Goal: Task Accomplishment & Management: Complete application form

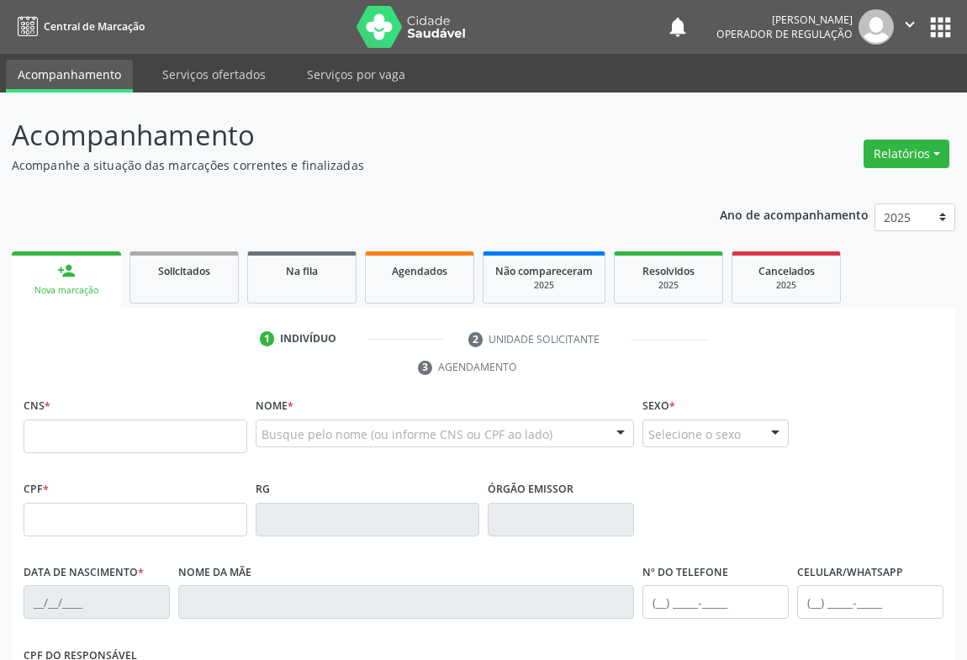
click at [413, 156] on p "Acompanhe a situação das marcações correntes e finalizadas" at bounding box center [342, 165] width 660 height 18
click at [65, 428] on input "text" at bounding box center [136, 437] width 224 height 34
type input "702 6047 2405 6547"
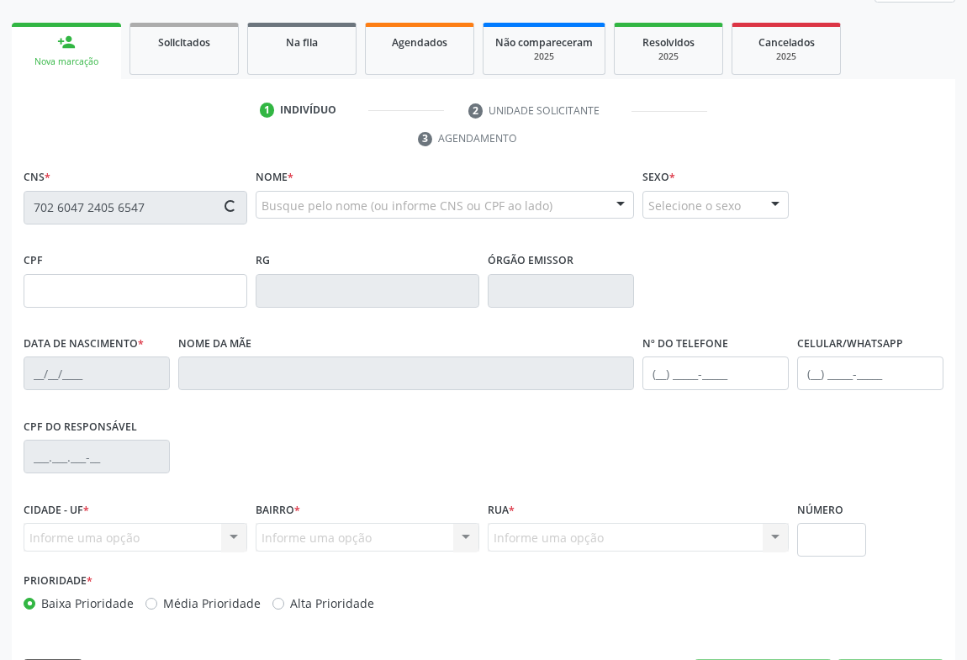
type input "862.104.445-55"
type input "2127142527"
type input "25/01/2004"
type input "(74) 99147-4672"
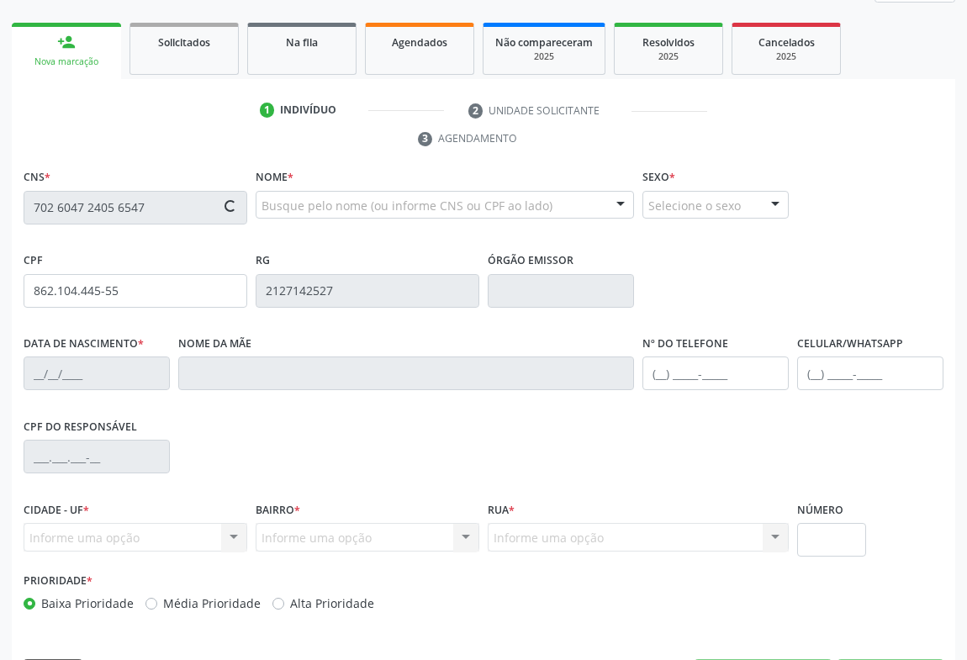
type input "S/N"
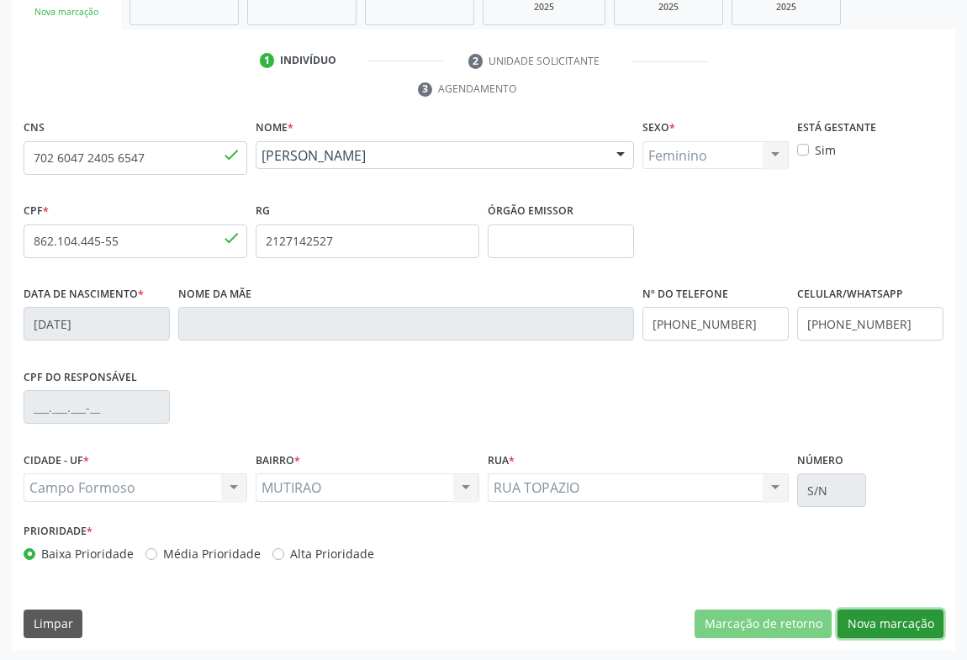
click at [875, 623] on button "Nova marcação" at bounding box center [891, 624] width 106 height 29
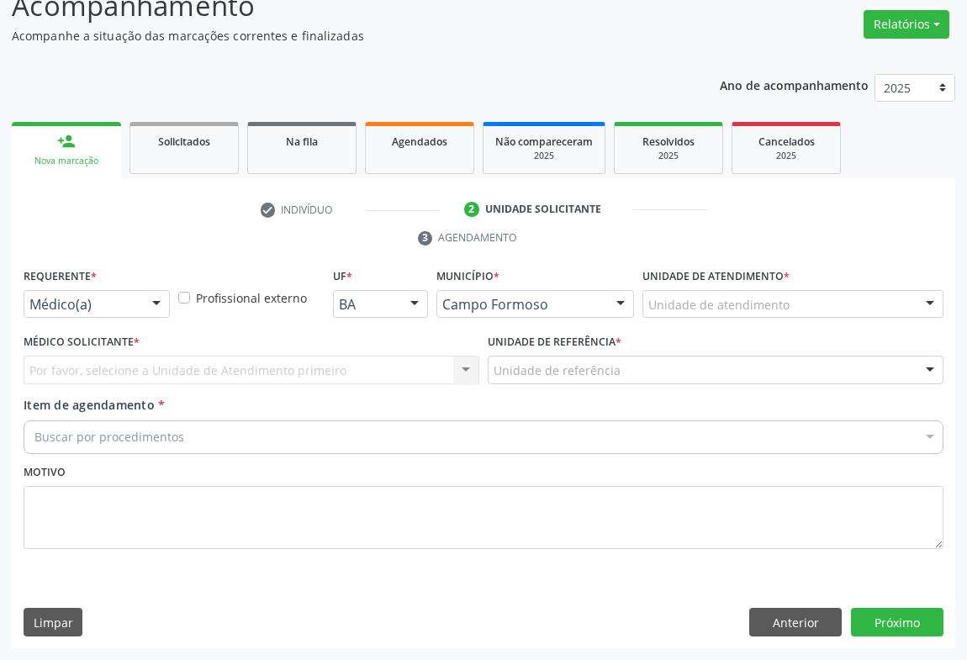
scroll to position [128, 0]
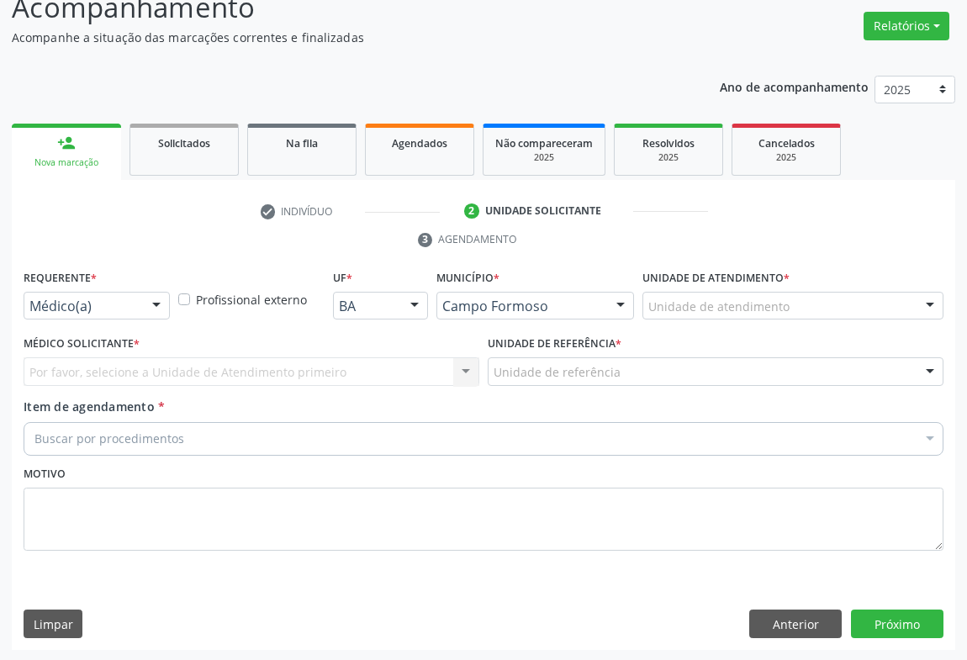
click at [151, 305] on div at bounding box center [156, 307] width 25 height 29
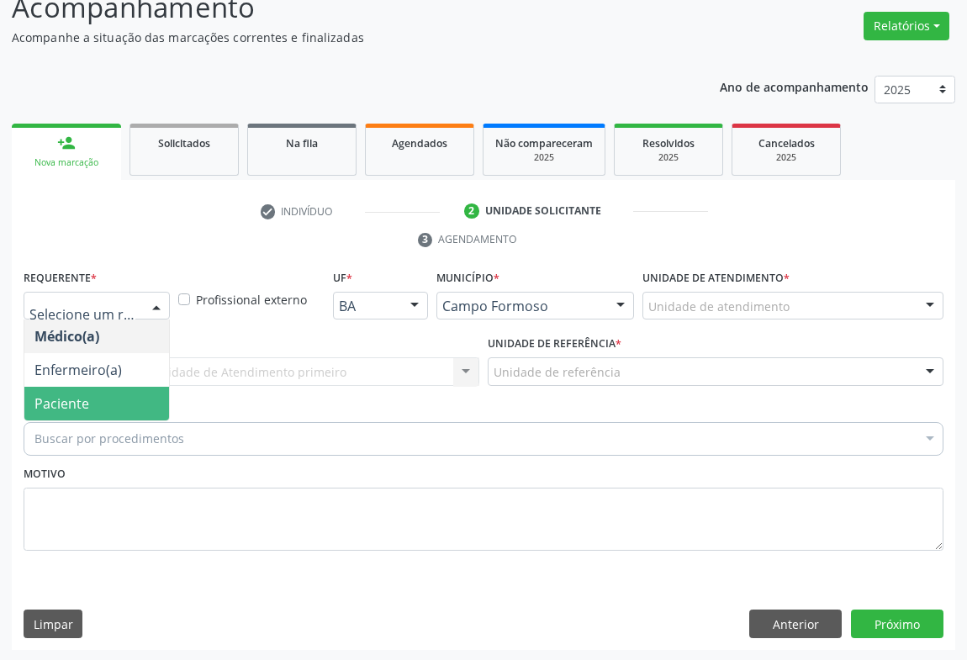
click at [113, 405] on span "Paciente" at bounding box center [96, 404] width 145 height 34
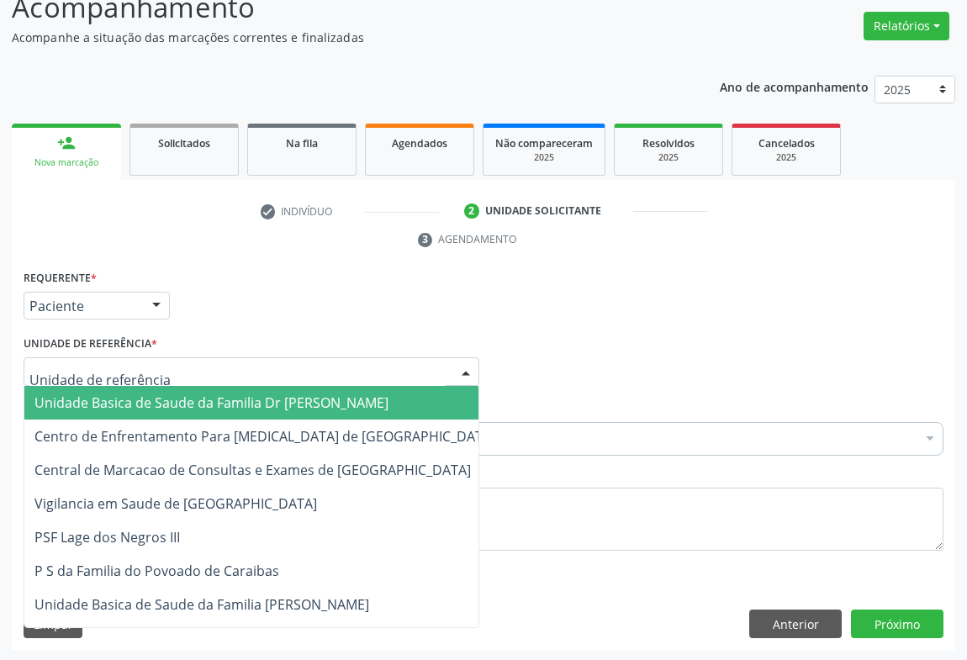
click at [197, 369] on div at bounding box center [252, 371] width 456 height 29
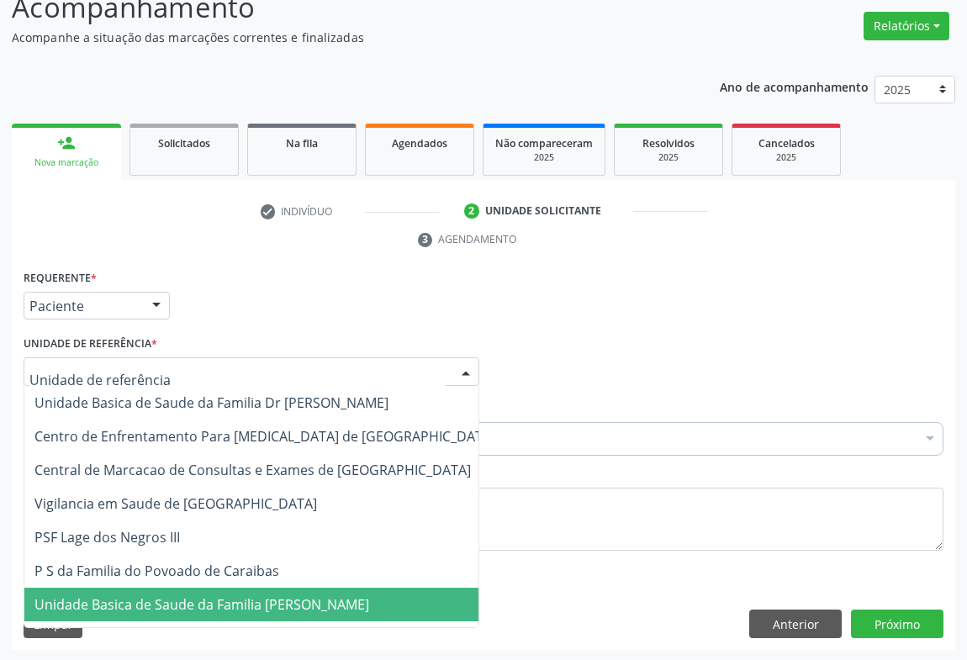
click at [190, 598] on span "Unidade Basica de Saude da Familia [PERSON_NAME]" at bounding box center [201, 604] width 335 height 19
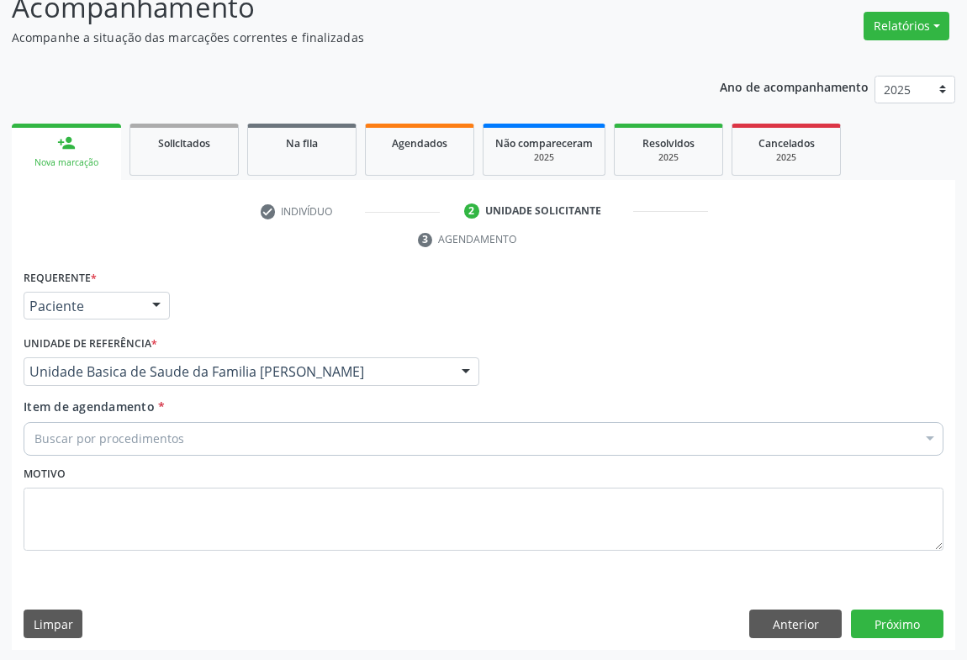
click at [180, 436] on div "Buscar por procedimentos" at bounding box center [484, 439] width 920 height 34
click at [79, 151] on link "person_add Nova marcação" at bounding box center [66, 152] width 109 height 56
click at [801, 617] on button "Anterior" at bounding box center [795, 624] width 93 height 29
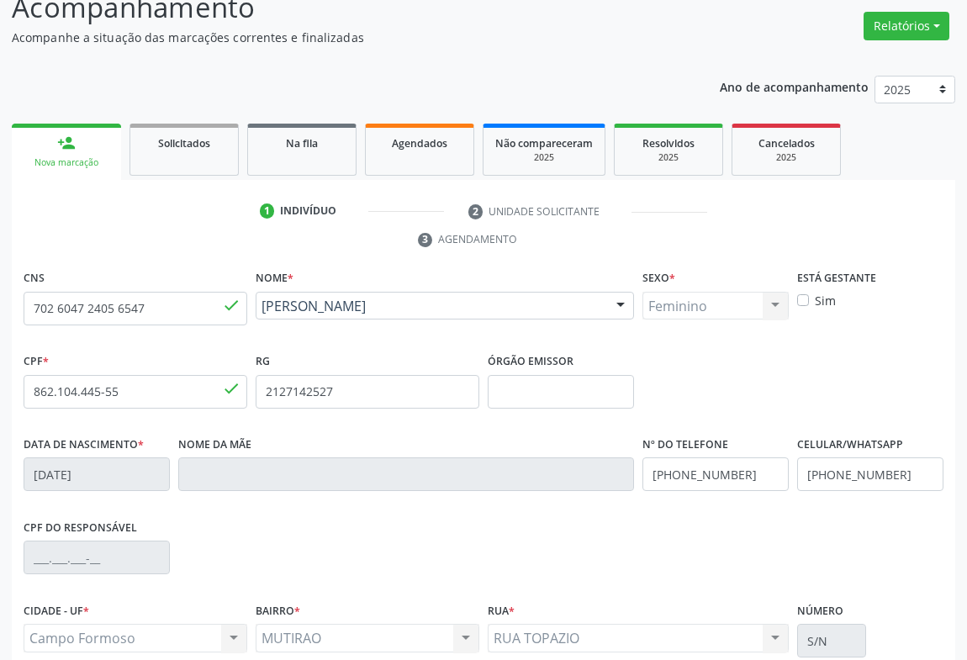
scroll to position [278, 0]
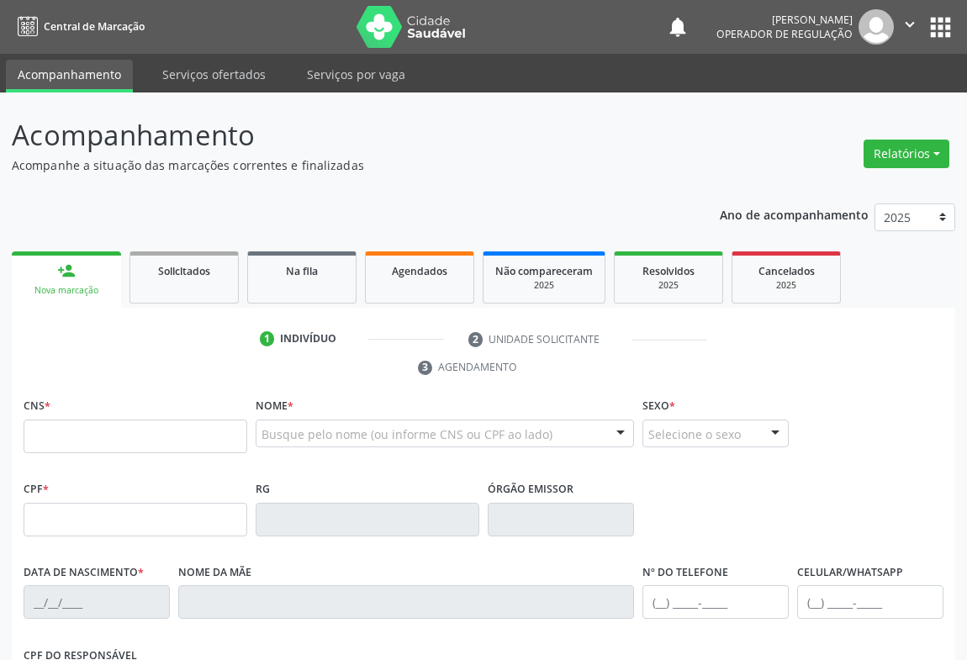
click at [99, 427] on input "text" at bounding box center [136, 437] width 224 height 34
type input "702 4005 9613 1124"
type input "0838811310"
type input "11/11/1965"
type input "(74) 8828-7894"
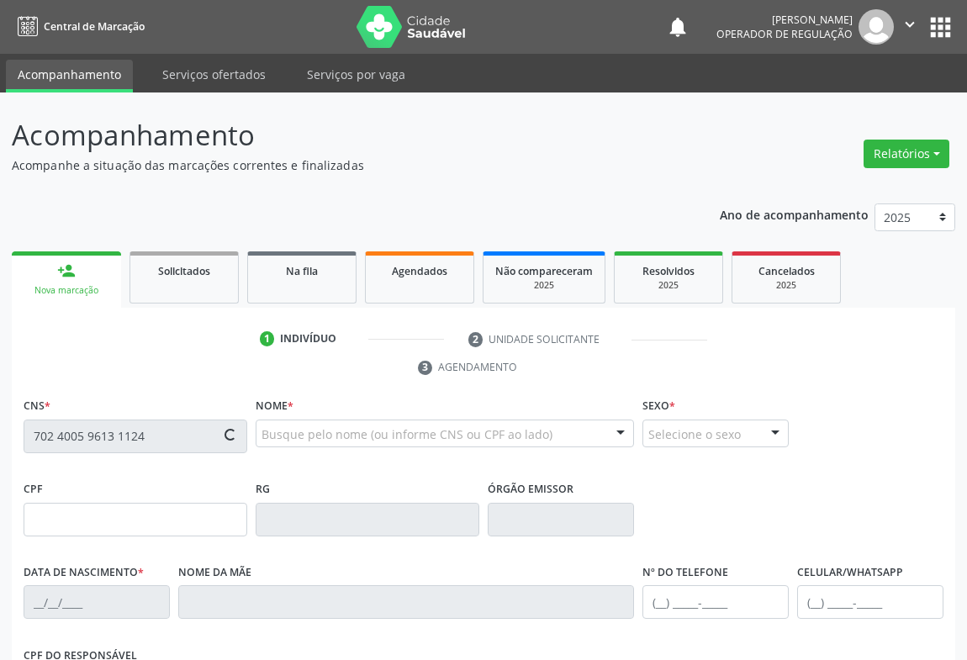
type input "sn"
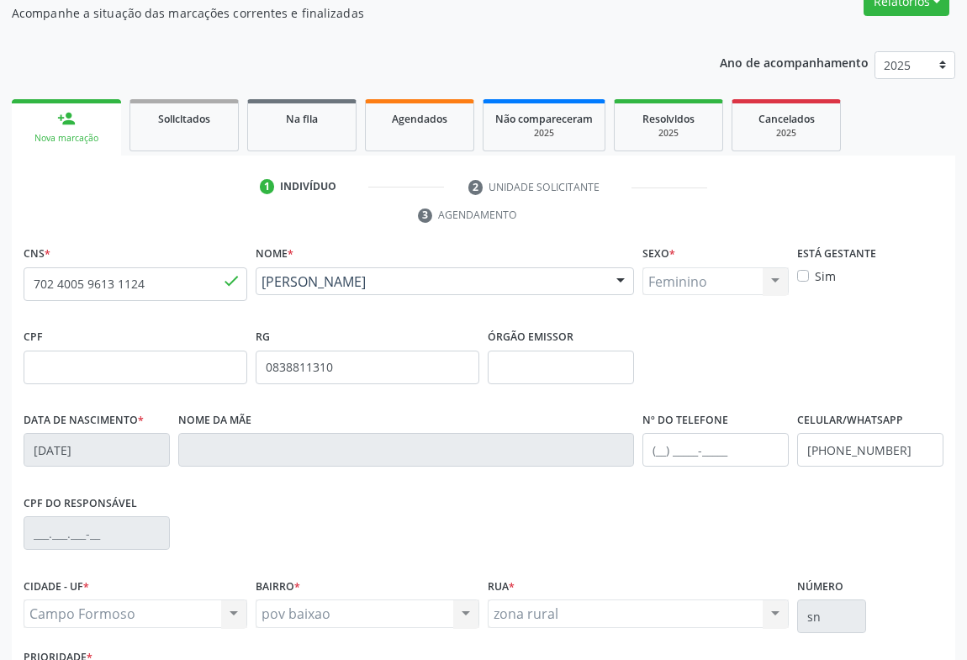
scroll to position [229, 0]
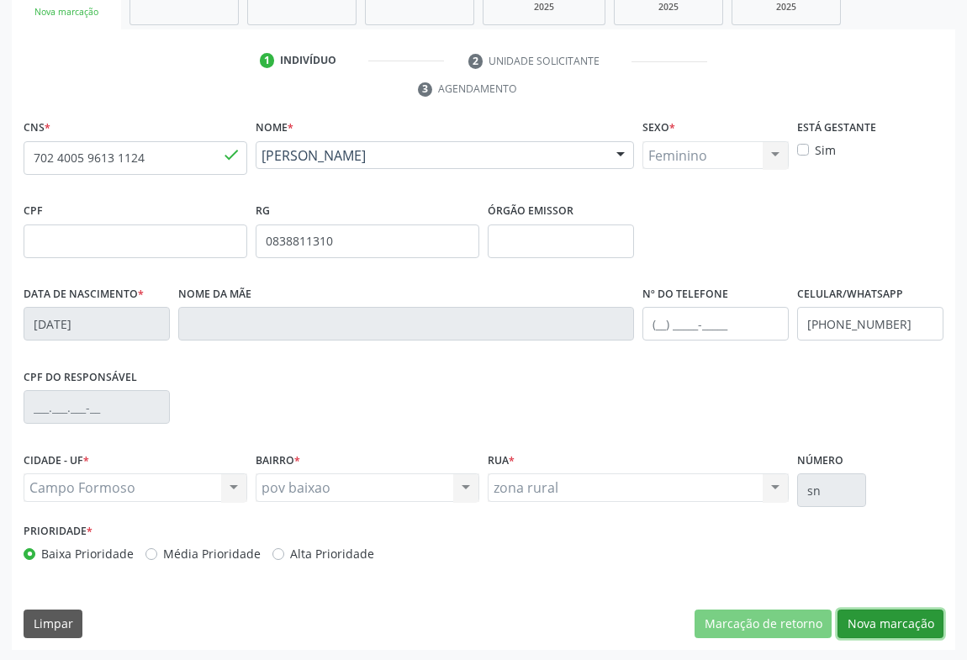
click at [891, 619] on button "Nova marcação" at bounding box center [891, 624] width 106 height 29
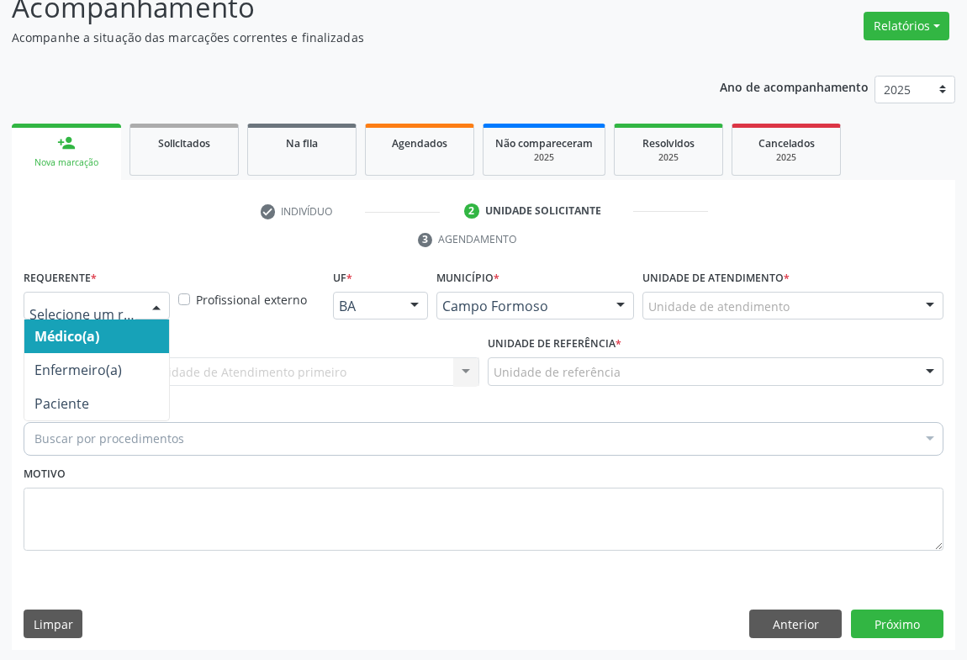
click at [116, 294] on div at bounding box center [97, 306] width 146 height 29
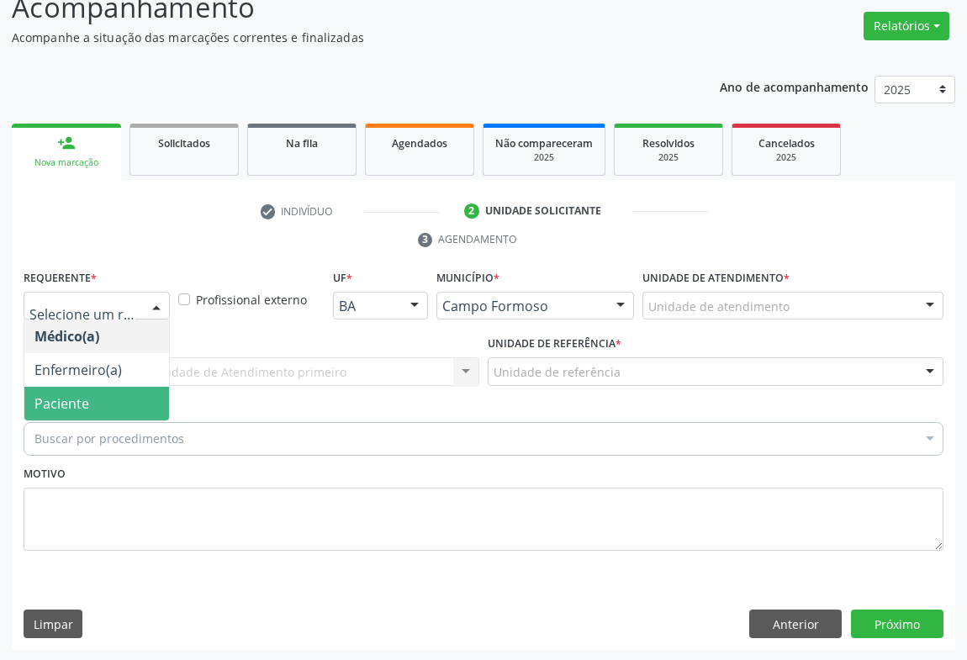
click at [100, 407] on span "Paciente" at bounding box center [96, 404] width 145 height 34
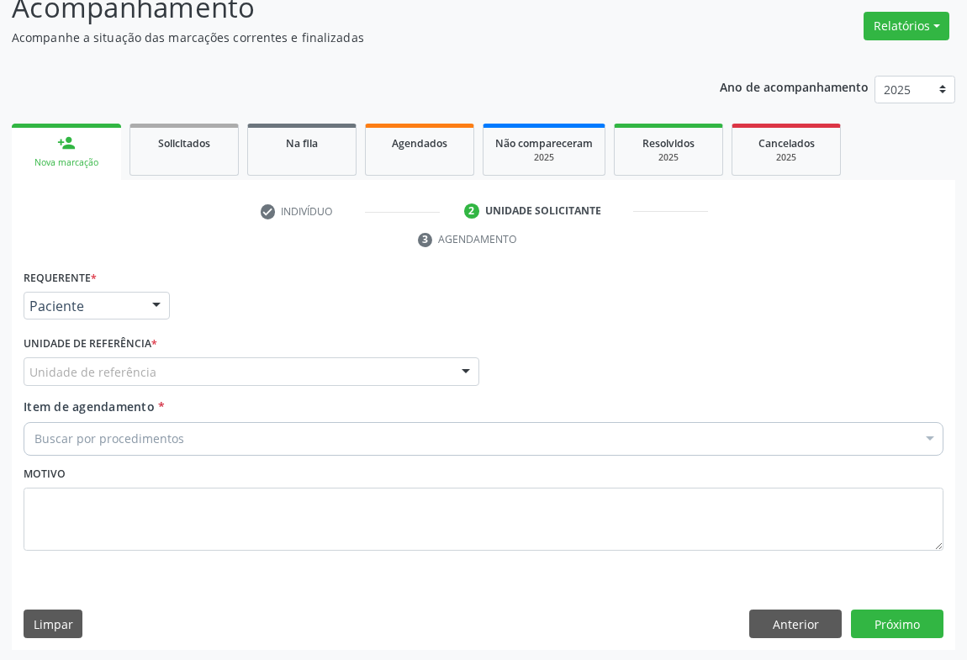
click at [180, 370] on div "Unidade de referência" at bounding box center [252, 371] width 456 height 29
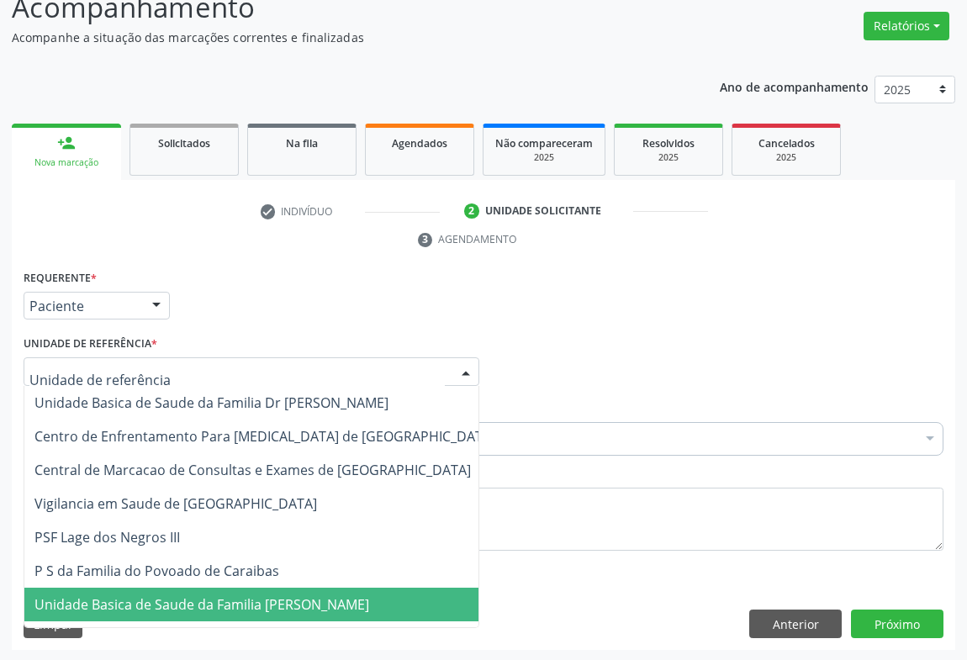
drag, startPoint x: 203, startPoint y: 606, endPoint x: 135, endPoint y: 471, distance: 151.6
click at [200, 603] on span "Unidade Basica de Saude da Familia [PERSON_NAME]" at bounding box center [201, 604] width 335 height 19
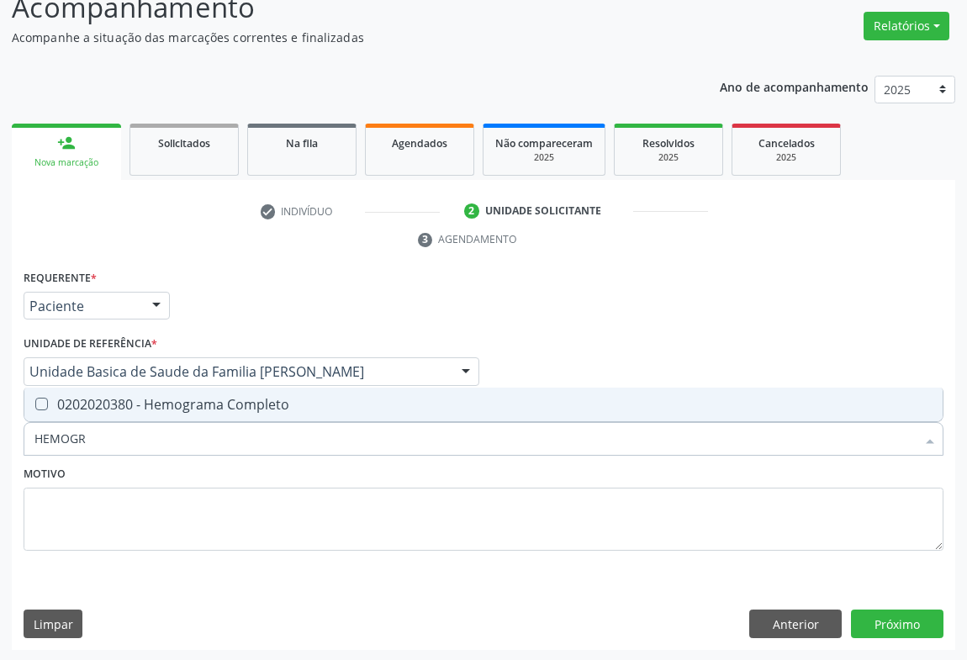
type input "HEMOGRA"
click at [174, 404] on div "0202020380 - Hemograma Completo" at bounding box center [483, 404] width 898 height 13
checkbox Completo "true"
type input "HEMOGRA"
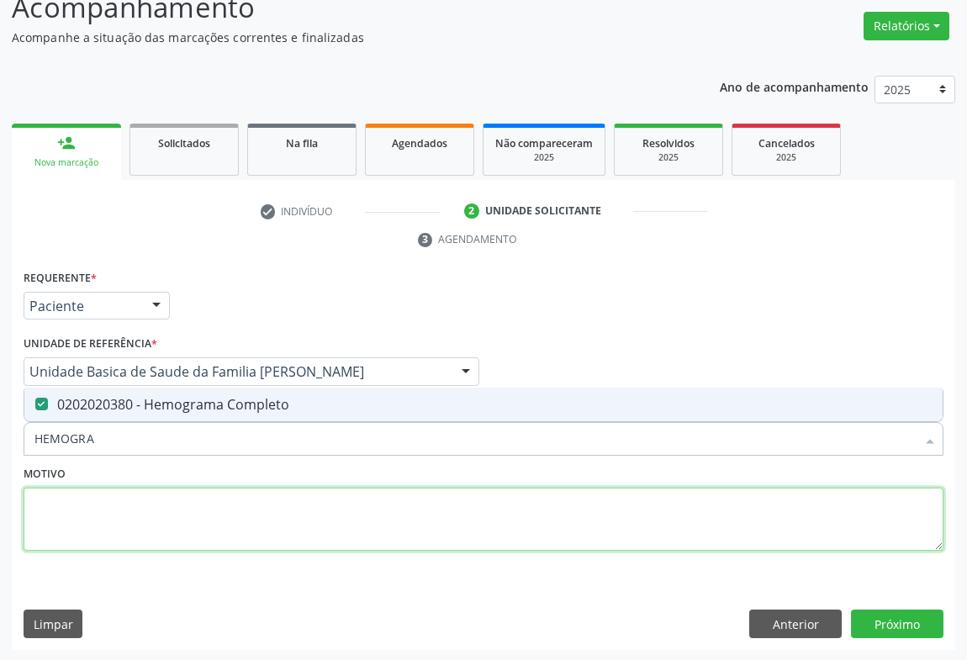
click at [140, 503] on textarea at bounding box center [484, 520] width 920 height 64
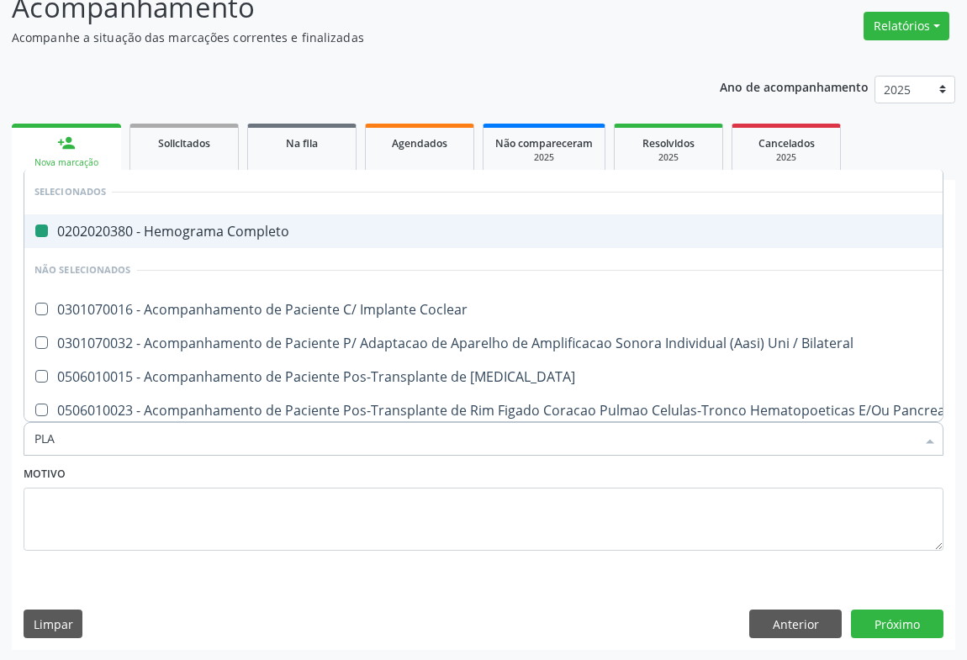
type input "PLAQ"
checkbox Completo "false"
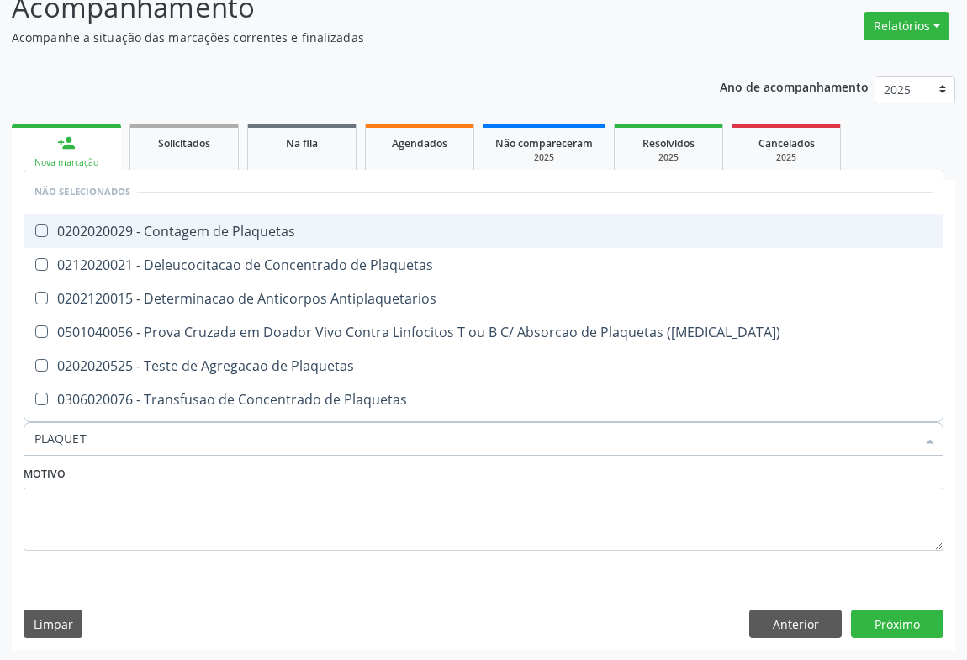
type input "PLAQUETA"
click at [219, 230] on div "0202020029 - Contagem de Plaquetas" at bounding box center [483, 231] width 898 height 13
checkbox Plaquetas "true"
type input "PLAQUETA"
click at [145, 558] on fieldset "Motivo" at bounding box center [484, 512] width 920 height 101
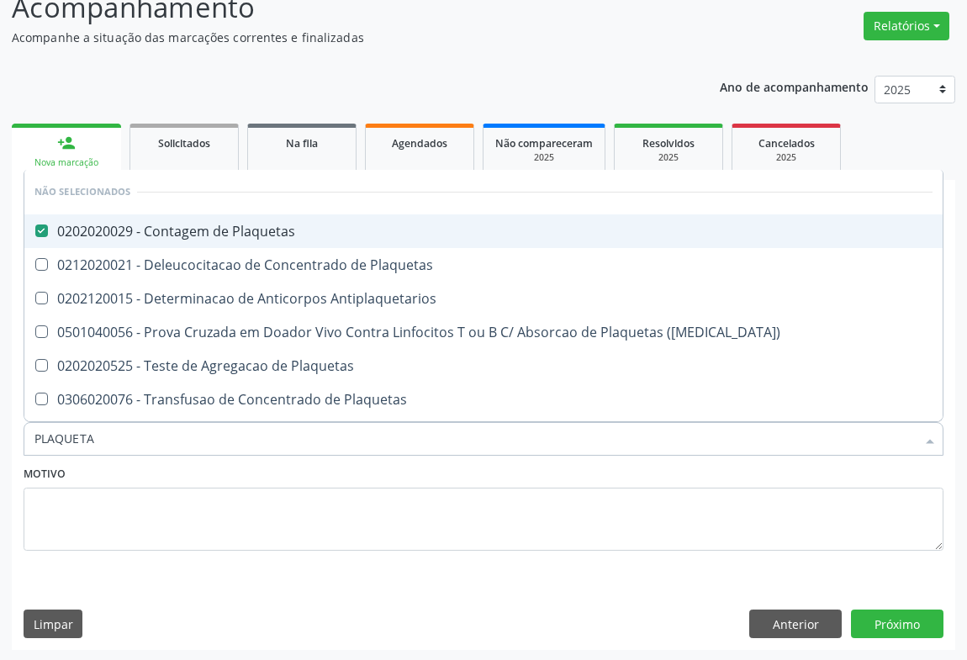
checkbox Plaquetas "true"
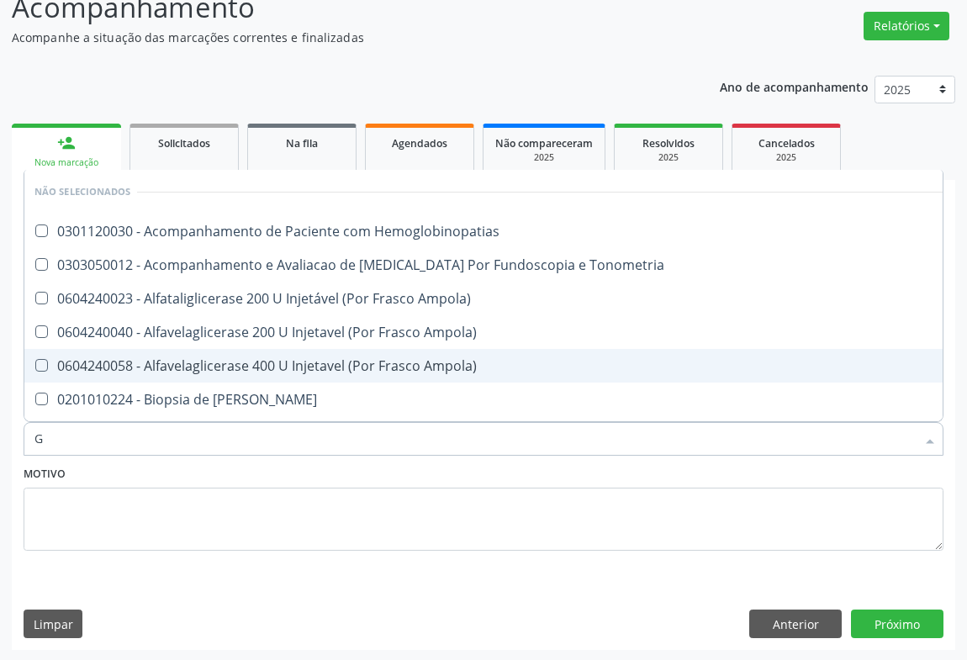
type input "GL"
checkbox Hemoglobinopatias "false"
checkbox Tonometria "false"
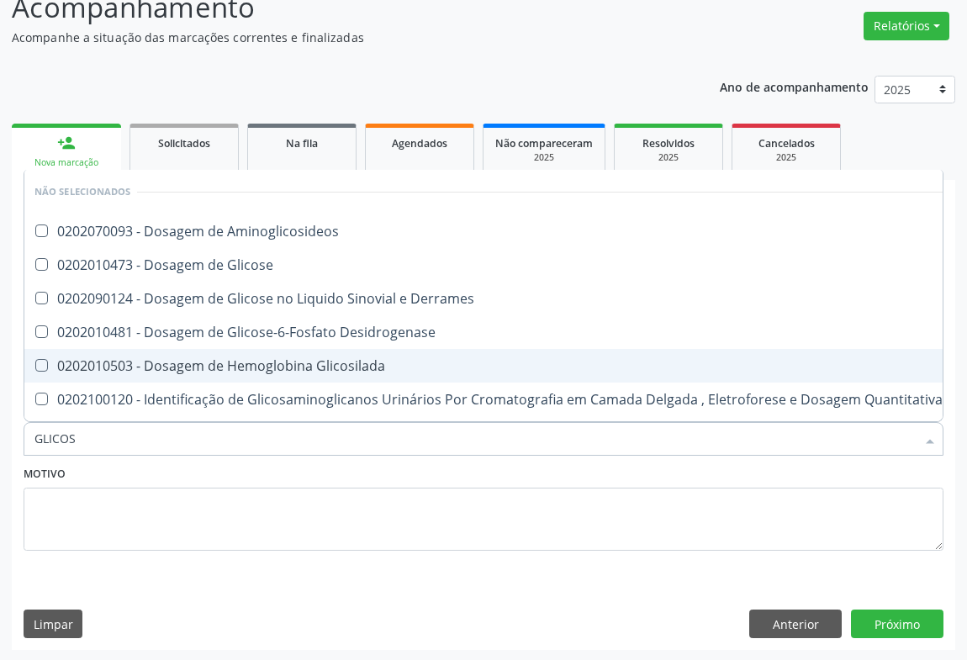
type input "GLICOSE"
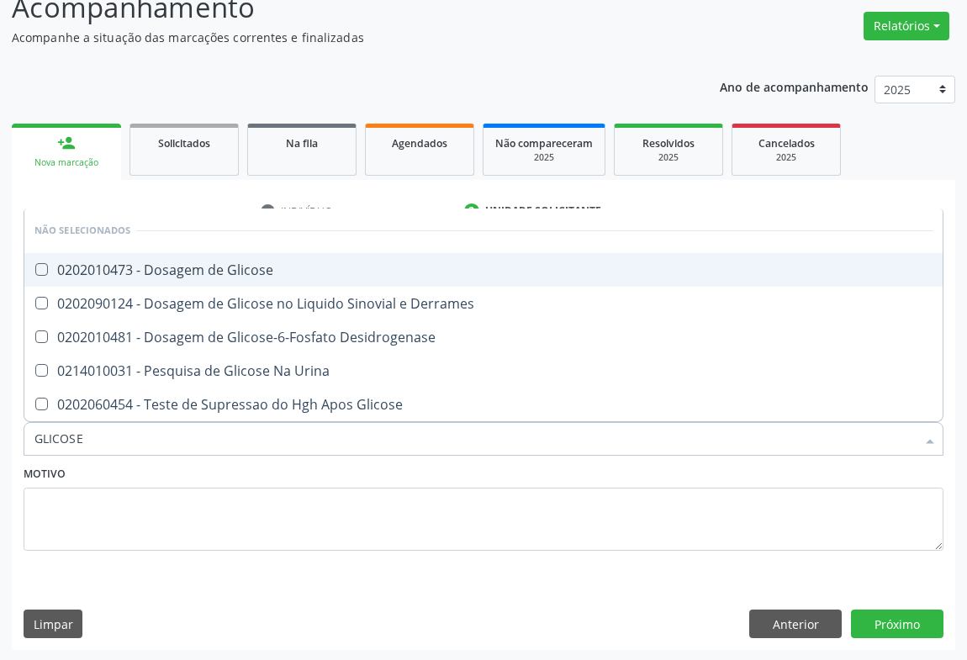
click at [210, 265] on div "0202010473 - Dosagem de Glicose" at bounding box center [483, 269] width 898 height 13
checkbox Glicose "true"
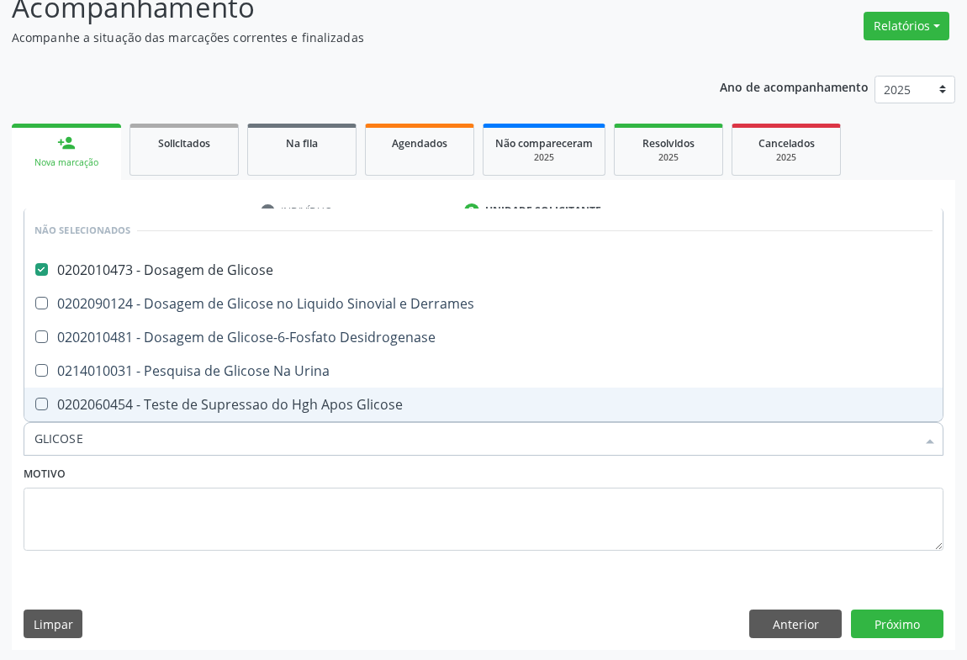
click at [163, 476] on div "Motivo" at bounding box center [484, 506] width 920 height 89
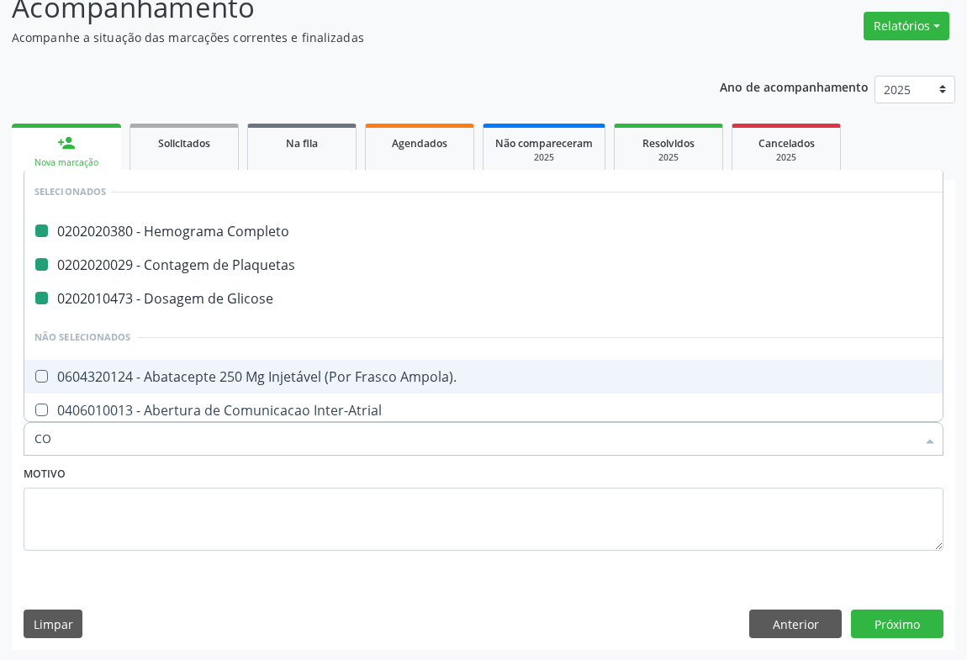
type input "COL"
checkbox Completo "false"
checkbox Plaquetas "false"
checkbox Glicose "false"
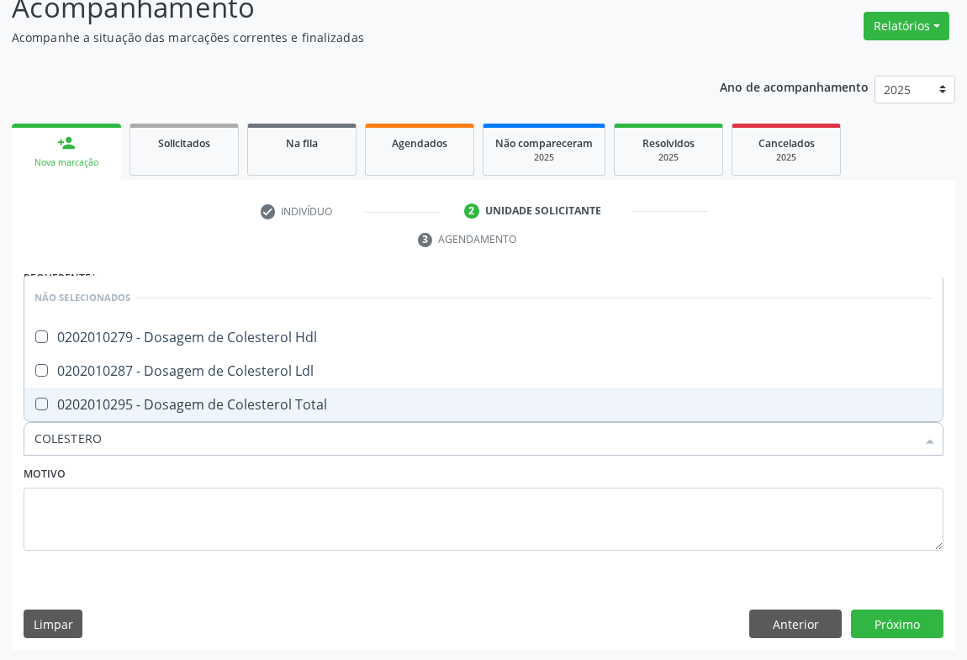
type input "COLESTEROL"
click at [132, 398] on div "0202010295 - Dosagem de Colesterol Total" at bounding box center [483, 404] width 898 height 13
checkbox Total "true"
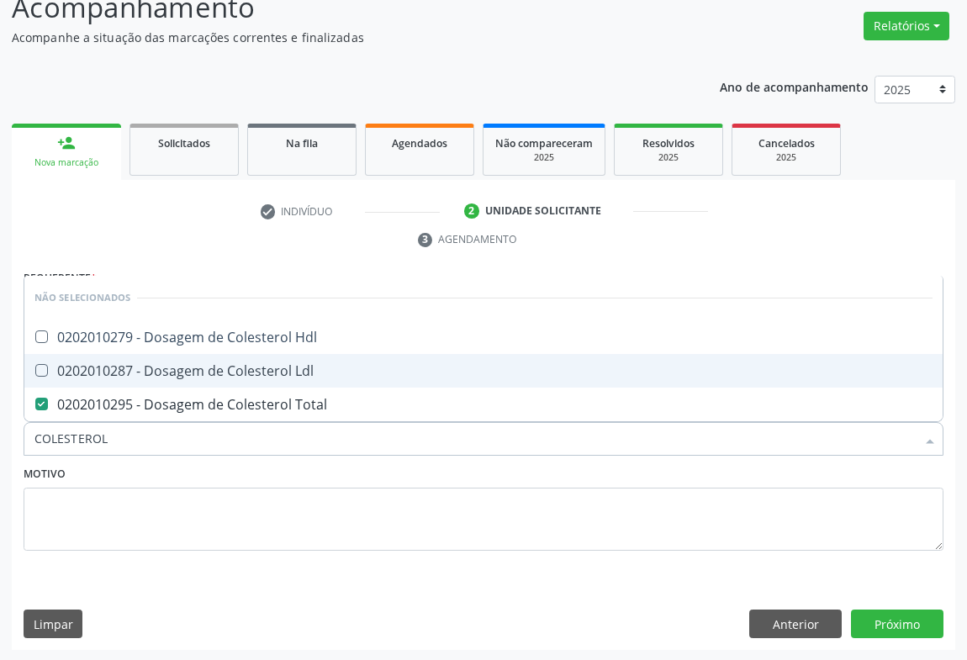
drag, startPoint x: 135, startPoint y: 361, endPoint x: 141, endPoint y: 345, distance: 17.0
click at [135, 364] on div "0202010287 - Dosagem de Colesterol Ldl" at bounding box center [483, 370] width 898 height 13
checkbox Ldl "true"
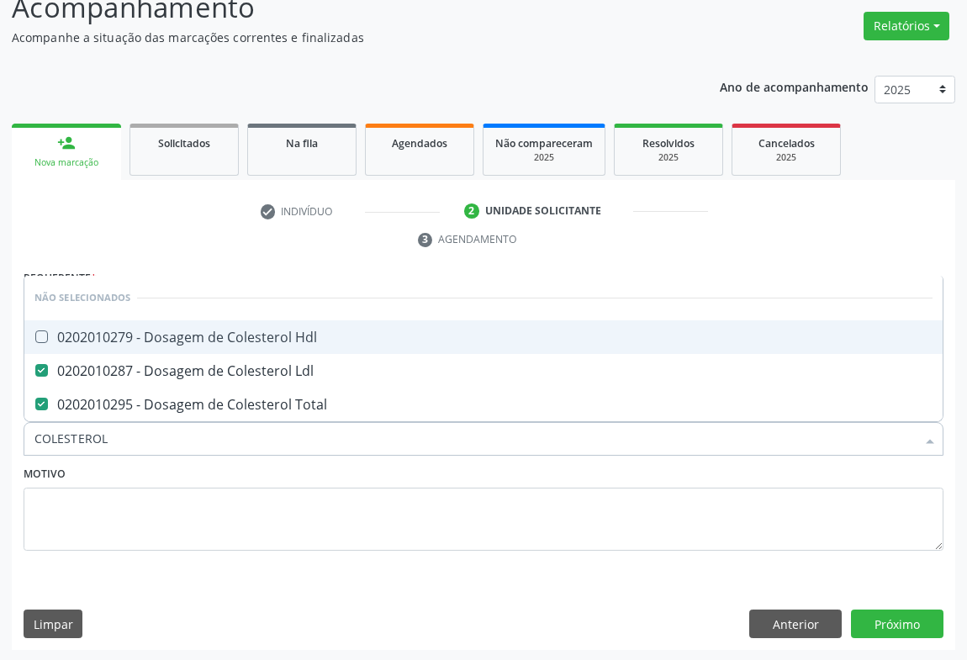
click at [140, 334] on div "0202010279 - Dosagem de Colesterol Hdl" at bounding box center [483, 337] width 898 height 13
checkbox Hdl "true"
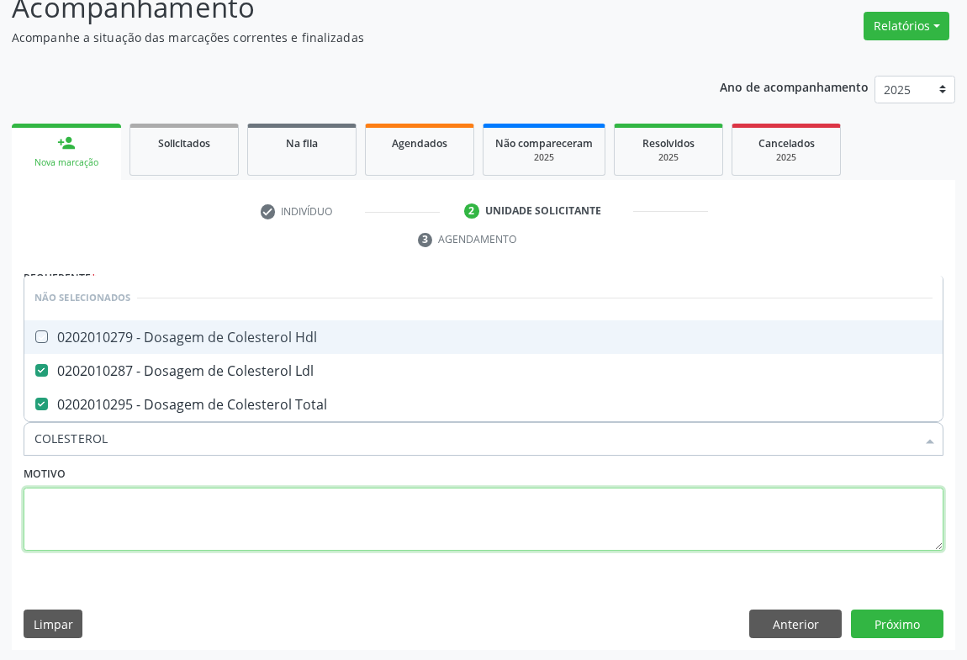
click at [108, 510] on textarea at bounding box center [484, 520] width 920 height 64
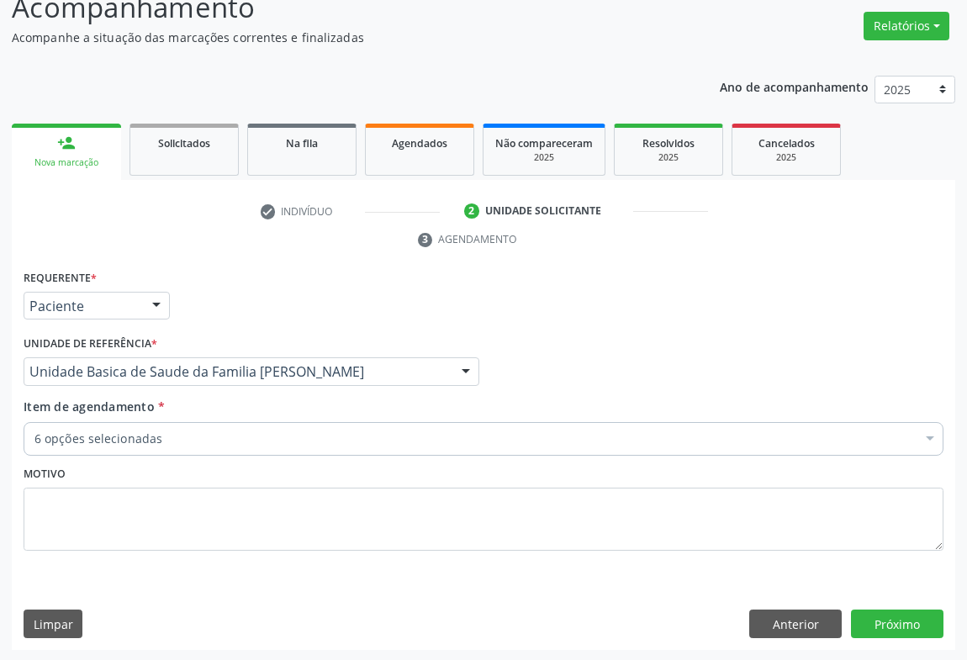
click at [108, 427] on div "6 opções selecionadas" at bounding box center [484, 439] width 920 height 34
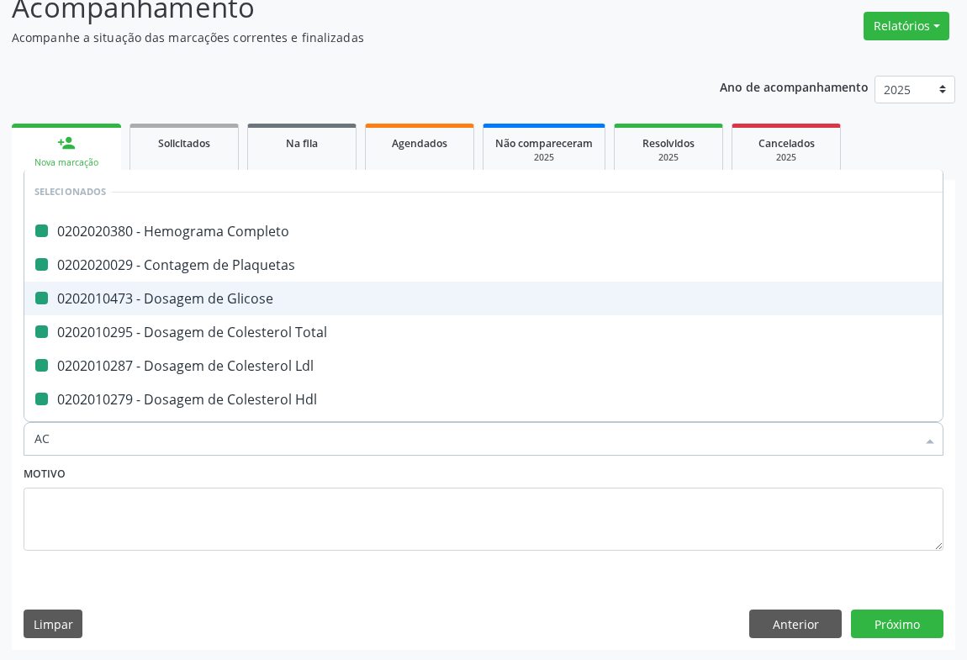
type input "ACI"
checkbox Completo "false"
checkbox Plaquetas "false"
checkbox Glicose "false"
checkbox Total "false"
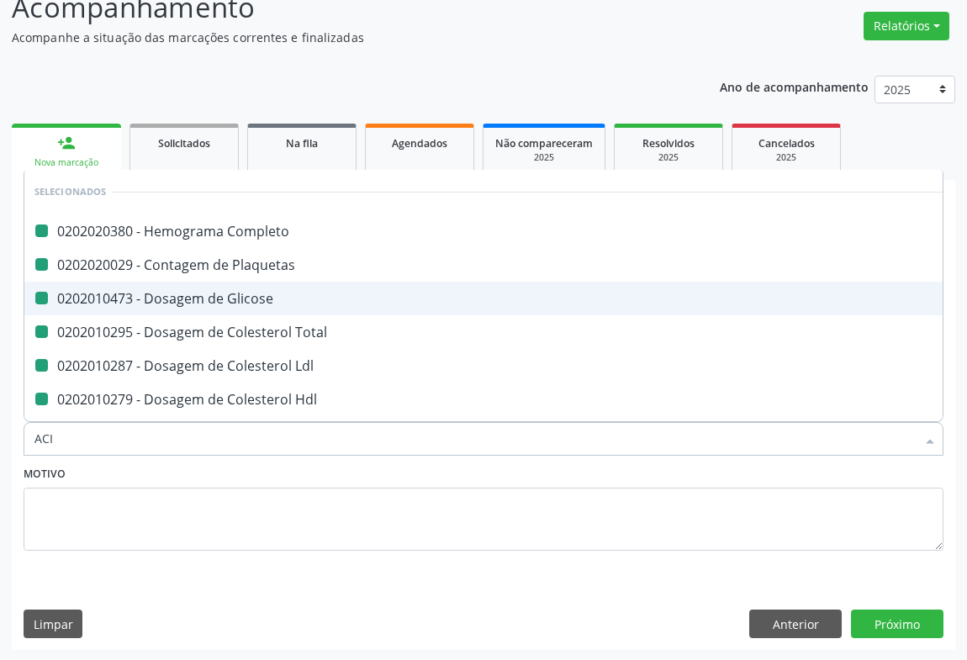
checkbox Ldl "false"
checkbox Hdl "false"
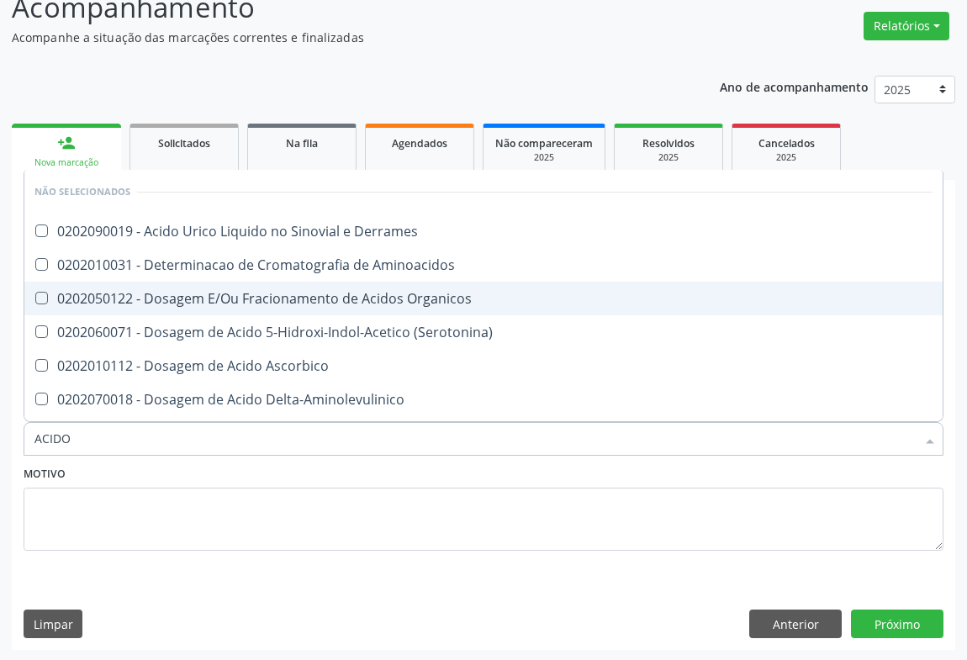
type input "ACIDO U"
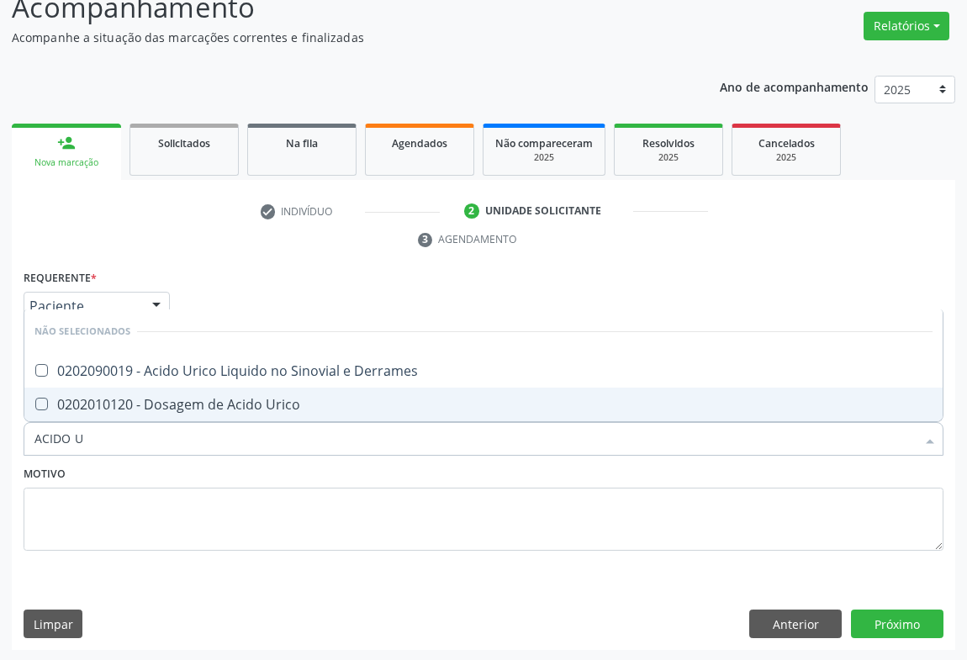
click at [135, 399] on div "0202010120 - Dosagem de Acido Urico" at bounding box center [483, 404] width 898 height 13
checkbox Urico "true"
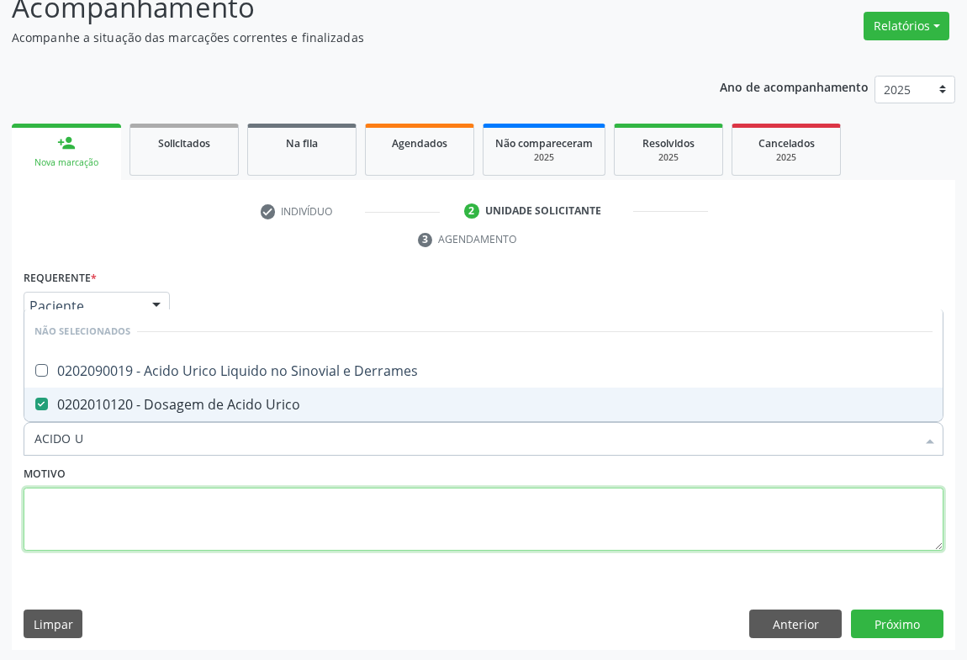
click at [124, 523] on textarea at bounding box center [484, 520] width 920 height 64
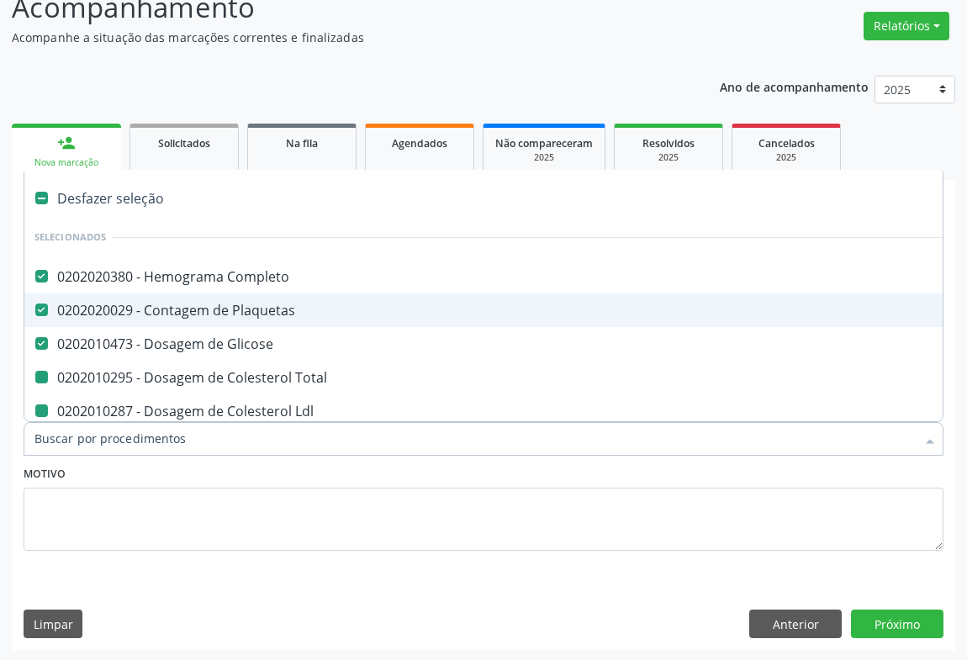
type input "U"
checkbox Total "false"
checkbox Ldl "false"
checkbox Hdl "false"
checkbox Urico "false"
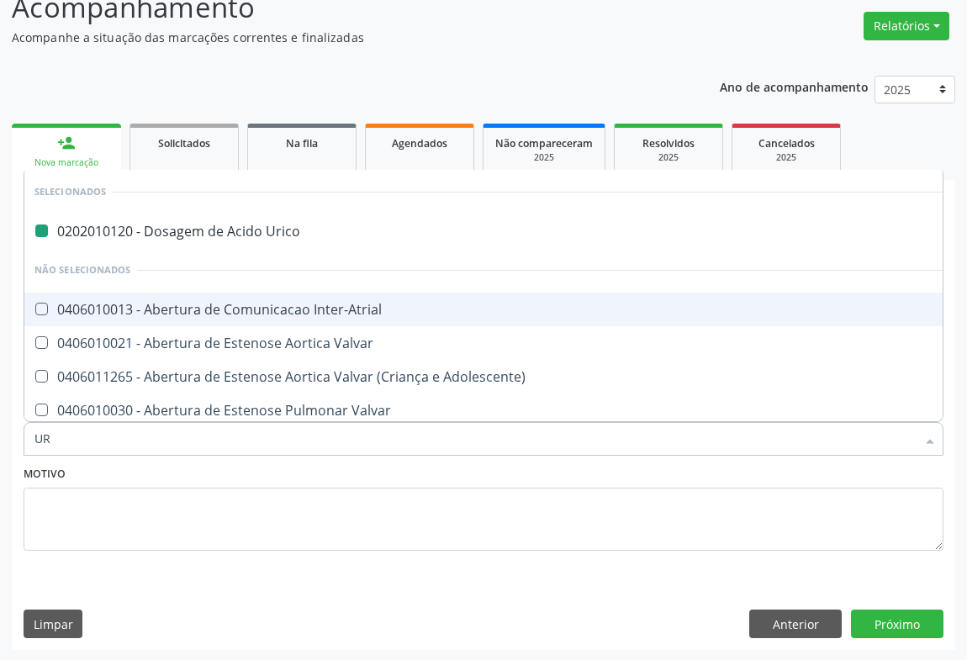
type input "URE"
checkbox Urico "false"
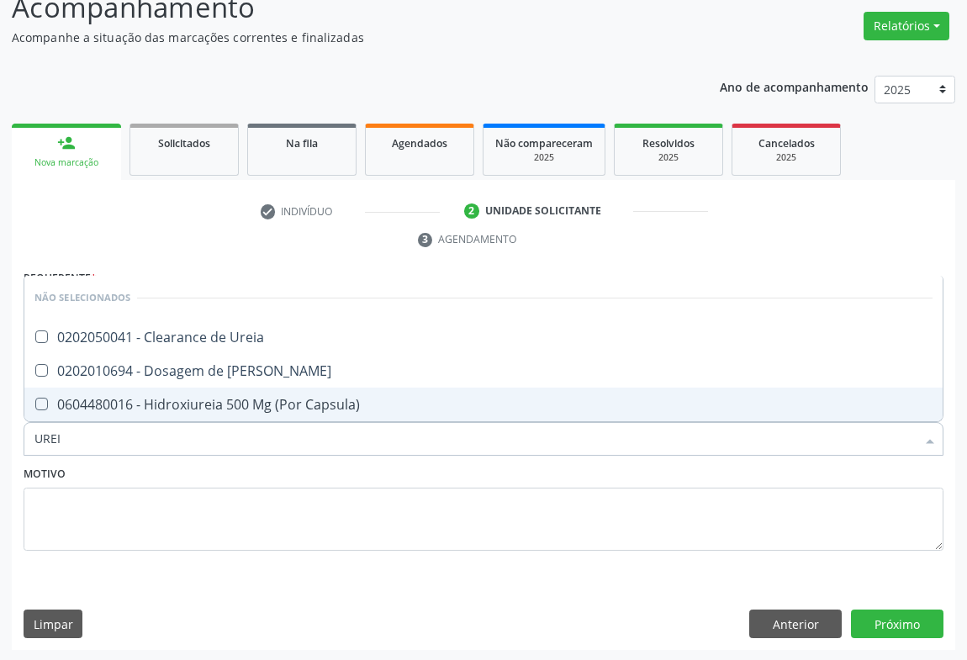
type input "UREIA"
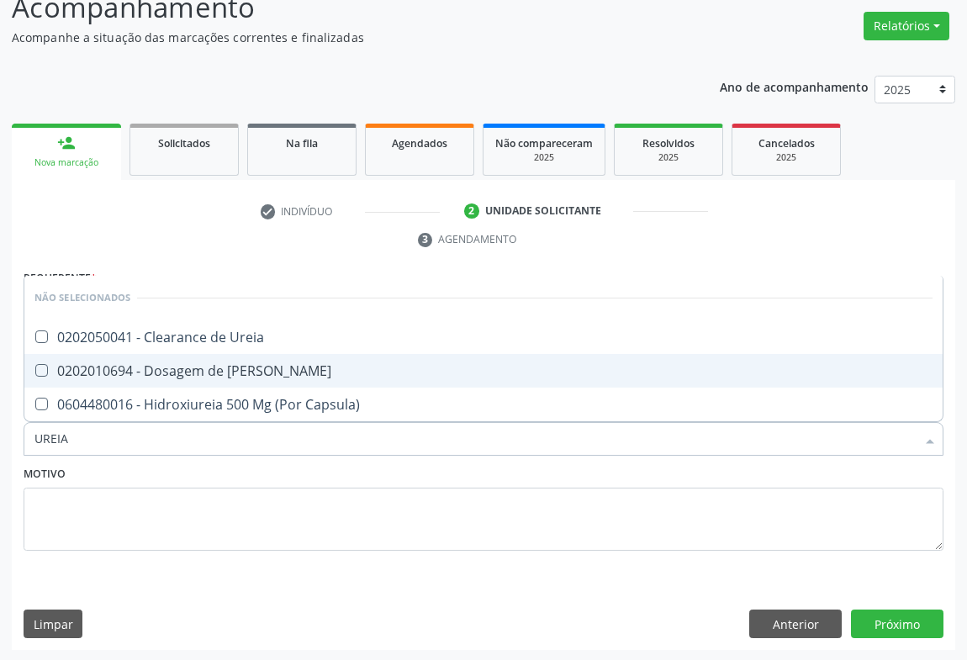
click at [179, 374] on div "0202010694 - Dosagem de [PERSON_NAME]" at bounding box center [483, 370] width 898 height 13
checkbox Ureia "true"
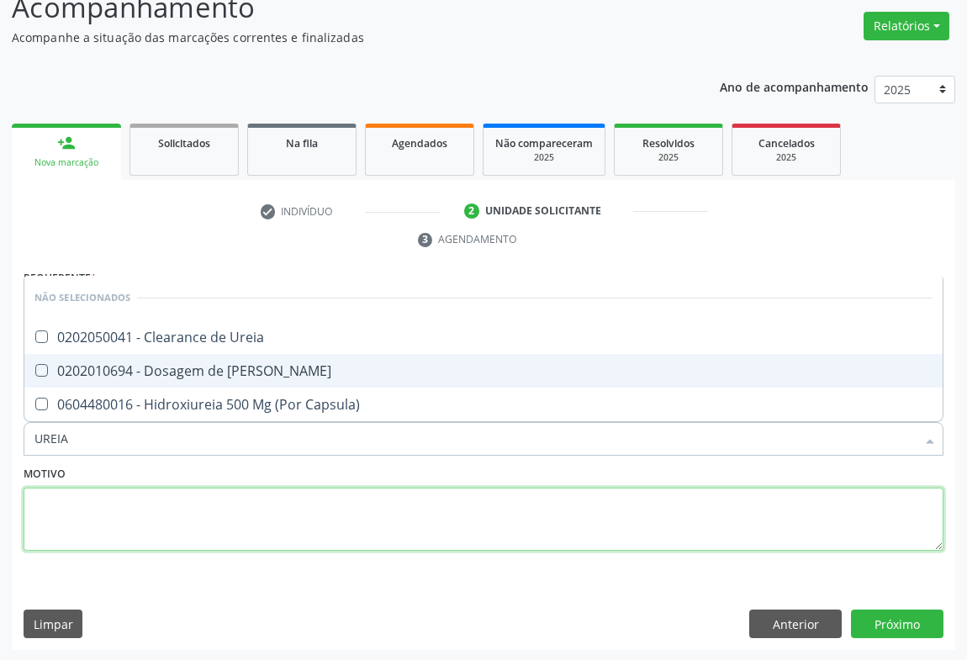
click at [135, 504] on textarea at bounding box center [484, 520] width 920 height 64
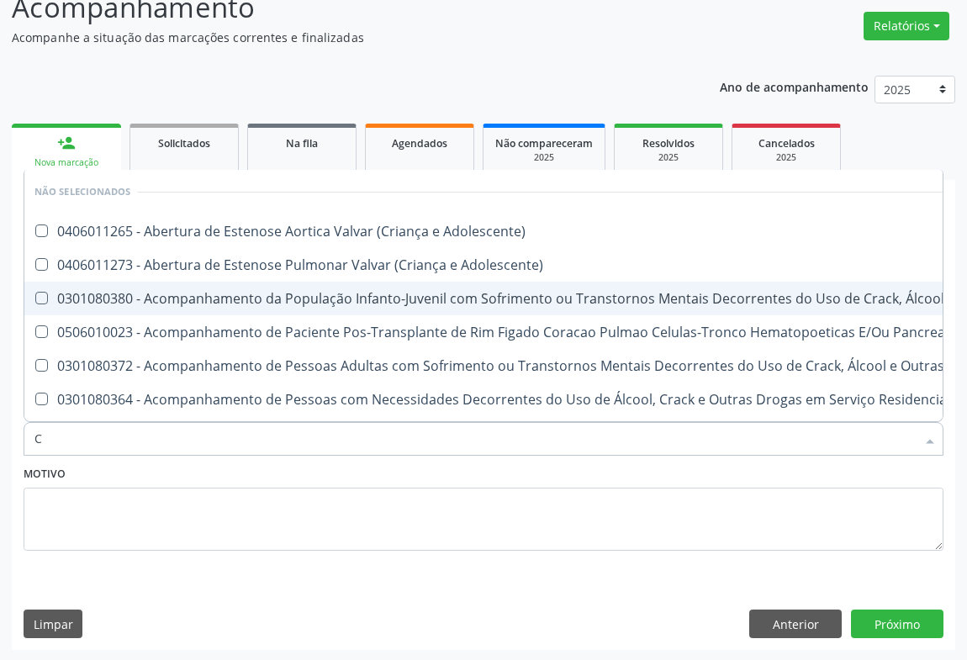
type input "CR"
checkbox Adolescente\) "false"
checkbox \(Uai\)\ "false"
checkbox Adolescente\) "false"
checkbox Pancreas "false"
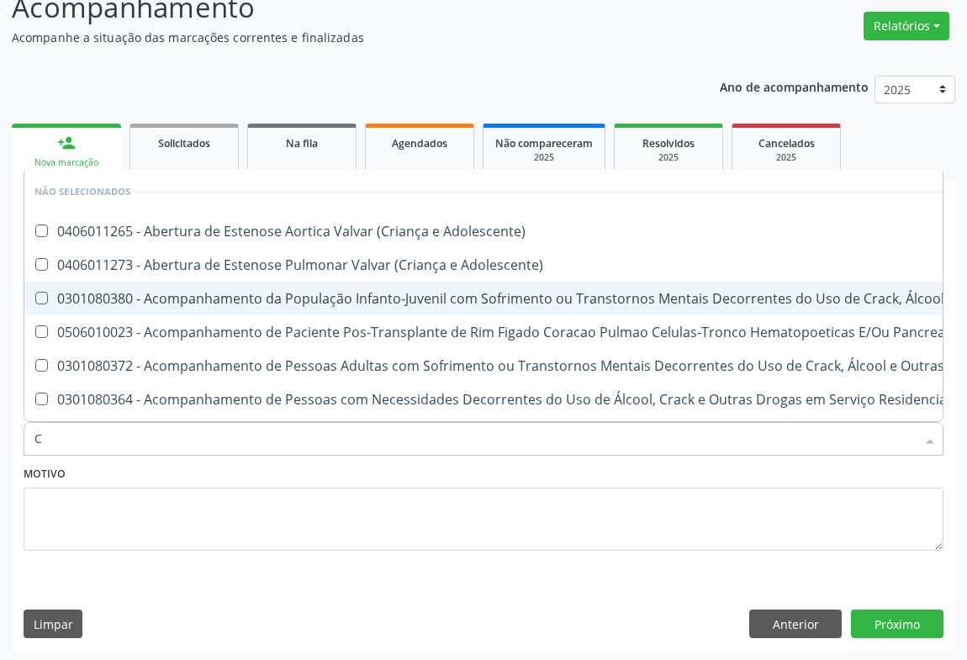
checkbox \(Uaa\)\ "false"
checkbox Terapêuticas\)\ "false"
checkbox Craniano "false"
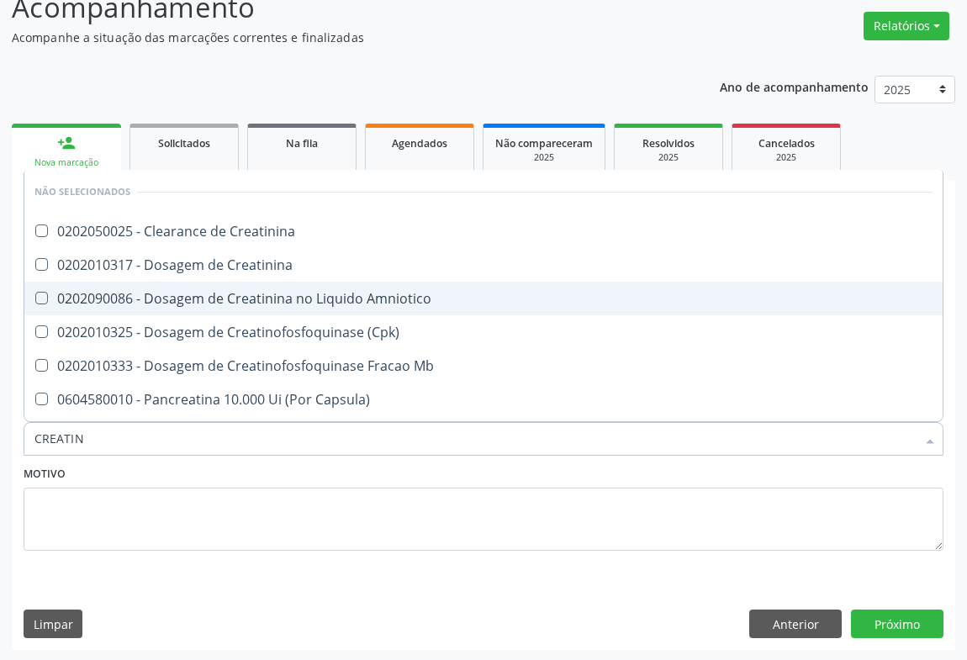
type input "CREATINI"
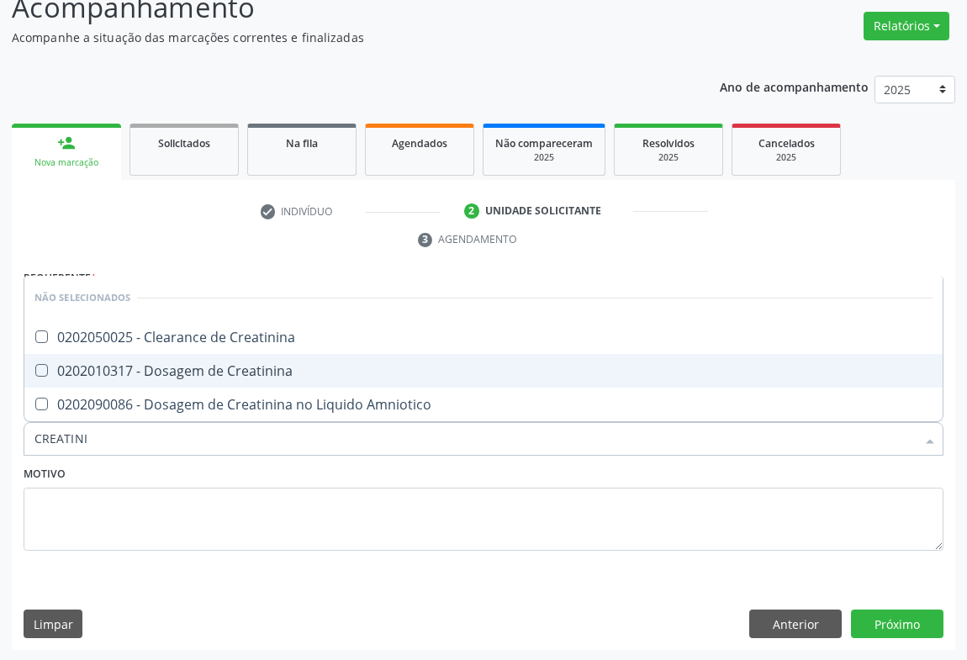
click at [152, 368] on div "0202010317 - Dosagem de Creatinina" at bounding box center [483, 370] width 898 height 13
checkbox Creatinina "true"
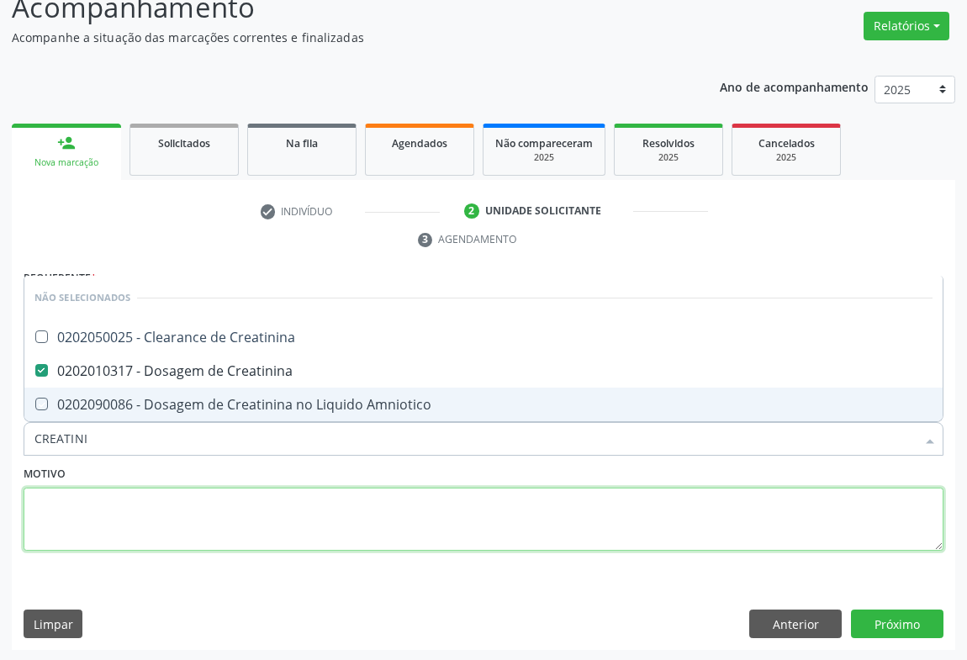
click at [161, 546] on textarea at bounding box center [484, 520] width 920 height 64
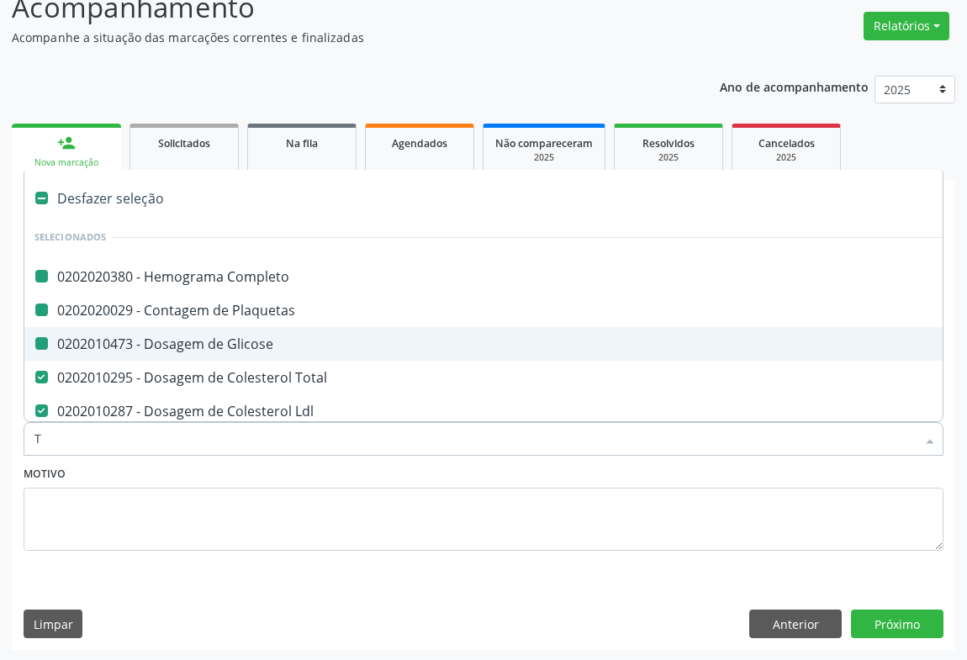
type input "TG"
checkbox Completo "false"
checkbox Glicose "false"
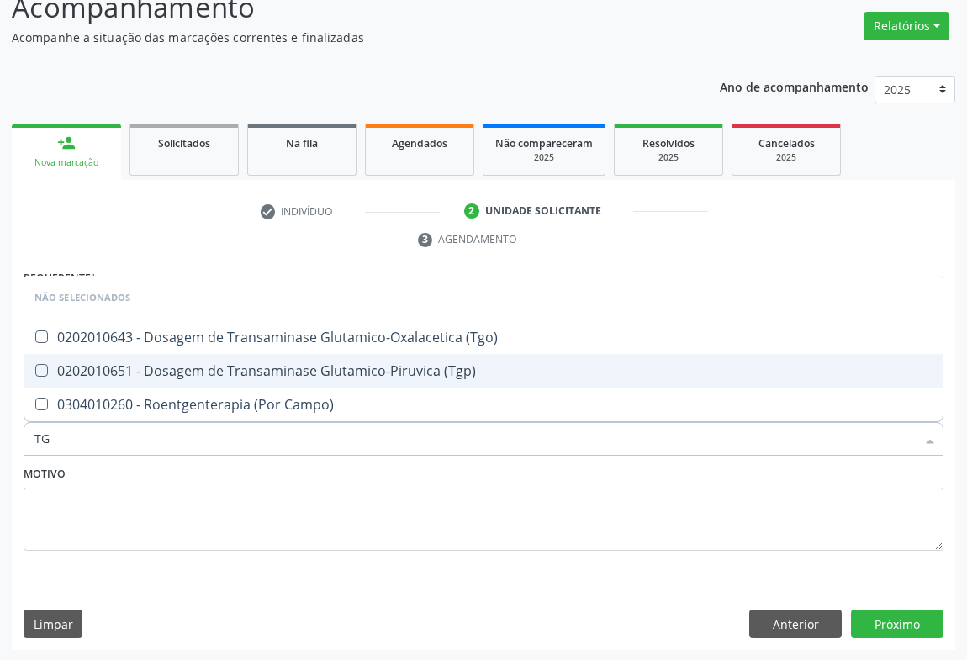
click at [172, 368] on div "0202010651 - Dosagem de Transaminase Glutamico-Piruvica (Tgp)" at bounding box center [483, 370] width 898 height 13
checkbox \(Tgp\) "true"
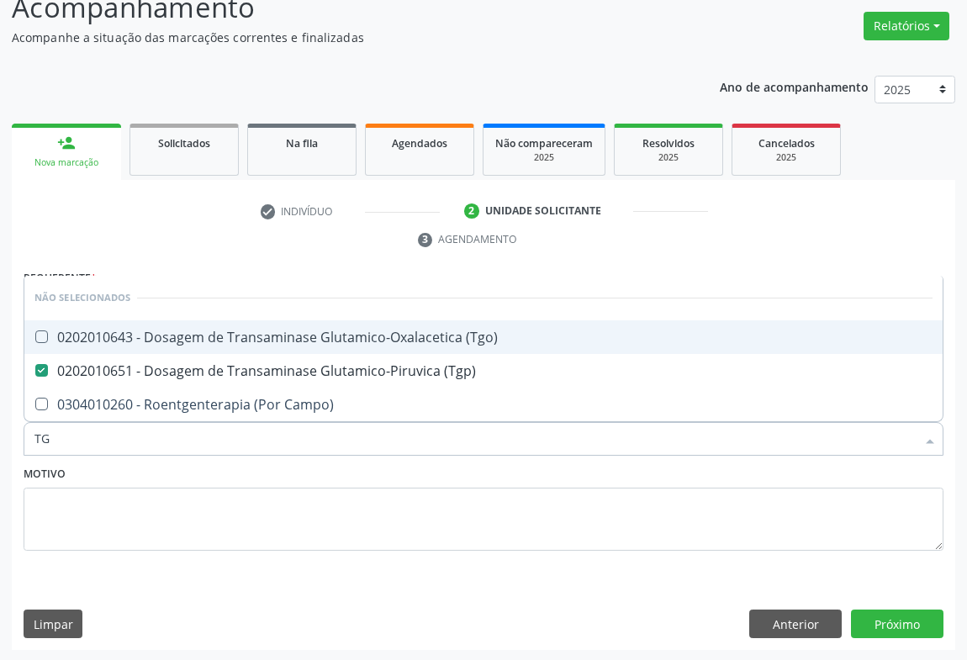
click at [172, 341] on div "0202010643 - Dosagem de Transaminase Glutamico-Oxalacetica (Tgo)" at bounding box center [483, 337] width 898 height 13
checkbox \(Tgo\) "true"
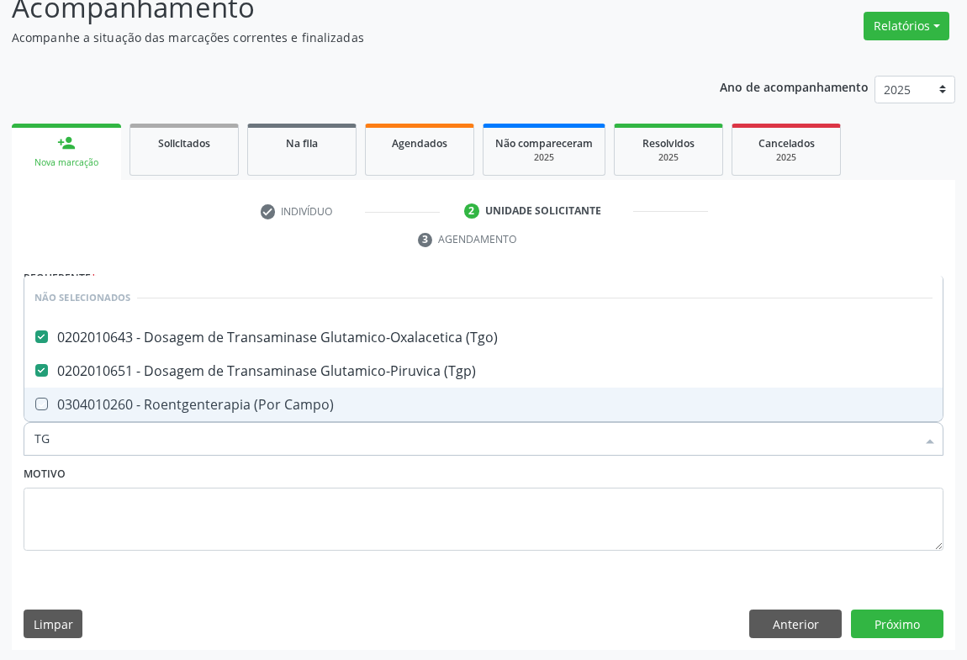
click at [138, 475] on div "Motivo" at bounding box center [484, 506] width 920 height 89
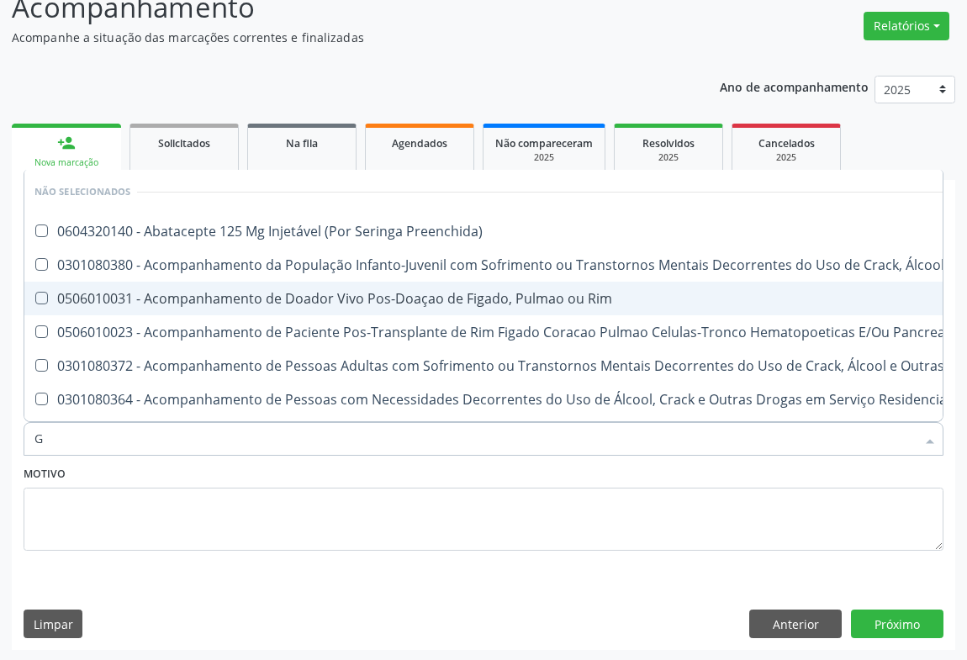
type input "GA"
checkbox Preenchida\) "false"
checkbox Rim "false"
checkbox \(Uai\)\ "false"
checkbox Pancreas "false"
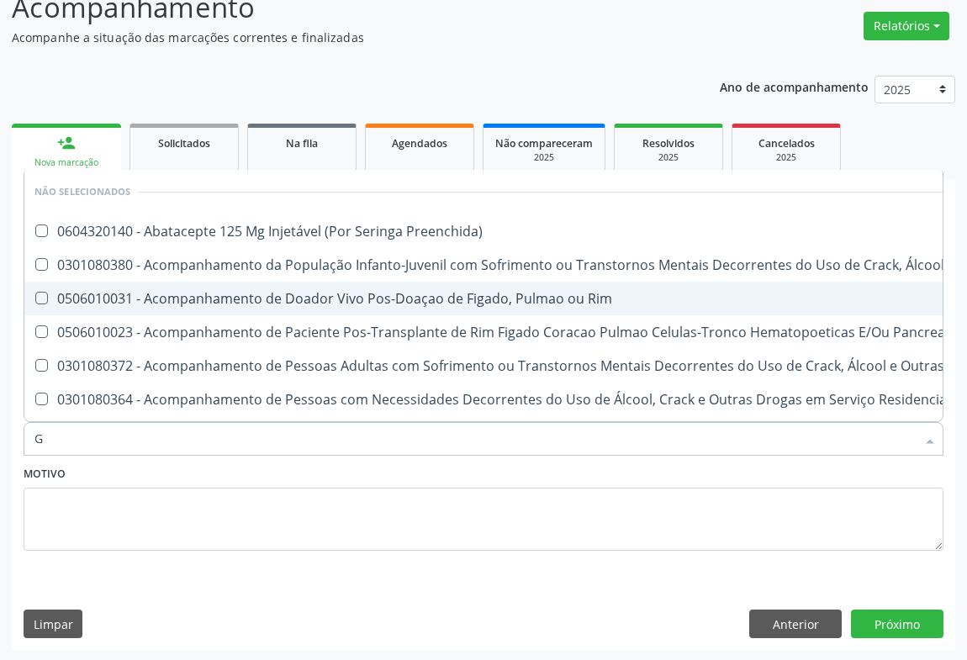
checkbox \(Uaa\)\ "false"
checkbox Terapêuticas\)\ "false"
checkbox Preenchida\) "false"
checkbox Vaginal "false"
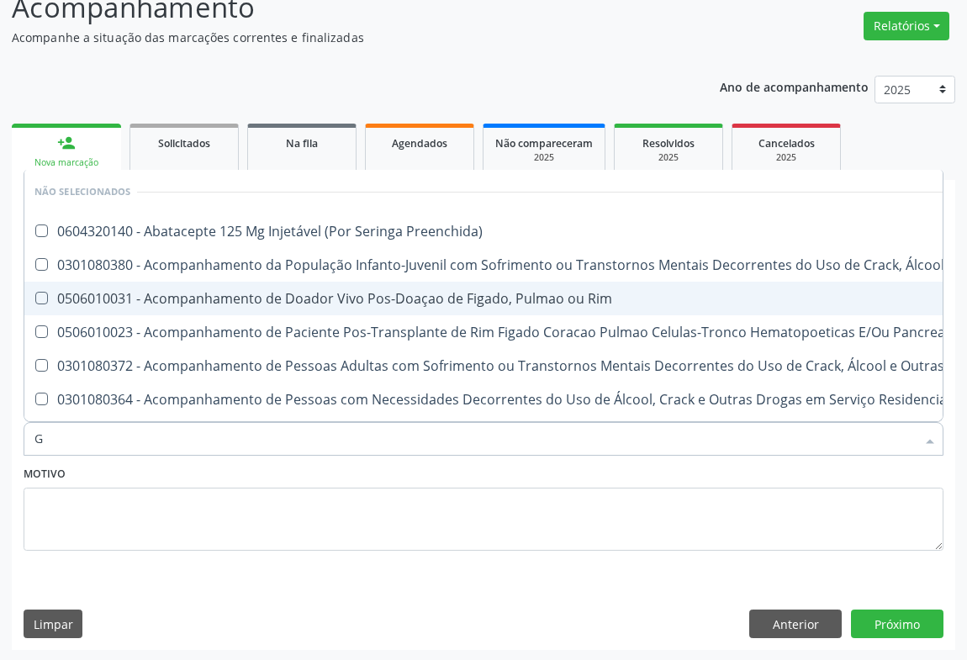
checkbox Preenchida\) "false"
checkbox Miotendinoso "false"
type input "GAMA"
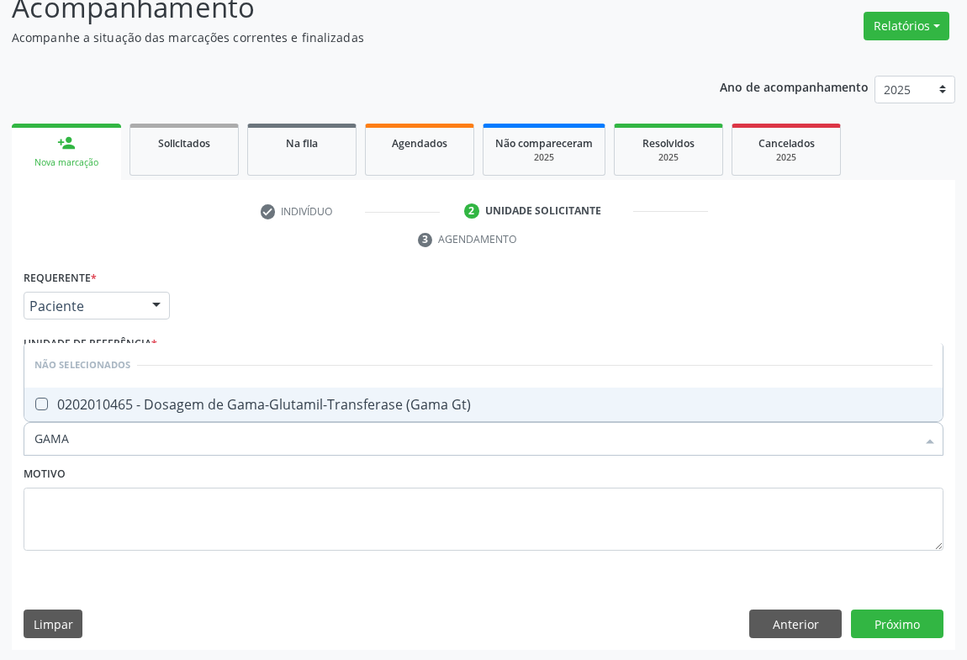
drag, startPoint x: 108, startPoint y: 410, endPoint x: 108, endPoint y: 443, distance: 32.8
click at [108, 410] on div "0202010465 - Dosagem de Gama-Glutamil-Transferase (Gama Gt)" at bounding box center [483, 404] width 898 height 13
checkbox Gt\) "true"
type input "GAMA"
click at [81, 473] on div "Motivo" at bounding box center [484, 506] width 920 height 89
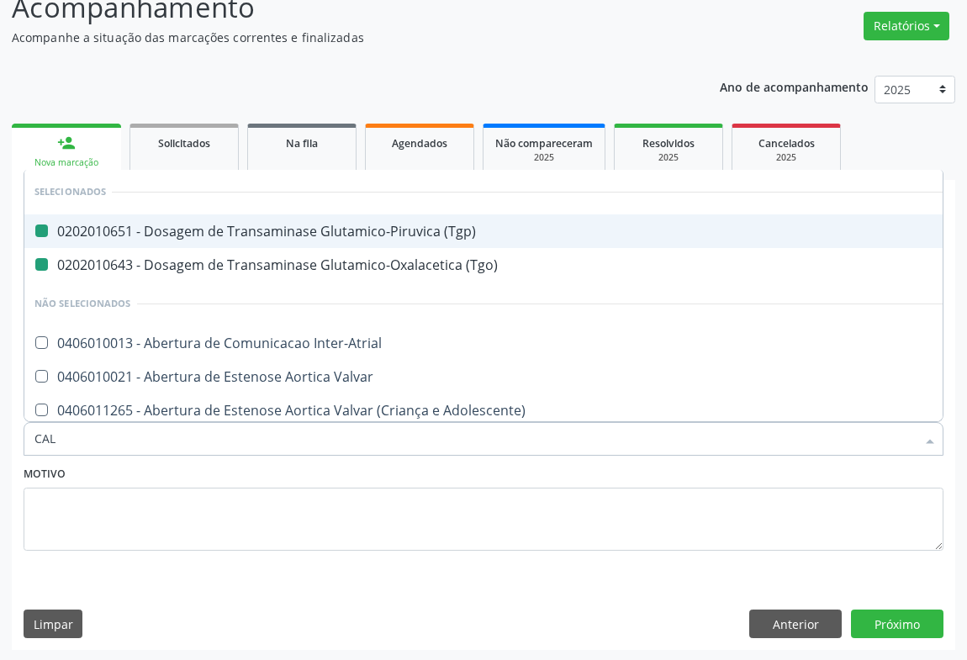
type input "CALC"
checkbox \(Tgp\) "false"
checkbox \(Tgo\) "false"
checkbox Inter-Atrial "false"
checkbox Valvar "false"
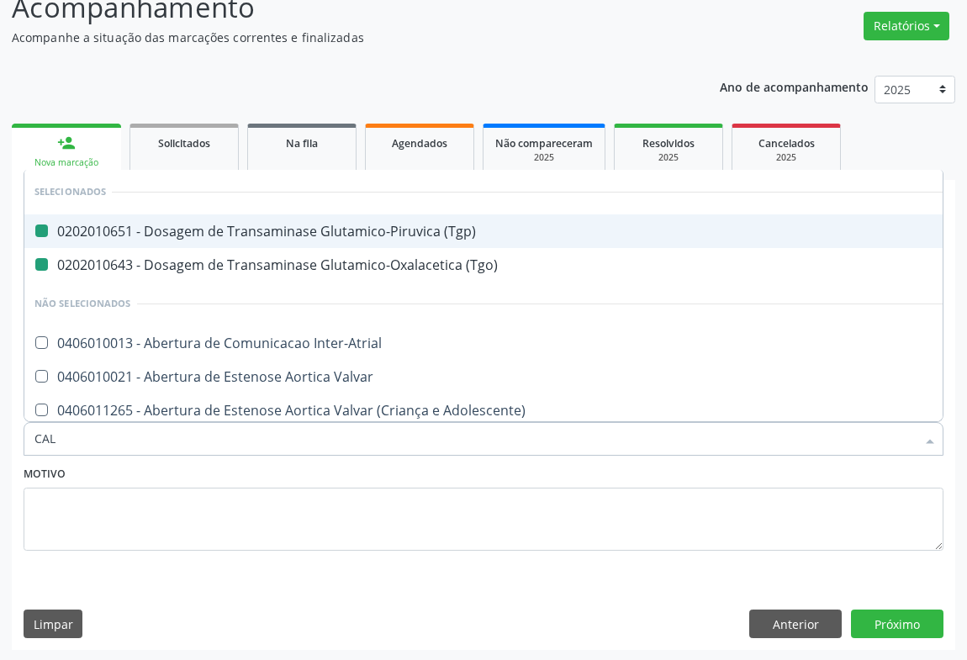
checkbox Adolescente\) "false"
checkbox Dente\) "false"
checkbox Capsula\) "false"
checkbox Risco "false"
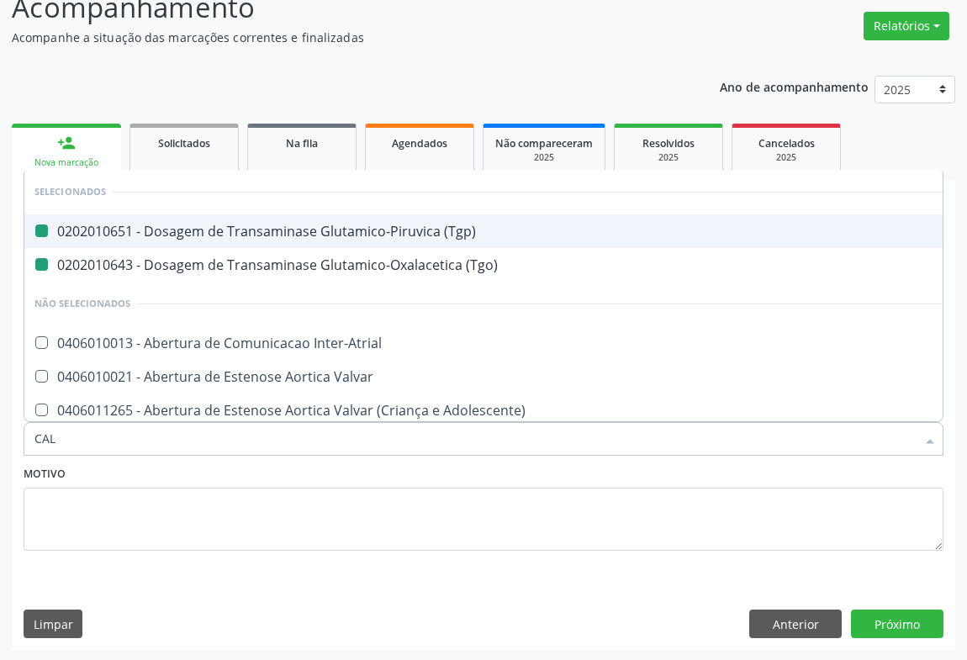
checkbox Reabilitacao "false"
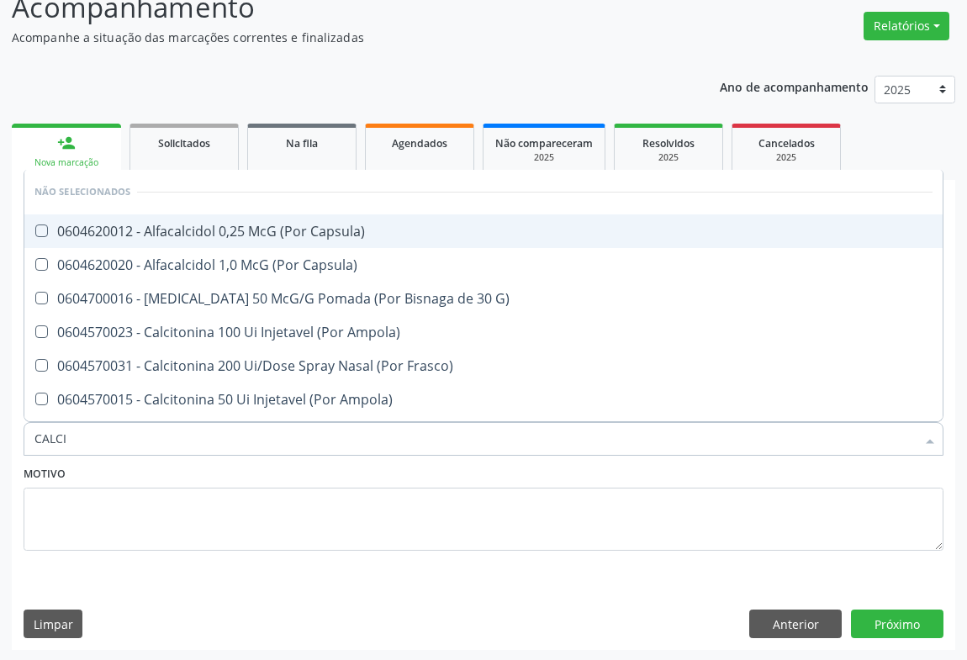
type input "CALCIO"
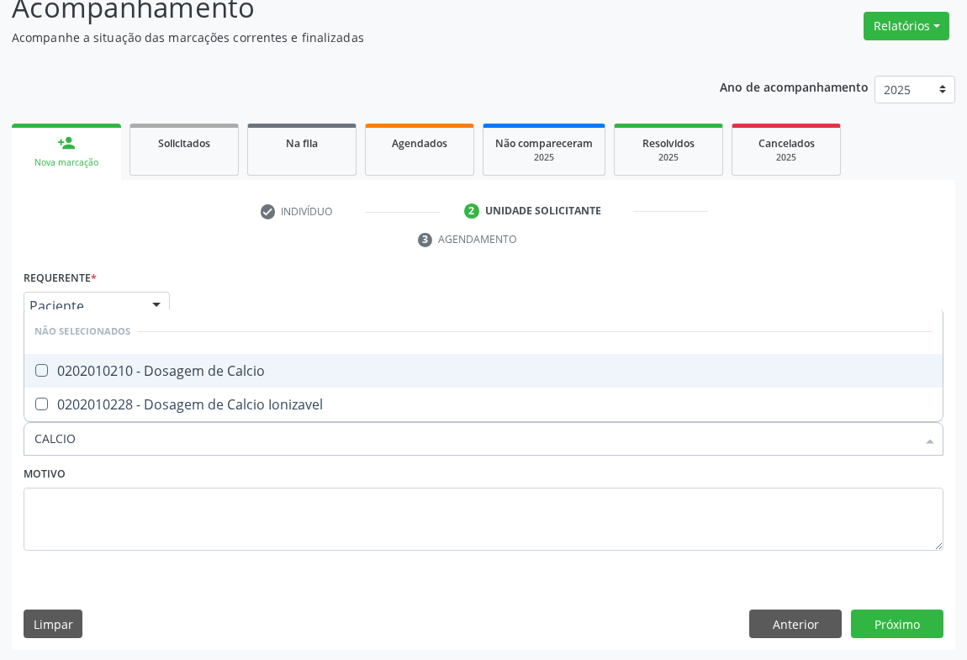
click at [218, 369] on div "0202010210 - Dosagem de Calcio" at bounding box center [483, 370] width 898 height 13
checkbox Calcio "true"
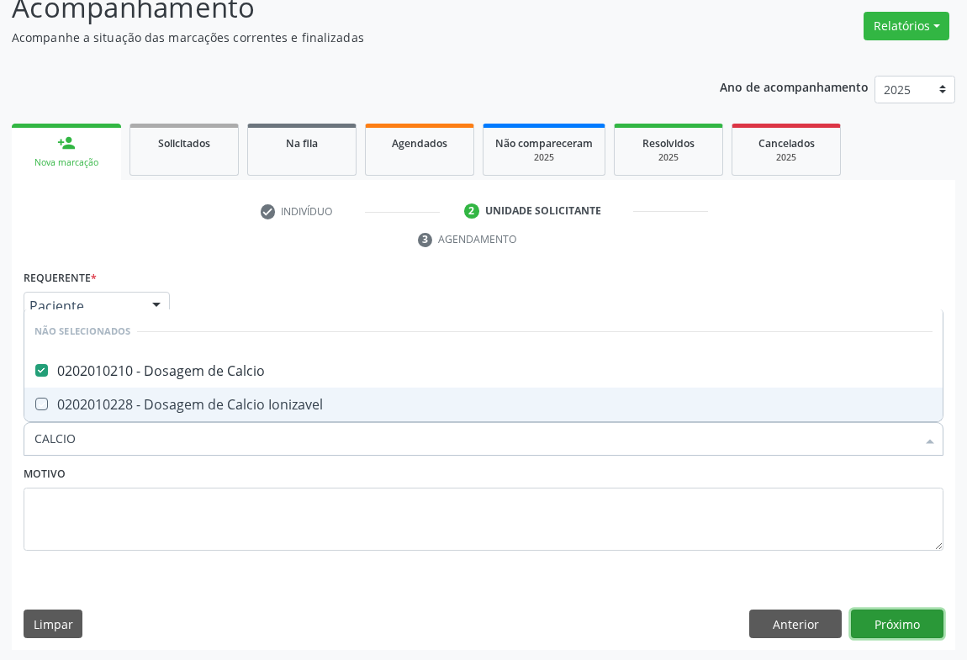
click at [893, 614] on button "Próximo" at bounding box center [897, 624] width 93 height 29
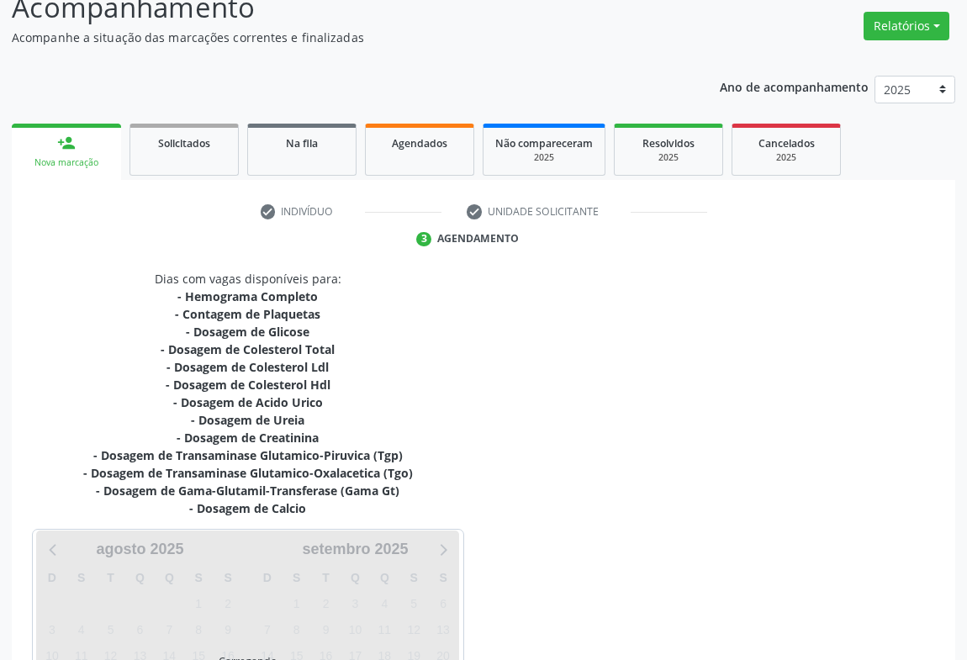
scroll to position [309, 0]
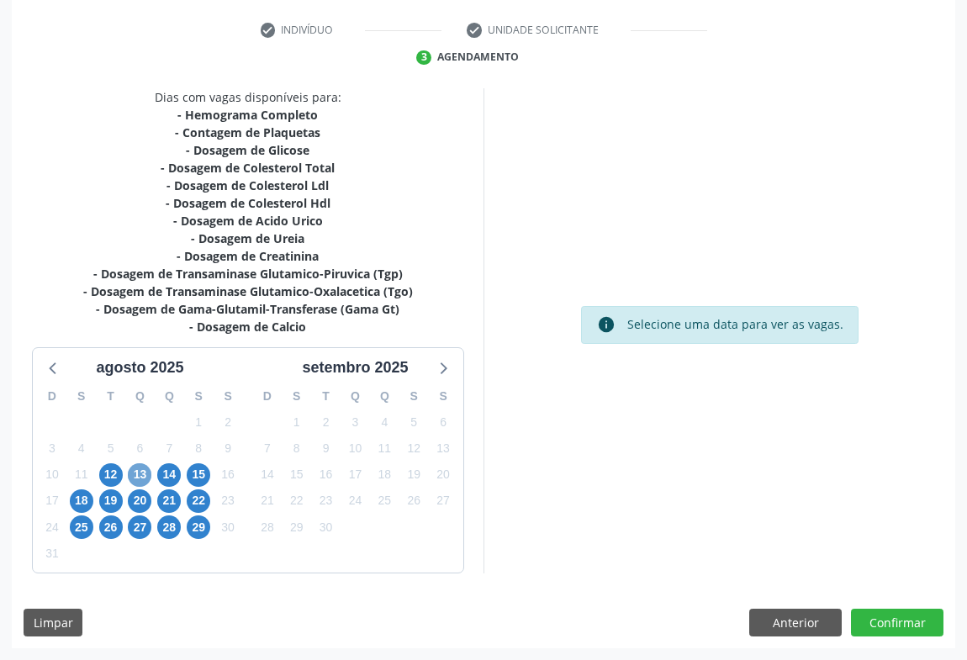
click at [145, 472] on span "13" at bounding box center [140, 475] width 24 height 24
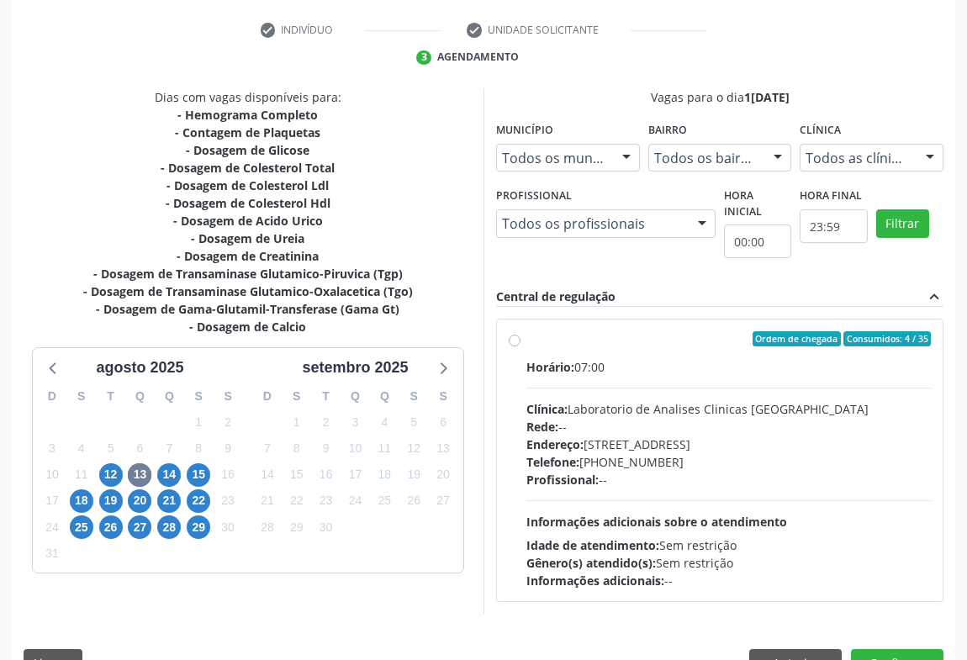
click at [733, 453] on div "Telefone: (74) 36453588" at bounding box center [728, 462] width 405 height 18
click at [521, 346] on input "Ordem de chegada Consumidos: 4 / 35 Horário: 07:00 Clínica: Laboratorio de Anal…" at bounding box center [515, 338] width 12 height 15
radio input "true"
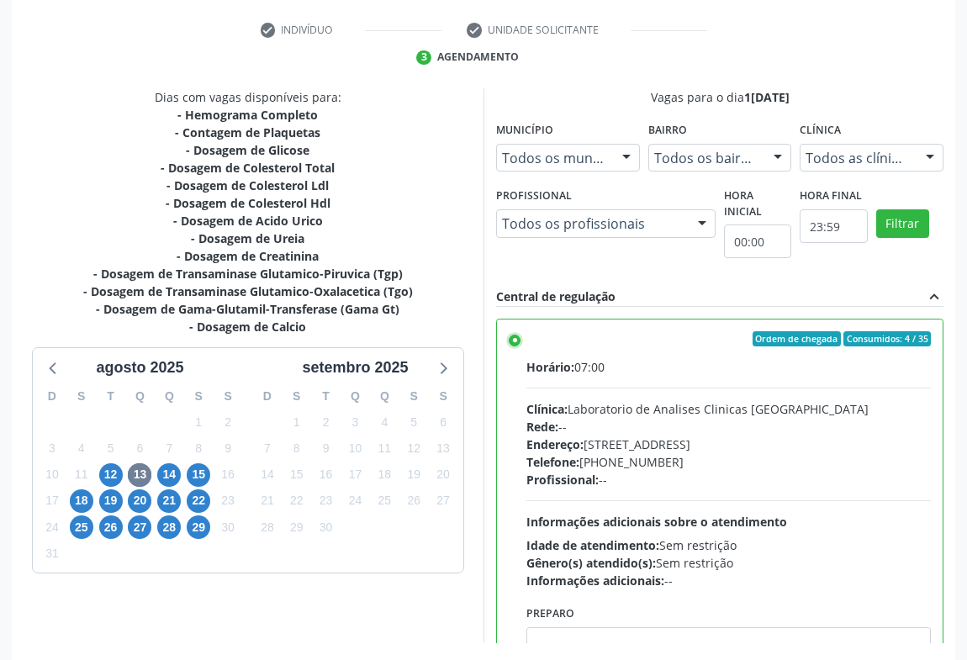
scroll to position [379, 0]
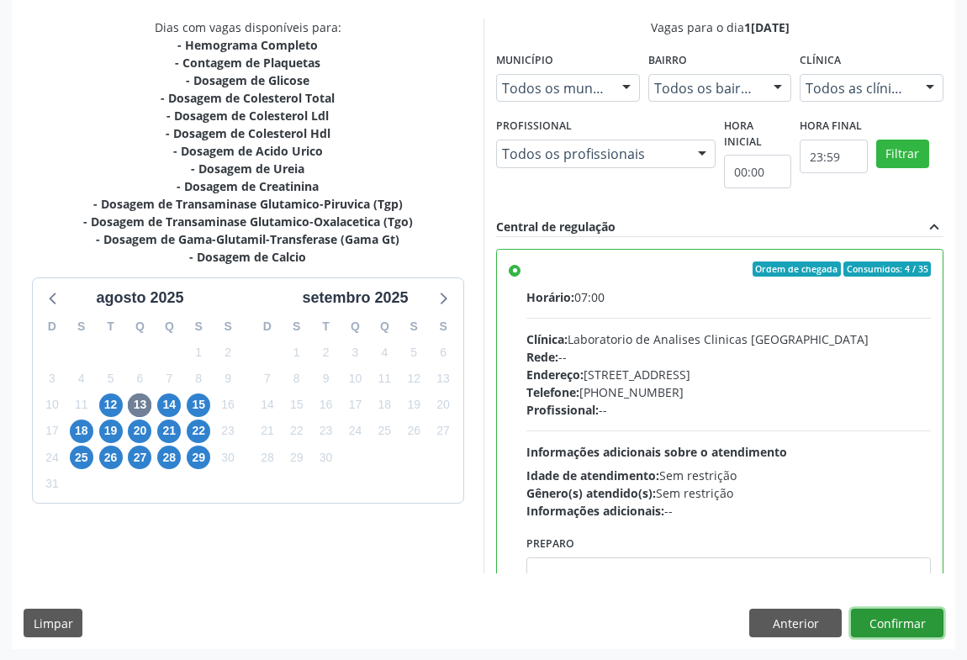
click at [896, 627] on button "Confirmar" at bounding box center [897, 623] width 93 height 29
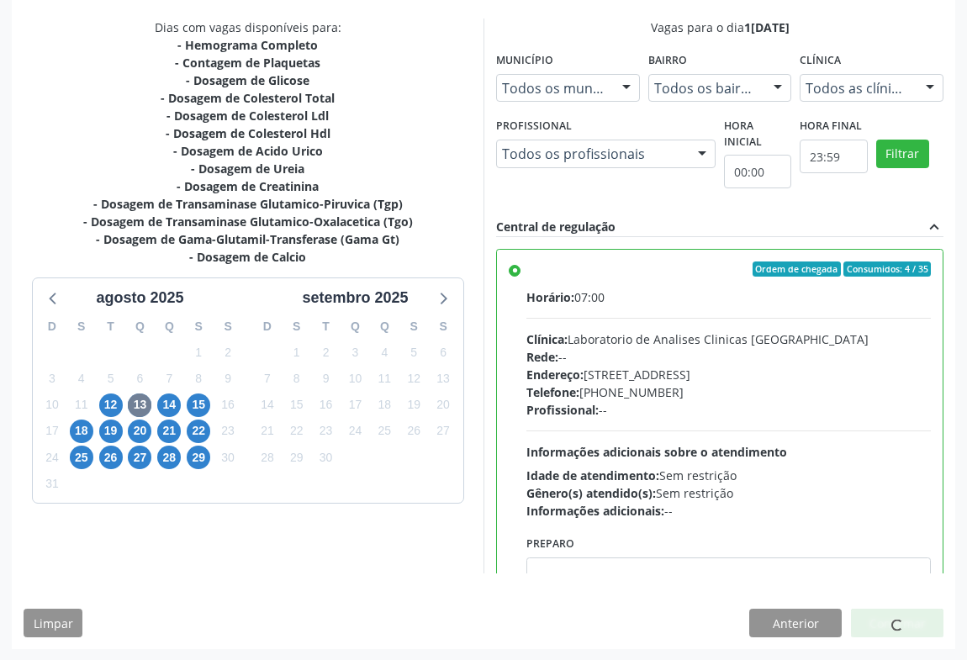
scroll to position [0, 0]
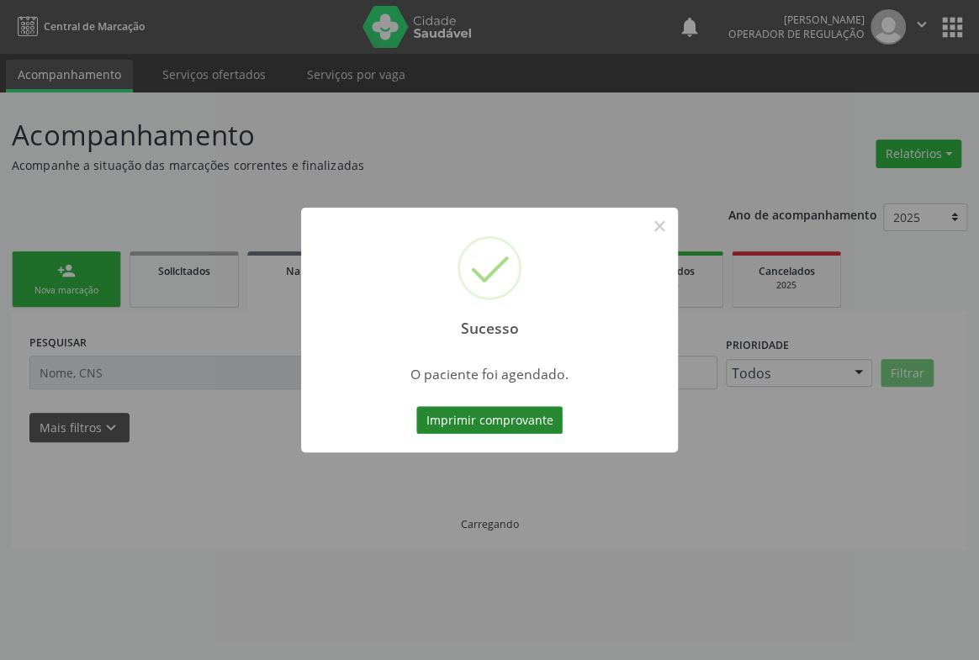
click at [481, 420] on button "Imprimir comprovante" at bounding box center [489, 420] width 146 height 29
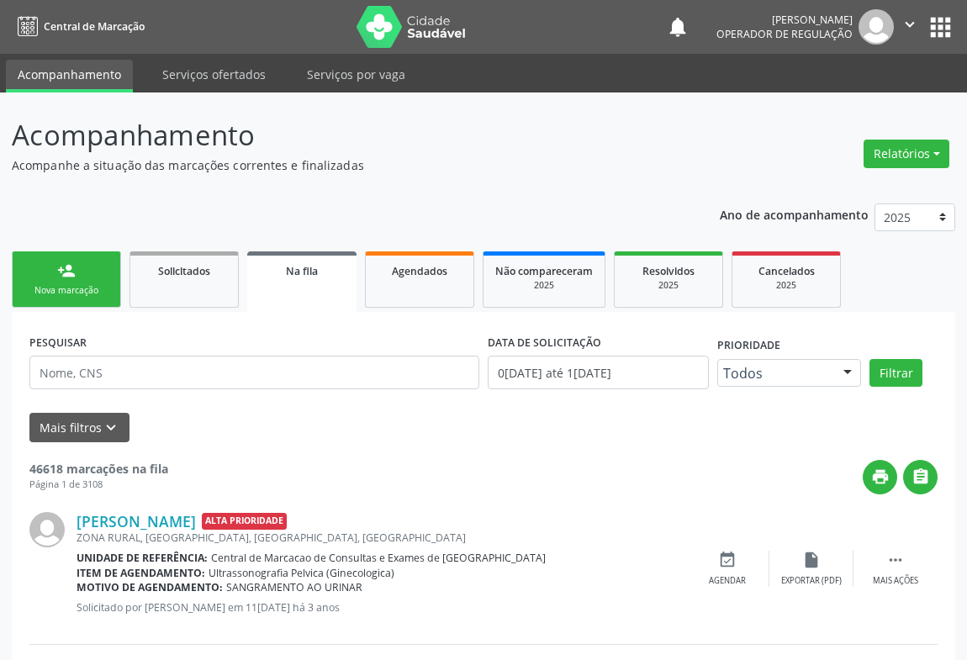
click at [56, 283] on link "person_add Nova marcação" at bounding box center [66, 279] width 109 height 56
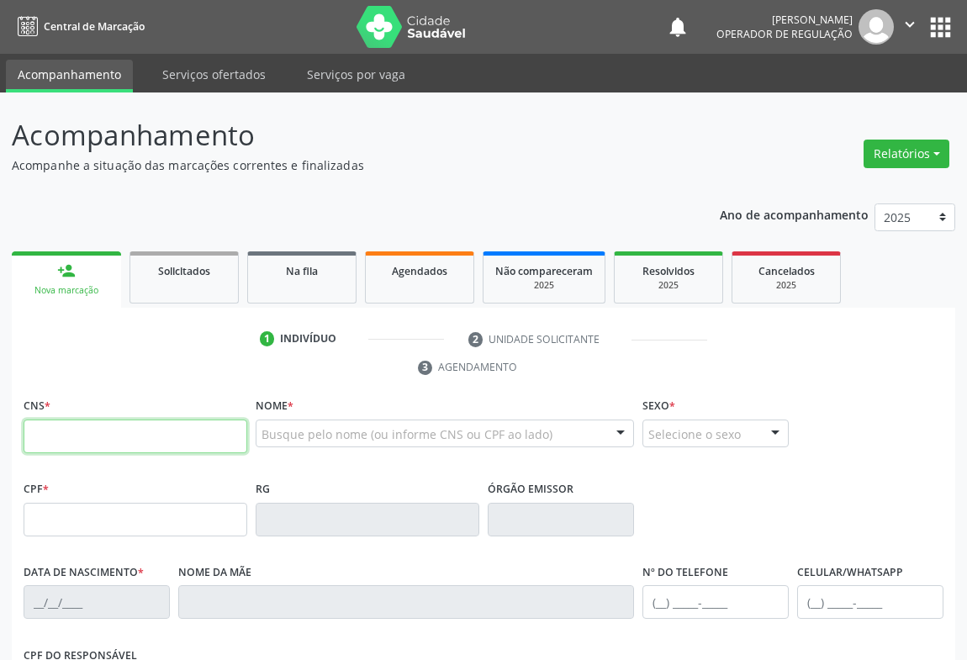
click at [76, 436] on input "text" at bounding box center [136, 437] width 224 height 34
type input "706 0073 9781 4348"
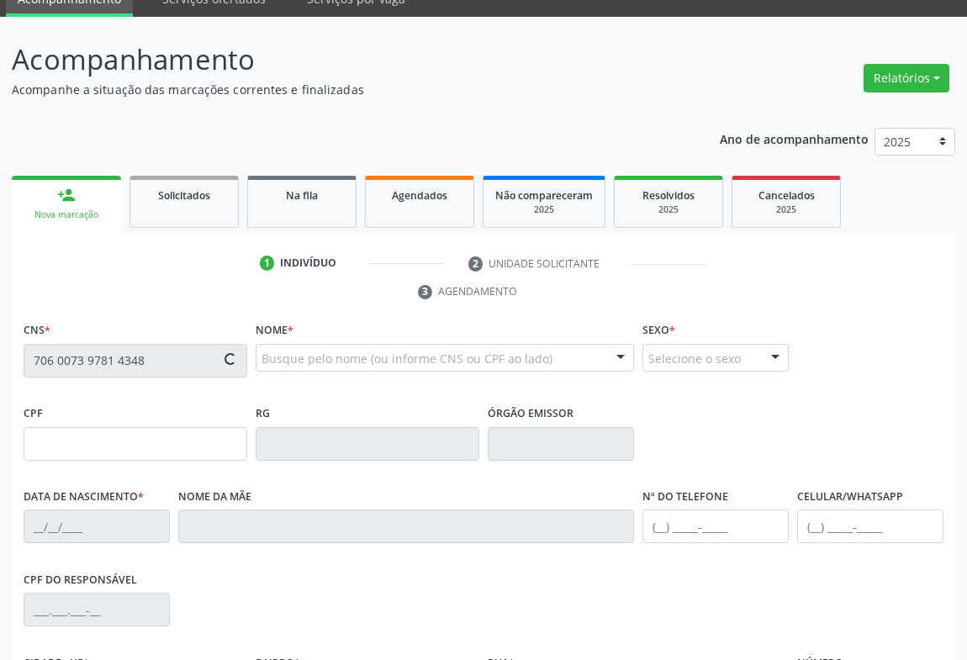
scroll to position [229, 0]
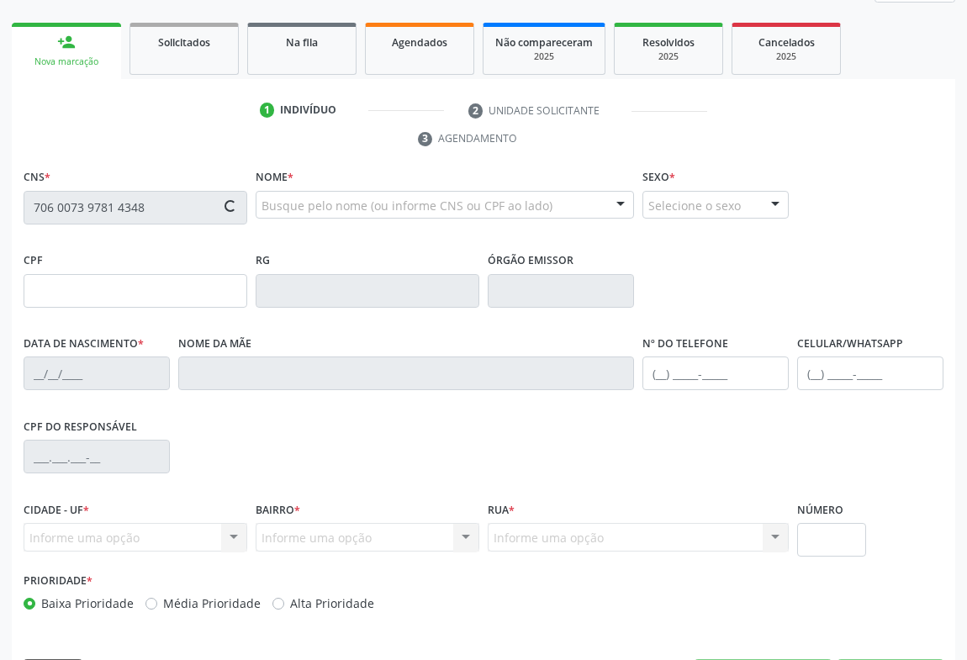
type input "21/06/2024"
type input "(74) 98819-6284"
type input "S/N"
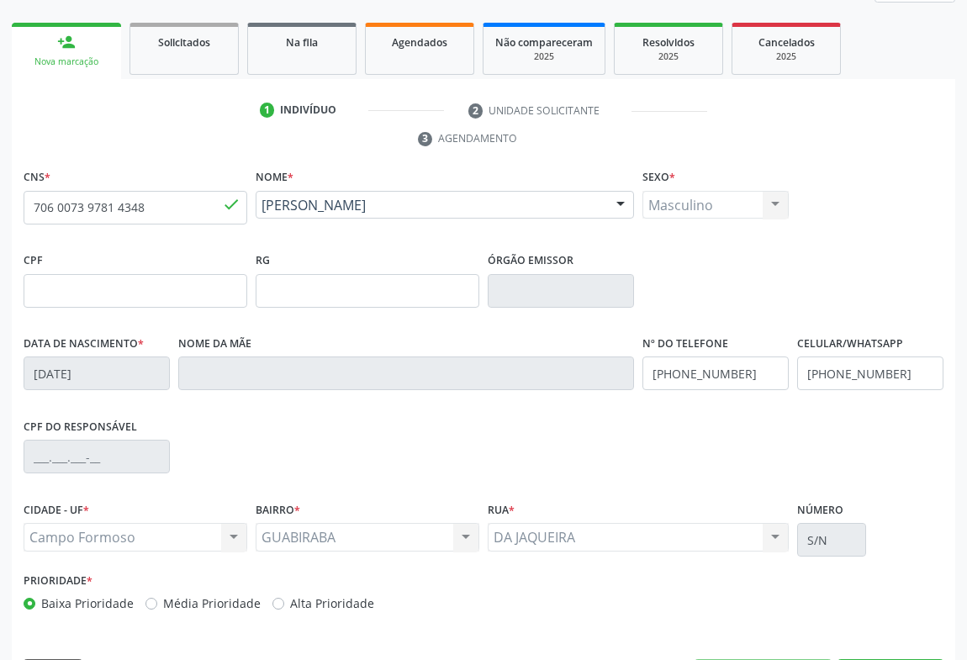
scroll to position [278, 0]
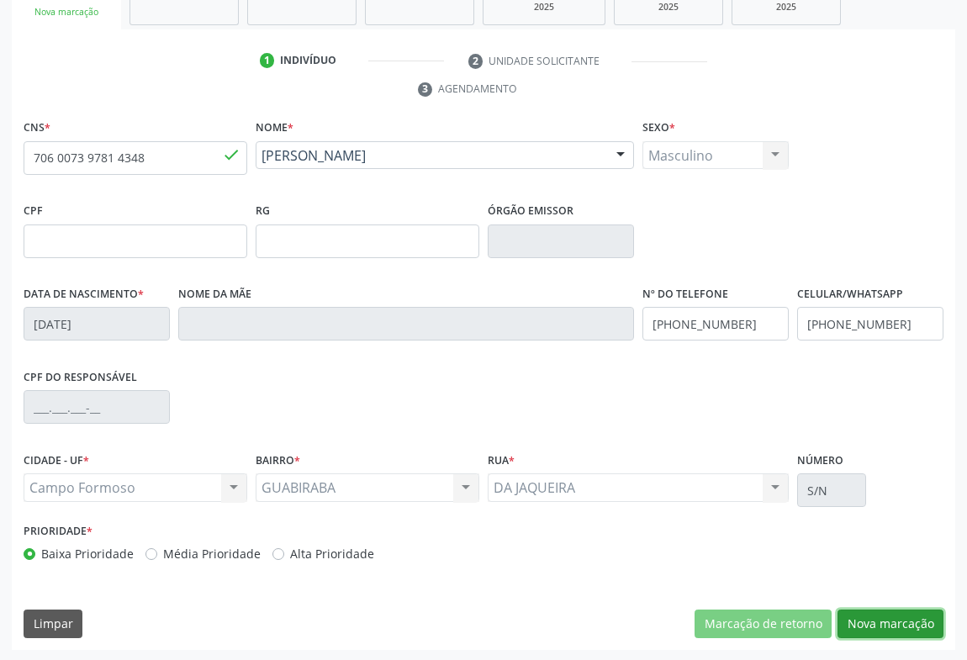
click at [890, 612] on button "Nova marcação" at bounding box center [891, 624] width 106 height 29
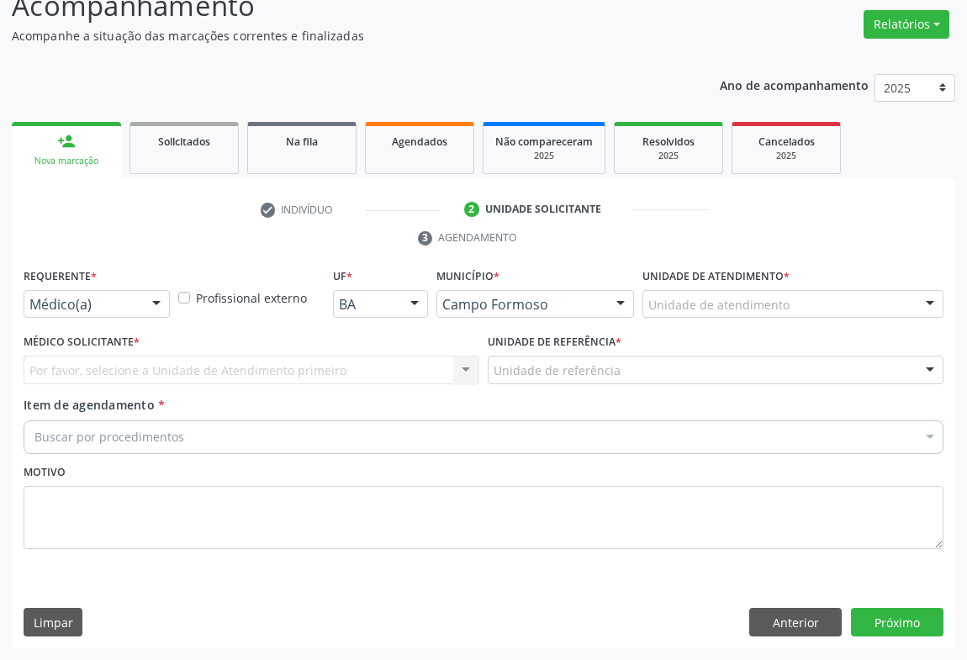
scroll to position [128, 0]
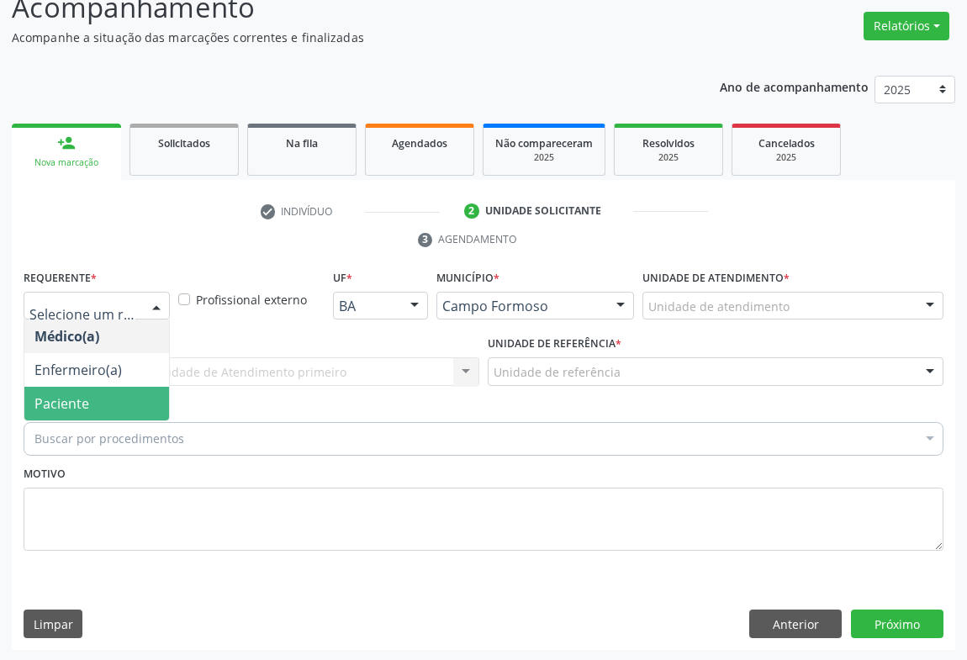
click at [96, 409] on span "Paciente" at bounding box center [96, 404] width 145 height 34
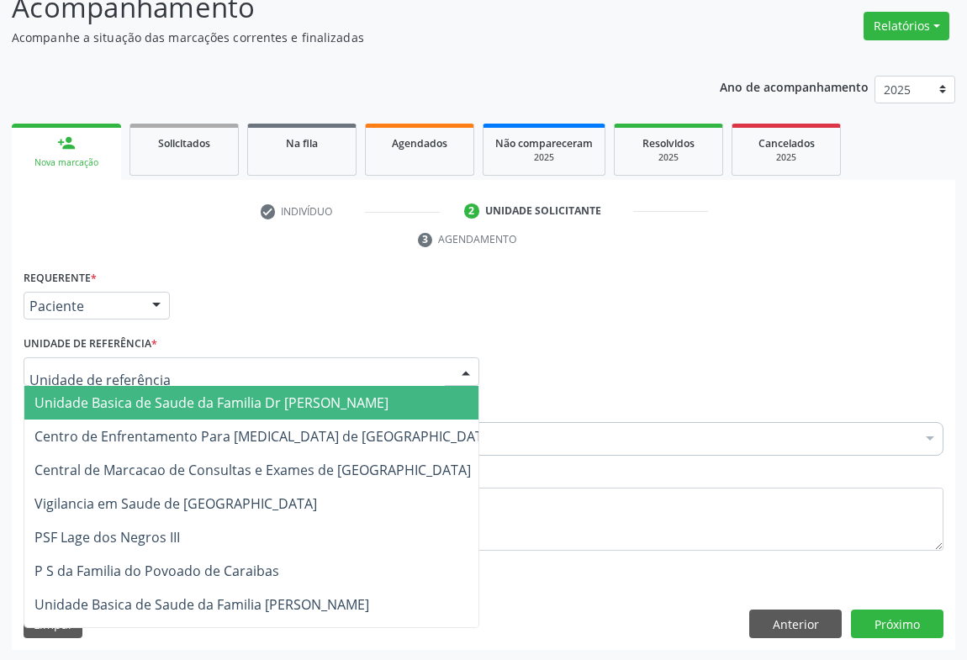
click at [211, 374] on div at bounding box center [252, 371] width 456 height 29
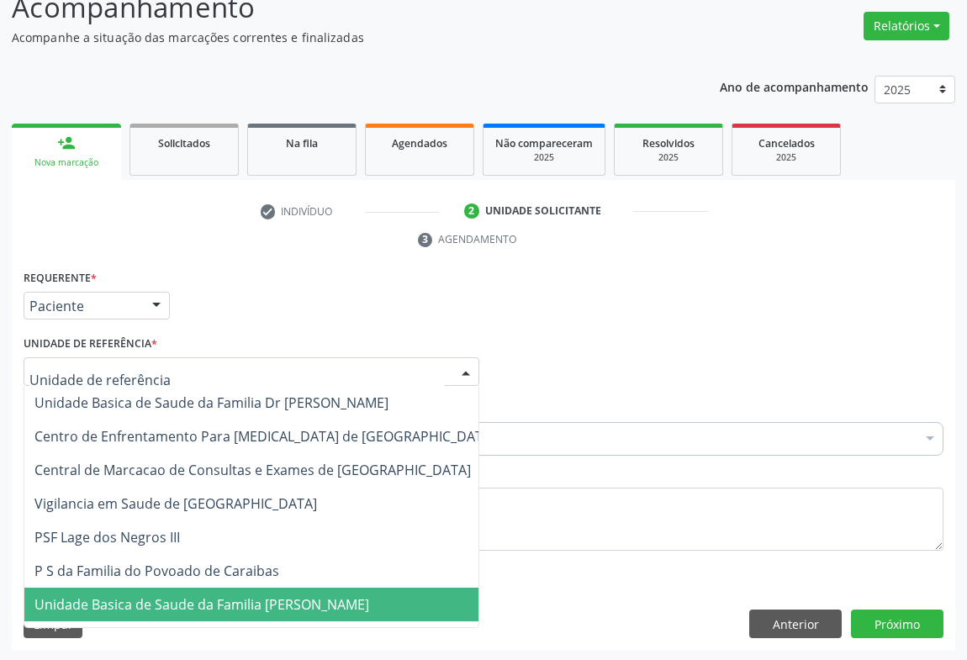
click at [227, 603] on span "Unidade Basica de Saude da Familia [PERSON_NAME]" at bounding box center [201, 604] width 335 height 19
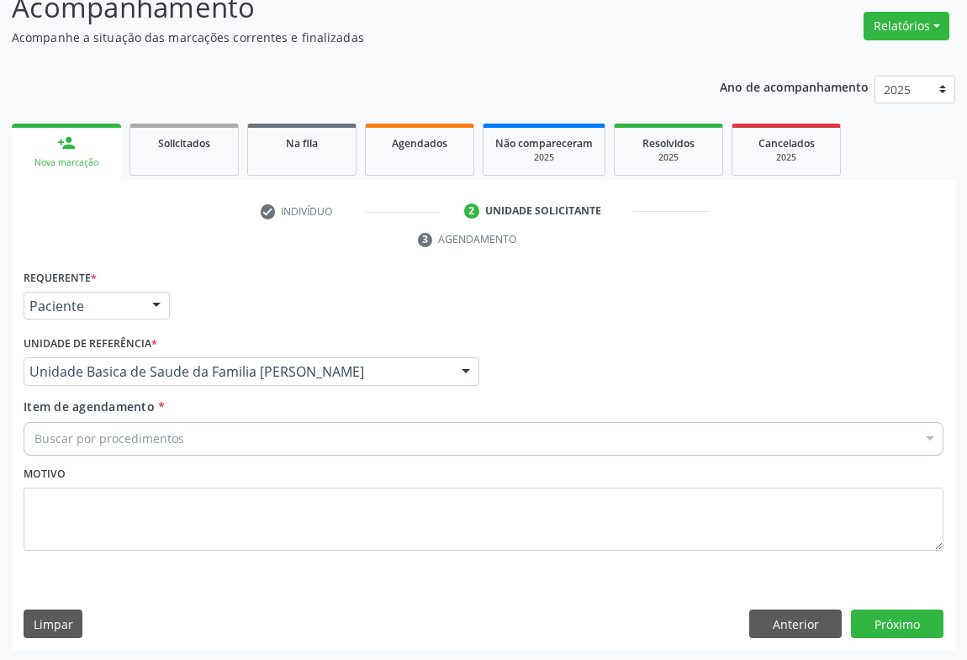
click at [210, 431] on div "Buscar por procedimentos" at bounding box center [484, 439] width 920 height 34
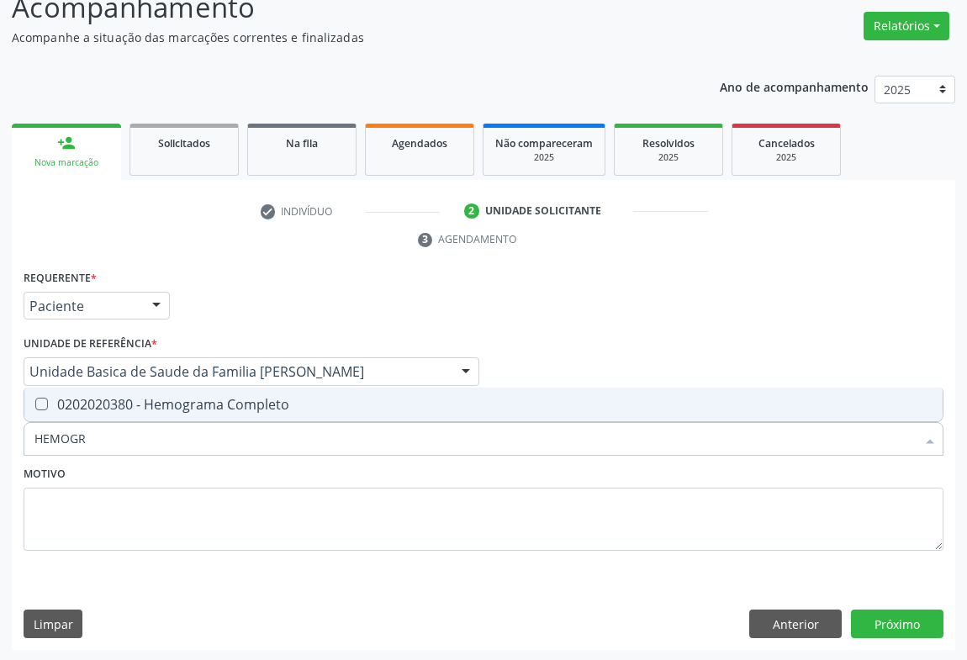
type input "HEMOGRA"
drag, startPoint x: 239, startPoint y: 397, endPoint x: 146, endPoint y: 501, distance: 139.4
click at [233, 400] on div "0202020380 - Hemograma Completo" at bounding box center [483, 404] width 898 height 13
checkbox Completo "true"
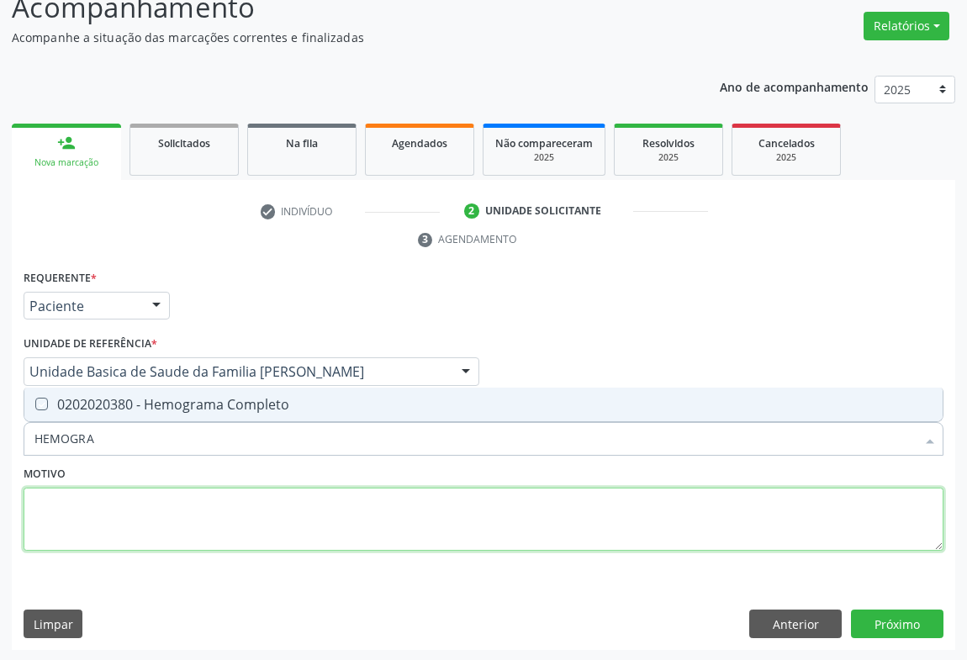
click at [147, 502] on textarea at bounding box center [484, 520] width 920 height 64
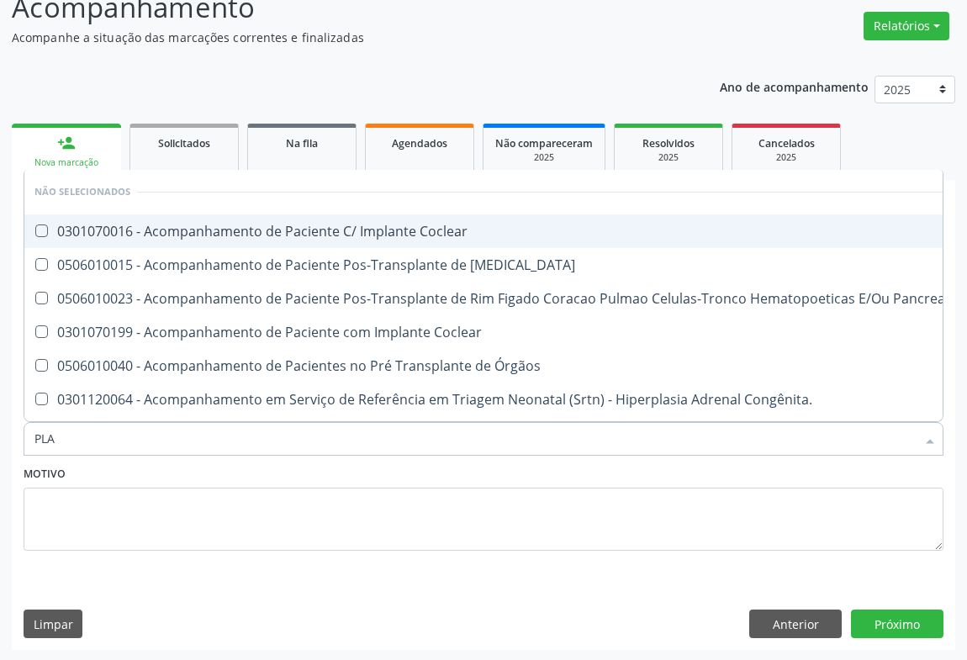
type input "PLAQ"
checkbox Coclear "false"
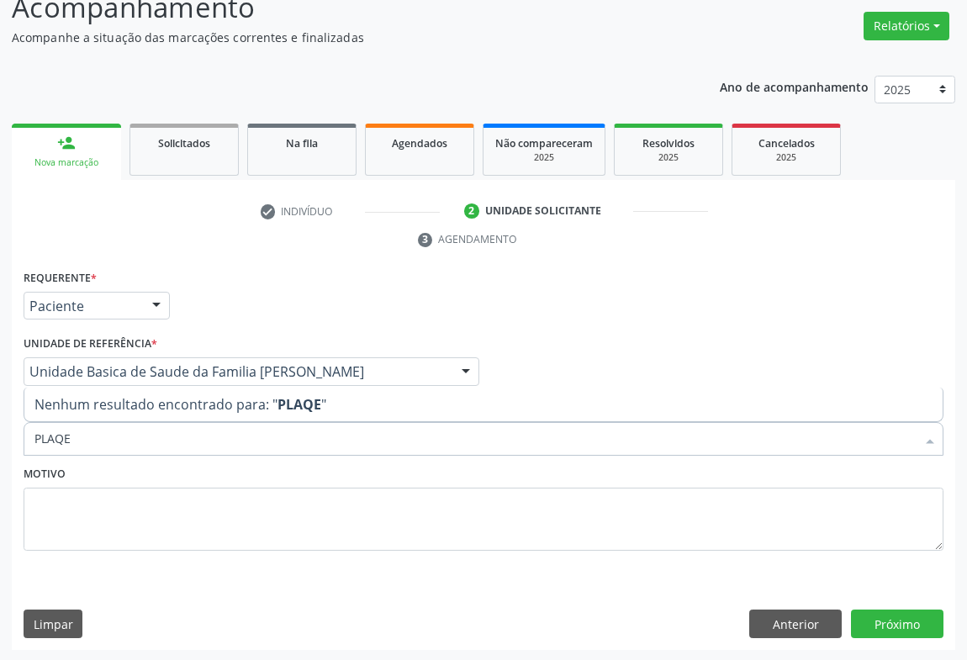
type input "PLAQ"
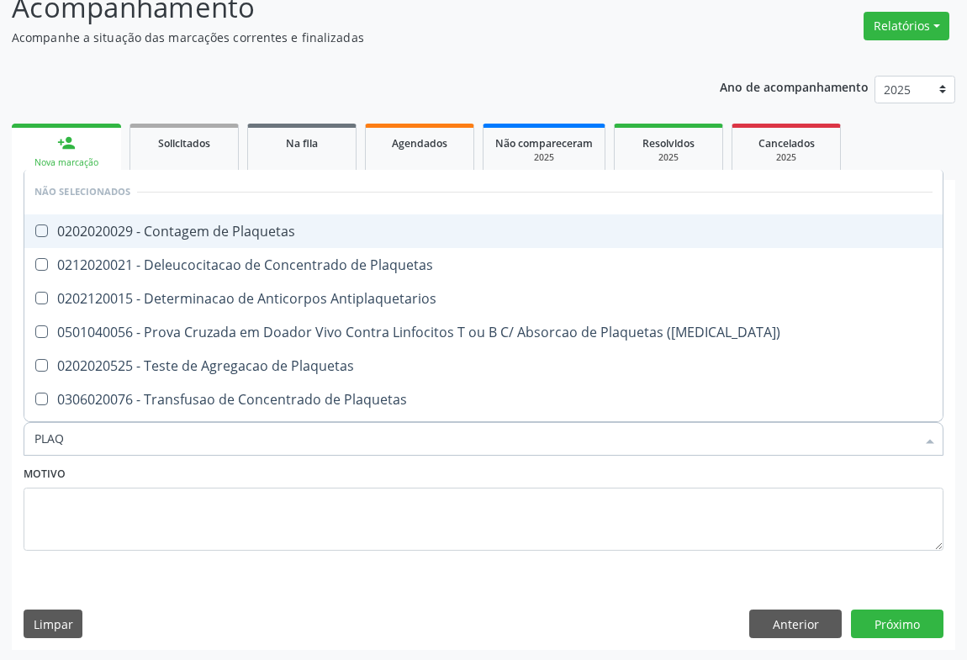
click at [239, 229] on div "0202020029 - Contagem de Plaquetas" at bounding box center [483, 231] width 898 height 13
checkbox Plaquetas "true"
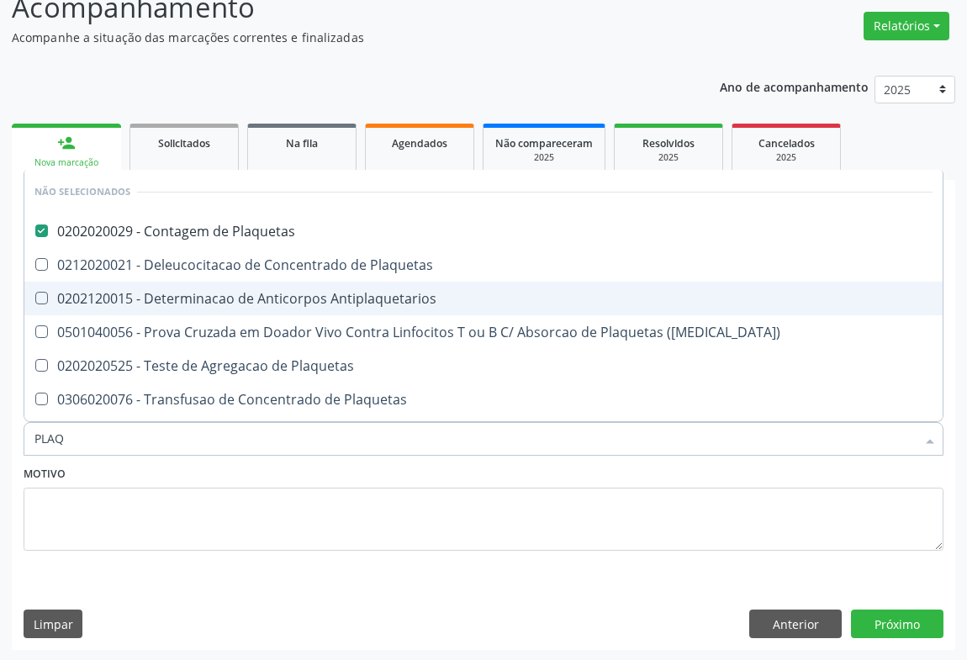
type input "PLAQ"
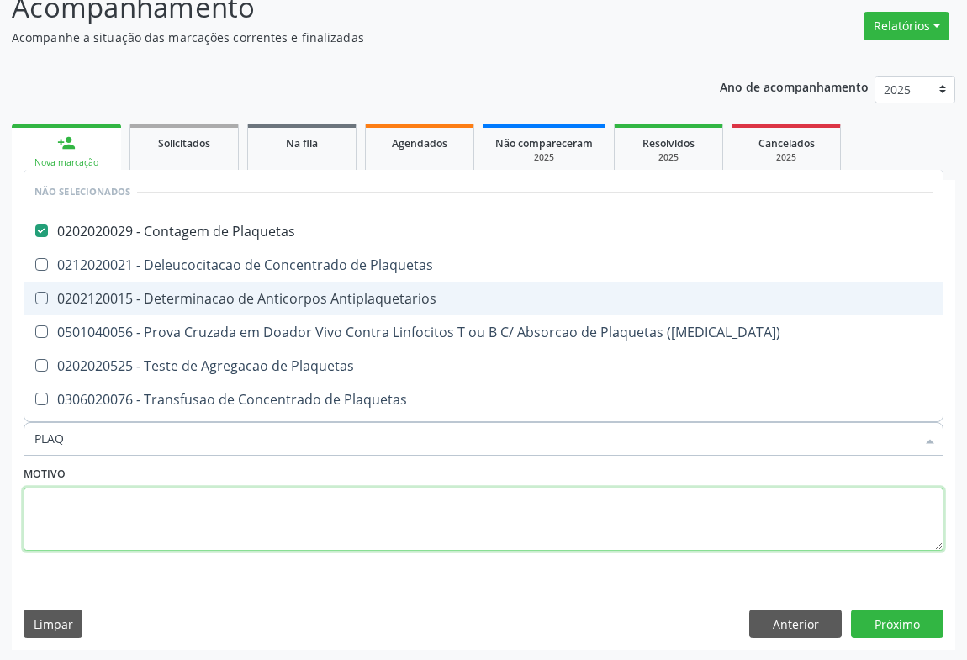
click at [229, 506] on textarea at bounding box center [484, 520] width 920 height 64
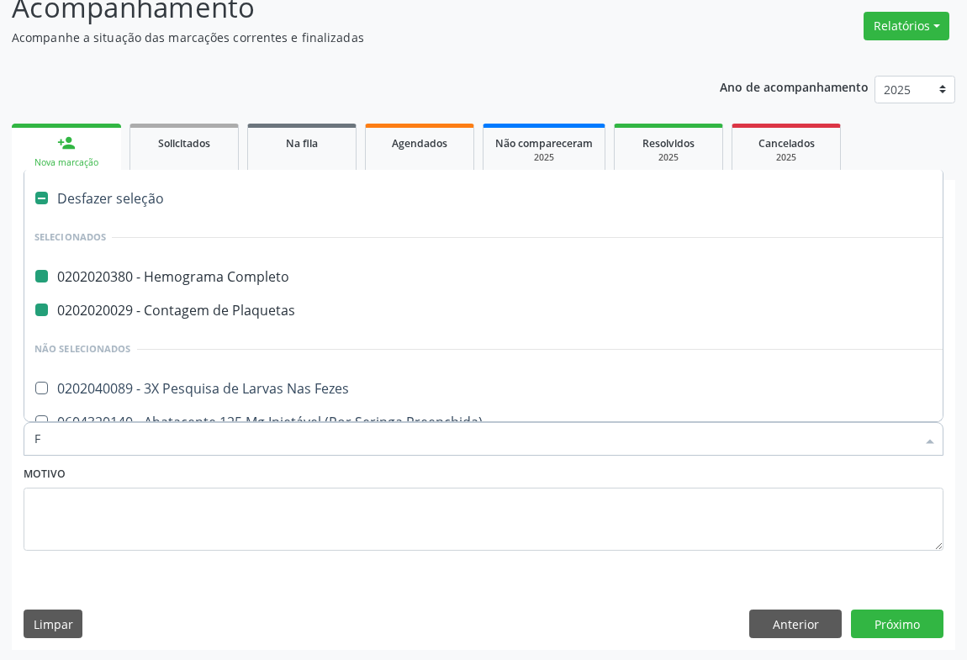
type input "FE"
checkbox Completo "false"
checkbox Plaquetas "false"
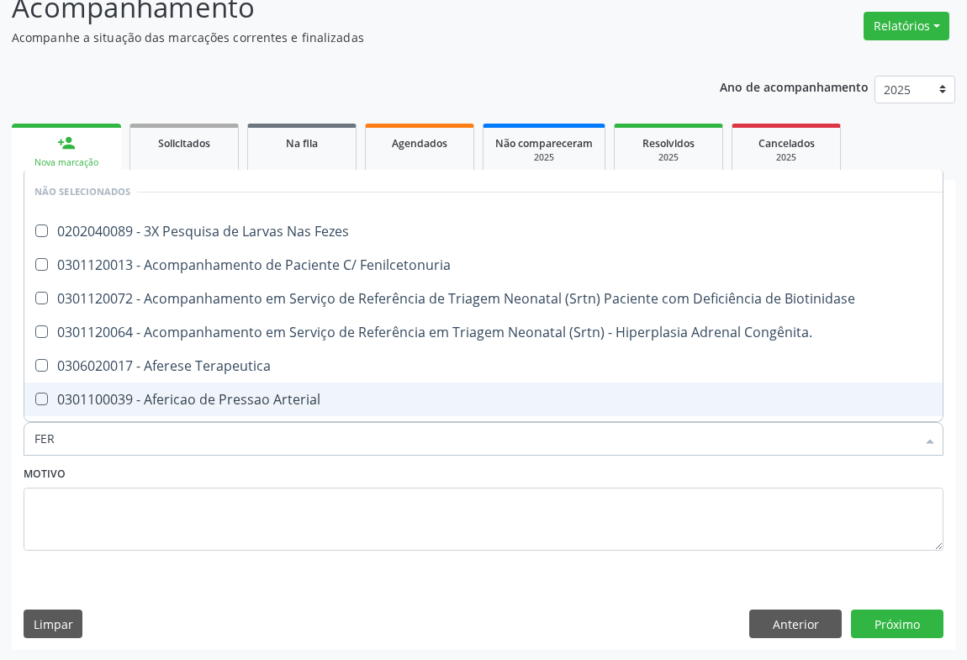
type input "FERR"
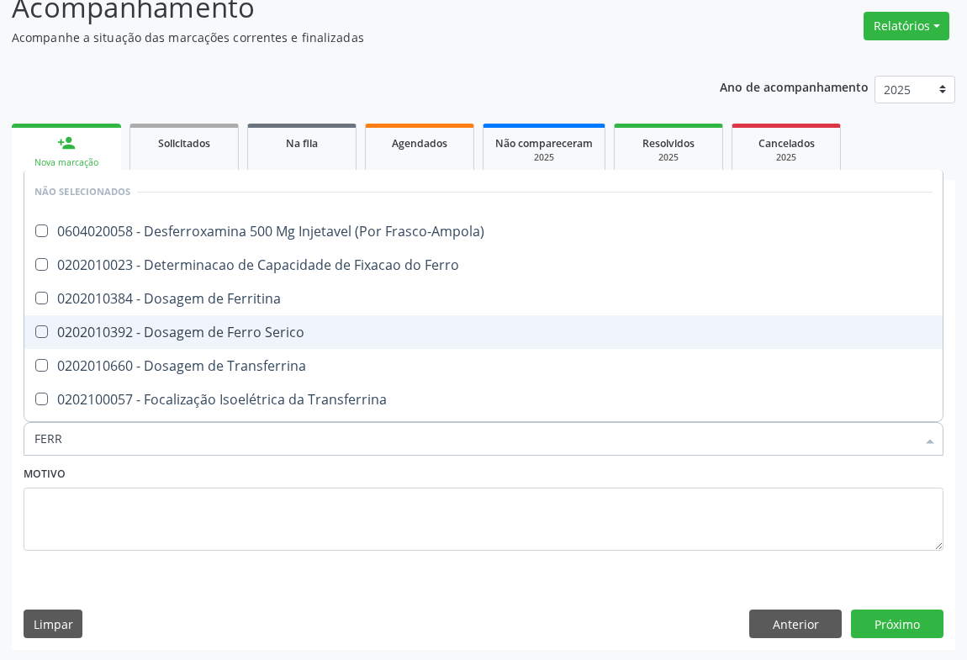
click at [241, 333] on div "0202010392 - Dosagem de Ferro Serico" at bounding box center [483, 331] width 898 height 13
checkbox Serico "true"
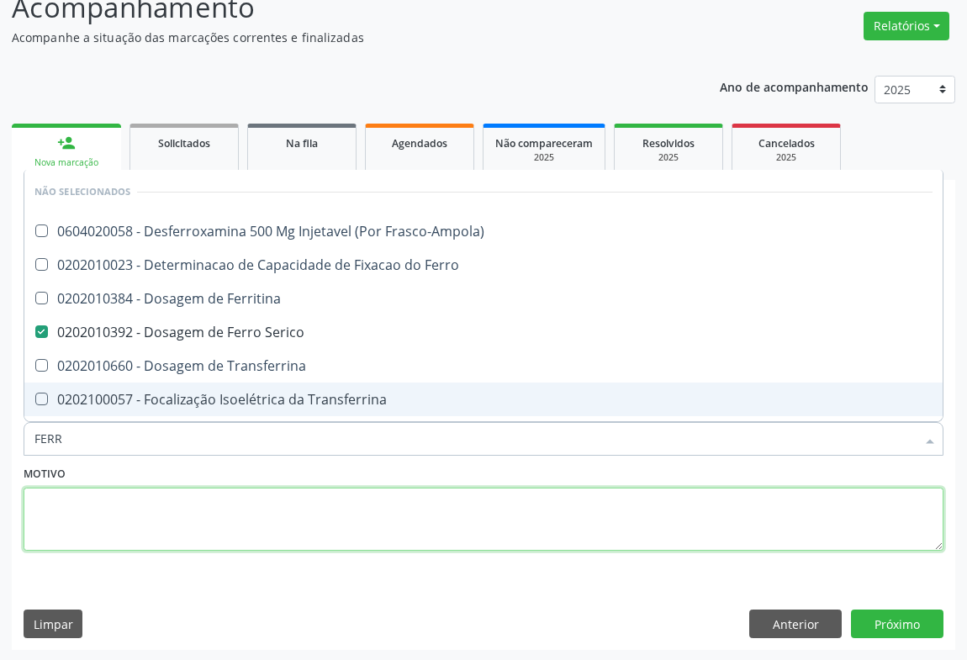
click at [180, 518] on textarea at bounding box center [484, 520] width 920 height 64
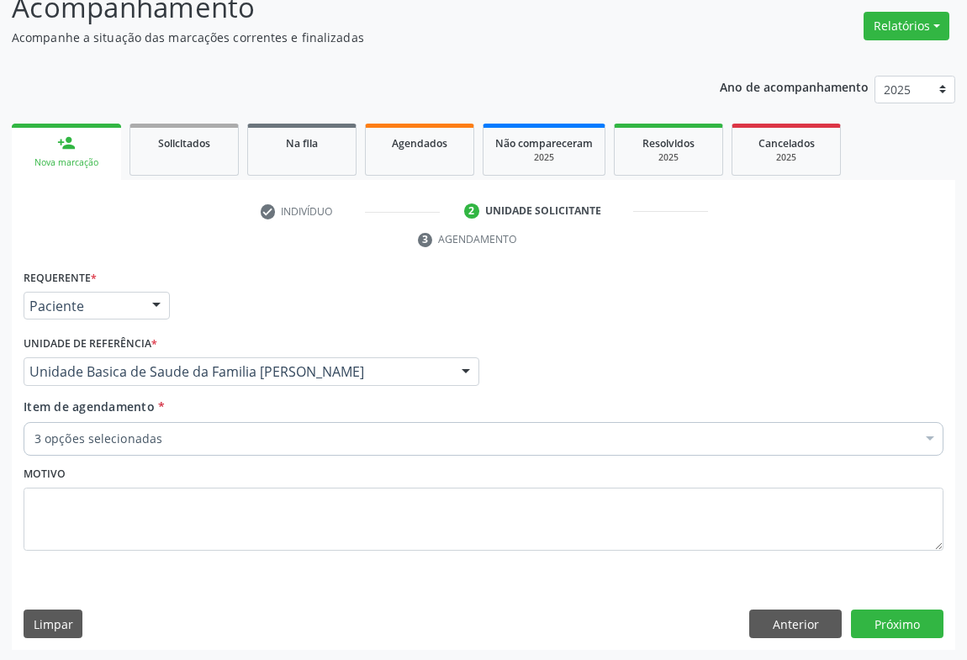
click at [108, 419] on div "Item de agendamento * 3 opções selecionadas Desfazer seleção Selecionados 02020…" at bounding box center [484, 424] width 920 height 53
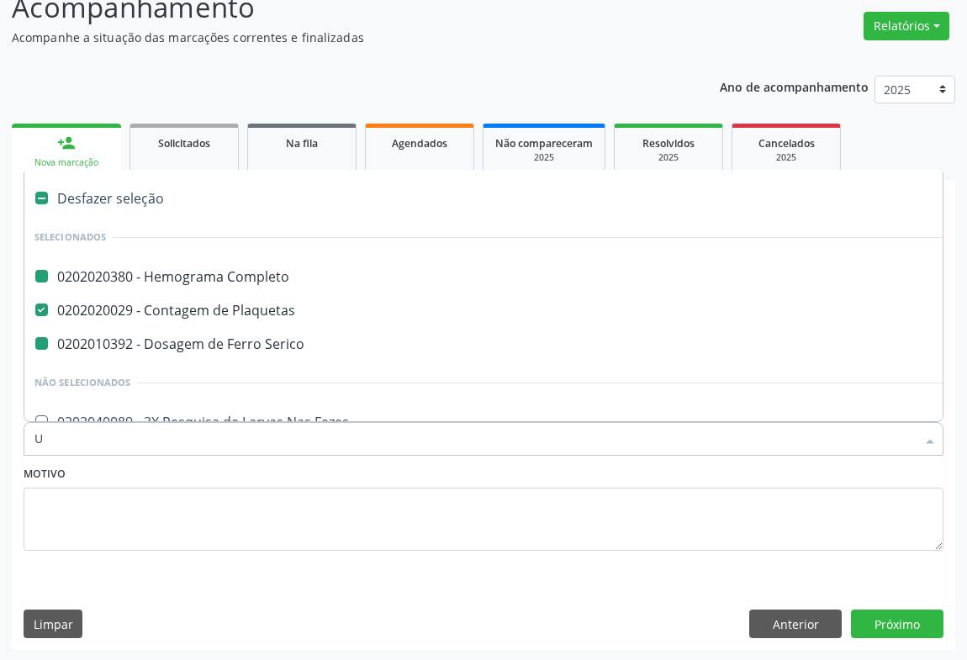
type input "UR"
checkbox Completo "false"
checkbox Serico "false"
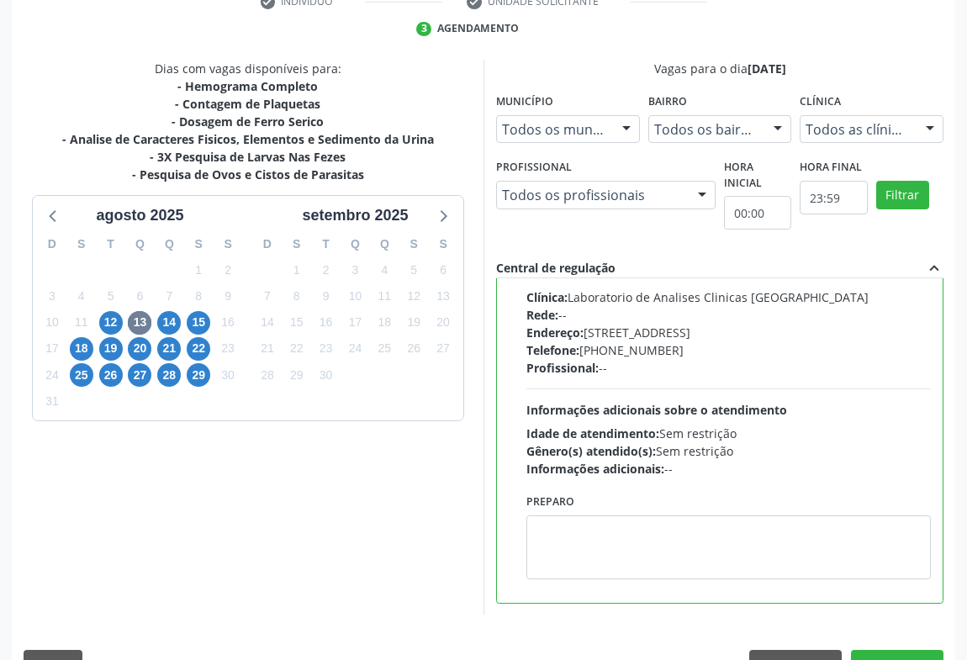
scroll to position [379, 0]
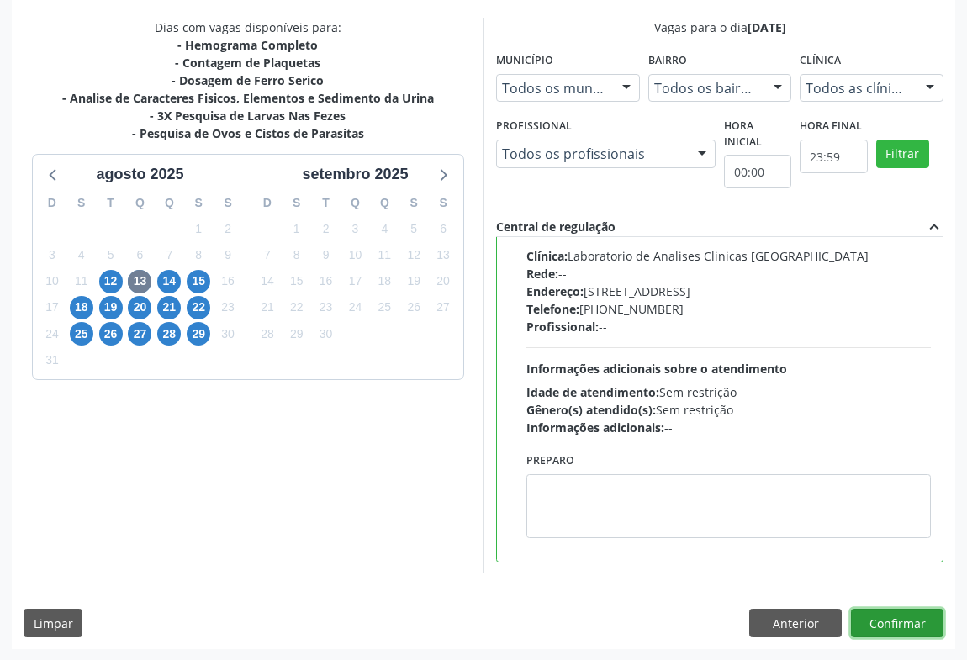
click at [885, 615] on button "Confirmar" at bounding box center [897, 623] width 93 height 29
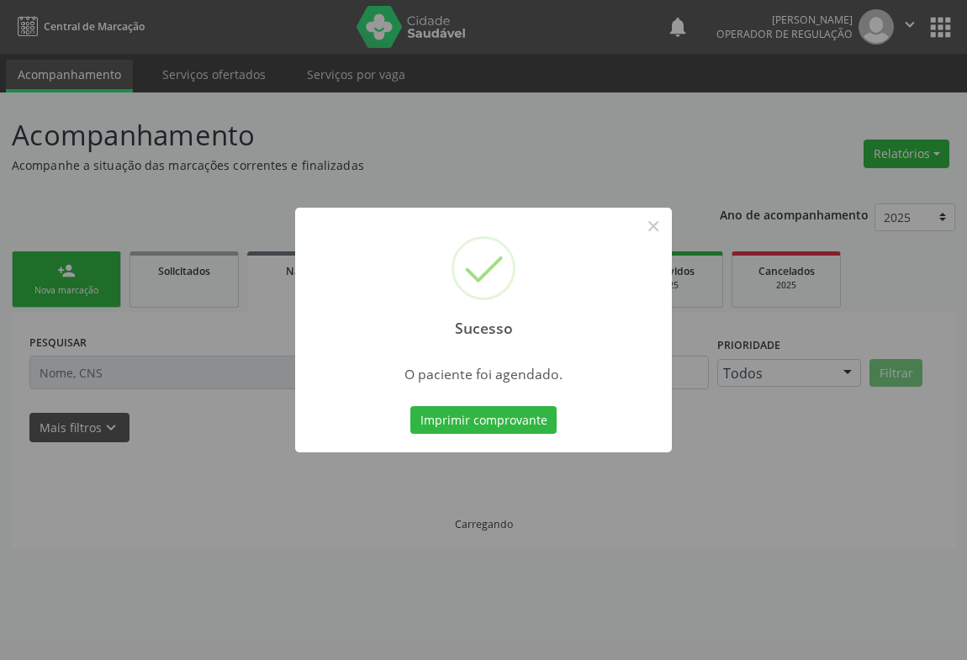
scroll to position [0, 0]
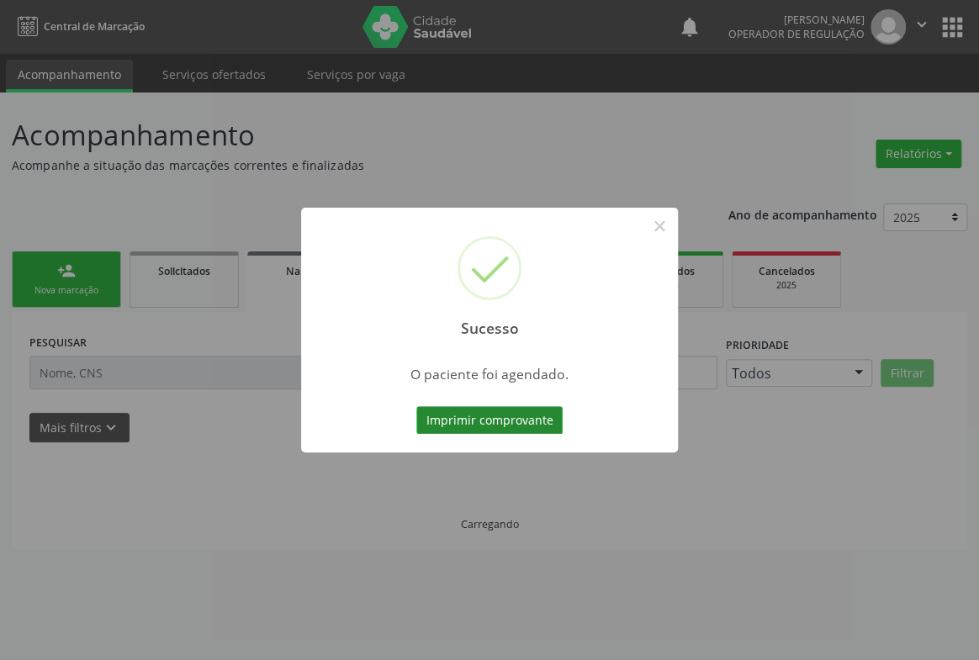
click at [526, 417] on button "Imprimir comprovante" at bounding box center [489, 420] width 146 height 29
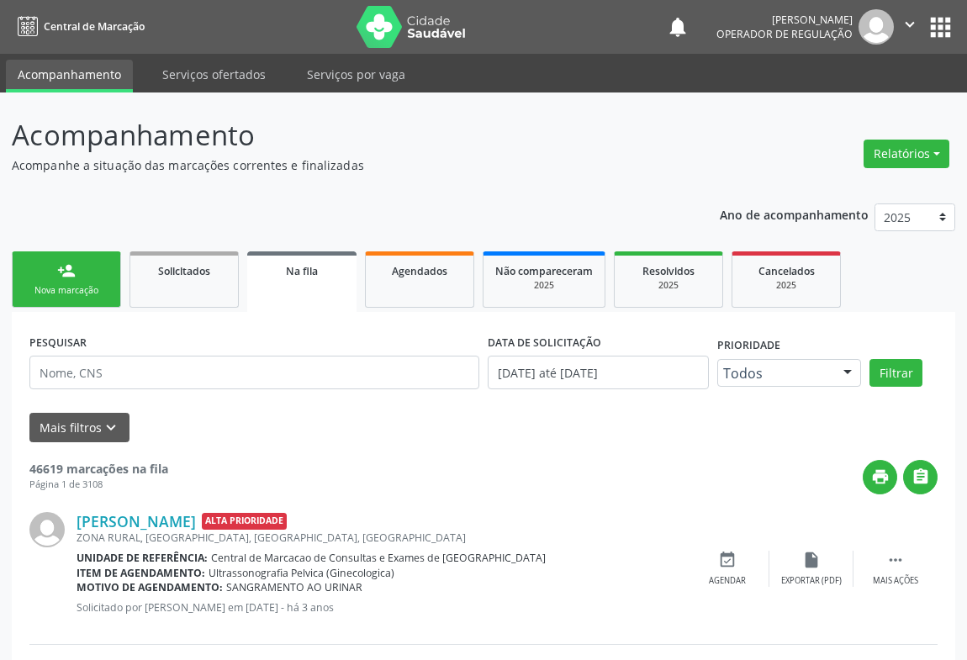
click at [63, 282] on link "person_add Nova marcação" at bounding box center [66, 279] width 109 height 56
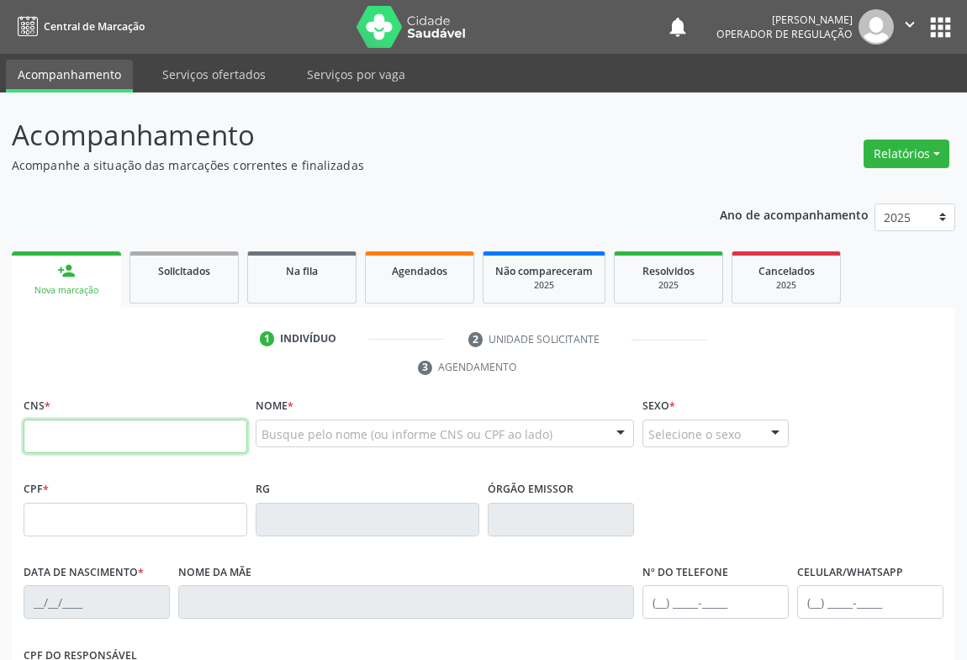
click at [76, 431] on input "text" at bounding box center [136, 437] width 224 height 34
click at [118, 437] on input "700 2049 08" at bounding box center [136, 437] width 224 height 34
click at [109, 442] on input "700 2049 08" at bounding box center [136, 437] width 224 height 34
type input "700 2049 0807 2623"
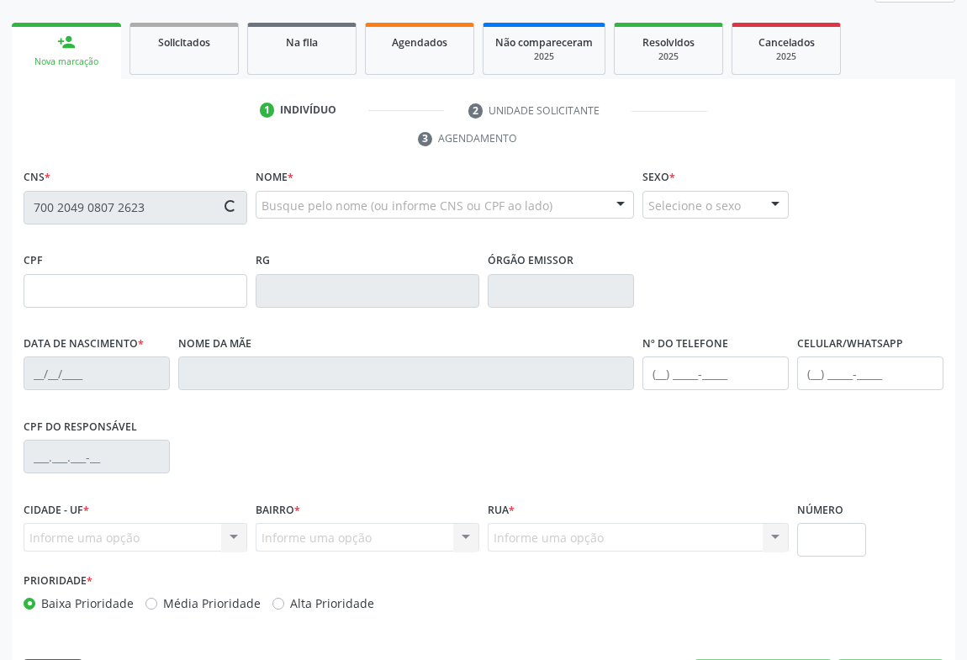
scroll to position [278, 0]
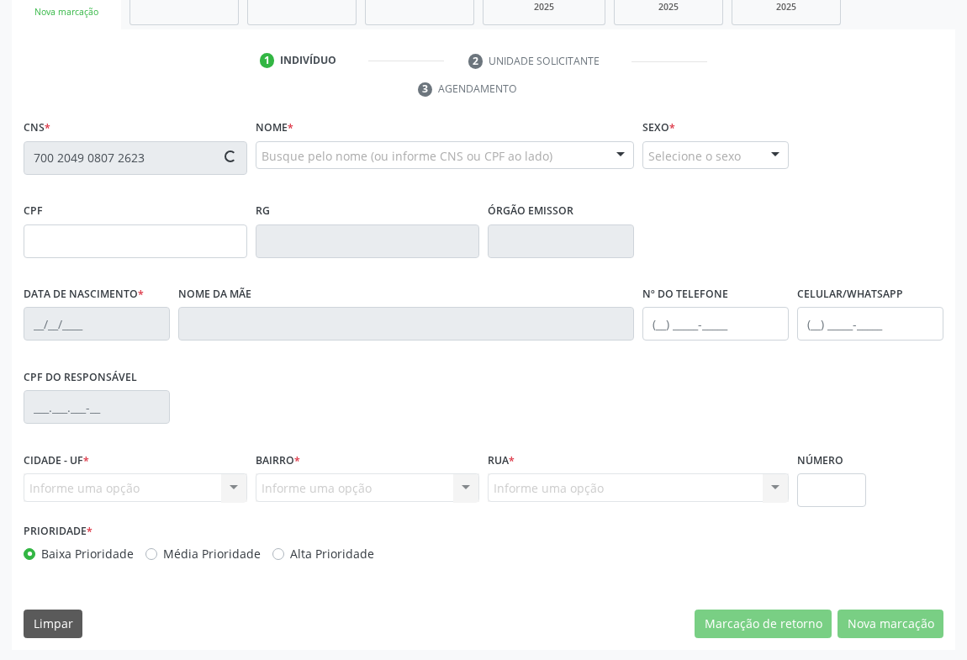
type input "1556119763"
type input "06/04/1991"
type input "(74) 99141-1971"
type input "67"
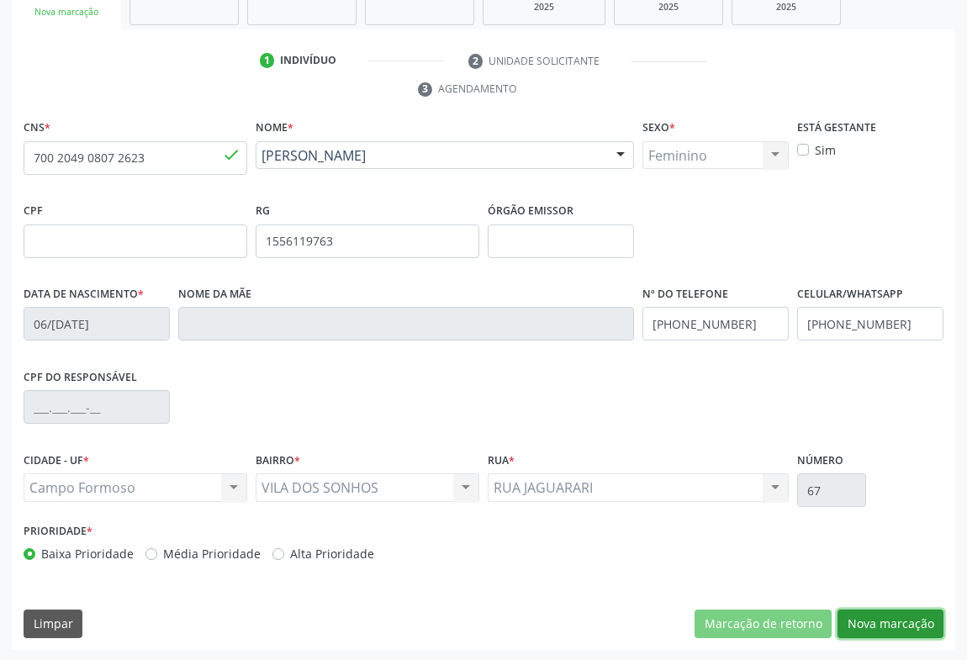
click at [891, 611] on button "Nova marcação" at bounding box center [891, 624] width 106 height 29
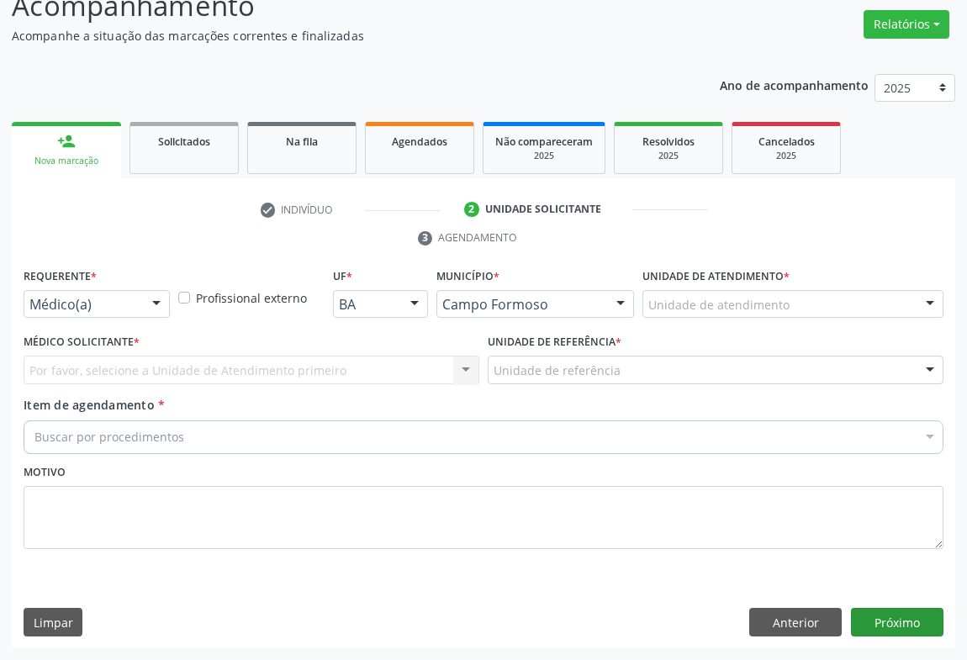
scroll to position [128, 0]
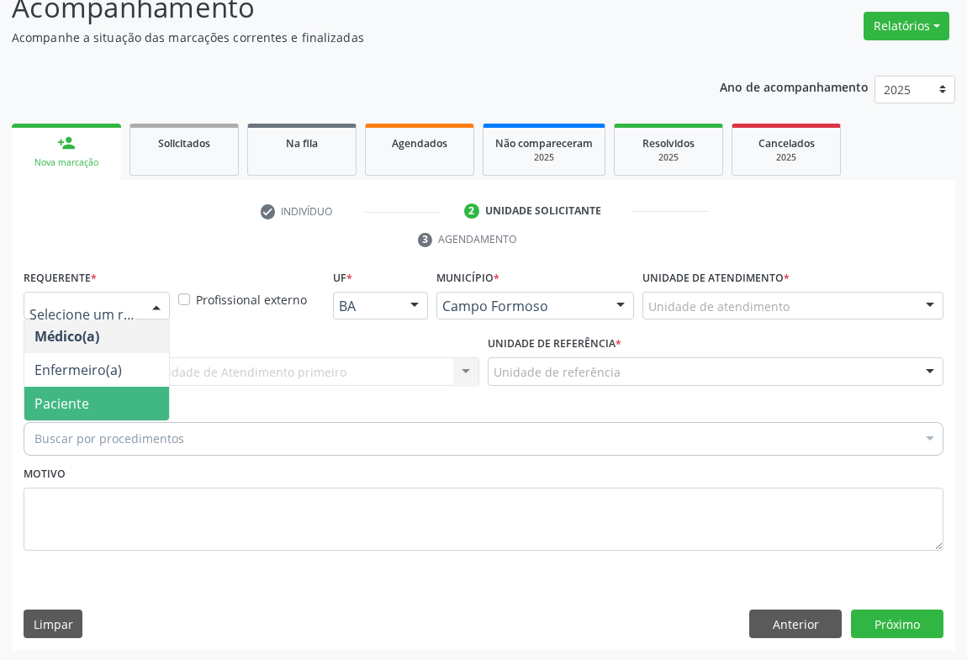
click at [87, 400] on span "Paciente" at bounding box center [96, 404] width 145 height 34
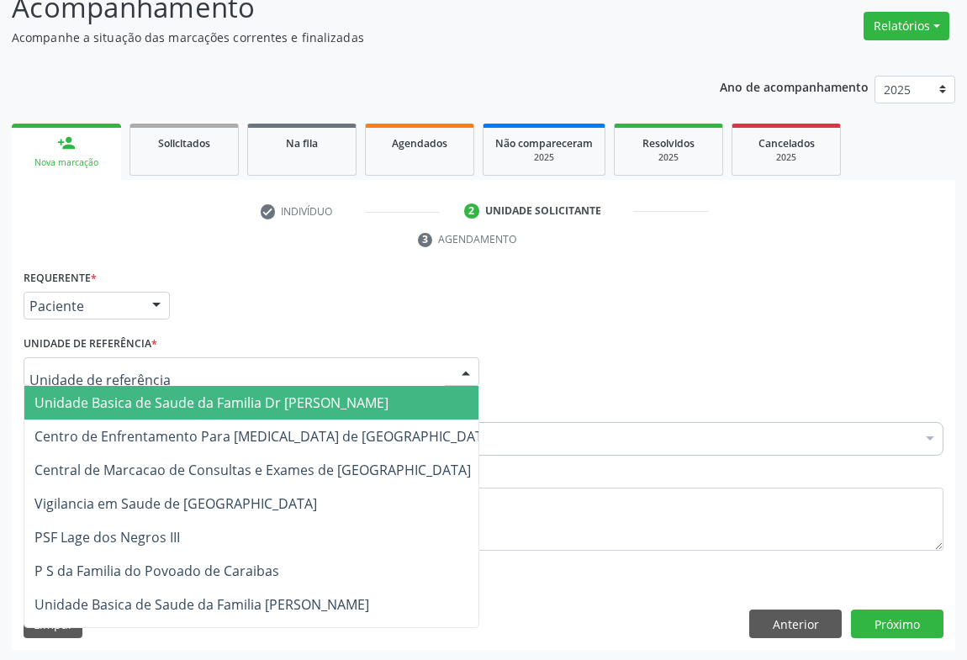
click at [164, 375] on div at bounding box center [252, 371] width 456 height 29
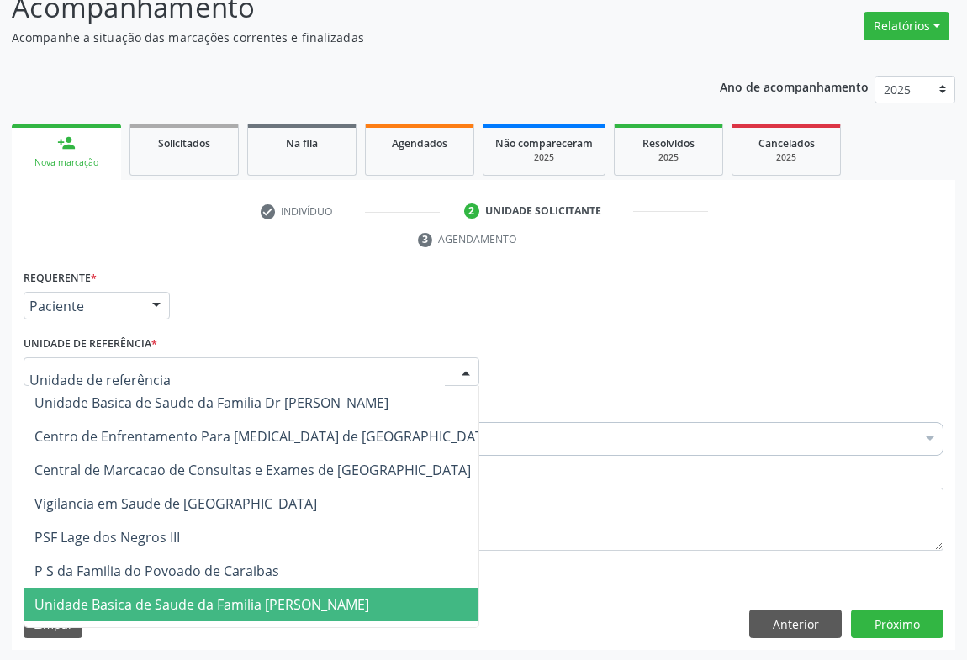
drag, startPoint x: 163, startPoint y: 604, endPoint x: 158, endPoint y: 481, distance: 122.9
click at [163, 605] on span "Unidade Basica de Saude da Familia [PERSON_NAME]" at bounding box center [201, 604] width 335 height 19
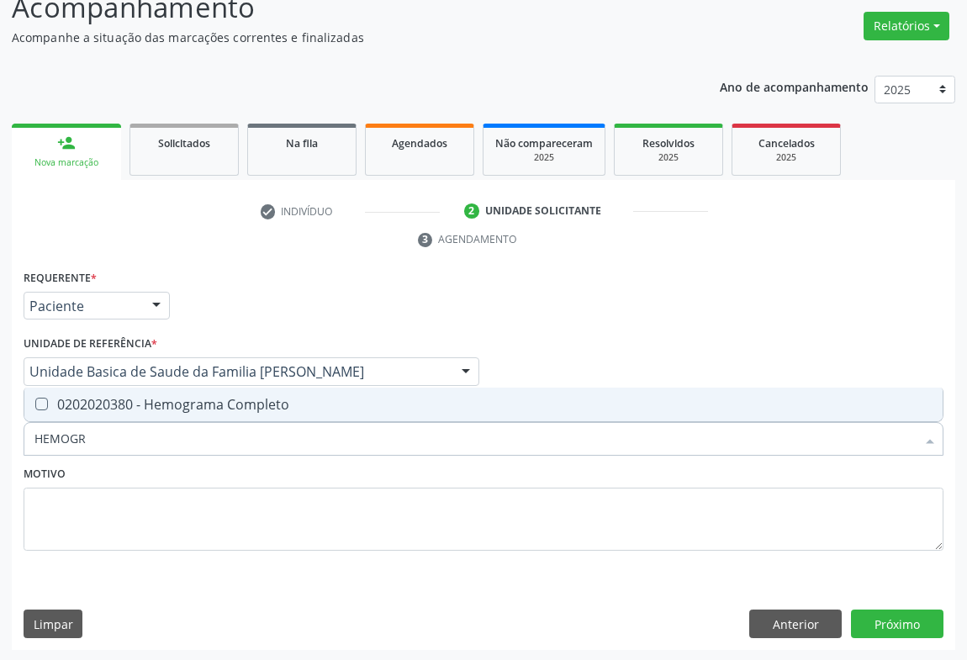
type input "HEMOGRA"
click at [184, 398] on div "0202020380 - Hemograma Completo" at bounding box center [483, 404] width 898 height 13
checkbox Completo "true"
type input "HEMOGRA"
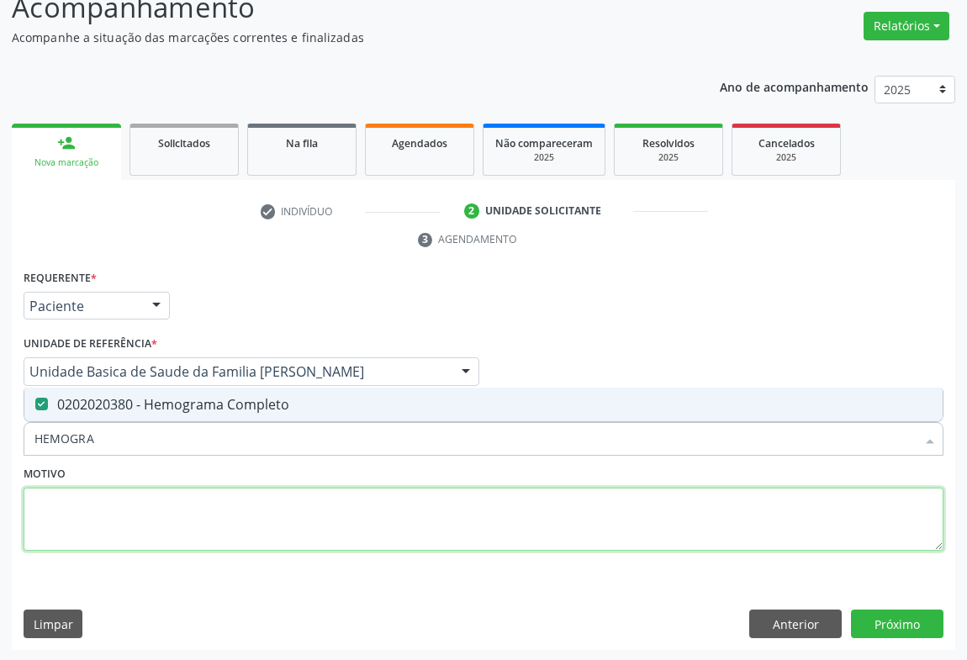
click at [161, 527] on textarea at bounding box center [484, 520] width 920 height 64
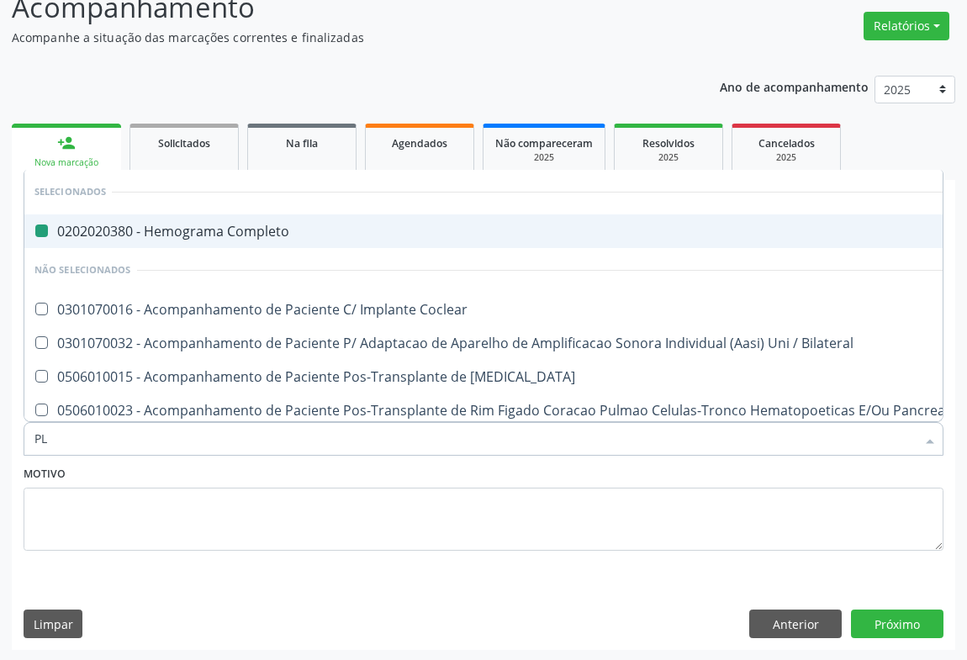
type input "PLA"
checkbox Completo "false"
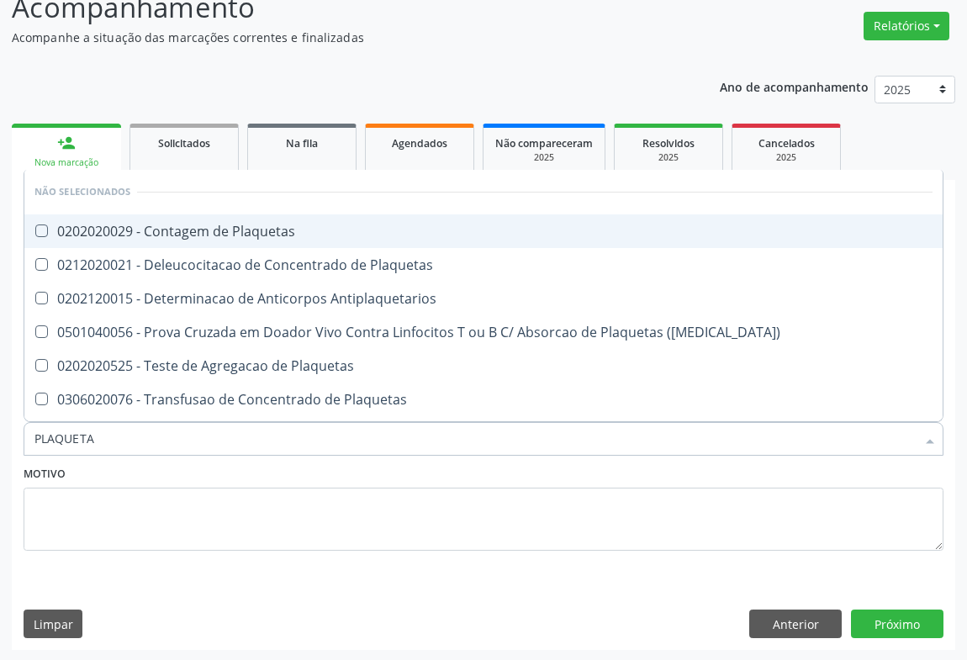
type input "PLAQUETAS"
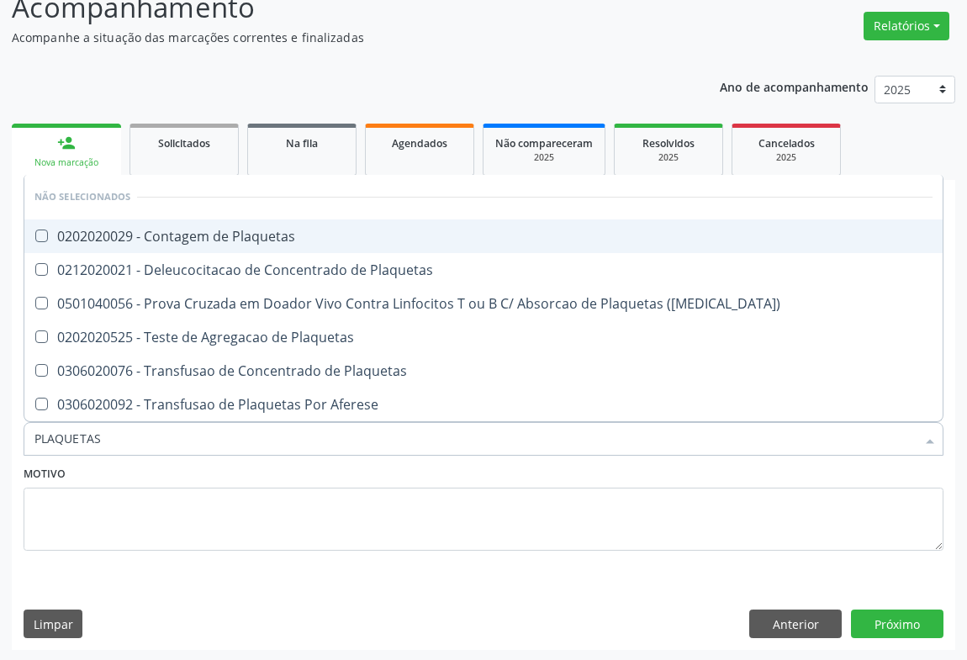
click at [222, 245] on span "0202020029 - Contagem de Plaquetas" at bounding box center [483, 236] width 918 height 34
checkbox Plaquetas "true"
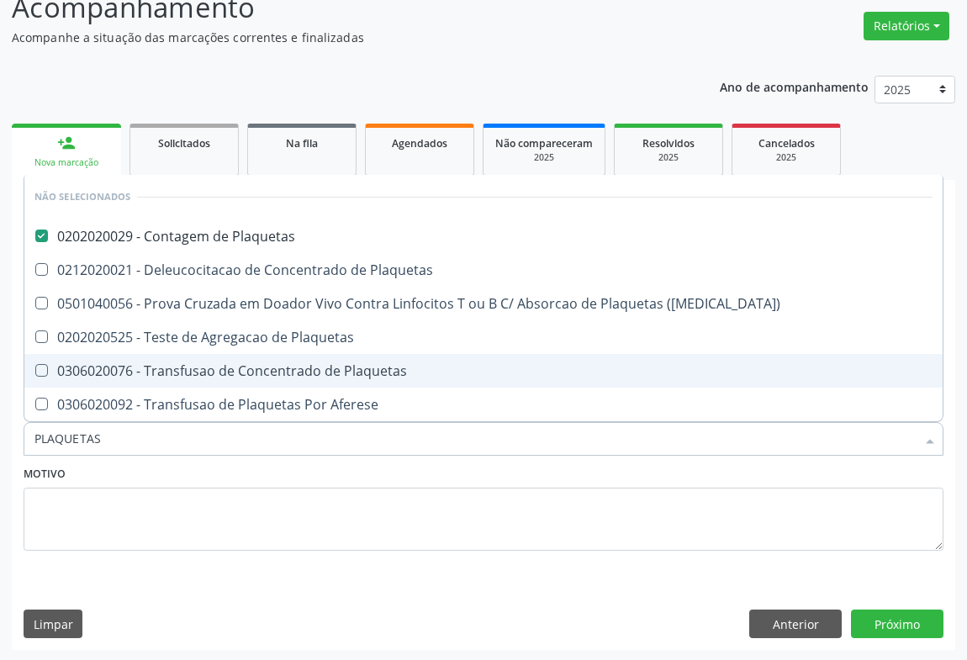
type input "PLAQUETAS"
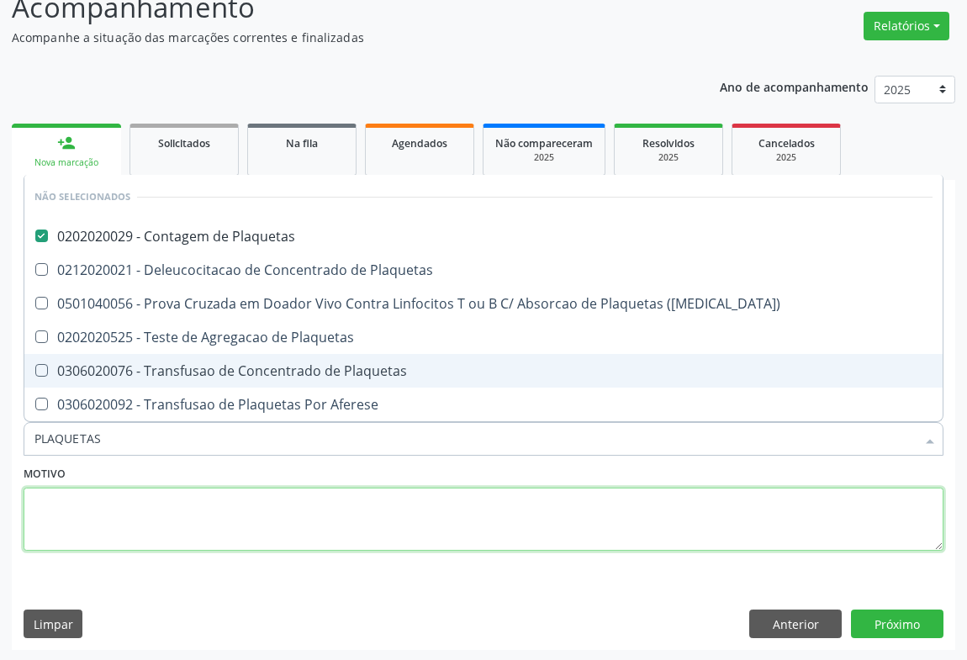
click at [148, 494] on textarea at bounding box center [484, 520] width 920 height 64
checkbox Plaquetas "true"
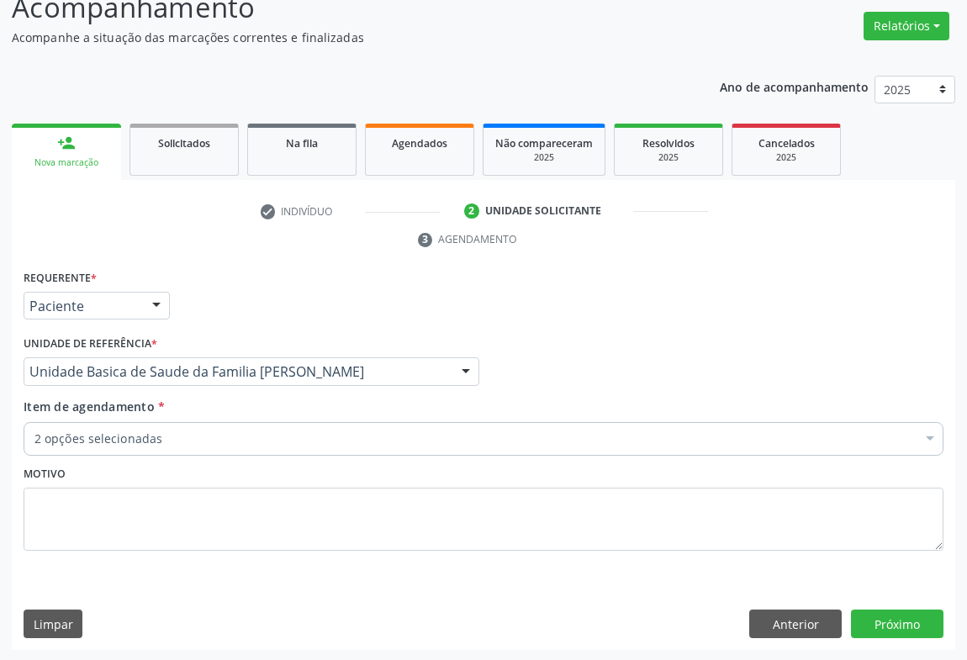
click at [116, 426] on div "2 opções selecionadas" at bounding box center [484, 439] width 920 height 34
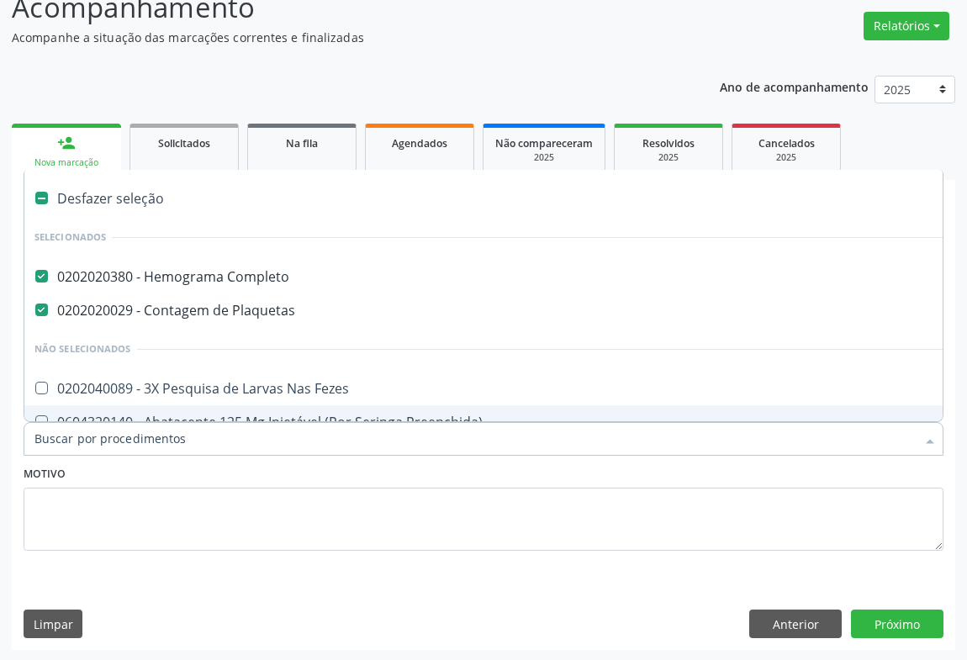
type input "G"
type input "FE"
checkbox Completo "false"
checkbox Plaquetas "false"
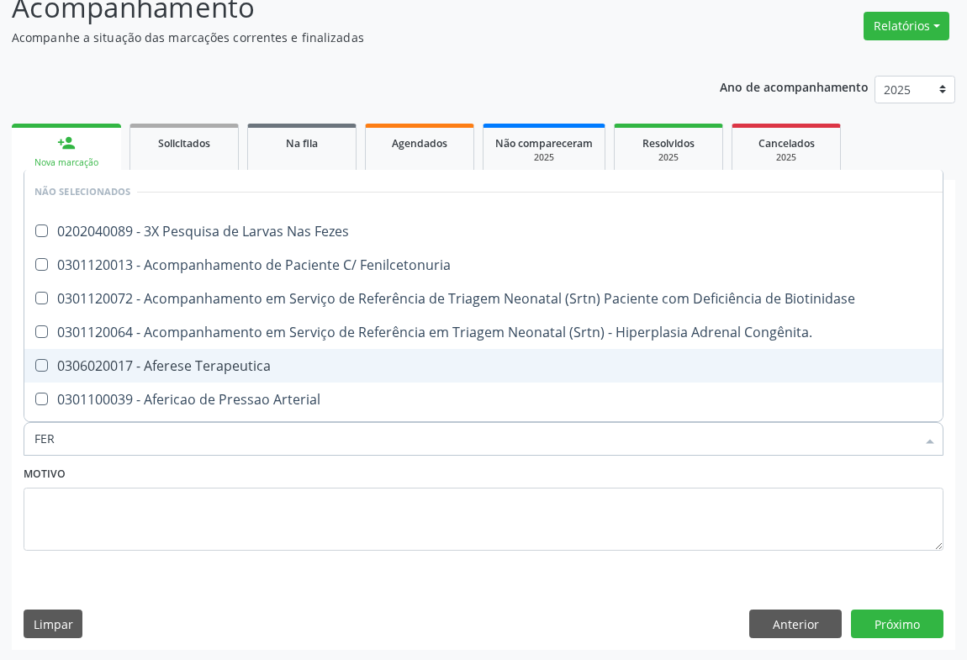
type input "FERR"
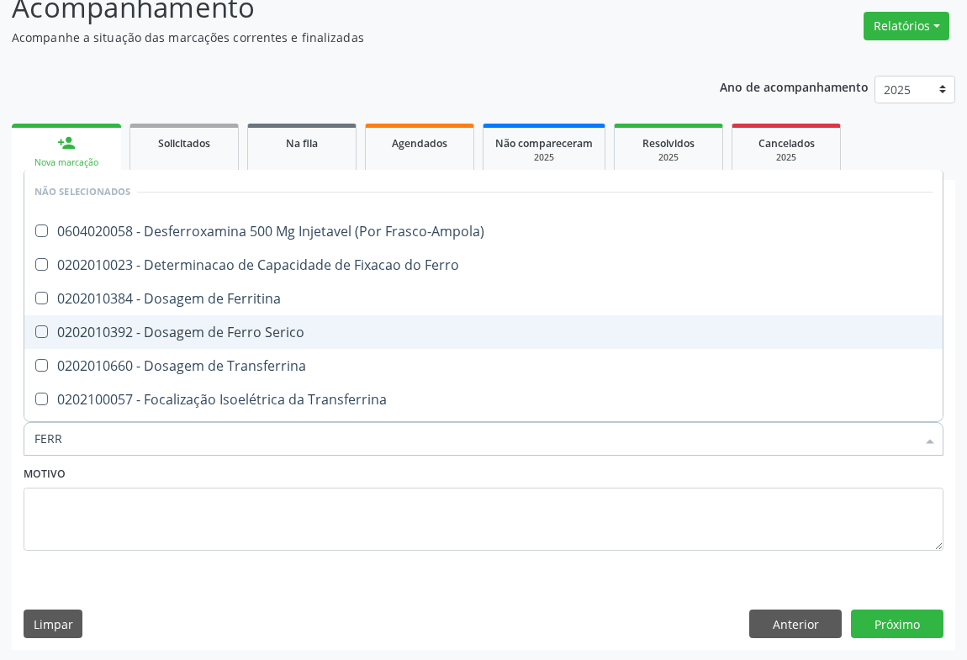
click at [205, 325] on div "0202010392 - Dosagem de Ferro Serico" at bounding box center [483, 331] width 898 height 13
checkbox Serico "true"
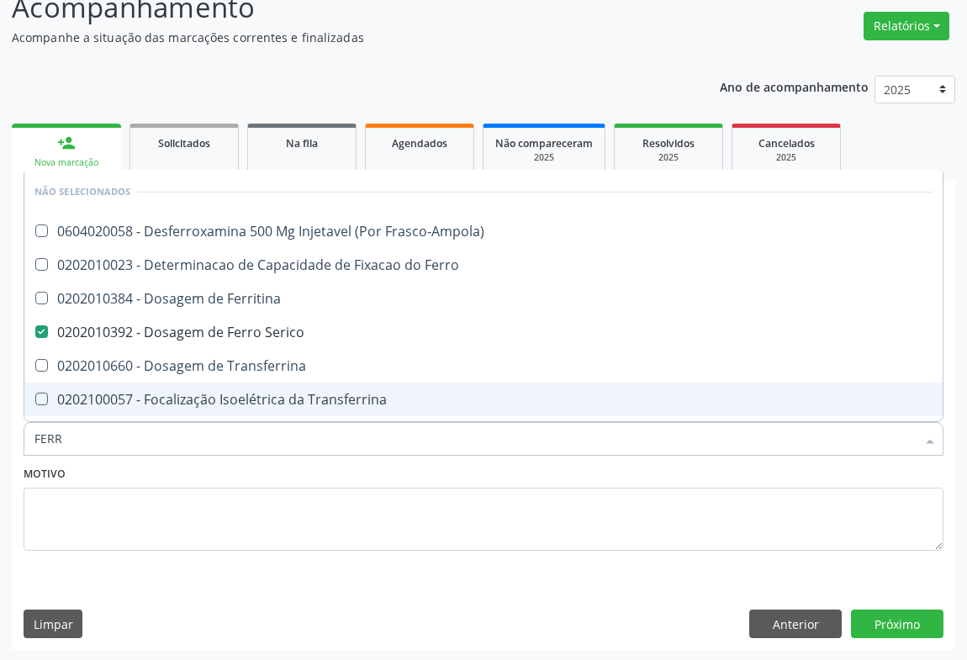
type input "FERR"
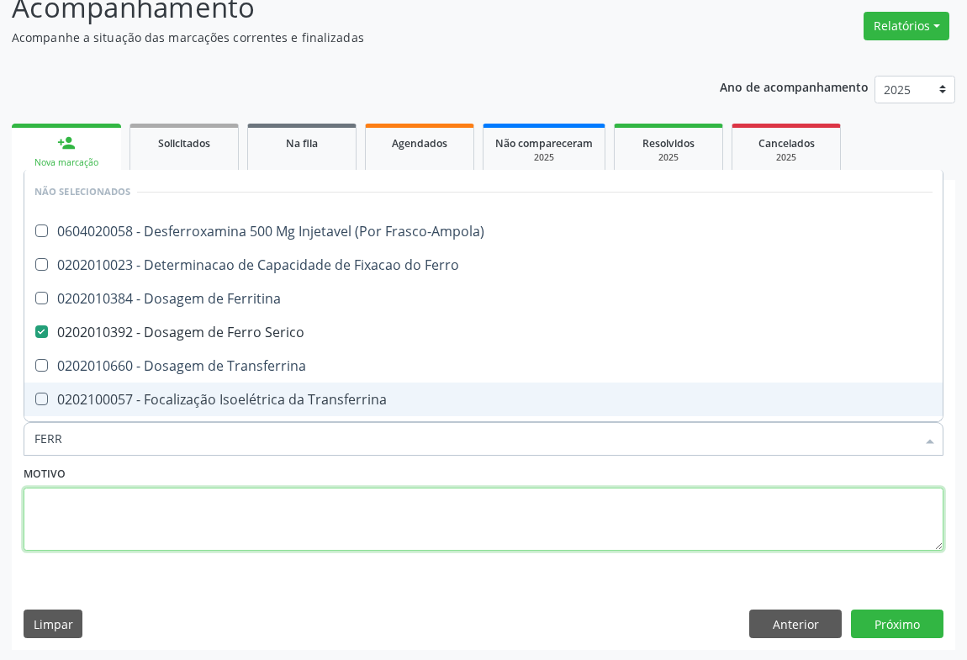
click at [174, 530] on textarea at bounding box center [484, 520] width 920 height 64
checkbox Frasco-Ampola\) "true"
checkbox Ferro "true"
checkbox Ferritina "true"
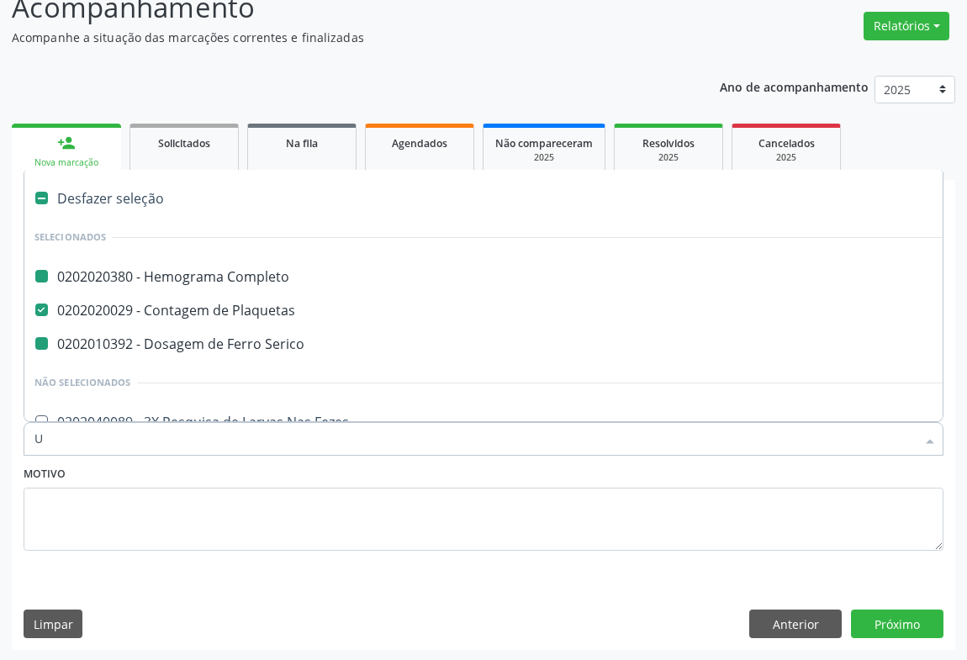
type input "UR"
checkbox Completo "false"
checkbox Serico "false"
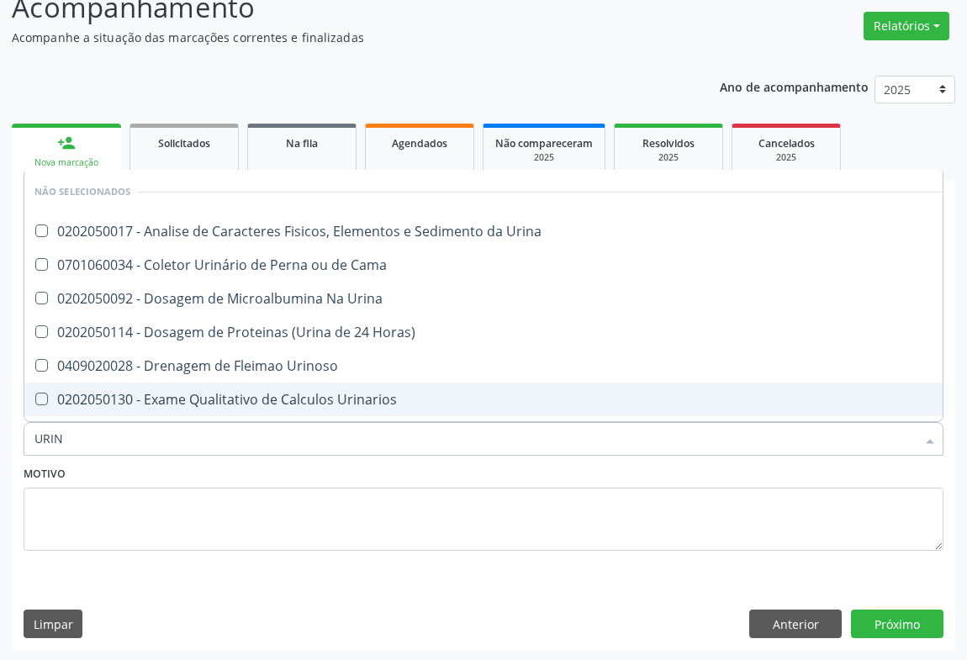
type input "URINA"
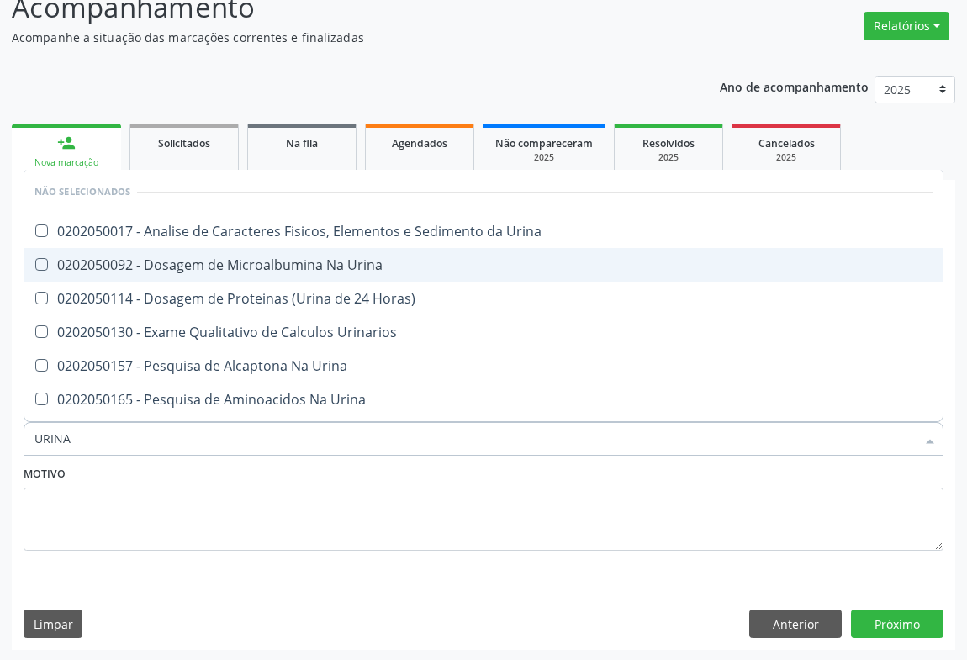
click at [209, 248] on span "0202050092 - Dosagem de Microalbumina Na Urina" at bounding box center [483, 265] width 918 height 34
drag, startPoint x: 198, startPoint y: 262, endPoint x: 200, endPoint y: 235, distance: 26.1
click at [198, 261] on div "0202050092 - Dosagem de Microalbumina Na Urina" at bounding box center [483, 264] width 898 height 13
checkbox Urina "false"
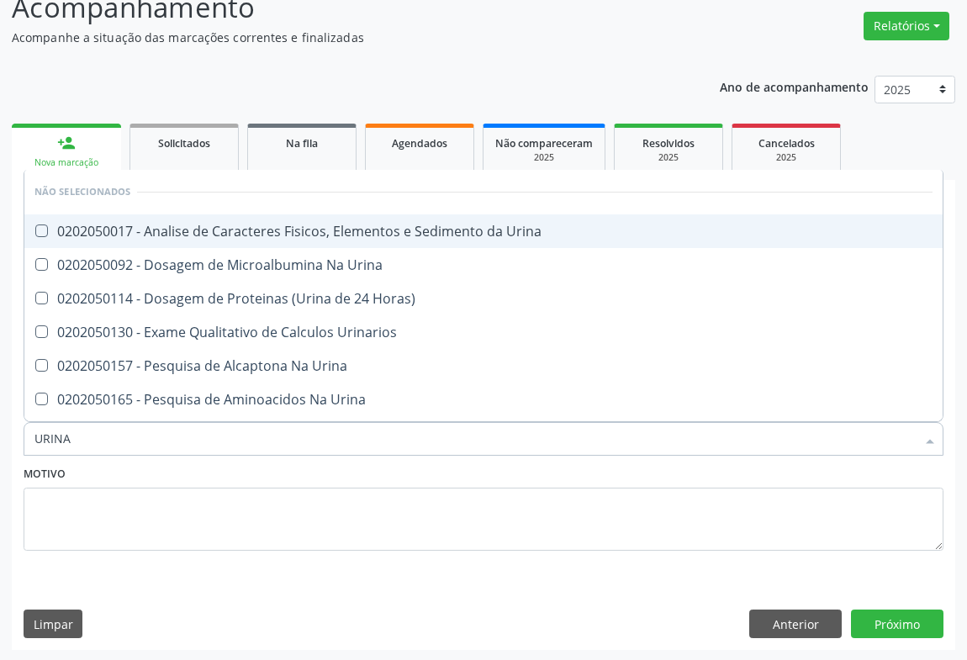
click at [201, 234] on div "0202050017 - Analise de Caracteres Fisicos, Elementos e Sedimento da Urina" at bounding box center [483, 231] width 898 height 13
checkbox Urina "true"
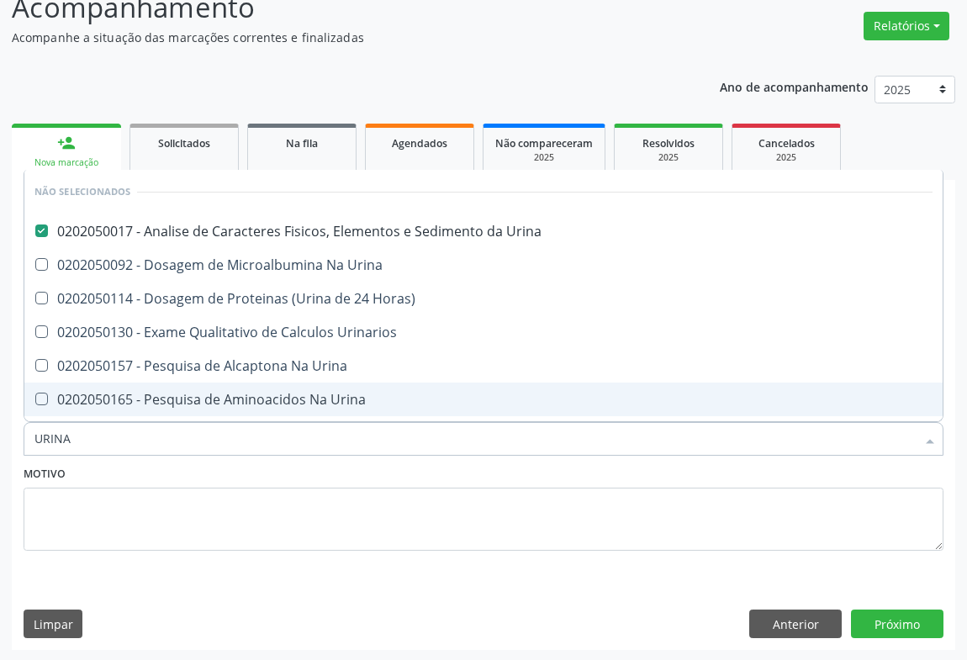
drag, startPoint x: 193, startPoint y: 469, endPoint x: 166, endPoint y: 451, distance: 32.7
click at [189, 468] on div "Motivo" at bounding box center [484, 506] width 920 height 89
checkbox Horas\) "true"
checkbox Urina "true"
checkbox Urinarios "true"
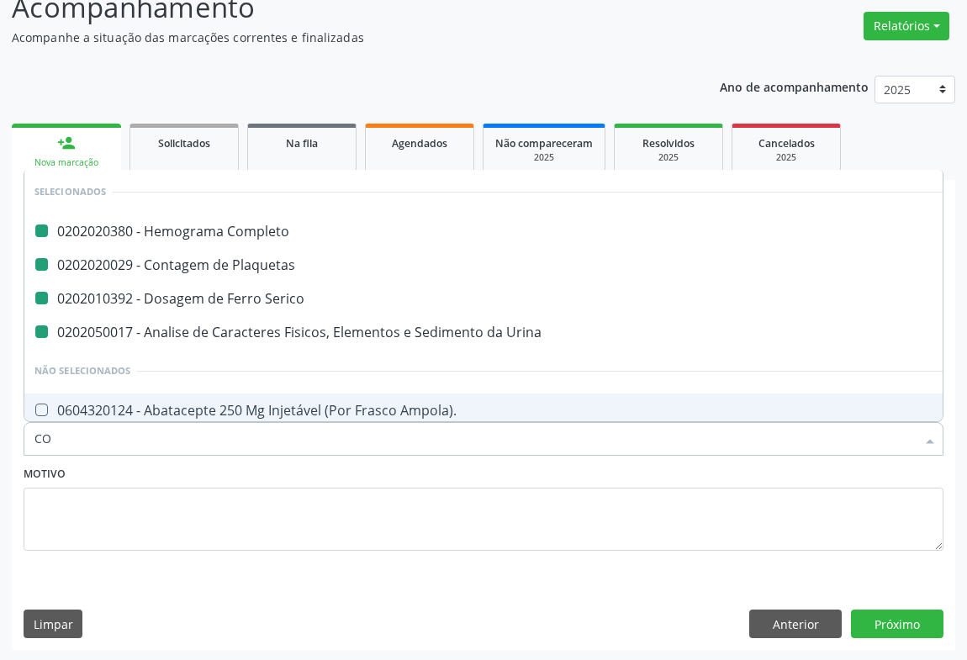
type input "COL"
checkbox Completo "false"
checkbox Serico "false"
checkbox Plaquetas "false"
checkbox Urina "false"
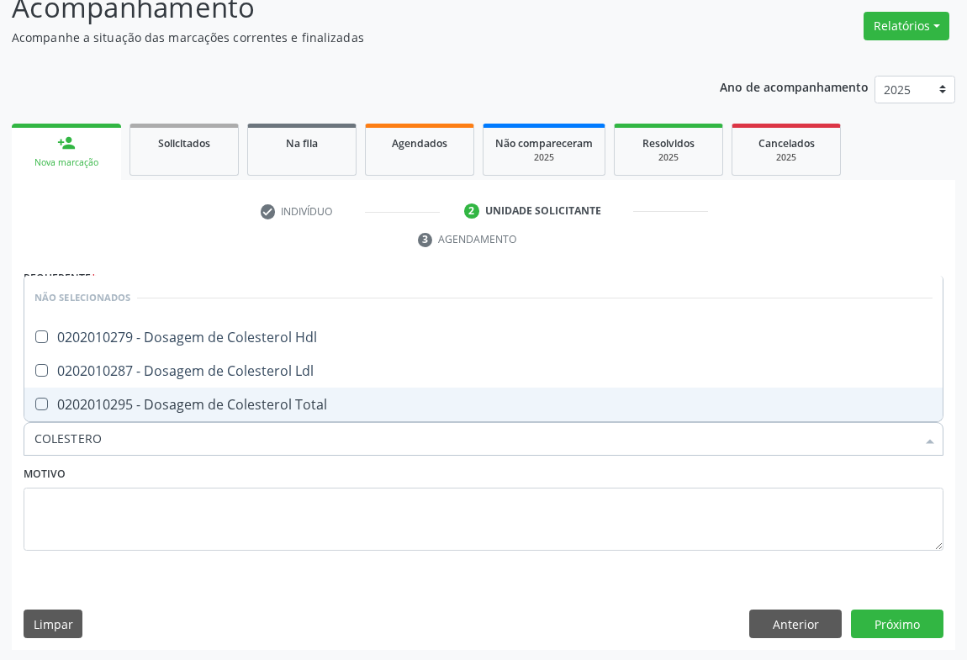
type input "COLESTEROL"
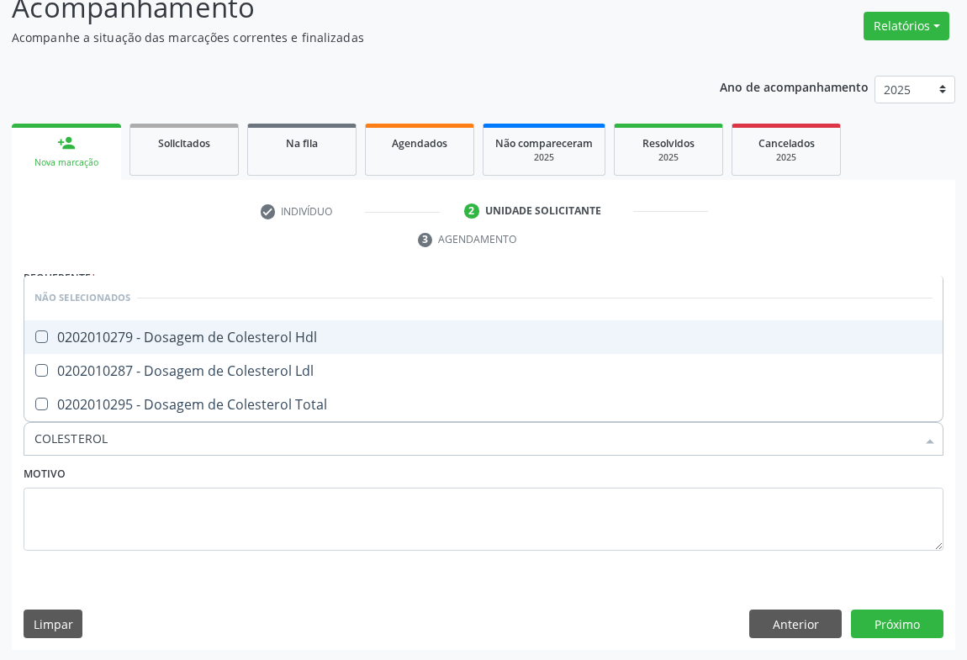
click at [193, 331] on div "0202010279 - Dosagem de Colesterol Hdl" at bounding box center [483, 337] width 898 height 13
checkbox Hdl "true"
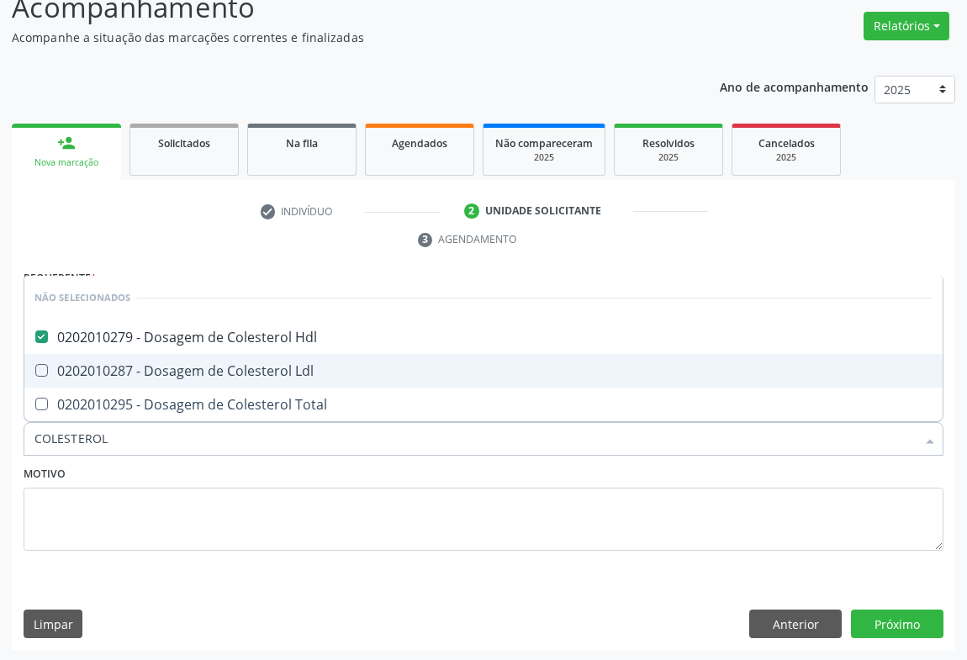
click at [193, 370] on div "0202010287 - Dosagem de Colesterol Ldl" at bounding box center [483, 370] width 898 height 13
checkbox Ldl "true"
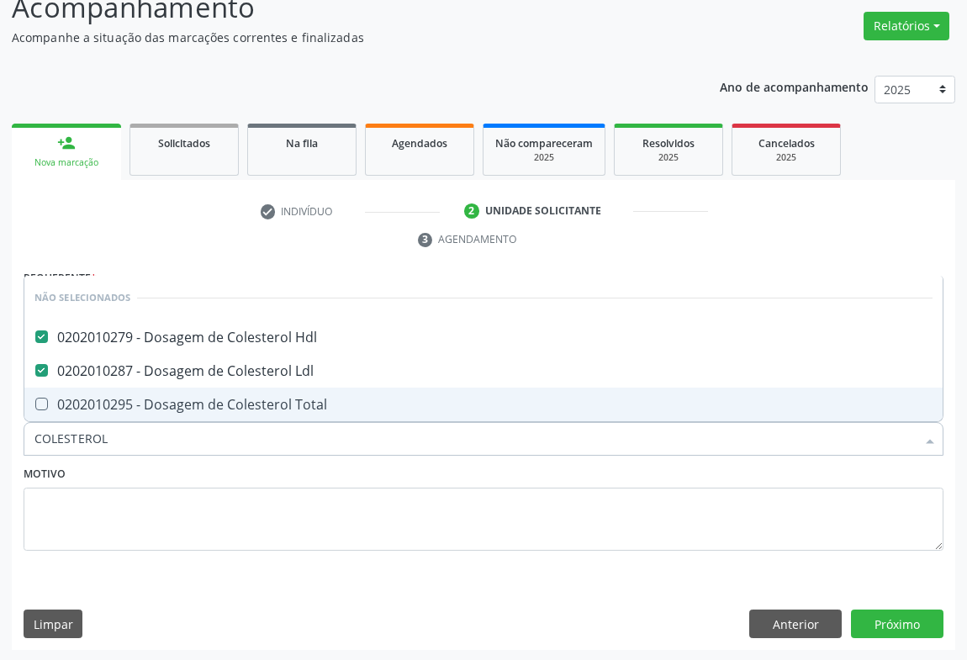
click at [196, 403] on div "0202010295 - Dosagem de Colesterol Total" at bounding box center [483, 404] width 898 height 13
checkbox Total "true"
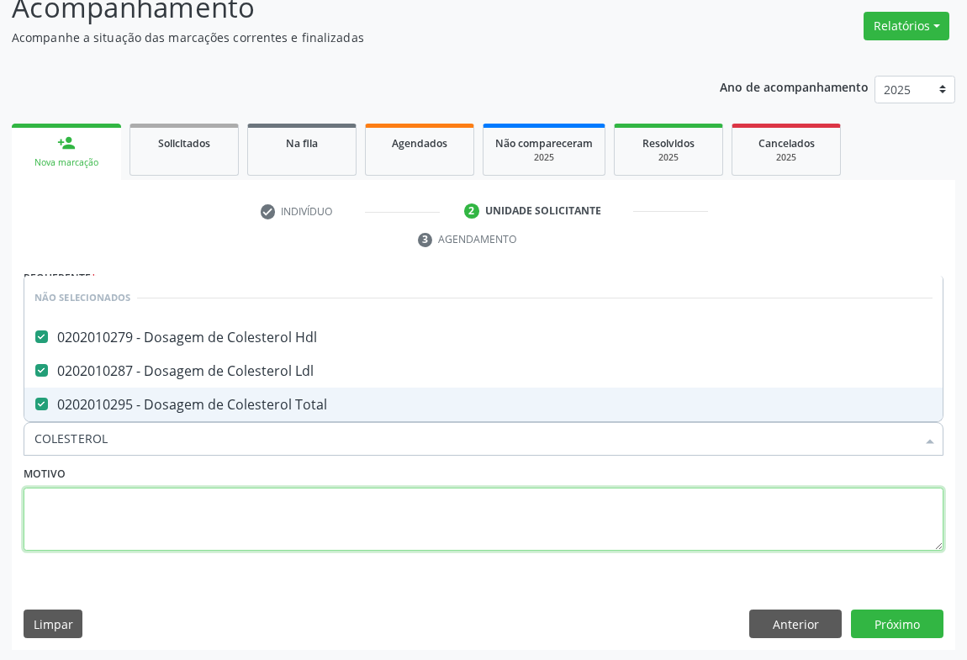
click at [145, 511] on textarea at bounding box center [484, 520] width 920 height 64
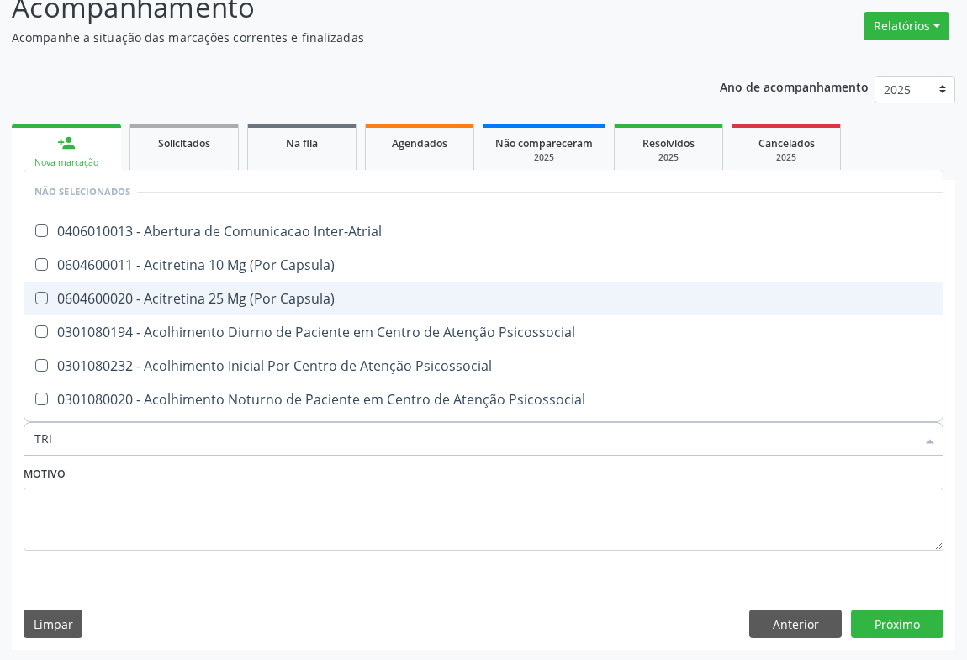
type input "TRIG"
checkbox Inter-Atrial "false"
checkbox Capsula\) "false"
checkbox Psicossocial "false"
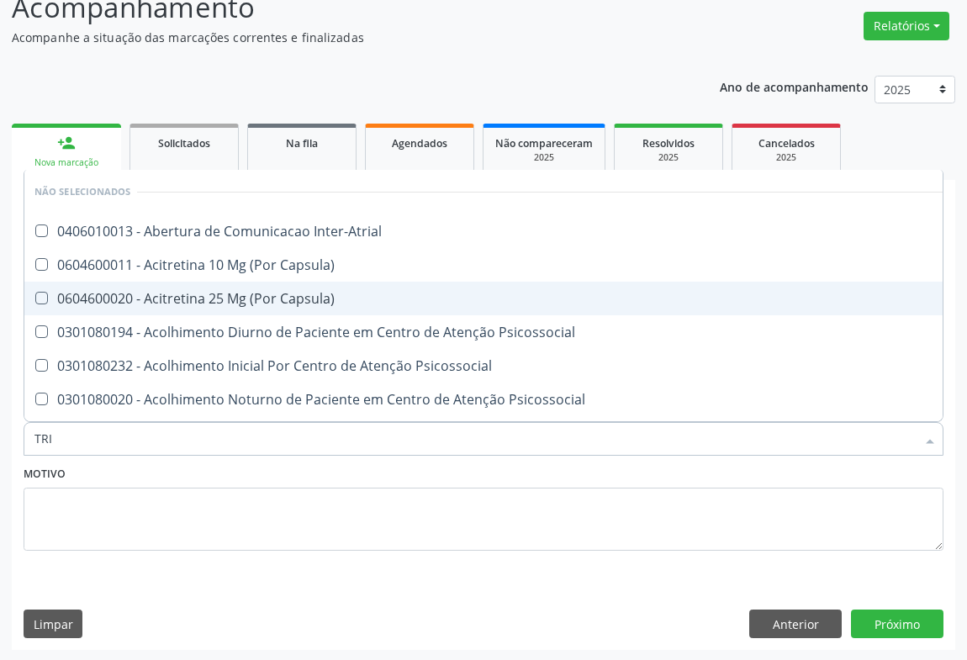
checkbox Psicossocial "false"
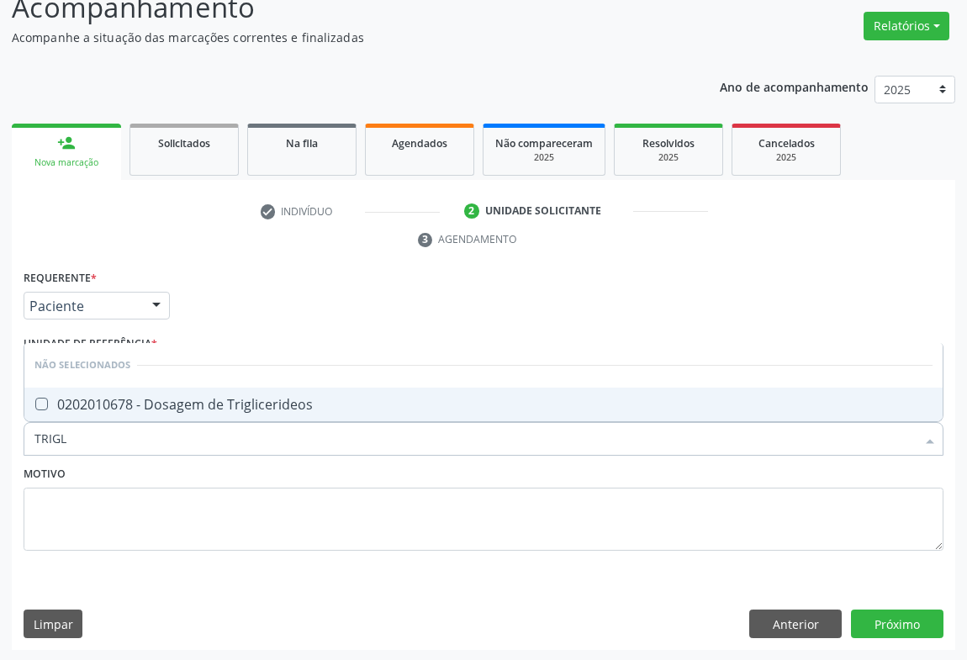
type input "TRIGLI"
click at [135, 398] on div "0202010678 - Dosagem de Triglicerideos" at bounding box center [483, 404] width 898 height 13
checkbox Triglicerideos "true"
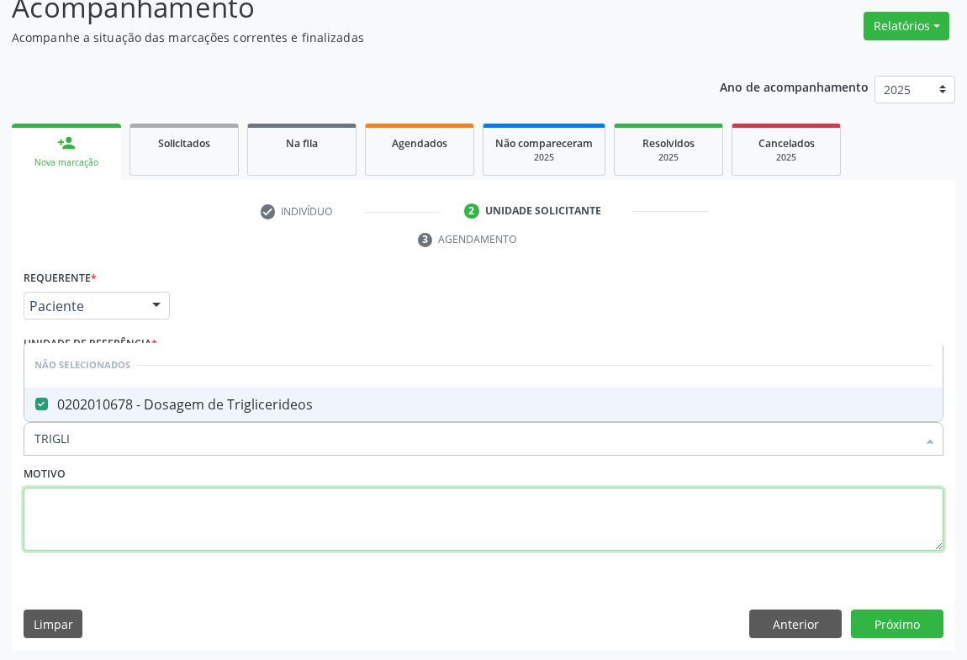
click at [130, 511] on textarea at bounding box center [484, 520] width 920 height 64
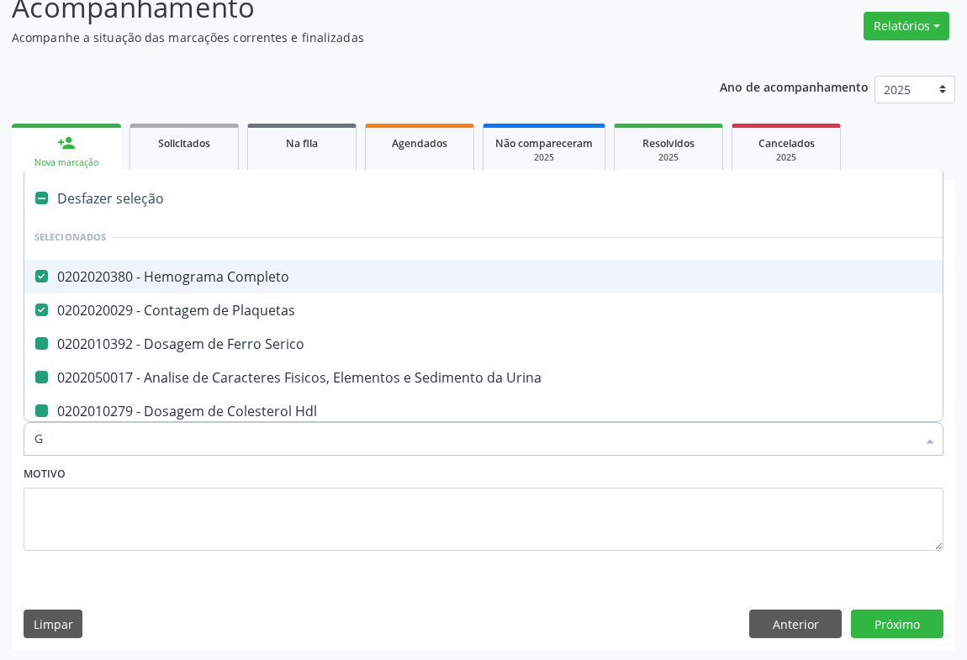
type input "GL"
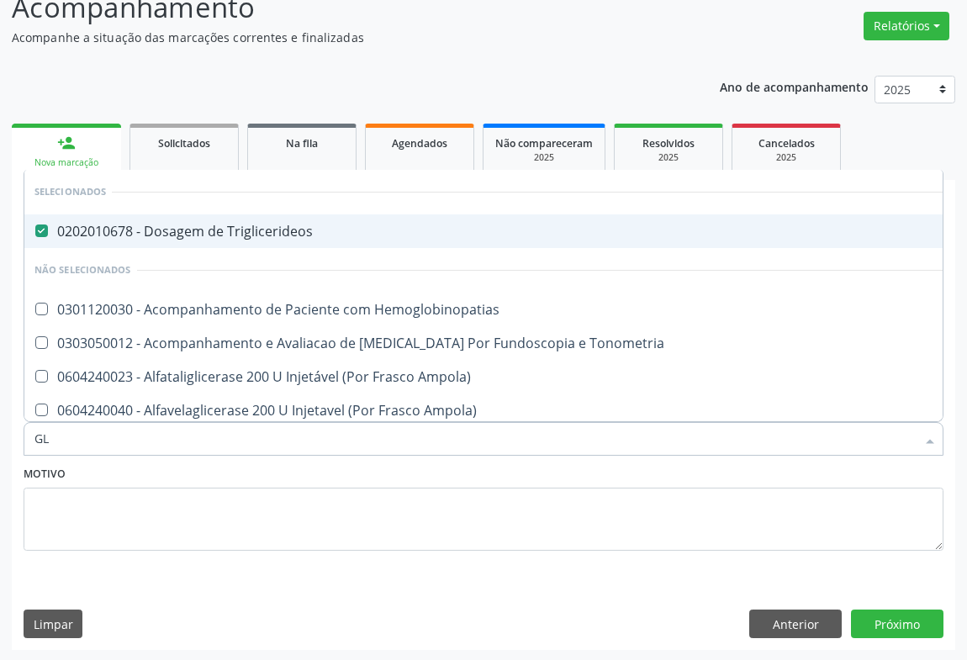
checkbox Hemoglobinopatias "false"
checkbox Tonometria "false"
checkbox Ampola\) "false"
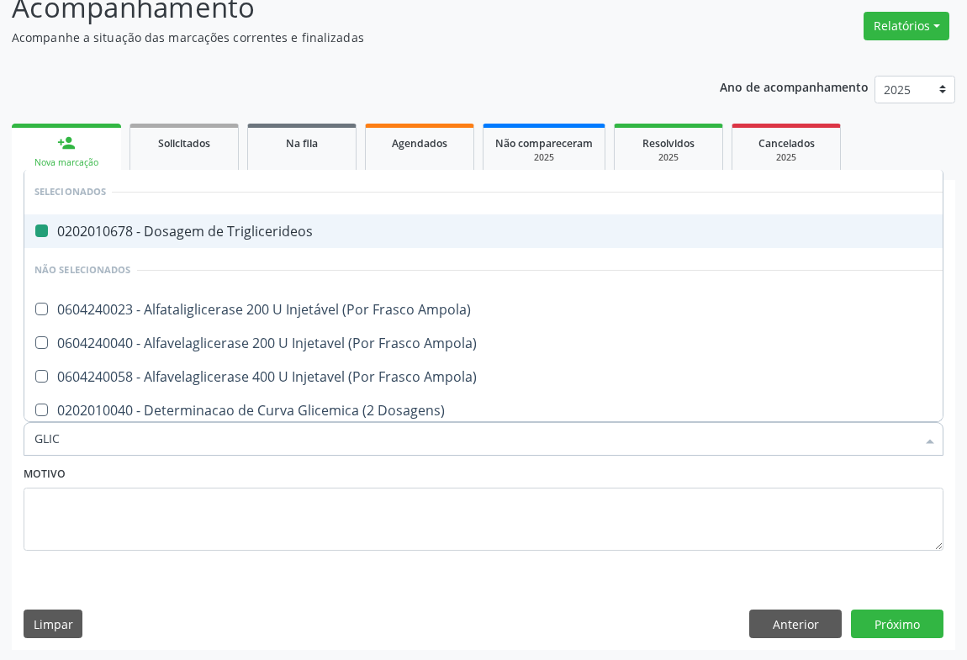
type input "GLICO"
checkbox Triglicerideos "false"
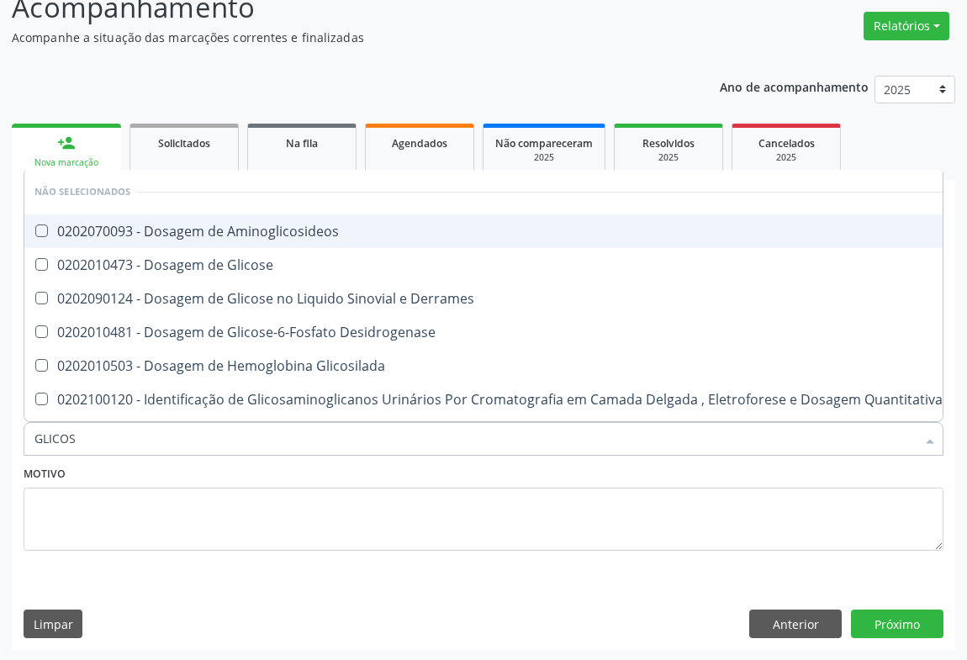
type input "GLICOSE"
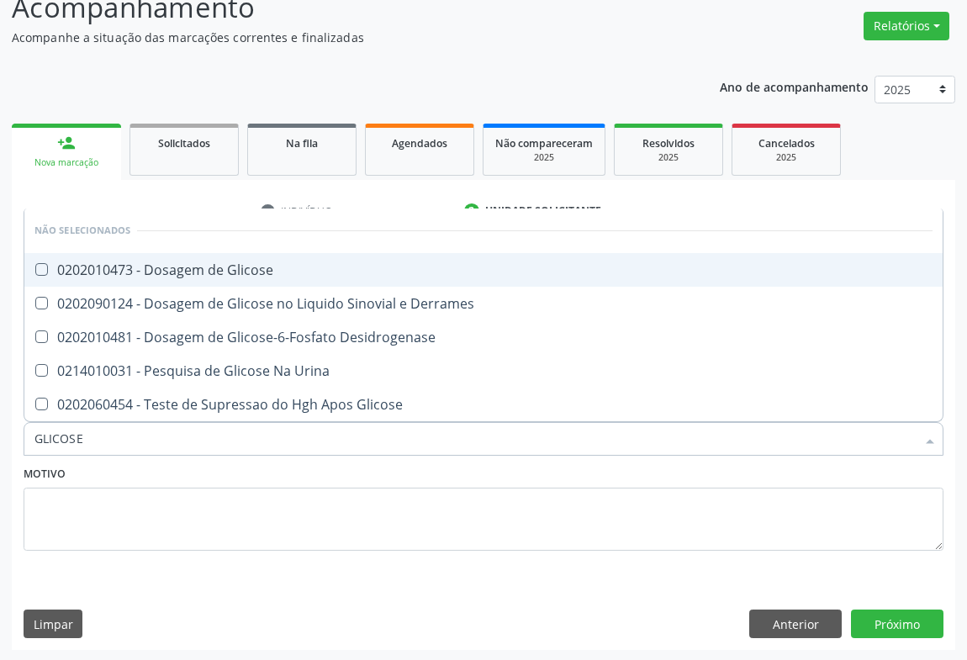
click at [166, 267] on div "0202010473 - Dosagem de Glicose" at bounding box center [483, 269] width 898 height 13
checkbox Glicose "true"
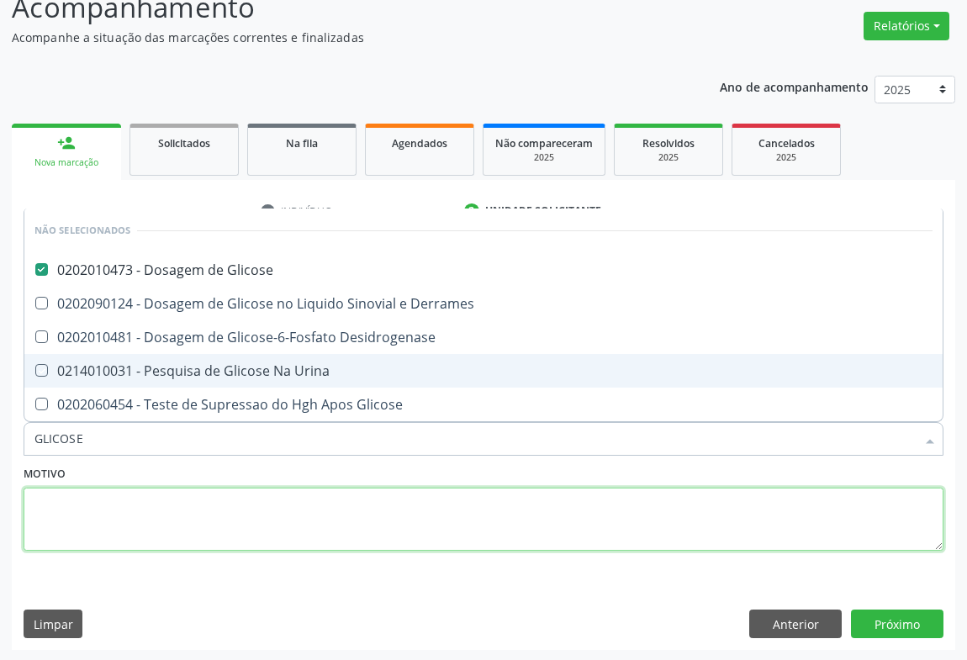
click at [139, 511] on textarea at bounding box center [484, 520] width 920 height 64
checkbox Desidrogenase "true"
checkbox Urina "true"
checkbox Glicose "true"
checkbox Derrames "true"
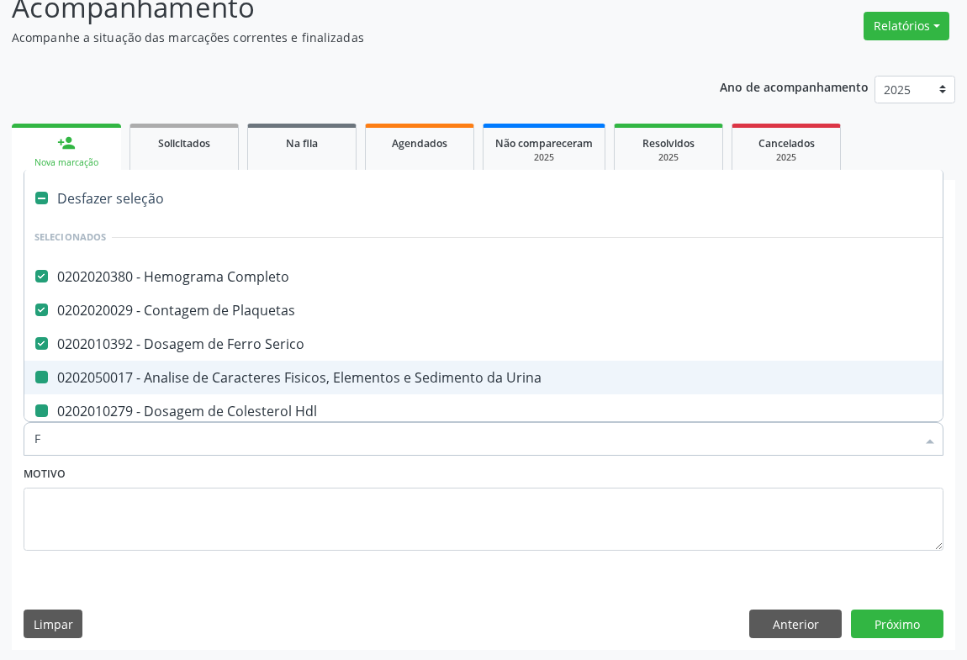
type input "FE"
checkbox Urina "false"
checkbox Hdl "false"
checkbox Ldl "false"
checkbox Total "false"
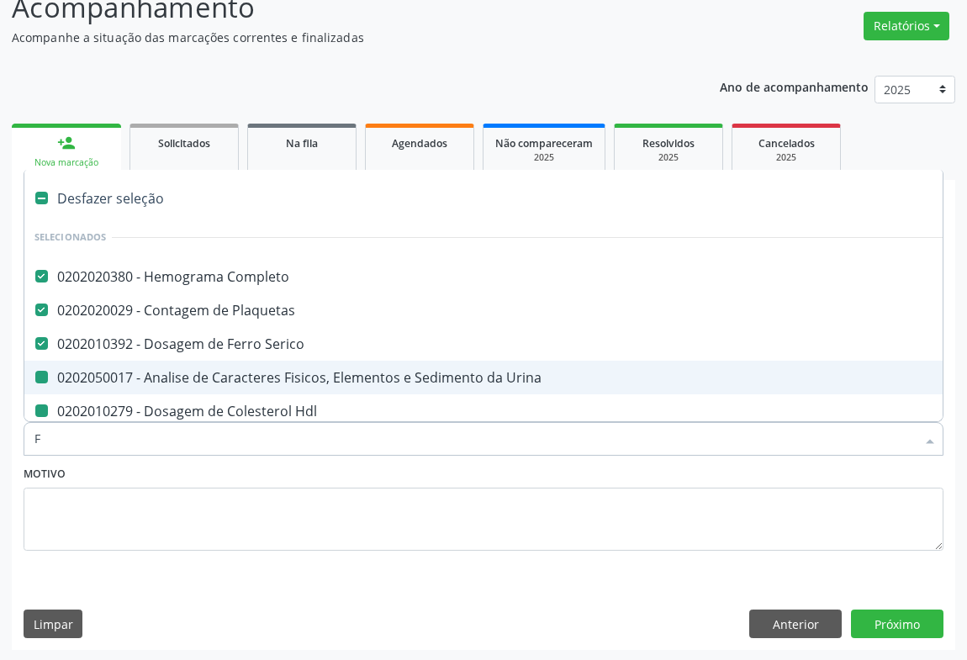
checkbox Triglicerideos "false"
checkbox Glicose "false"
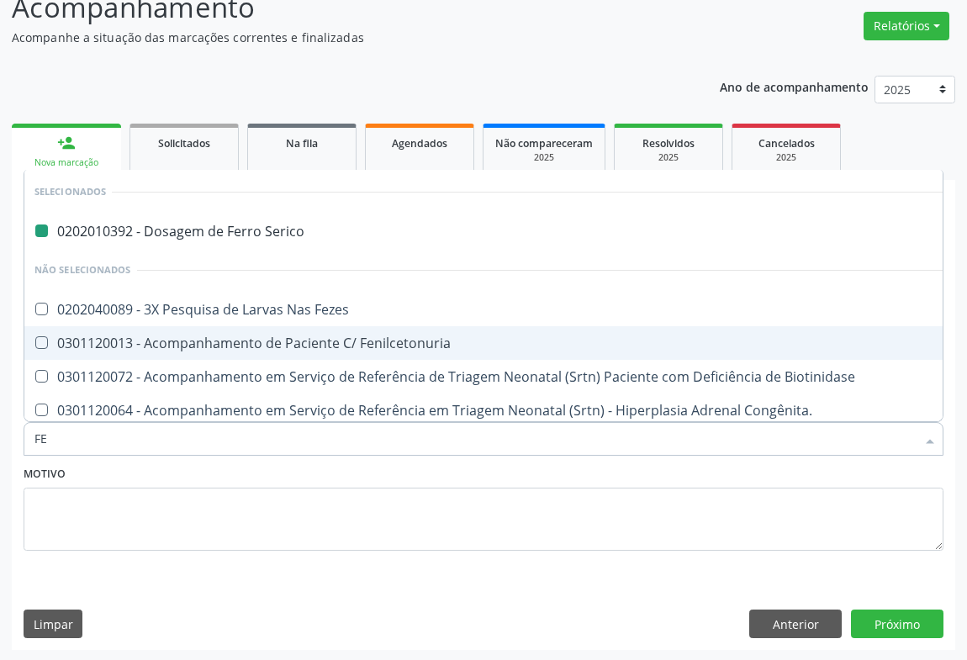
type input "FEZ"
checkbox Serico "false"
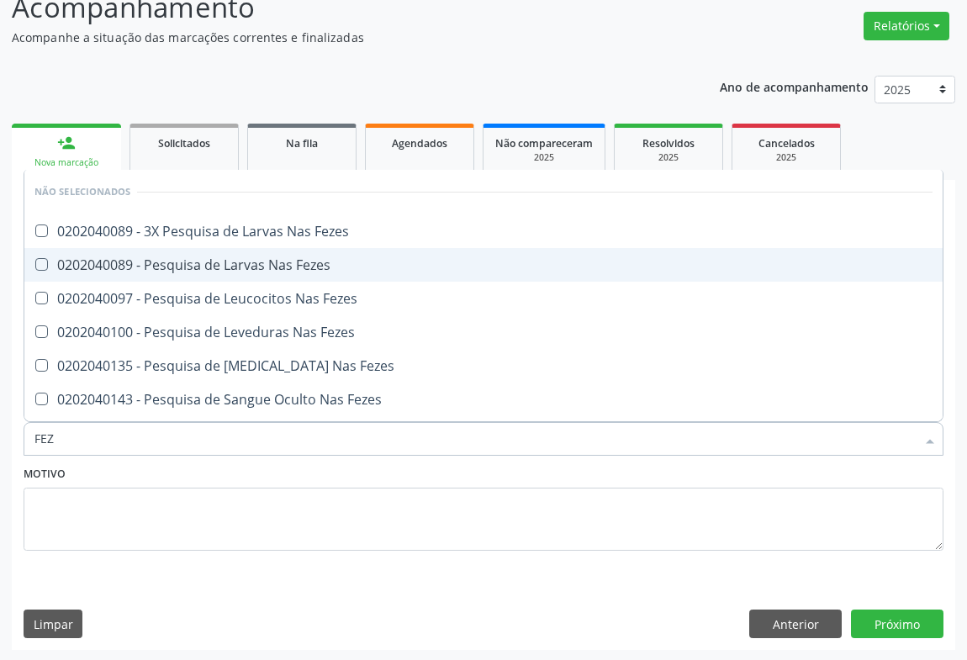
click at [177, 258] on div "0202040089 - Pesquisa de Larvas Nas Fezes" at bounding box center [483, 264] width 898 height 13
checkbox Fezes "true"
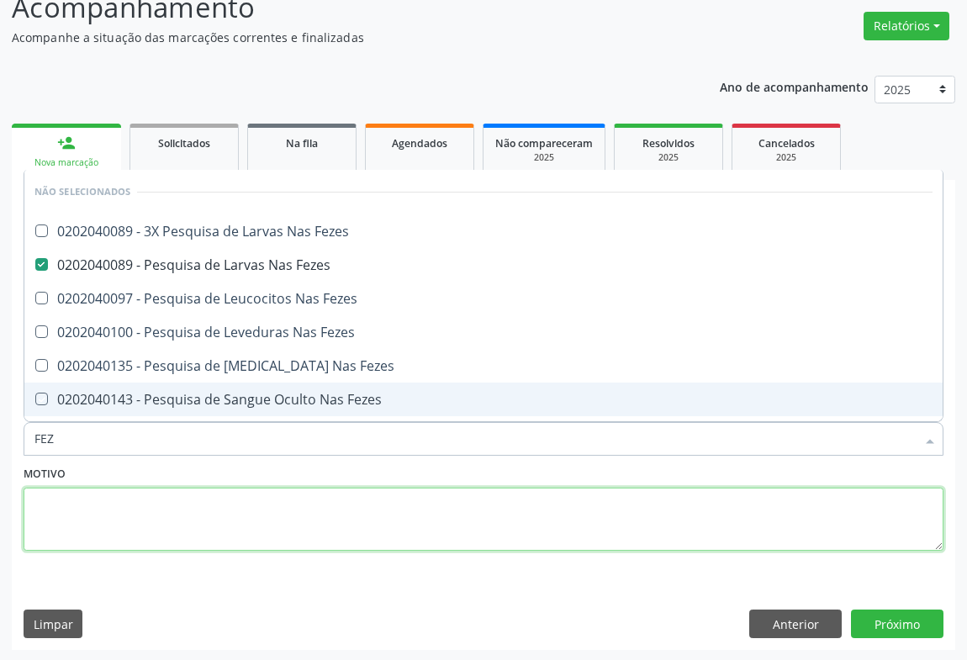
drag, startPoint x: 170, startPoint y: 516, endPoint x: 117, endPoint y: 465, distance: 73.2
click at [170, 516] on textarea at bounding box center [484, 520] width 920 height 64
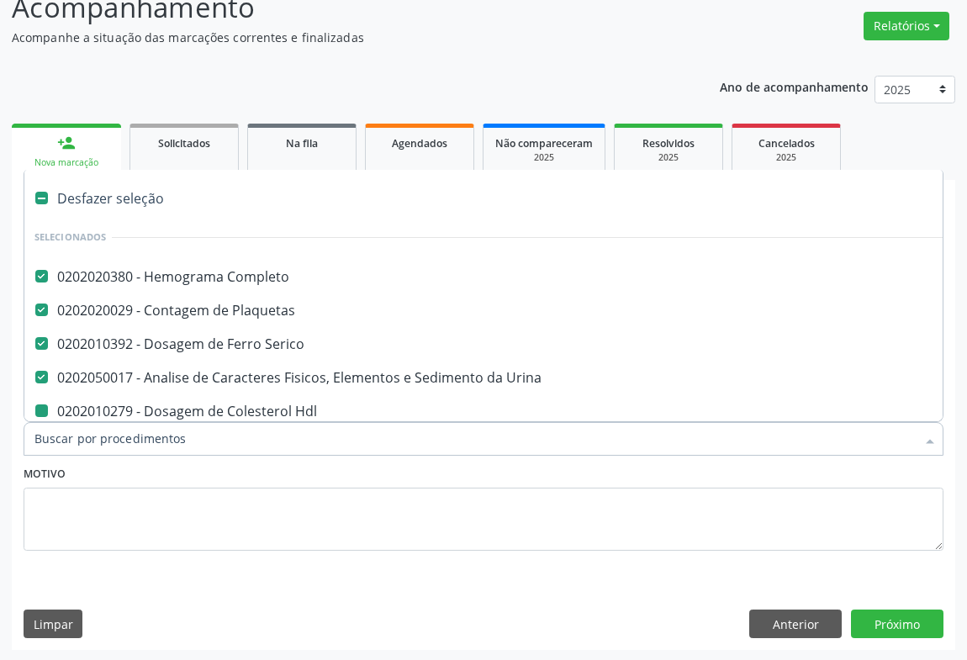
type input "U"
checkbox Hdl "false"
checkbox Ldl "false"
checkbox Total "false"
checkbox Triglicerideos "false"
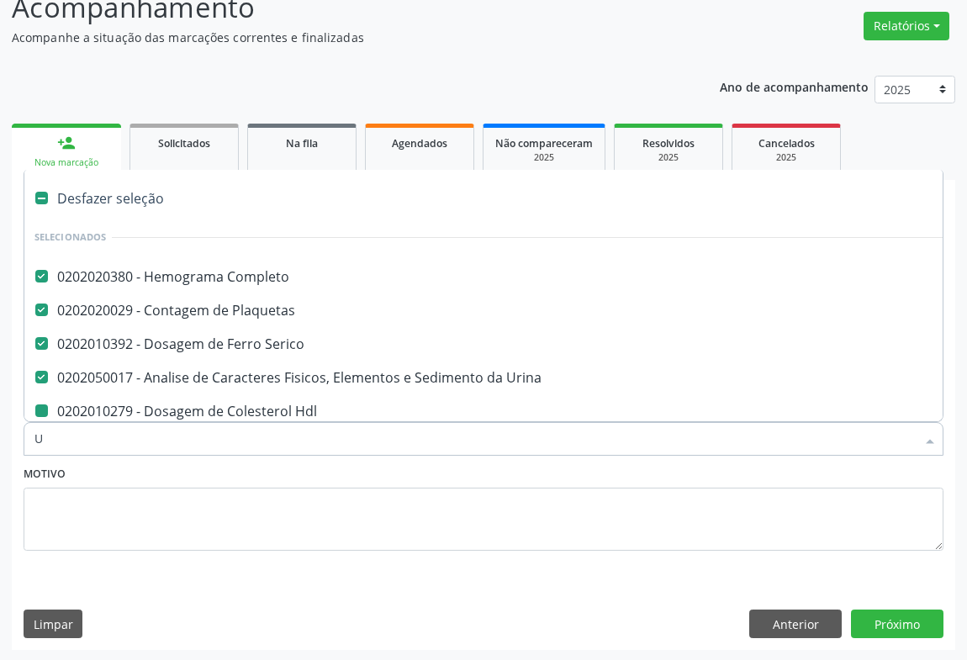
checkbox Glicose "false"
checkbox Fezes "false"
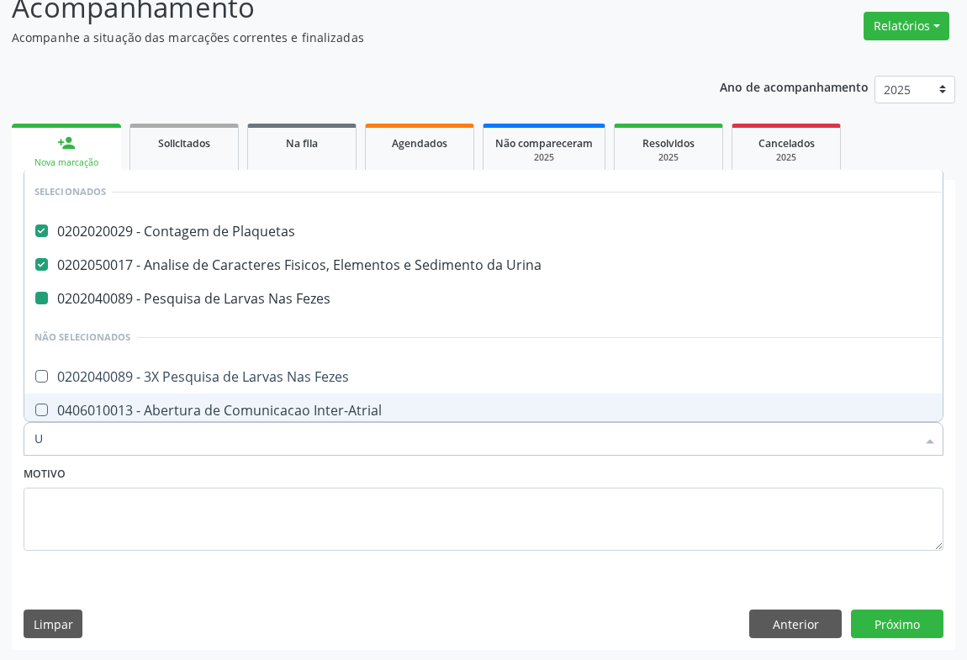
type input "UR"
checkbox Fezes "false"
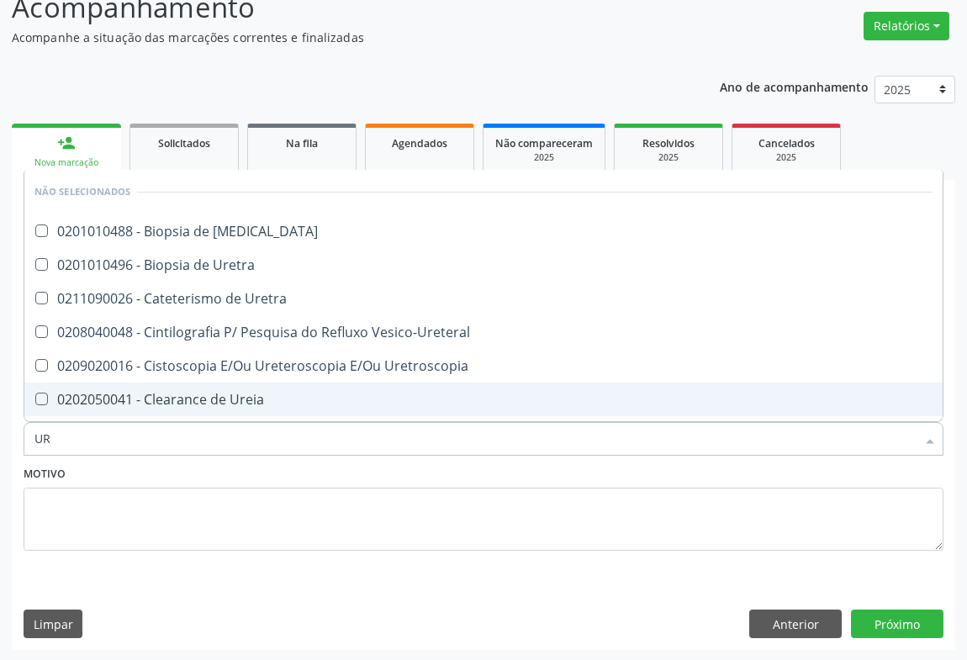
type input "URE"
checkbox Ureter "false"
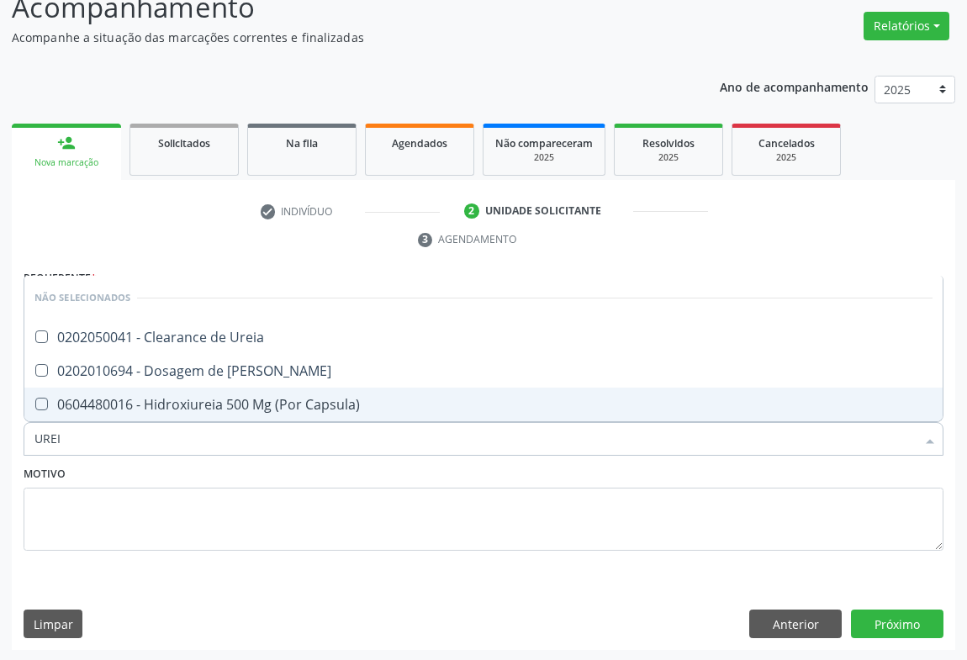
type input "UREIA"
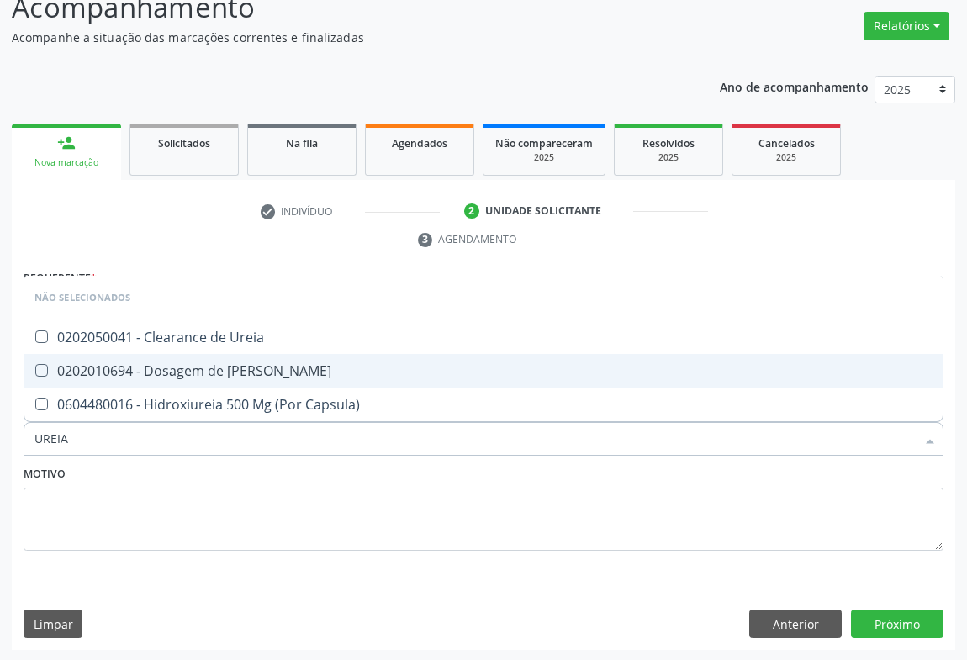
click at [151, 370] on div "0202010694 - Dosagem de [PERSON_NAME]" at bounding box center [483, 370] width 898 height 13
checkbox Ureia "true"
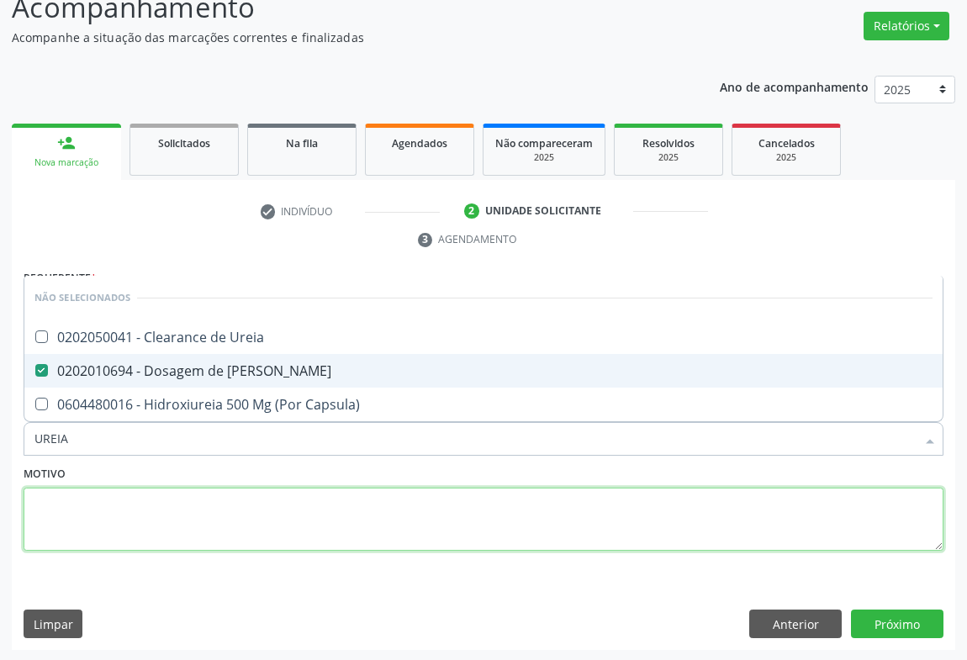
click at [135, 499] on textarea at bounding box center [484, 520] width 920 height 64
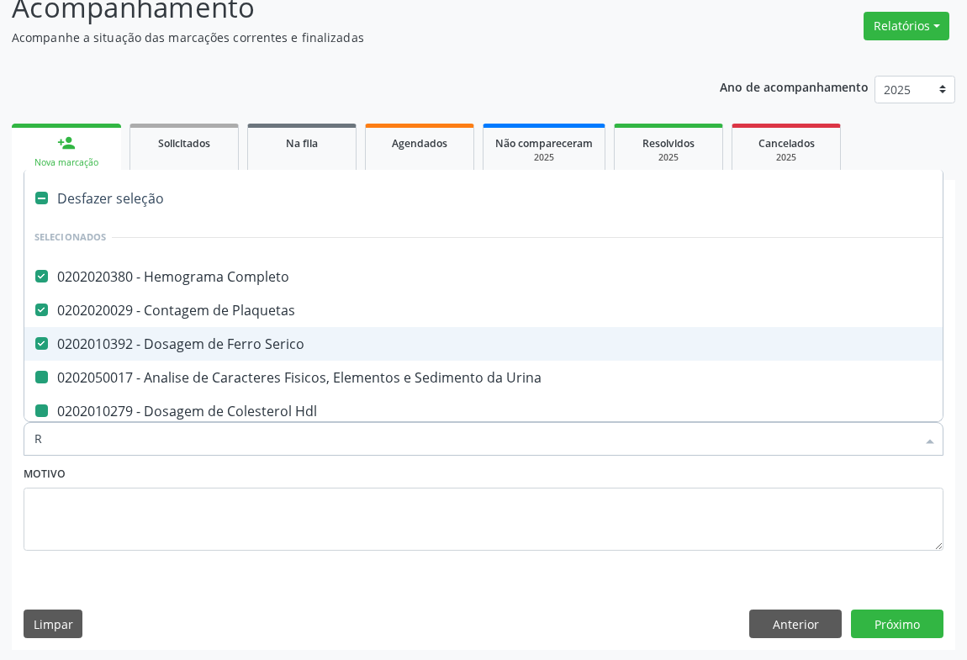
type input "RE"
checkbox Urina "false"
checkbox Hdl "false"
checkbox Ldl "false"
checkbox Total "false"
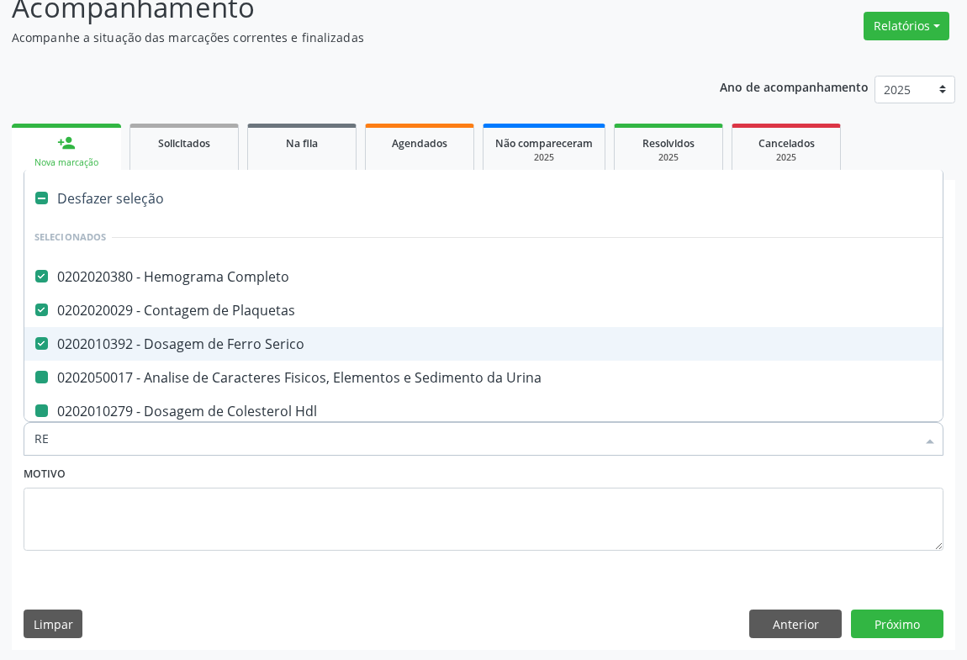
checkbox Triglicerideos "false"
checkbox Glicose "false"
checkbox Ureia "false"
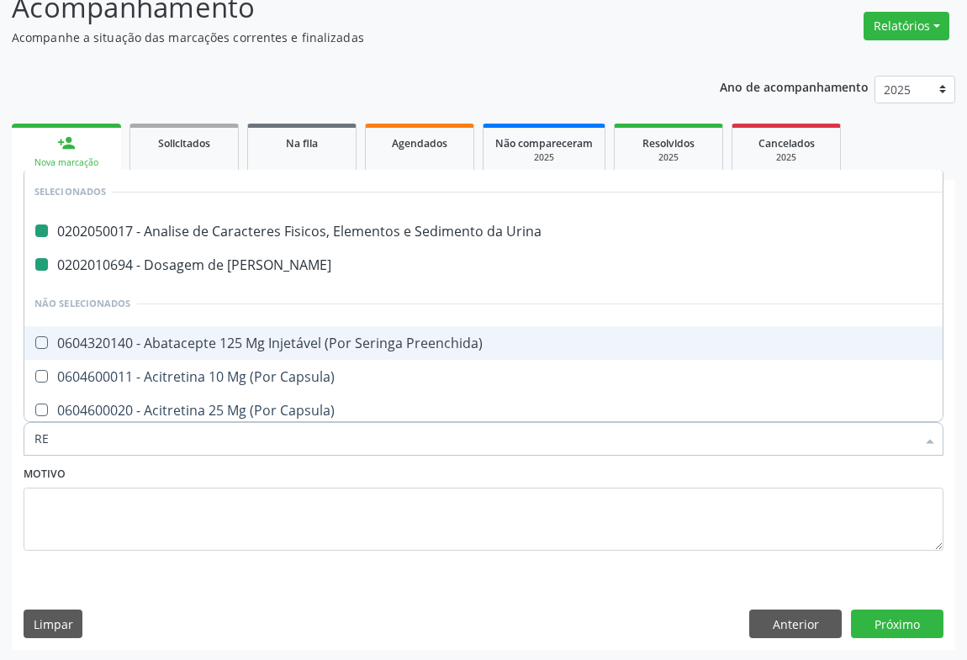
type input "REA"
checkbox Urina "false"
checkbox Ureia "false"
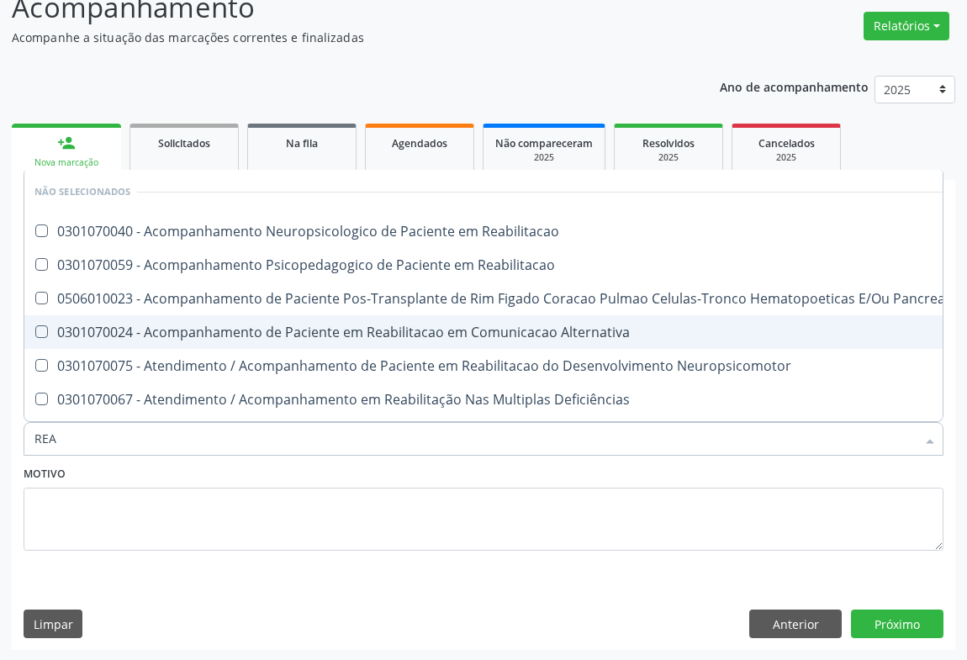
type input "REAT"
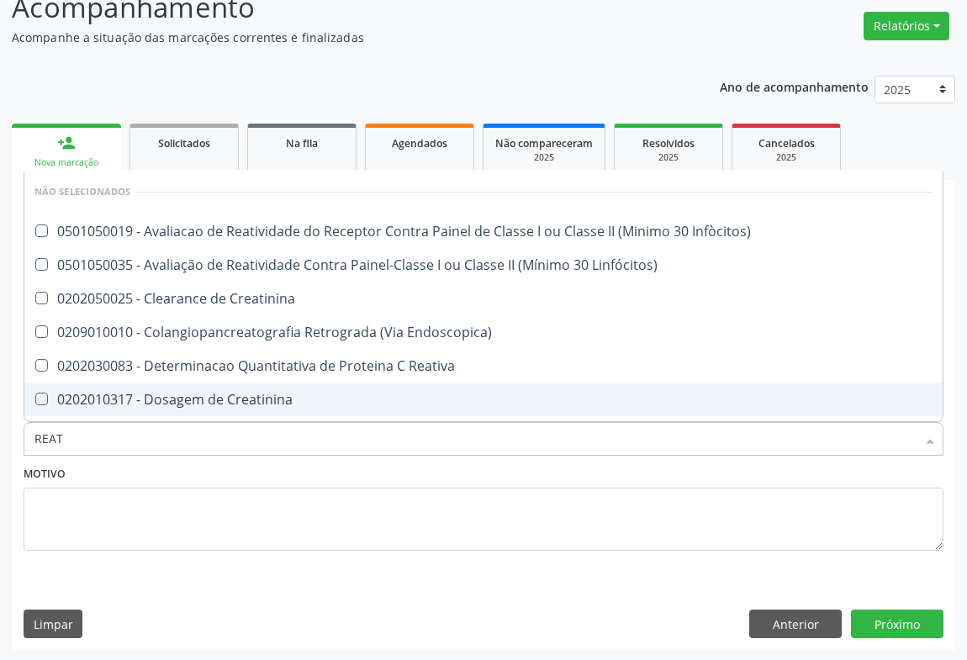
click at [238, 394] on div "0202010317 - Dosagem de Creatinina" at bounding box center [483, 399] width 898 height 13
checkbox Creatinina "true"
type input "REAT"
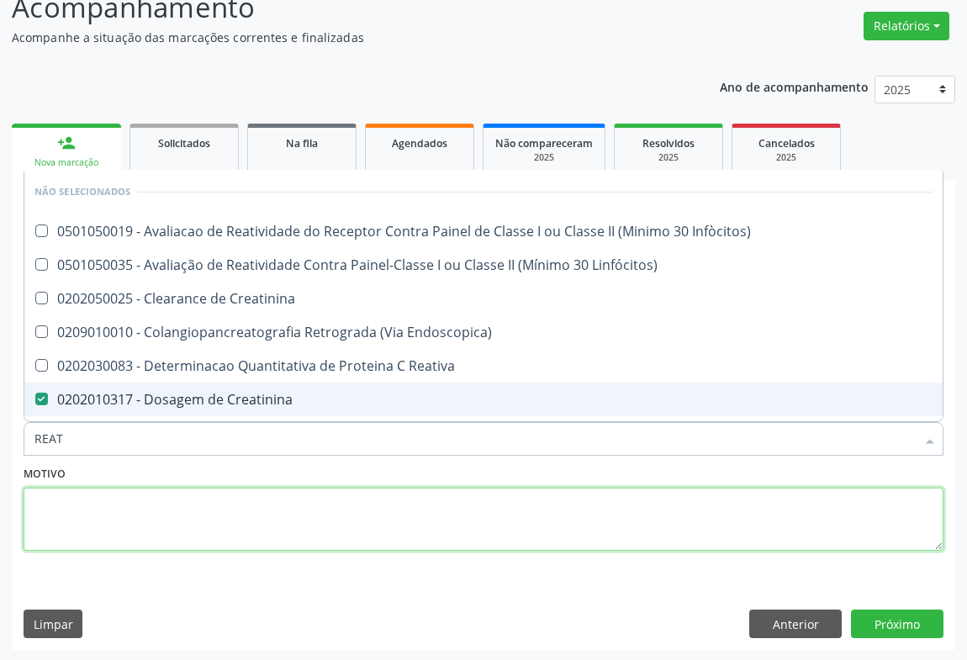
click at [141, 489] on textarea at bounding box center [484, 520] width 920 height 64
checkbox Infòcitos\) "true"
checkbox Linfócitos\) "true"
checkbox Endoscopica\) "true"
checkbox Reativa "true"
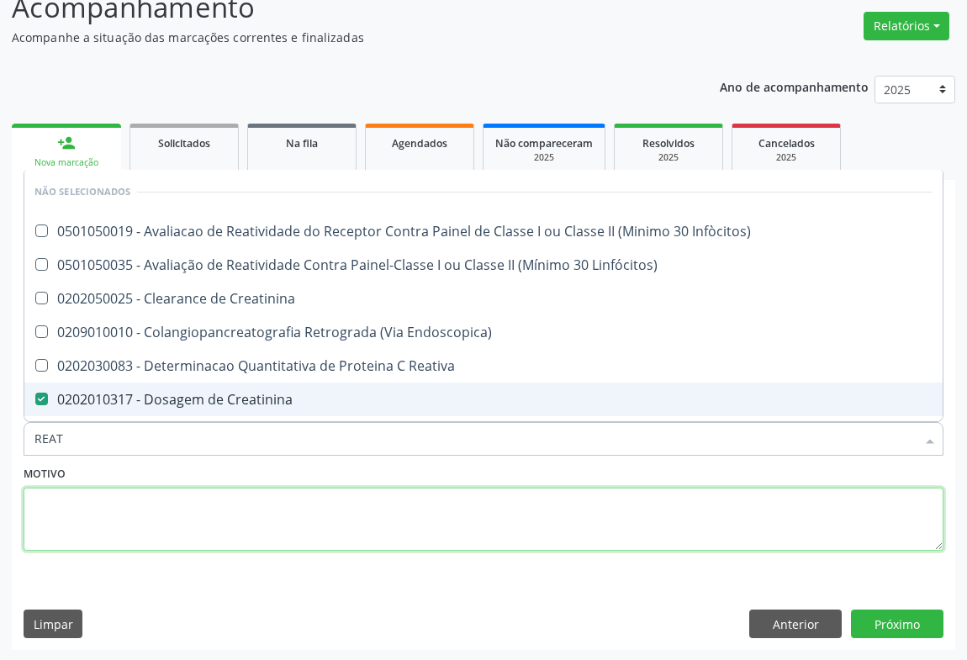
checkbox Amniotico "true"
checkbox \(Cpk\) "true"
checkbox Mb "true"
checkbox Pezinho\) "true"
checkbox Reativa "true"
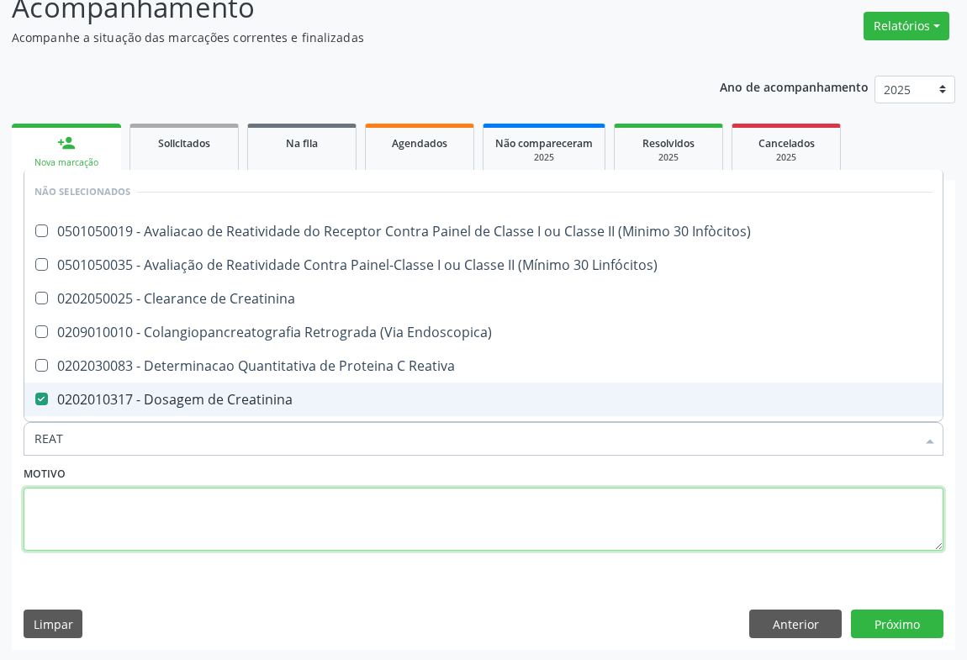
checkbox Oncologia "true"
checkbox Creatinina "true"
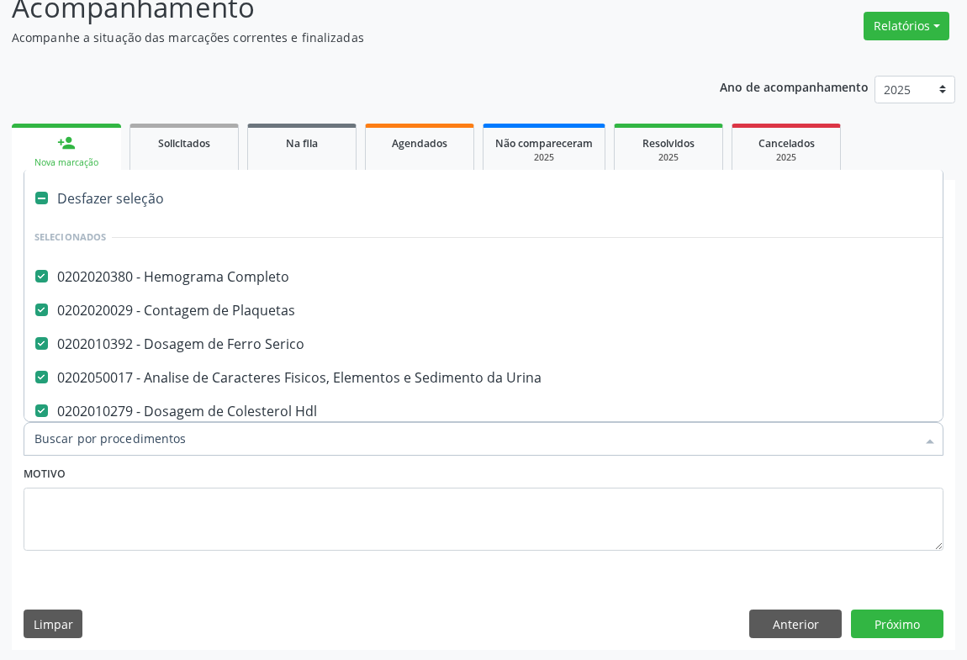
type input "C"
checkbox Creatinina "false"
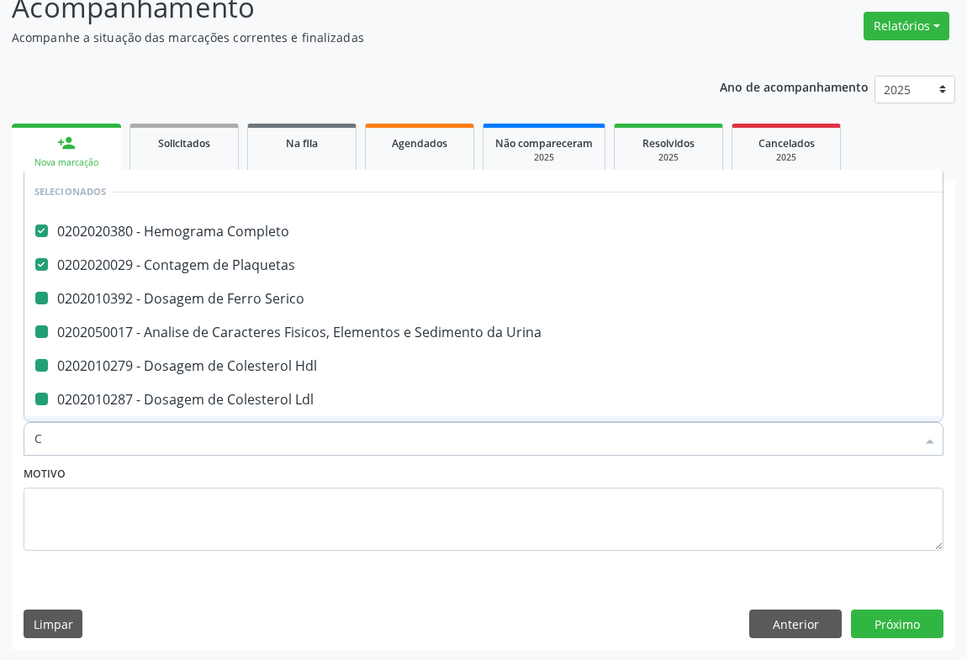
type input "CA"
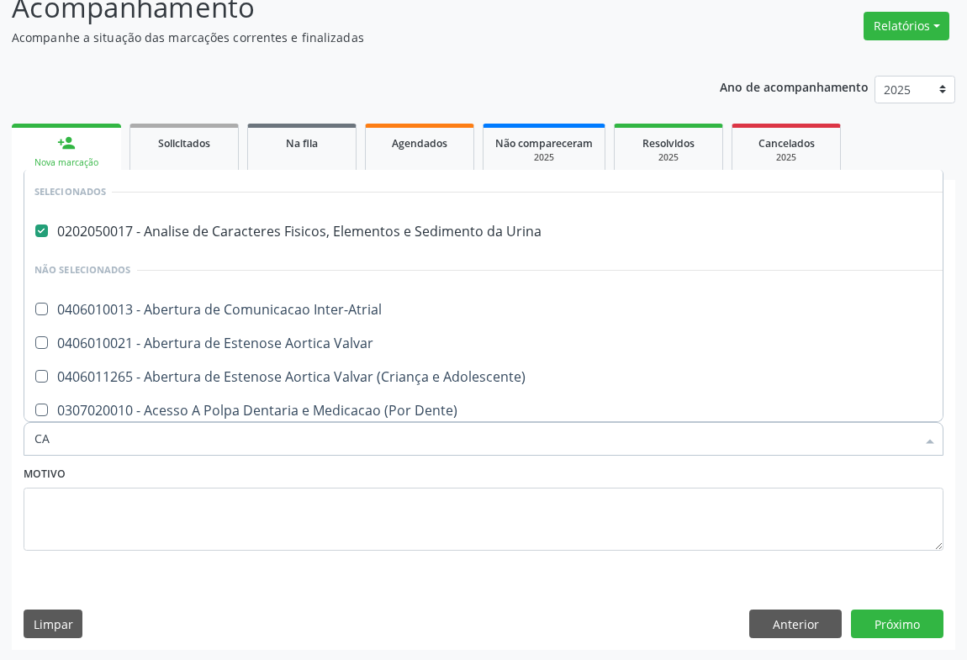
checkbox Valvar "false"
checkbox Adolescente\) "false"
checkbox Dente\) "false"
checkbox Capsula\) "false"
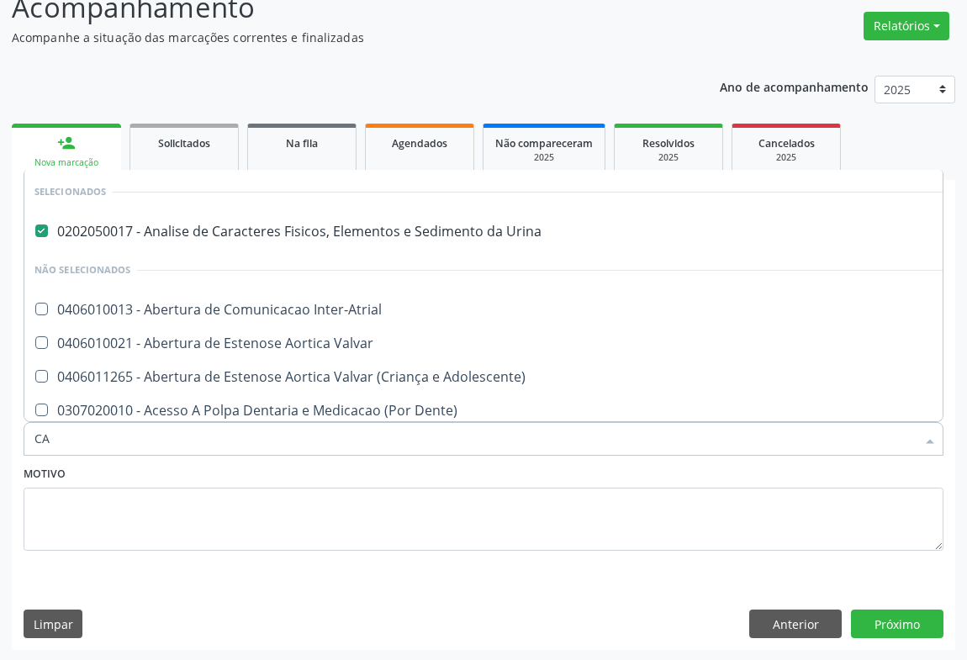
checkbox Risco "false"
checkbox Reabilitacao "false"
checkbox Inter-Atrial "false"
type input "CAL"
checkbox Urina "false"
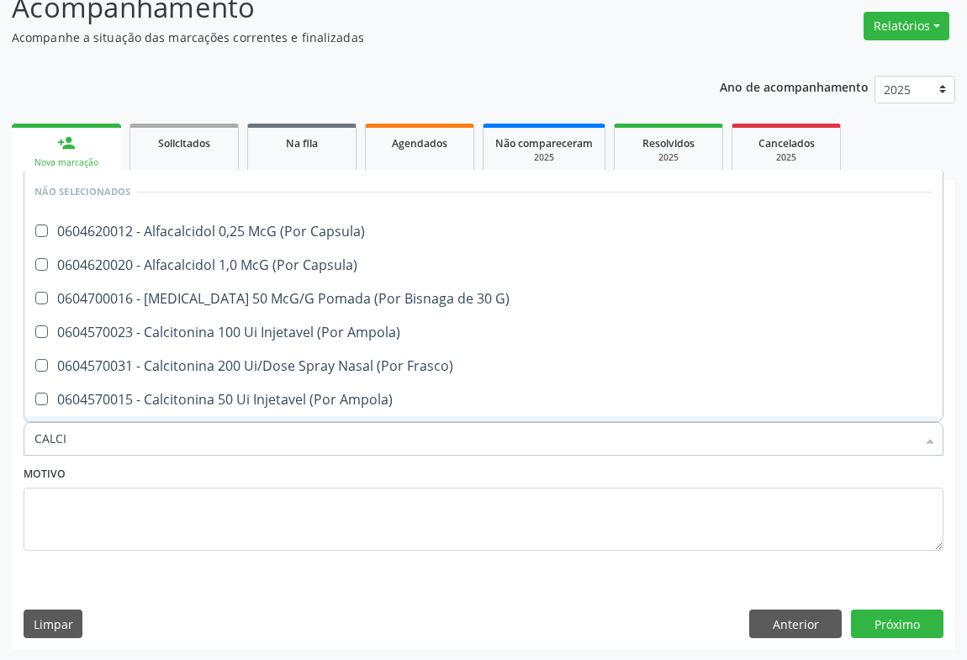
type input "CALCIO"
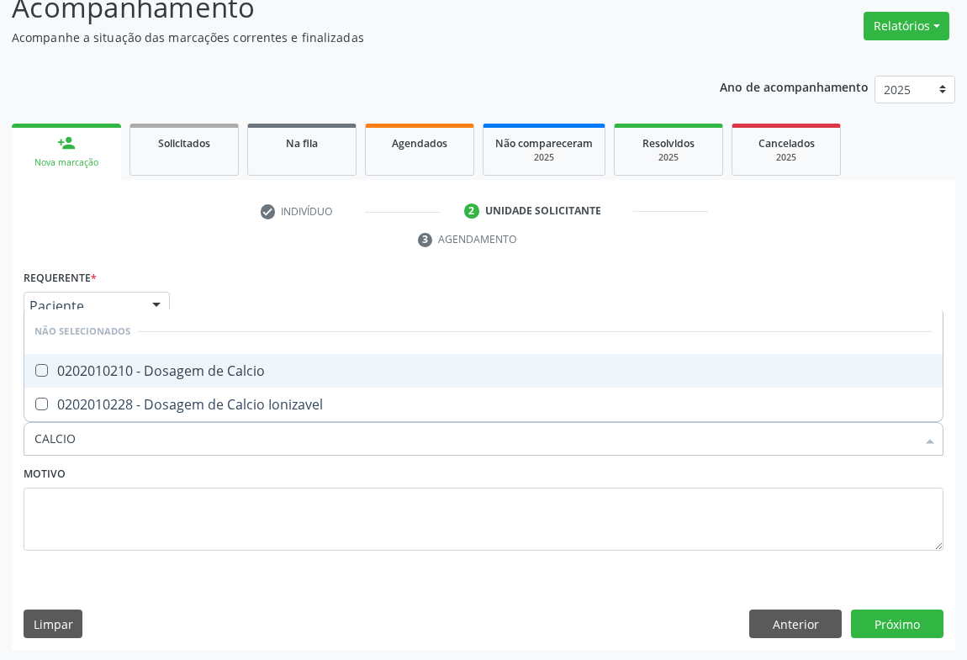
click at [136, 365] on div "0202010210 - Dosagem de Calcio" at bounding box center [483, 370] width 898 height 13
checkbox Calcio "true"
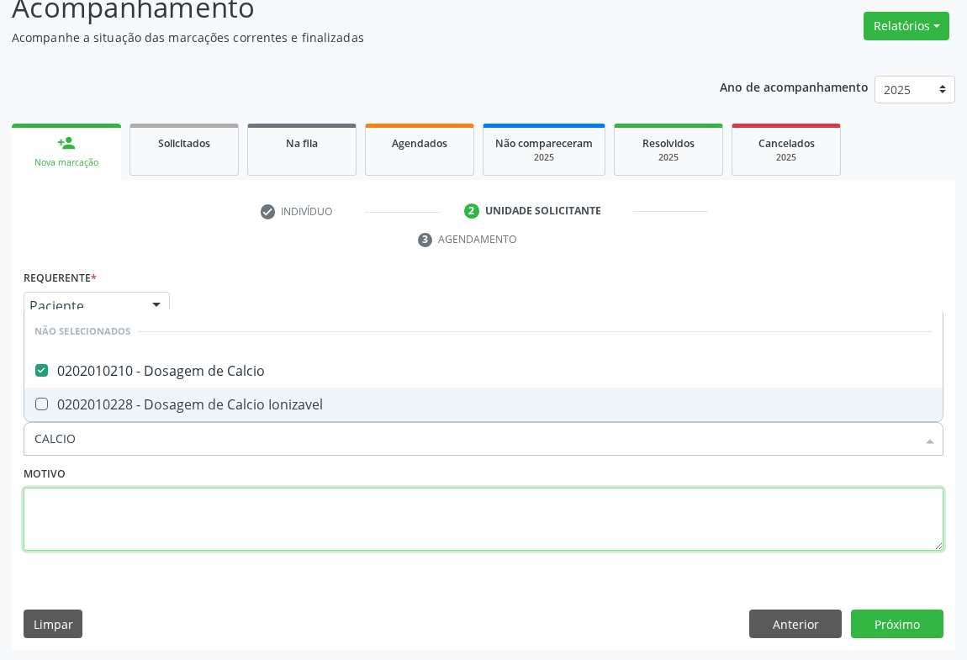
click at [127, 510] on textarea at bounding box center [484, 520] width 920 height 64
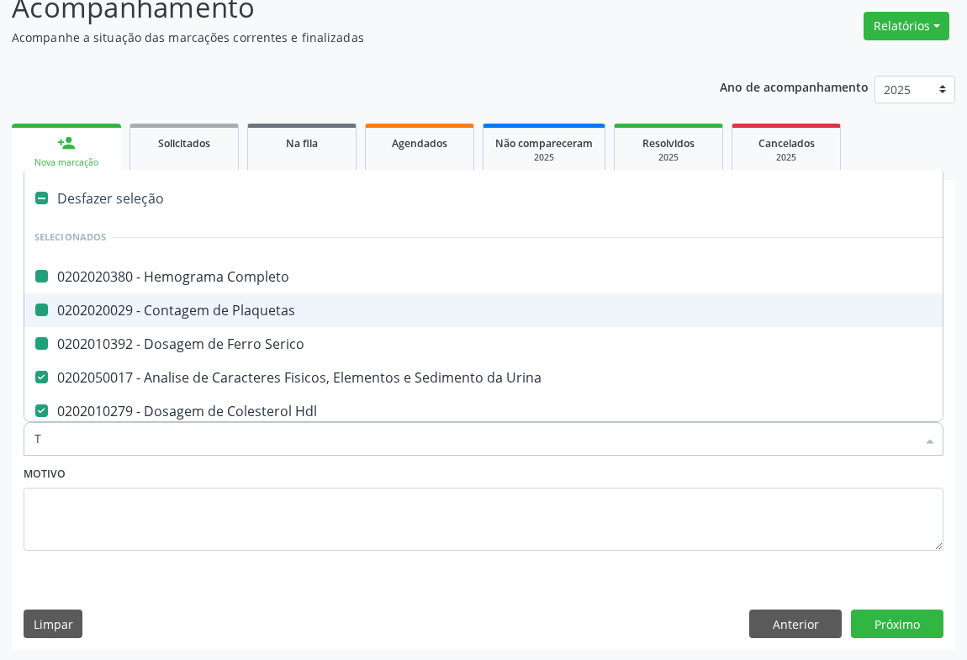
type input "TG"
checkbox Completo "false"
checkbox Plaquetas "false"
checkbox Serico "false"
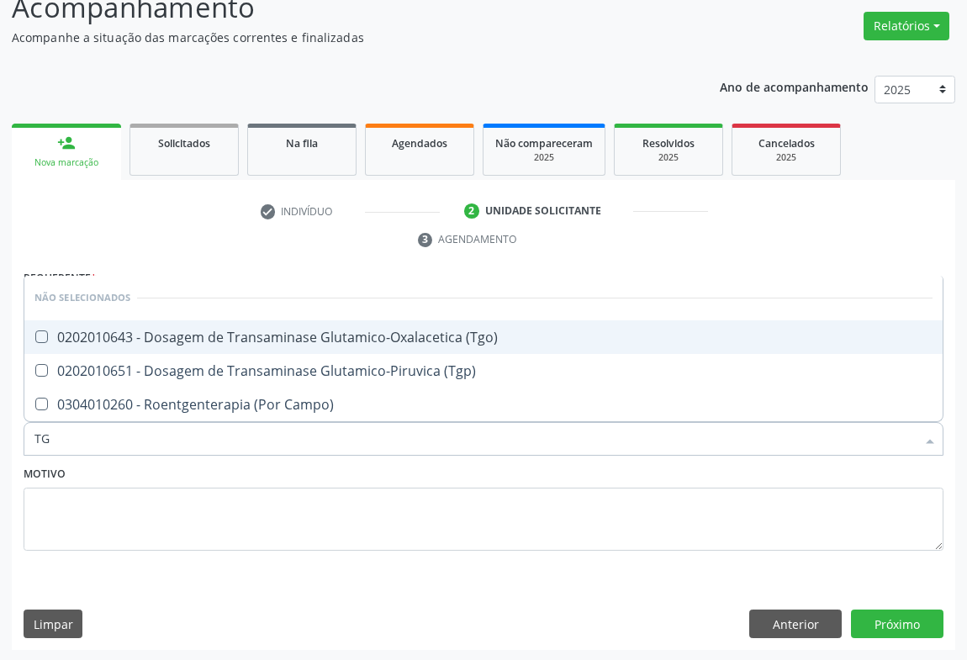
click at [115, 336] on div "0202010643 - Dosagem de Transaminase Glutamico-Oxalacetica (Tgo)" at bounding box center [483, 337] width 898 height 13
checkbox \(Tgo\) "true"
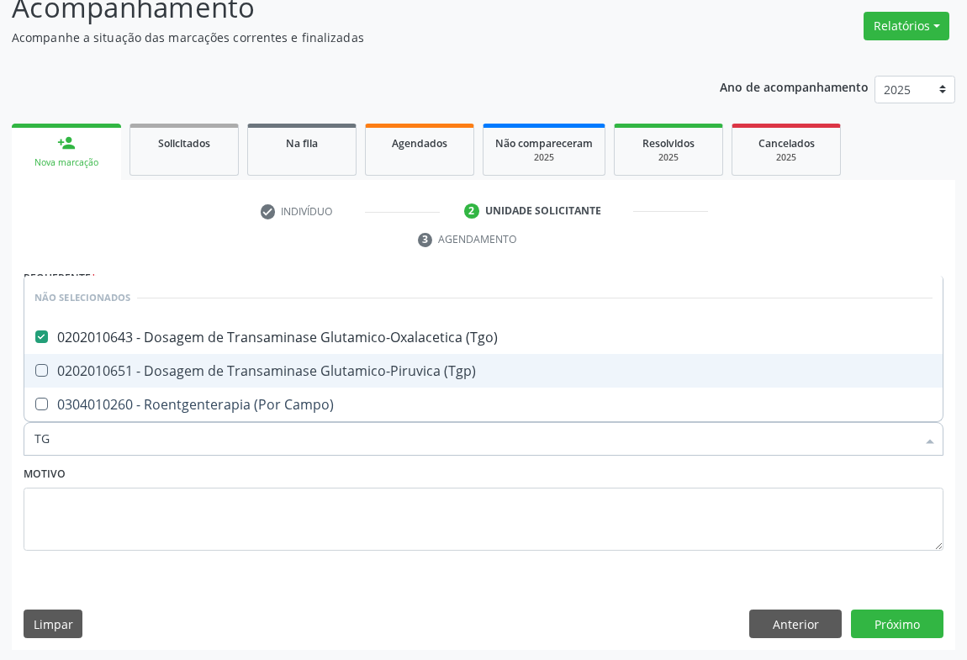
click at [103, 388] on span "0304010260 - Roentgenterapia (Por Campo)" at bounding box center [483, 405] width 918 height 34
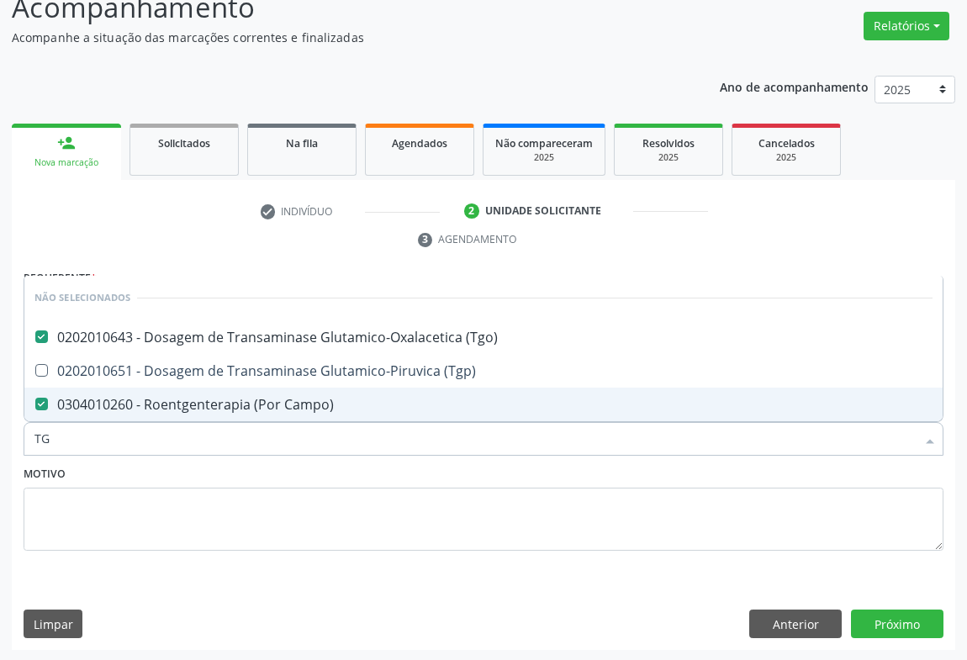
checkbox Campo\) "true"
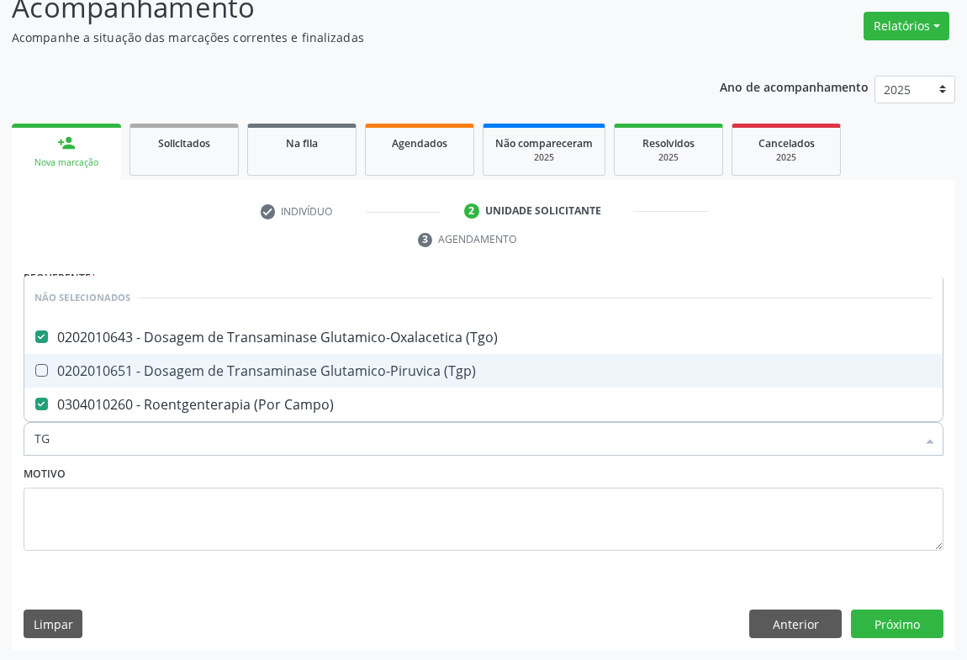
click at [103, 373] on div "0202010651 - Dosagem de Transaminase Glutamico-Piruvica (Tgp)" at bounding box center [483, 370] width 898 height 13
checkbox \(Tgp\) "true"
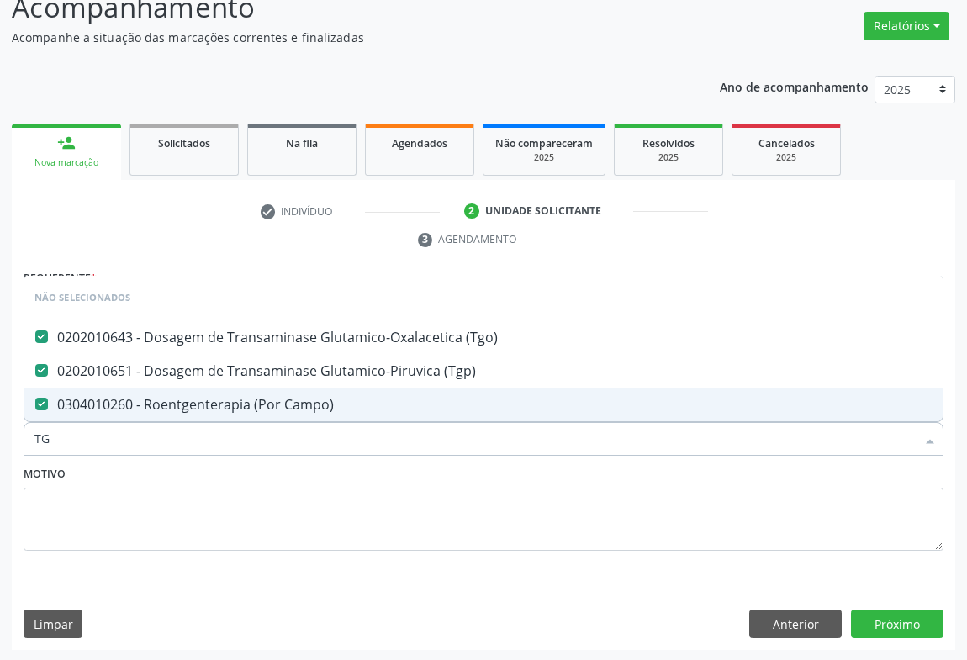
click at [101, 398] on div "0304010260 - Roentgenterapia (Por Campo)" at bounding box center [483, 404] width 898 height 13
checkbox Campo\) "false"
click at [893, 621] on button "Próximo" at bounding box center [897, 624] width 93 height 29
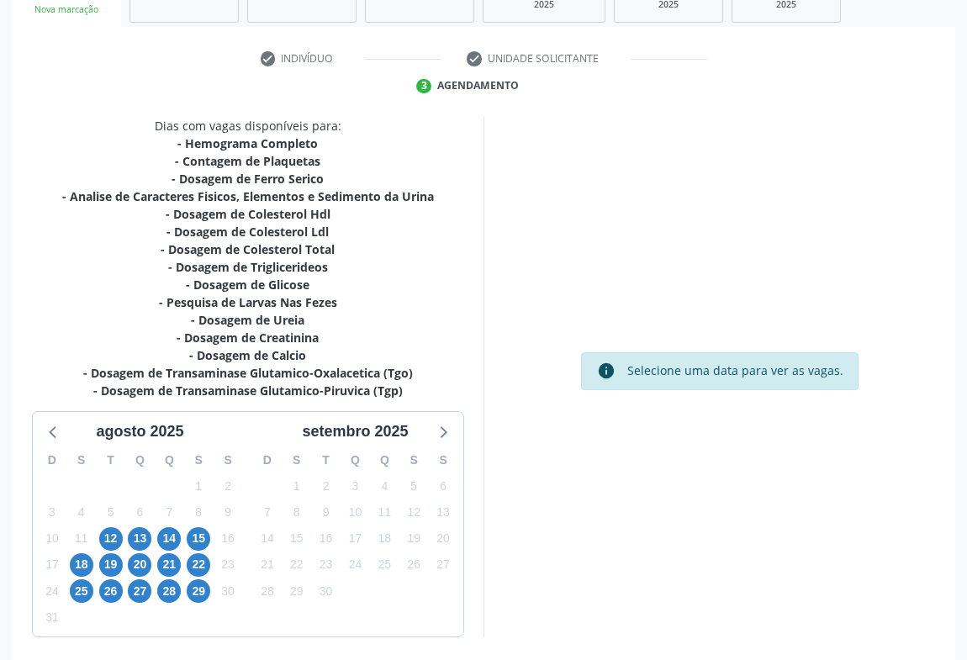
scroll to position [345, 0]
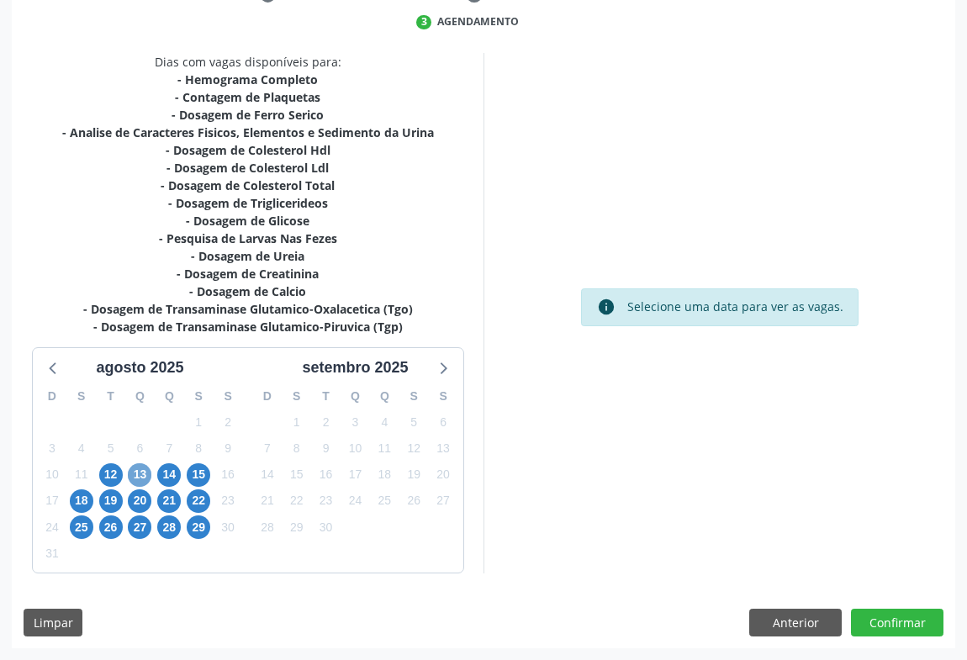
click at [144, 473] on span "13" at bounding box center [140, 475] width 24 height 24
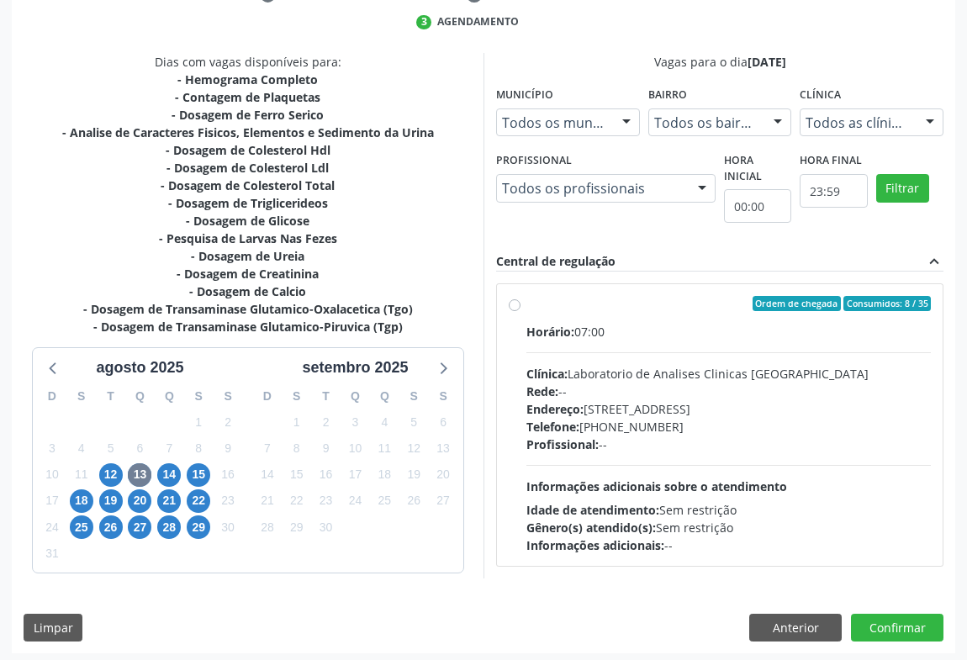
click at [732, 410] on div "Endereço: [STREET_ADDRESS]" at bounding box center [728, 409] width 405 height 18
click at [521, 311] on input "Ordem de chegada Consumidos: 8 / 35 Horário: 07:00 Clínica: Laboratorio de Anal…" at bounding box center [515, 303] width 12 height 15
radio input "true"
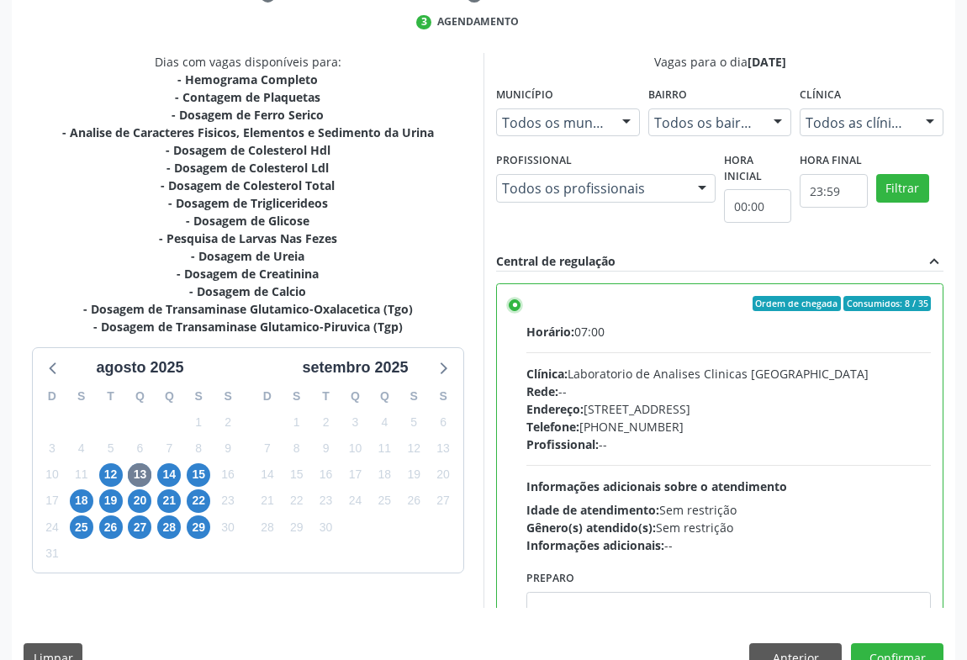
scroll to position [76, 0]
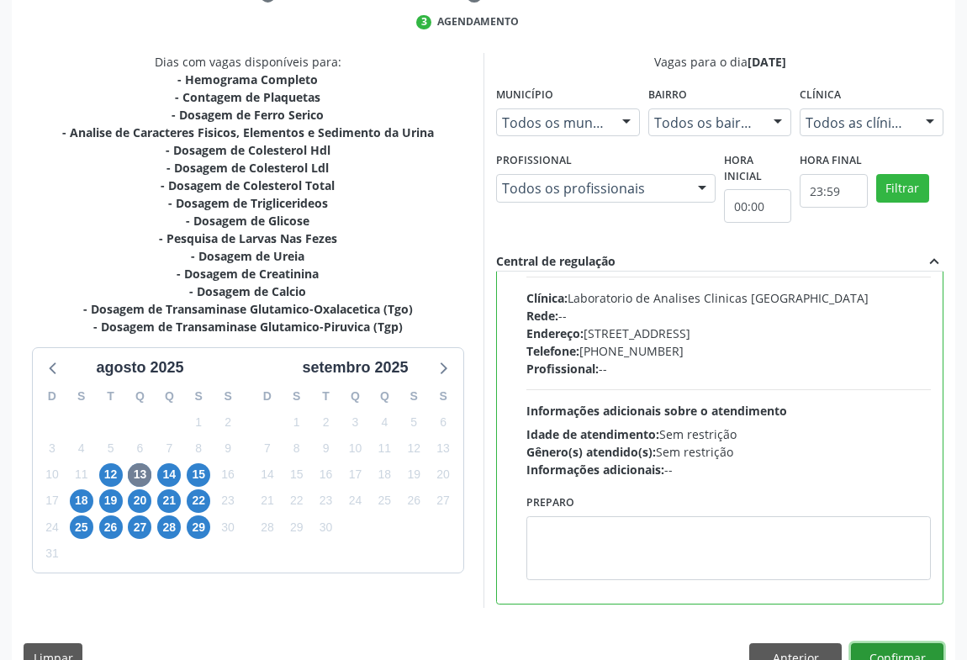
click at [868, 651] on button "Confirmar" at bounding box center [897, 657] width 93 height 29
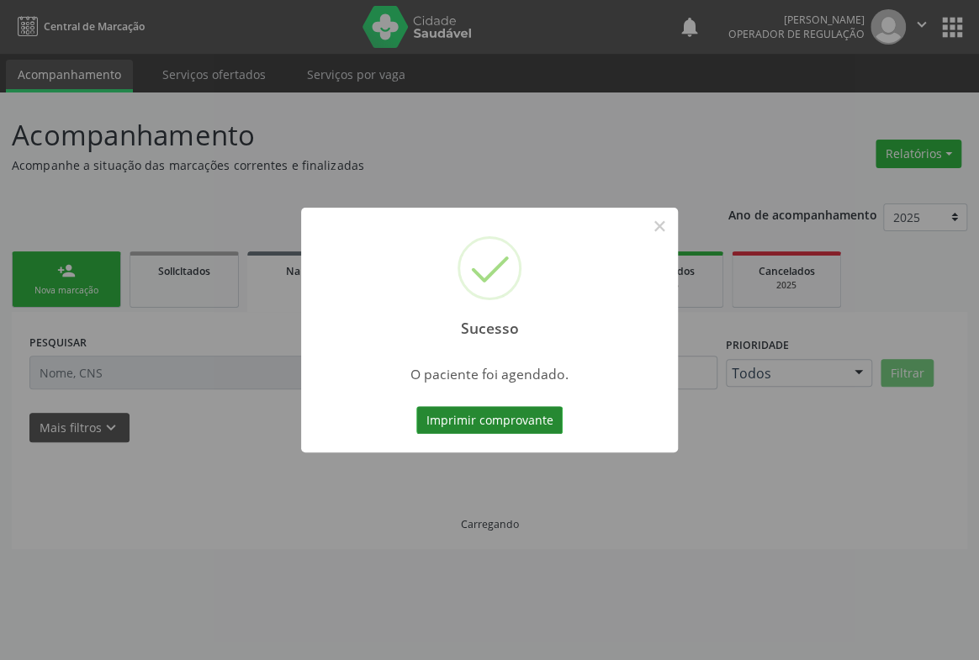
click at [521, 417] on button "Imprimir comprovante" at bounding box center [489, 420] width 146 height 29
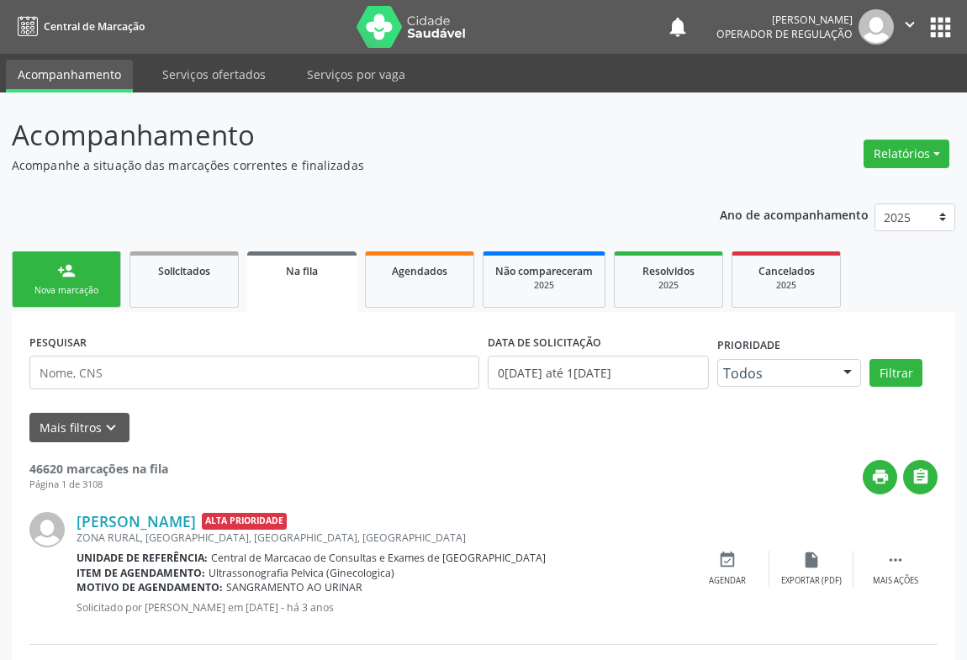
click at [77, 278] on link "person_add Nova marcação" at bounding box center [66, 279] width 109 height 56
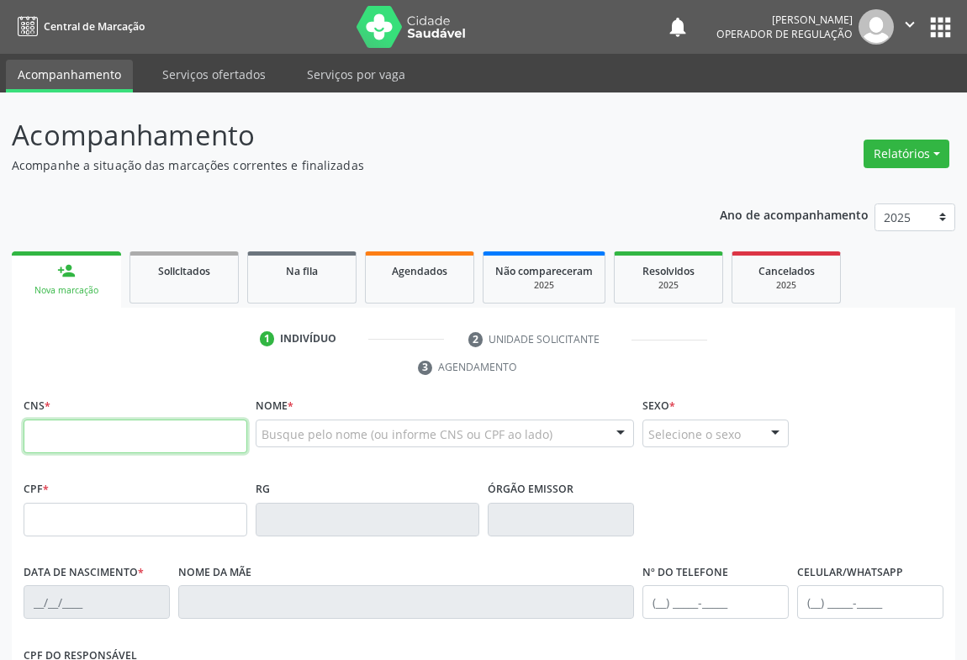
click at [91, 431] on input "text" at bounding box center [136, 437] width 224 height 34
type input "708 2076 2610 8440"
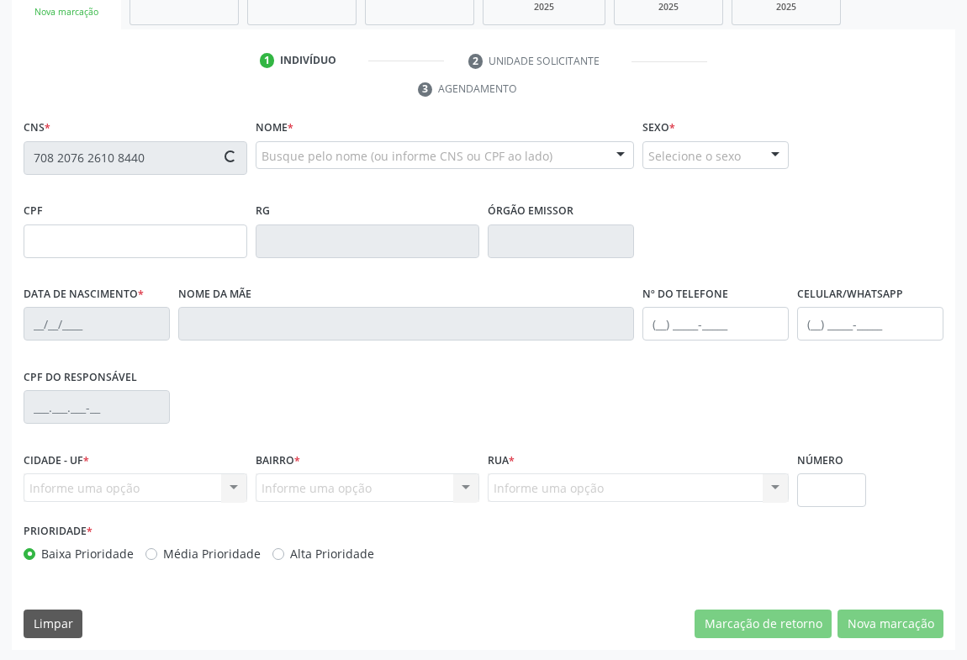
type input "16668143346"
type input "[DATE]"
type input "[PHONE_NUMBER]"
type input "S/N"
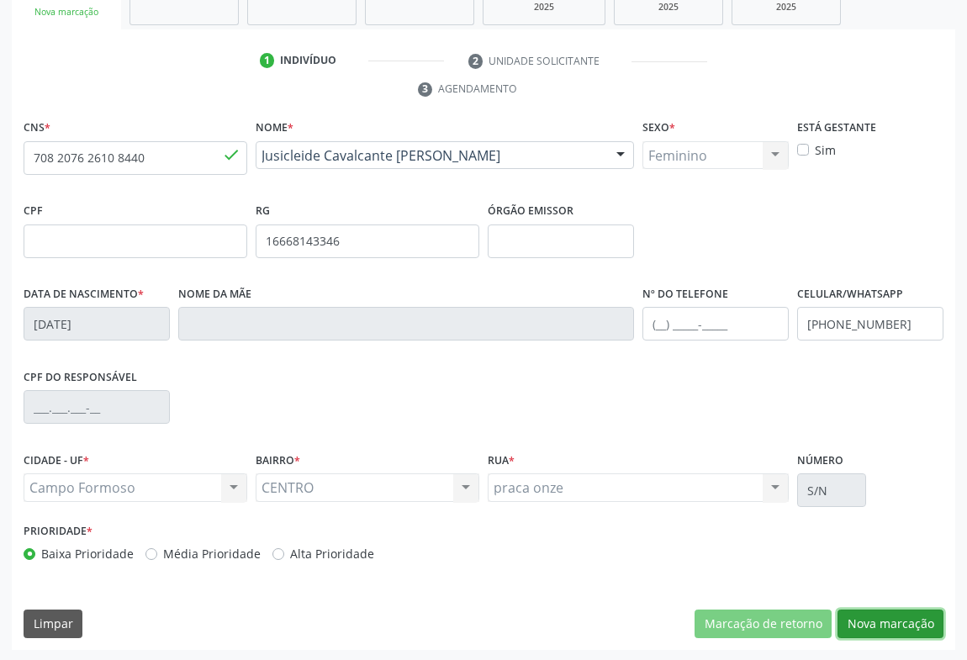
click at [883, 613] on button "Nova marcação" at bounding box center [891, 624] width 106 height 29
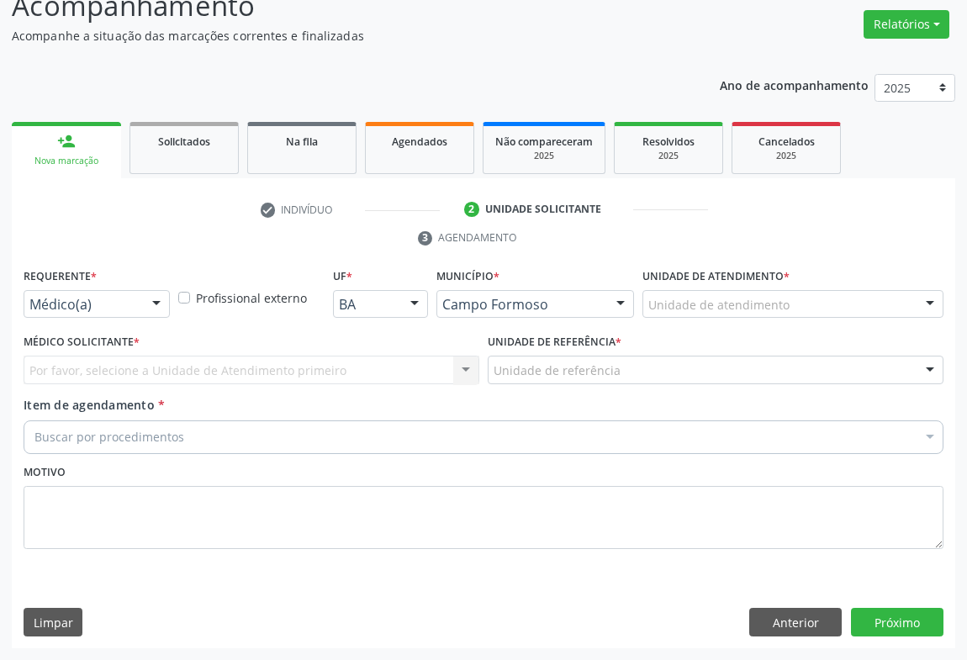
scroll to position [128, 0]
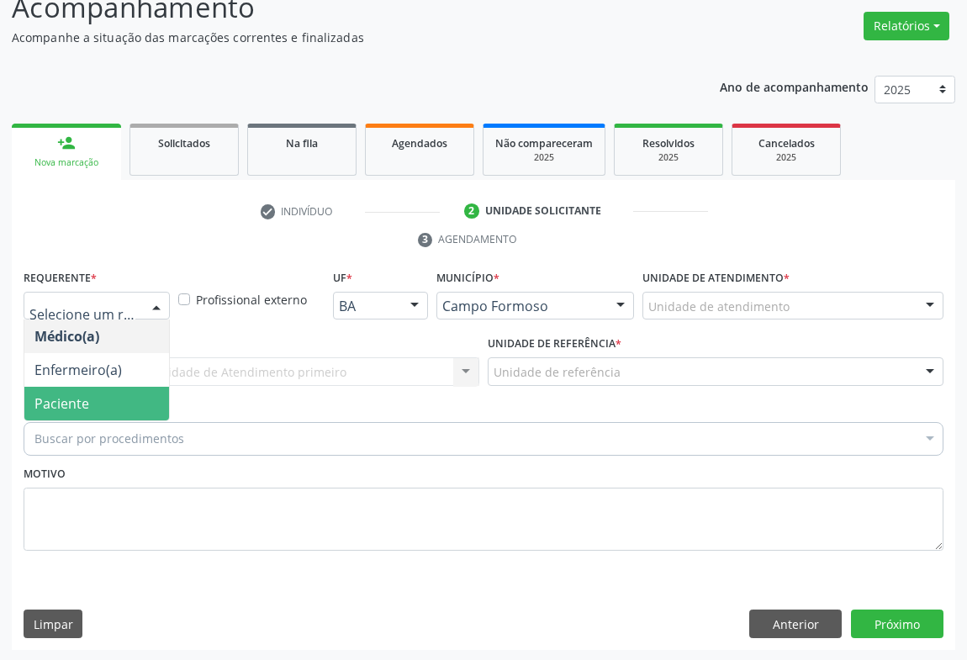
click at [67, 404] on span "Paciente" at bounding box center [61, 403] width 55 height 19
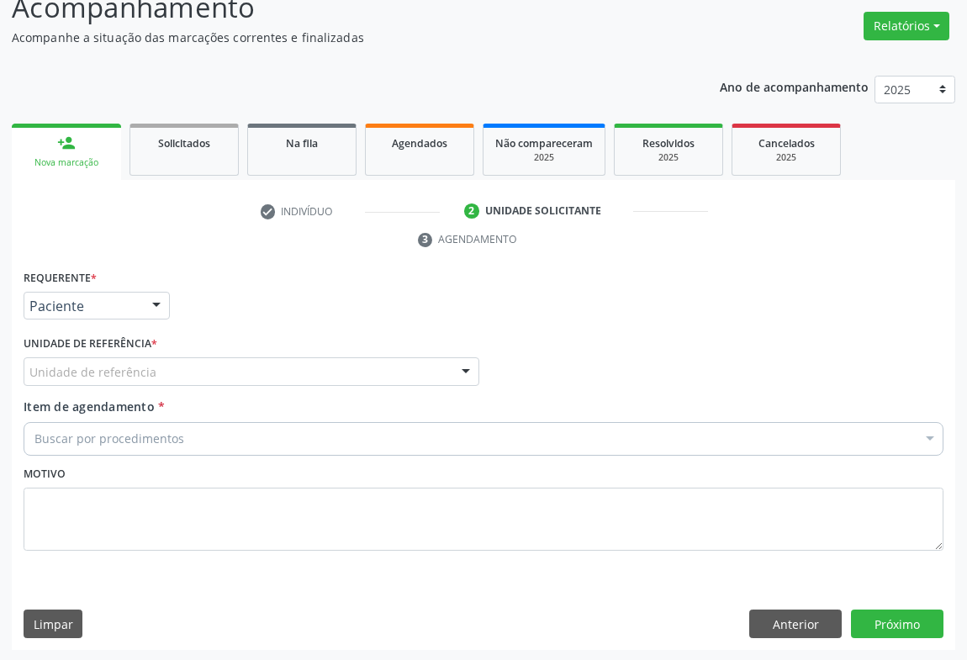
drag, startPoint x: 138, startPoint y: 368, endPoint x: 148, endPoint y: 472, distance: 103.9
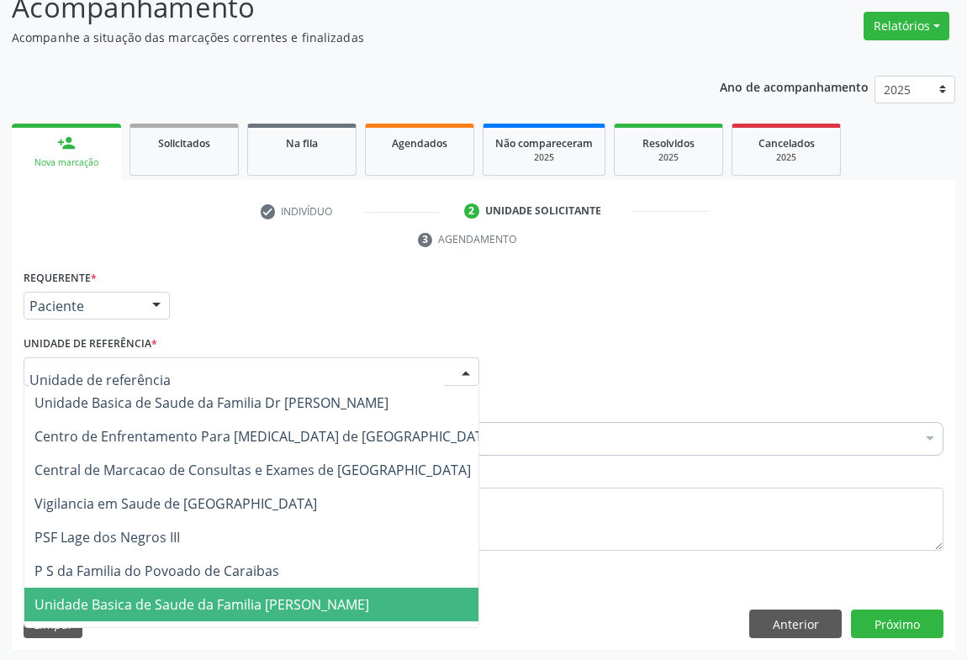
click at [166, 601] on span "Unidade Basica de Saude da Familia [PERSON_NAME]" at bounding box center [201, 604] width 335 height 19
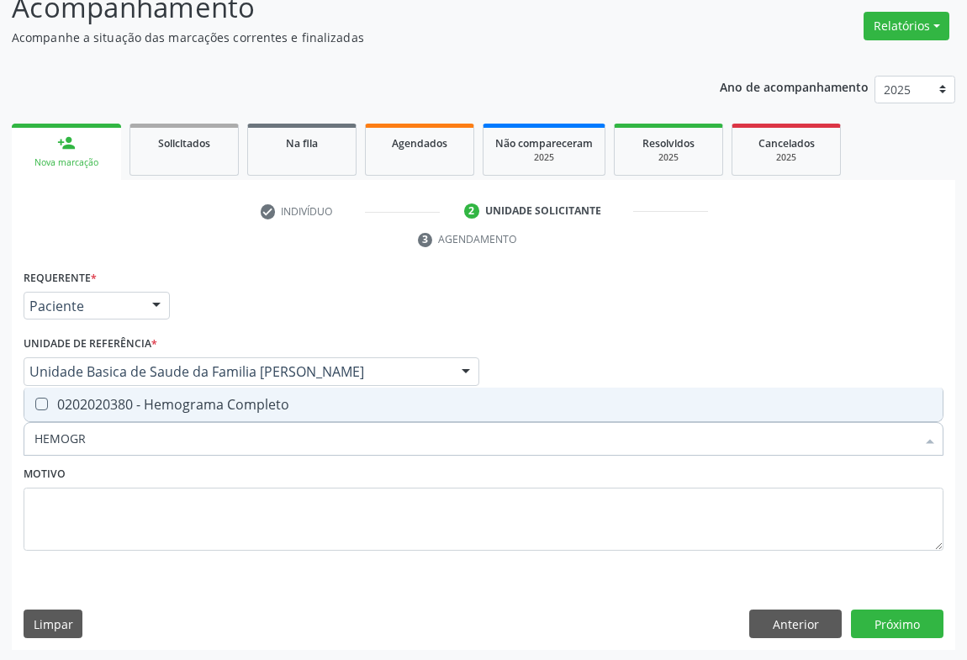
type input "HEMOGRA"
click at [167, 407] on div "0202020380 - Hemograma Completo" at bounding box center [483, 404] width 898 height 13
checkbox Completo "true"
type input "HEMOGRA"
click at [145, 477] on div "Motivo" at bounding box center [484, 506] width 920 height 89
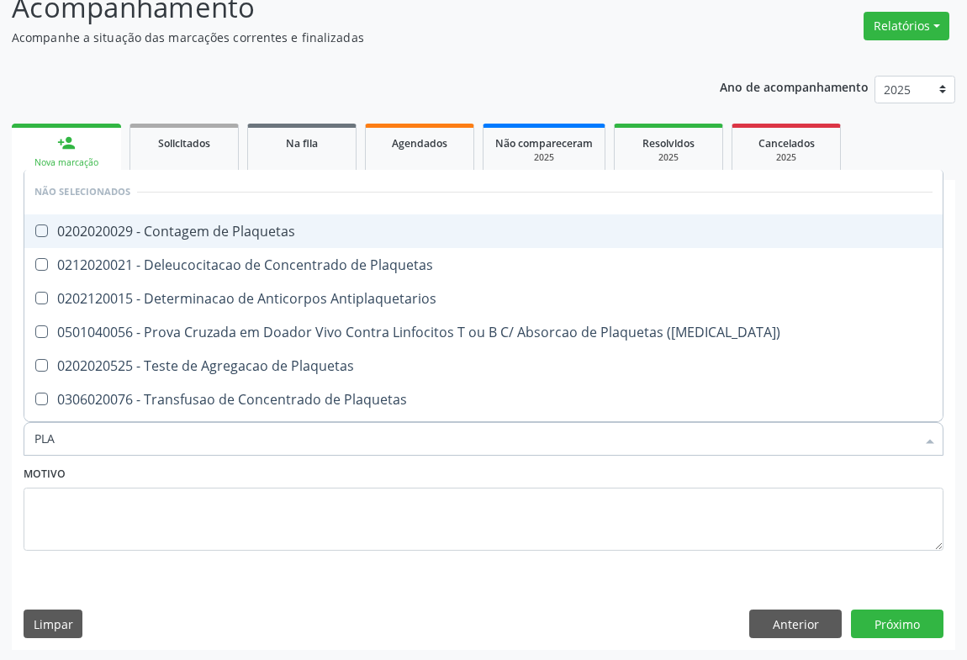
type input "PLAQ"
checkbox Plaquetas "false"
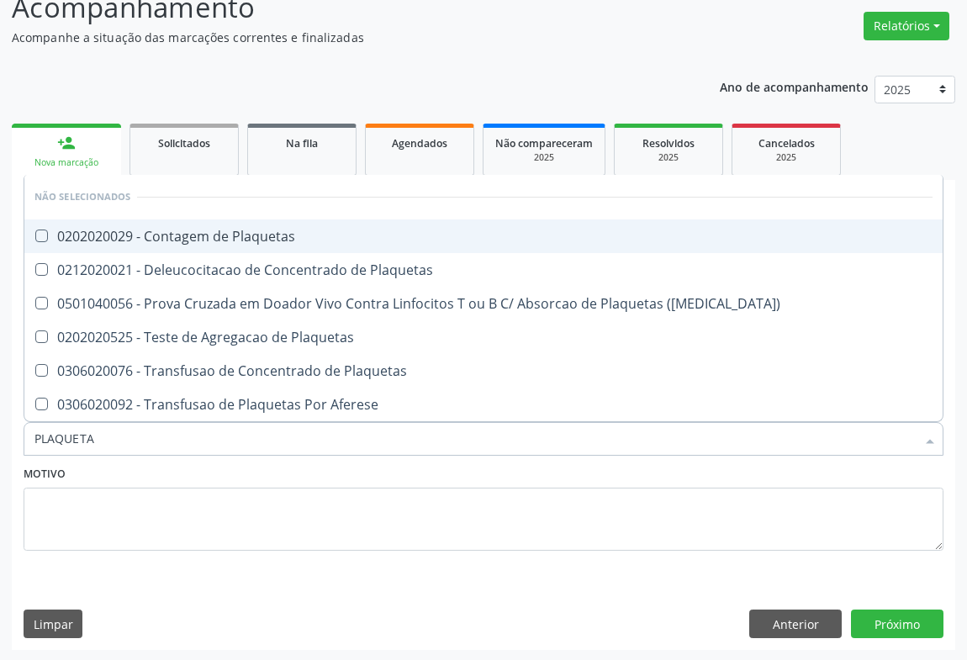
type input "PLAQUETAS"
click at [244, 230] on div "0202020029 - Contagem de Plaquetas" at bounding box center [483, 236] width 898 height 13
checkbox Plaquetas "true"
type input "PLAQUETAS"
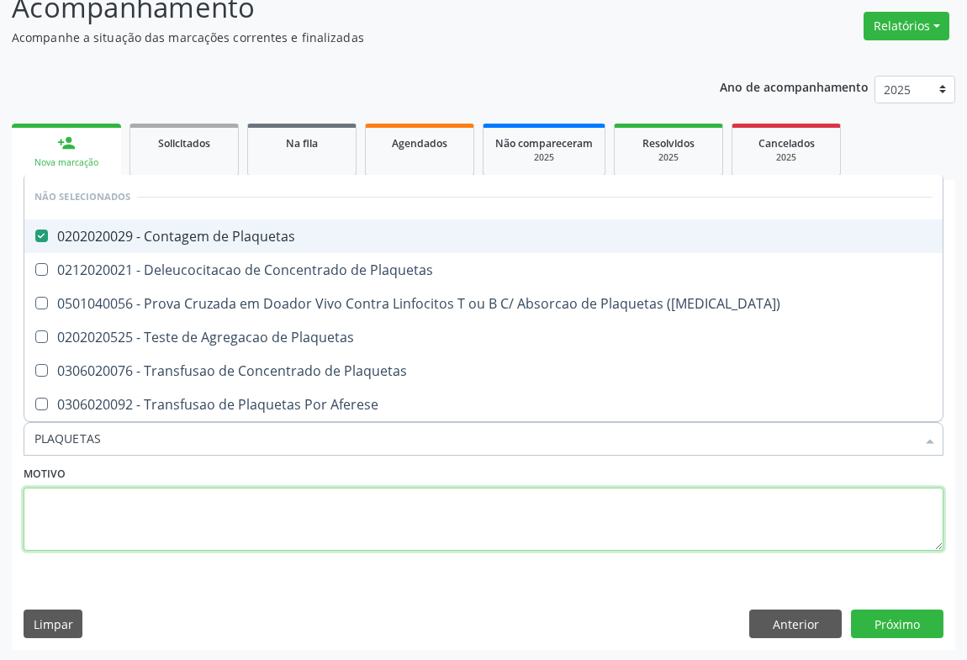
click at [162, 500] on textarea at bounding box center [484, 520] width 920 height 64
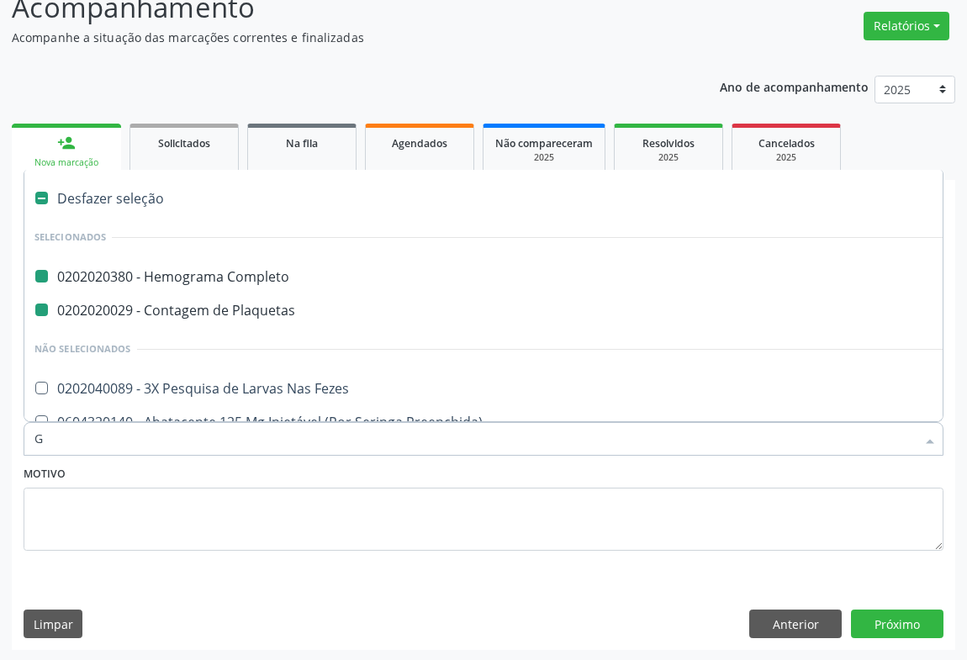
type input "GL"
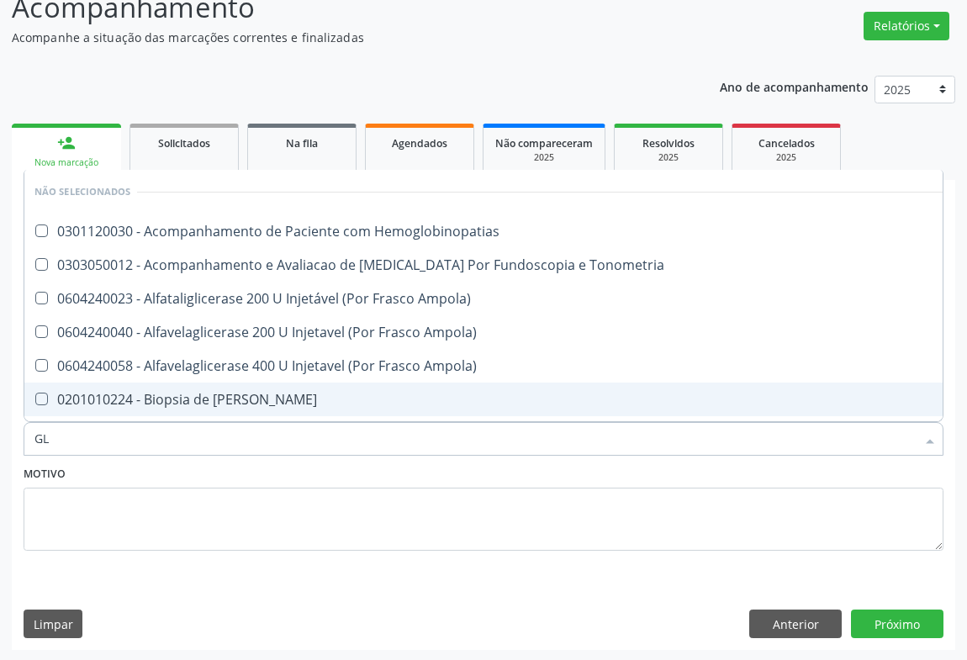
checkbox Hemoglobinopatias "false"
checkbox Tonometria "false"
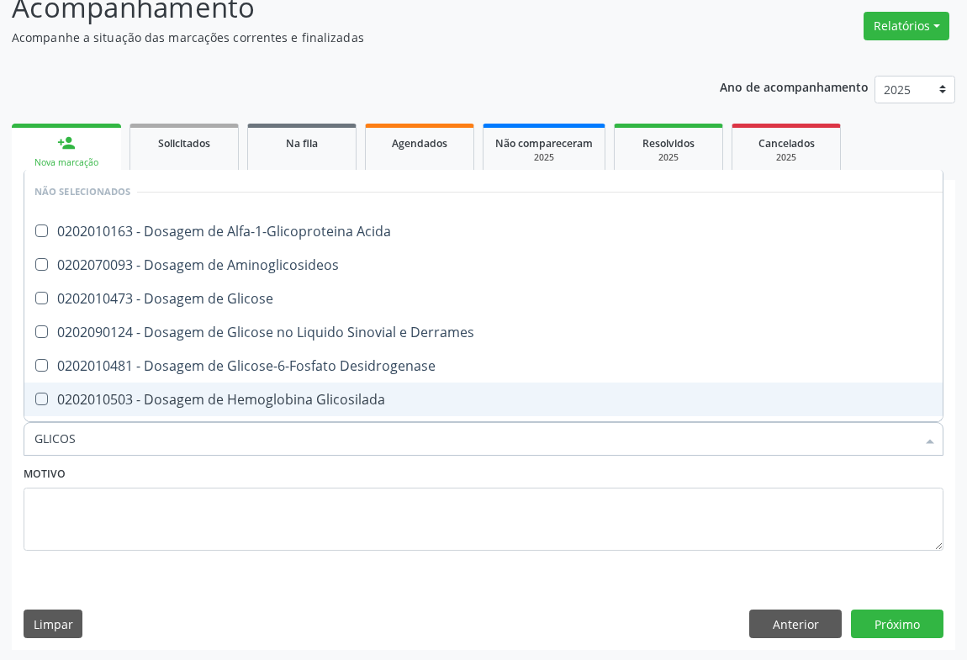
type input "GLICOSE"
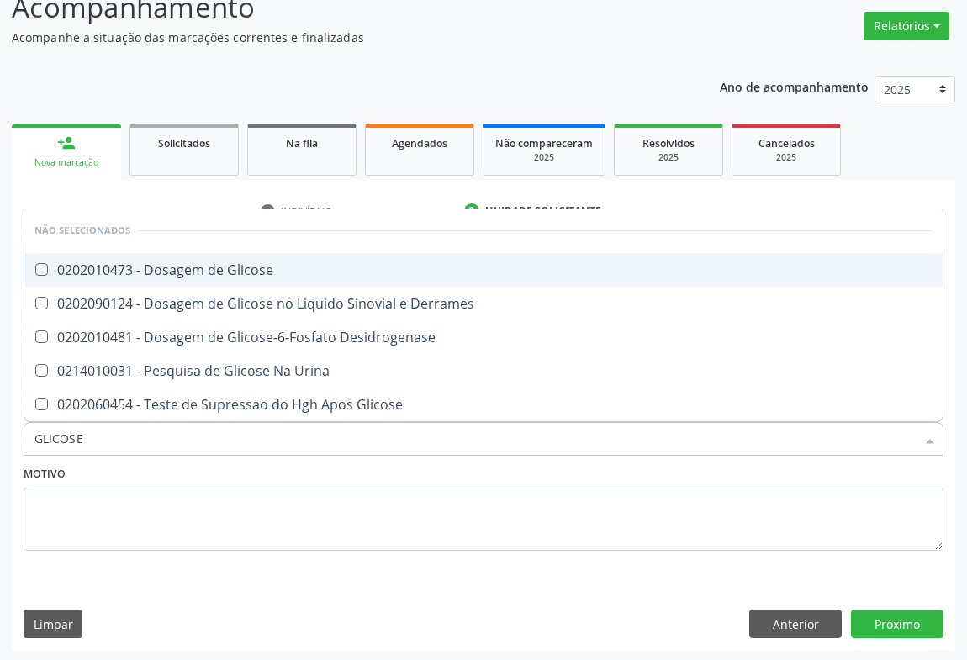
click at [190, 264] on div "0202010473 - Dosagem de Glicose" at bounding box center [483, 269] width 898 height 13
checkbox Glicose "true"
type input "GLICOSE"
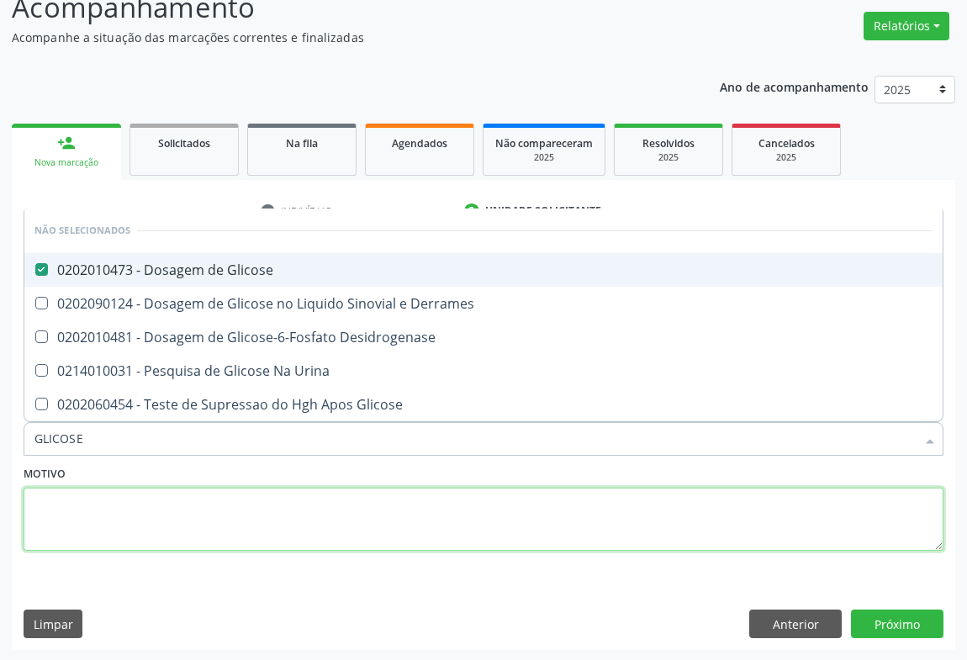
click at [136, 505] on textarea at bounding box center [484, 520] width 920 height 64
checkbox Derrames "true"
checkbox Desidrogenase "true"
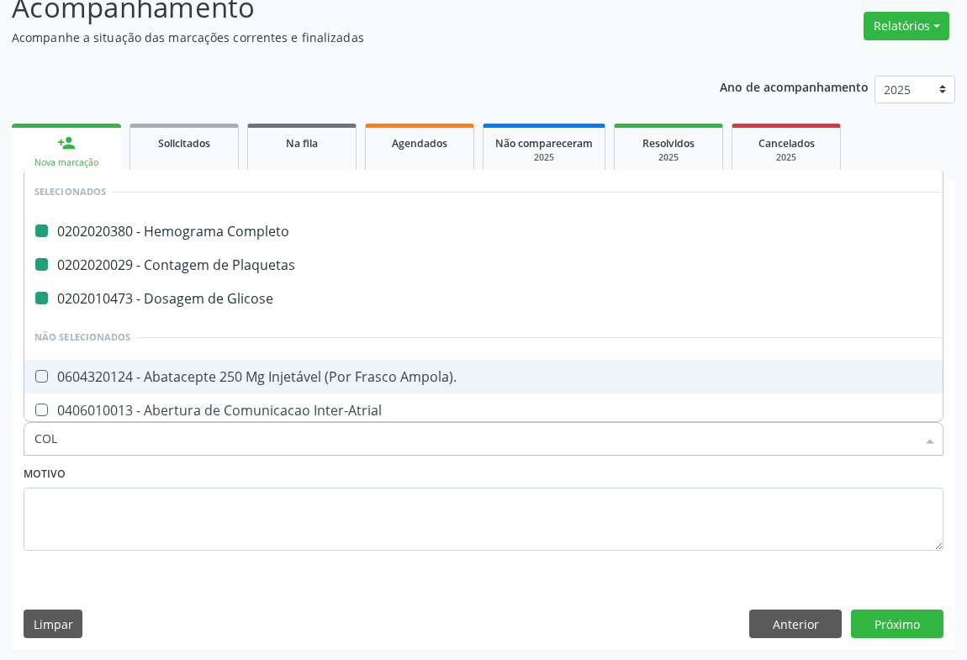
type input "COLE"
checkbox Completo "false"
checkbox Plaquetas "false"
checkbox Glicose "false"
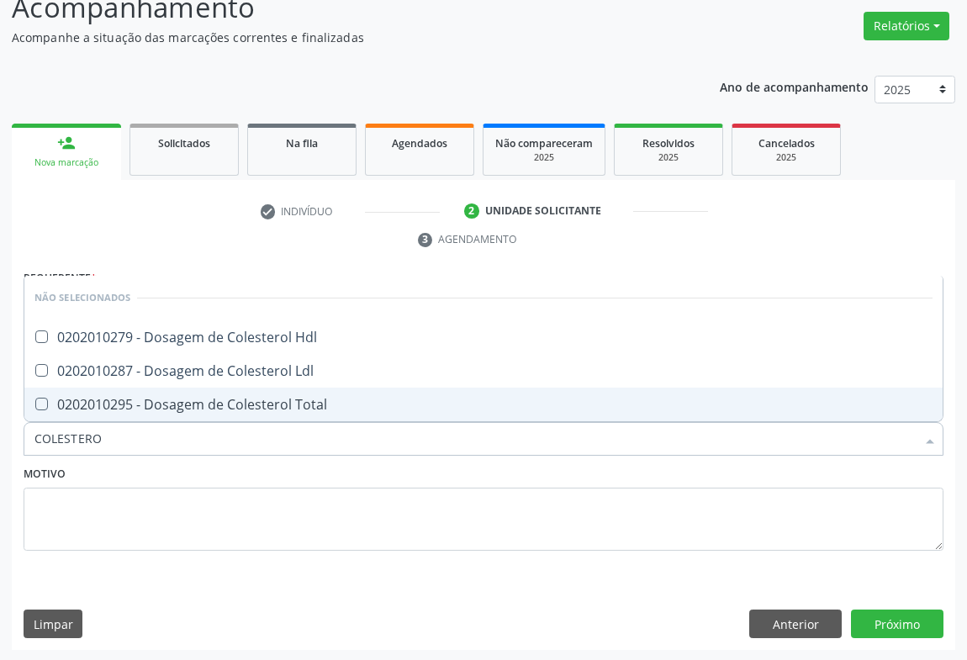
type input "COLESTEROL"
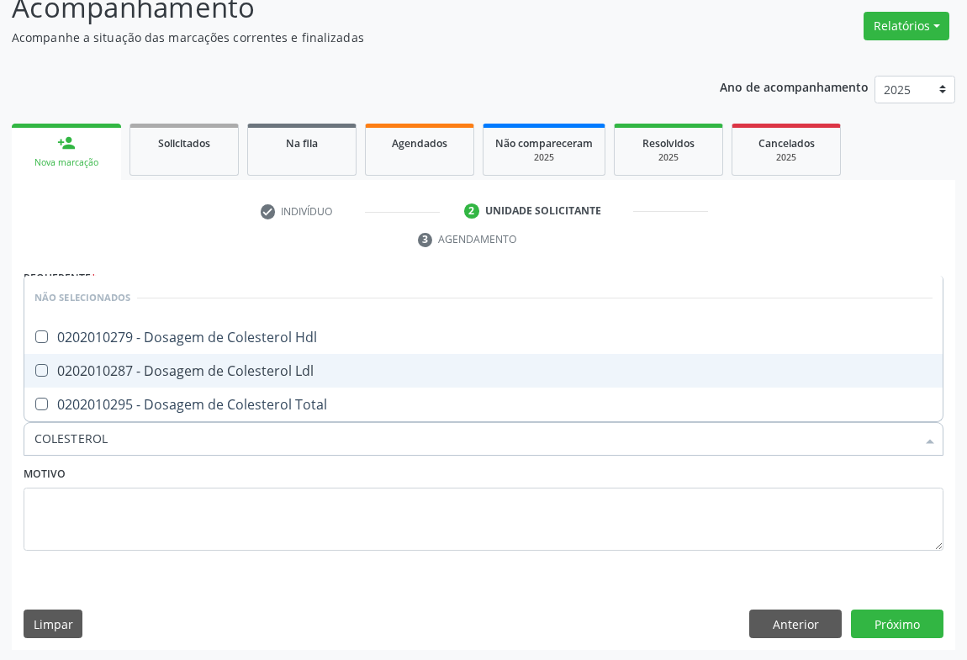
click at [161, 333] on div "0202010279 - Dosagem de Colesterol Hdl" at bounding box center [483, 337] width 898 height 13
checkbox Hdl "true"
click at [151, 364] on div "0202010287 - Dosagem de Colesterol Ldl" at bounding box center [483, 370] width 898 height 13
checkbox Ldl "true"
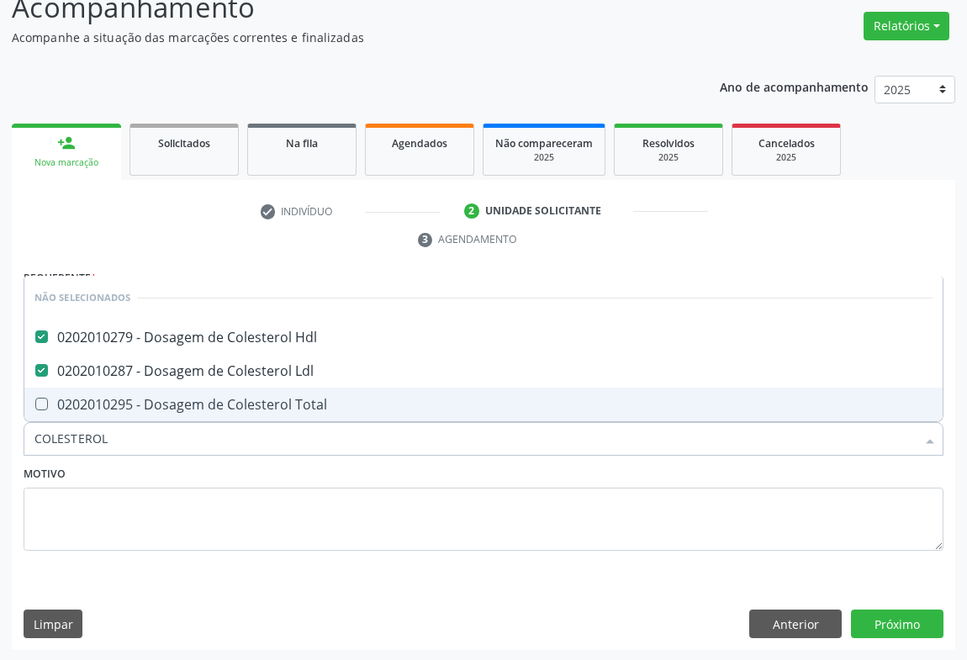
drag, startPoint x: 145, startPoint y: 394, endPoint x: 144, endPoint y: 439, distance: 44.6
click at [145, 398] on div "0202010295 - Dosagem de Colesterol Total" at bounding box center [483, 404] width 898 height 13
checkbox Total "true"
type input "COLESTEROL"
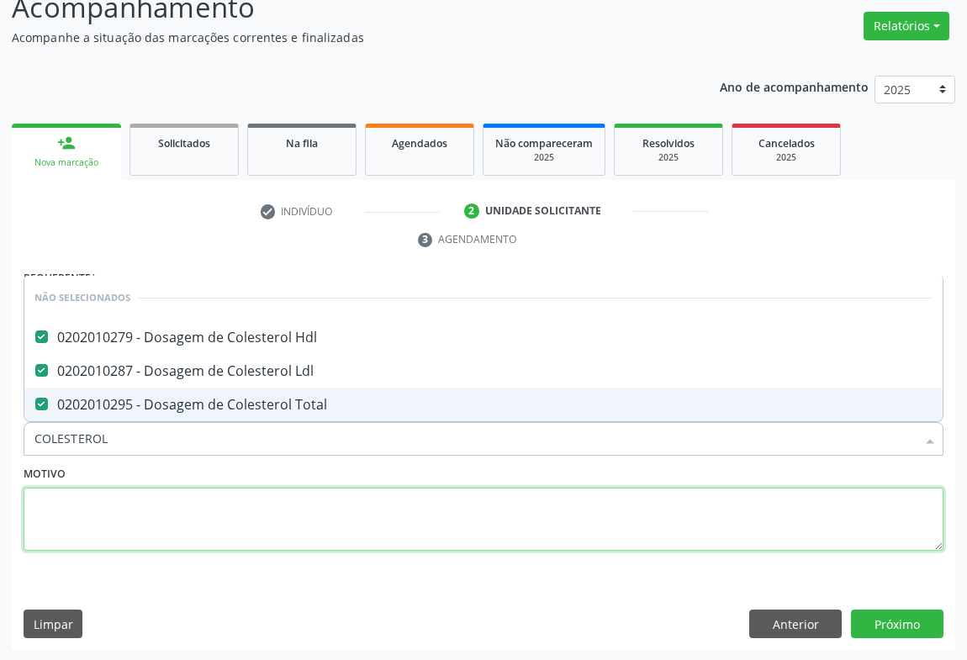
click at [140, 512] on textarea at bounding box center [484, 520] width 920 height 64
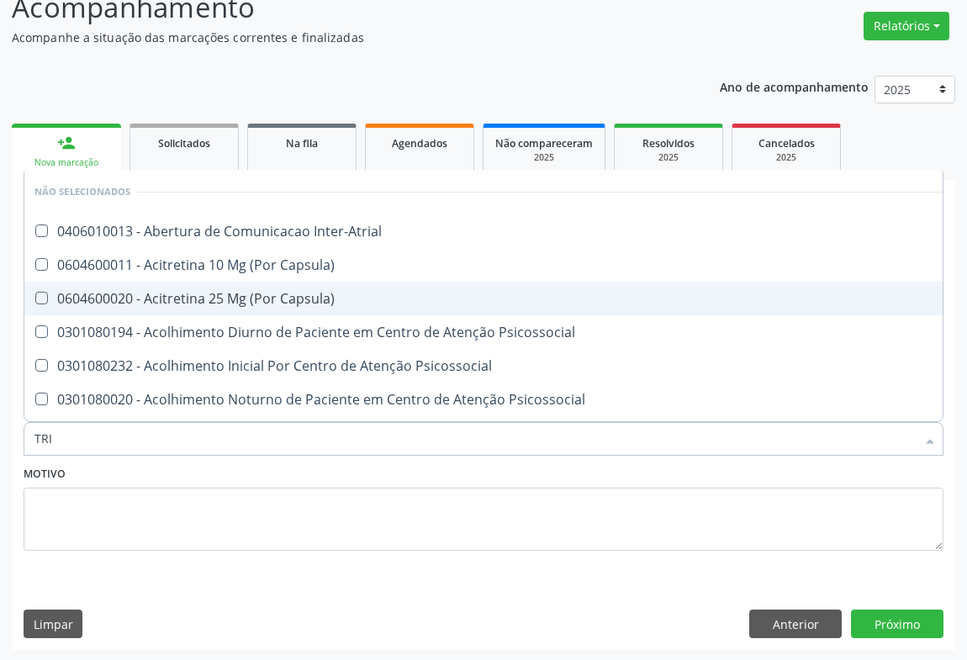
type input "TRIG"
checkbox Inter-Atrial "false"
checkbox Capsula\) "false"
checkbox Psicossocial "false"
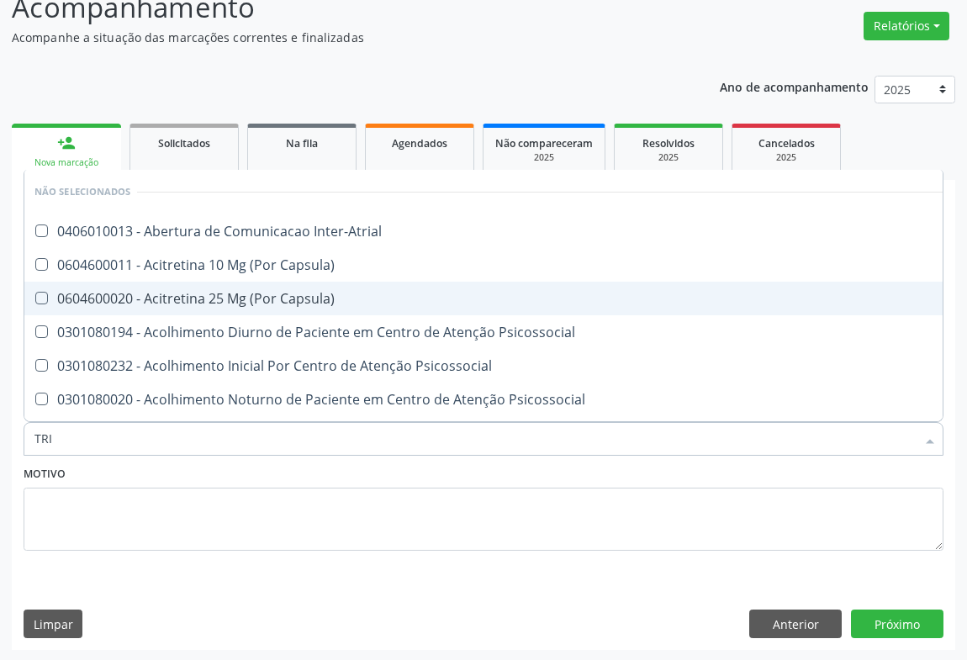
checkbox Psicossocial "false"
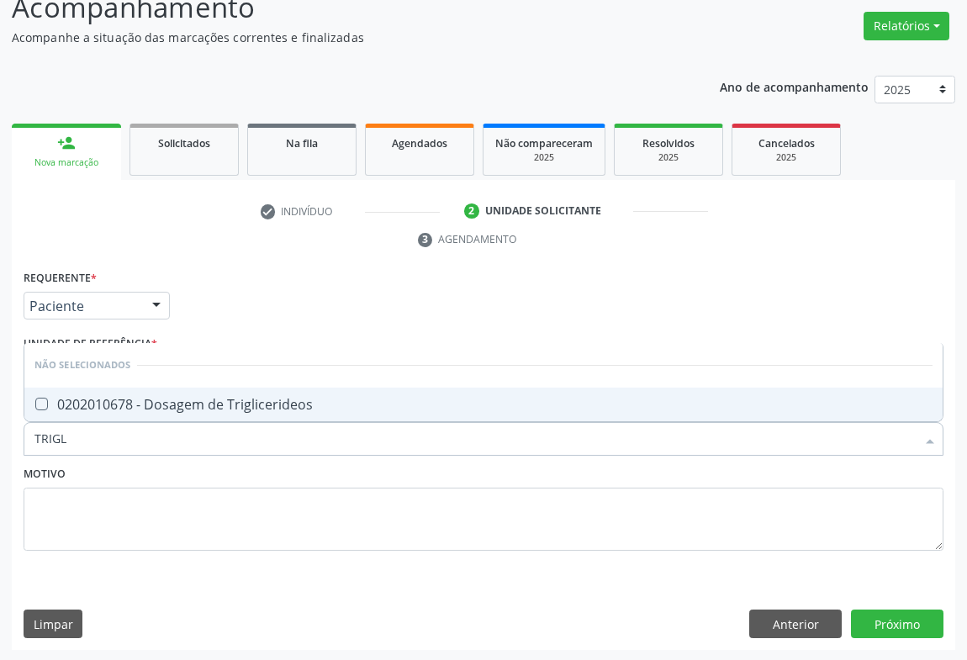
type input "TRIGLI"
click at [163, 407] on div "0202010678 - Dosagem de Triglicerideos" at bounding box center [483, 404] width 898 height 13
checkbox Triglicerideos "true"
type input "TRIGLI"
click at [131, 479] on div "Motivo" at bounding box center [484, 506] width 920 height 89
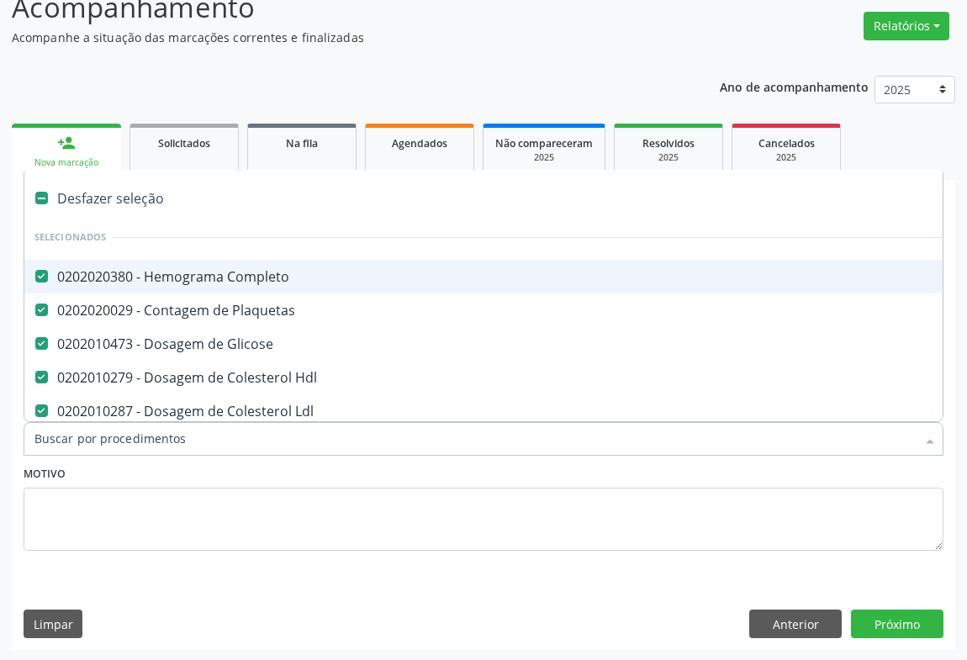
click at [134, 436] on input "Item de agendamento *" at bounding box center [474, 439] width 881 height 34
click at [134, 435] on input "Item de agendamento *" at bounding box center [474, 439] width 881 height 34
click at [91, 436] on input "Item de agendamento *" at bounding box center [474, 439] width 881 height 34
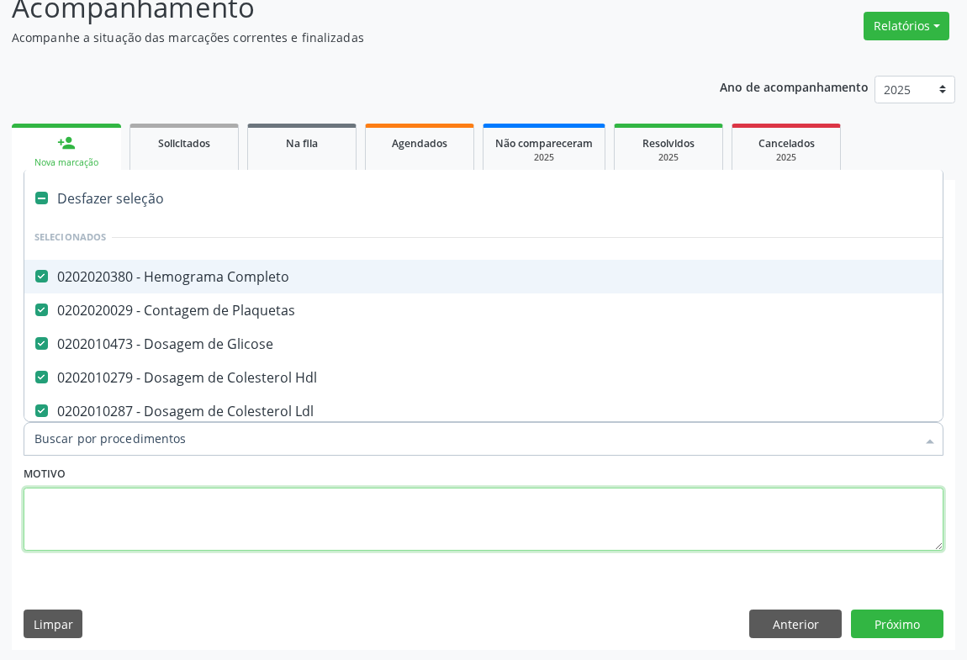
drag, startPoint x: 52, startPoint y: 494, endPoint x: 71, endPoint y: 464, distance: 35.5
click at [52, 494] on textarea at bounding box center [484, 520] width 920 height 64
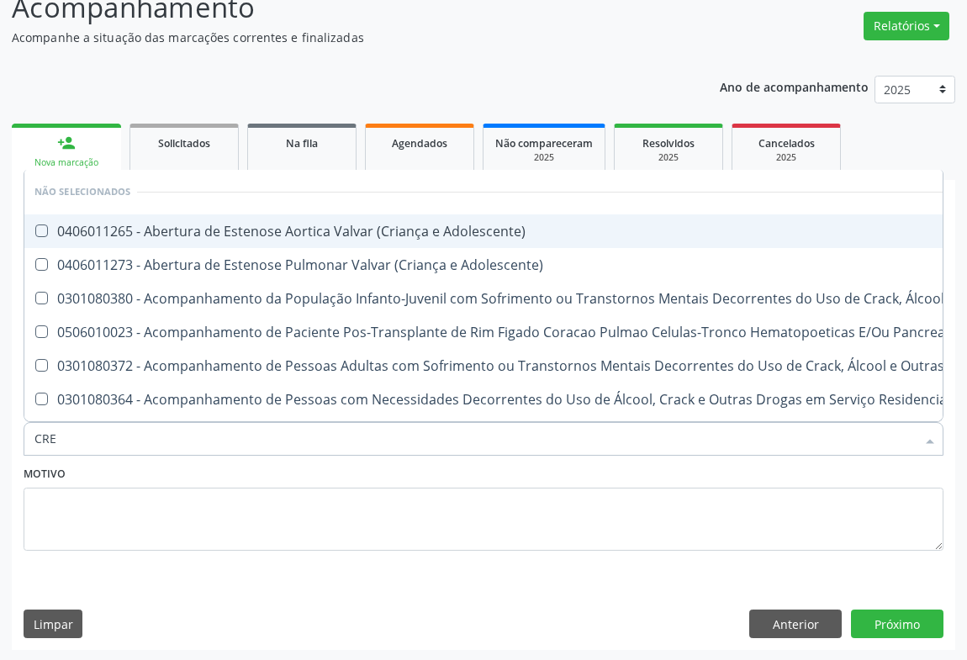
type input "CREA"
checkbox Adolescente\) "false"
checkbox \(Uai\)\ "false"
checkbox Pancreas "false"
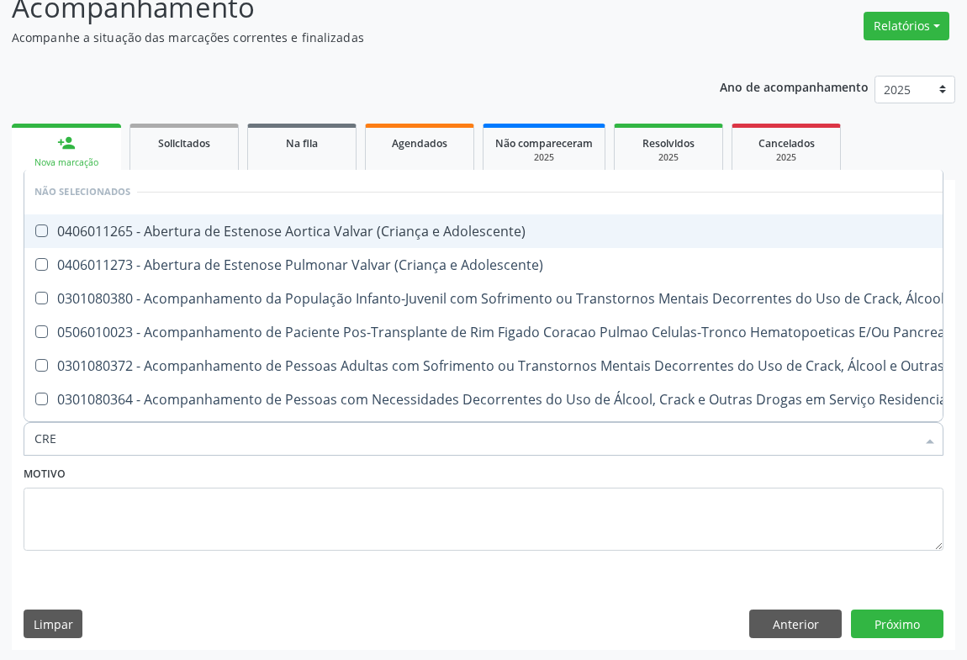
checkbox \(Uaa\)\ "false"
checkbox Terapêuticas\)\ "false"
checkbox Craniano "false"
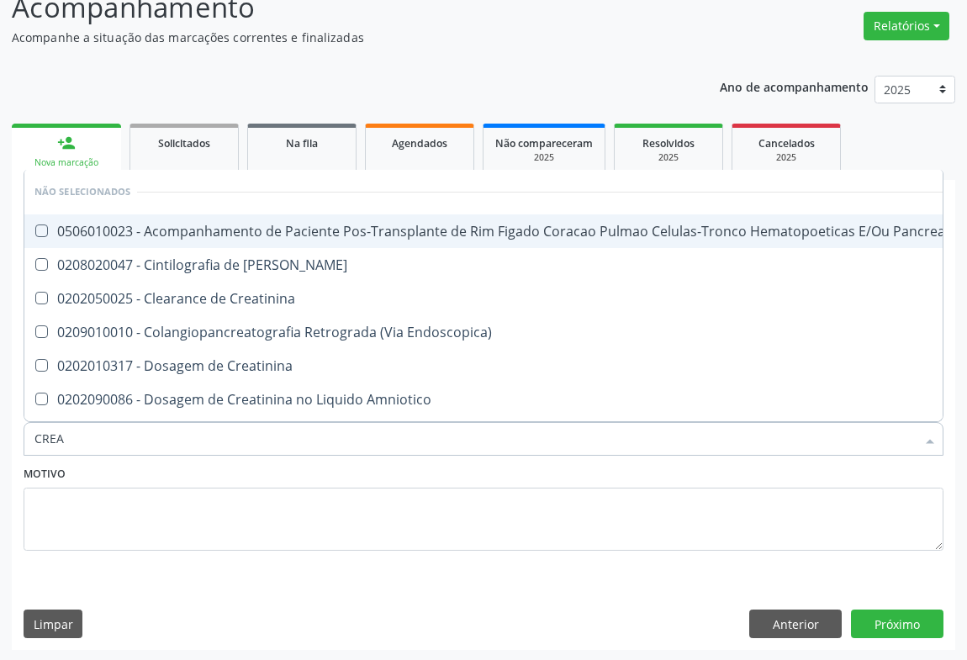
type input "CREAT"
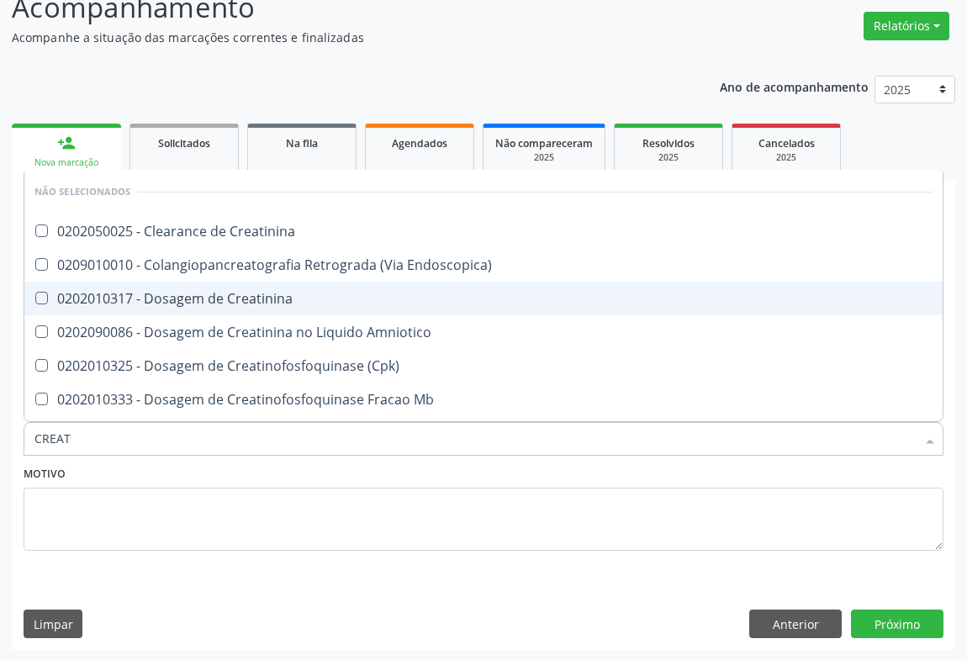
click at [204, 294] on div "0202010317 - Dosagem de Creatinina" at bounding box center [483, 298] width 898 height 13
checkbox Creatinina "true"
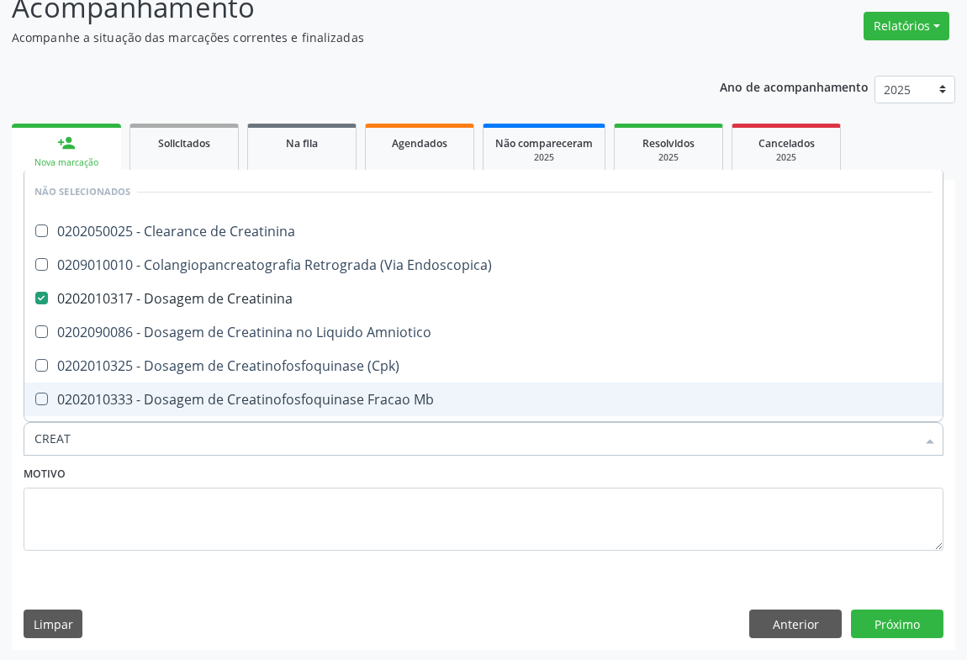
type input "CREAT"
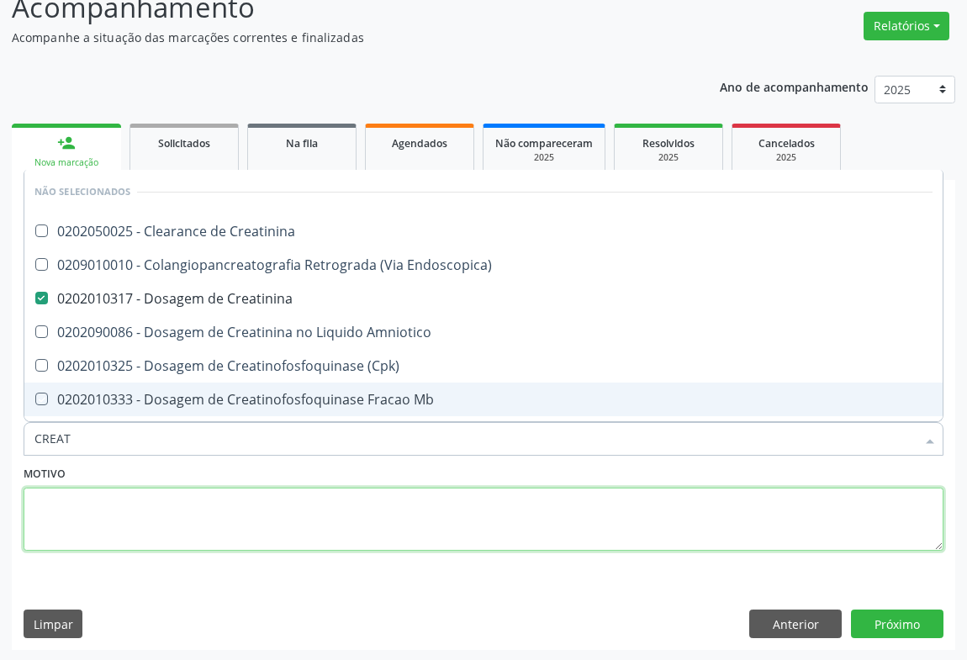
click at [142, 531] on textarea at bounding box center [484, 520] width 920 height 64
checkbox Creatinina "true"
checkbox Endoscopica\) "true"
checkbox Amniotico "true"
checkbox \(Cpk\) "true"
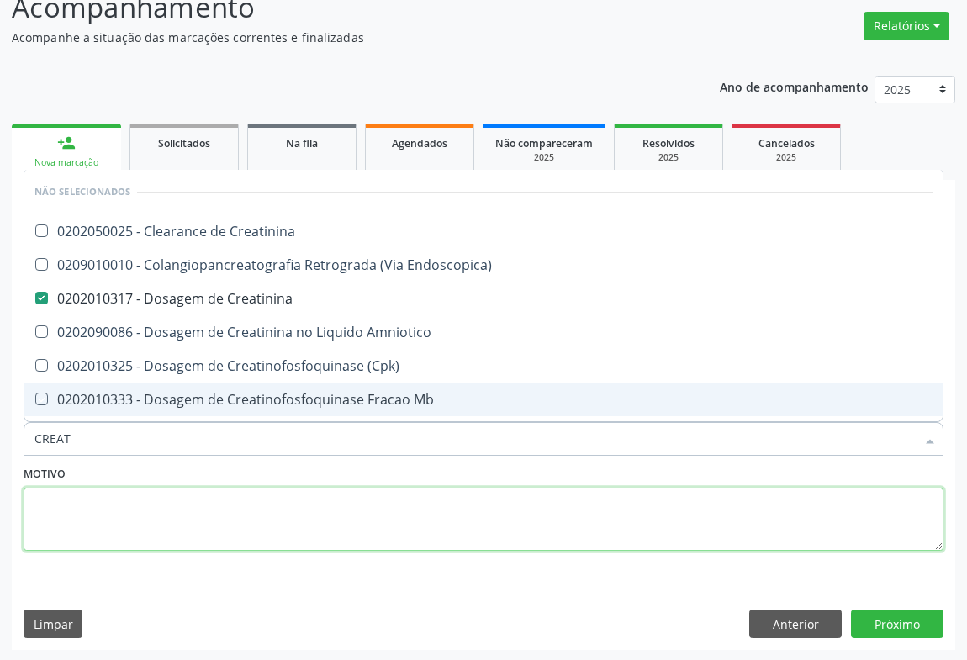
checkbox Mb "true"
checkbox Oncologia "true"
checkbox Parcial "true"
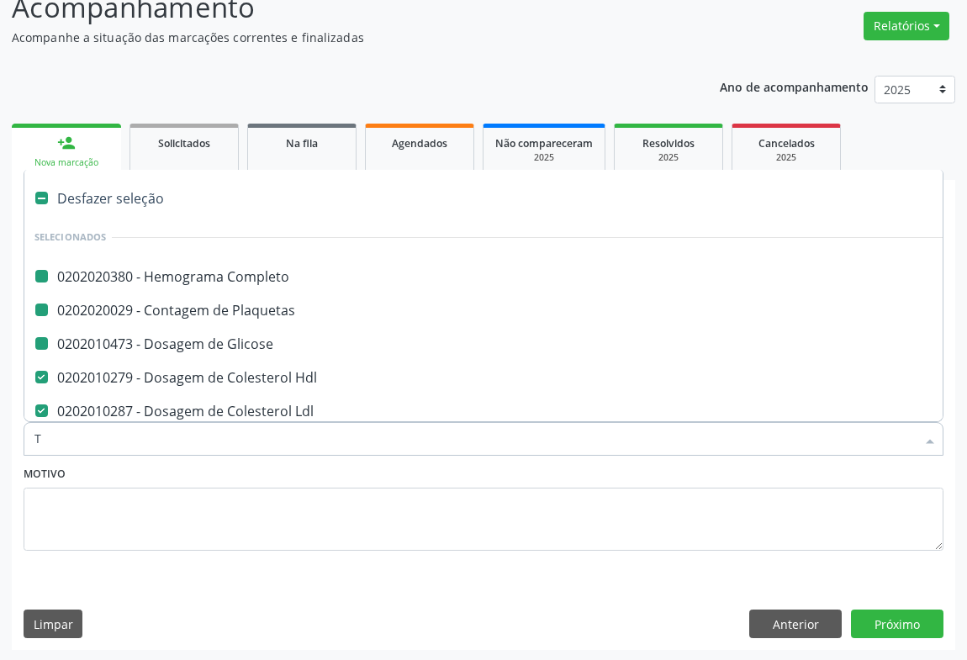
type input "TG"
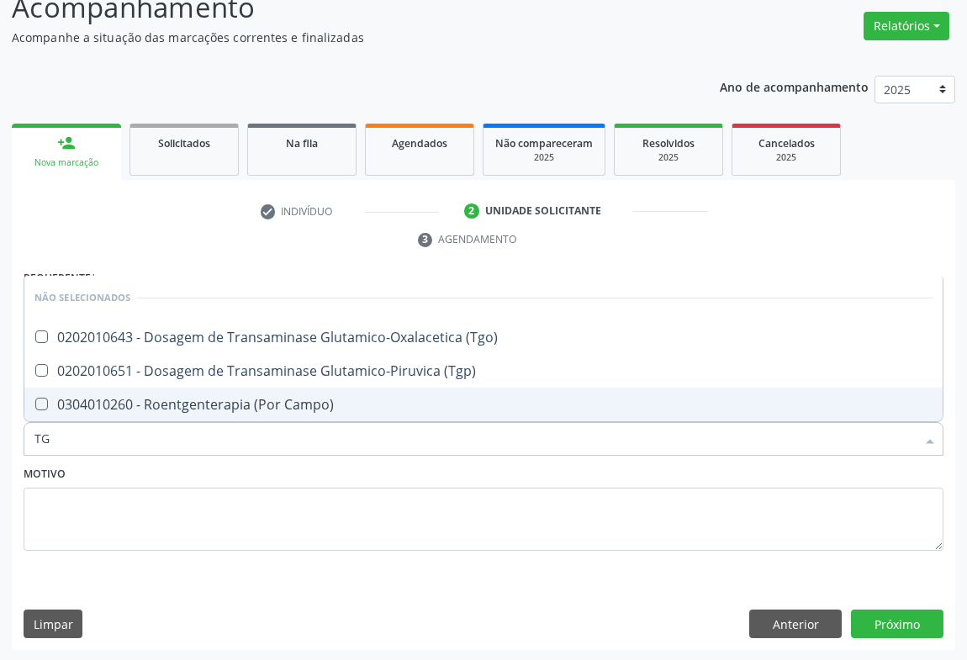
checkbox \(Tgo\) "false"
checkbox \(Tgp\) "false"
checkbox Campo\) "false"
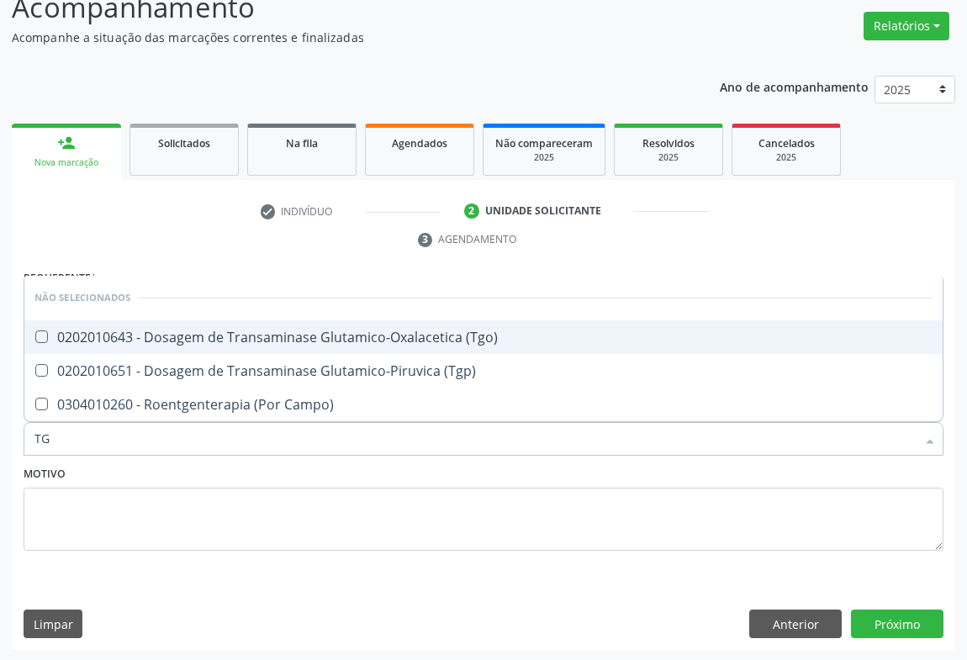
click at [209, 338] on div "0202010643 - Dosagem de Transaminase Glutamico-Oxalacetica (Tgo)" at bounding box center [483, 337] width 898 height 13
checkbox \(Tgo\) "true"
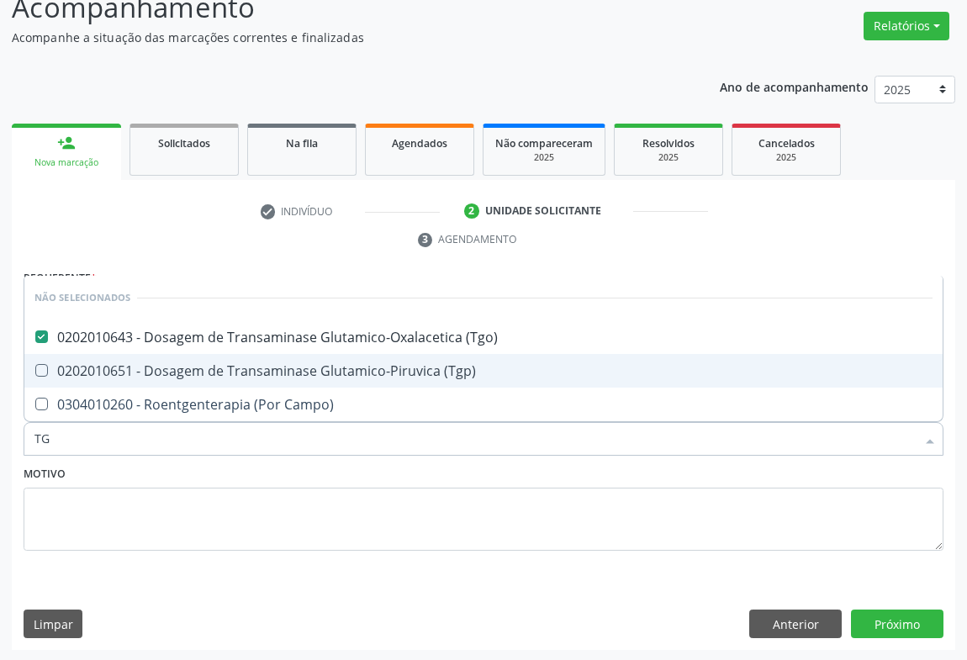
click at [201, 368] on div "0202010651 - Dosagem de Transaminase Glutamico-Piruvica (Tgp)" at bounding box center [483, 370] width 898 height 13
checkbox \(Tgp\) "true"
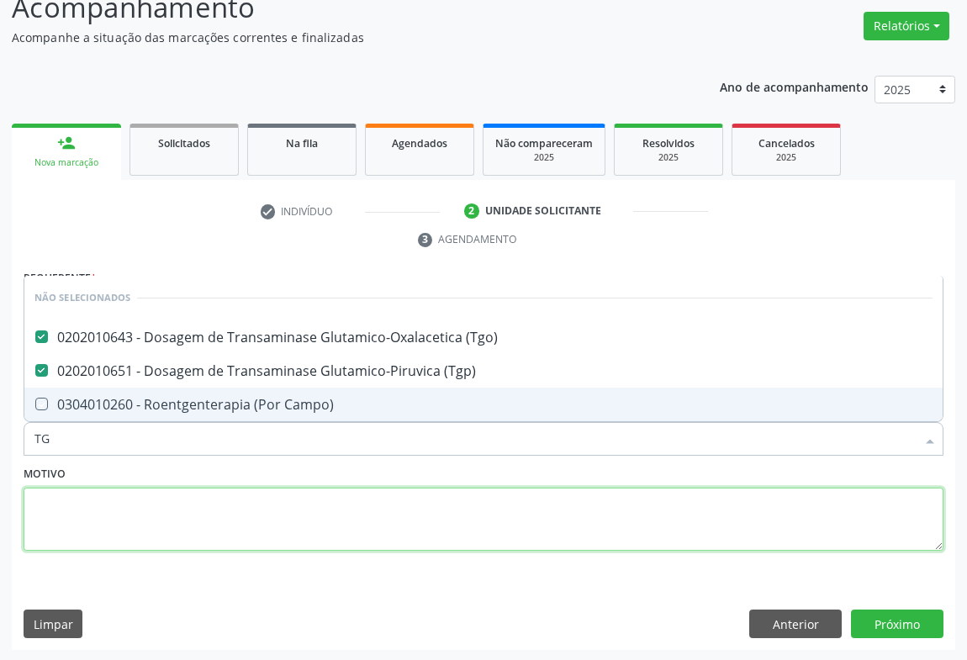
click at [156, 521] on textarea at bounding box center [484, 520] width 920 height 64
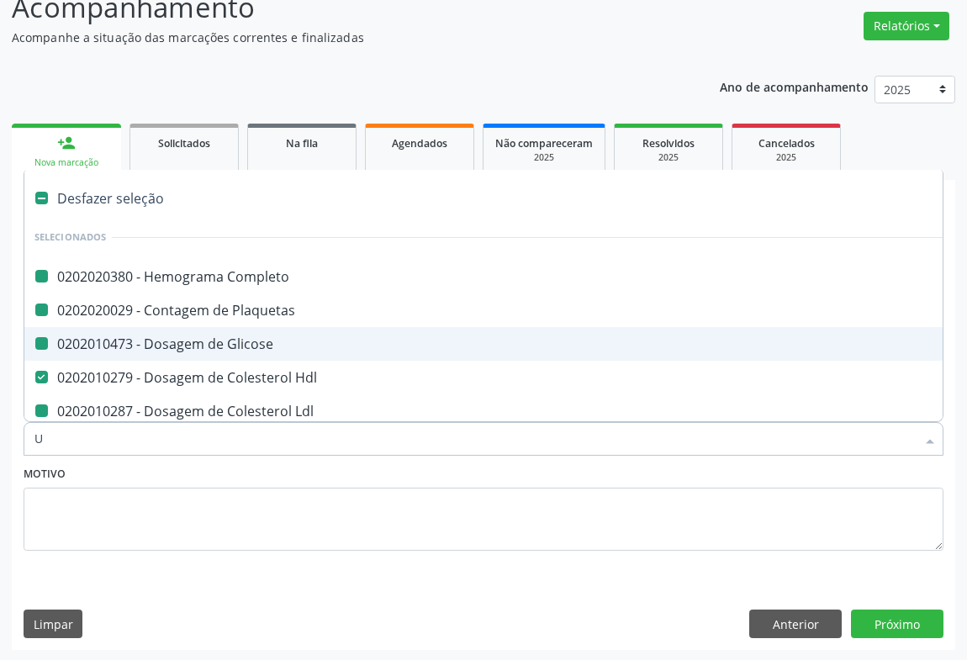
type input "UR"
checkbox Completo "false"
checkbox Plaquetas "false"
checkbox Glicose "false"
checkbox Ldl "false"
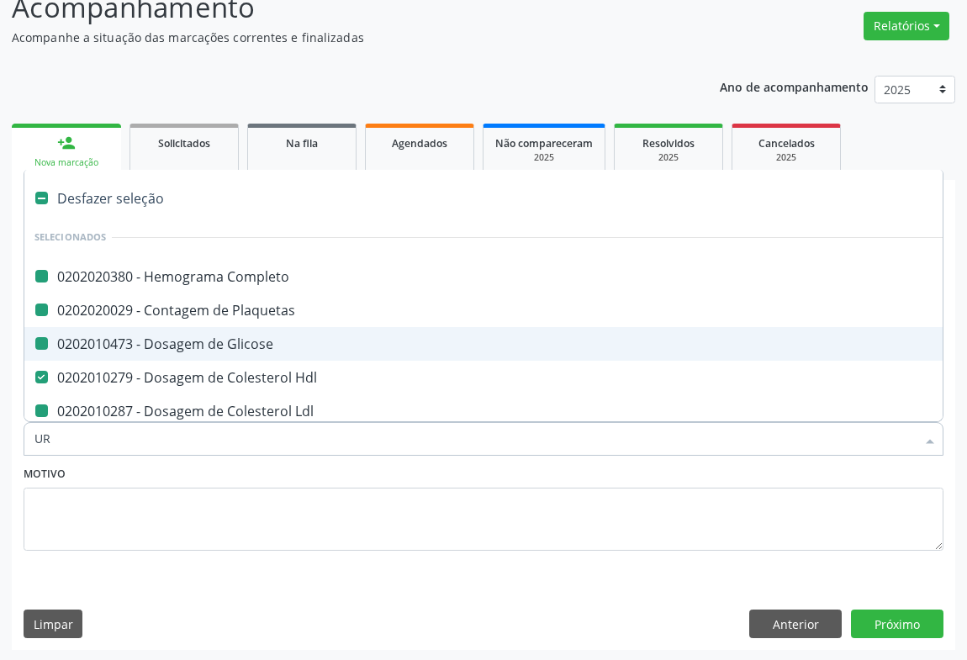
checkbox Total "false"
checkbox Triglicerideos "false"
checkbox Creatinina "false"
checkbox \(Tgo\) "false"
checkbox \(Tgp\) "false"
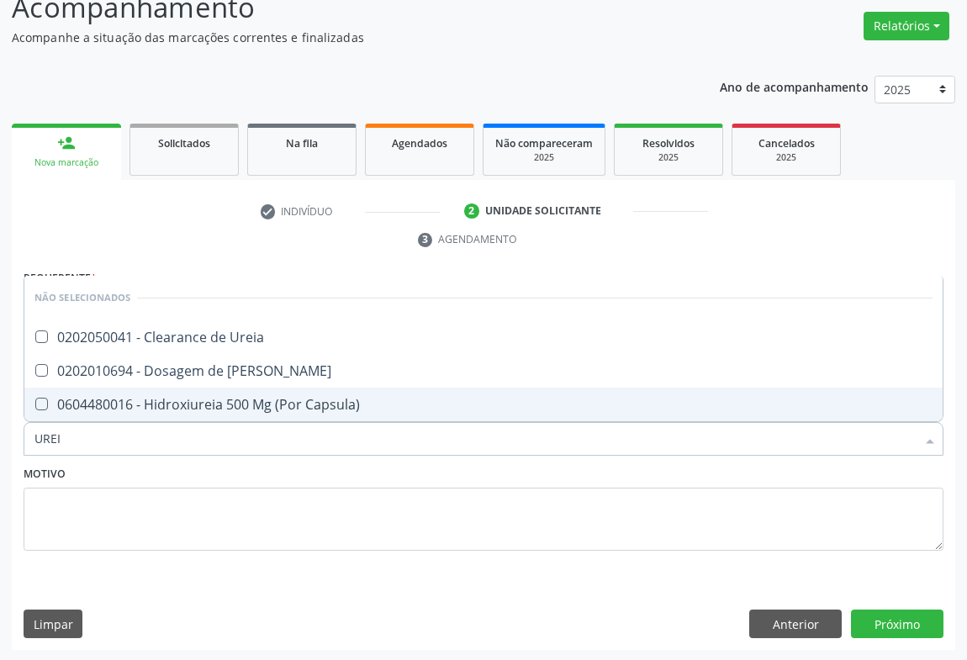
type input "UREIA"
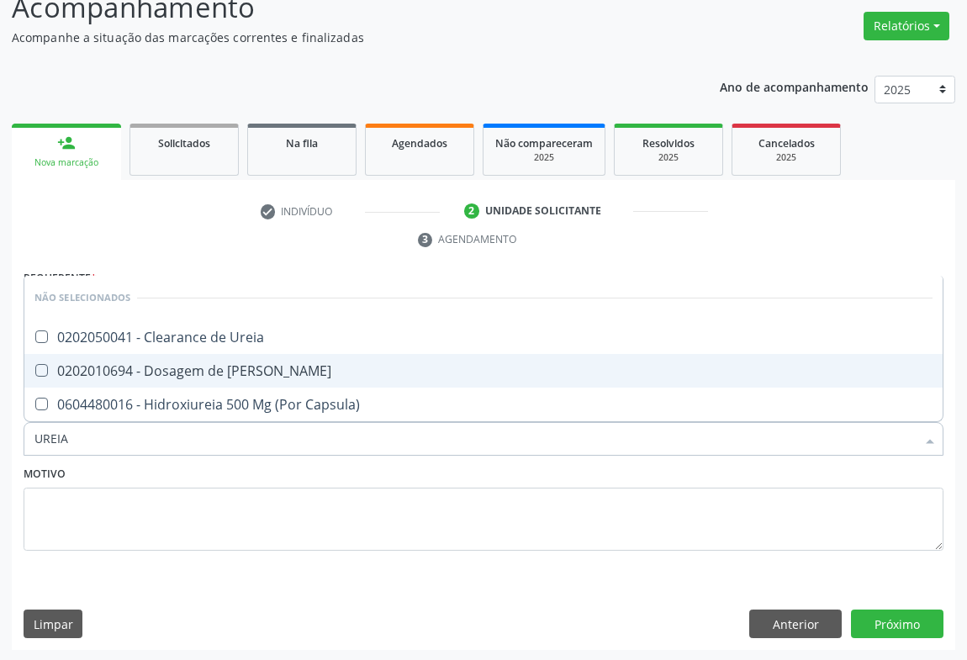
click at [105, 364] on div "0202010694 - Dosagem de [PERSON_NAME]" at bounding box center [483, 370] width 898 height 13
checkbox Ureia "true"
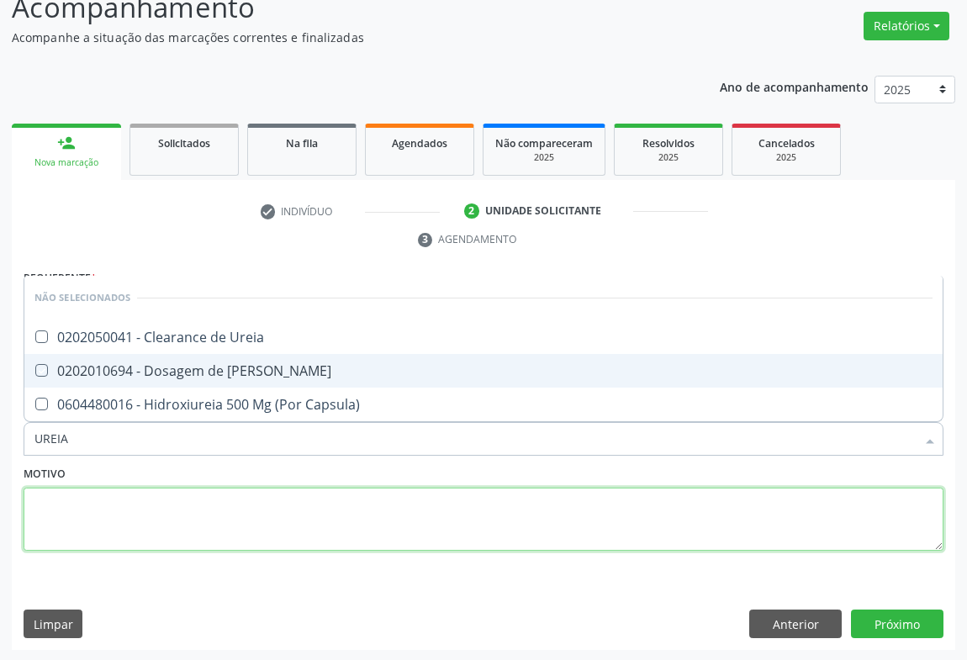
click at [110, 489] on textarea at bounding box center [484, 520] width 920 height 64
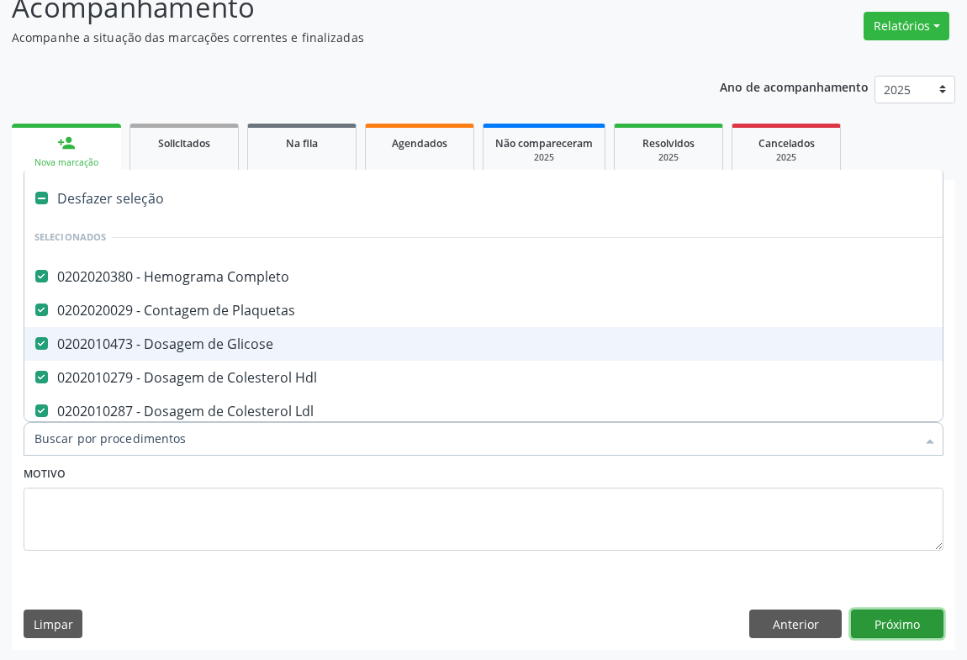
click at [901, 621] on button "Próximo" at bounding box center [897, 624] width 93 height 29
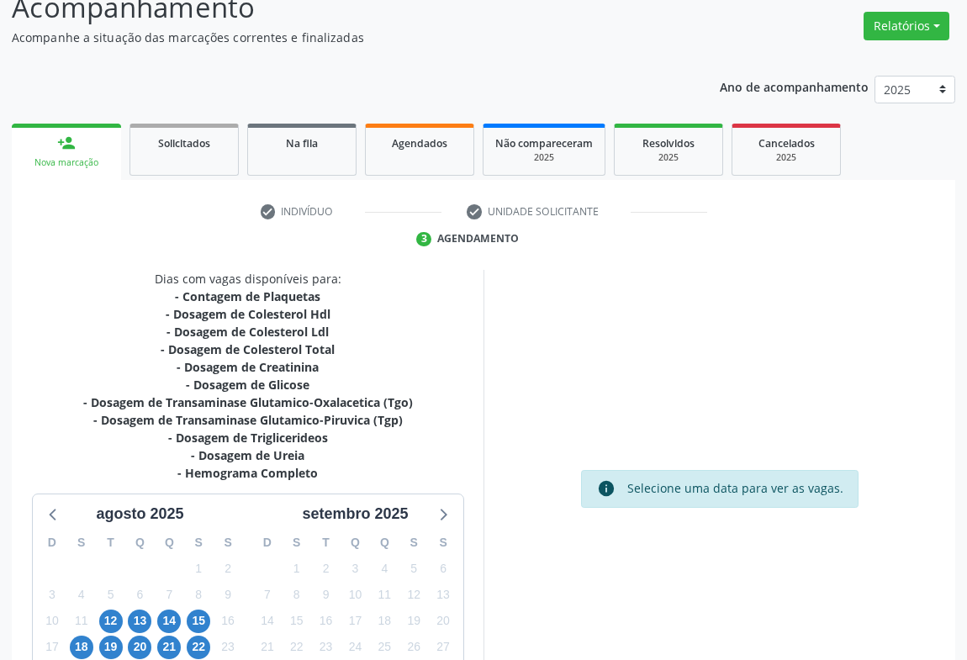
scroll to position [274, 0]
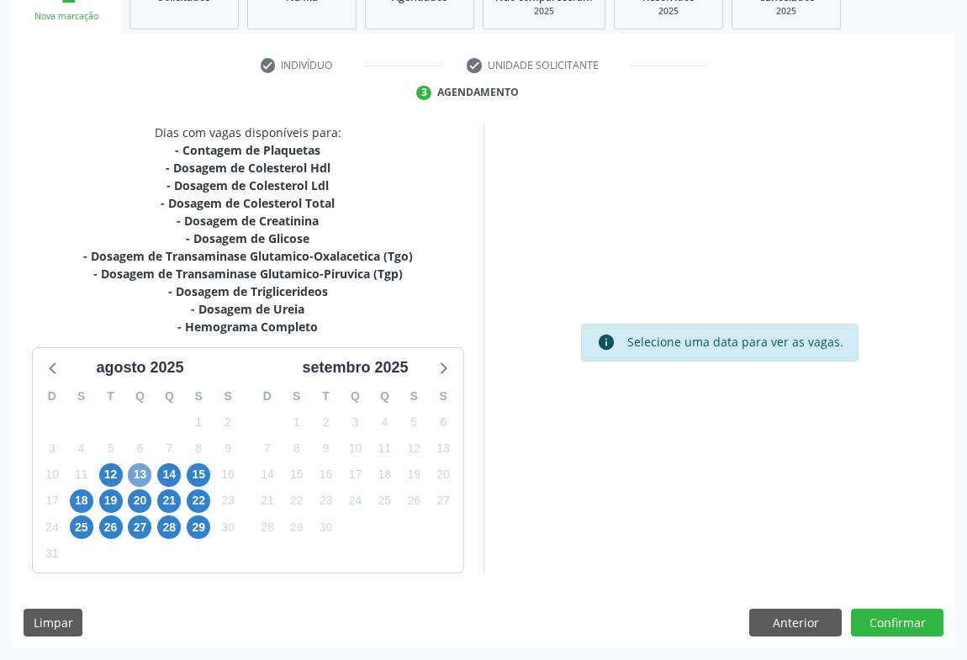
click at [135, 476] on span "13" at bounding box center [140, 475] width 24 height 24
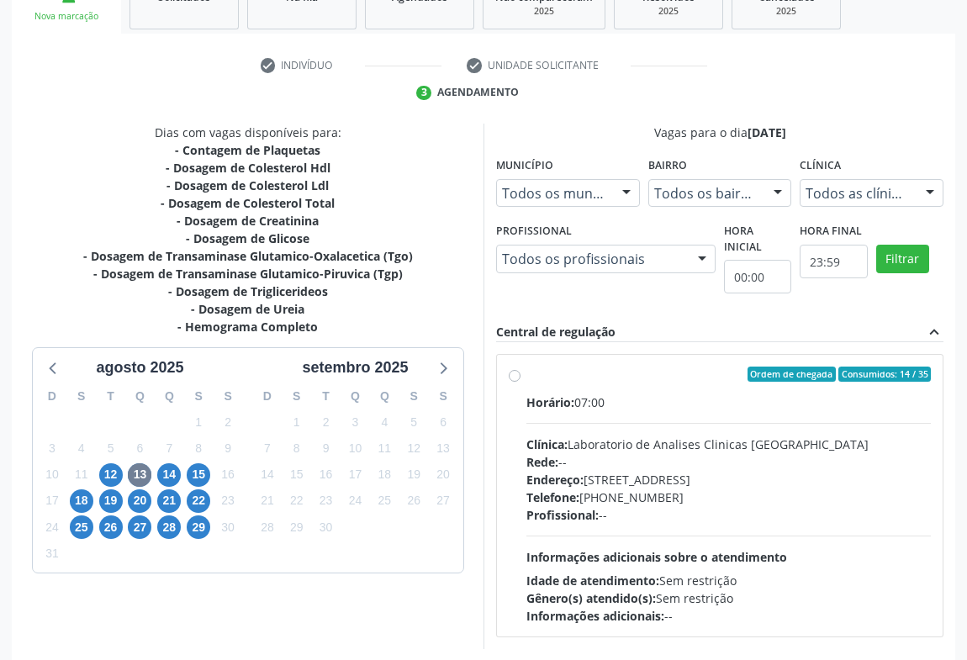
click at [608, 516] on div "Profissional: --" at bounding box center [728, 515] width 405 height 18
click at [521, 382] on input "Ordem de chegada Consumidos: 14 / 35 Horário: 07:00 Clínica: Laboratorio de Ana…" at bounding box center [515, 374] width 12 height 15
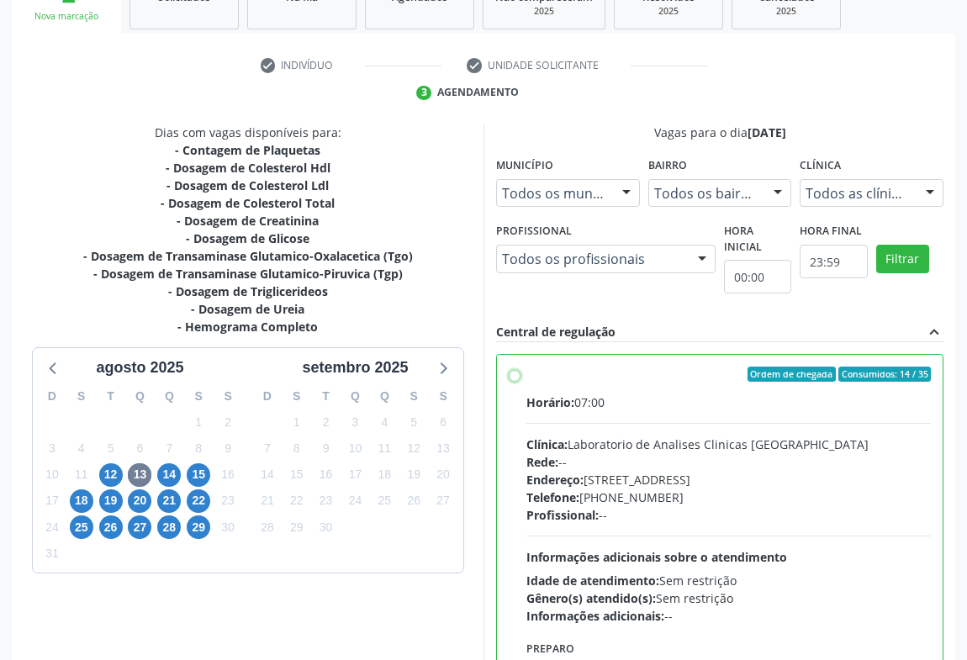
radio input "true"
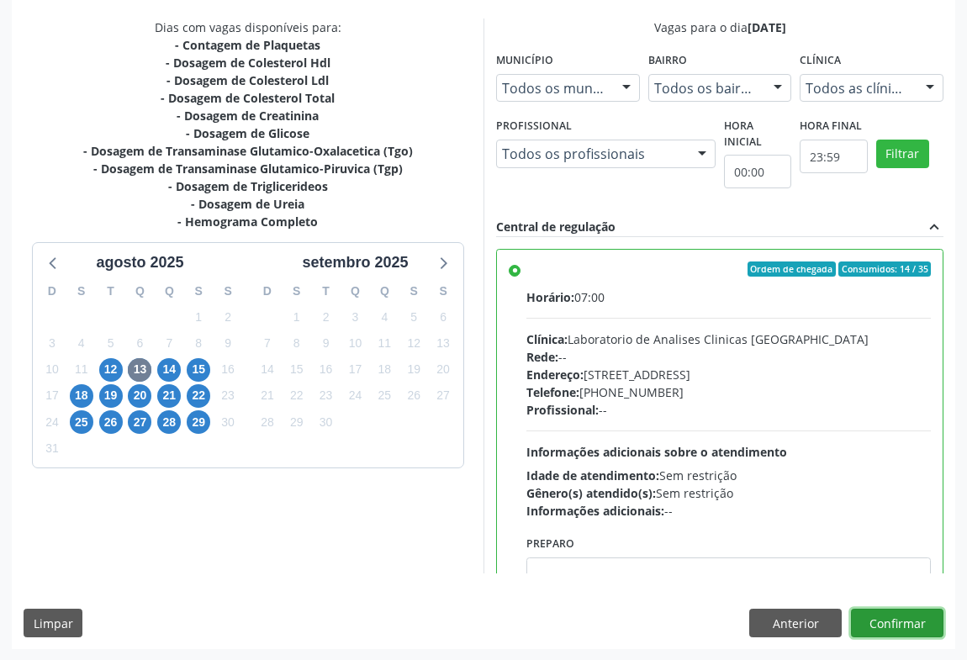
click at [883, 624] on button "Confirmar" at bounding box center [897, 623] width 93 height 29
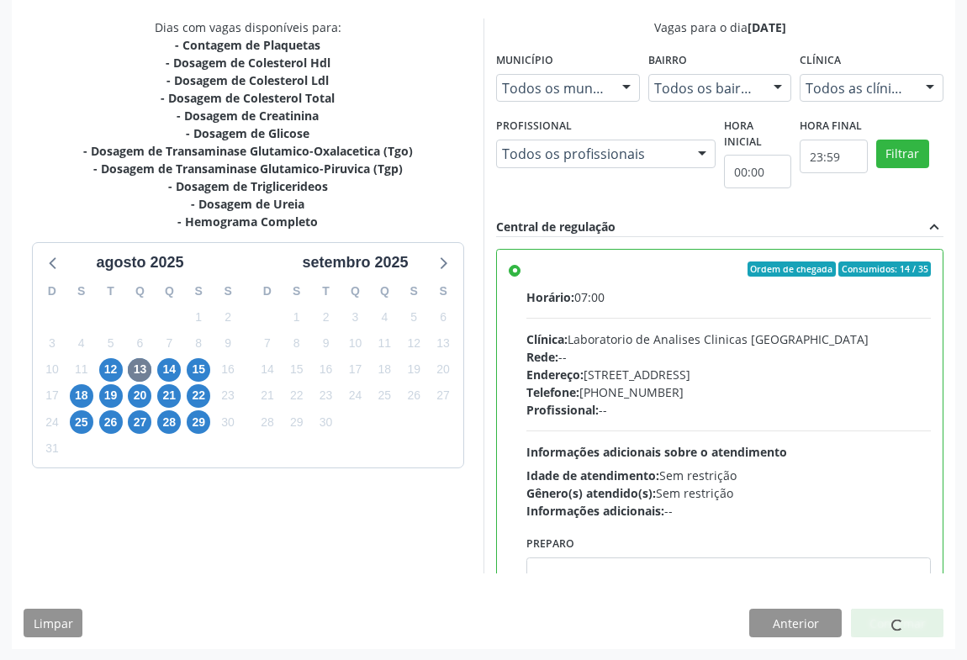
scroll to position [0, 0]
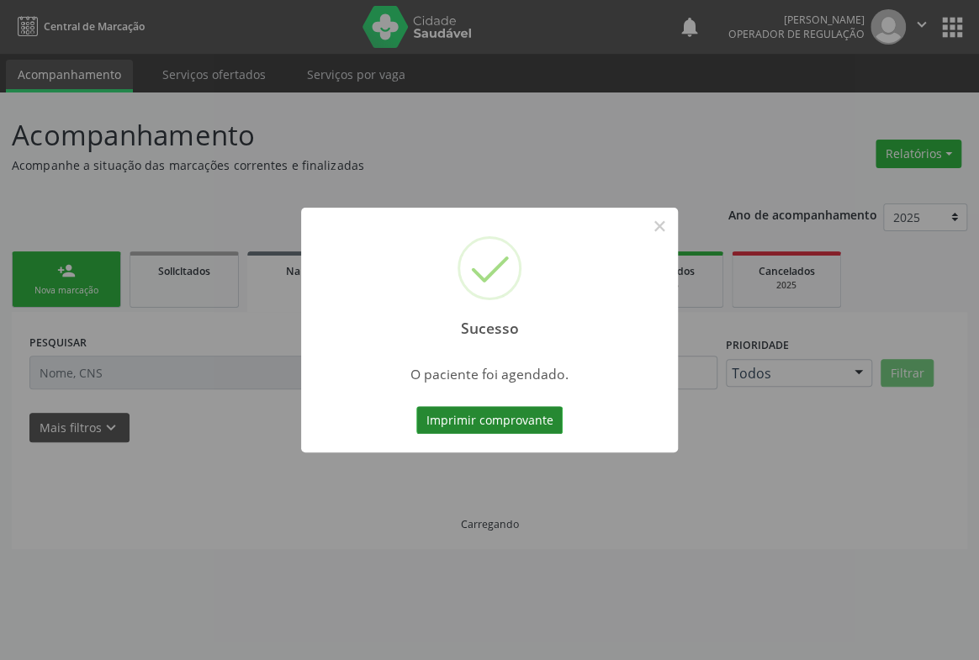
click at [489, 419] on button "Imprimir comprovante" at bounding box center [489, 420] width 146 height 29
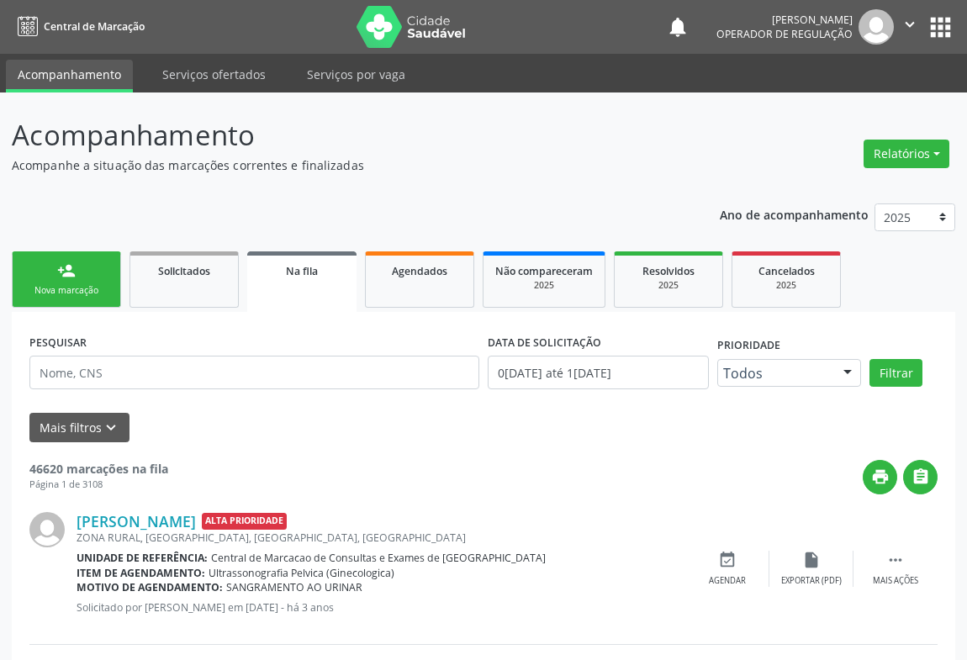
click at [60, 268] on div "person_add" at bounding box center [66, 271] width 19 height 19
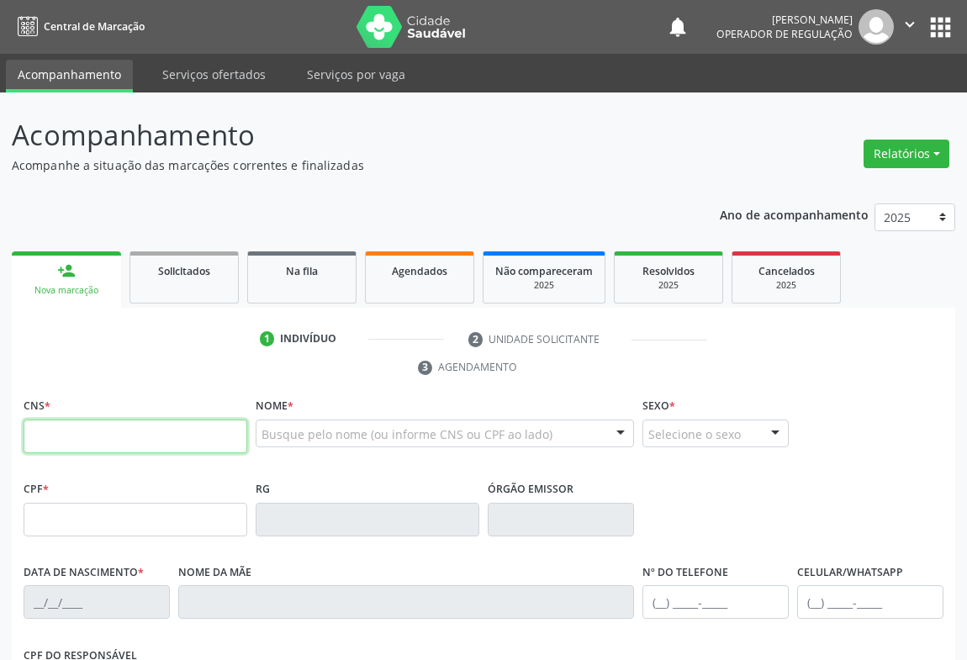
click at [106, 428] on input "text" at bounding box center [136, 437] width 224 height 34
type input "705 2044 1576 7676"
type input "0321808290"
type input "[DATE]"
type input "S/N"
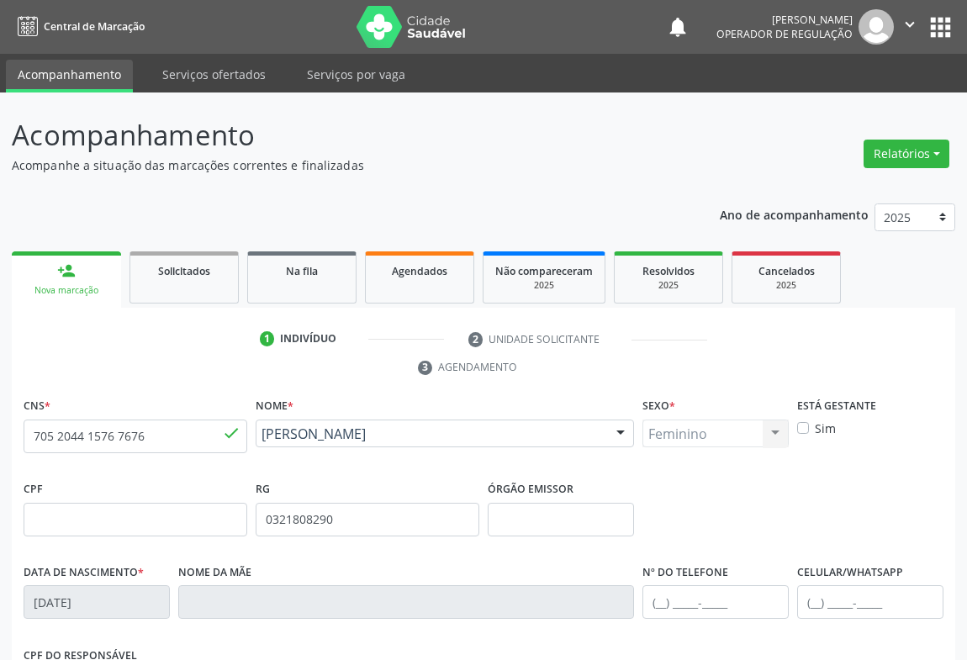
scroll to position [278, 0]
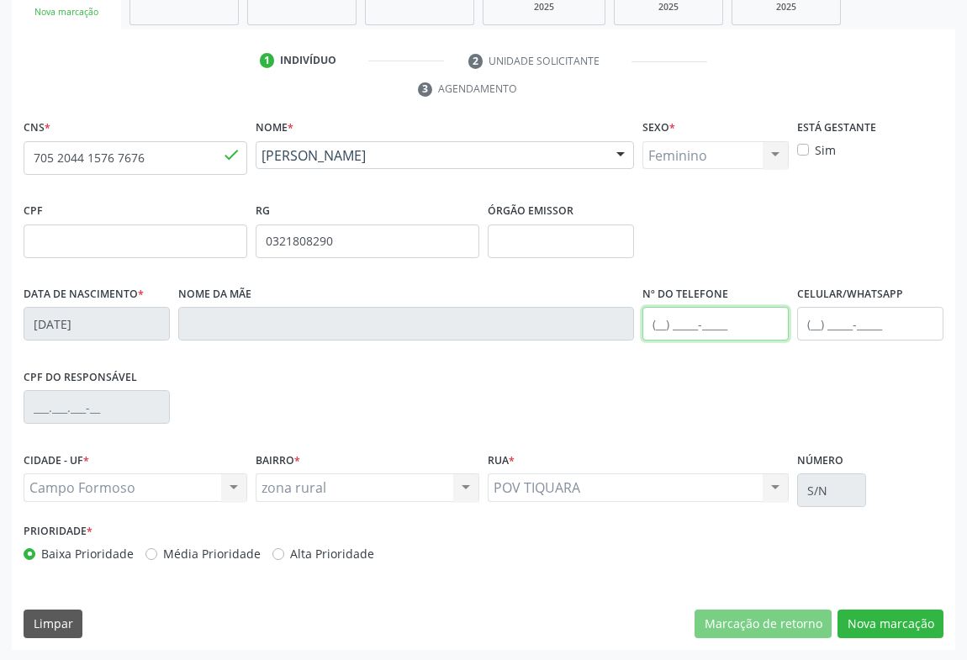
click at [689, 311] on input "text" at bounding box center [716, 324] width 146 height 34
type input "[PHONE_NUMBER]"
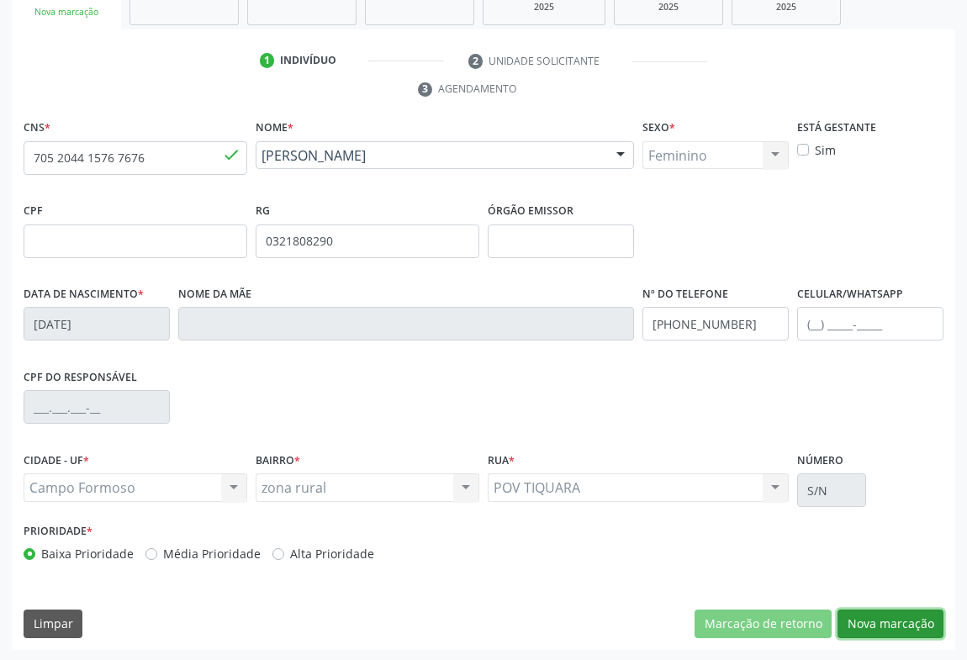
click at [887, 630] on button "Nova marcação" at bounding box center [891, 624] width 106 height 29
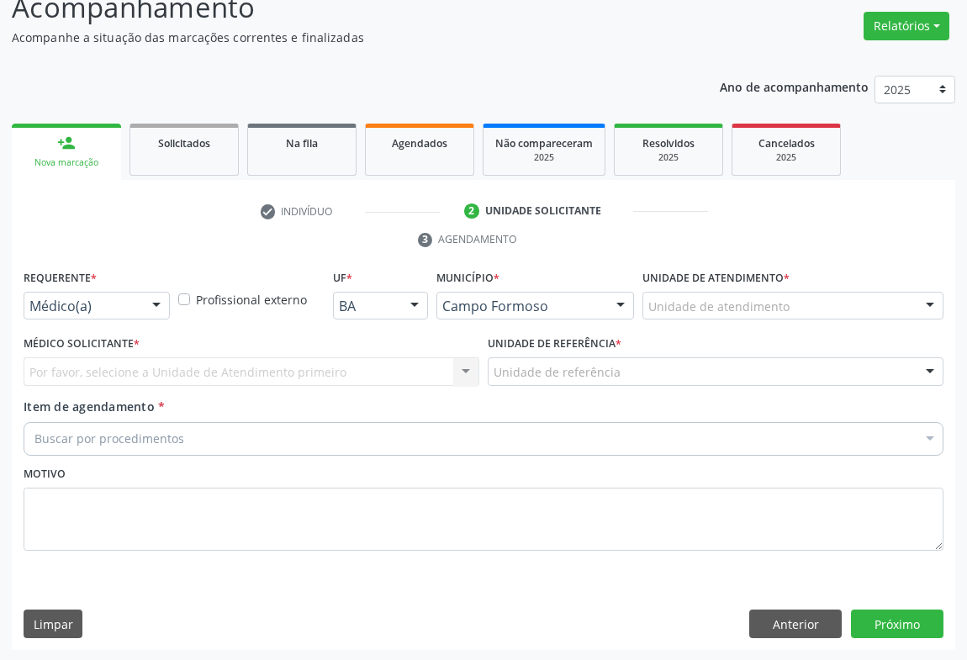
click at [137, 307] on div "Médico(a)" at bounding box center [97, 306] width 146 height 29
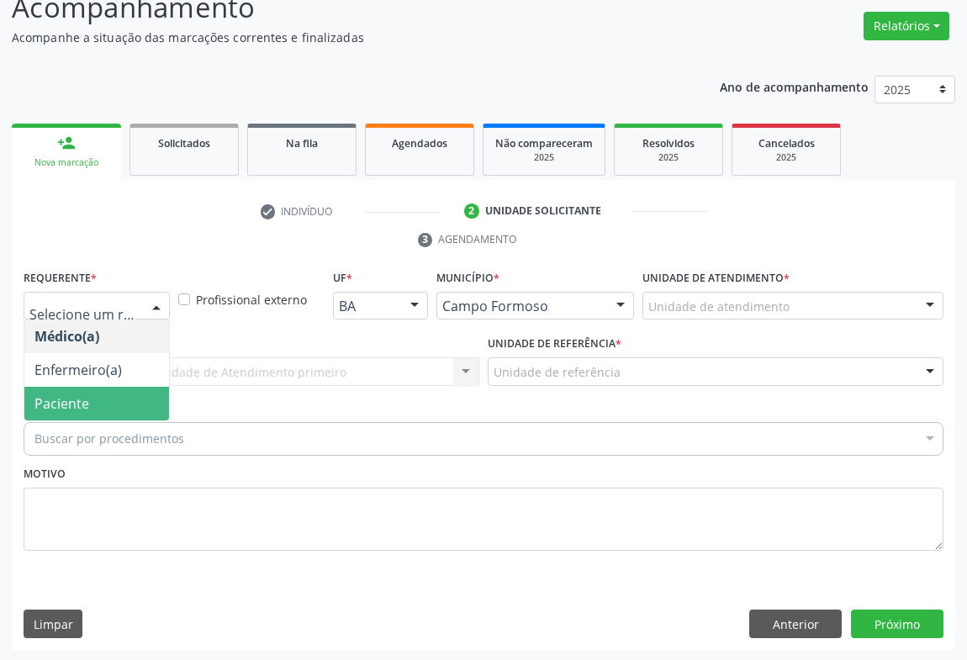
click at [109, 405] on span "Paciente" at bounding box center [96, 404] width 145 height 34
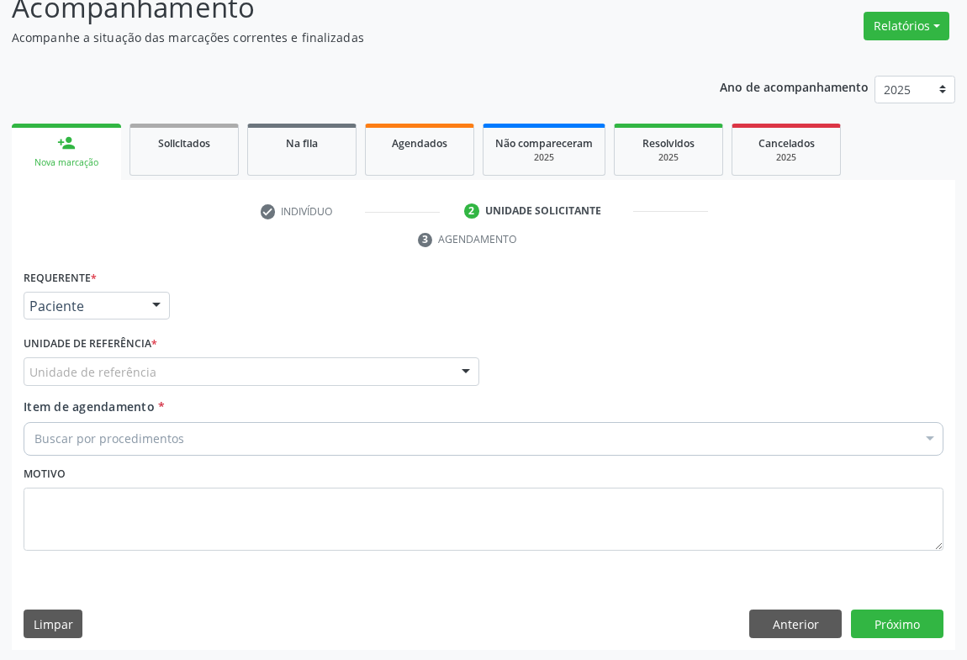
click at [219, 371] on div "Unidade de referência" at bounding box center [252, 371] width 456 height 29
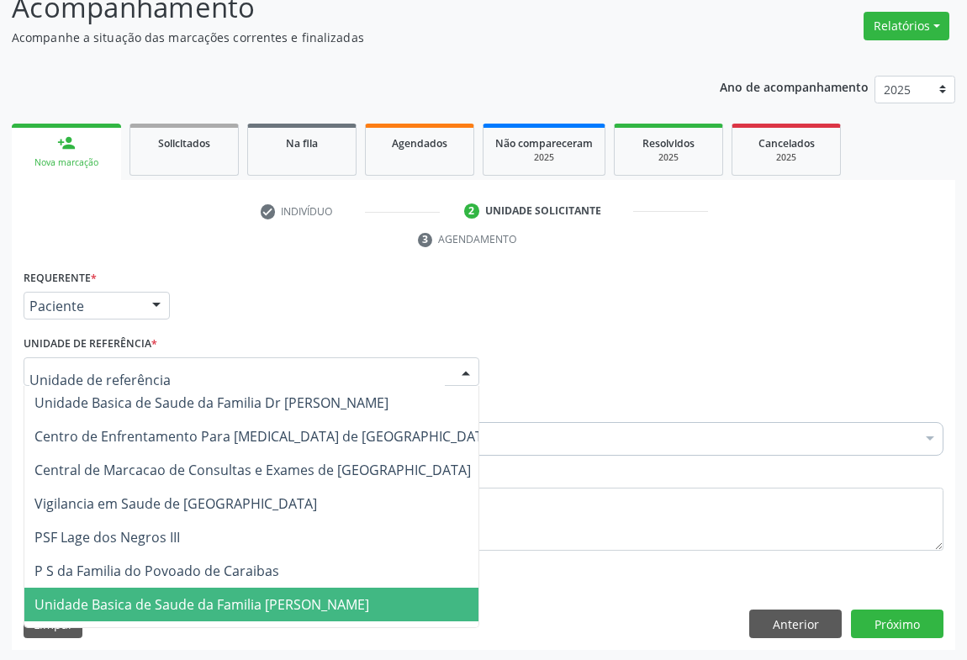
click at [195, 595] on span "Unidade Basica de Saude da Familia [PERSON_NAME]" at bounding box center [201, 604] width 335 height 19
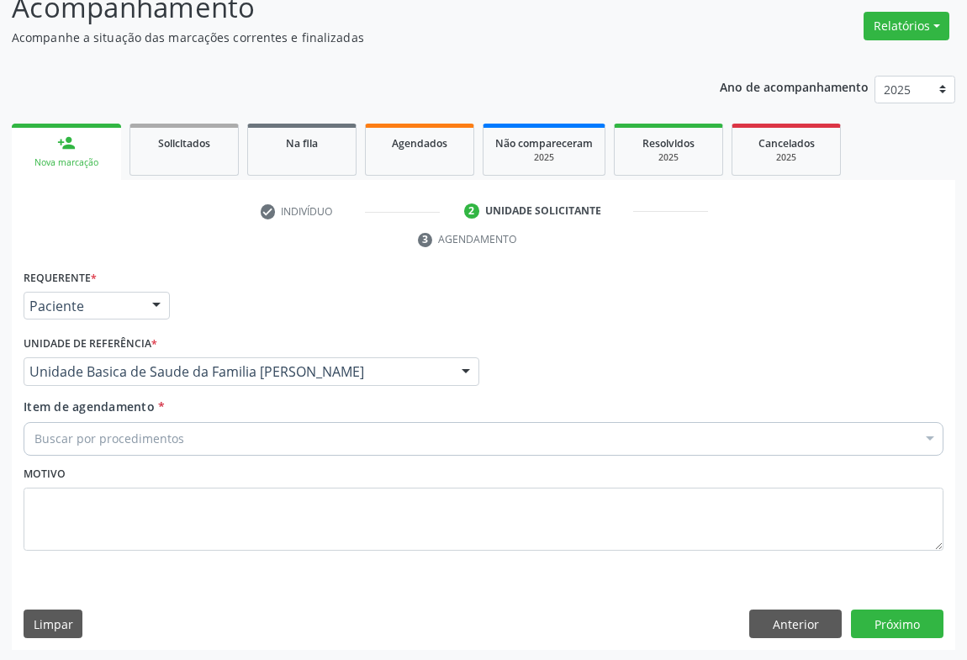
click at [205, 447] on div "Buscar por procedimentos" at bounding box center [484, 439] width 920 height 34
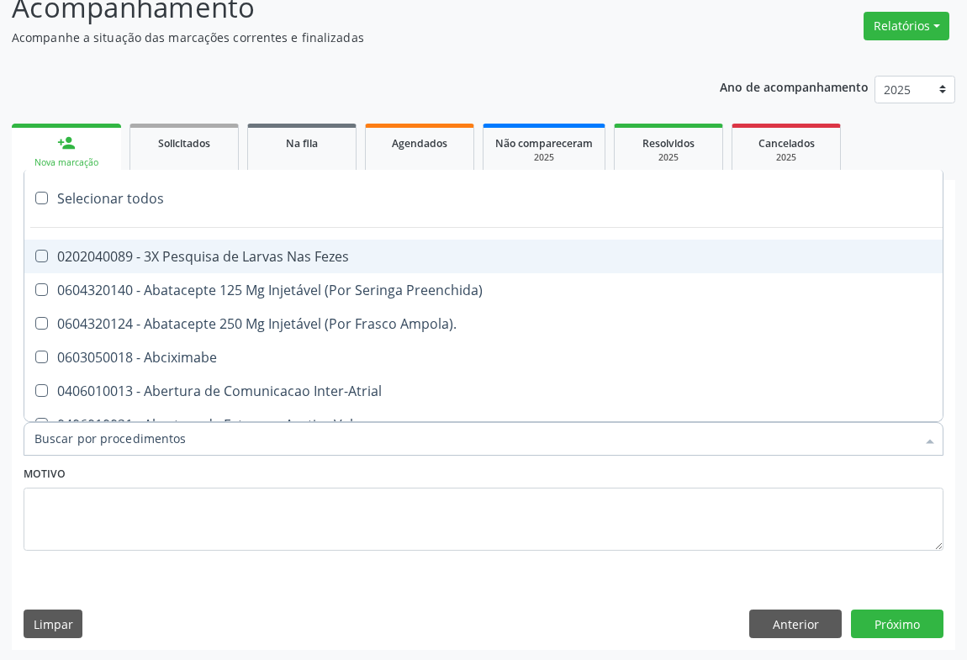
click at [177, 432] on input "Item de agendamento *" at bounding box center [474, 439] width 881 height 34
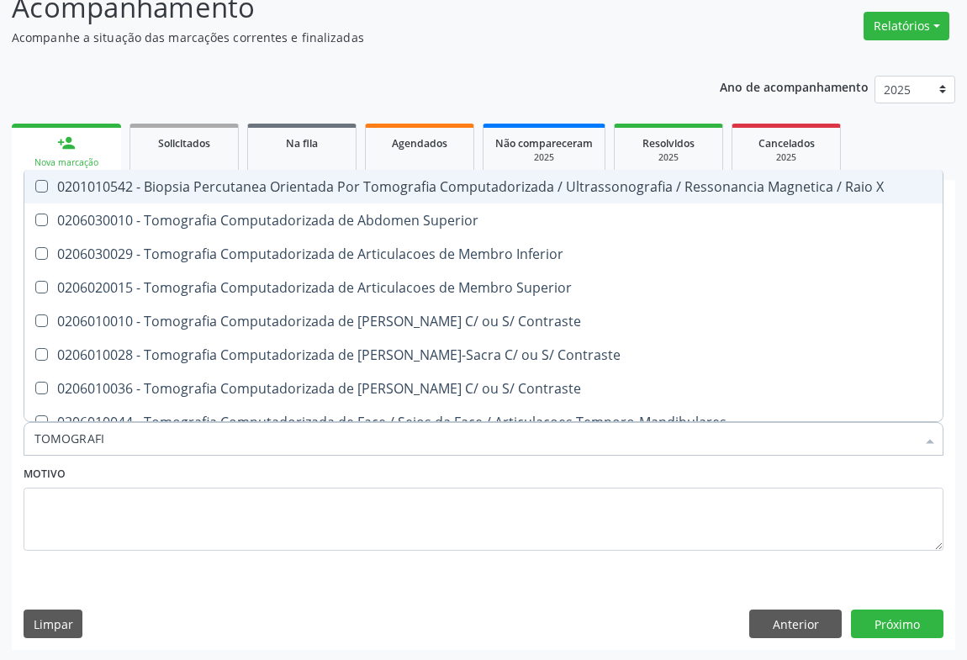
type input "TOMOGRAFIA"
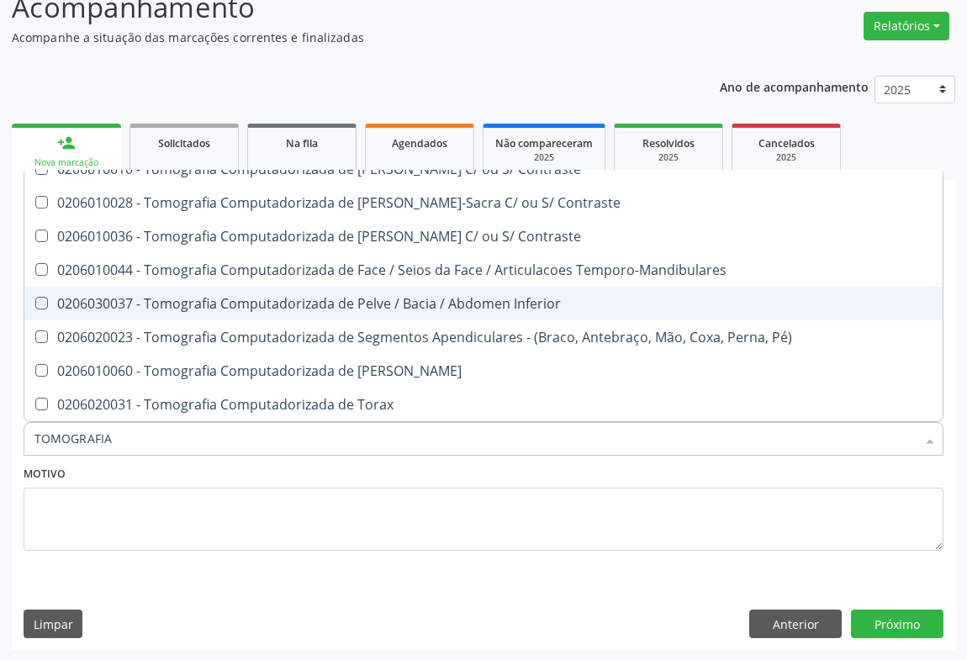
scroll to position [229, 0]
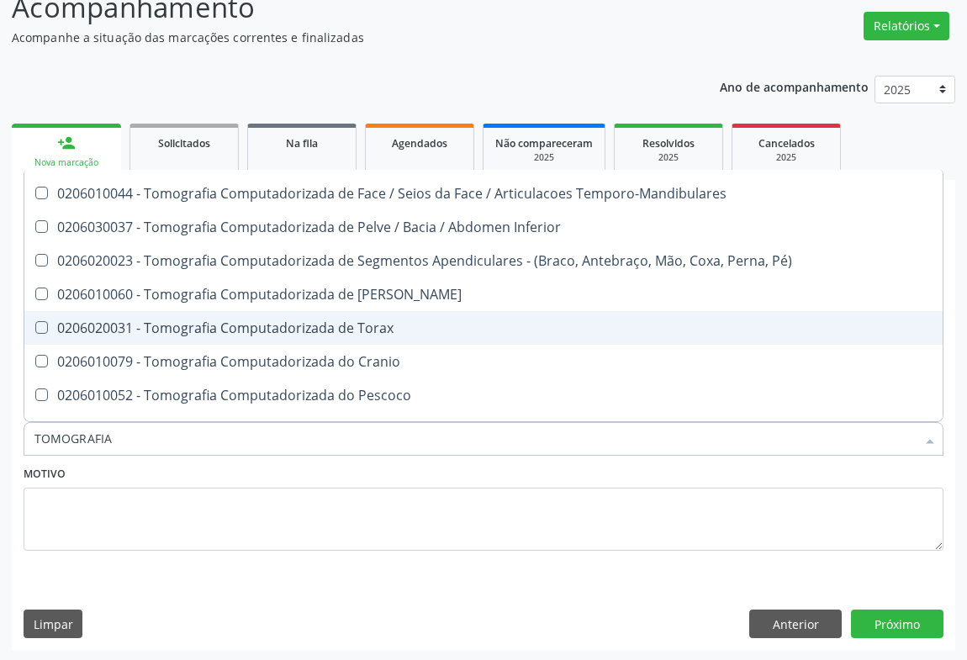
click at [219, 333] on div "0206020031 - Tomografia Computadorizada de Torax" at bounding box center [483, 327] width 898 height 13
checkbox Torax "true"
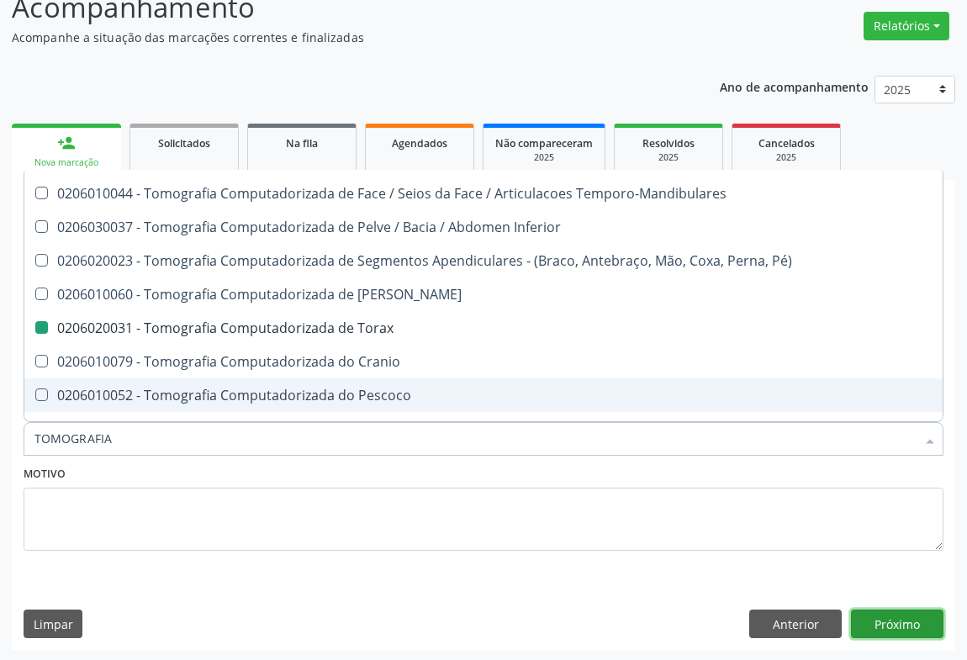
click at [894, 622] on button "Próximo" at bounding box center [897, 624] width 93 height 29
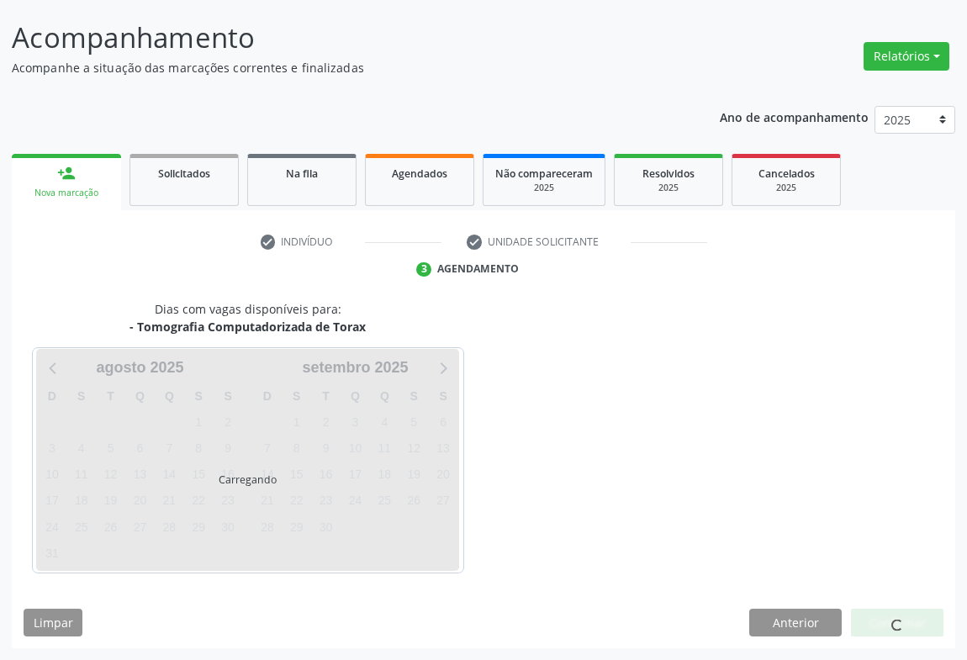
scroll to position [0, 0]
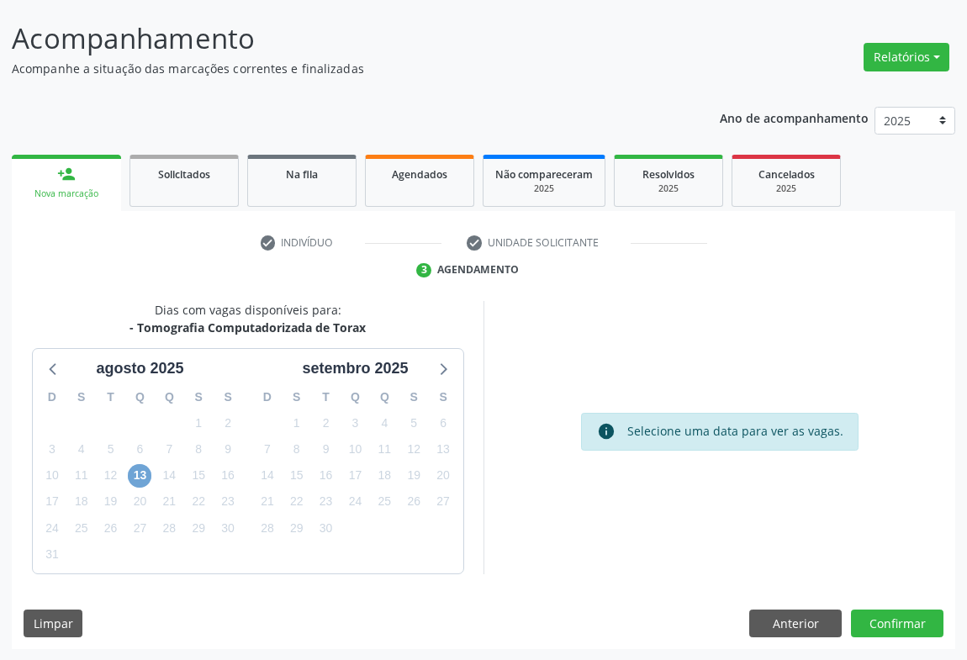
click at [142, 480] on span "13" at bounding box center [140, 476] width 24 height 24
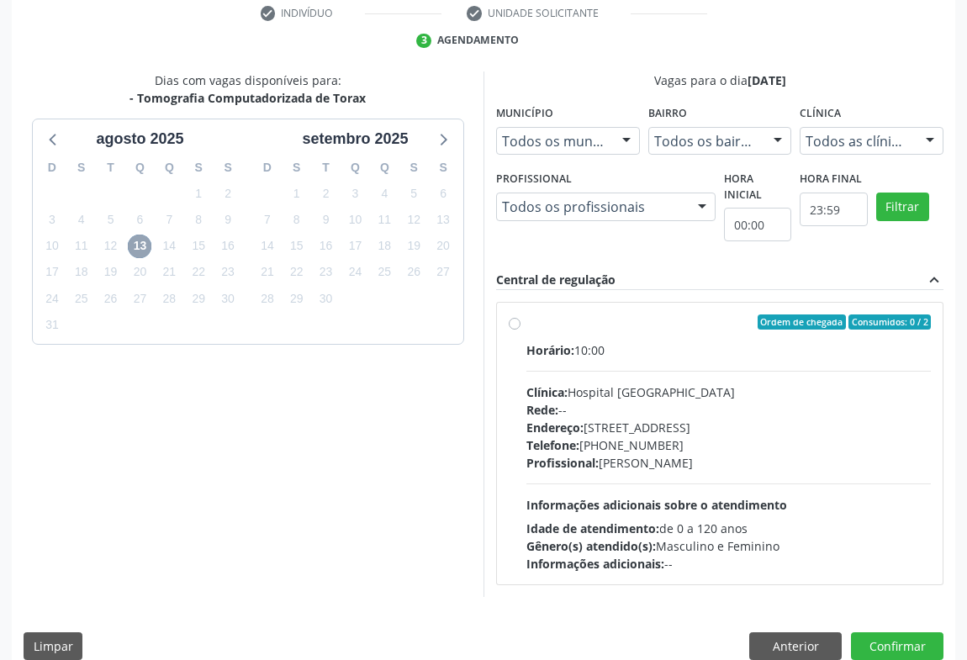
scroll to position [349, 0]
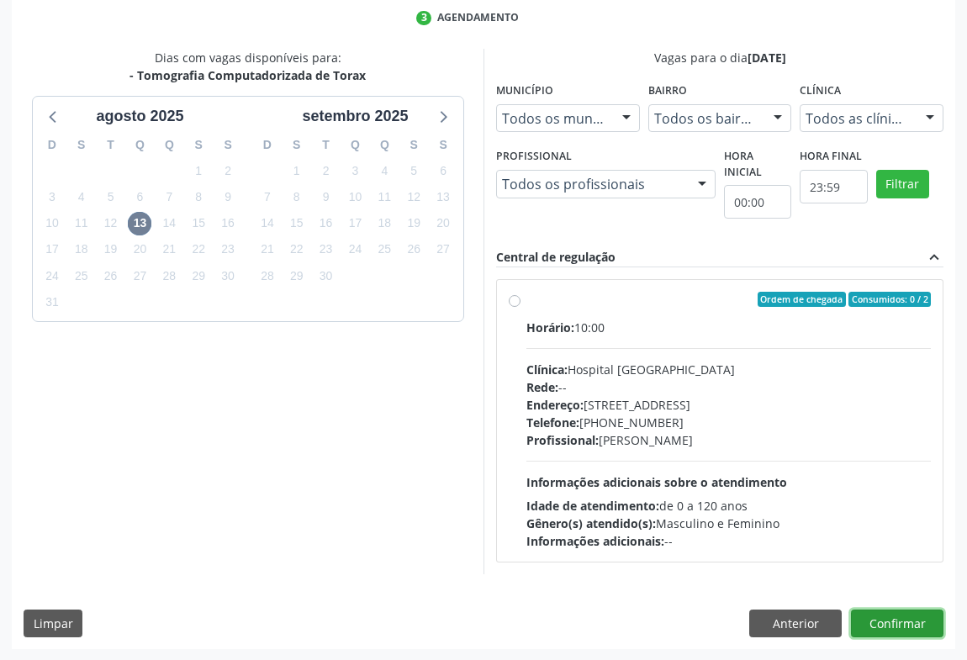
click at [920, 631] on button "Confirmar" at bounding box center [897, 624] width 93 height 29
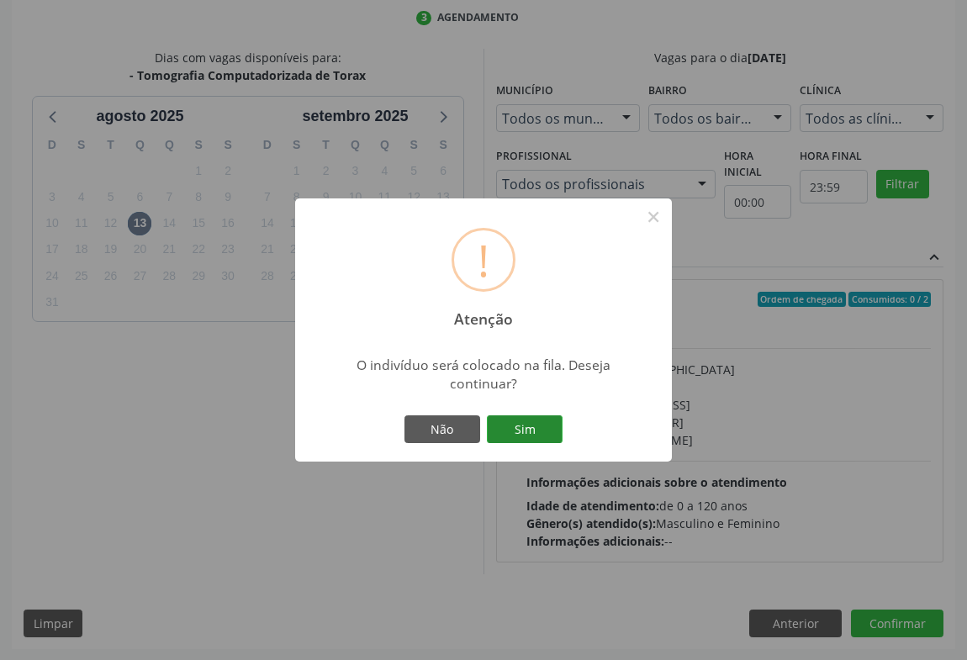
click at [533, 435] on button "Sim" at bounding box center [525, 429] width 76 height 29
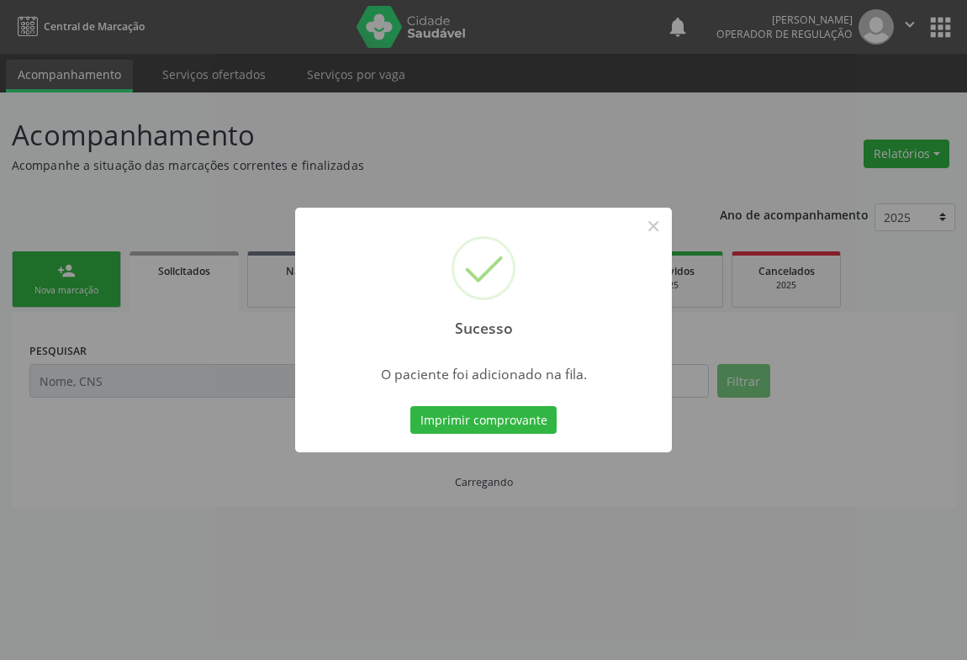
scroll to position [0, 0]
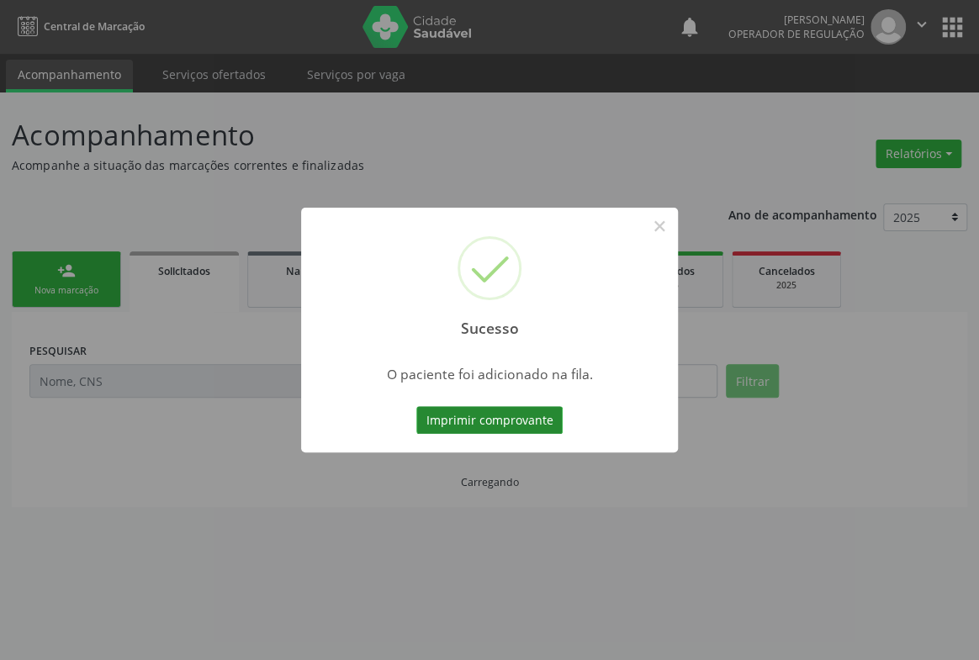
click at [509, 425] on button "Imprimir comprovante" at bounding box center [489, 420] width 146 height 29
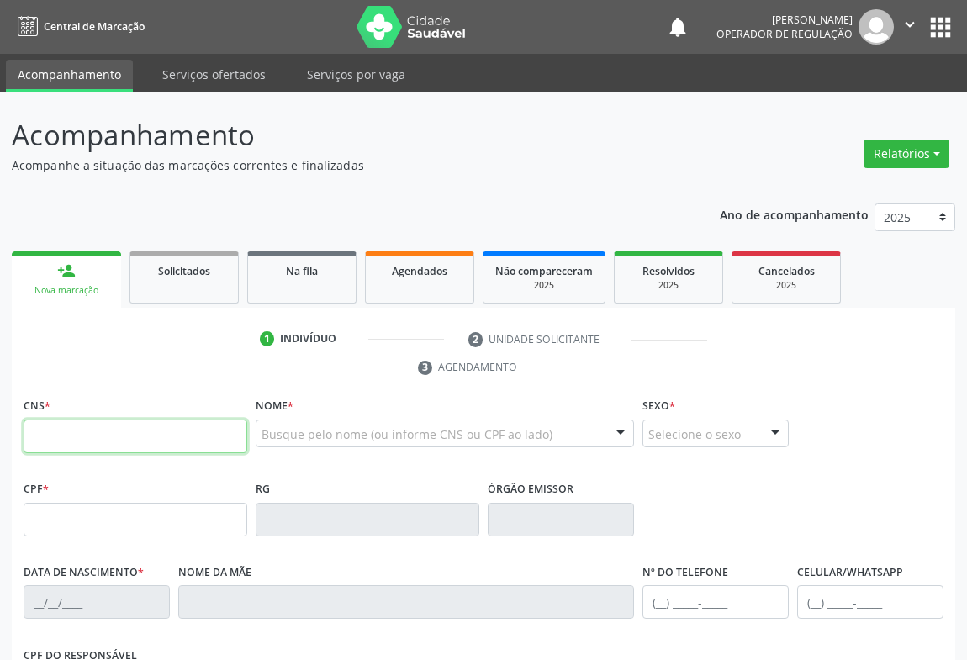
click at [60, 421] on input "text" at bounding box center [136, 437] width 224 height 34
type input "702 6077 1308 5144"
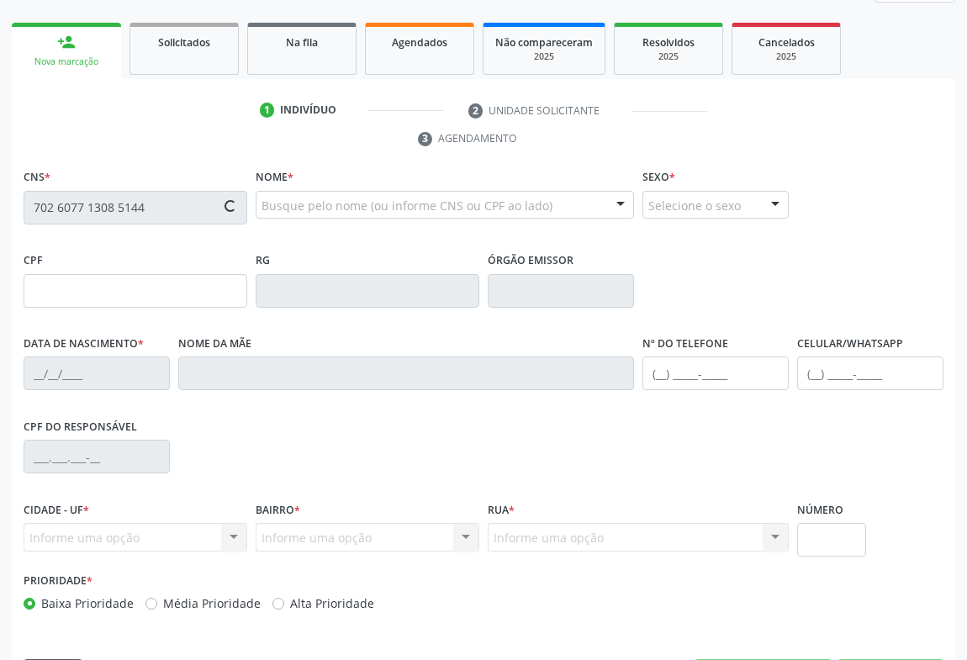
scroll to position [278, 0]
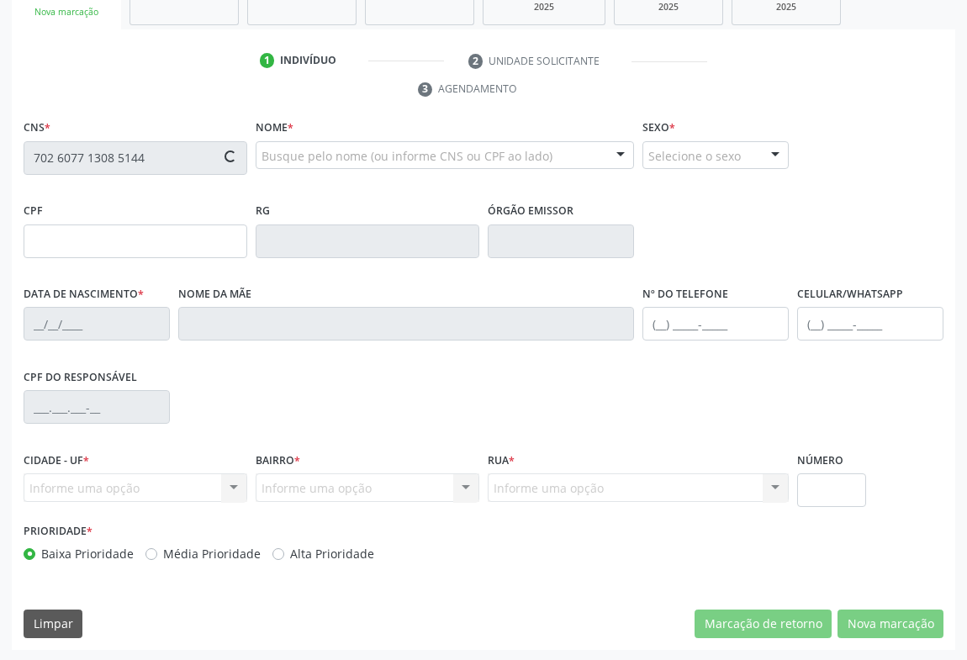
type input "2317083432"
type input "2[DATE]"
type input "[PHONE_NUMBER]"
type input "092.108.115-42"
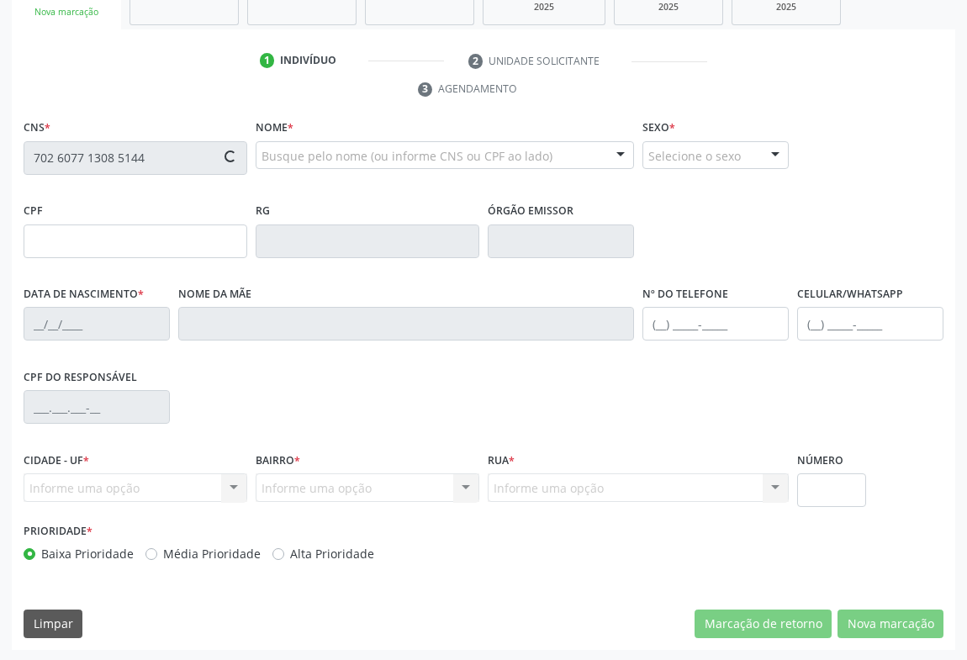
type input "SN"
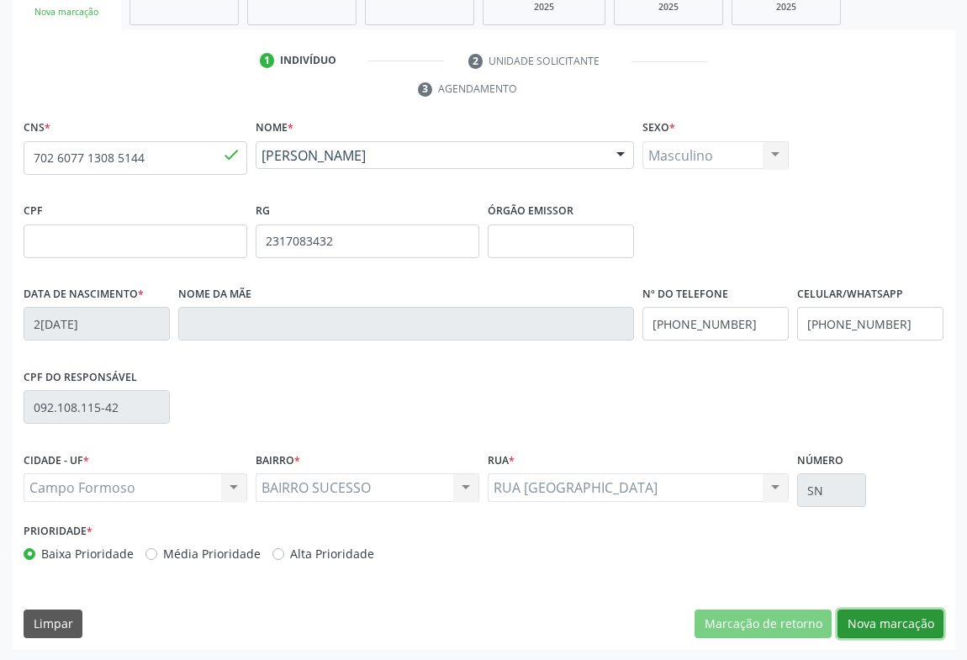
click at [868, 631] on button "Nova marcação" at bounding box center [891, 624] width 106 height 29
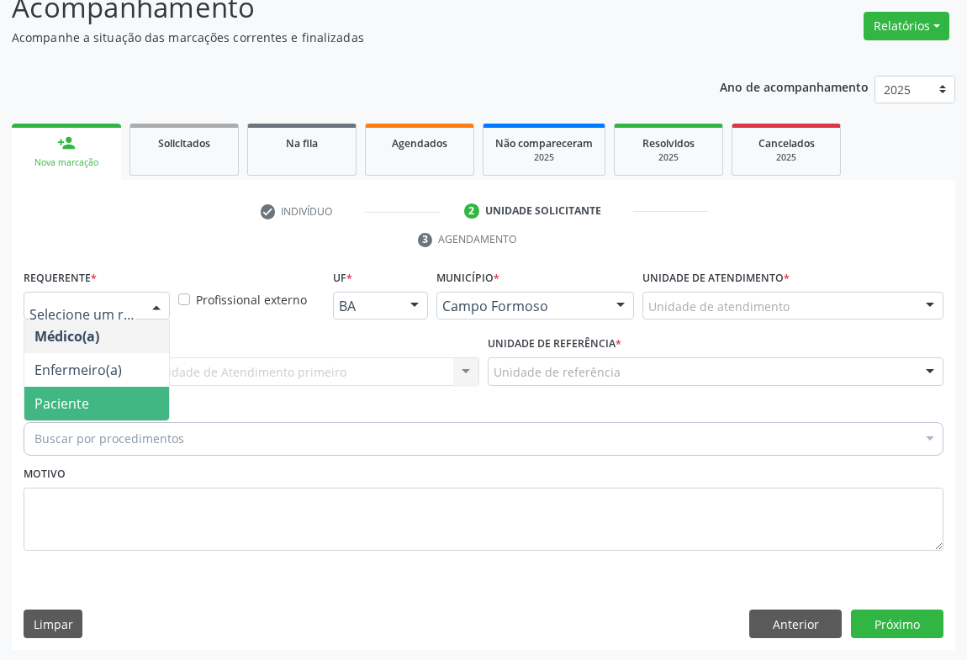
click at [70, 412] on span "Paciente" at bounding box center [96, 404] width 145 height 34
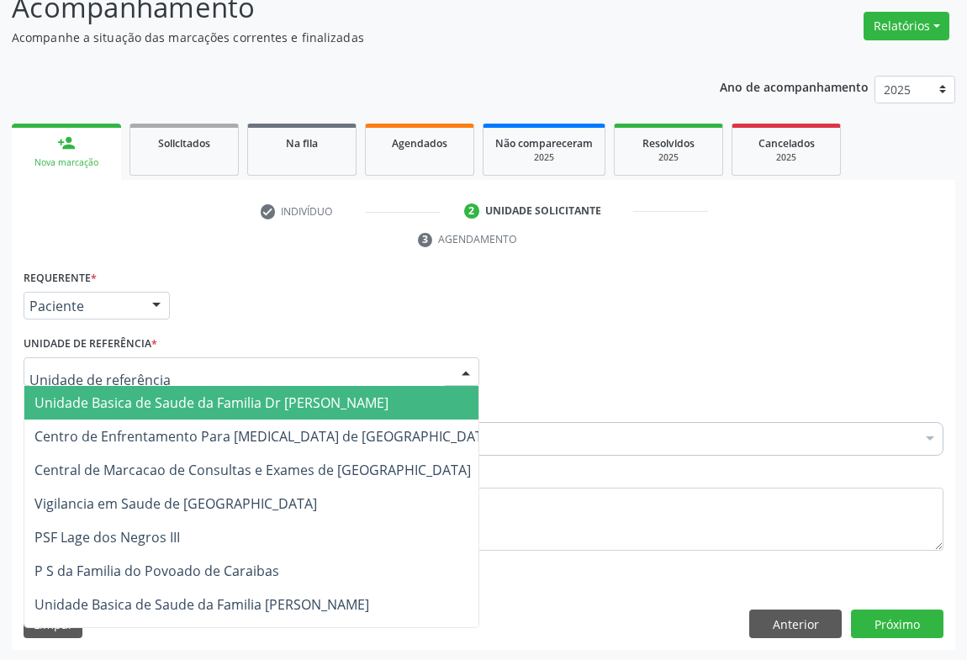
click at [151, 382] on div at bounding box center [252, 371] width 456 height 29
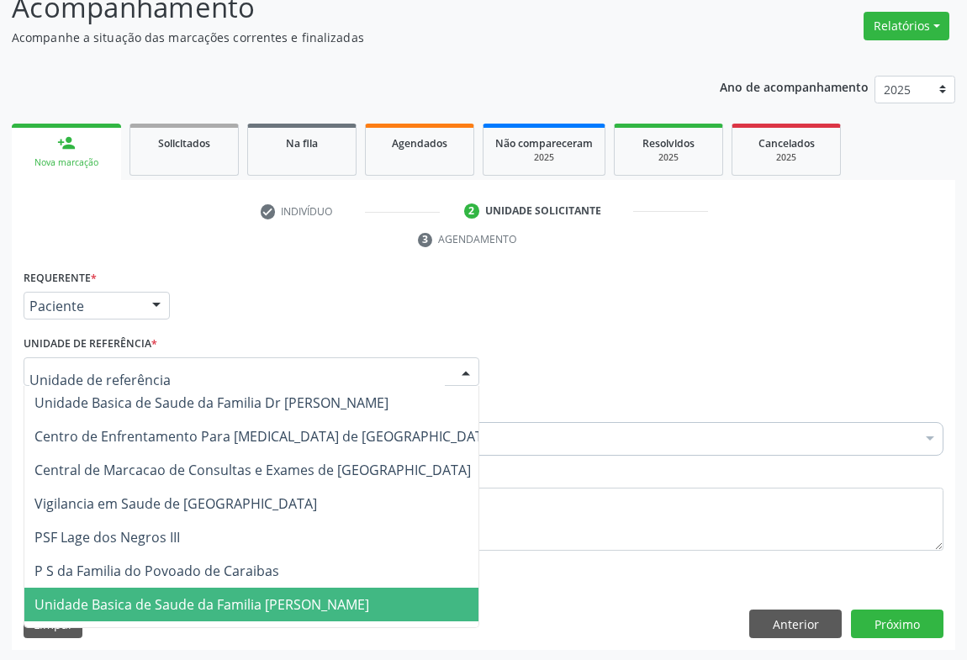
click at [225, 606] on span "Unidade Basica de Saude da Familia [PERSON_NAME]" at bounding box center [201, 604] width 335 height 19
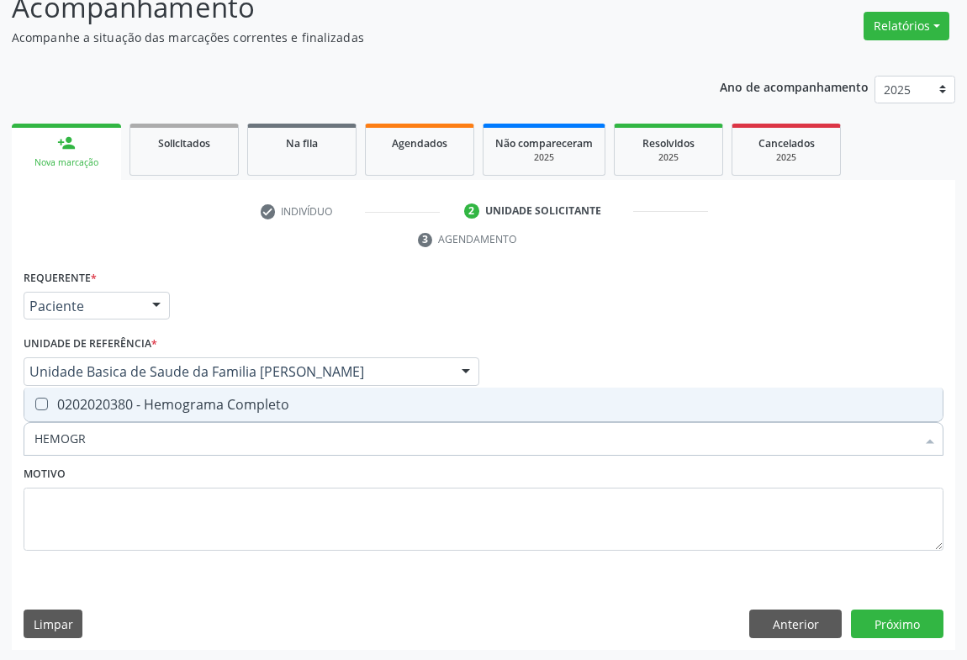
type input "HEMOGRA"
drag, startPoint x: 178, startPoint y: 399, endPoint x: 159, endPoint y: 455, distance: 59.6
click at [178, 403] on div "0202020380 - Hemograma Completo" at bounding box center [483, 404] width 898 height 13
checkbox Completo "true"
type input "HEMOGRA"
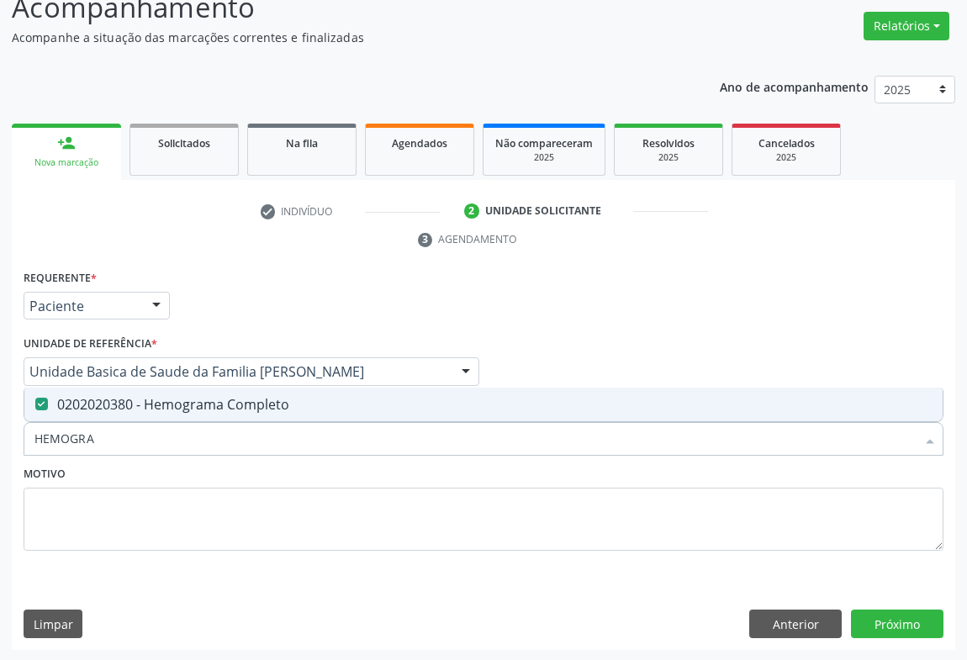
click at [153, 481] on div "Motivo" at bounding box center [484, 506] width 920 height 89
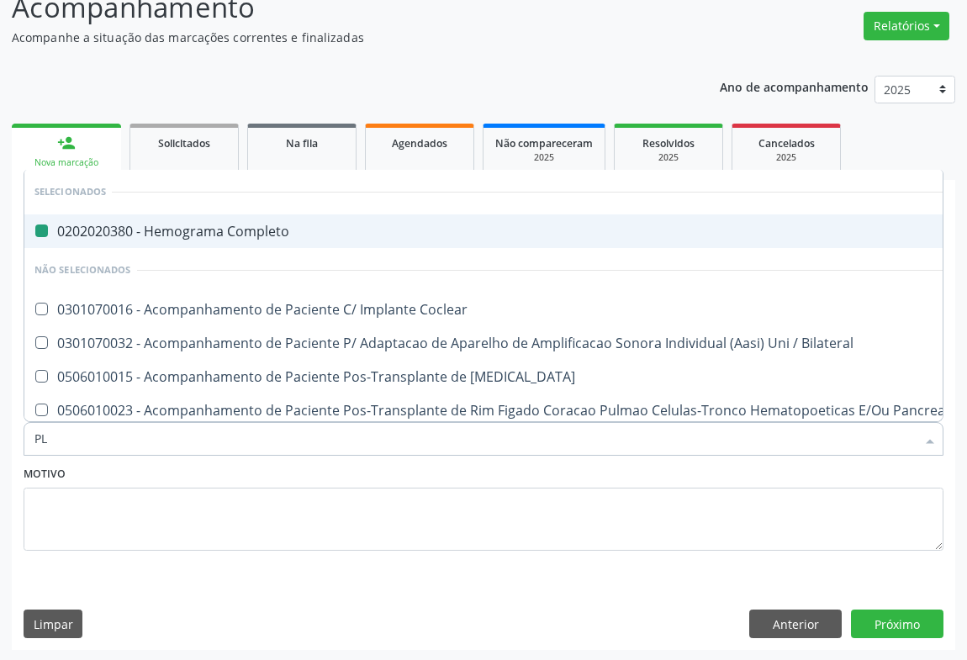
type input "PLA"
checkbox Completo "false"
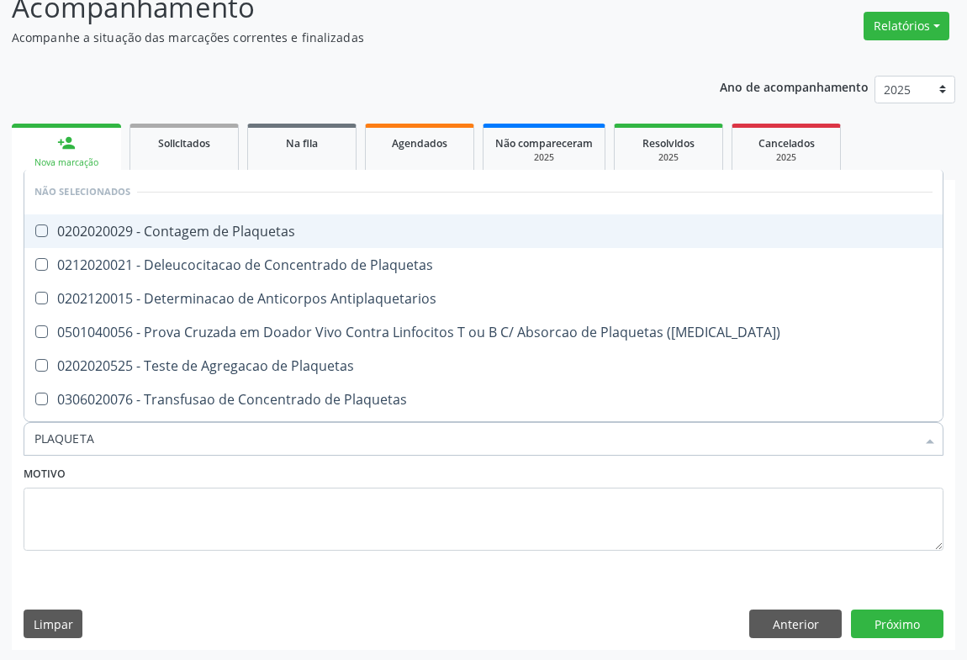
type input "PLAQUETAS"
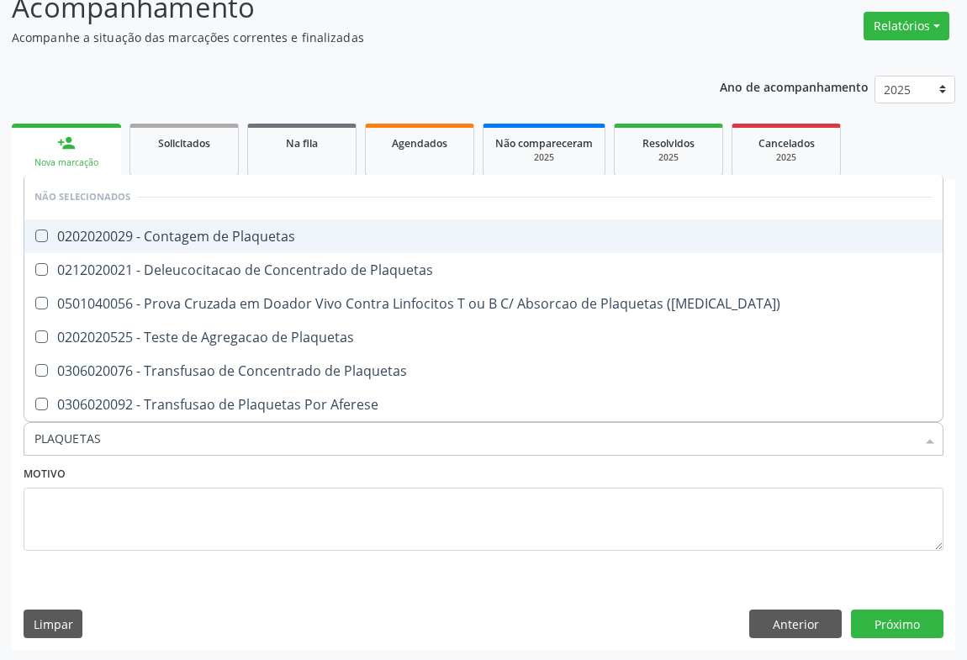
click at [205, 239] on div "0202020029 - Contagem de Plaquetas" at bounding box center [483, 236] width 898 height 13
checkbox Plaquetas "true"
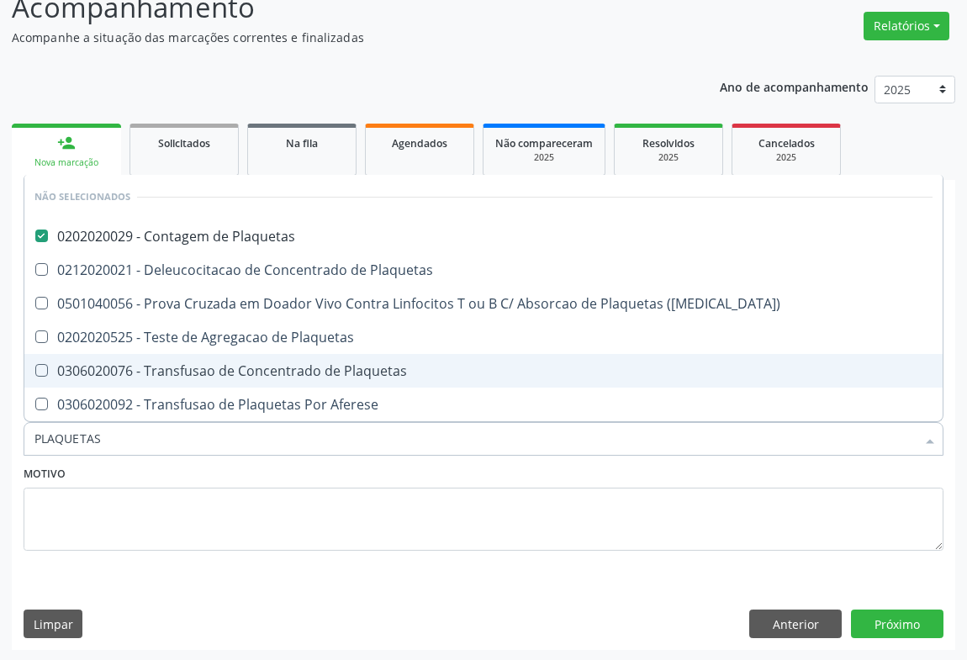
type input "PLAQUETAS"
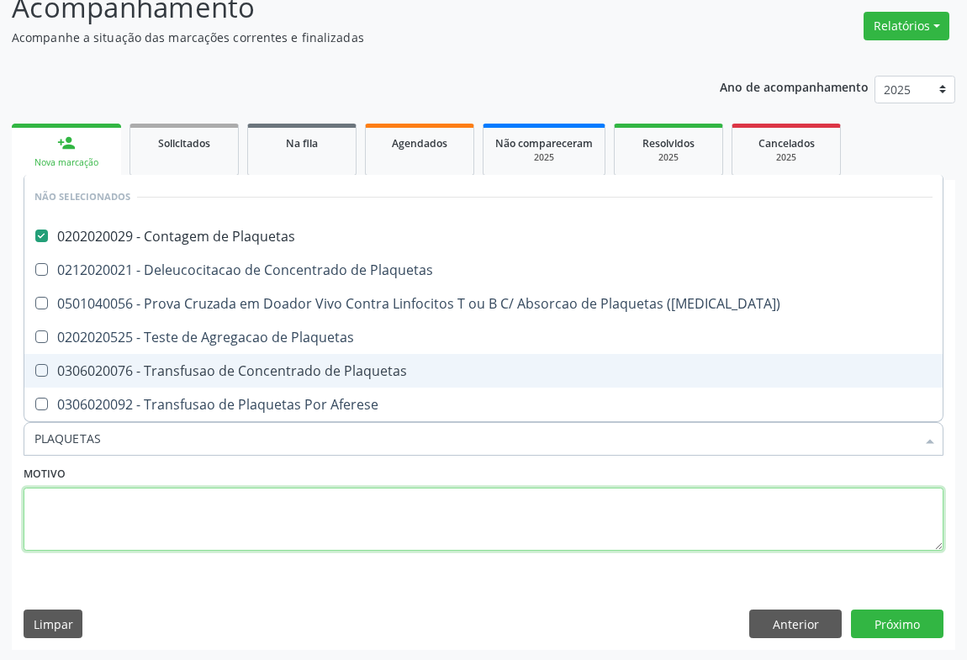
click at [204, 505] on textarea at bounding box center [484, 520] width 920 height 64
checkbox Plaquetas "true"
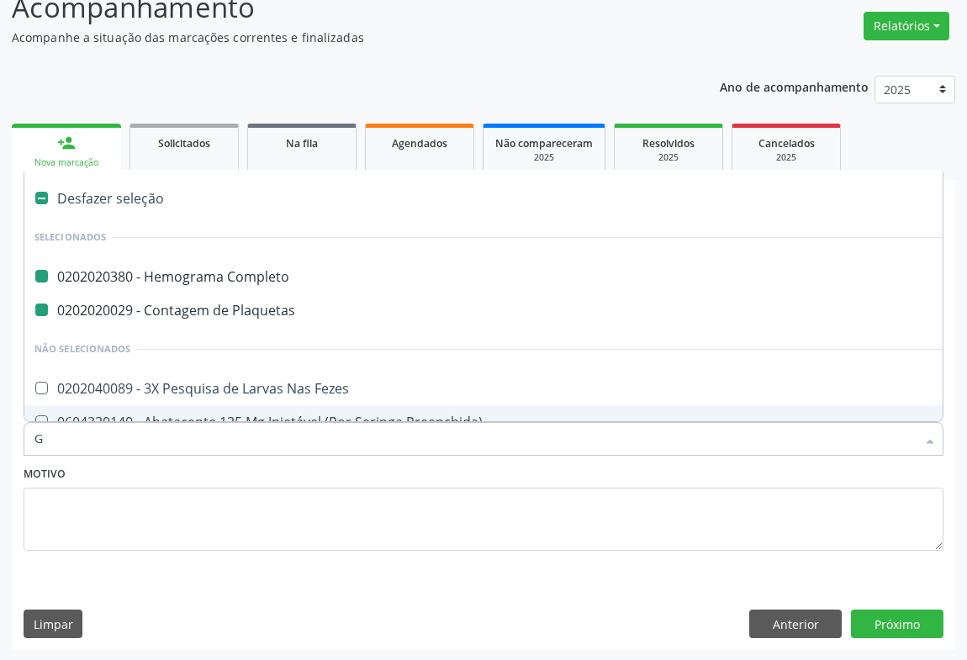
type input "GL"
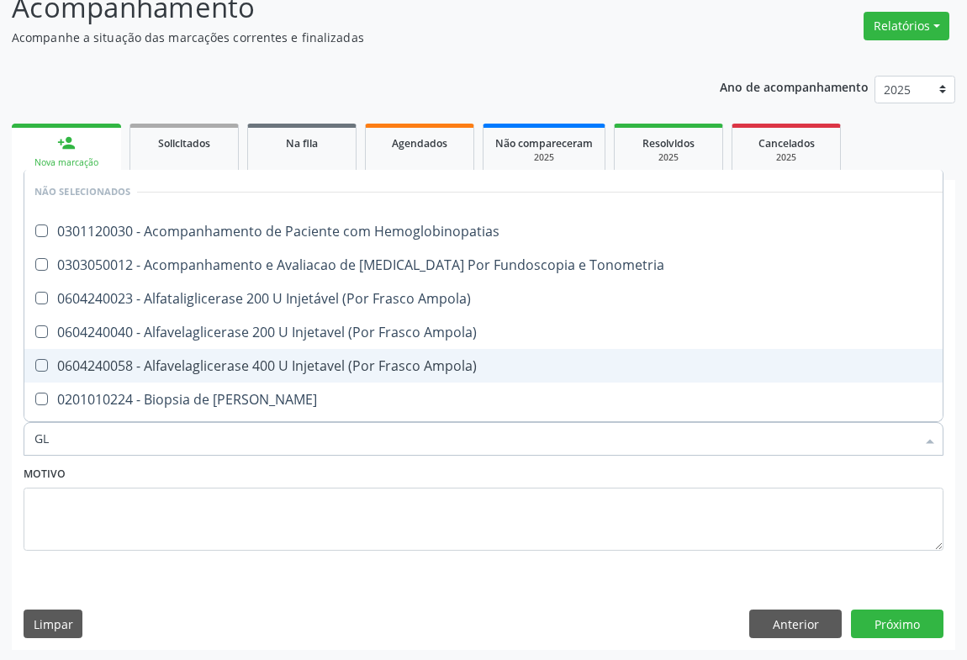
checkbox Hemoglobinopatias "false"
checkbox Tonometria "false"
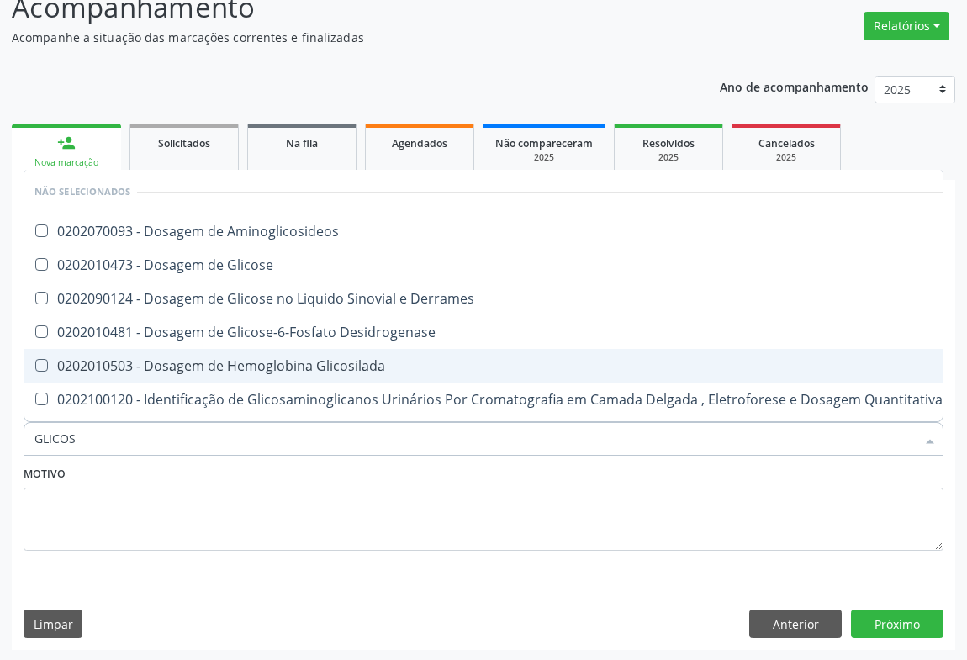
type input "GLICOSE"
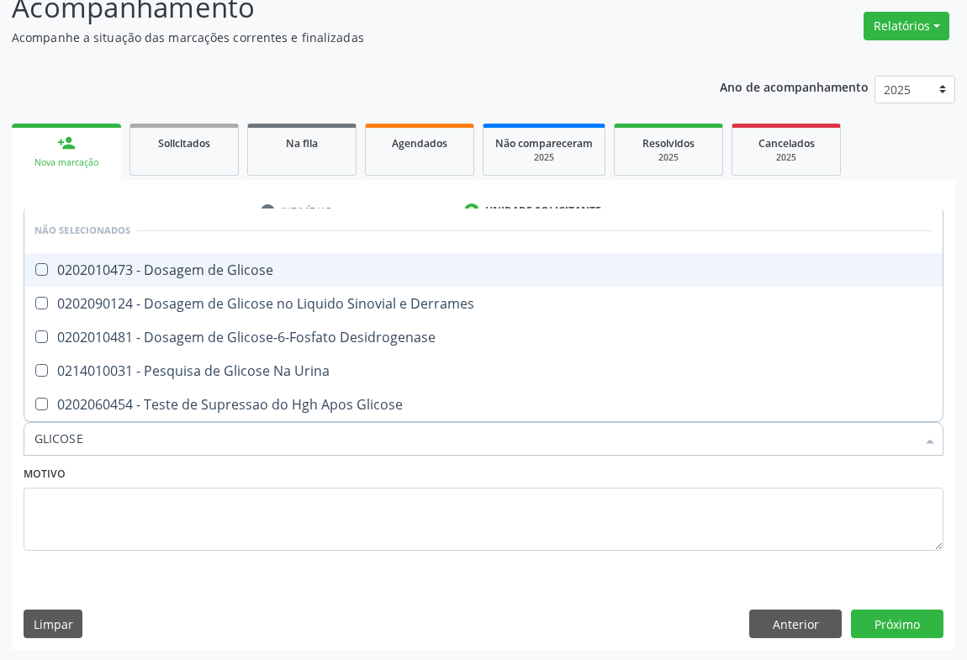
click at [249, 268] on div "0202010473 - Dosagem de Glicose" at bounding box center [483, 269] width 898 height 13
checkbox Glicose "true"
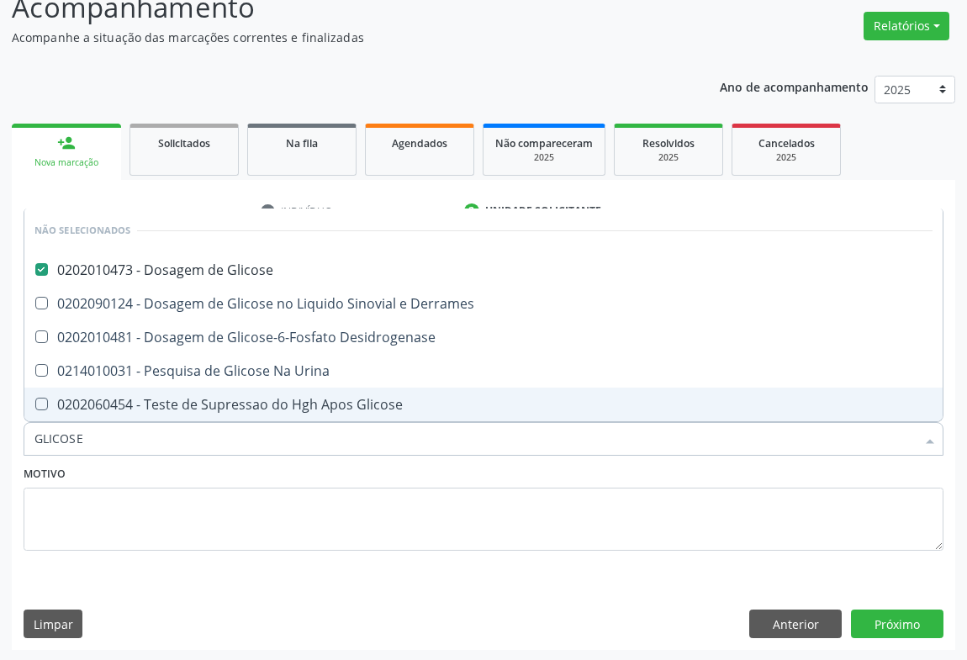
type input "GLICOSE"
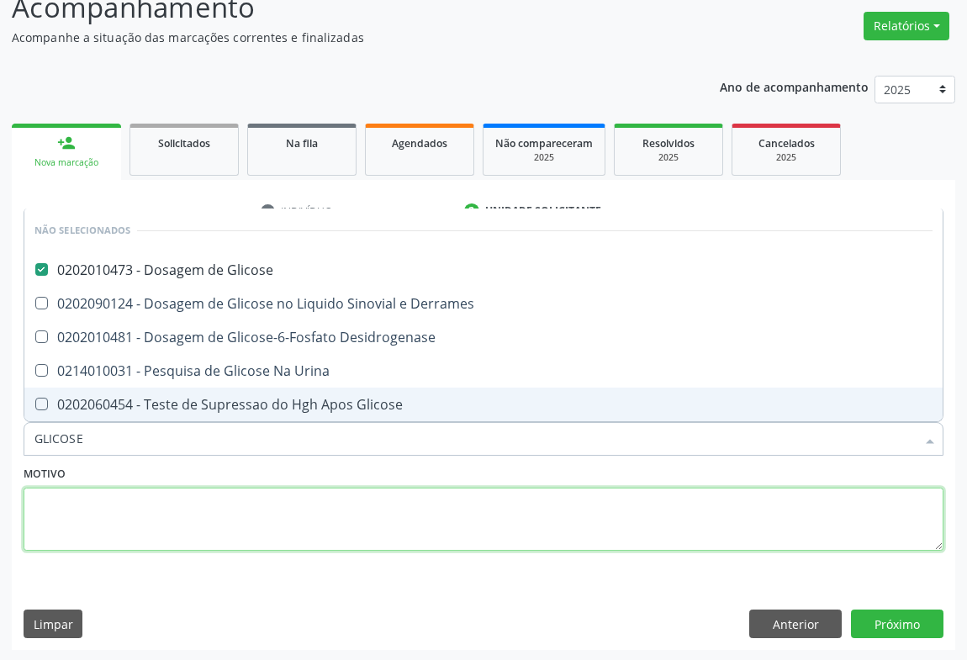
click at [220, 523] on textarea at bounding box center [484, 520] width 920 height 64
checkbox Derrames "true"
checkbox Desidrogenase "true"
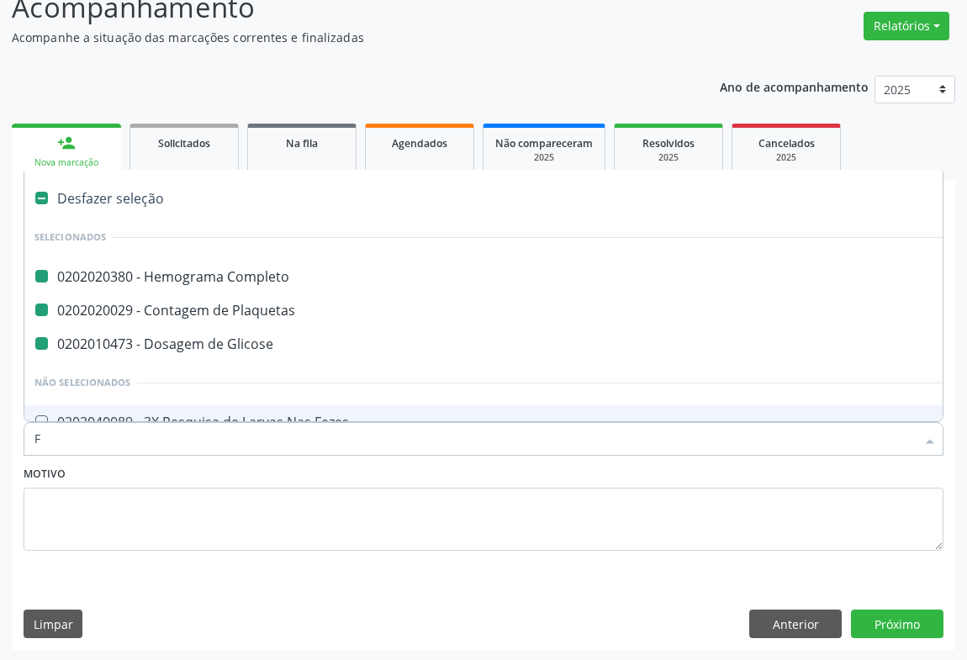
type input "FE"
checkbox Completo "false"
checkbox Plaquetas "false"
checkbox Glicose "false"
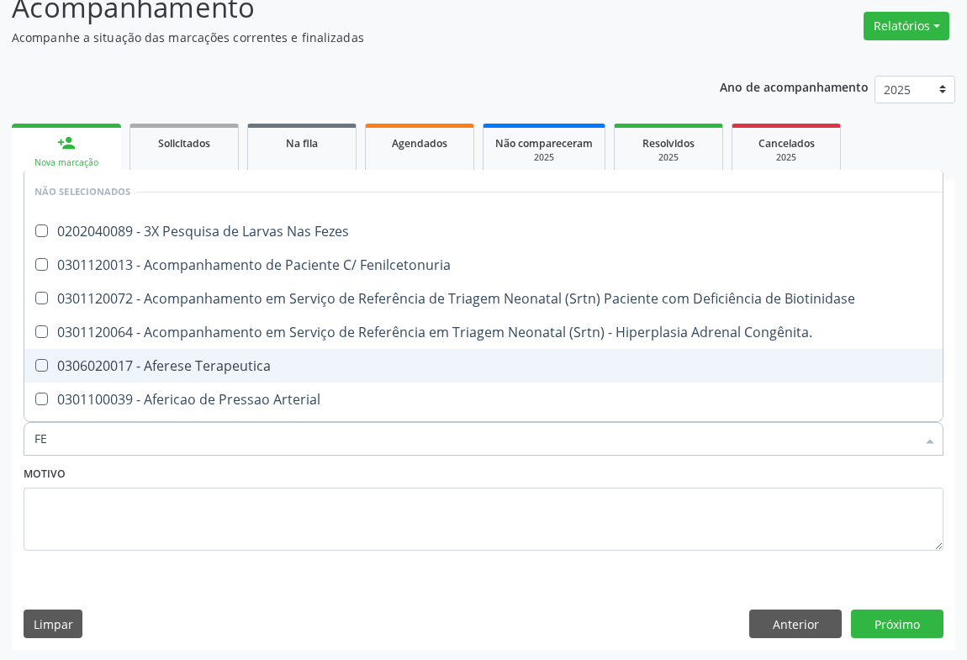
type input "FEZ"
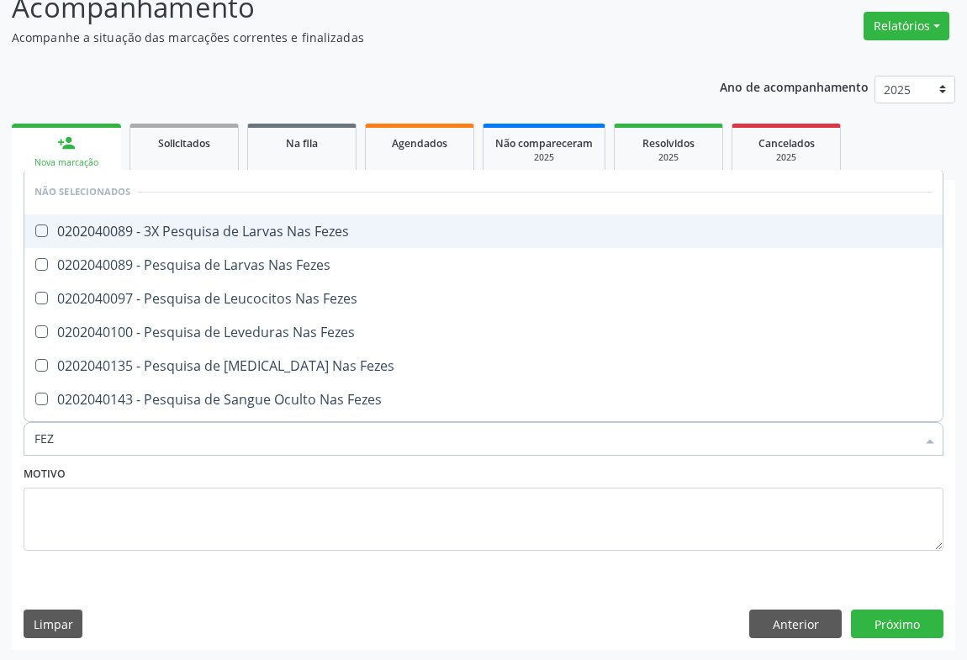
click at [198, 228] on div "0202040089 - 3X Pesquisa de Larvas Nas Fezes" at bounding box center [483, 231] width 898 height 13
checkbox Fezes "true"
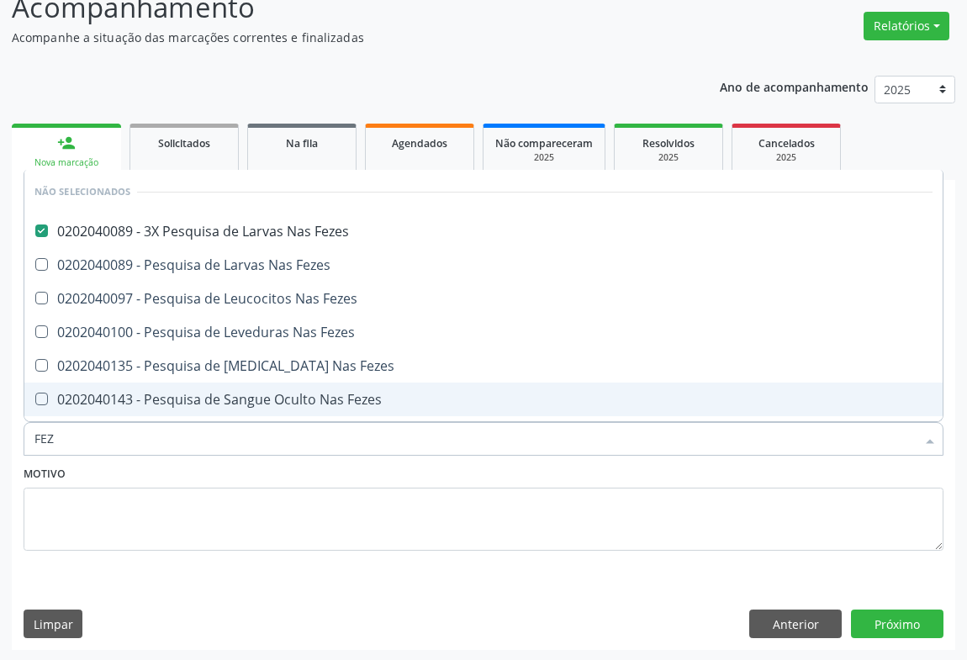
type input "FEZ"
drag, startPoint x: 259, startPoint y: 472, endPoint x: 167, endPoint y: 456, distance: 93.0
click at [259, 472] on div "Motivo" at bounding box center [484, 506] width 920 height 89
checkbox Fezes "true"
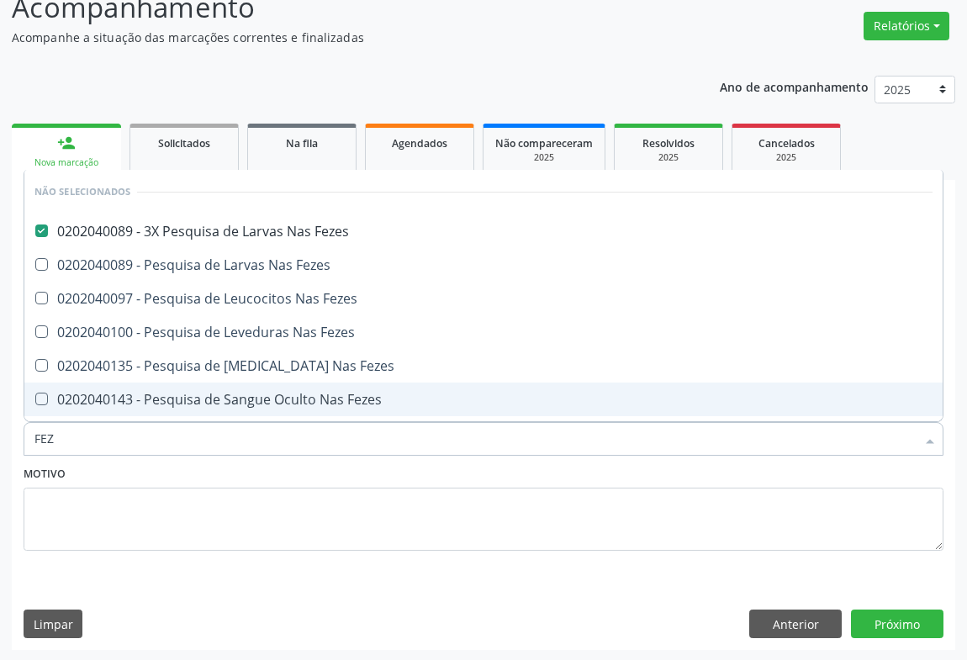
checkbox Fezes "true"
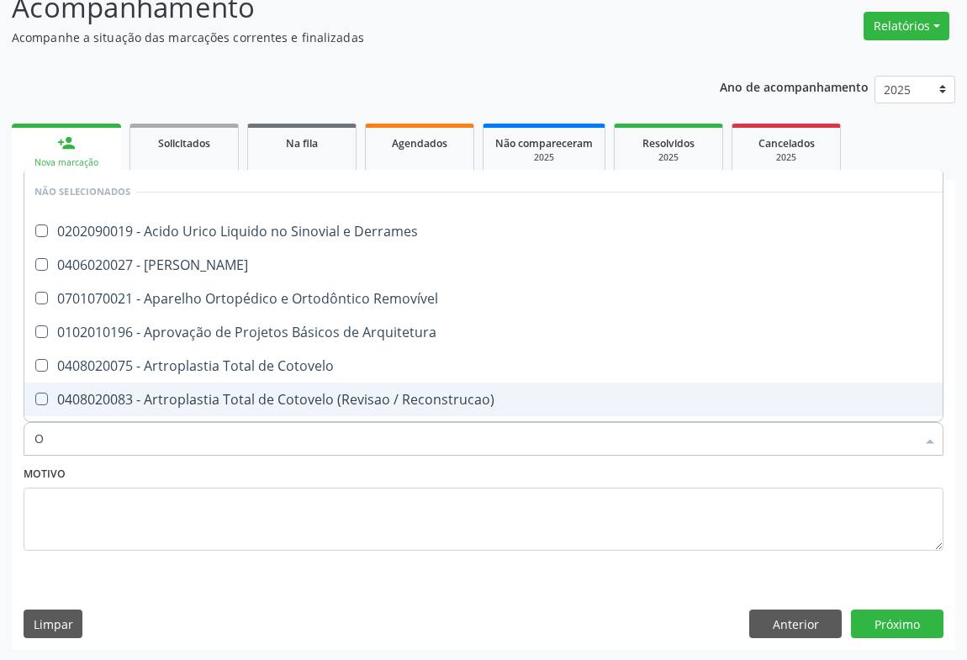
type input "OV"
checkbox Derrames "false"
checkbox Linfovenosa "false"
checkbox Removível "false"
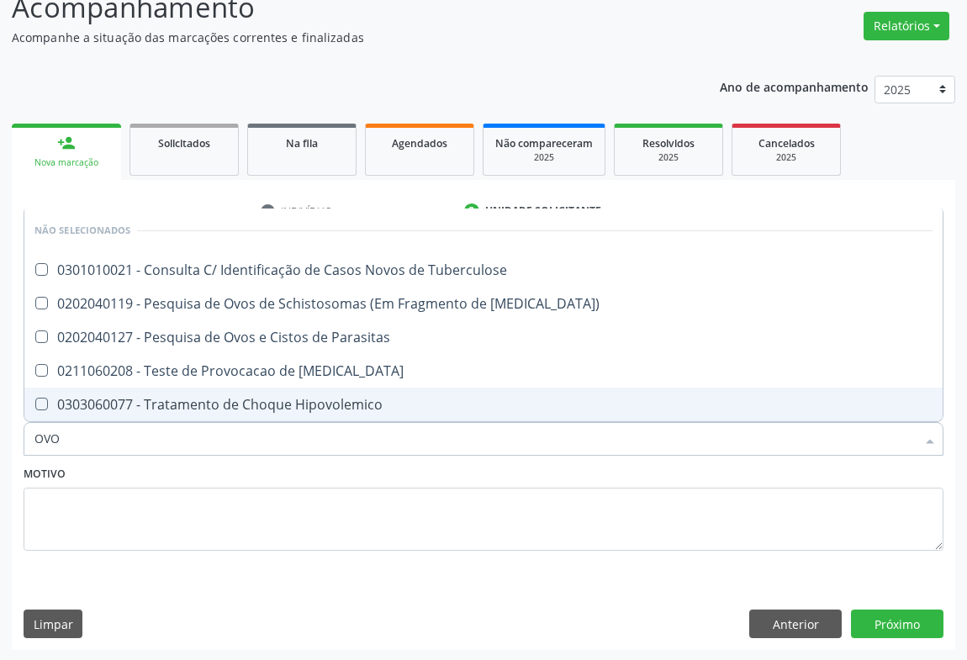
type input "OVOS"
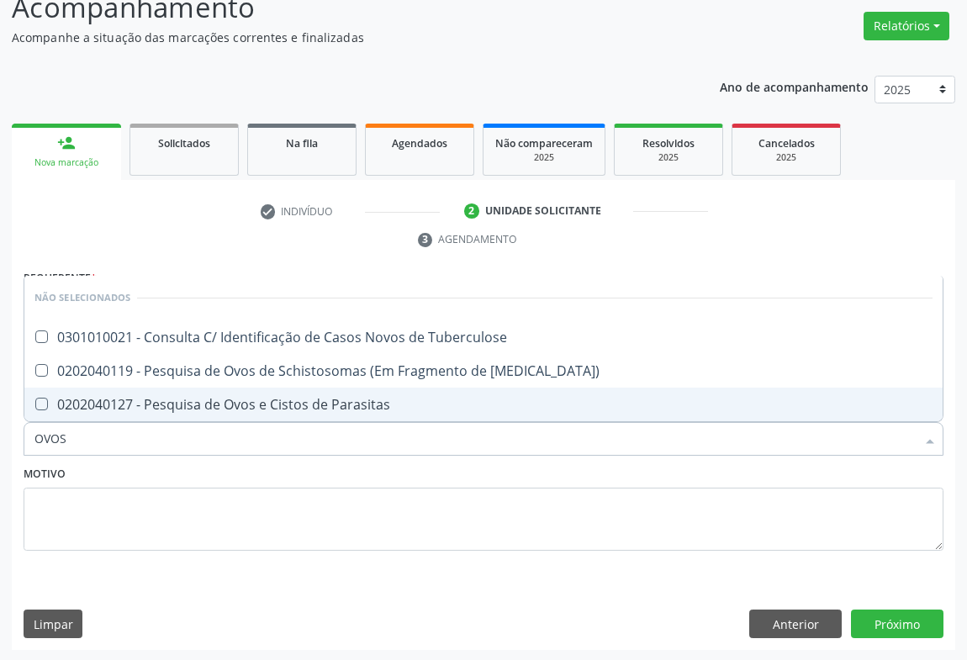
click at [219, 405] on div "0202040127 - Pesquisa de Ovos e Cistos de Parasitas" at bounding box center [483, 404] width 898 height 13
checkbox Parasitas "true"
type input "OVOS"
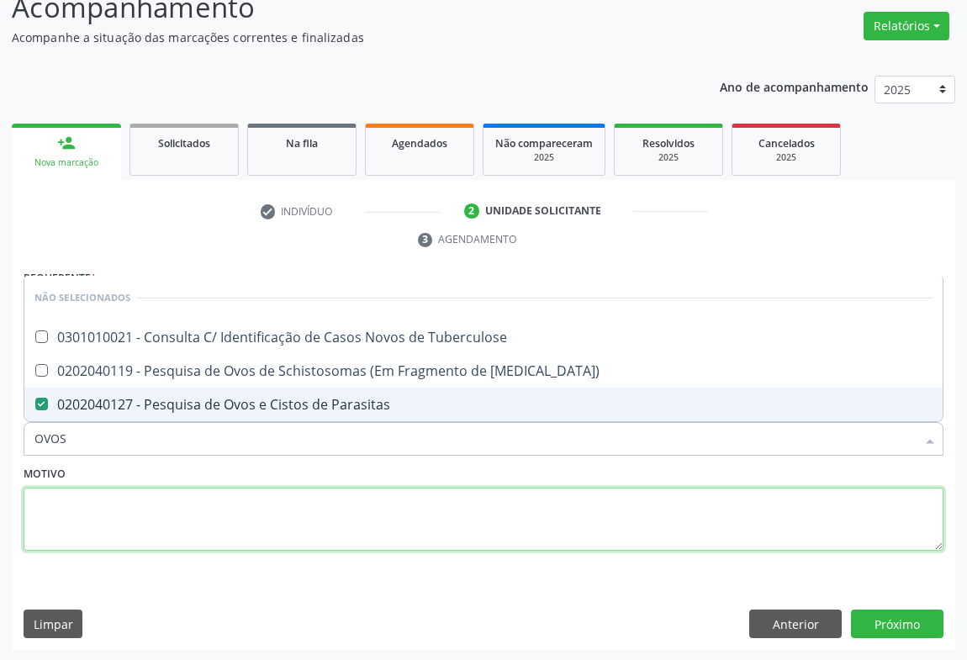
click at [140, 500] on textarea at bounding box center [484, 520] width 920 height 64
checkbox Tuberculose "true"
checkbox Mucosa\) "true"
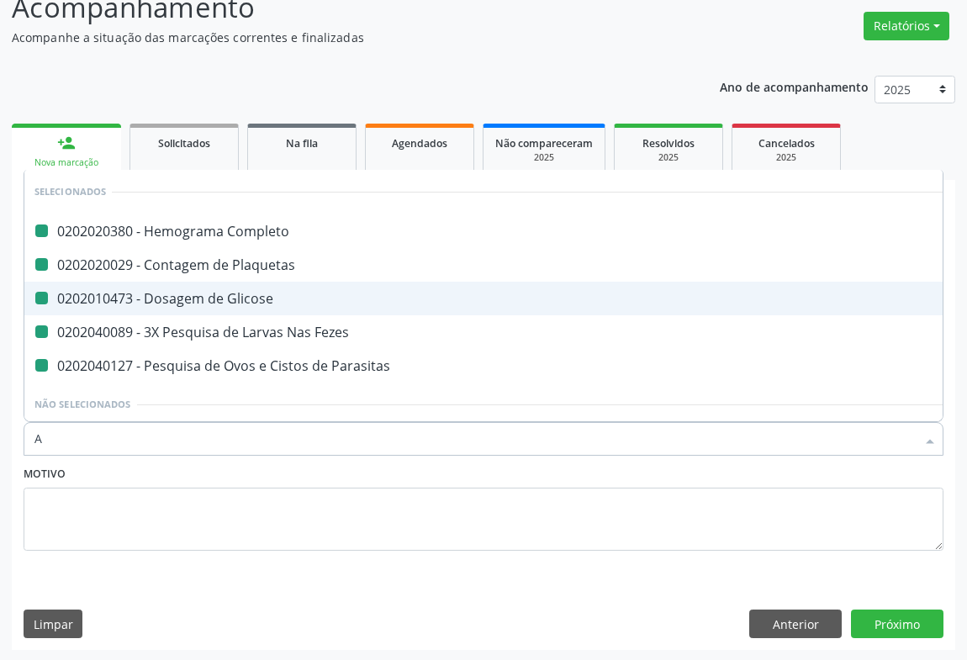
type input "AB"
checkbox Completo "false"
checkbox Plaquetas "false"
checkbox Glicose "false"
checkbox Fezes "false"
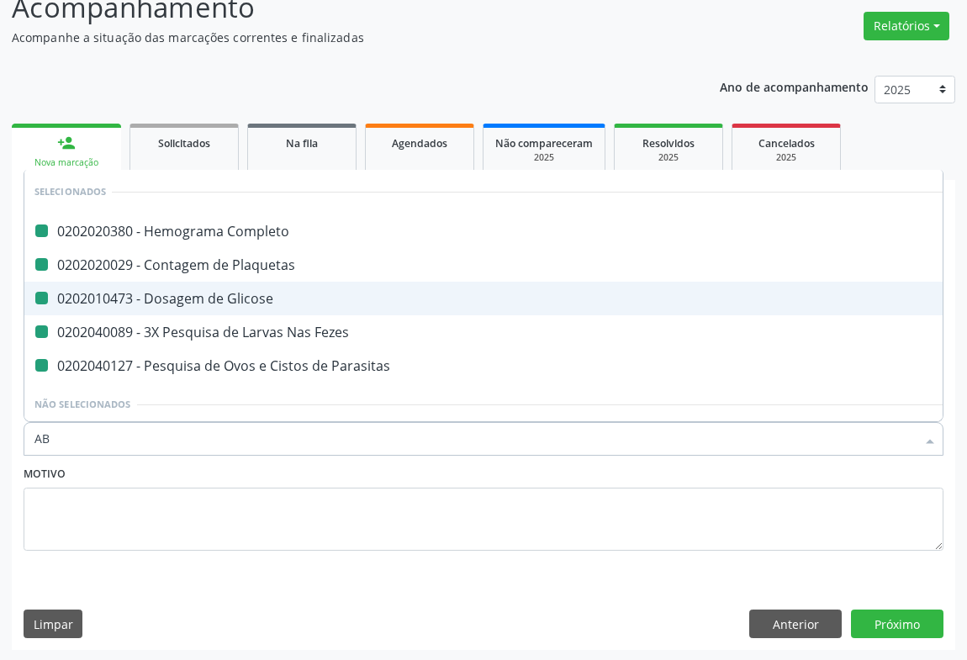
checkbox Parasitas "false"
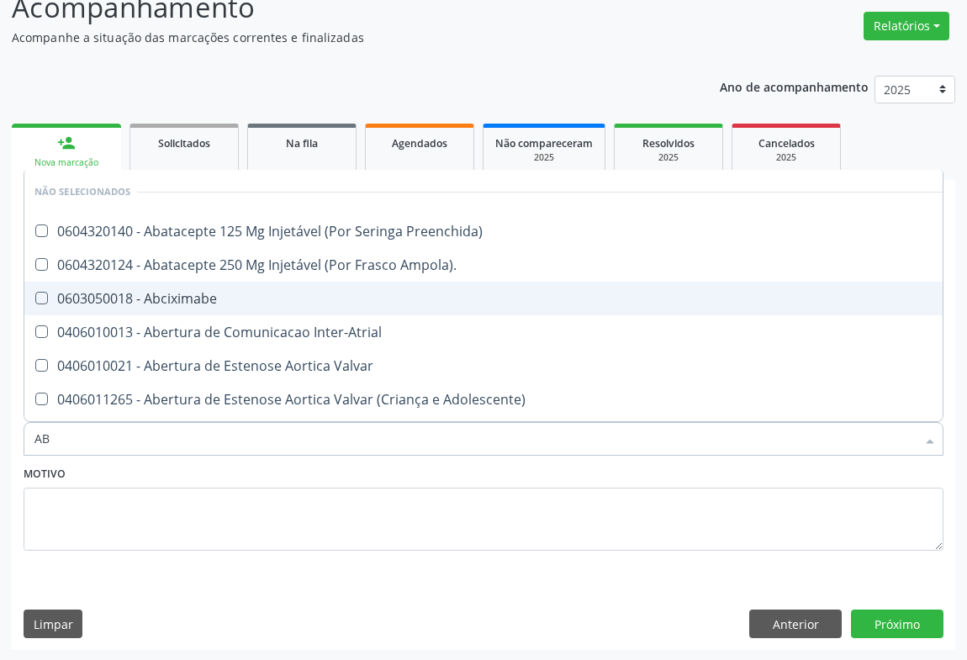
type input "ABO"
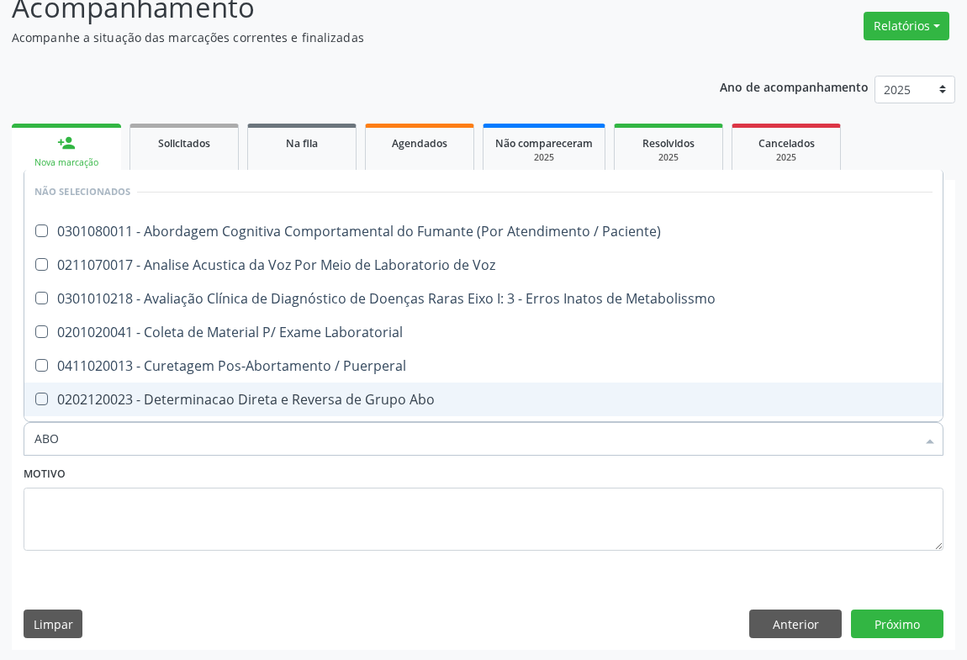
click at [270, 396] on div "0202120023 - Determinacao Direta e Reversa de Grupo Abo" at bounding box center [483, 399] width 898 height 13
checkbox Abo "true"
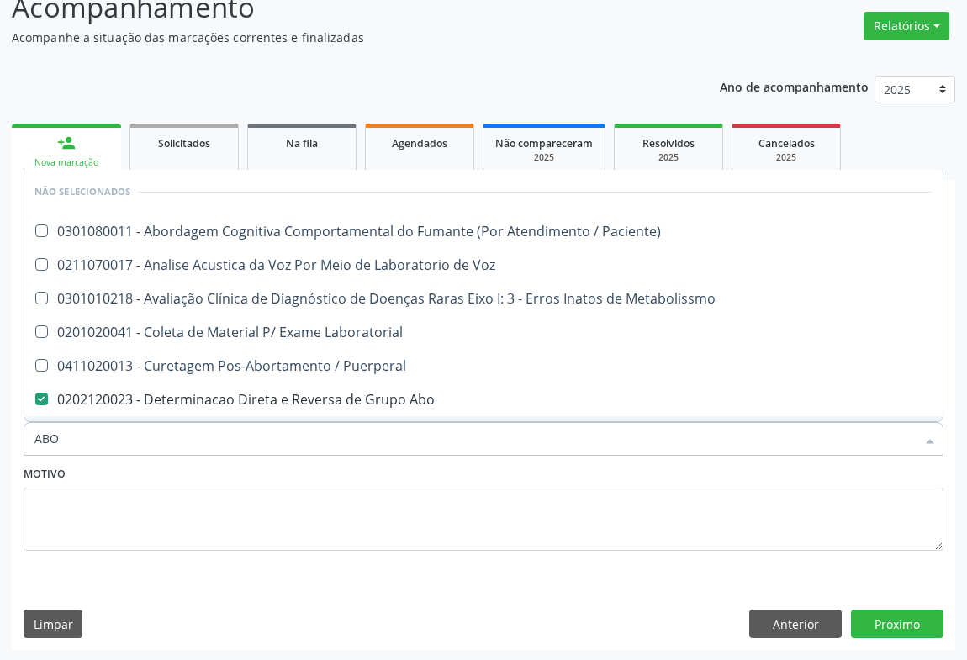
type input "ABO"
click at [196, 472] on div "Motivo" at bounding box center [484, 506] width 920 height 89
checkbox Paciente\) "true"
checkbox Voz "true"
checkbox Metabolissmo "true"
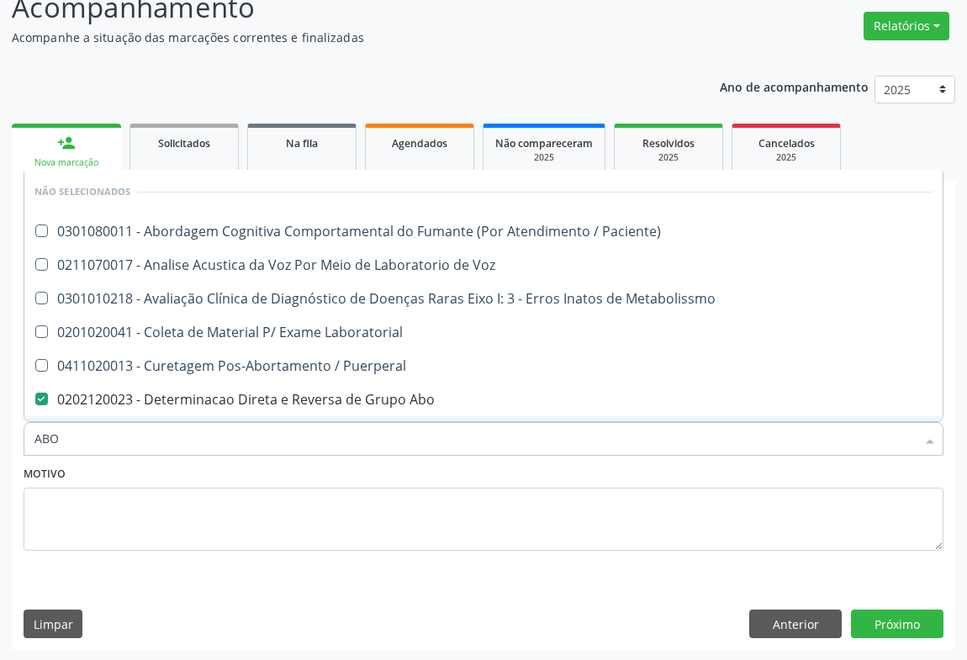
checkbox Laboratorial "true"
checkbox Puerperal "true"
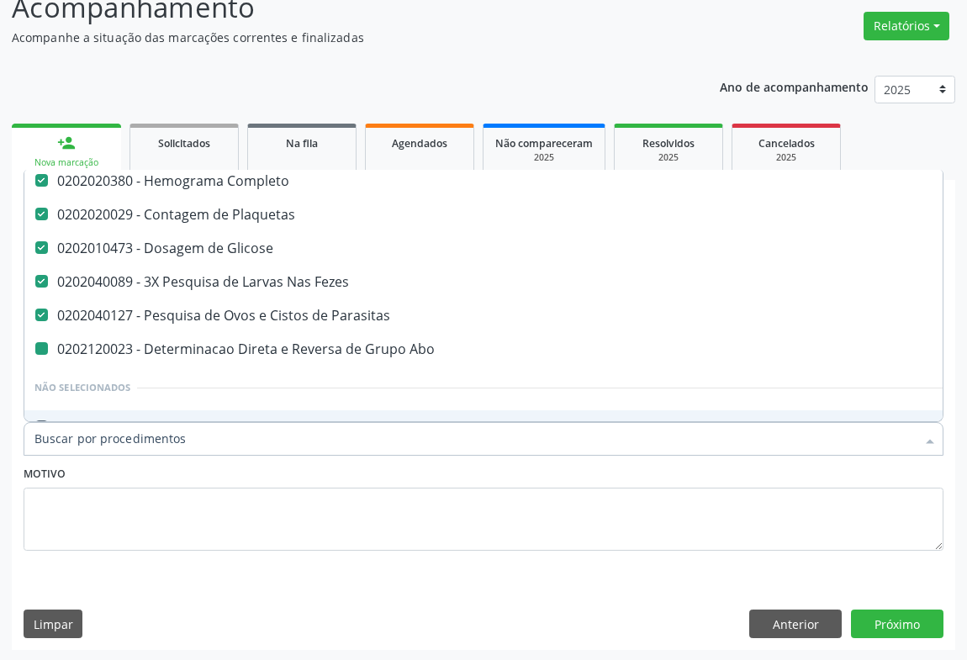
type input "R"
checkbox Abo "false"
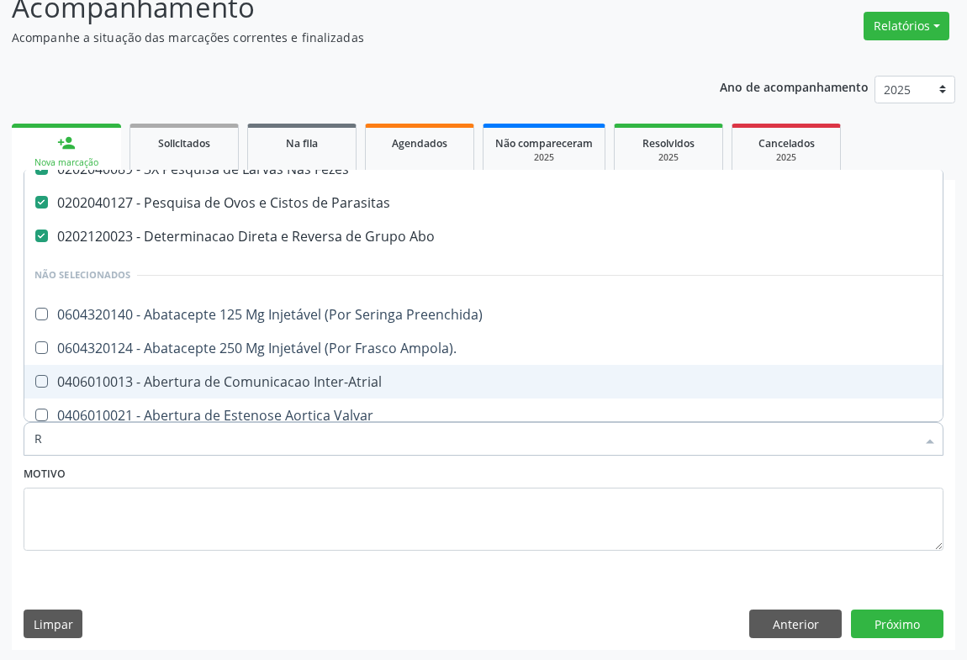
scroll to position [50, 0]
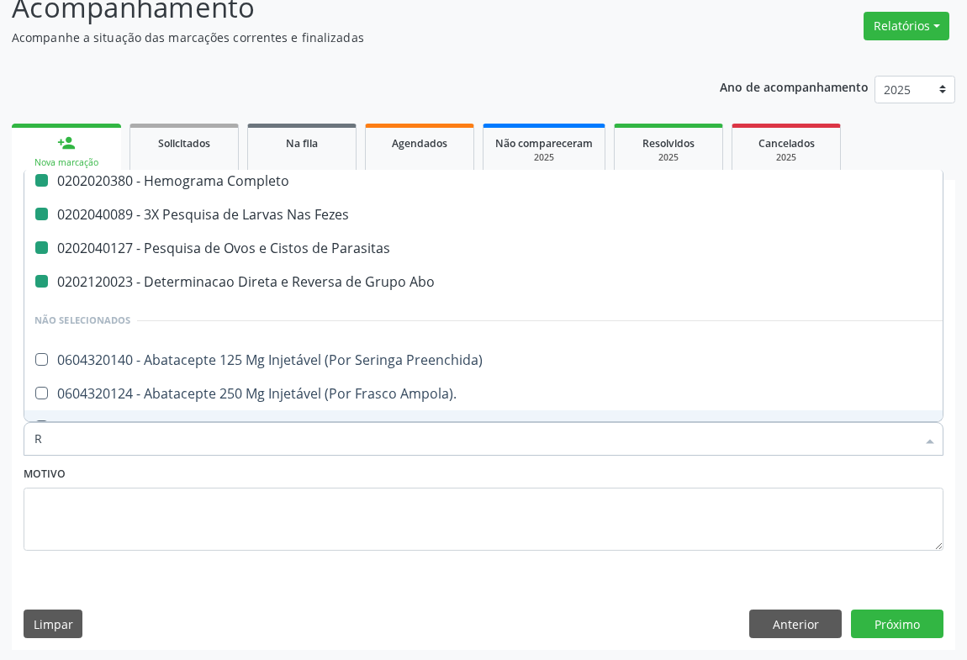
type input "RH"
checkbox Completo "false"
checkbox Fezes "false"
checkbox Parasitas "false"
checkbox Abo "false"
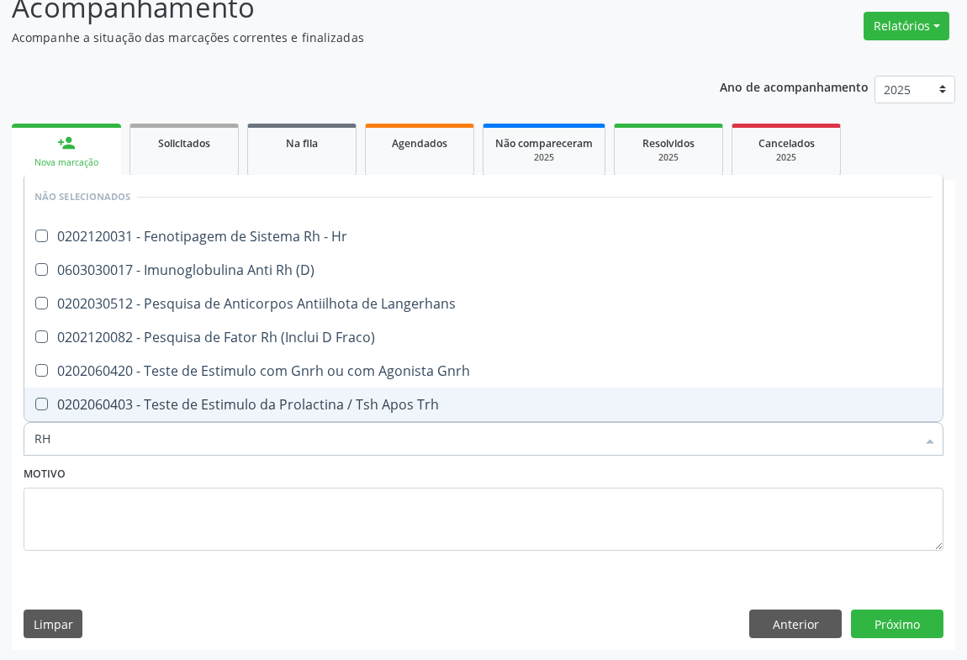
scroll to position [0, 0]
click at [142, 433] on input "RH" at bounding box center [474, 439] width 881 height 34
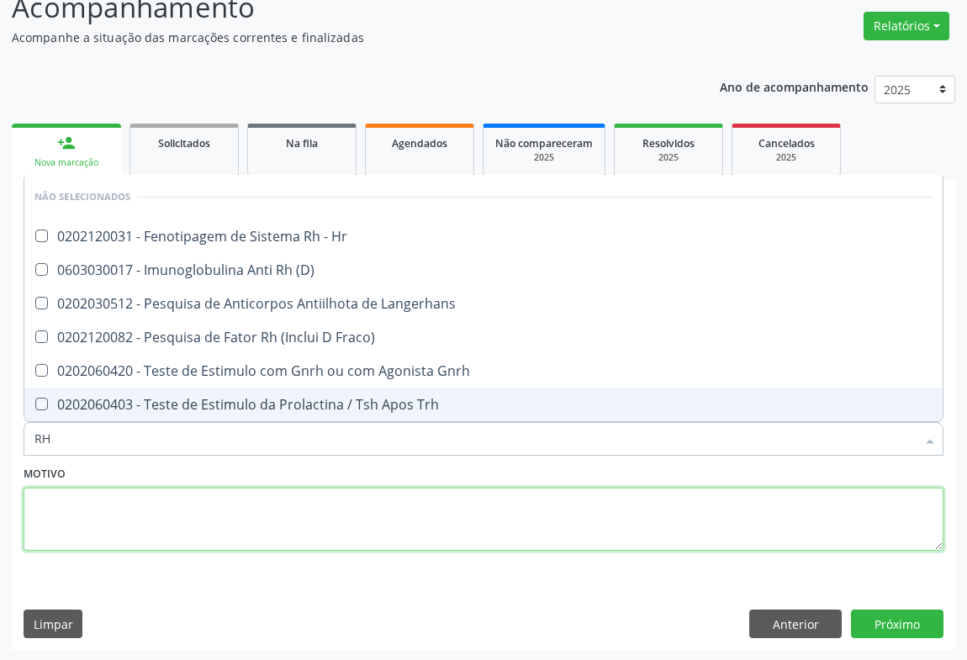
click at [129, 488] on textarea at bounding box center [484, 520] width 920 height 64
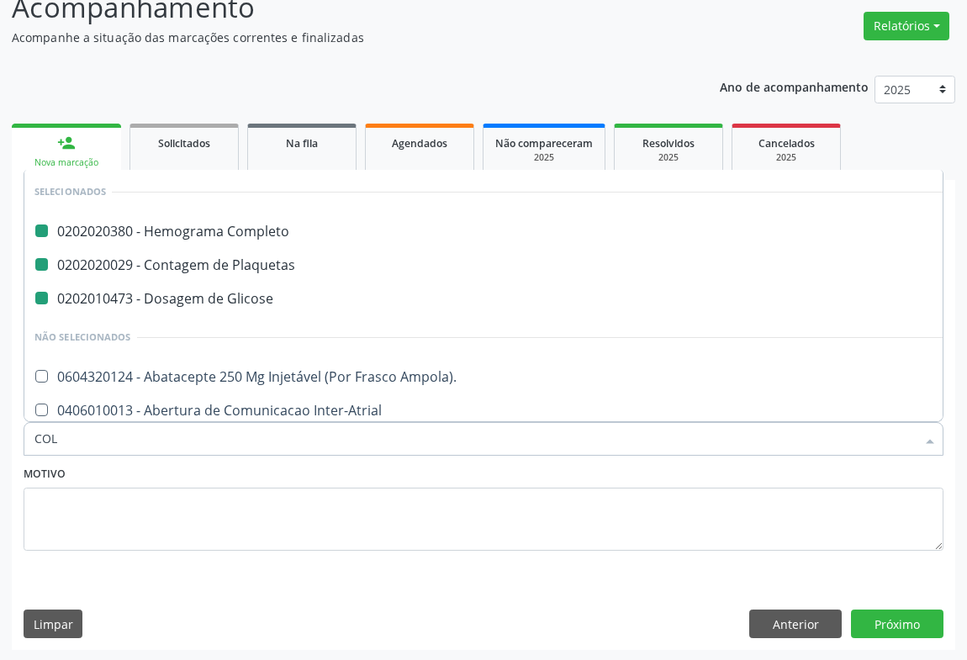
type input "COLE"
checkbox Completo "false"
checkbox Plaquetas "false"
checkbox Glicose "false"
checkbox Ampola\)\ "false"
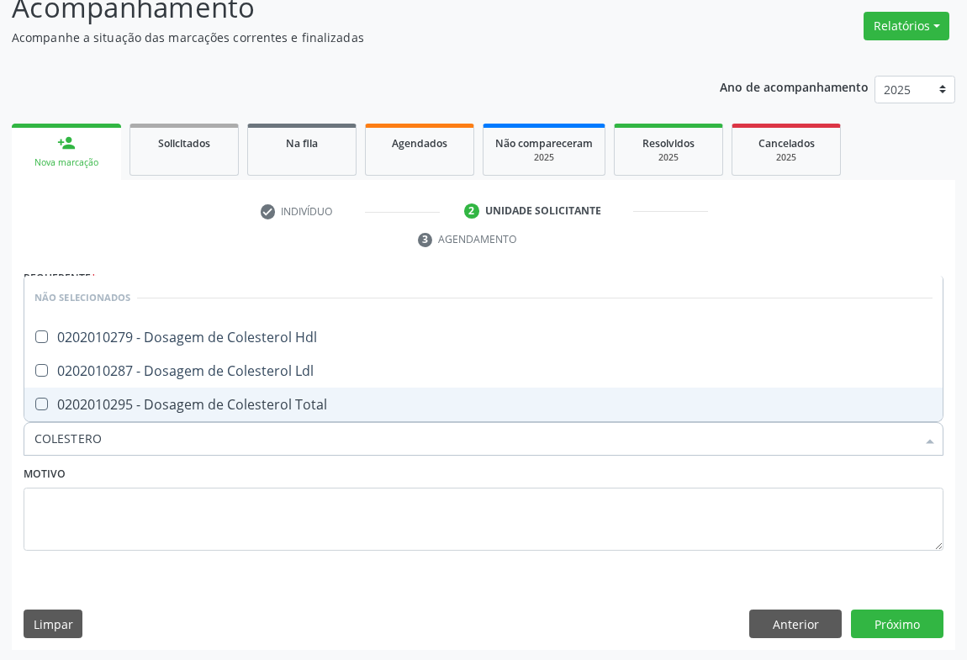
type input "COLESTEROL"
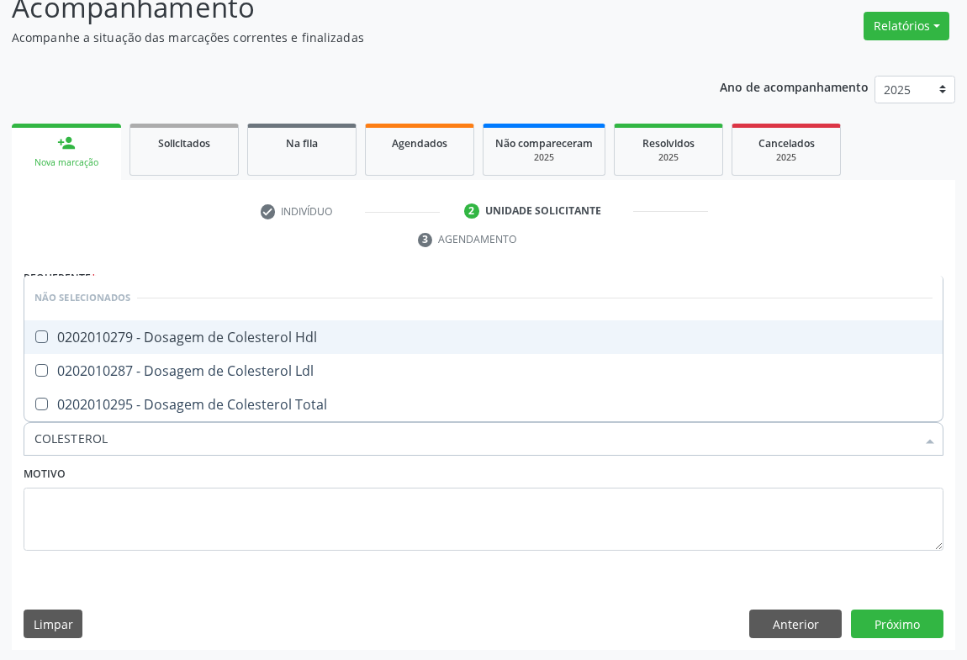
click at [184, 331] on div "0202010279 - Dosagem de Colesterol Hdl" at bounding box center [483, 337] width 898 height 13
checkbox Hdl "true"
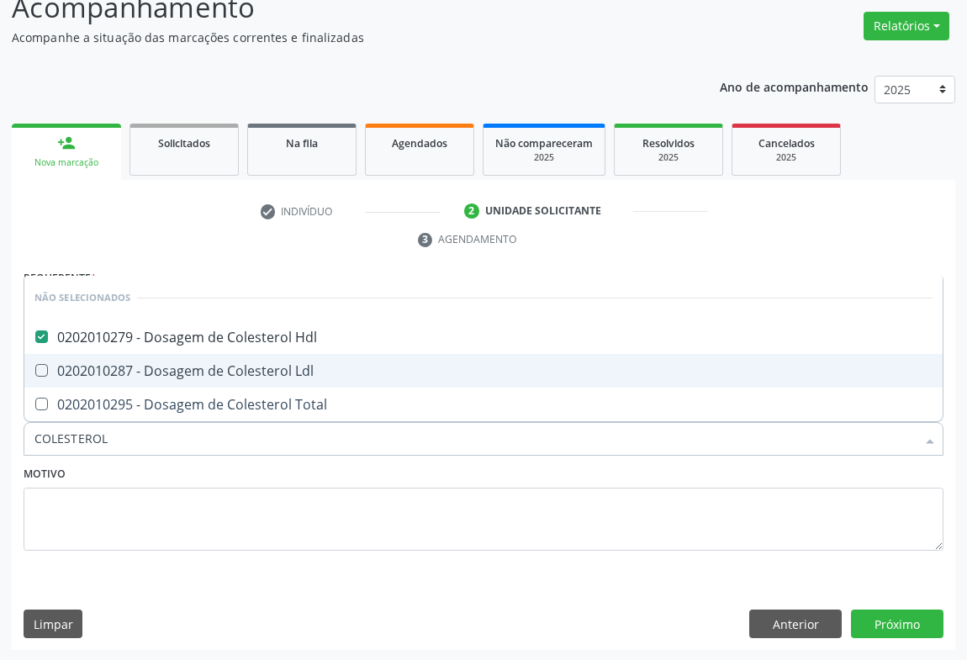
click at [168, 364] on div "0202010287 - Dosagem de Colesterol Ldl" at bounding box center [483, 370] width 898 height 13
checkbox Ldl "true"
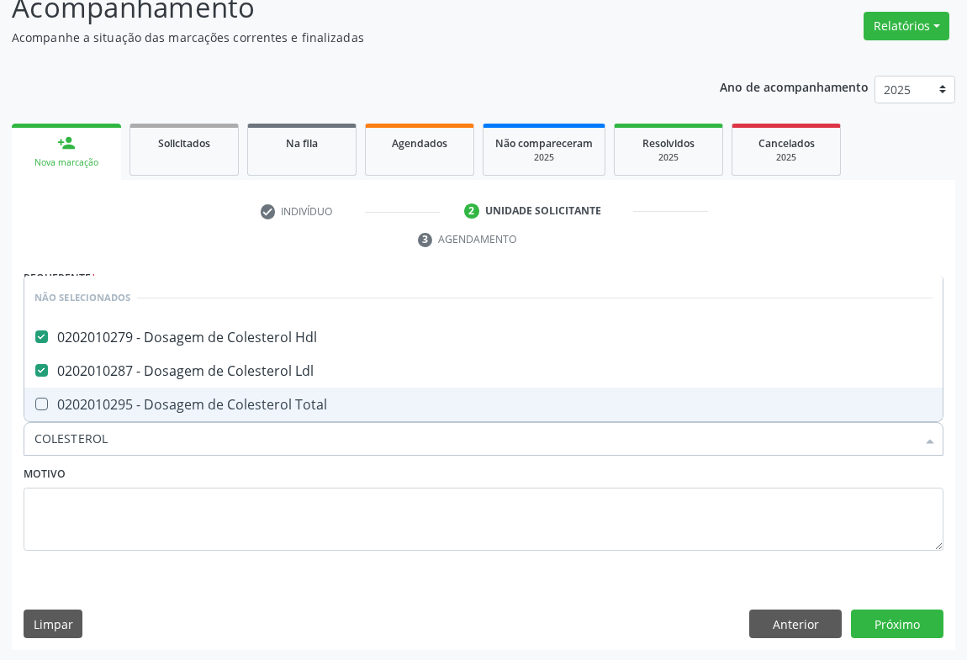
click at [160, 399] on div "0202010295 - Dosagem de Colesterol Total" at bounding box center [483, 404] width 898 height 13
checkbox Total "true"
type input "COLESTEROL"
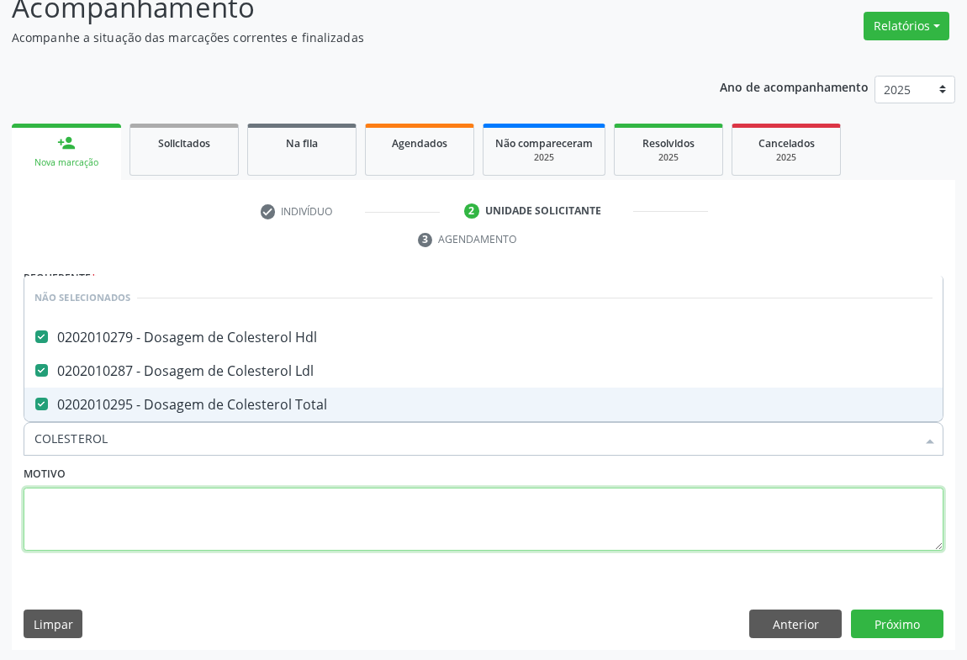
click at [152, 501] on textarea at bounding box center [484, 520] width 920 height 64
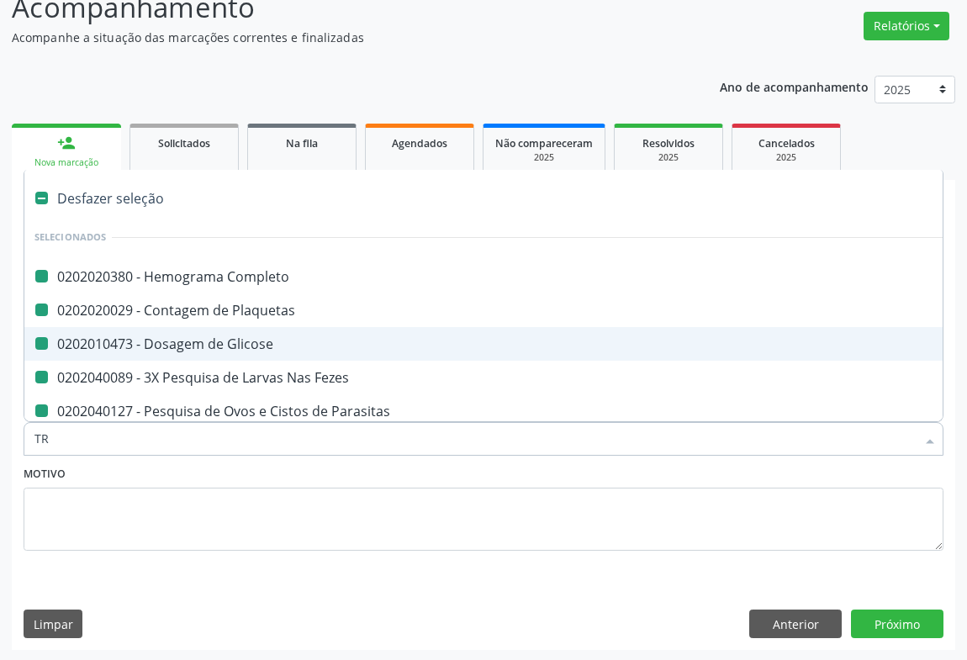
type input "TRI"
checkbox Completo "false"
checkbox Plaquetas "false"
checkbox Glicose "false"
checkbox Fezes "false"
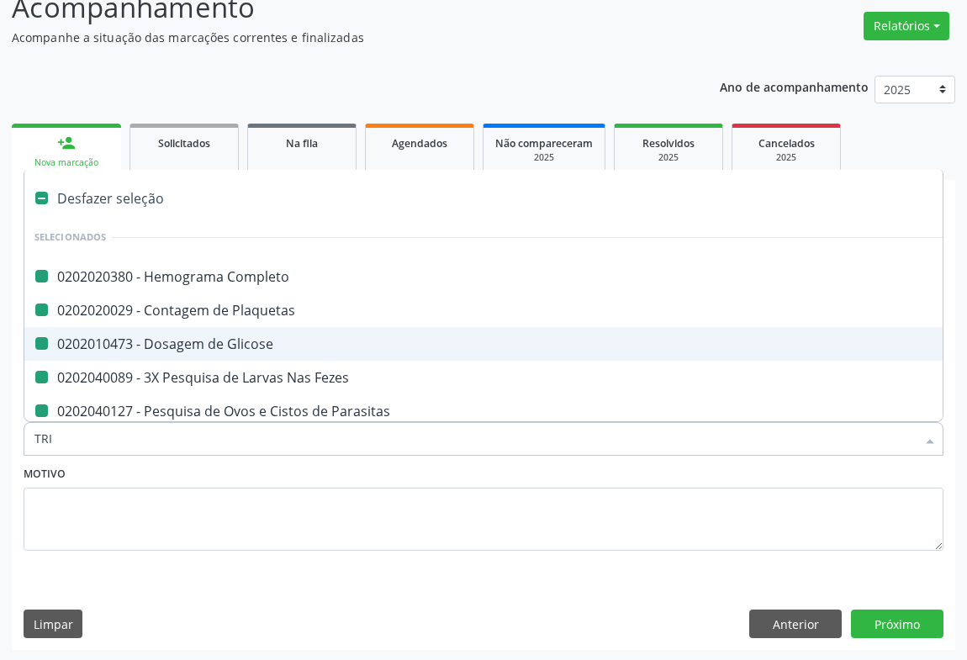
checkbox Parasitas "false"
checkbox Abo "false"
checkbox Hdl "false"
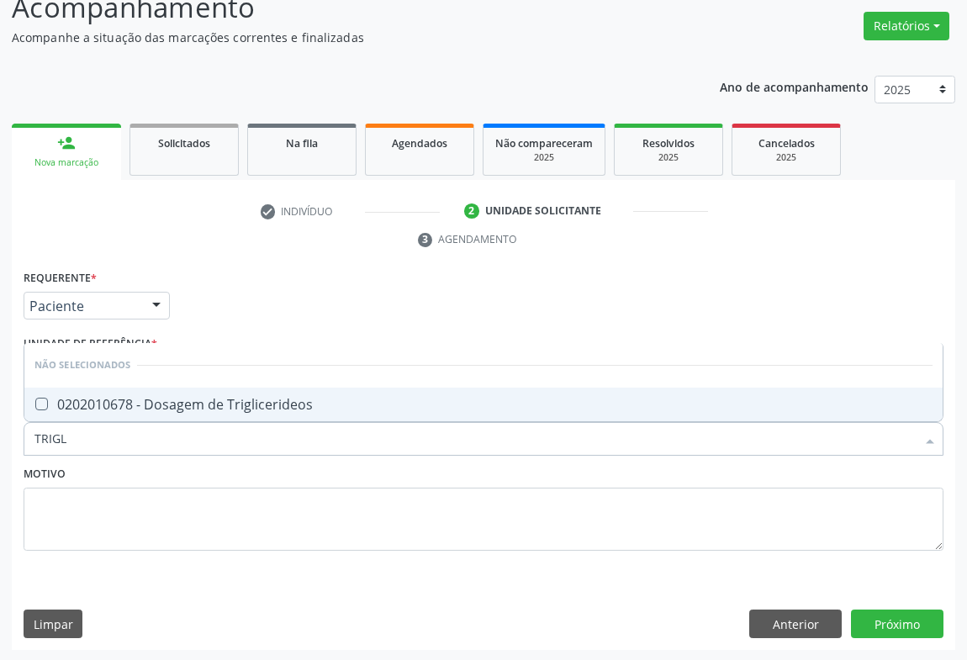
type input "TRIGLI"
click at [156, 402] on div "0202010678 - Dosagem de Triglicerideos" at bounding box center [483, 404] width 898 height 13
checkbox Triglicerideos "true"
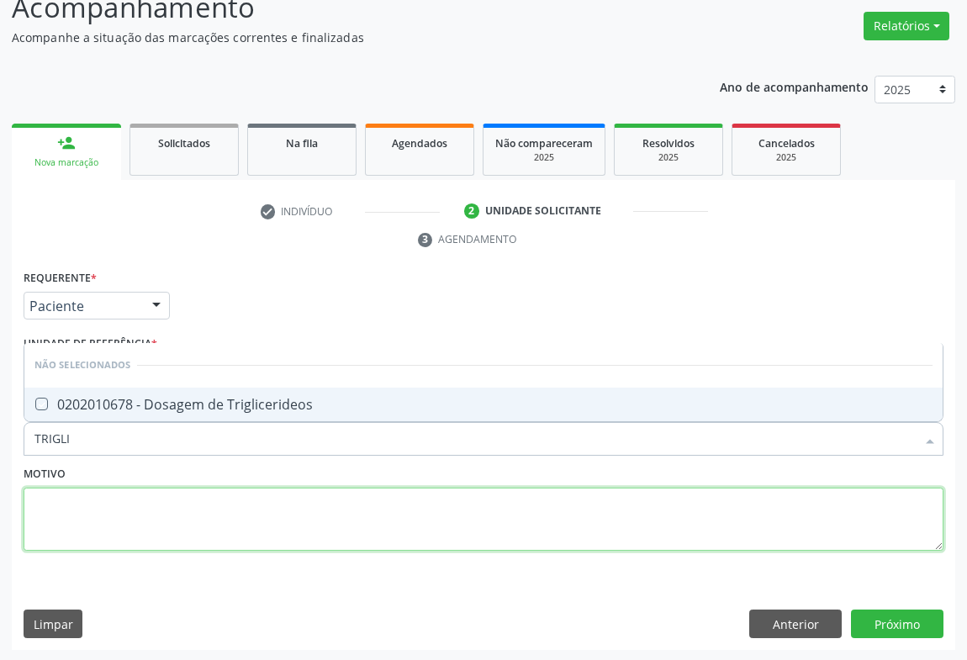
click at [113, 499] on textarea at bounding box center [484, 520] width 920 height 64
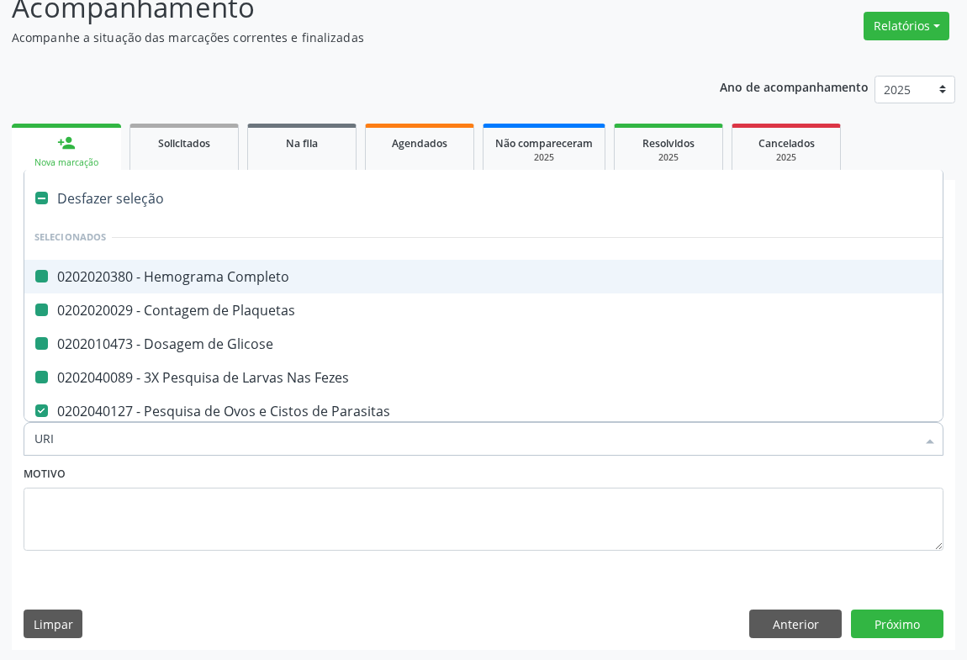
type input "URIN"
checkbox Completo "false"
checkbox Plaquetas "false"
checkbox Glicose "false"
checkbox Fezes "false"
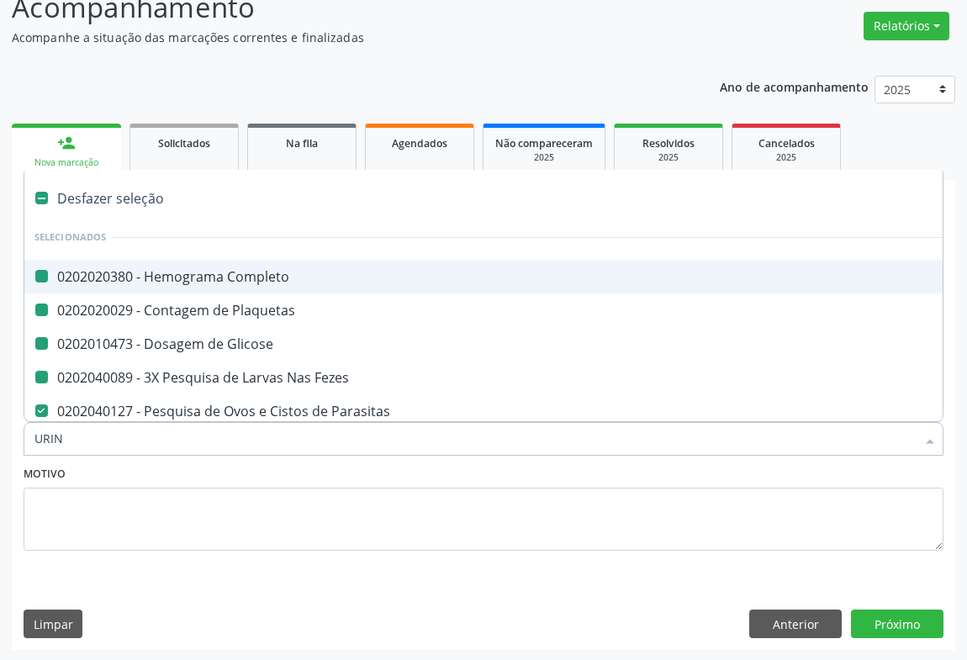
checkbox Abo "false"
checkbox Hdl "false"
checkbox Ldl "false"
checkbox Total "false"
checkbox Triglicerideos "false"
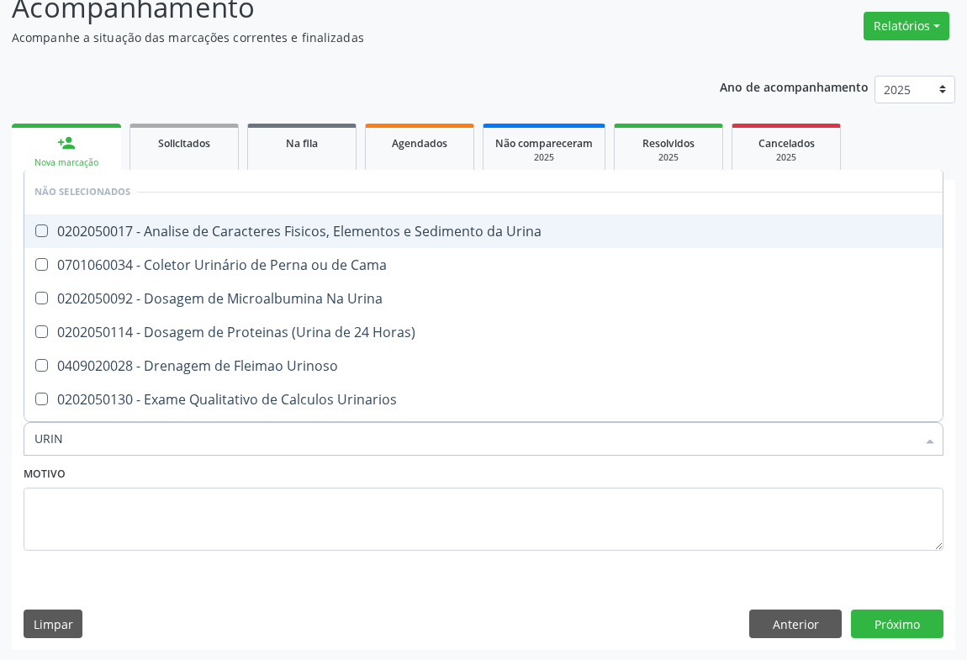
type input "URINA"
click at [263, 225] on div "0202050017 - Analise de Caracteres Fisicos, Elementos e Sedimento da Urina" at bounding box center [483, 231] width 898 height 13
checkbox Urina "true"
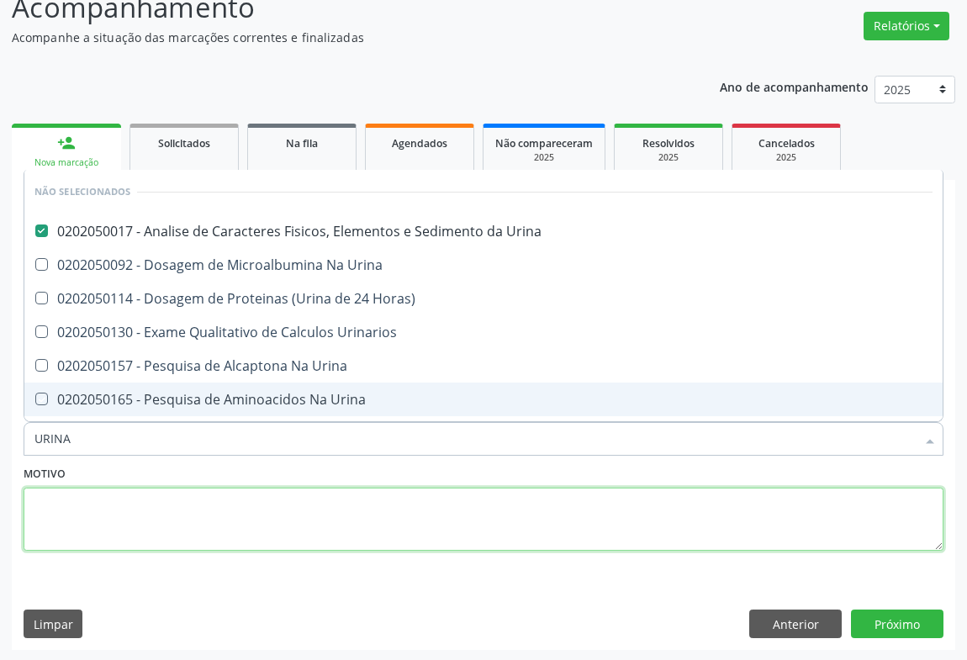
click at [193, 531] on textarea at bounding box center [484, 520] width 920 height 64
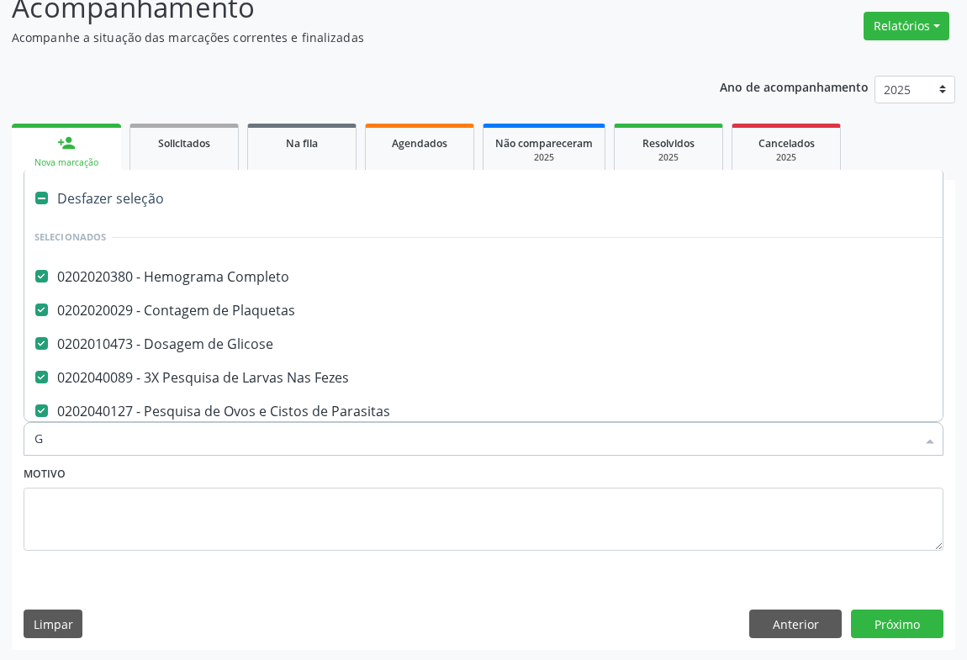
type input "GL"
checkbox Fezes "false"
checkbox Abo "false"
checkbox Hdl "false"
checkbox Ldl "false"
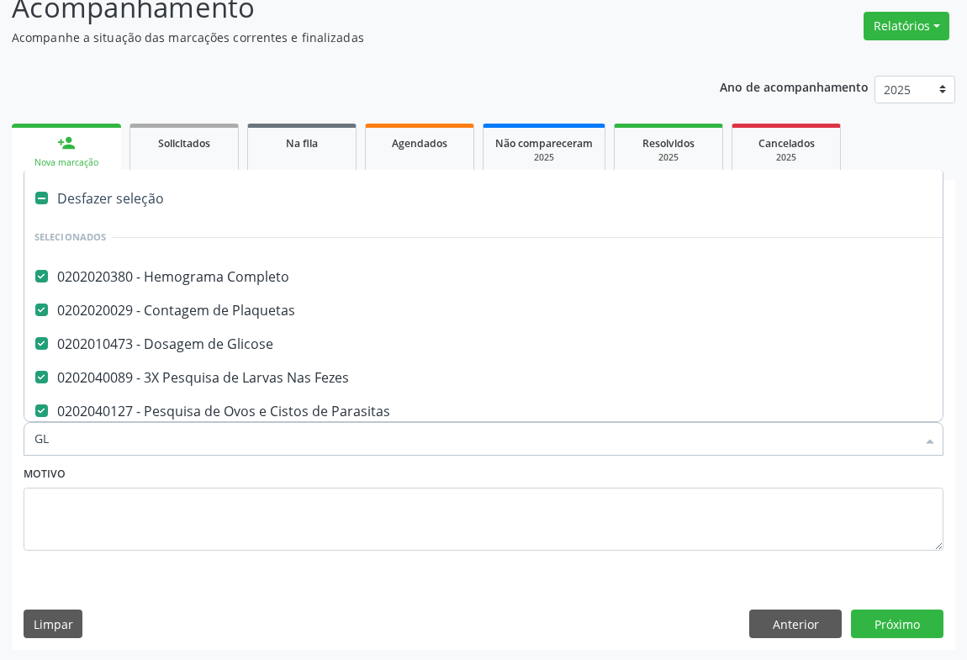
checkbox Triglicerideos "false"
checkbox Parasitas "false"
checkbox Urina "false"
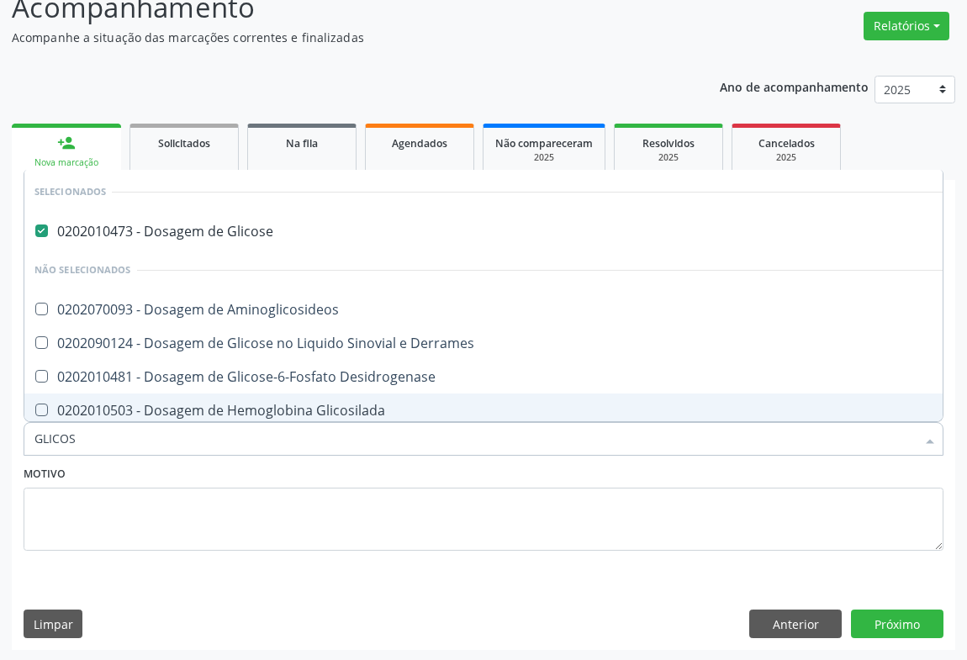
type input "GLICOSE"
click at [118, 473] on div "Motivo" at bounding box center [484, 506] width 920 height 89
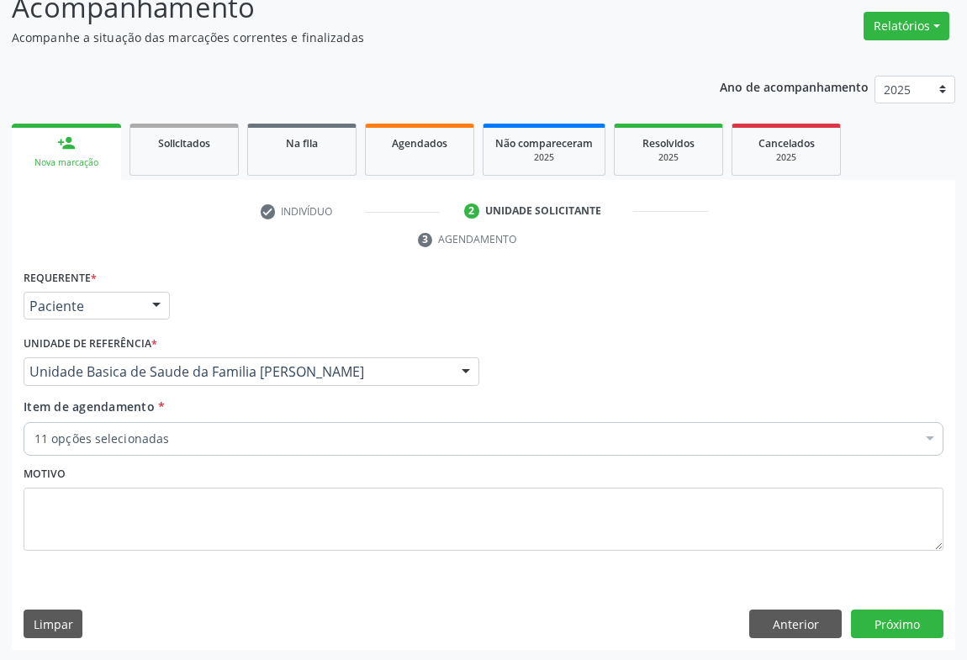
click at [136, 457] on div "Item de agendamento * 11 opções selecionadas Desfazer seleção Selecionados 0202…" at bounding box center [483, 430] width 928 height 65
click at [880, 623] on button "Próximo" at bounding box center [897, 624] width 93 height 29
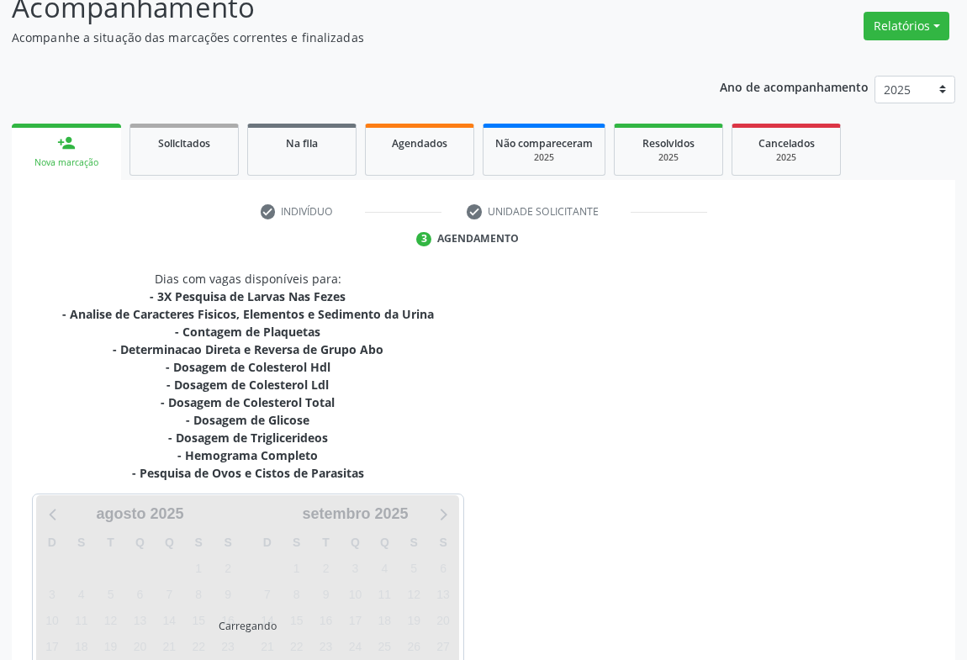
scroll to position [274, 0]
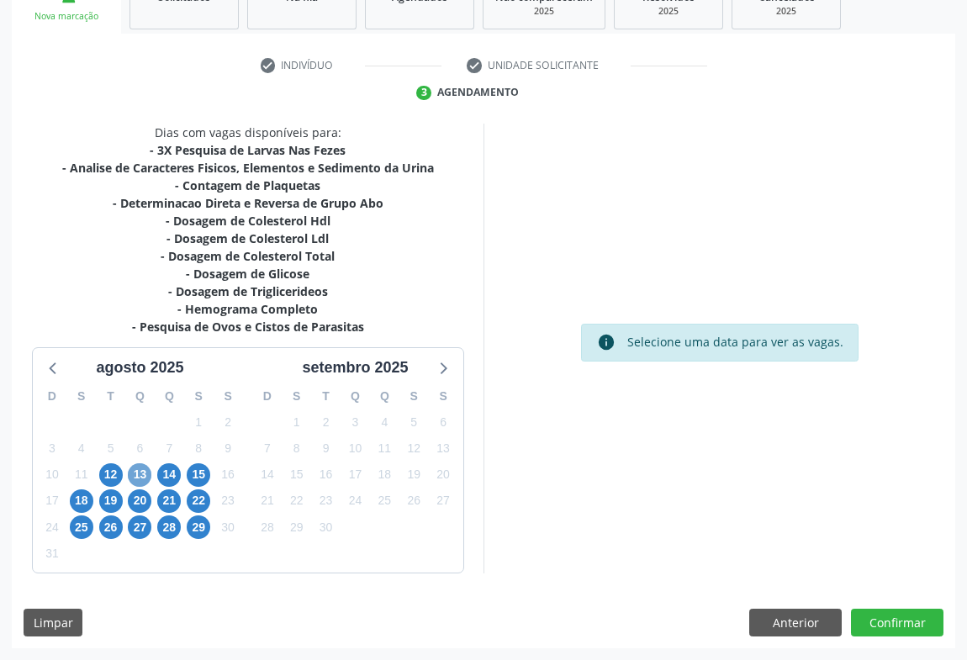
click at [146, 481] on span "13" at bounding box center [140, 475] width 24 height 24
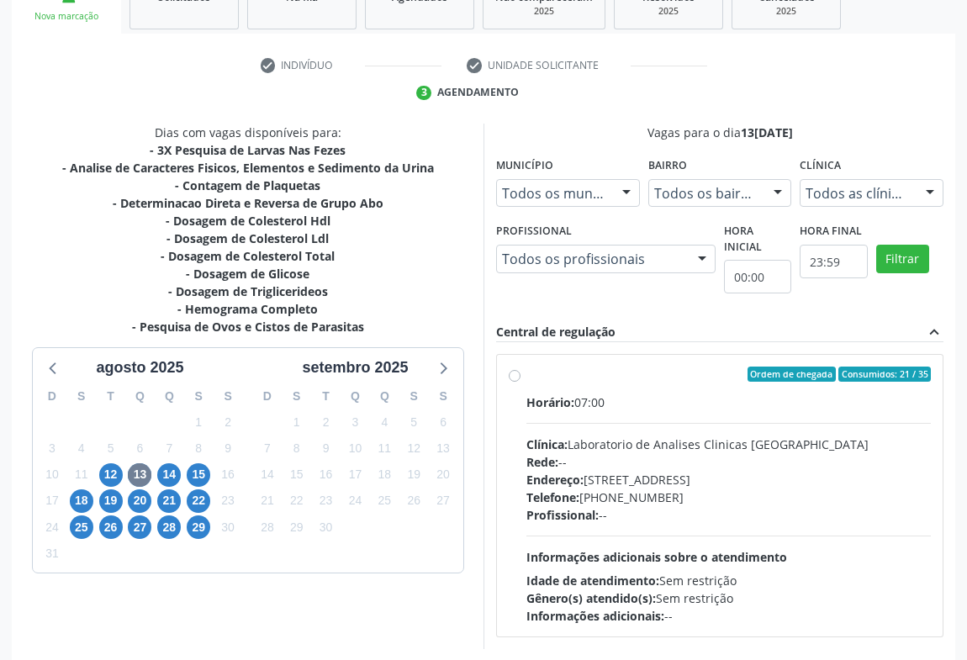
click at [681, 508] on div "Profissional: --" at bounding box center [728, 515] width 405 height 18
click at [521, 382] on input "Ordem de chegada Consumidos: 21 / 35 Horário: 07:00 Clínica: Laboratorio de Ana…" at bounding box center [515, 374] width 12 height 15
radio input "true"
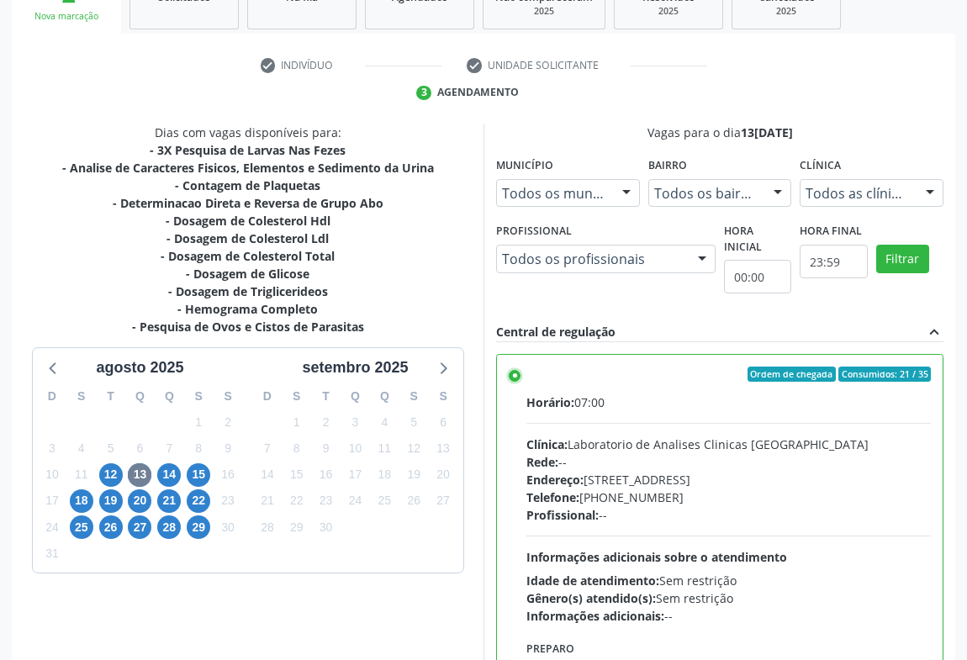
scroll to position [379, 0]
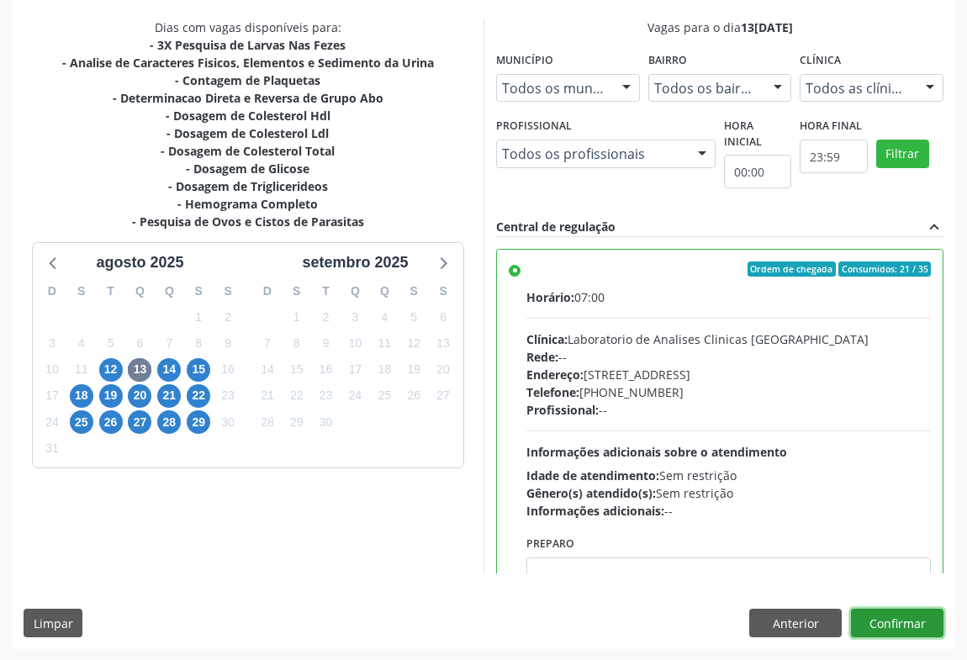
click at [880, 629] on button "Confirmar" at bounding box center [897, 623] width 93 height 29
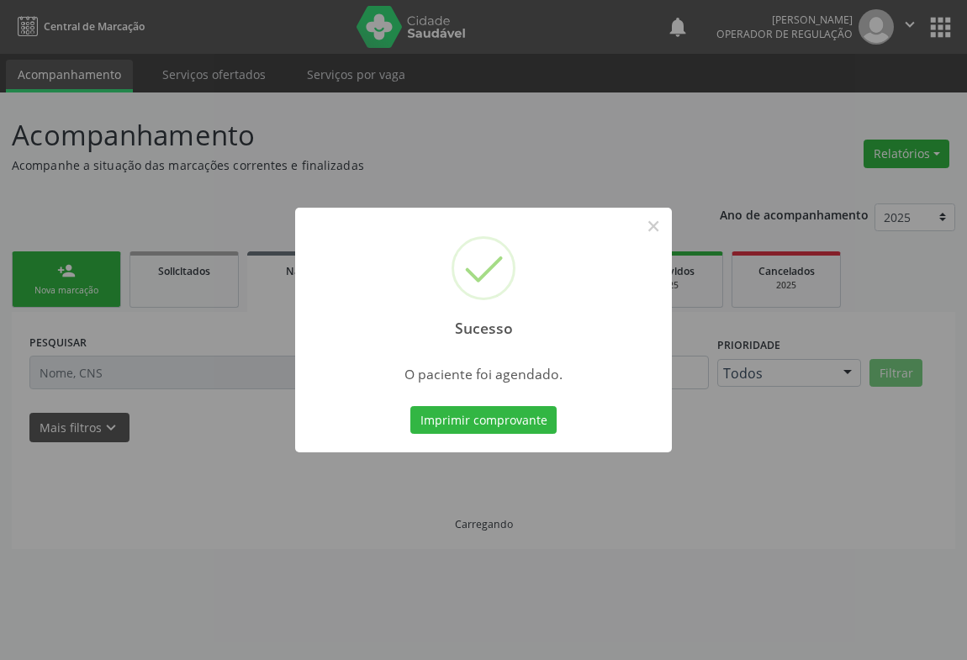
scroll to position [0, 0]
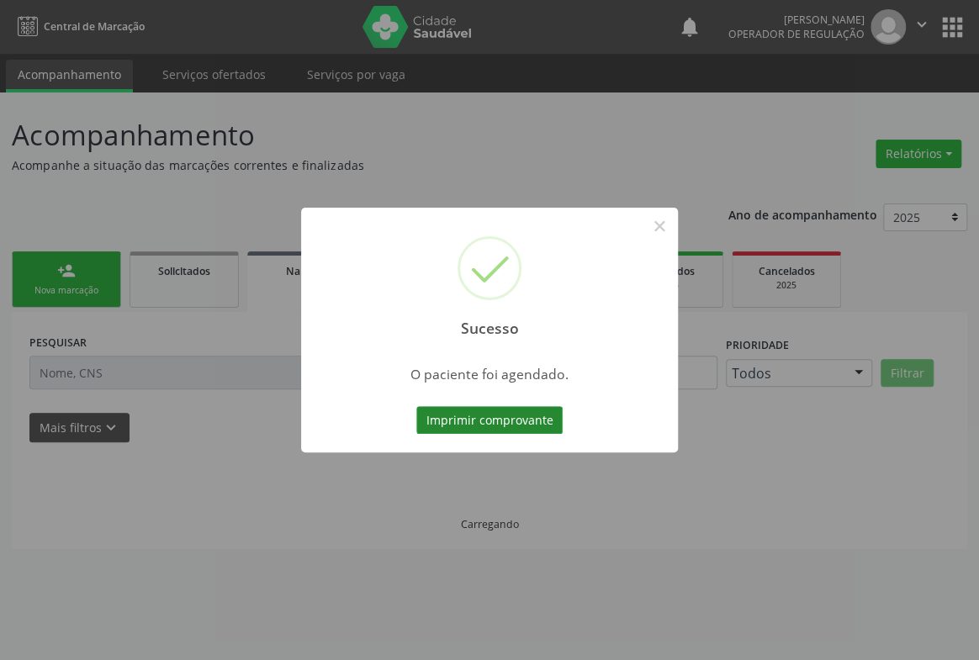
click at [487, 416] on button "Imprimir comprovante" at bounding box center [489, 420] width 146 height 29
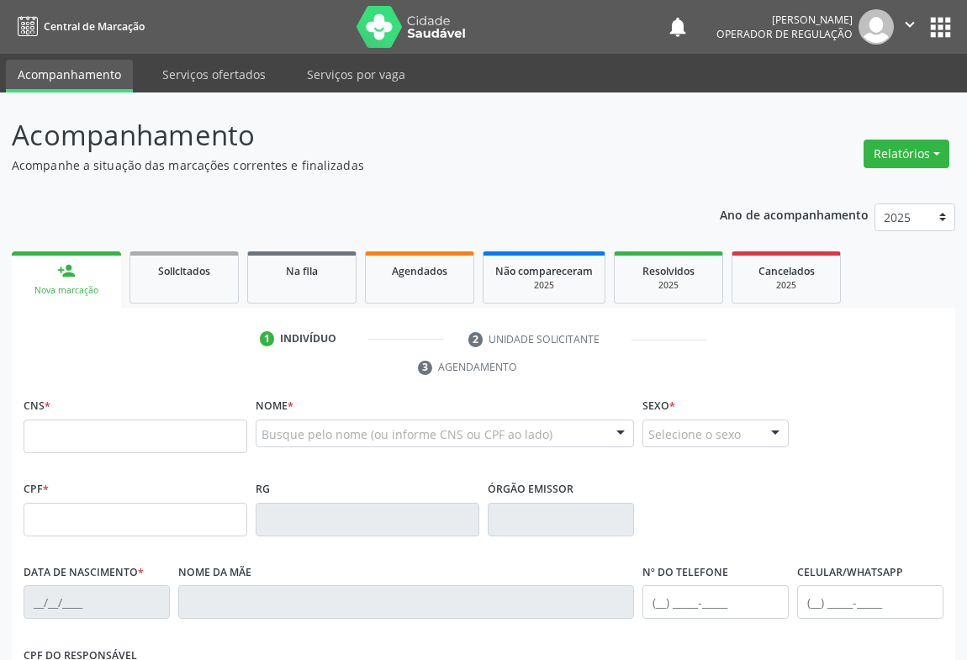
click at [454, 136] on p "Acompanhamento" at bounding box center [342, 135] width 660 height 42
click at [59, 438] on input "text" at bounding box center [136, 437] width 224 height 34
type input "705 8064 2024 2132"
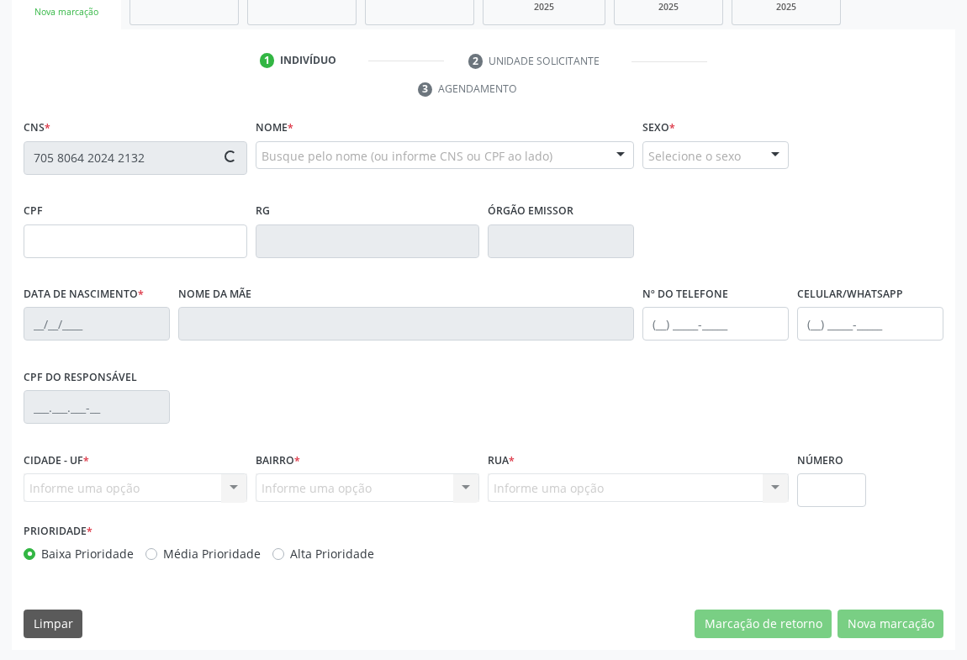
type input "0849025230"
type input "[DATE]"
type input "[PHONE_NUMBER]"
type input "914.207.415-00"
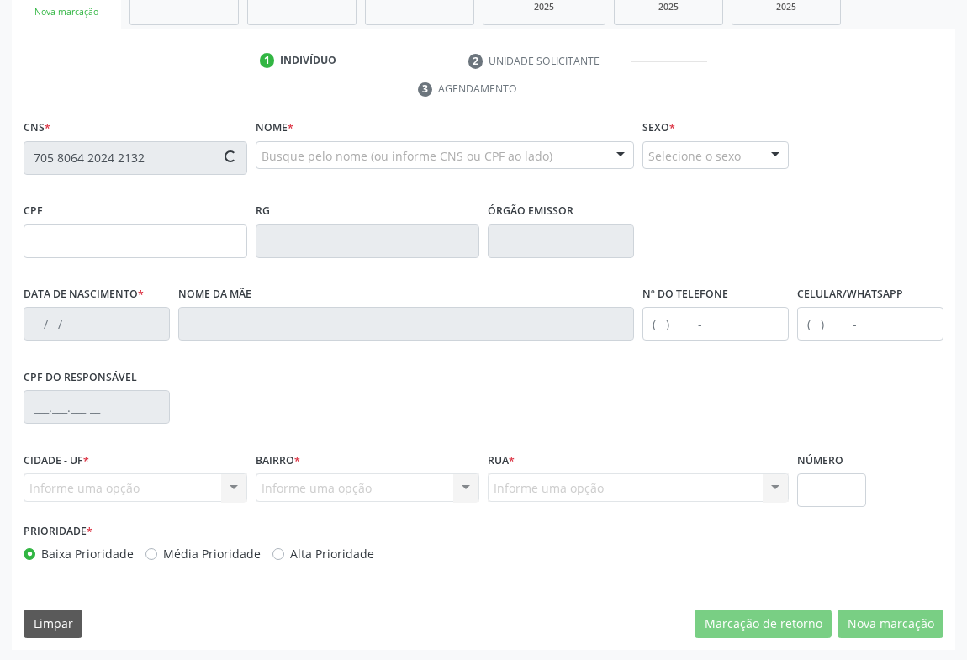
type input "S/N"
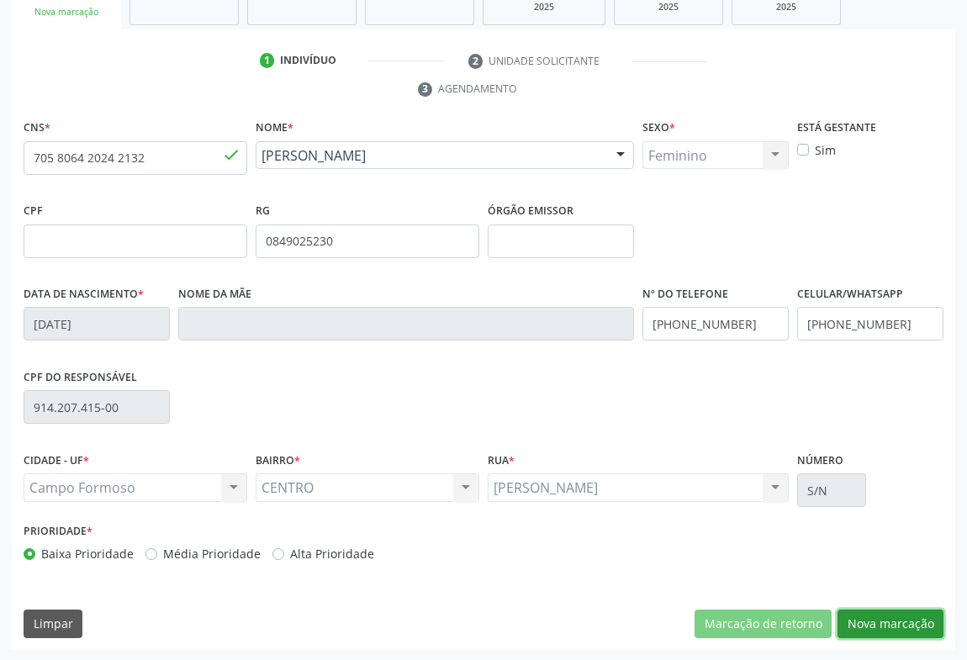
click at [872, 615] on button "Nova marcação" at bounding box center [891, 624] width 106 height 29
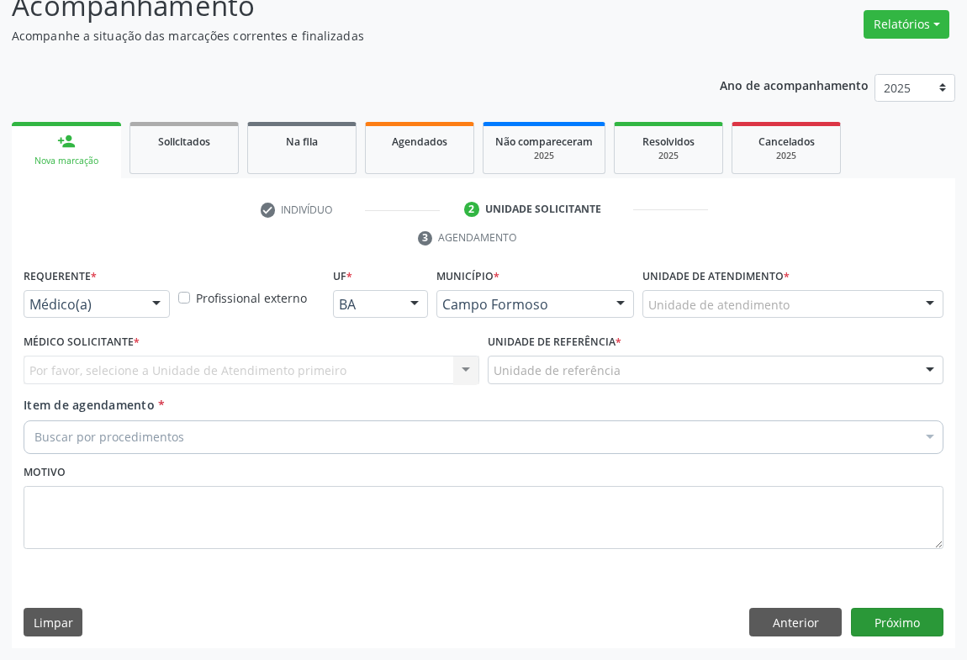
scroll to position [128, 0]
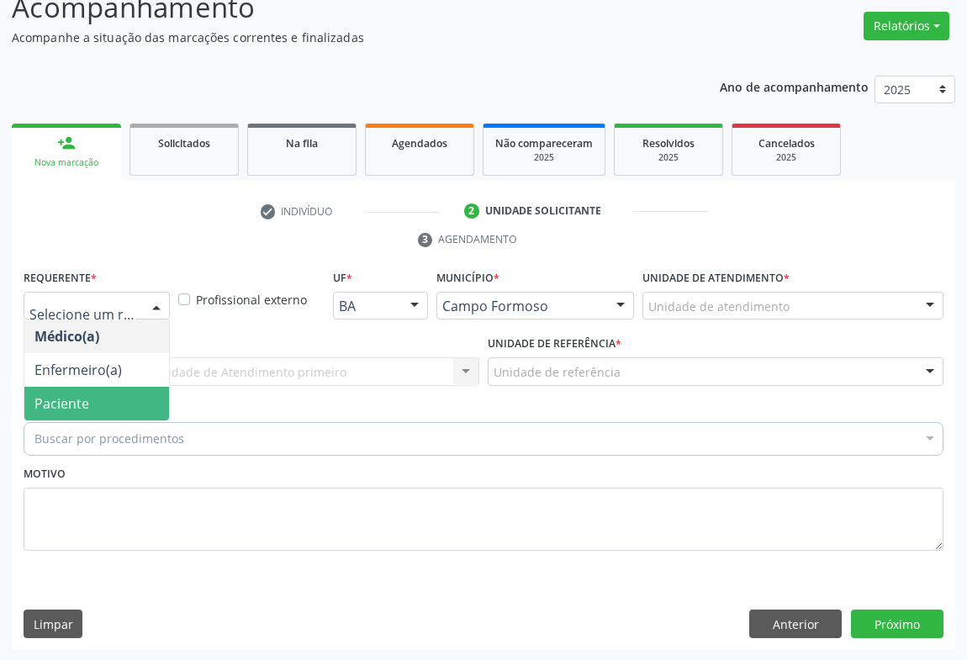
click at [91, 411] on span "Paciente" at bounding box center [96, 404] width 145 height 34
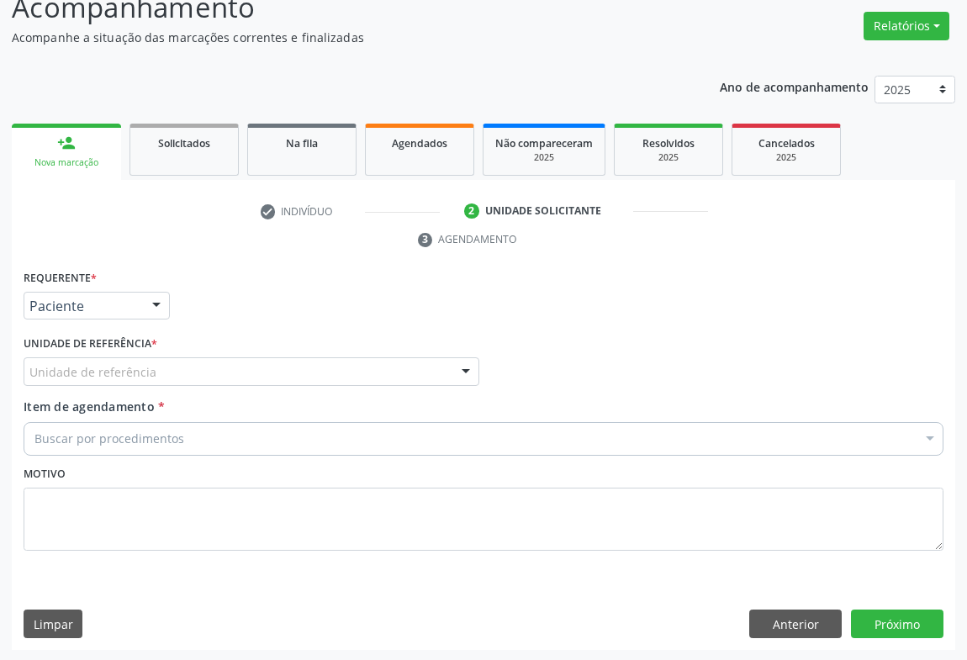
click at [216, 375] on div "Unidade de referência" at bounding box center [252, 371] width 456 height 29
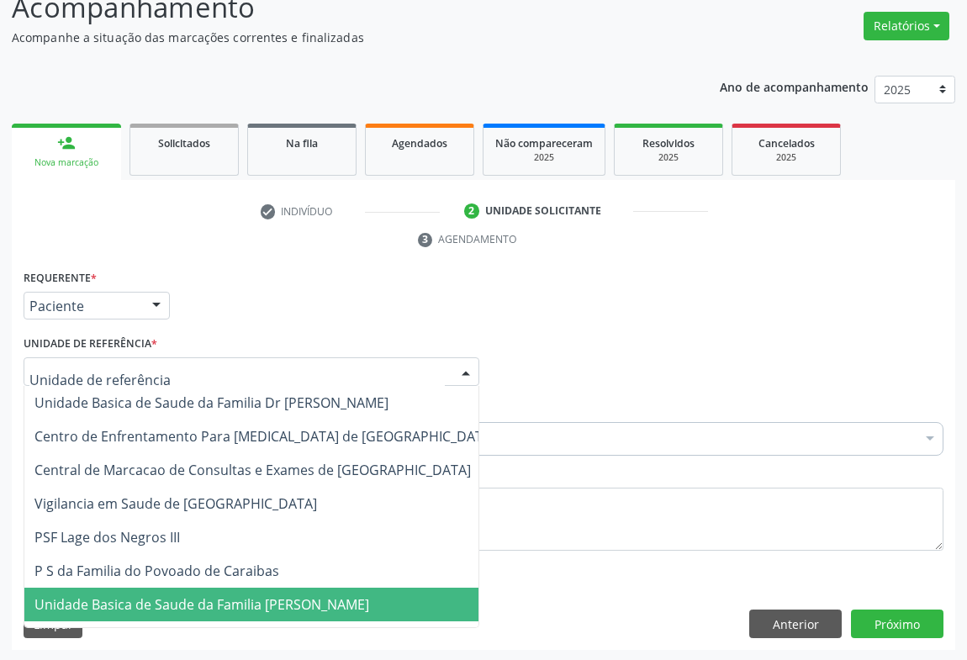
click at [198, 606] on span "Unidade Basica de Saude da Familia [PERSON_NAME]" at bounding box center [201, 604] width 335 height 19
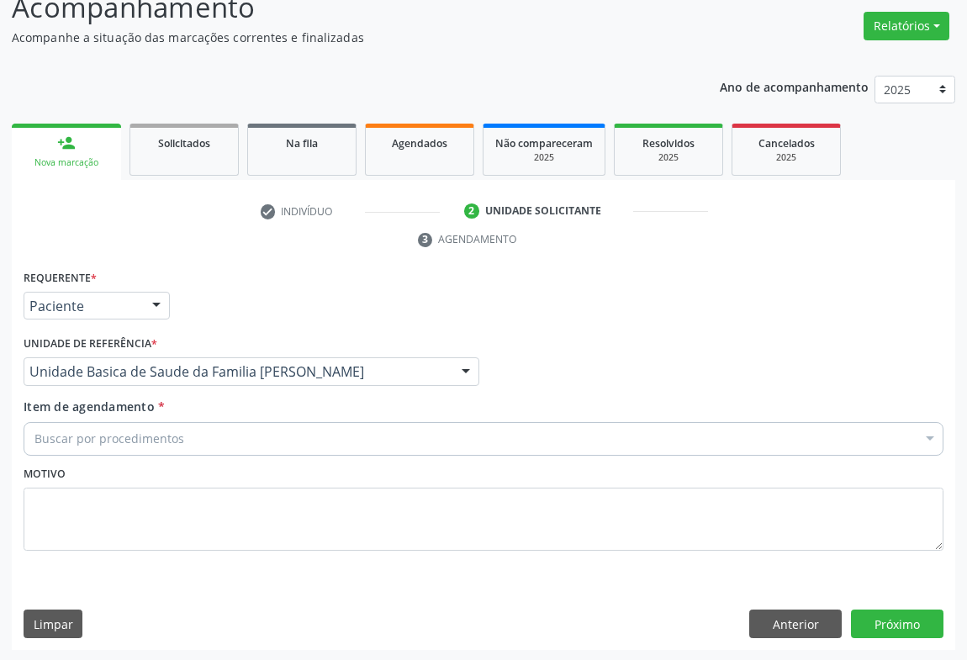
click at [180, 436] on div "Buscar por procedimentos" at bounding box center [484, 439] width 920 height 34
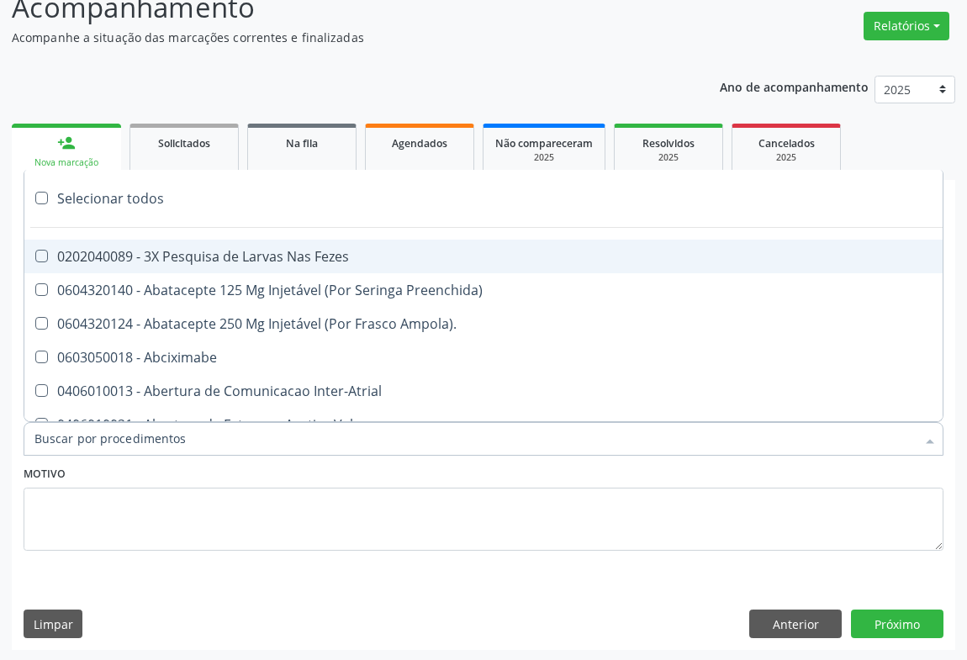
type input "G"
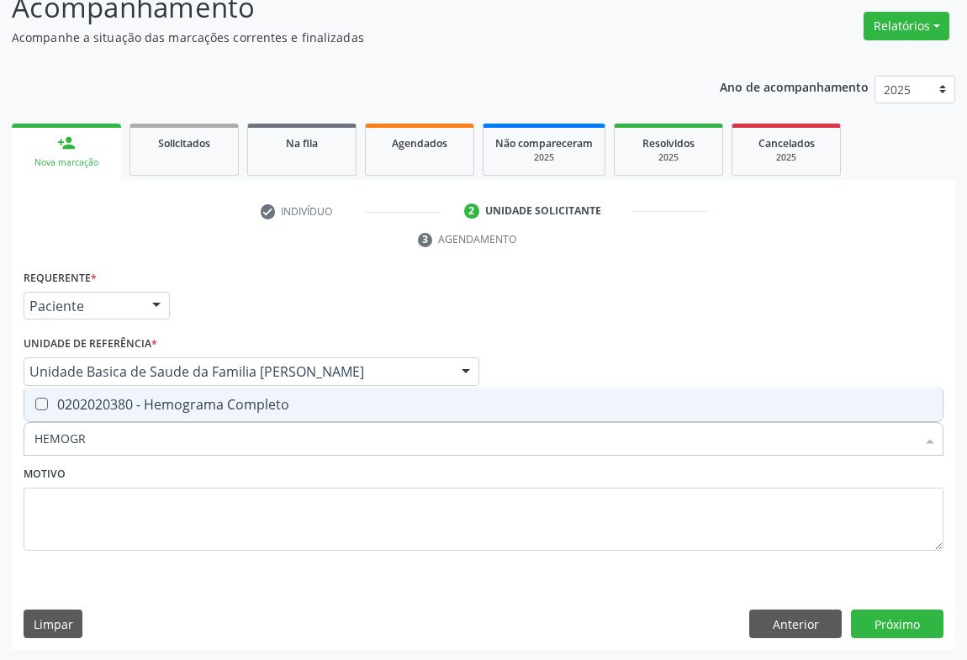
type input "HEMOGRA"
drag, startPoint x: 195, startPoint y: 405, endPoint x: 168, endPoint y: 509, distance: 106.9
click at [193, 410] on div "0202020380 - Hemograma Completo" at bounding box center [483, 404] width 898 height 13
checkbox Completo "true"
type input "HEMOGRA"
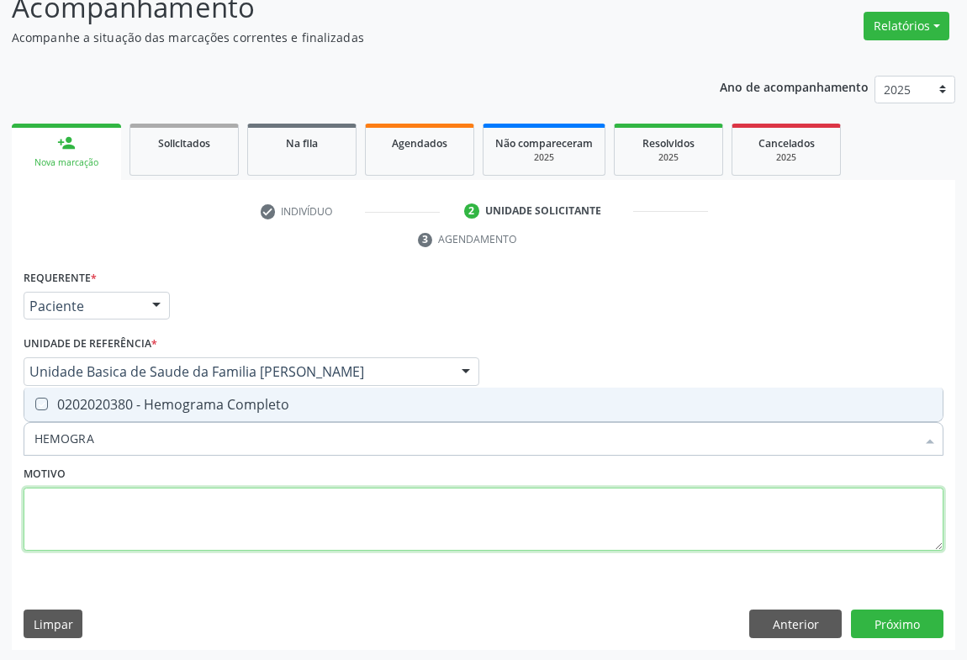
click at [170, 512] on textarea at bounding box center [484, 520] width 920 height 64
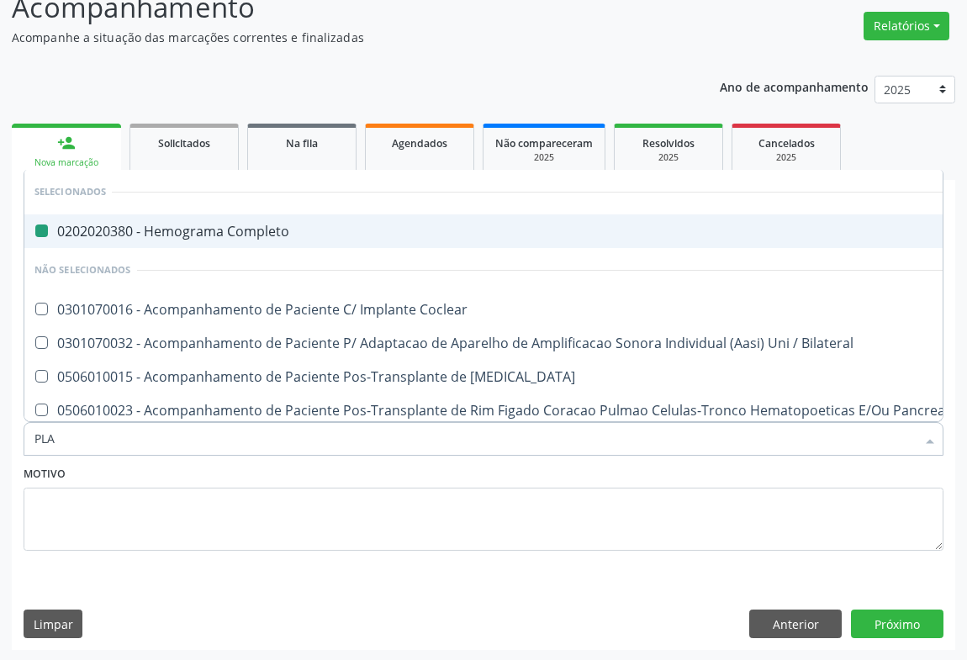
type input "PLAQ"
checkbox Completo "false"
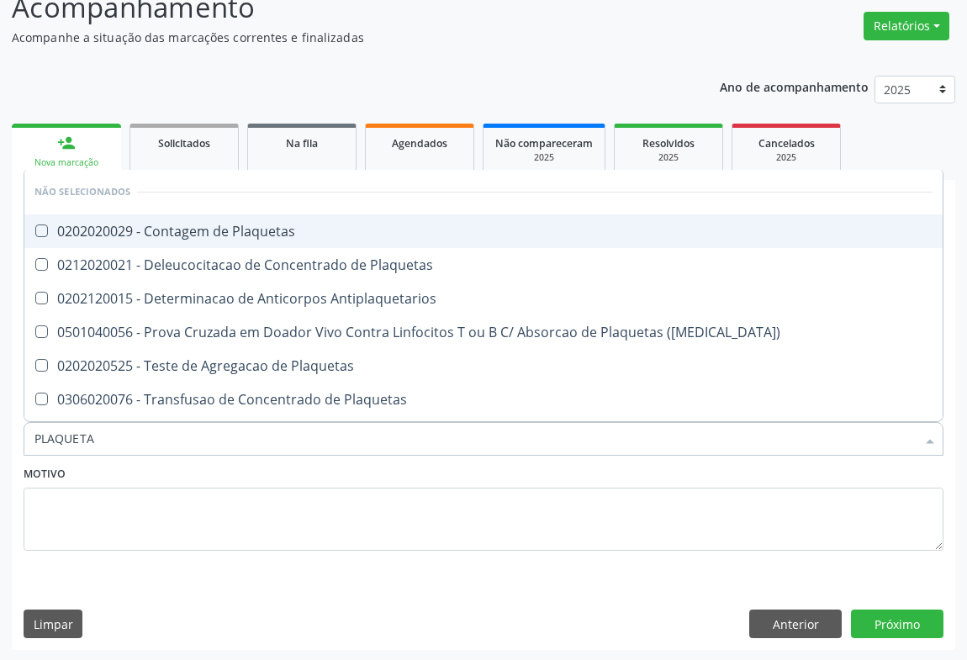
type input "PLAQUETAS"
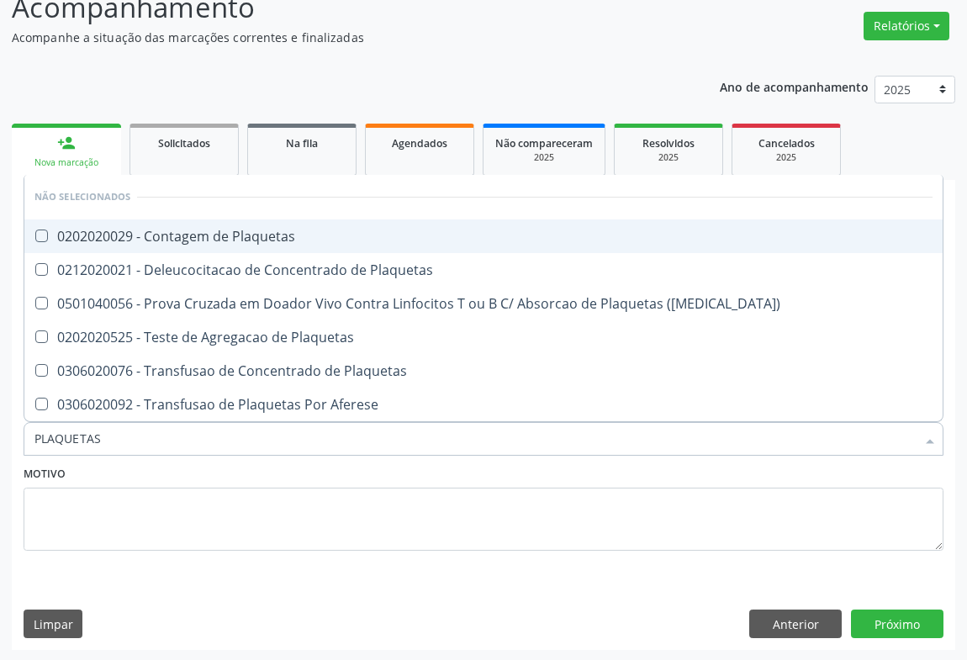
click at [212, 234] on div "0202020029 - Contagem de Plaquetas" at bounding box center [483, 236] width 898 height 13
checkbox Plaquetas "true"
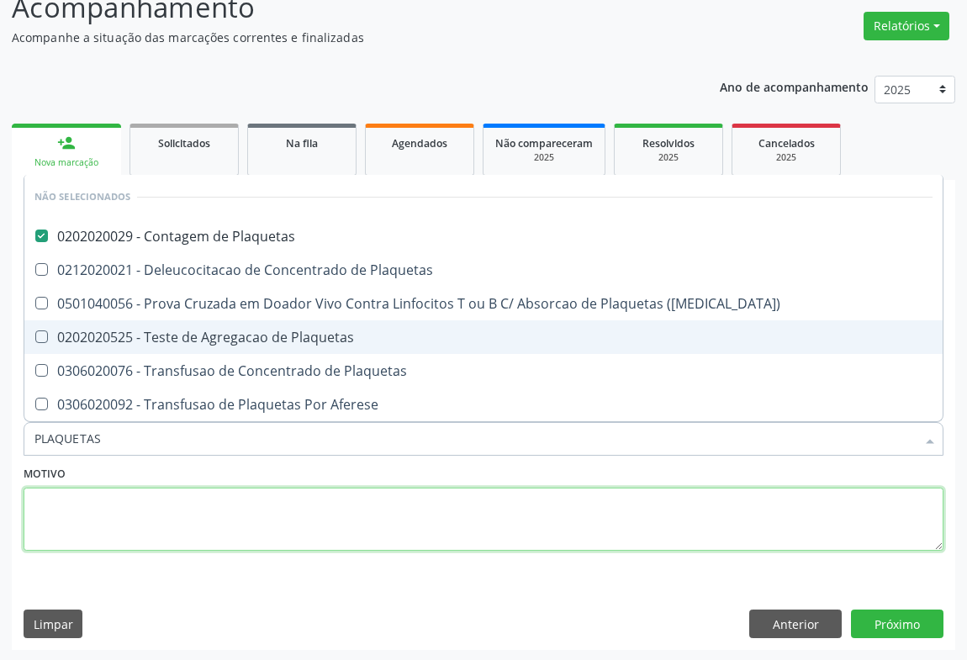
click at [156, 537] on textarea at bounding box center [484, 520] width 920 height 64
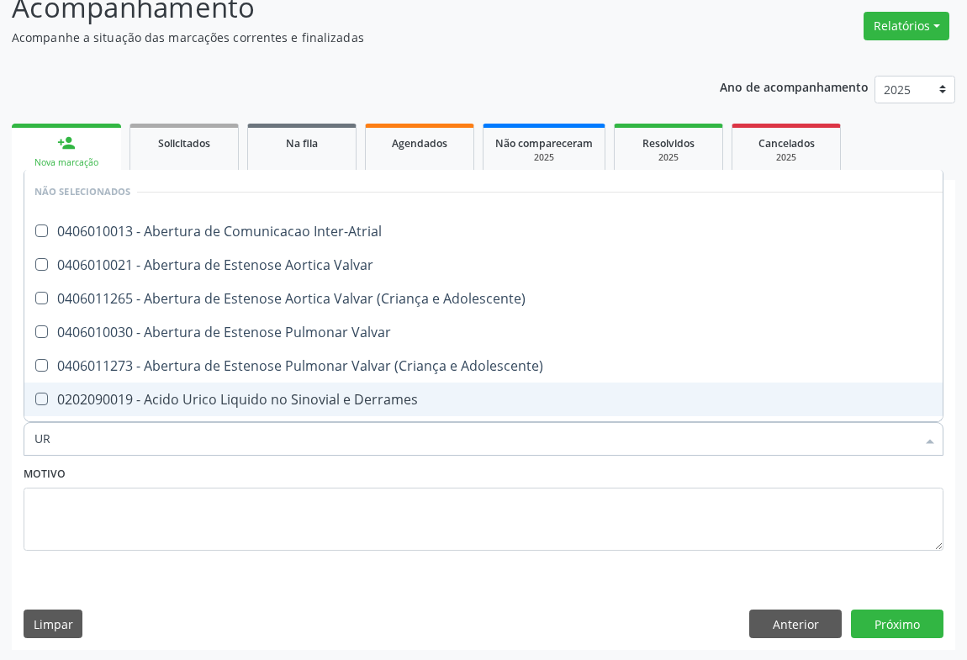
type input "URE"
checkbox Inter-Atrial "false"
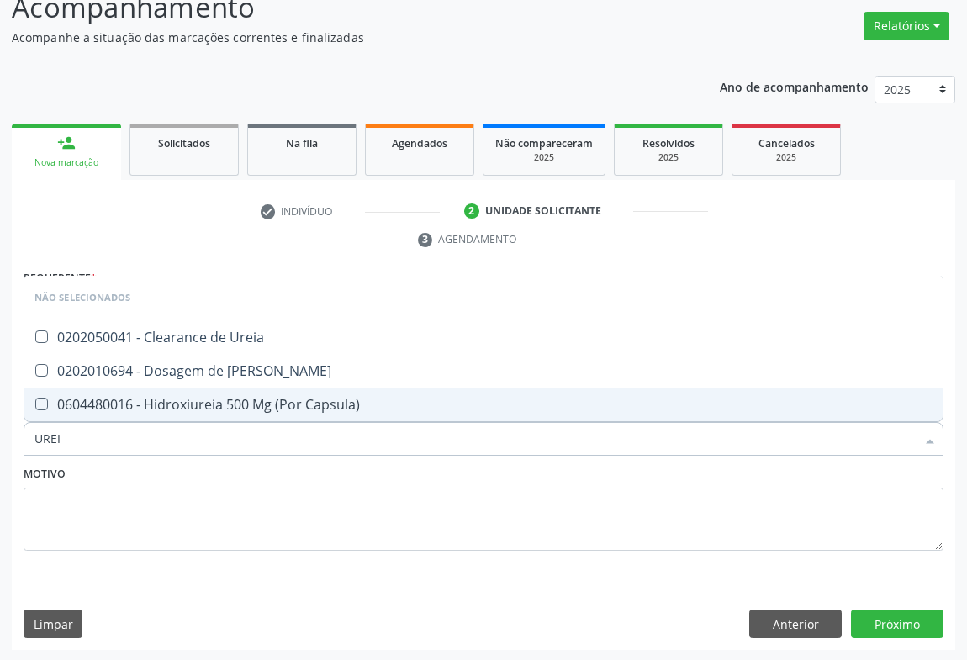
type input "UREIA"
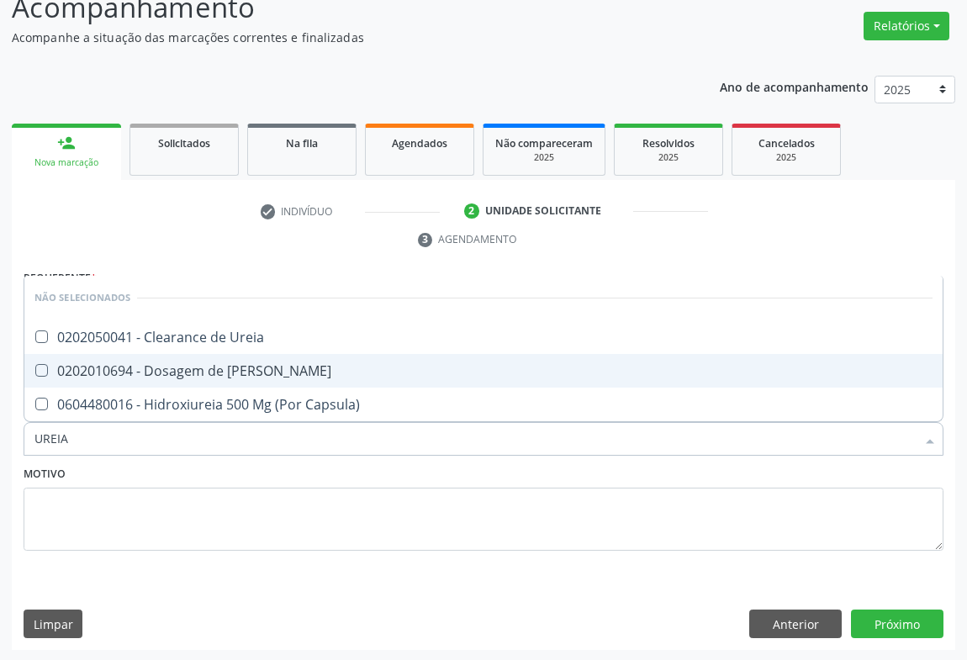
click at [130, 368] on div "0202010694 - Dosagem de [PERSON_NAME]" at bounding box center [483, 370] width 898 height 13
checkbox Ureia "true"
type input "UREIA"
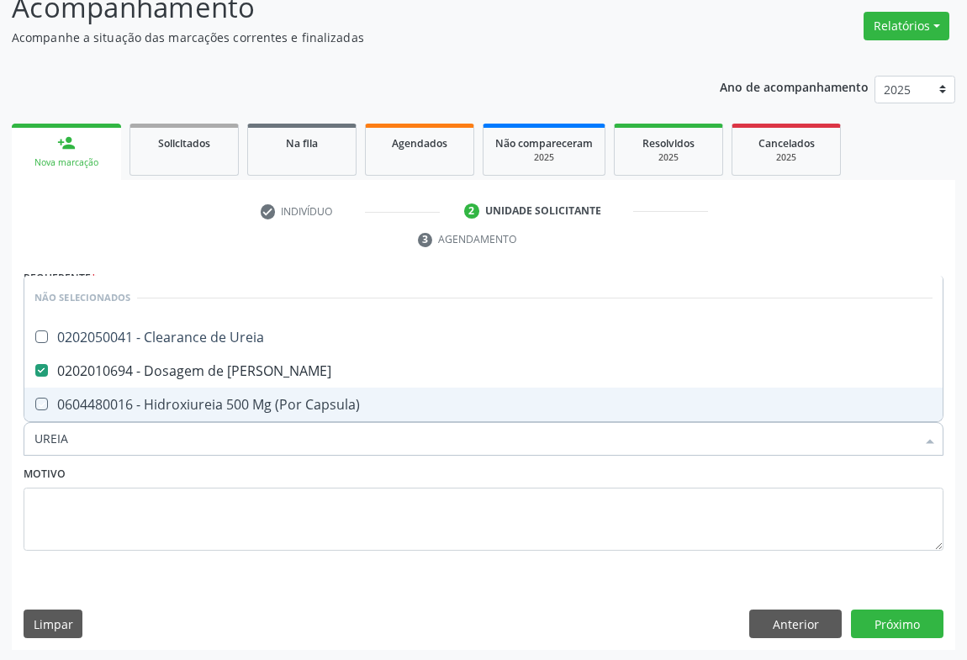
click at [112, 592] on div "Requerente * Paciente Médico(a) Enfermeiro(a) Paciente Nenhum resultado encontr…" at bounding box center [484, 458] width 944 height 384
checkbox Ureia "true"
checkbox Capsula\) "true"
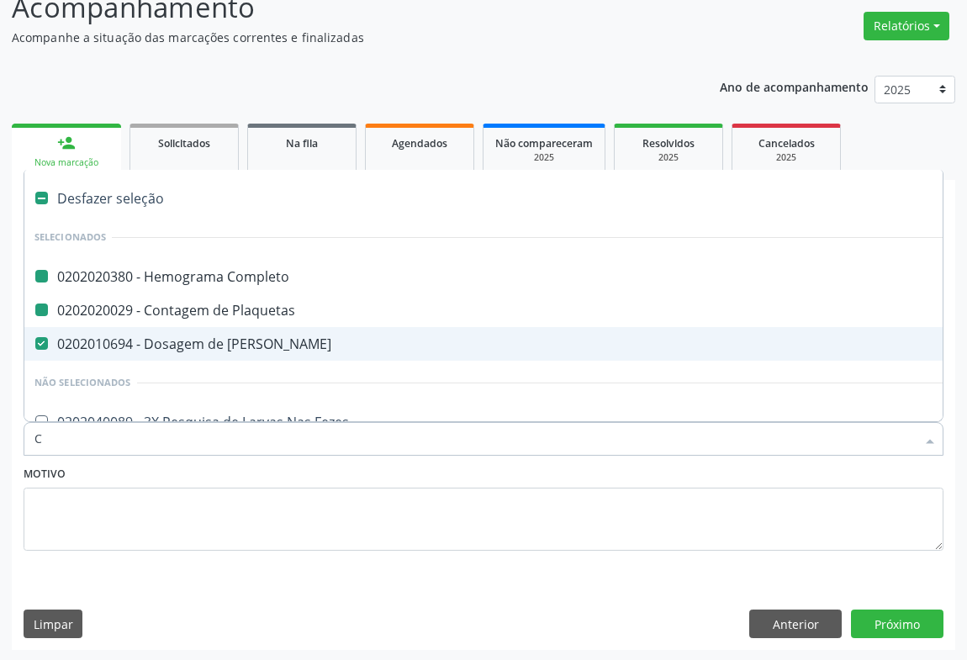
type input "CR"
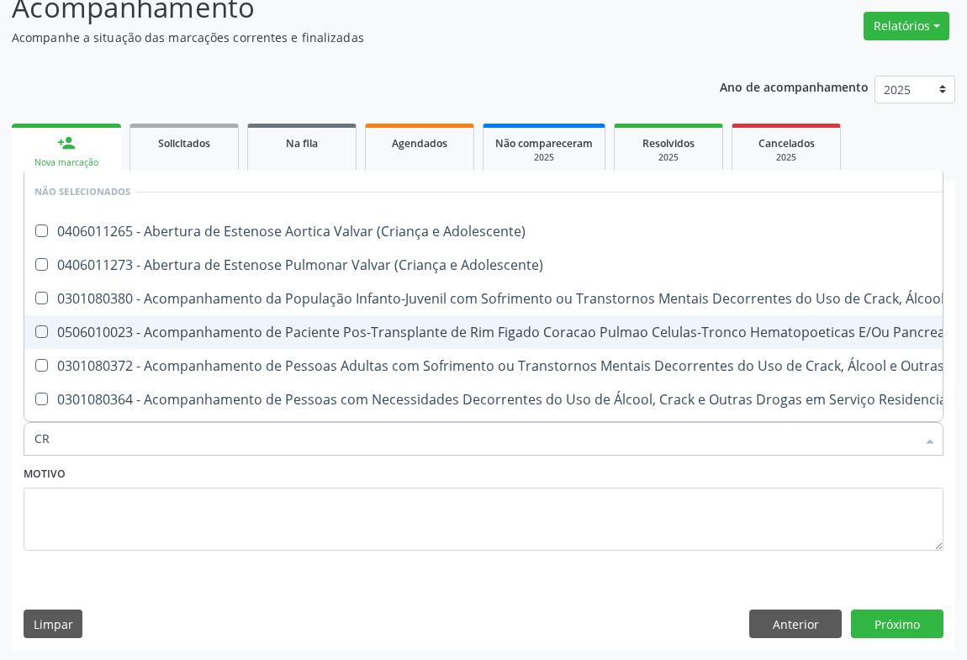
checkbox Adolescente\) "false"
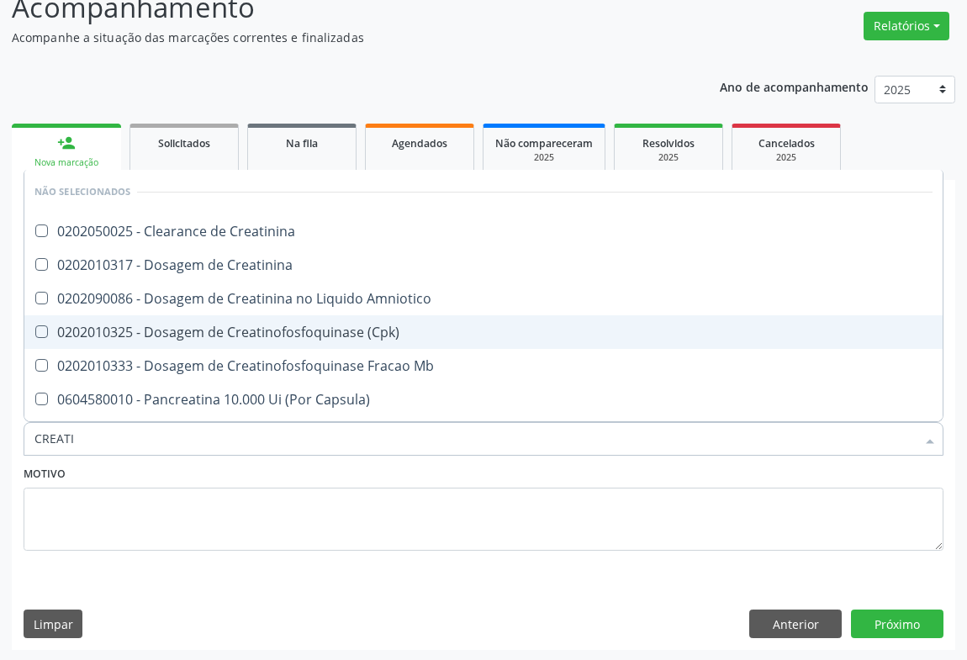
type input "CREATIN"
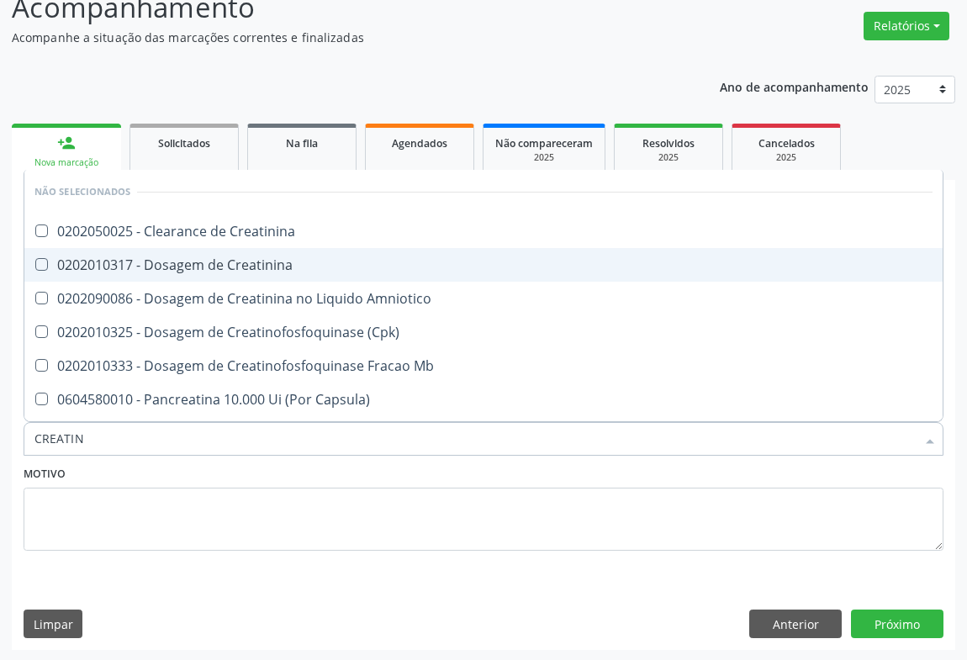
click at [193, 262] on div "0202010317 - Dosagem de Creatinina" at bounding box center [483, 264] width 898 height 13
checkbox Creatinina "true"
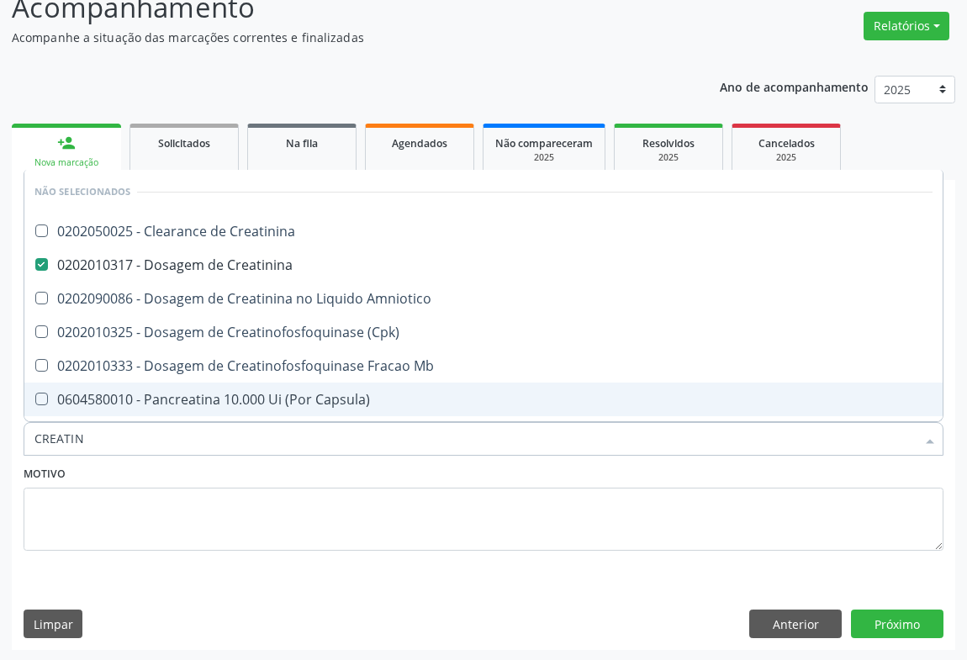
type input "CREATIN"
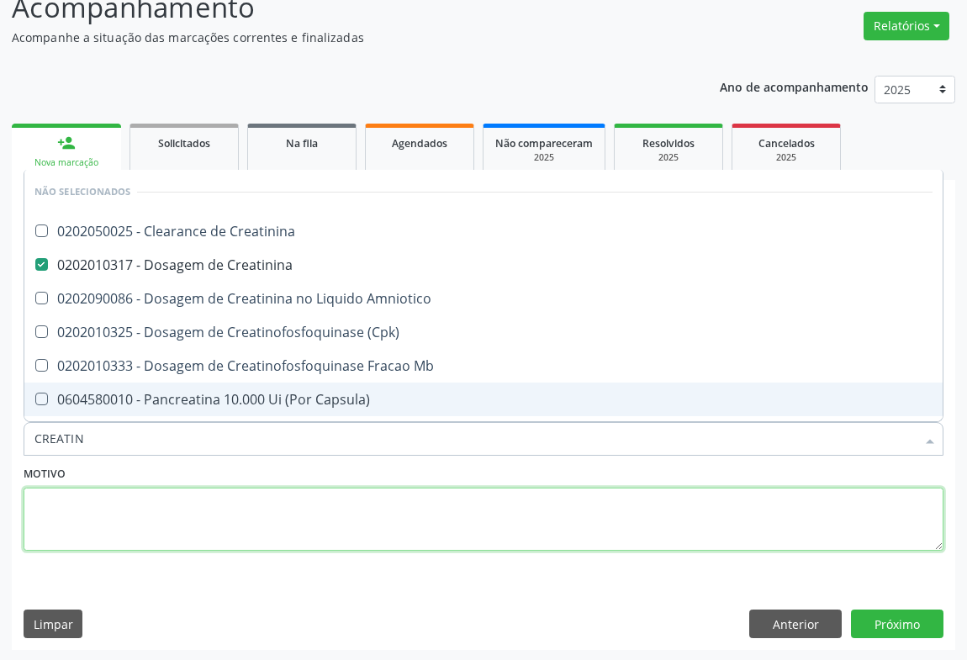
click at [118, 530] on textarea at bounding box center [484, 520] width 920 height 64
checkbox Creatinina "true"
checkbox Amniotico "true"
checkbox \(Cpk\) "true"
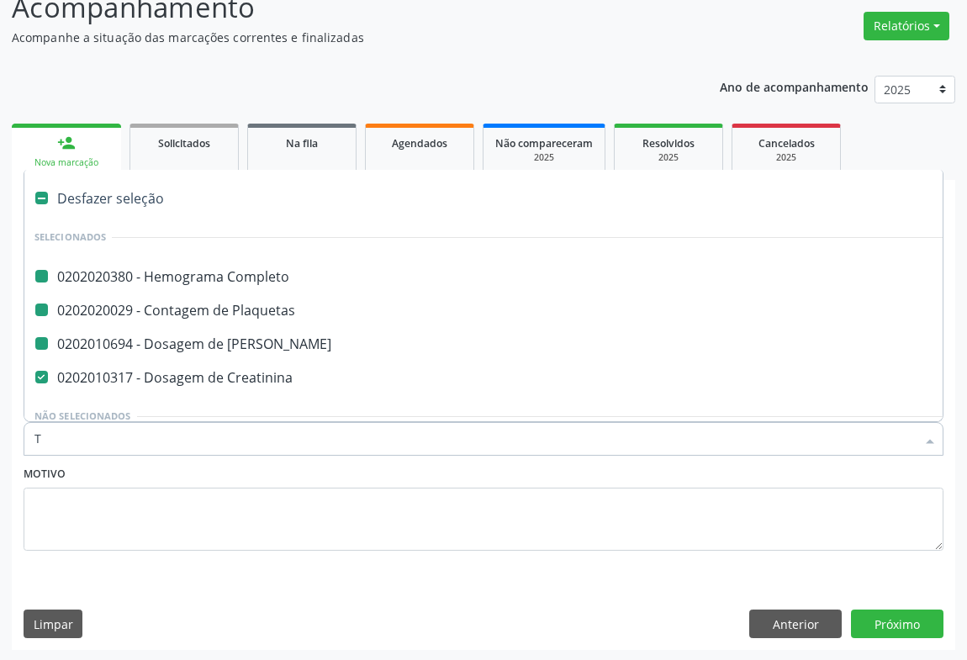
type input "TG"
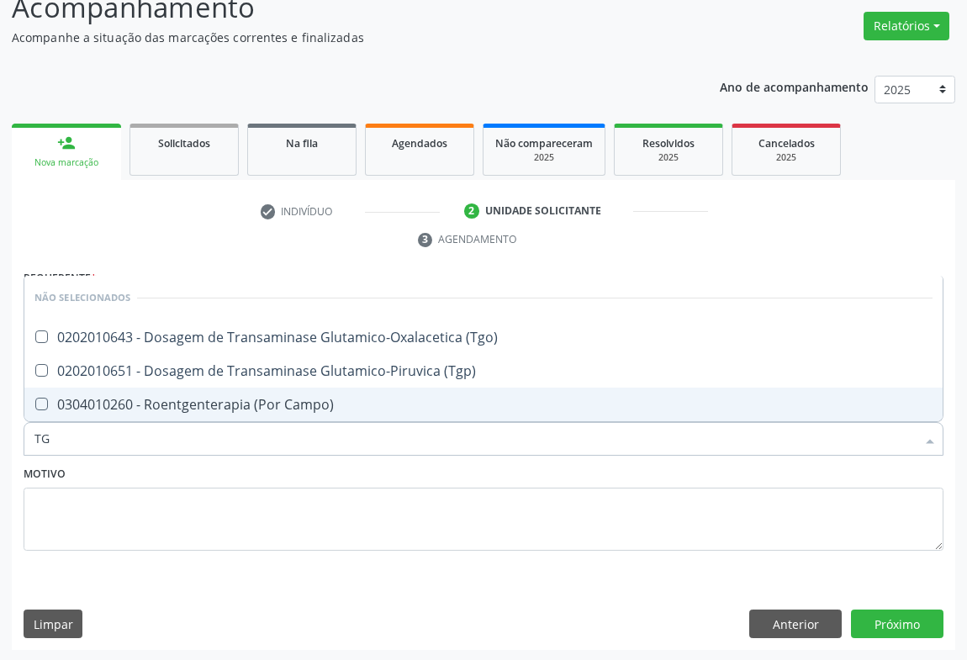
checkbox \(Tgo\) "false"
checkbox \(Tgp\) "false"
checkbox Campo\) "false"
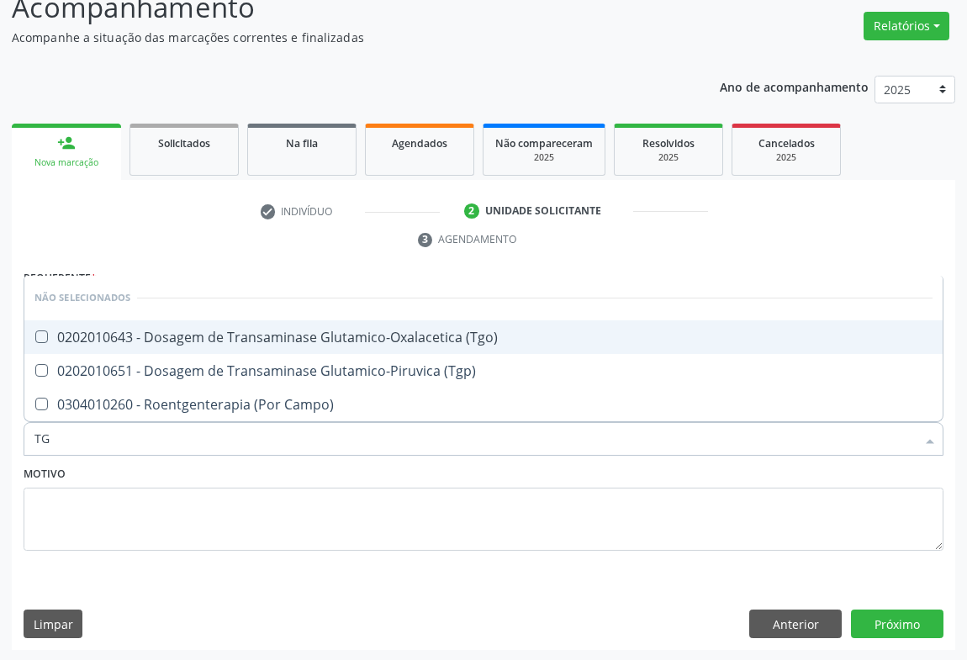
click at [204, 343] on div "0202010643 - Dosagem de Transaminase Glutamico-Oxalacetica (Tgo)" at bounding box center [483, 337] width 898 height 13
checkbox \(Tgo\) "true"
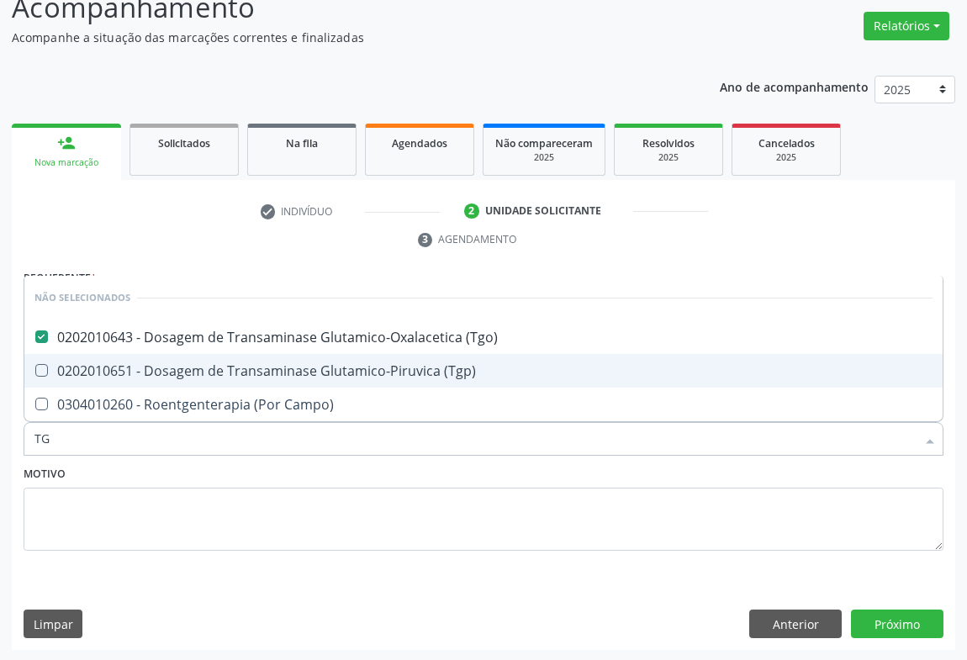
click at [196, 368] on div "0202010651 - Dosagem de Transaminase Glutamico-Piruvica (Tgp)" at bounding box center [483, 370] width 898 height 13
checkbox \(Tgp\) "true"
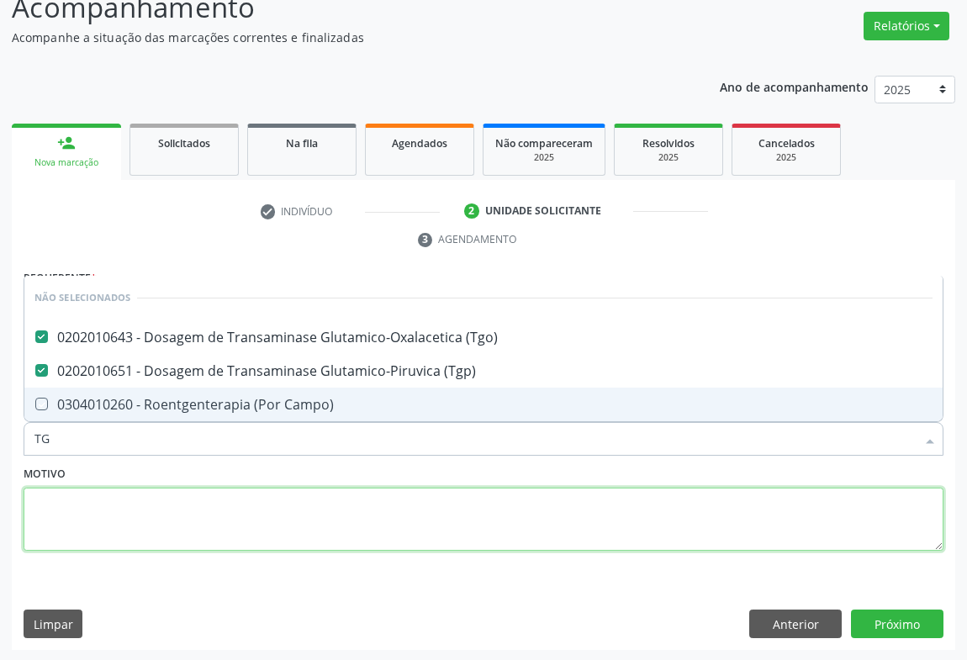
click at [135, 490] on textarea at bounding box center [484, 520] width 920 height 64
checkbox Campo\) "true"
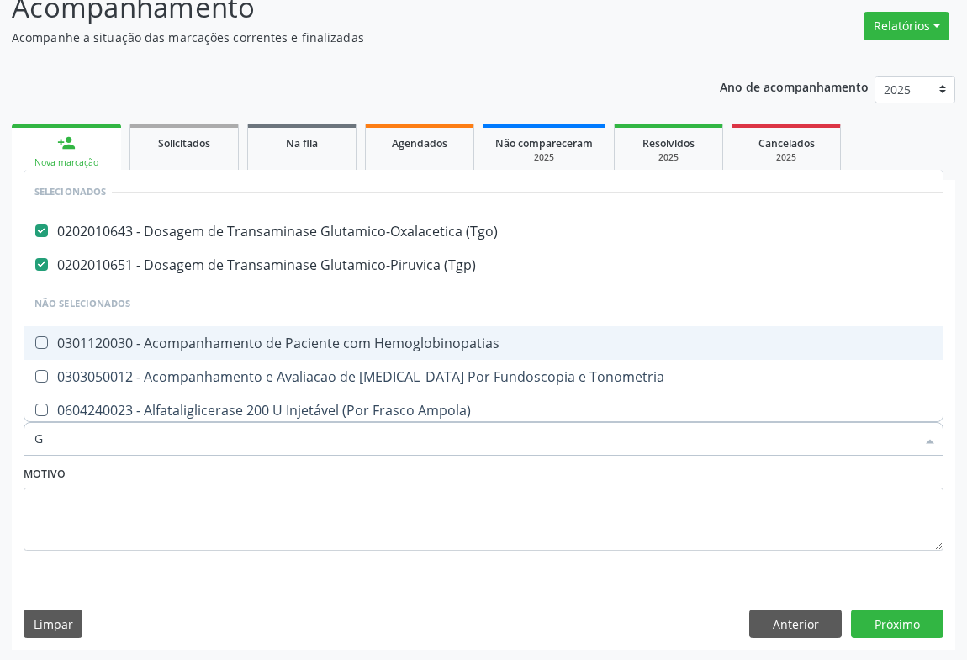
type input "GL"
checkbox Hemoglobinopatias "false"
checkbox Tonometria "false"
checkbox Ampola\) "false"
type input "GLI"
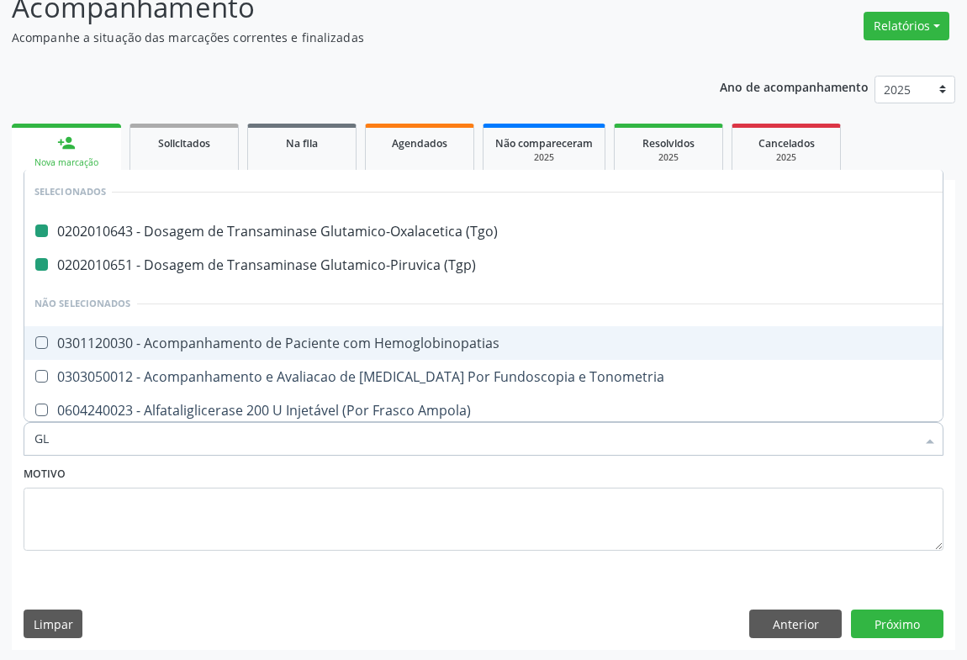
checkbox \(Tgo\) "false"
checkbox \(Tgp\) "false"
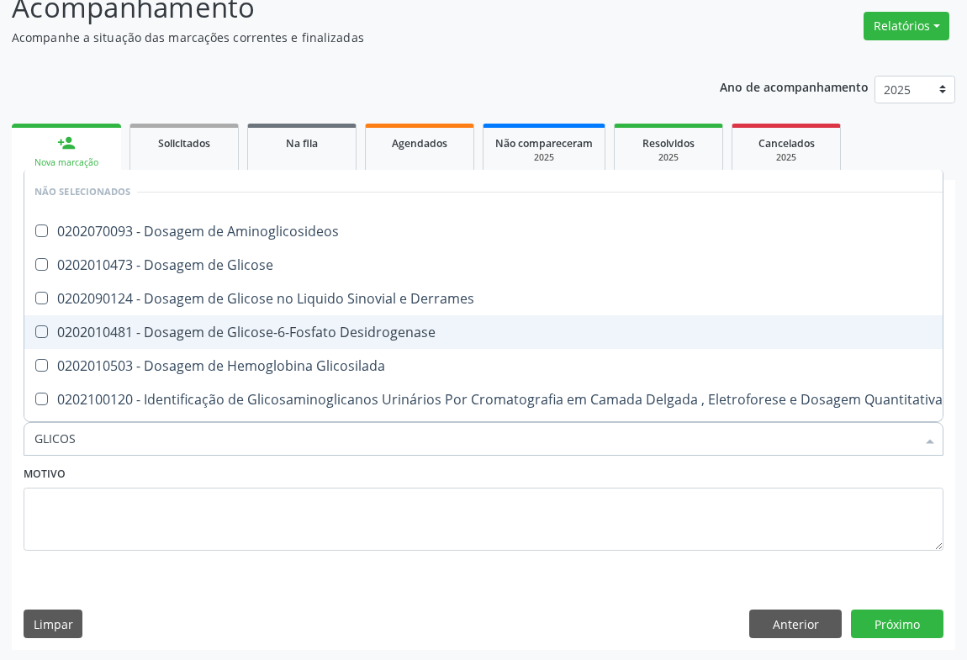
type input "GLICOSE"
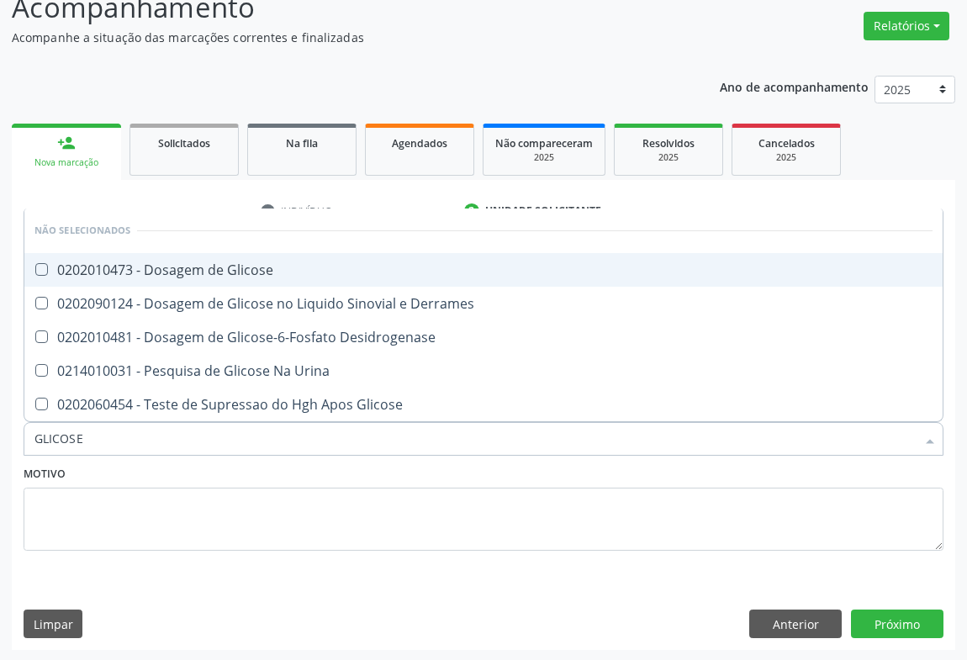
click at [225, 267] on div "0202010473 - Dosagem de Glicose" at bounding box center [483, 269] width 898 height 13
checkbox Glicose "true"
click at [135, 479] on div "Motivo" at bounding box center [484, 506] width 920 height 89
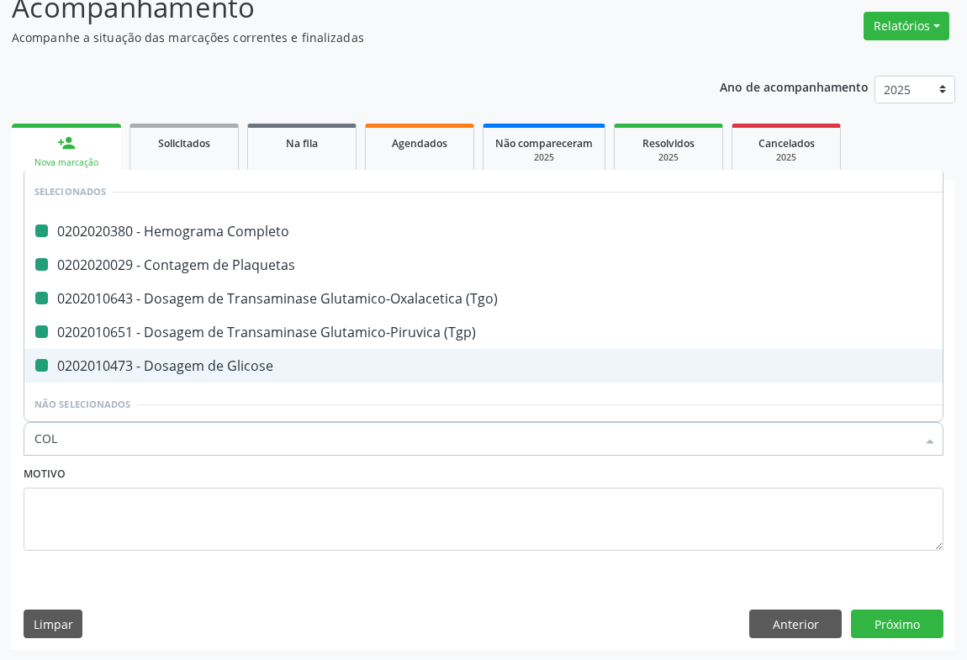
type input "COLE"
checkbox Completo "false"
checkbox Plaquetas "false"
checkbox \(Tgp\) "false"
checkbox Glicose "false"
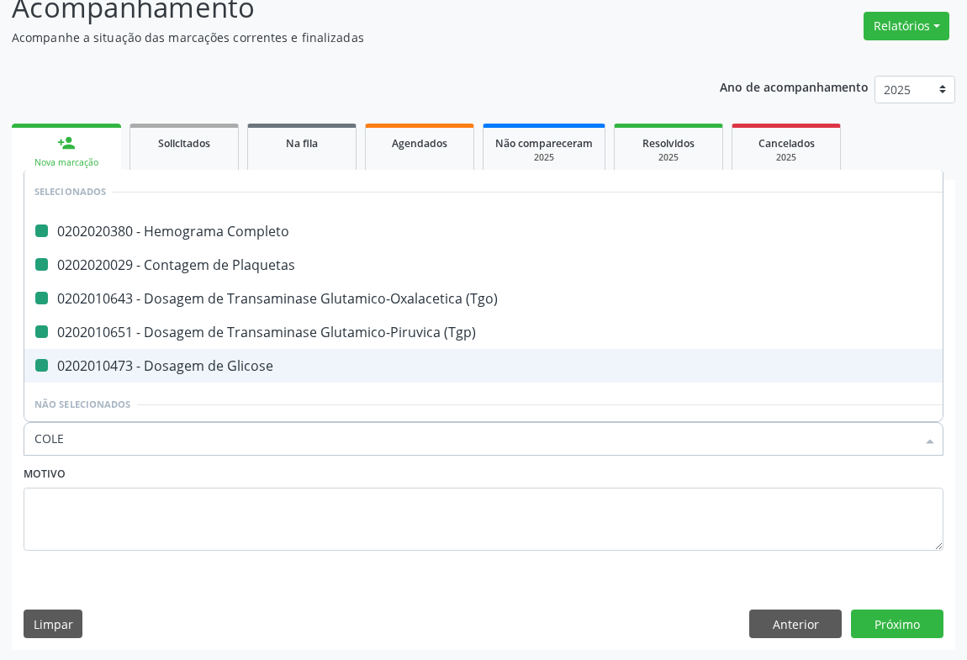
checkbox \(Tgo\) "false"
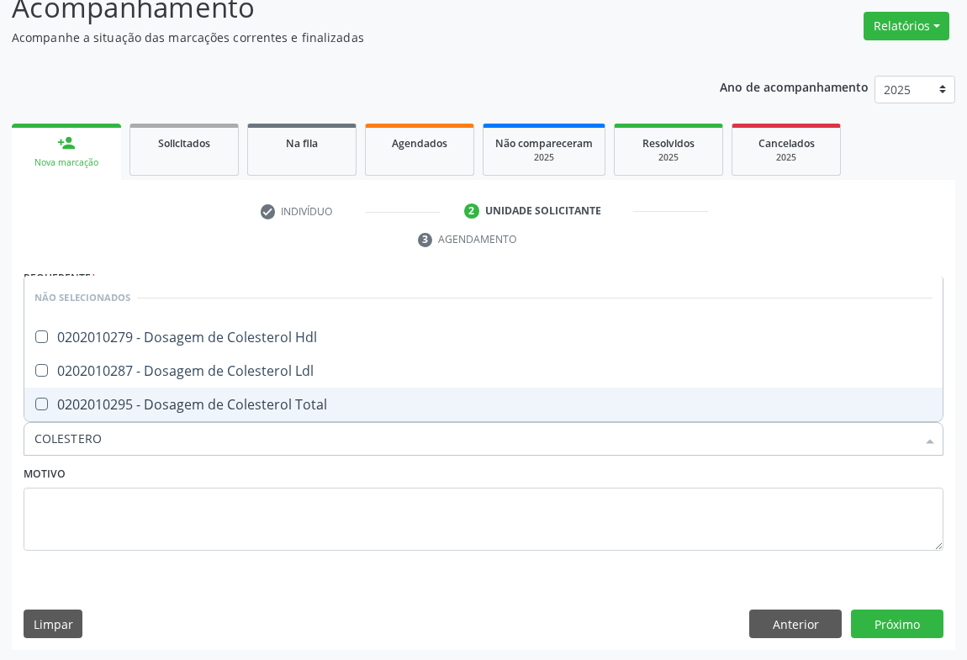
type input "COLESTEROL"
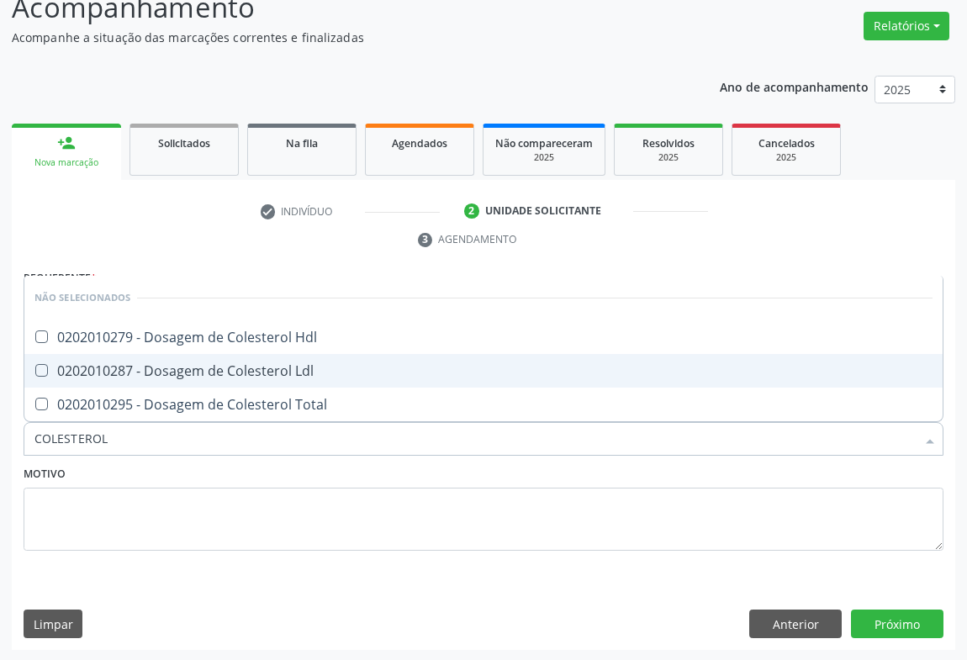
click at [159, 383] on span "0202010287 - Dosagem de Colesterol Ldl" at bounding box center [483, 371] width 918 height 34
checkbox Ldl "true"
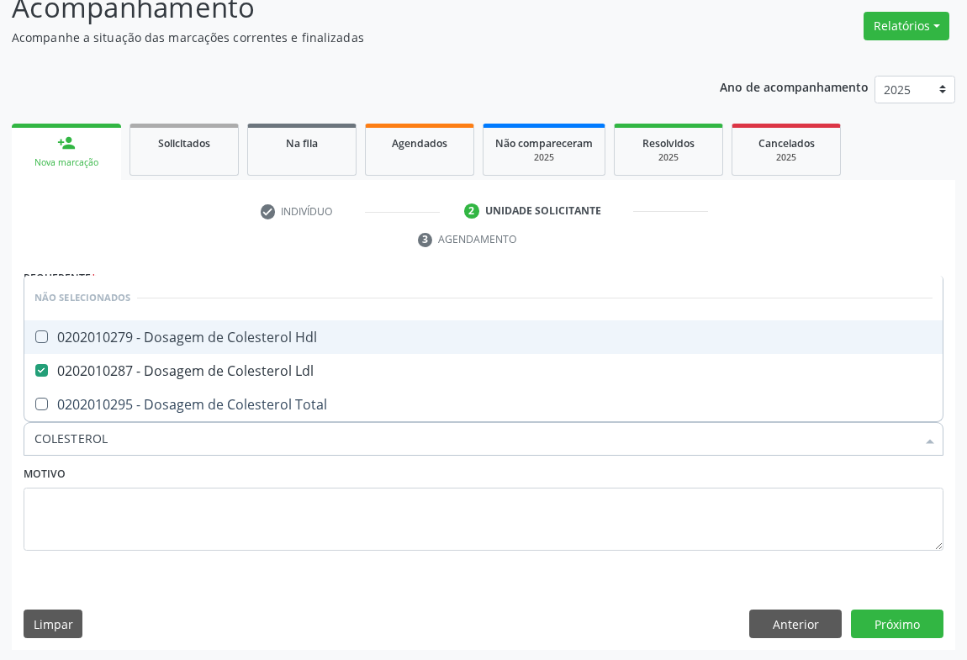
click at [171, 346] on span "0202010279 - Dosagem de Colesterol Hdl" at bounding box center [483, 337] width 918 height 34
checkbox Hdl "true"
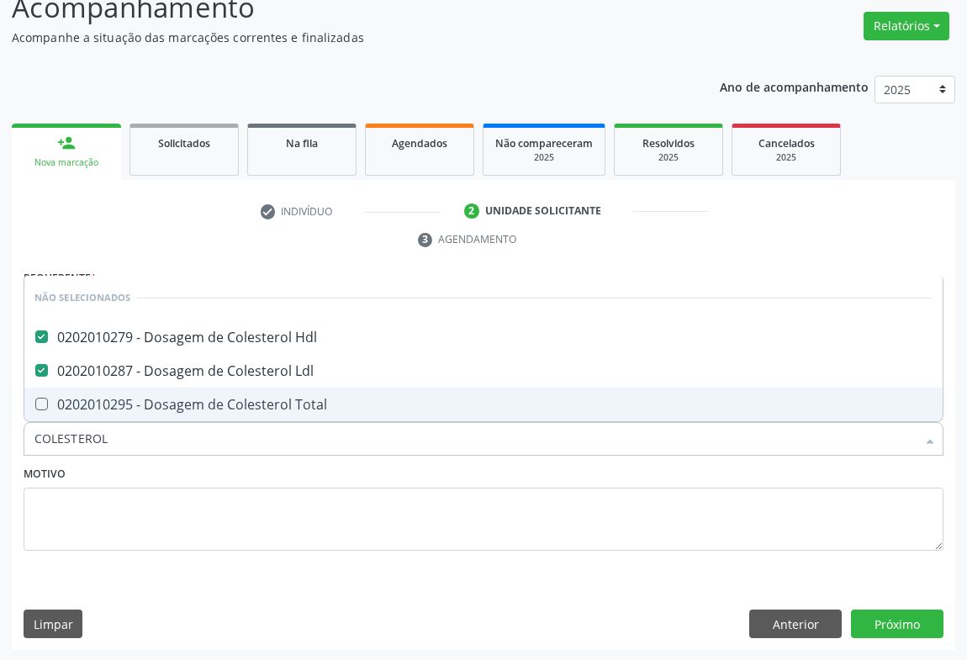
click at [148, 403] on div "0202010295 - Dosagem de Colesterol Total" at bounding box center [483, 404] width 898 height 13
checkbox Total "true"
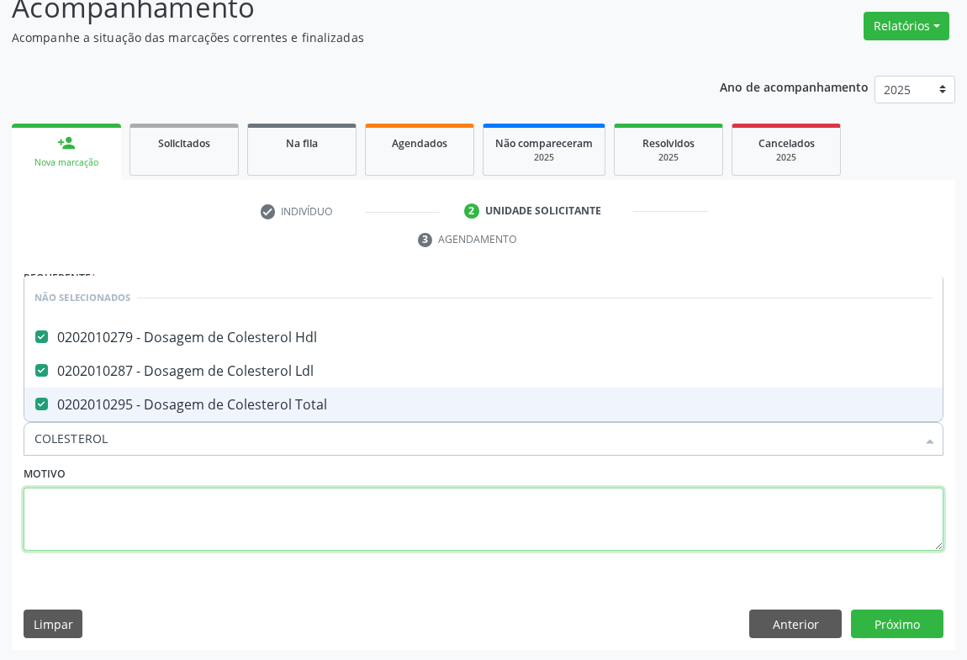
drag, startPoint x: 146, startPoint y: 489, endPoint x: 114, endPoint y: 457, distance: 45.8
click at [140, 488] on textarea at bounding box center [484, 520] width 920 height 64
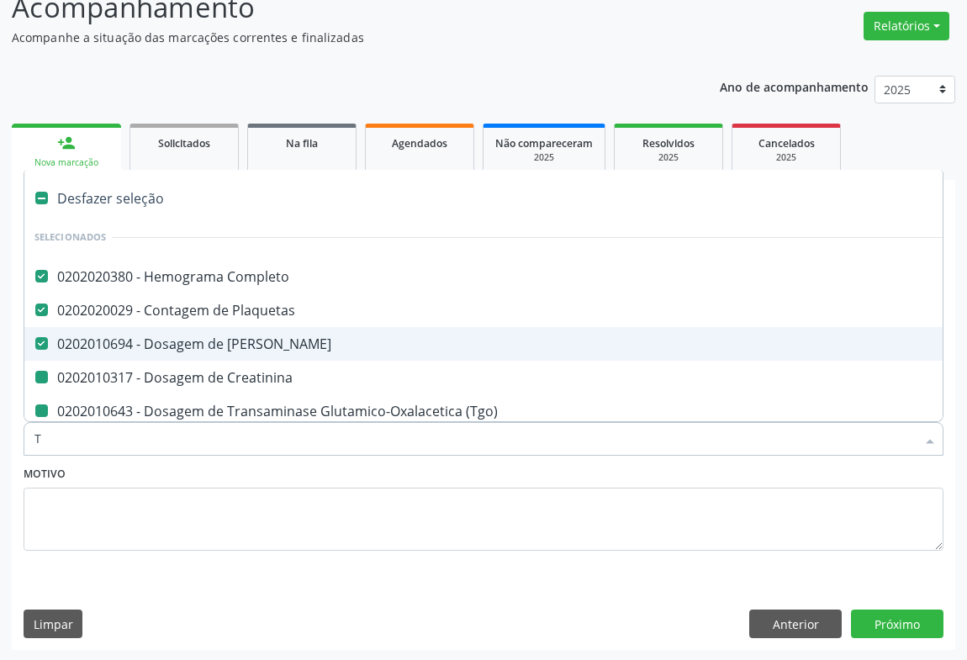
type input "TR"
checkbox Creatinina "false"
checkbox \(Tgo\) "false"
checkbox \(Tgp\) "false"
checkbox Glicose "false"
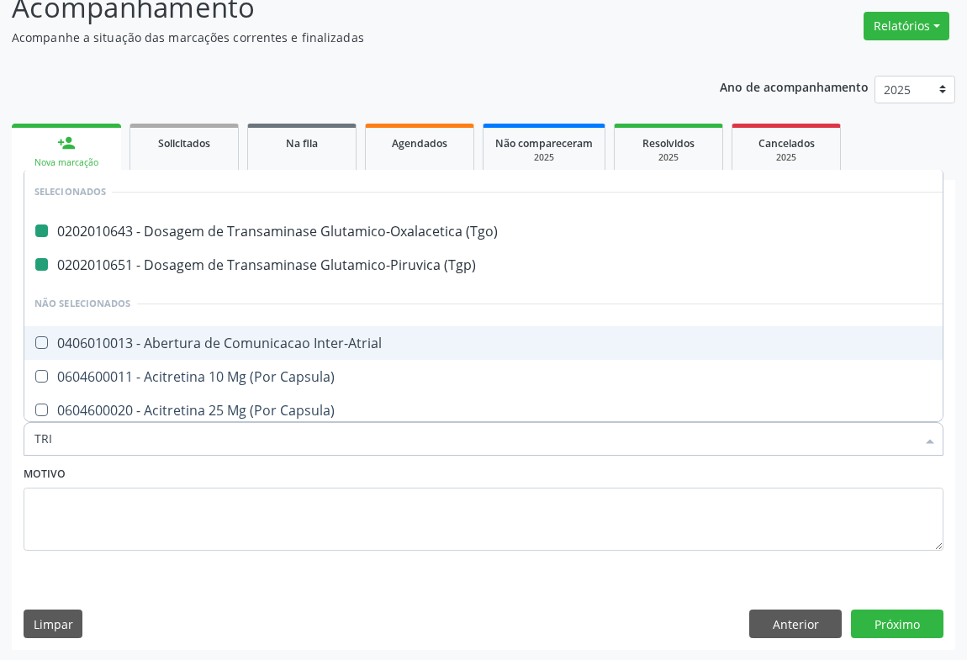
type input "TRIG"
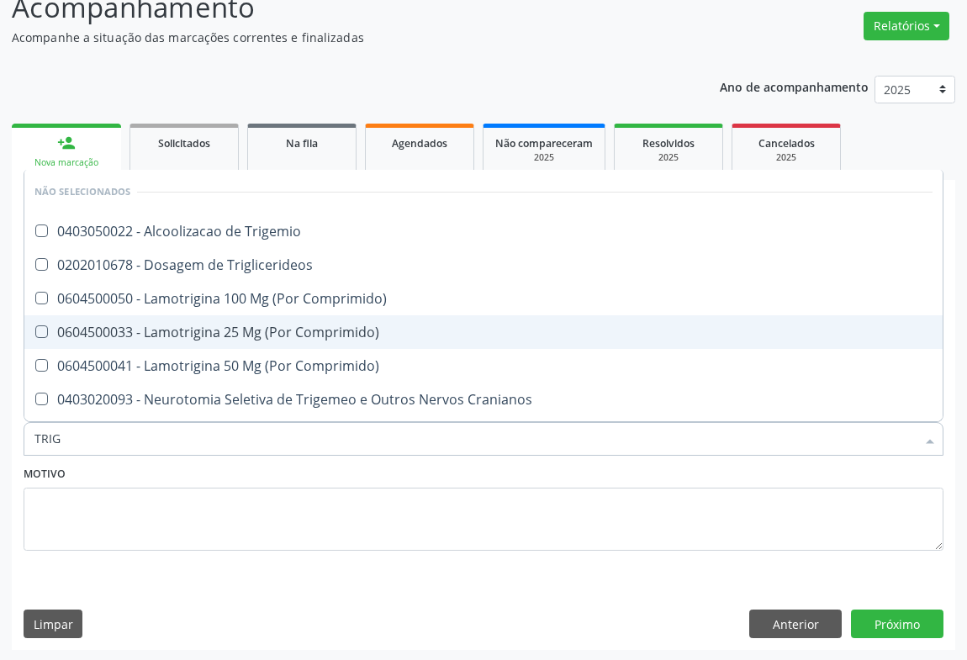
checkbox Trigemio "false"
checkbox Triglicerideos "false"
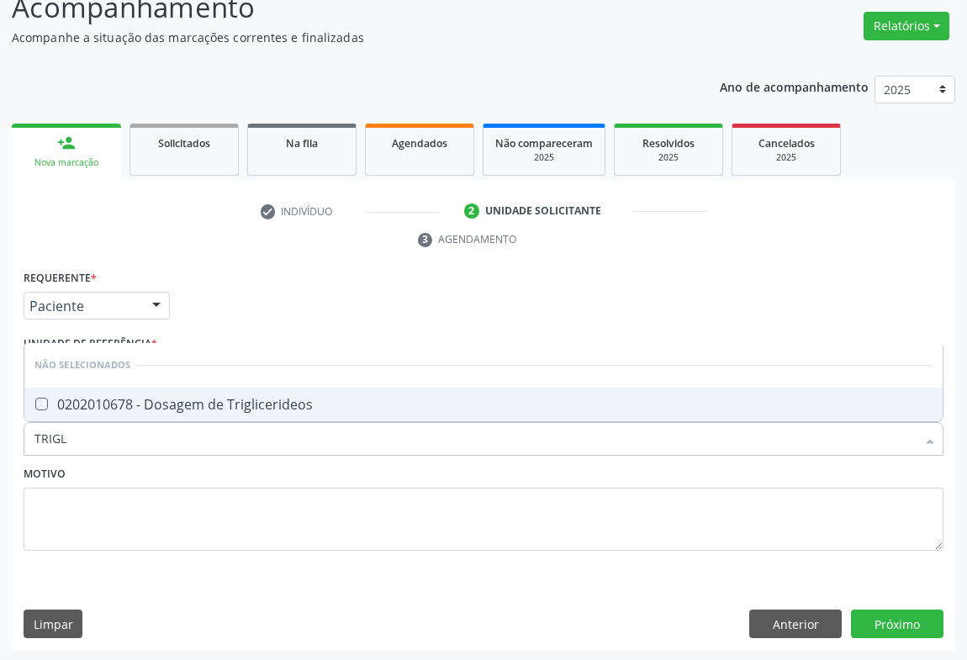
type input "TRIGLI"
click at [142, 404] on div "0202010678 - Dosagem de Triglicerideos" at bounding box center [483, 404] width 898 height 13
checkbox Triglicerideos "true"
click at [126, 484] on div "Motivo" at bounding box center [484, 506] width 920 height 89
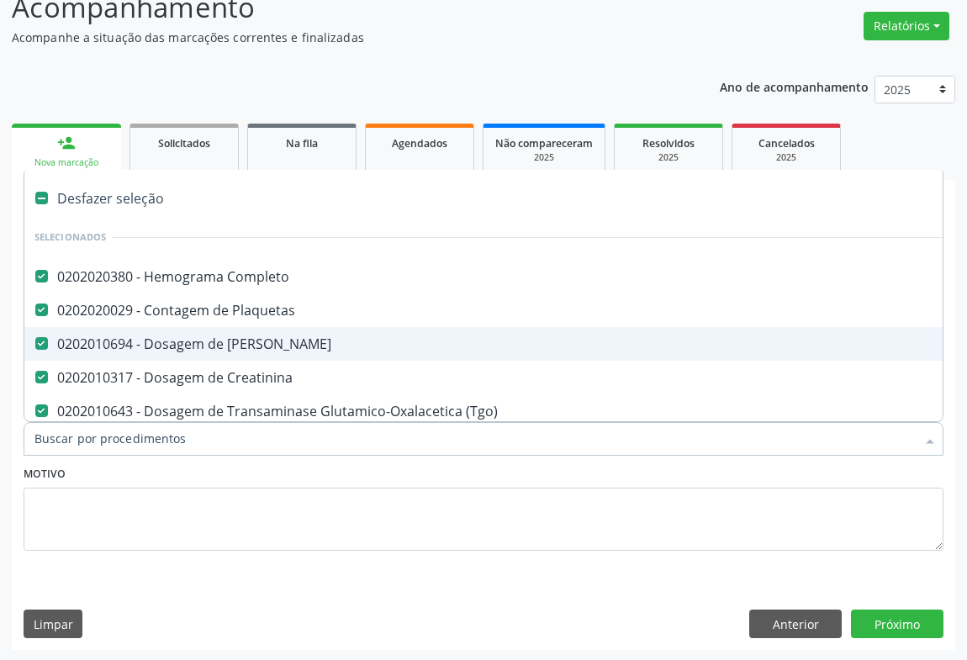
scroll to position [76, 0]
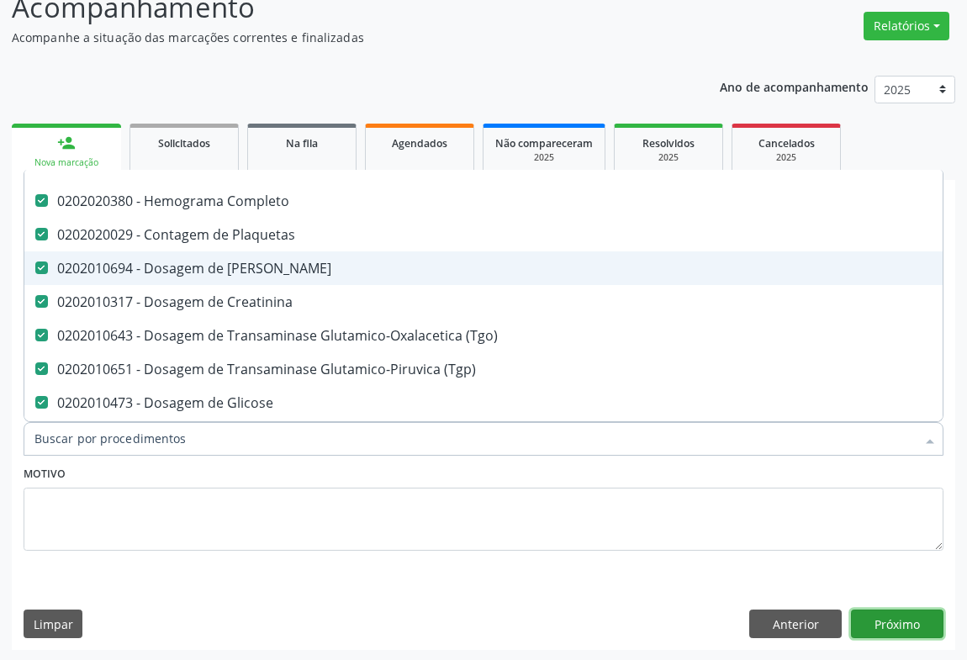
click at [893, 628] on button "Próximo" at bounding box center [897, 624] width 93 height 29
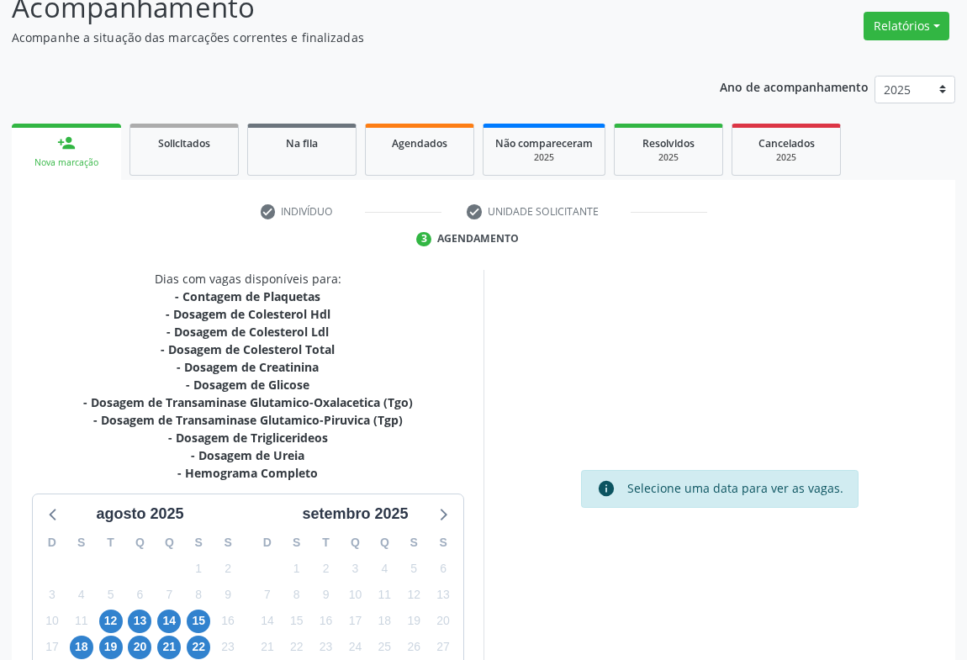
scroll to position [274, 0]
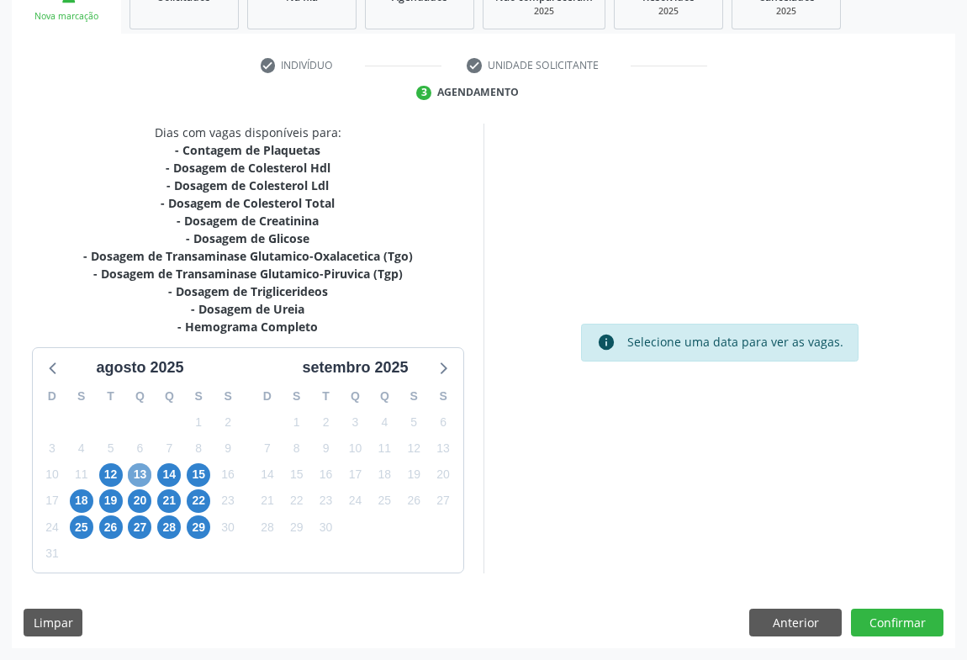
click at [136, 475] on span "13" at bounding box center [140, 475] width 24 height 24
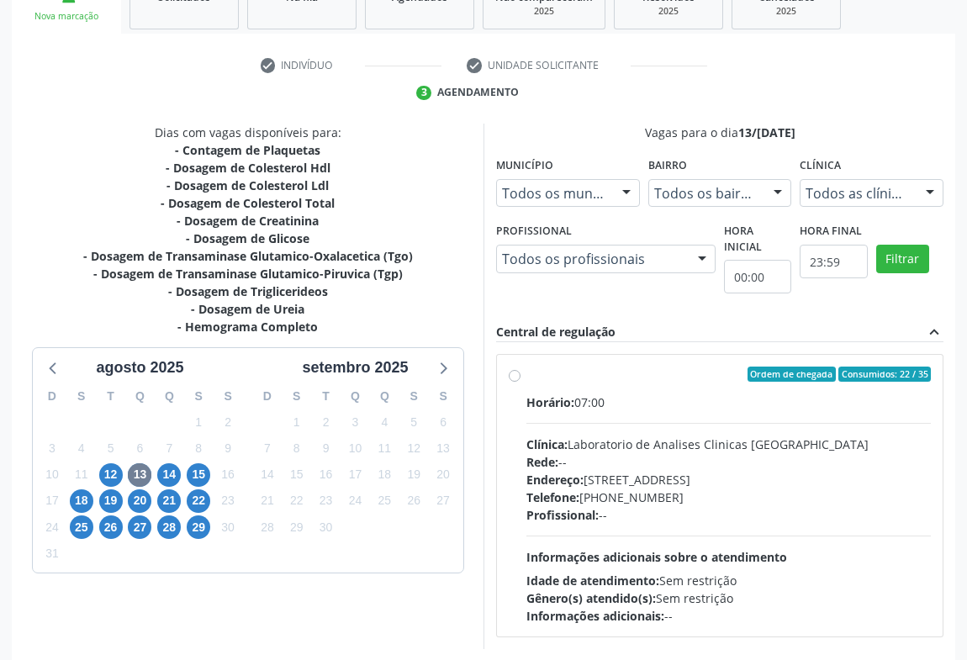
click at [700, 500] on div "Telefone: (74) 36453588" at bounding box center [728, 498] width 405 height 18
click at [521, 382] on input "Ordem de chegada Consumidos: 22 / 35 Horário: 07:00 Clínica: Laboratorio de Ana…" at bounding box center [515, 374] width 12 height 15
radio input "true"
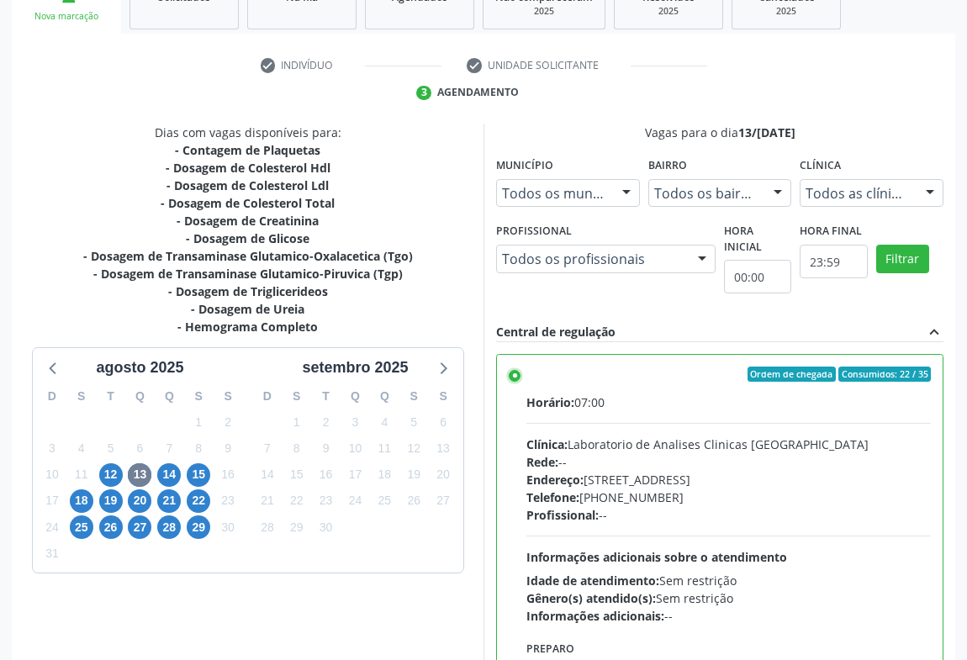
scroll to position [379, 0]
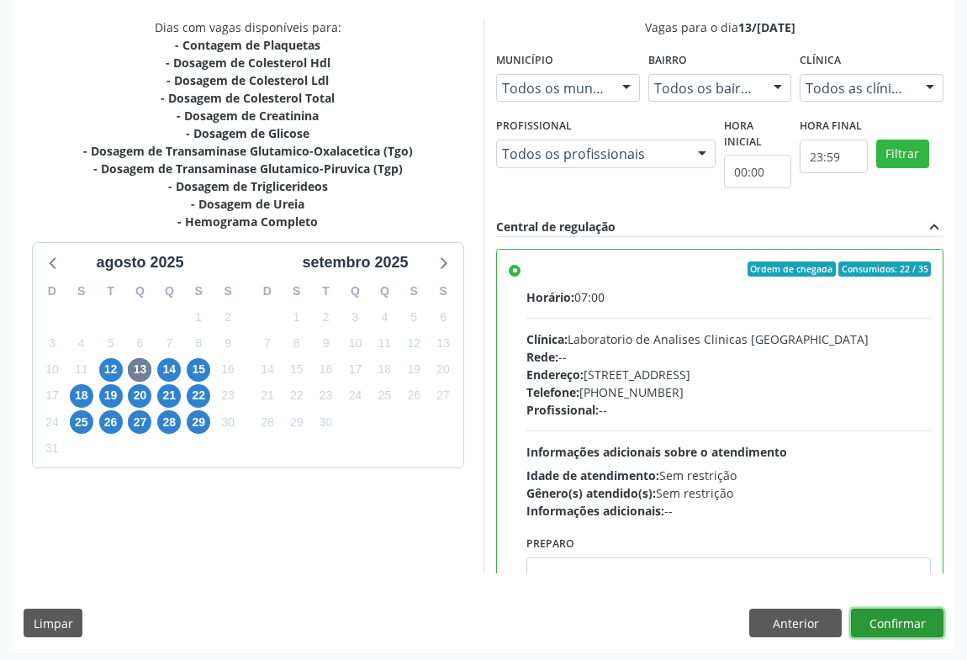
click at [880, 621] on button "Confirmar" at bounding box center [897, 623] width 93 height 29
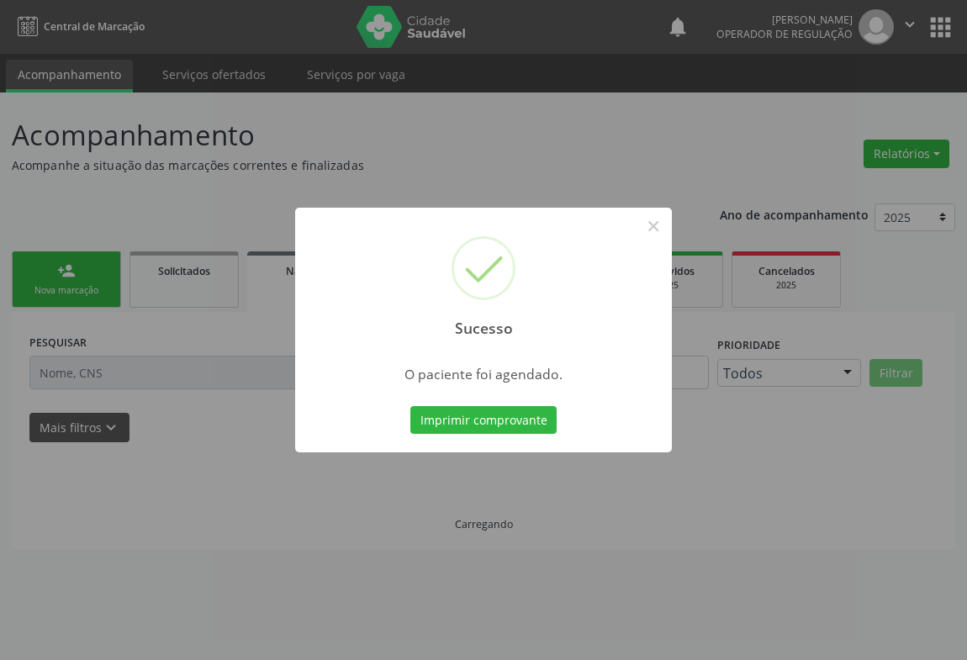
scroll to position [0, 0]
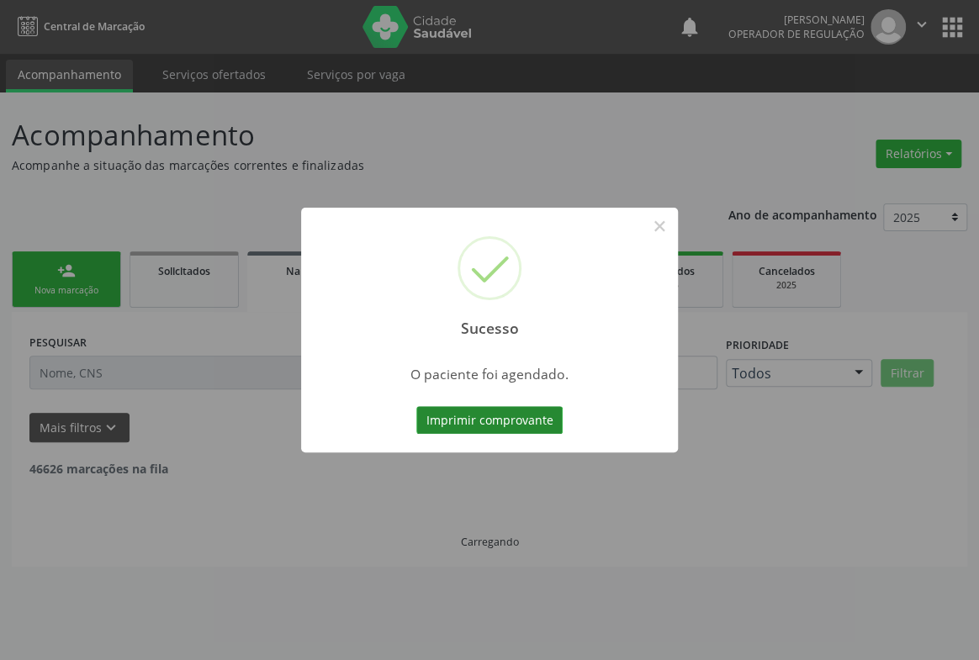
click at [521, 420] on button "Imprimir comprovante" at bounding box center [489, 420] width 146 height 29
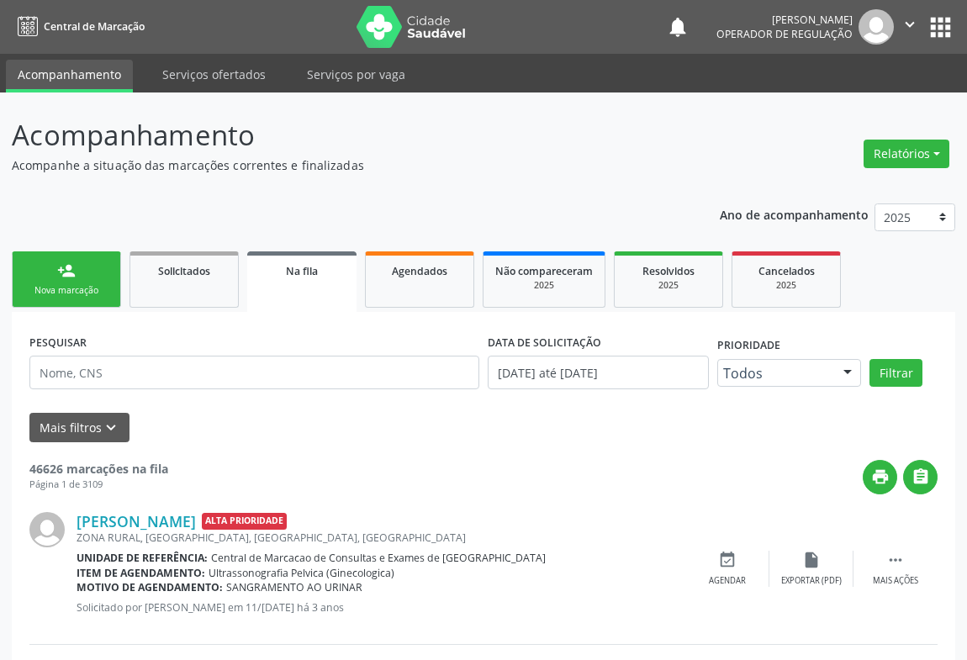
click at [83, 287] on div "Nova marcação" at bounding box center [66, 290] width 84 height 13
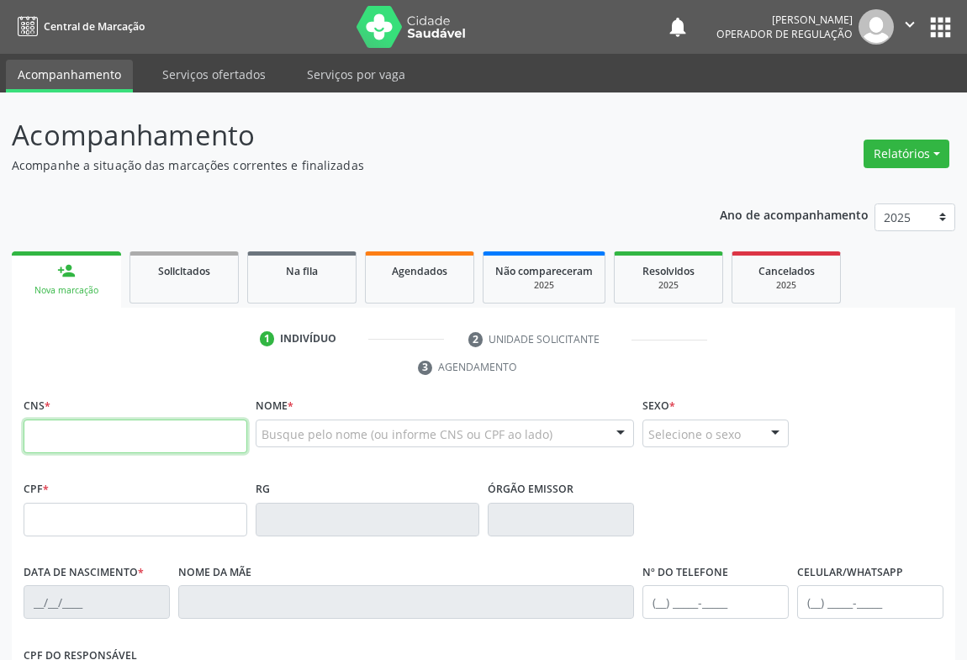
click at [96, 425] on input "text" at bounding box center [136, 437] width 224 height 34
type input "702 0048 7979 7287"
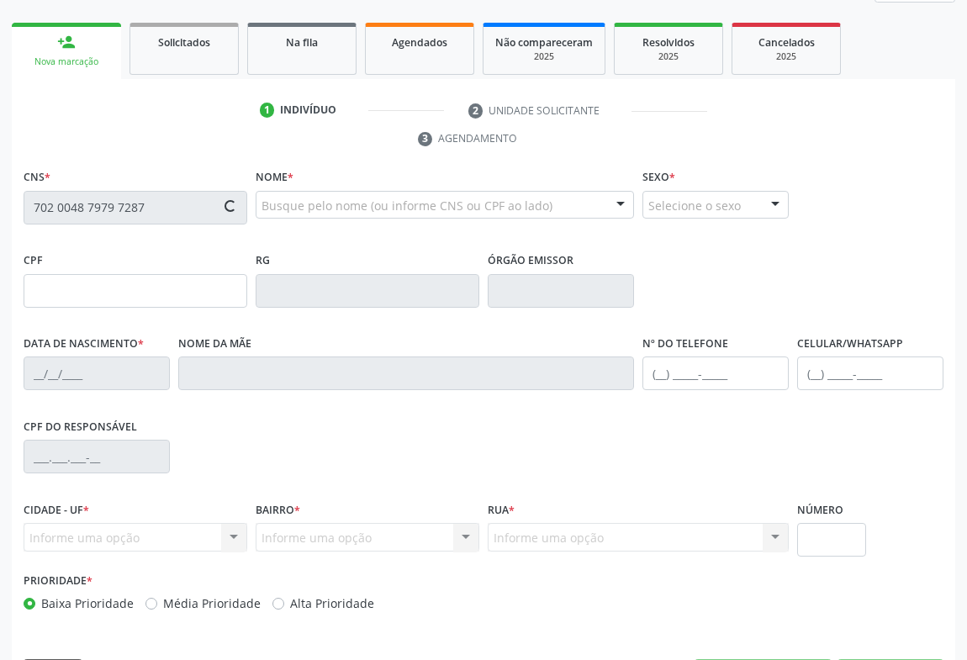
type input "0532238370"
type input "12/04/1953"
type input "(74) 99117-8997"
type input "S/N"
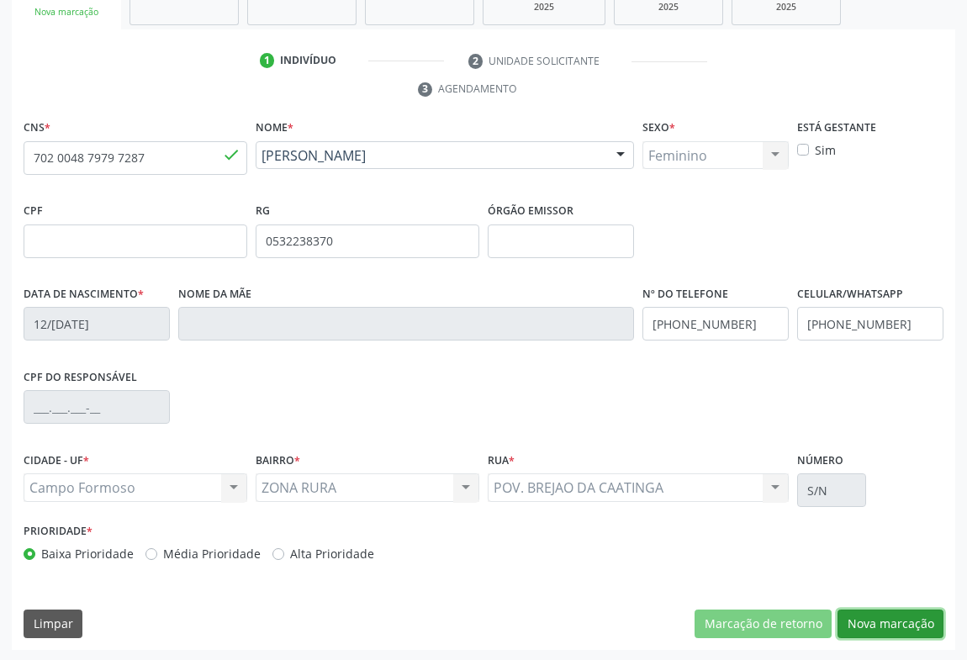
click at [907, 636] on button "Nova marcação" at bounding box center [891, 624] width 106 height 29
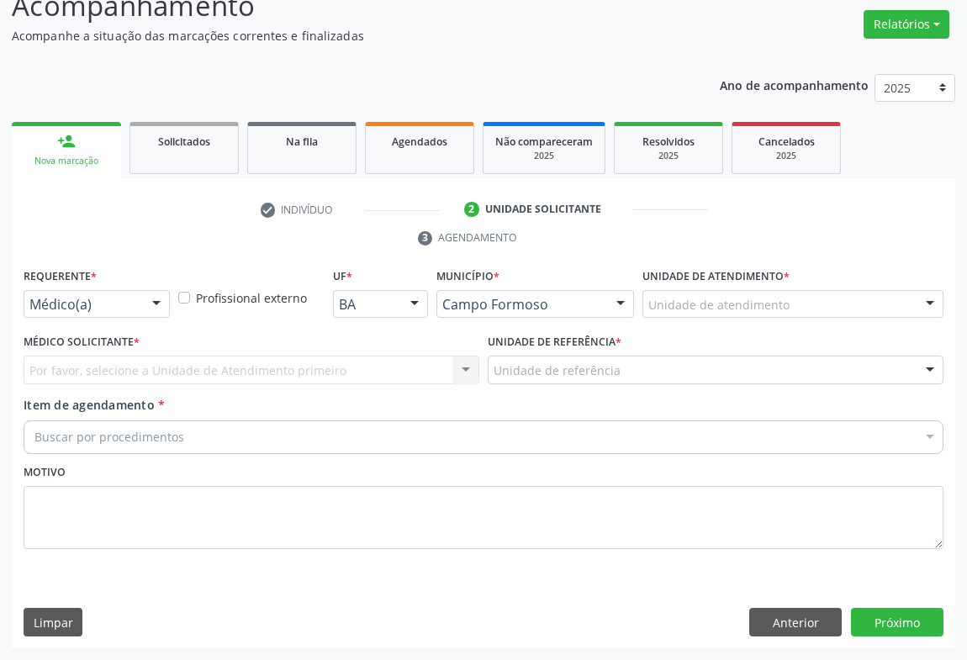
scroll to position [128, 0]
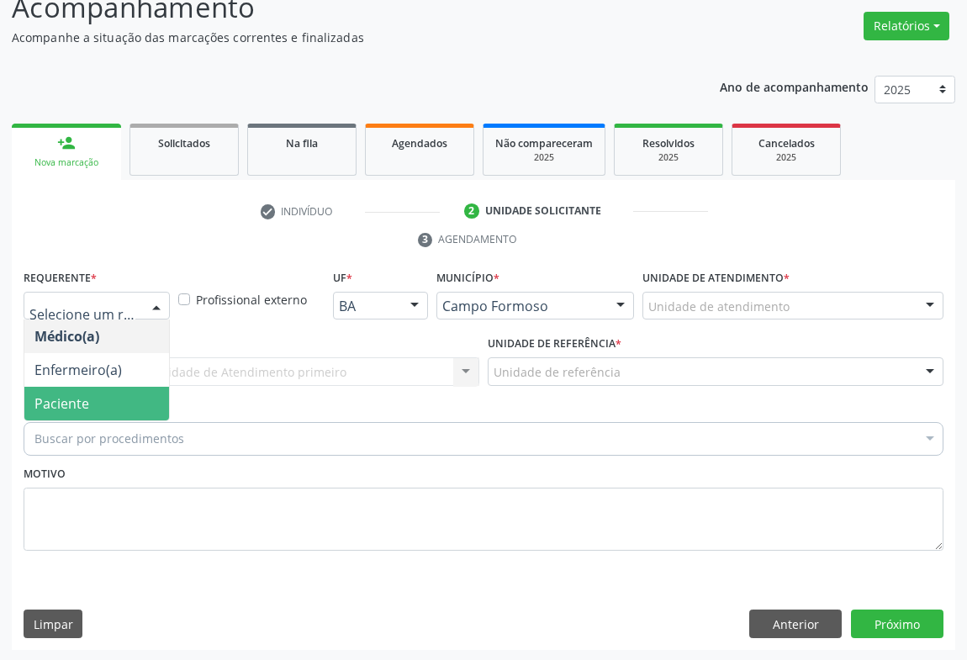
click at [86, 405] on span "Paciente" at bounding box center [61, 403] width 55 height 19
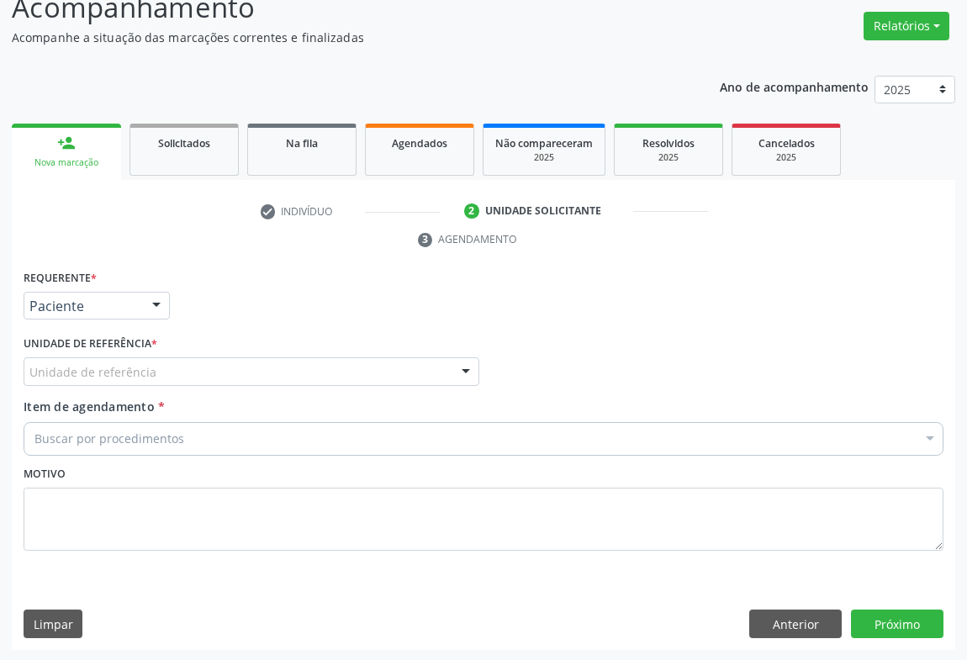
click at [202, 368] on div "Unidade de referência" at bounding box center [252, 371] width 456 height 29
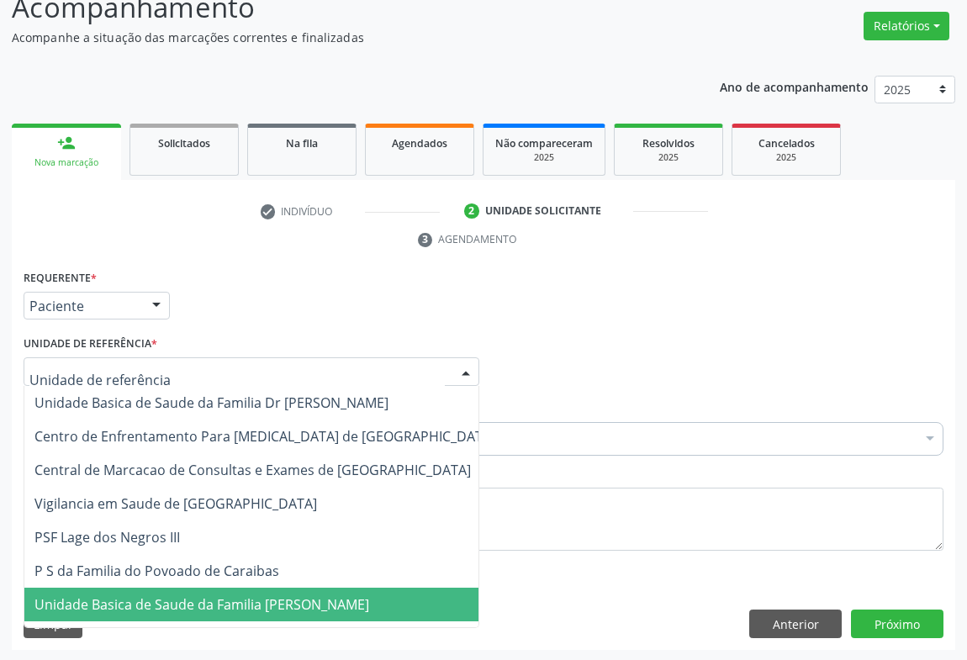
click at [198, 598] on span "Unidade Basica de Saude da Familia [PERSON_NAME]" at bounding box center [201, 604] width 335 height 19
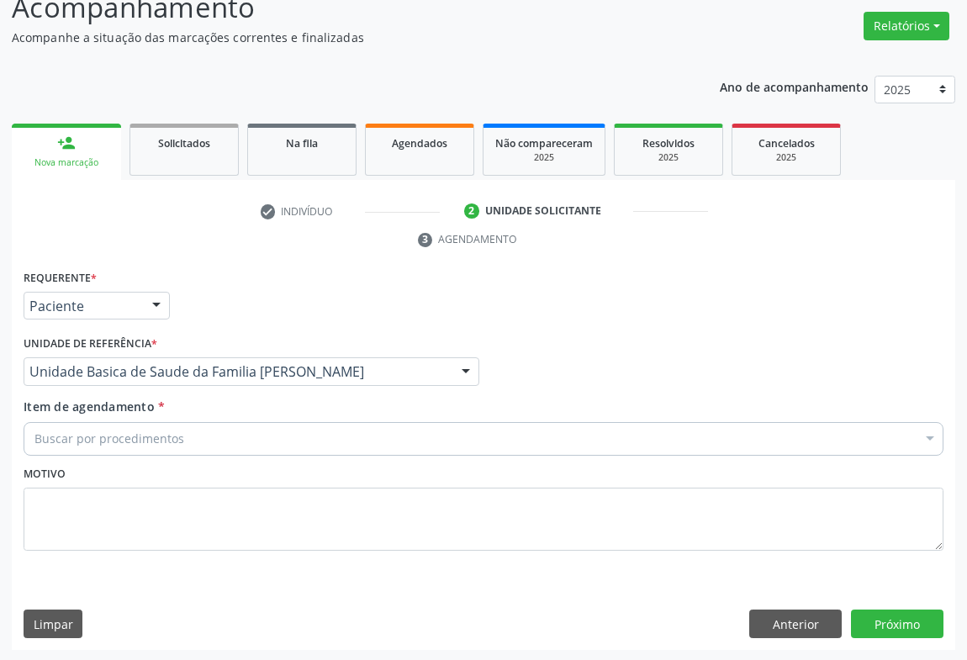
click at [198, 446] on div "Buscar por procedimentos" at bounding box center [484, 439] width 920 height 34
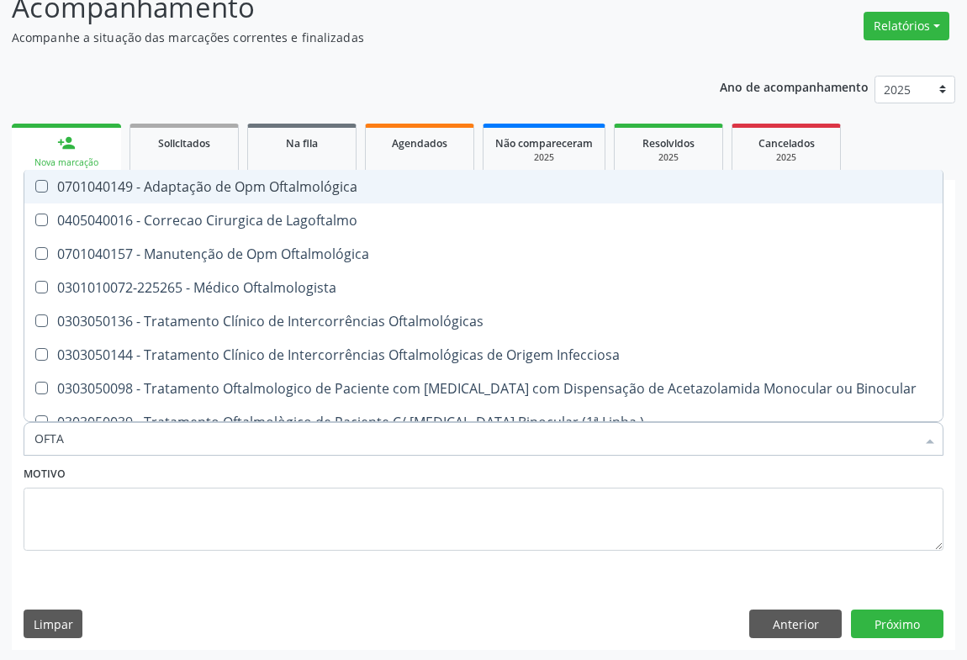
type input "OFTAL"
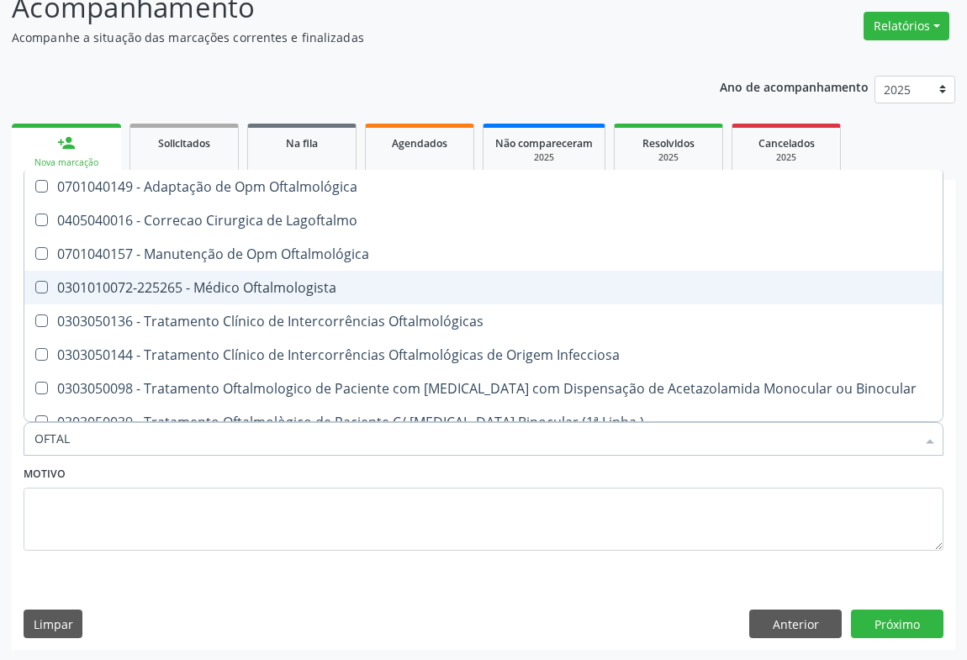
click at [255, 281] on div "0301010072-225265 - Médico Oftalmologista" at bounding box center [483, 287] width 898 height 13
checkbox Oftalmologista "true"
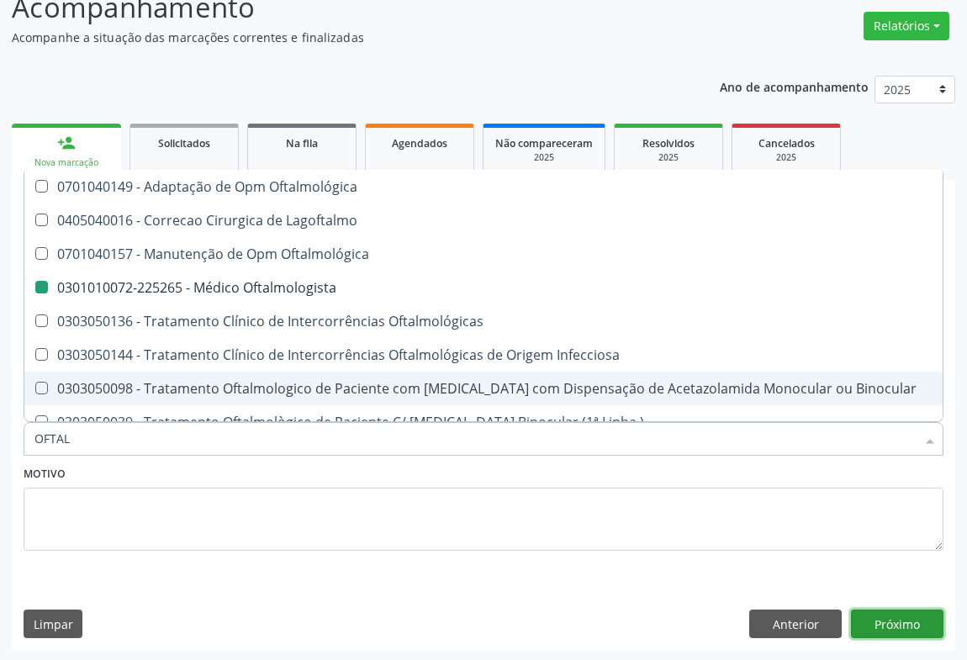
click at [908, 621] on button "Próximo" at bounding box center [897, 624] width 93 height 29
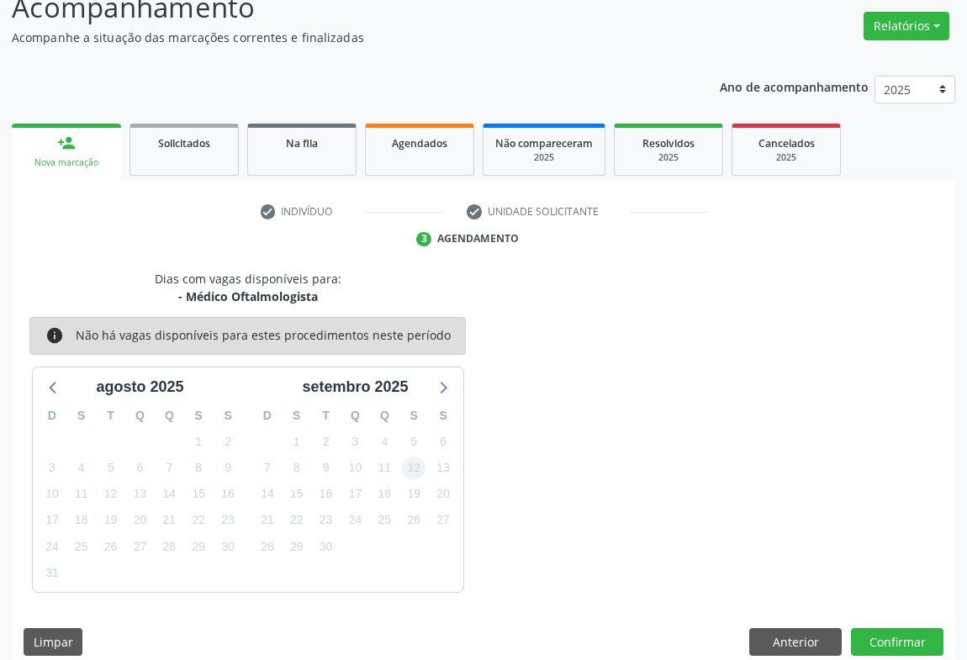
scroll to position [146, 0]
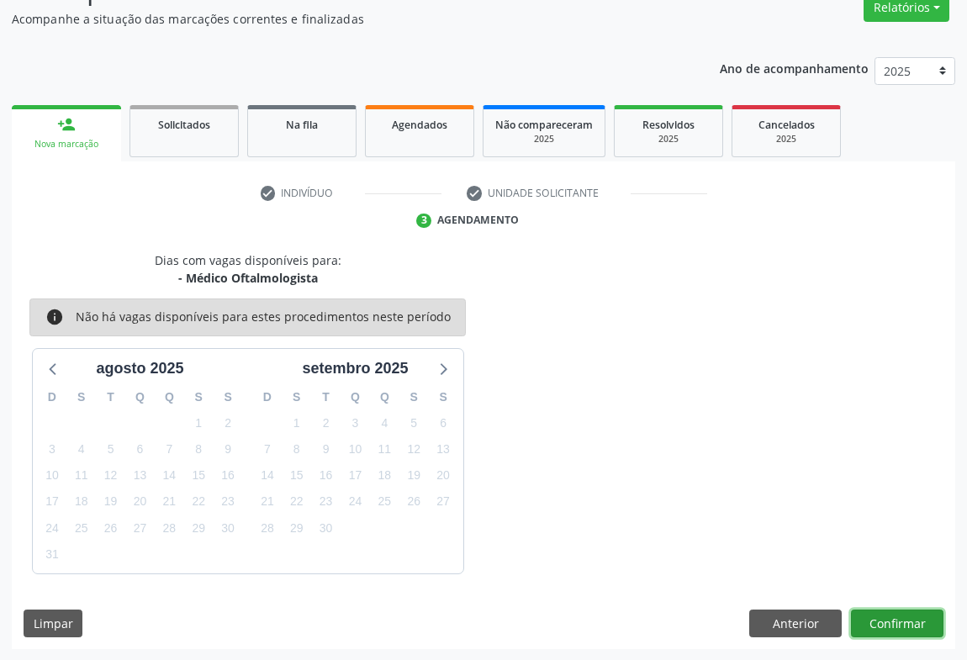
click at [895, 611] on button "Confirmar" at bounding box center [897, 624] width 93 height 29
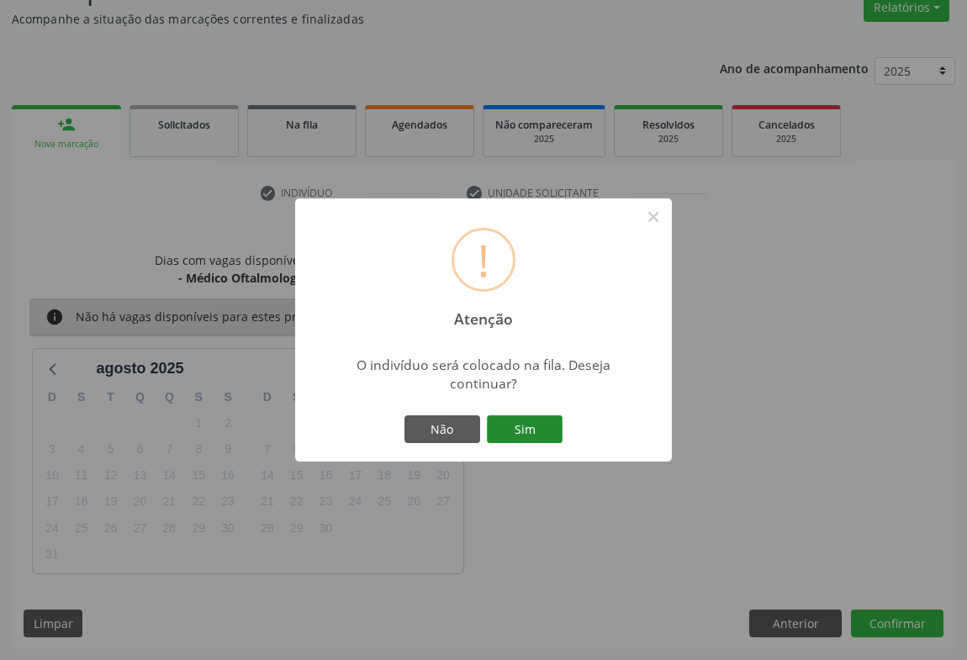
click at [534, 426] on button "Sim" at bounding box center [525, 429] width 76 height 29
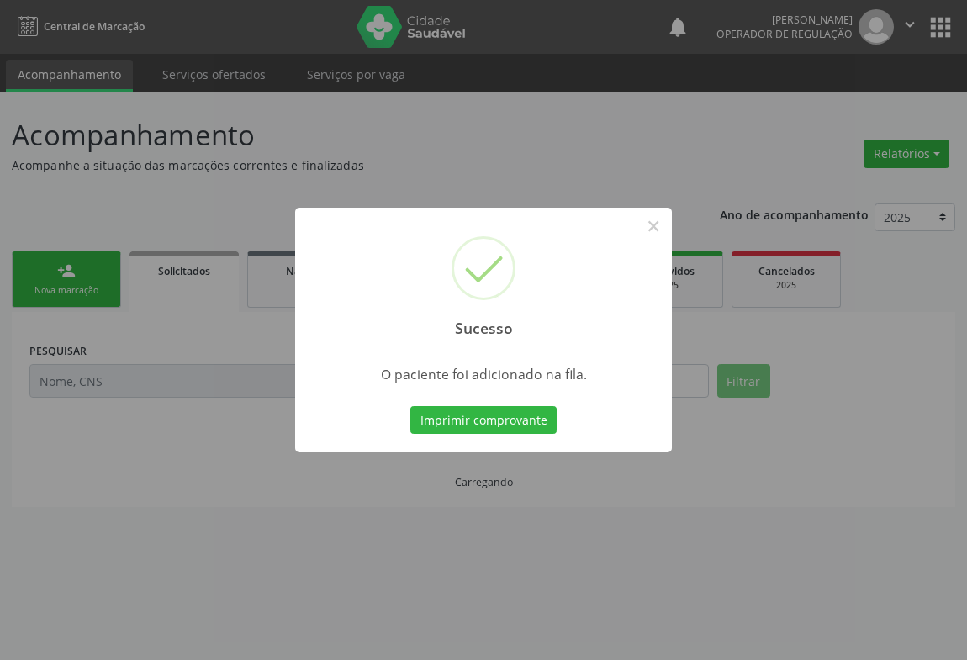
scroll to position [0, 0]
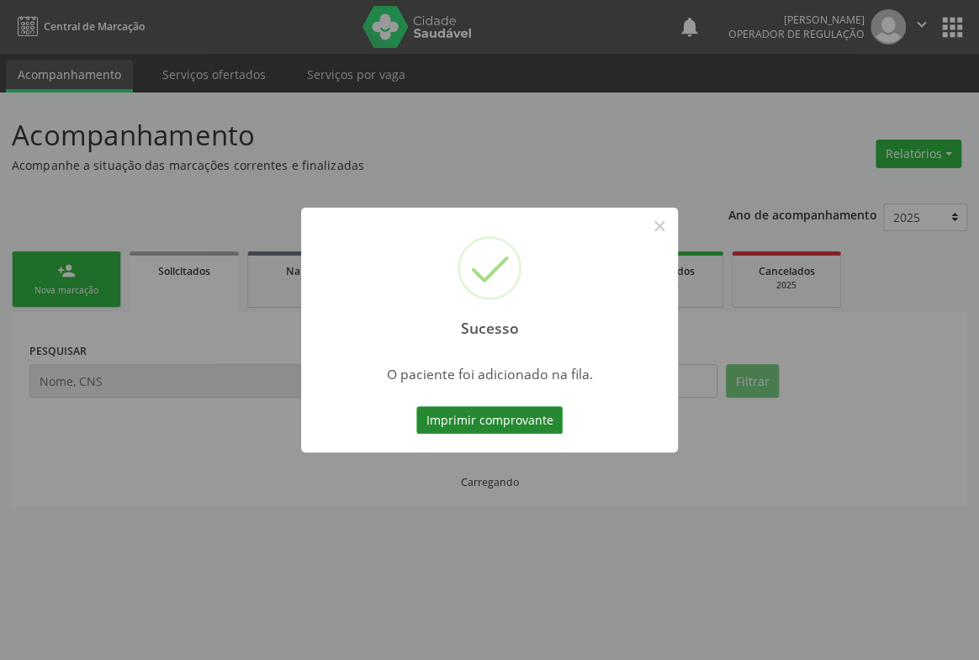
click at [521, 420] on button "Imprimir comprovante" at bounding box center [489, 420] width 146 height 29
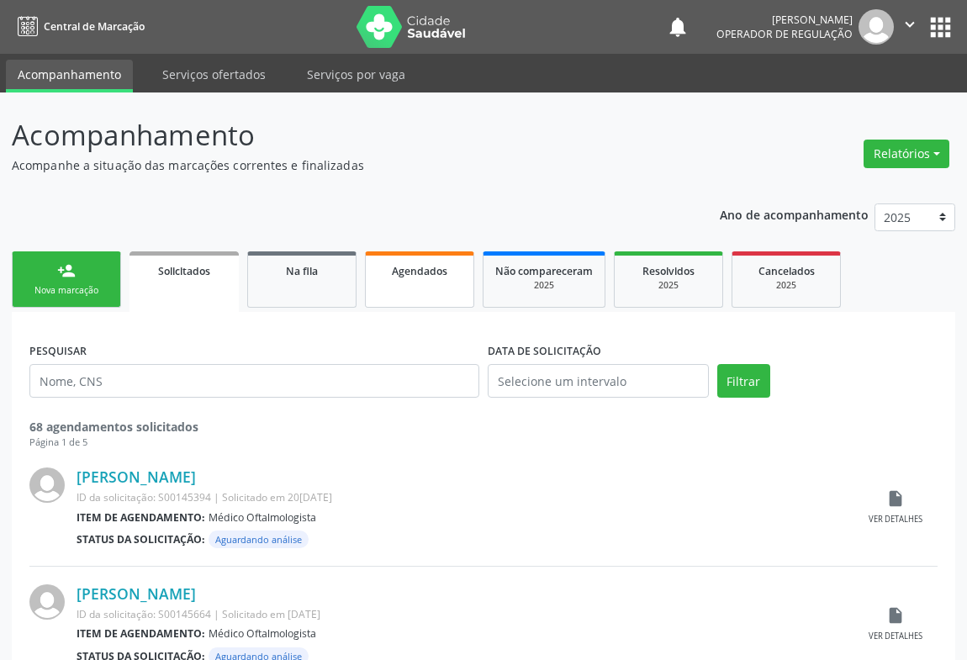
click at [421, 262] on div "Agendados" at bounding box center [420, 271] width 84 height 18
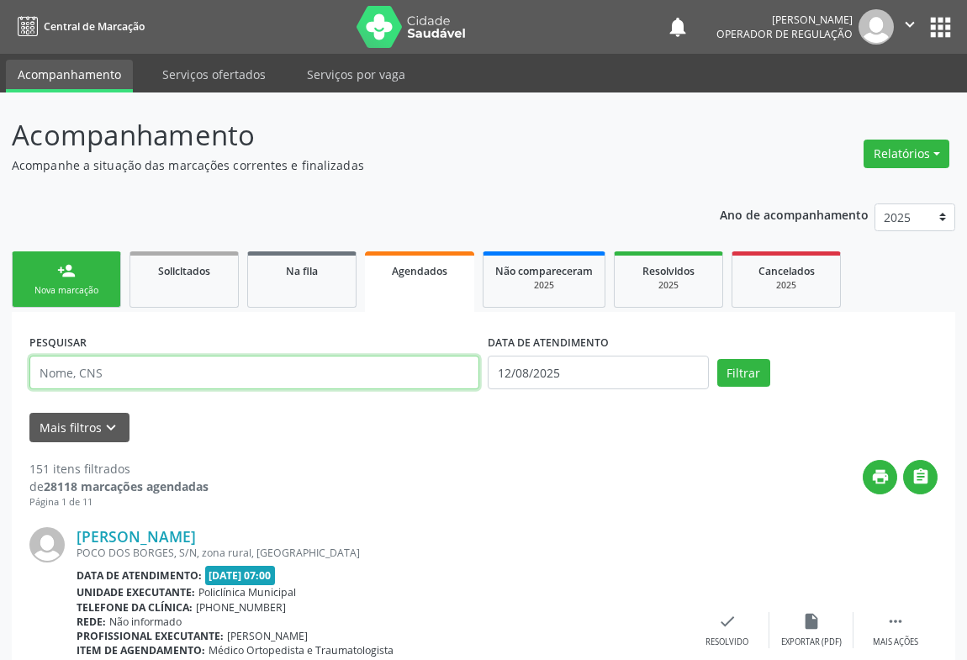
click at [128, 373] on input "text" at bounding box center [254, 373] width 450 height 34
type input "700605920751761"
click at [717, 359] on button "Filtrar" at bounding box center [743, 373] width 53 height 29
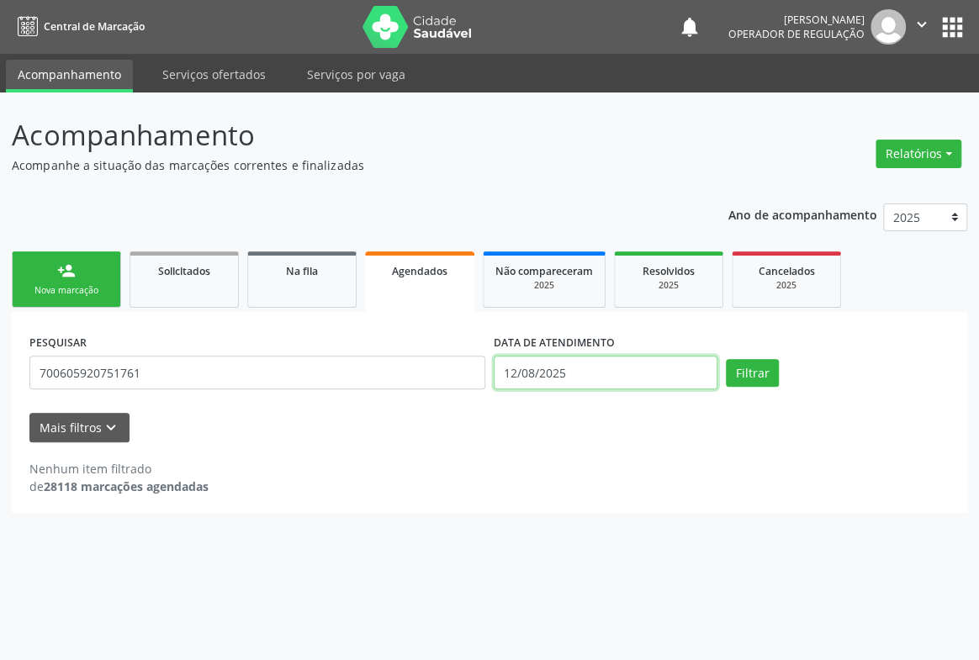
click at [611, 373] on input "12/08/2025" at bounding box center [606, 373] width 224 height 34
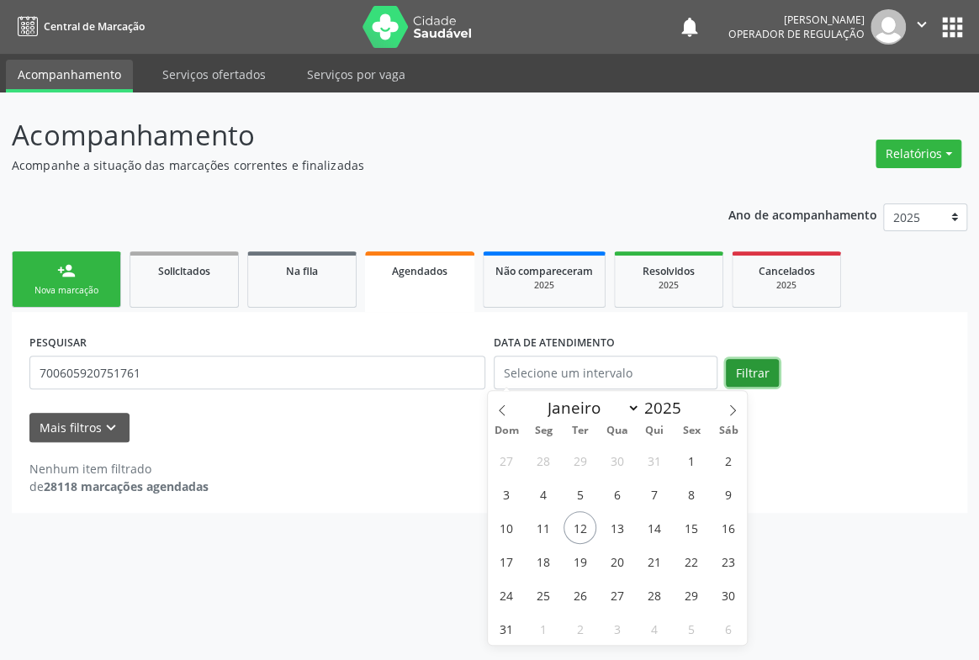
click at [756, 369] on button "Filtrar" at bounding box center [752, 373] width 53 height 29
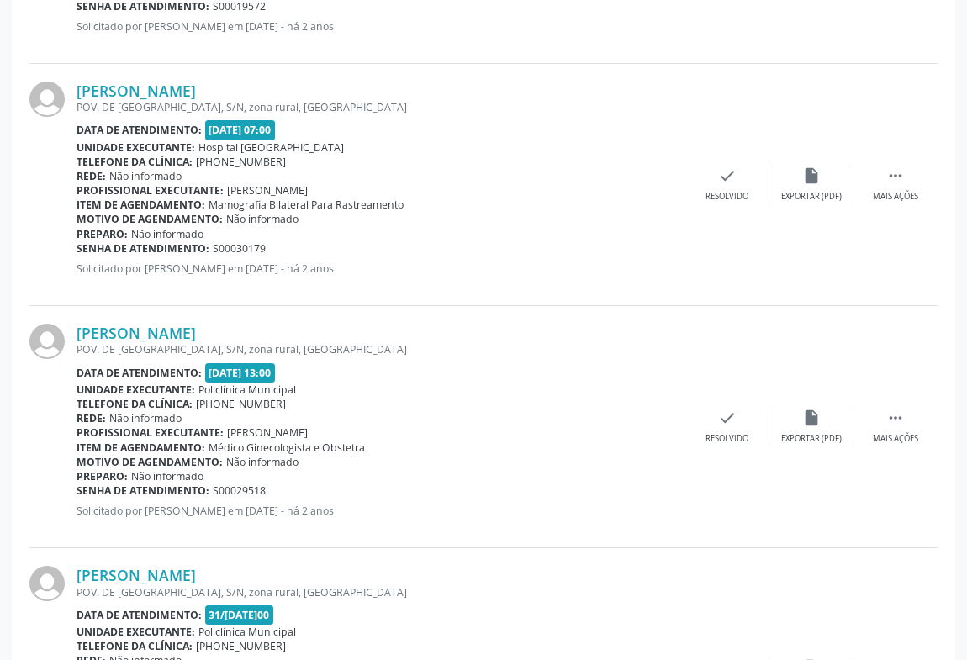
scroll to position [1102, 0]
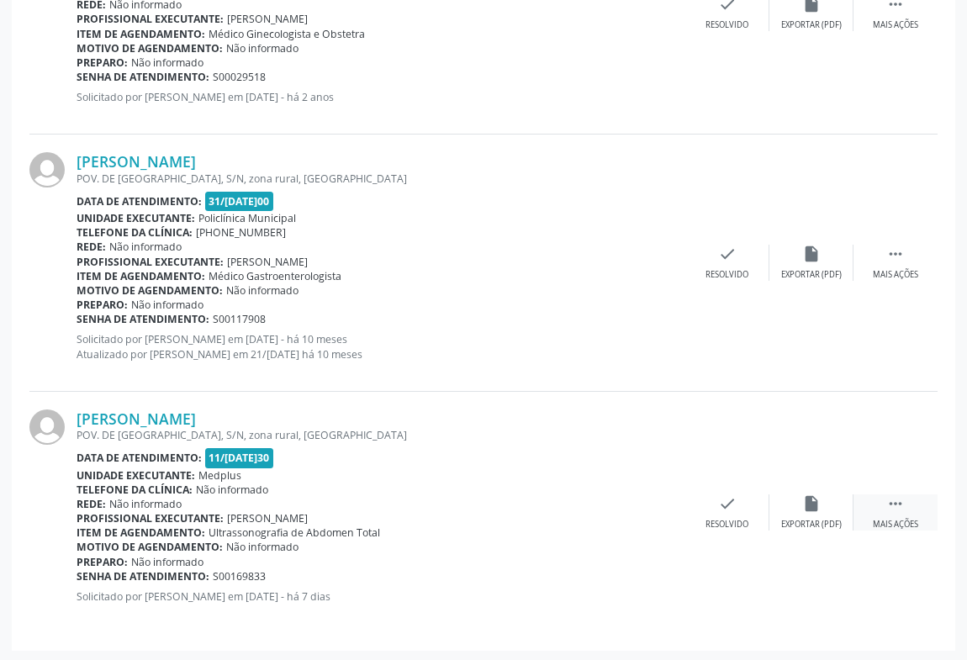
click at [890, 505] on icon "" at bounding box center [895, 503] width 19 height 19
click at [569, 508] on div "print Imprimir" at bounding box center [559, 512] width 84 height 36
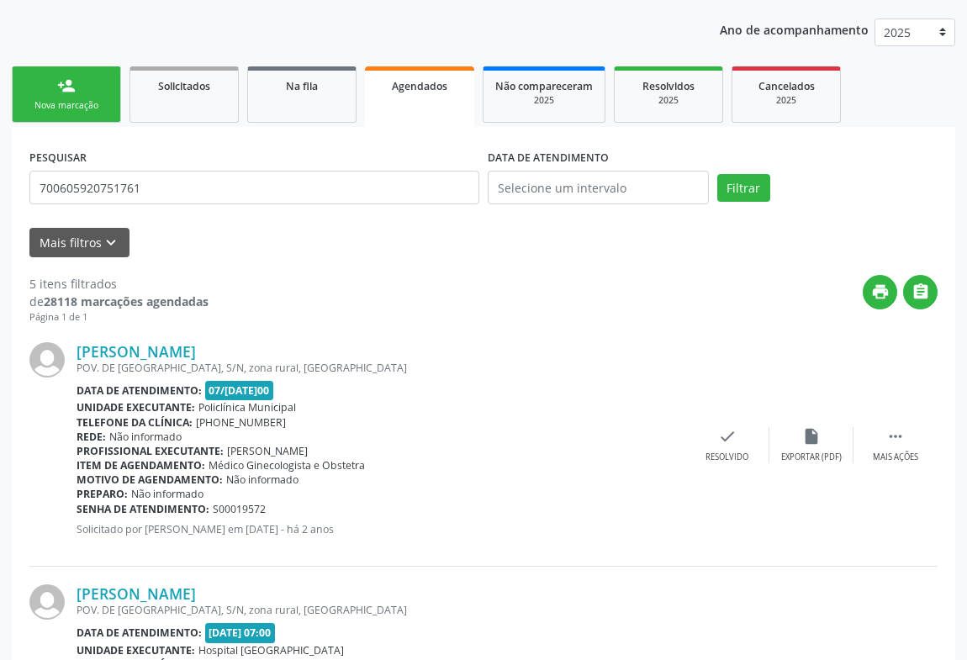
scroll to position [0, 0]
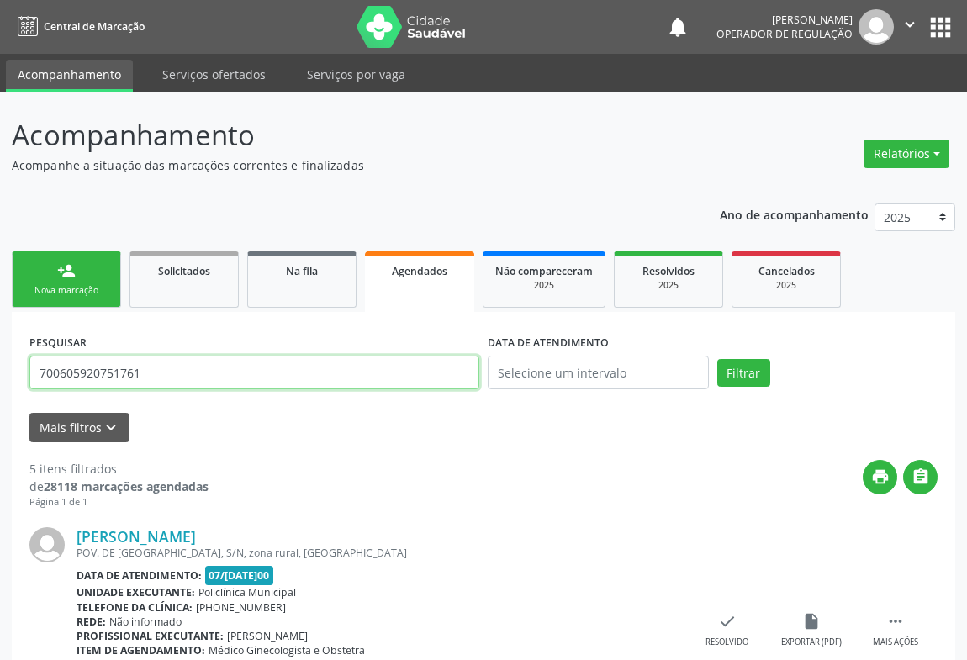
drag, startPoint x: 174, startPoint y: 378, endPoint x: 20, endPoint y: 330, distance: 161.2
click at [717, 359] on button "Filtrar" at bounding box center [743, 373] width 53 height 29
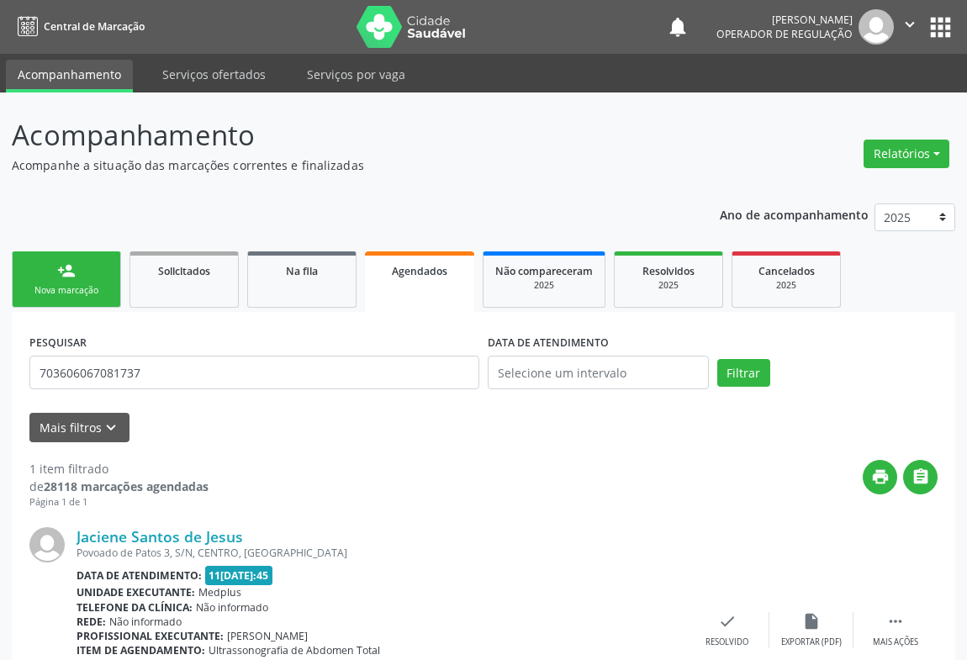
scroll to position [119, 0]
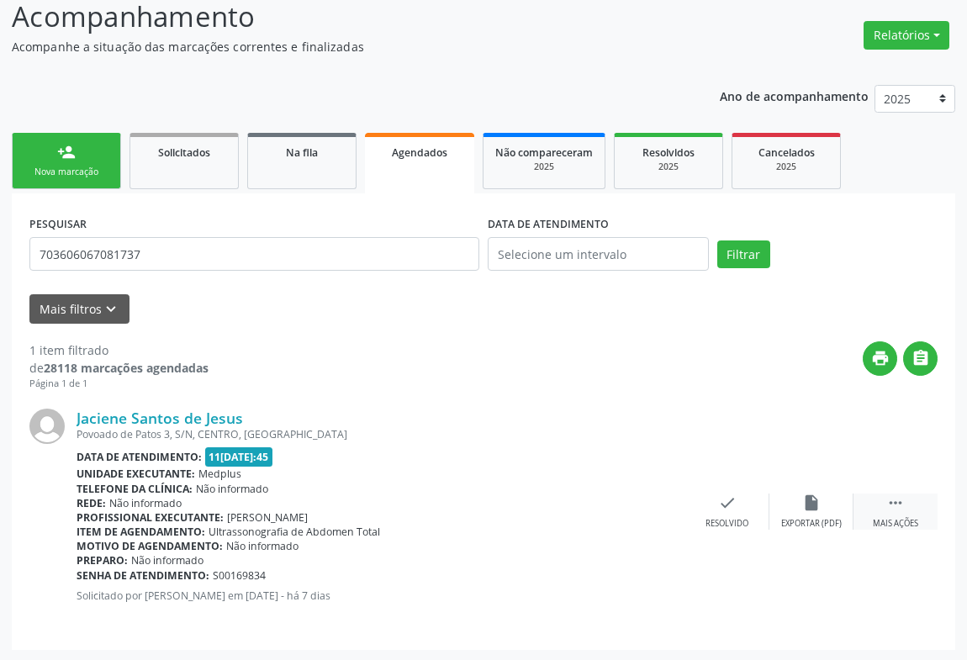
click at [900, 494] on icon "" at bounding box center [895, 503] width 19 height 19
click at [561, 510] on icon "print" at bounding box center [559, 503] width 19 height 19
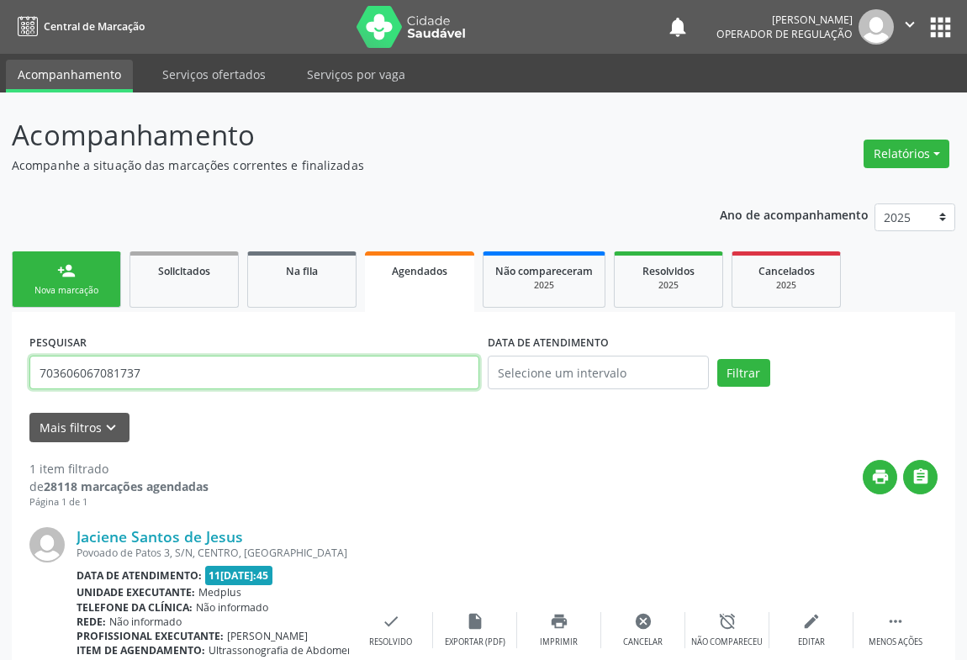
drag, startPoint x: 161, startPoint y: 372, endPoint x: 0, endPoint y: 370, distance: 161.5
click at [0, 369] on div "Acompanhamento Acompanhe a situação das marcações correntes e finalizadas Relat…" at bounding box center [483, 437] width 967 height 688
click at [717, 359] on button "Filtrar" at bounding box center [743, 373] width 53 height 29
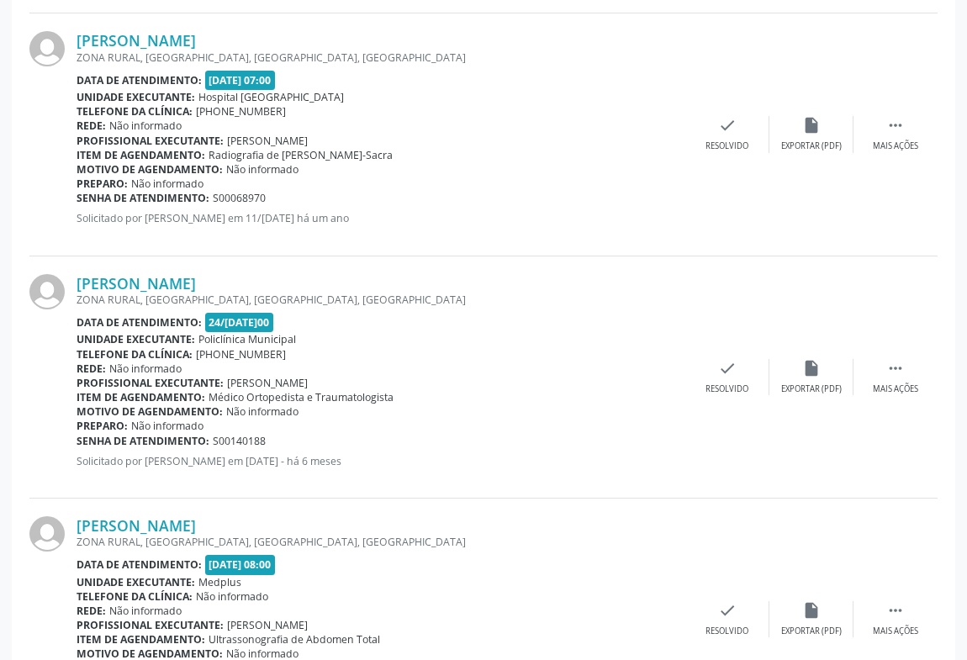
scroll to position [1330, 0]
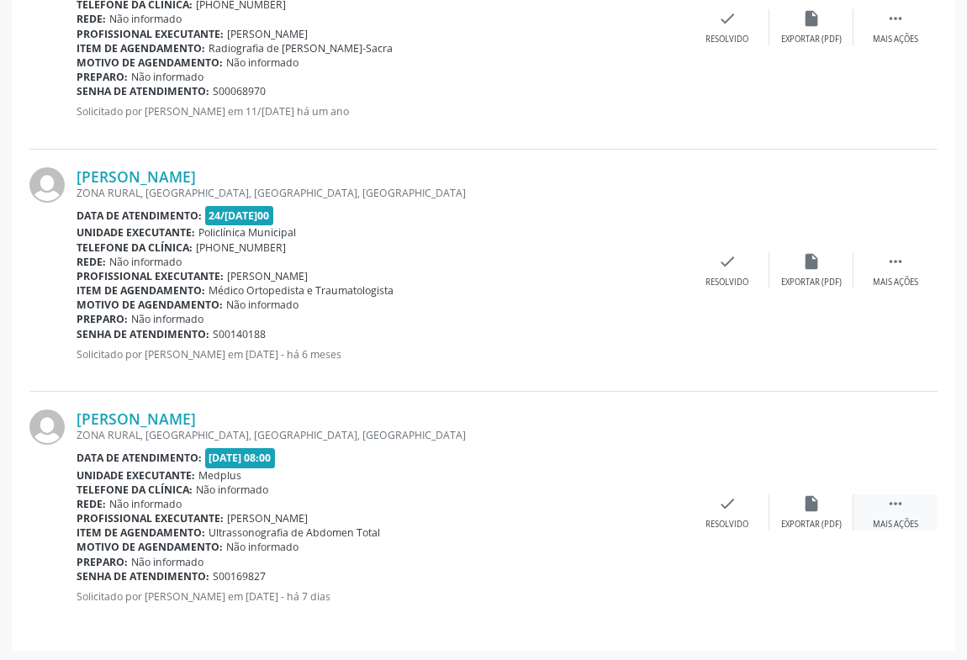
click at [878, 513] on div " Mais ações" at bounding box center [896, 512] width 84 height 36
click at [557, 503] on icon "print" at bounding box center [559, 503] width 19 height 19
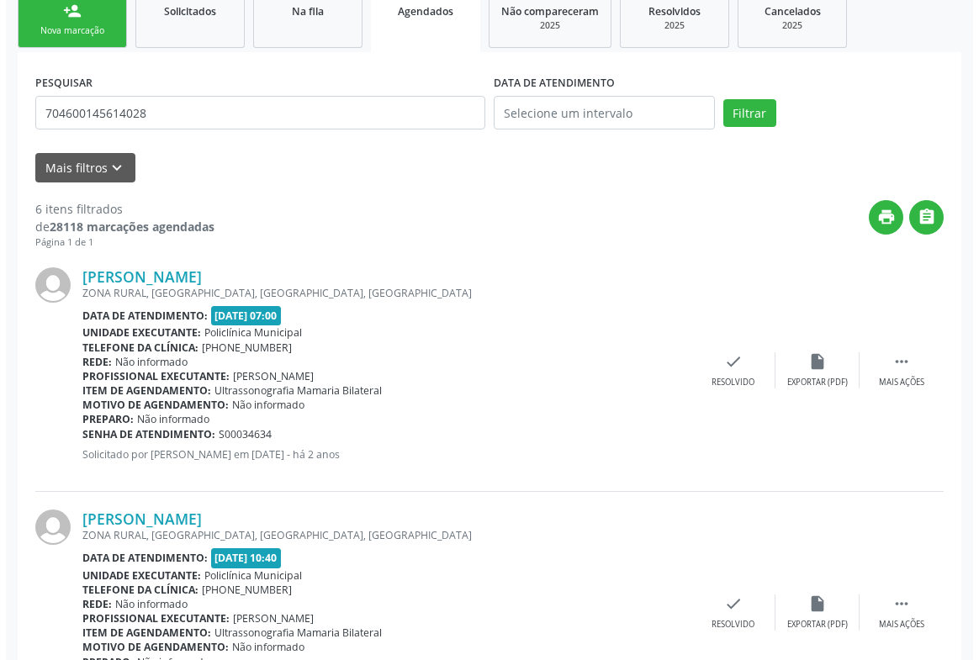
scroll to position [0, 0]
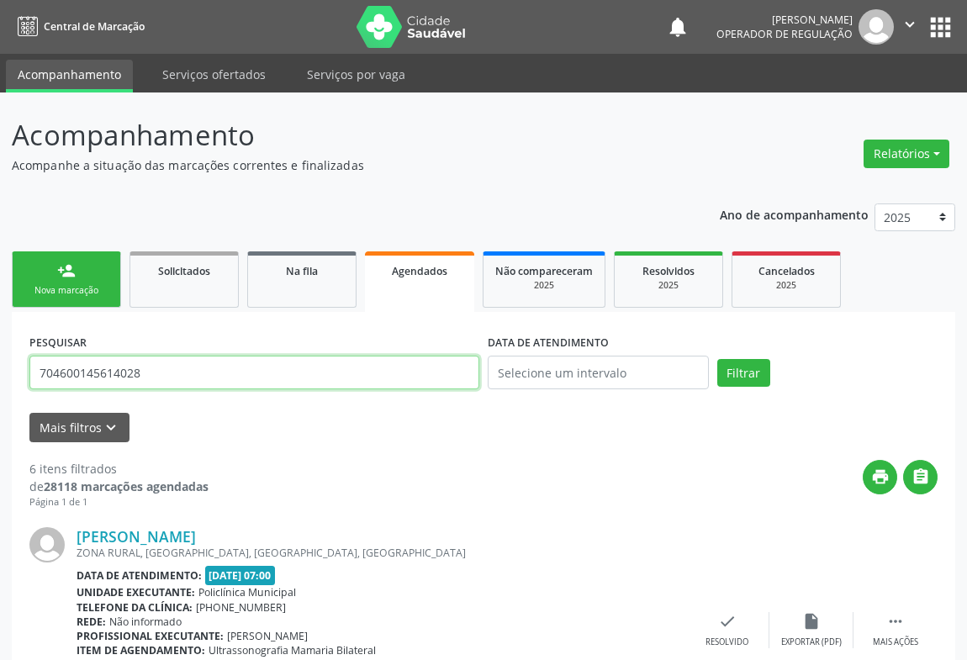
drag, startPoint x: 162, startPoint y: 373, endPoint x: 0, endPoint y: 415, distance: 167.7
click at [717, 359] on button "Filtrar" at bounding box center [743, 373] width 53 height 29
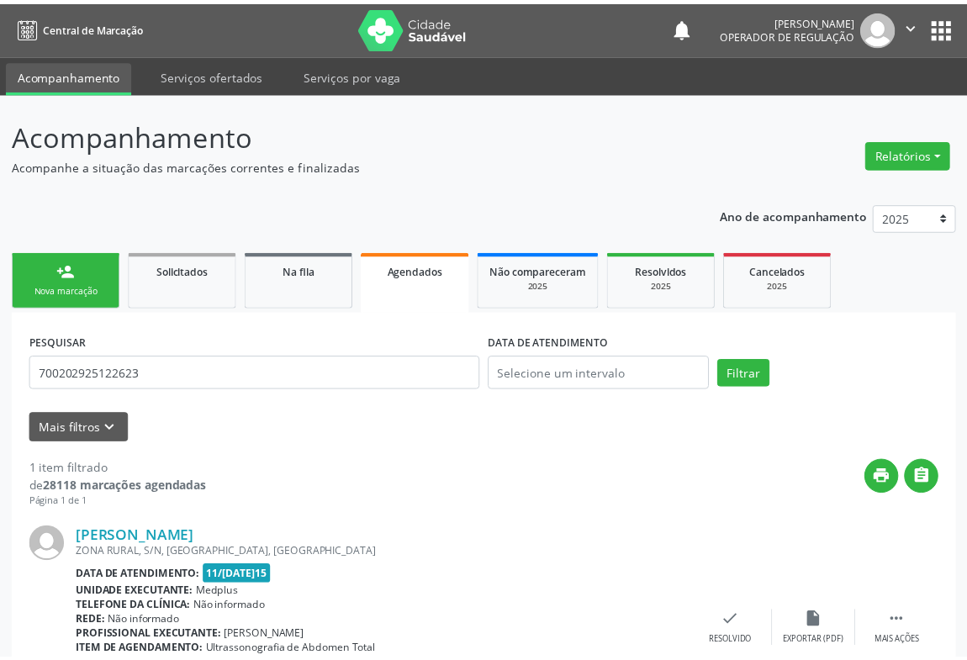
scroll to position [119, 0]
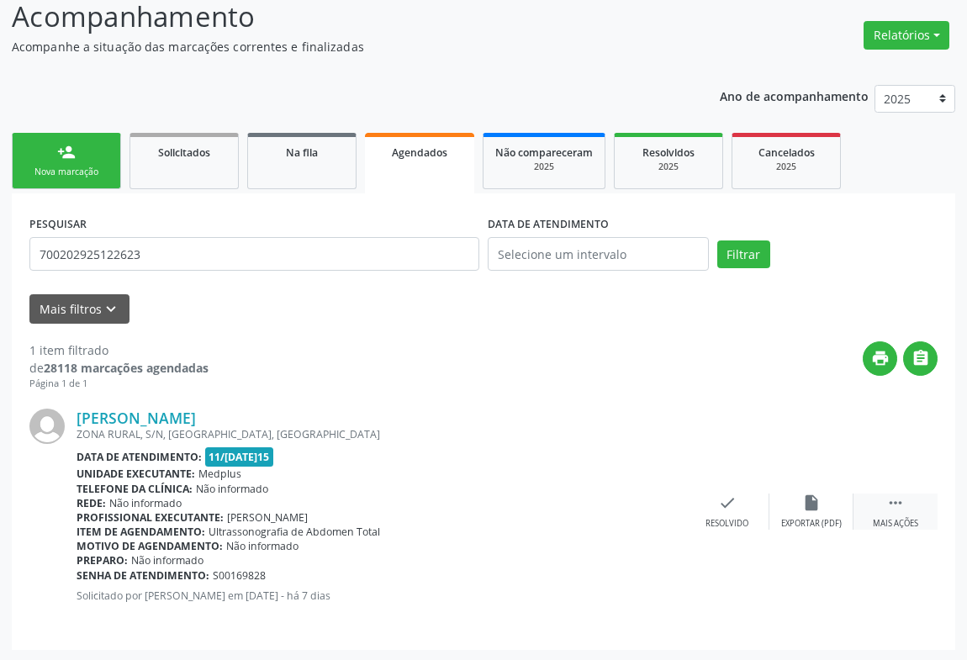
click at [896, 506] on icon "" at bounding box center [895, 503] width 19 height 19
click at [552, 505] on icon "print" at bounding box center [559, 503] width 19 height 19
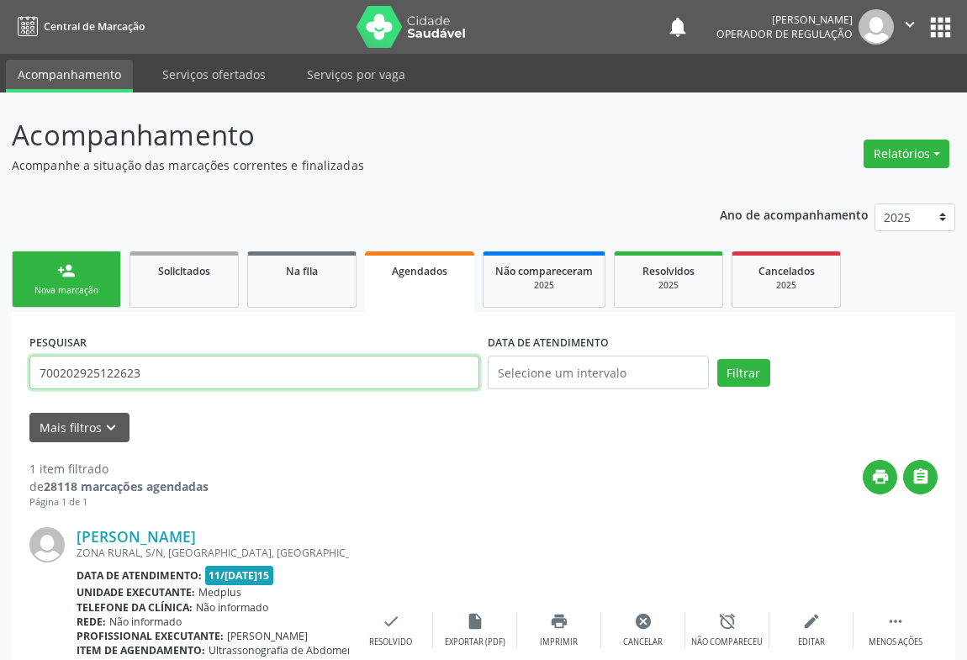
drag, startPoint x: 161, startPoint y: 377, endPoint x: 0, endPoint y: 386, distance: 160.9
click at [0, 386] on div "Acompanhamento Acompanhe a situação das marcações correntes e finalizadas Relat…" at bounding box center [483, 437] width 967 height 688
click at [717, 359] on button "Filtrar" at bounding box center [743, 373] width 53 height 29
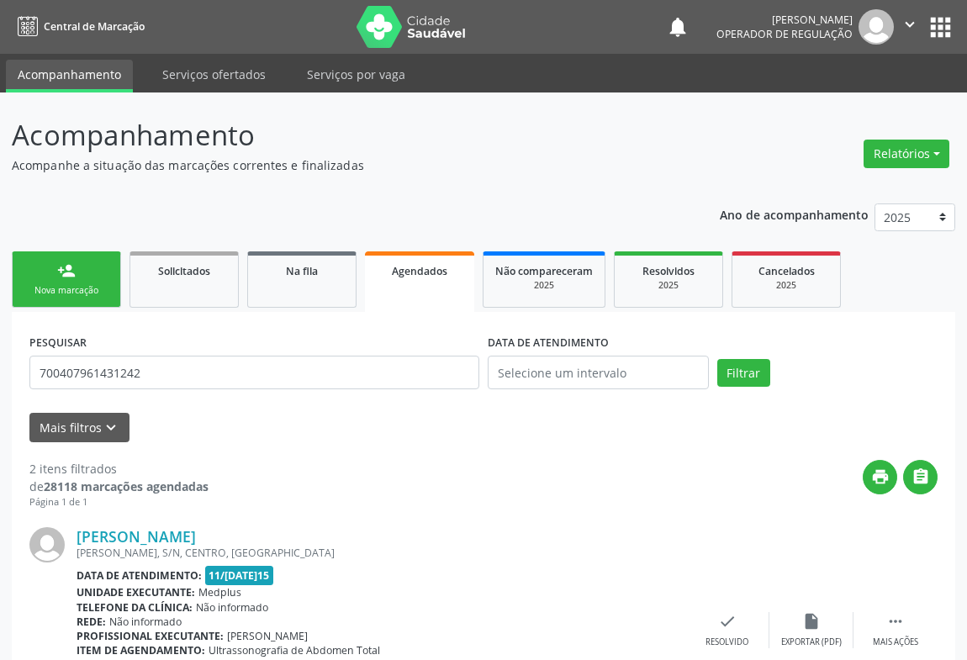
scroll to position [362, 0]
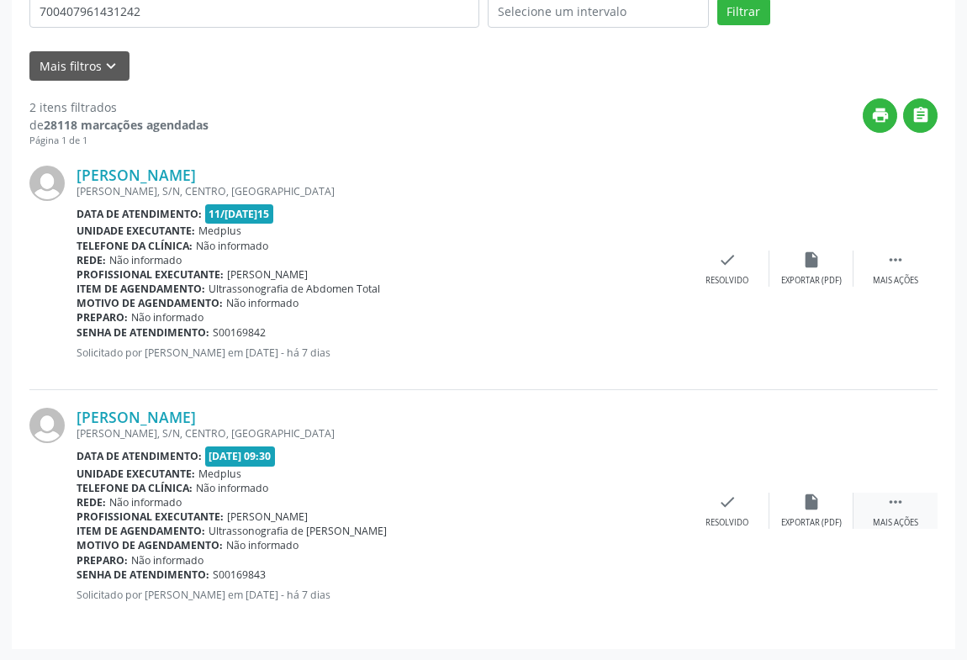
click at [893, 505] on icon "" at bounding box center [895, 502] width 19 height 19
click at [556, 510] on icon "print" at bounding box center [559, 502] width 19 height 19
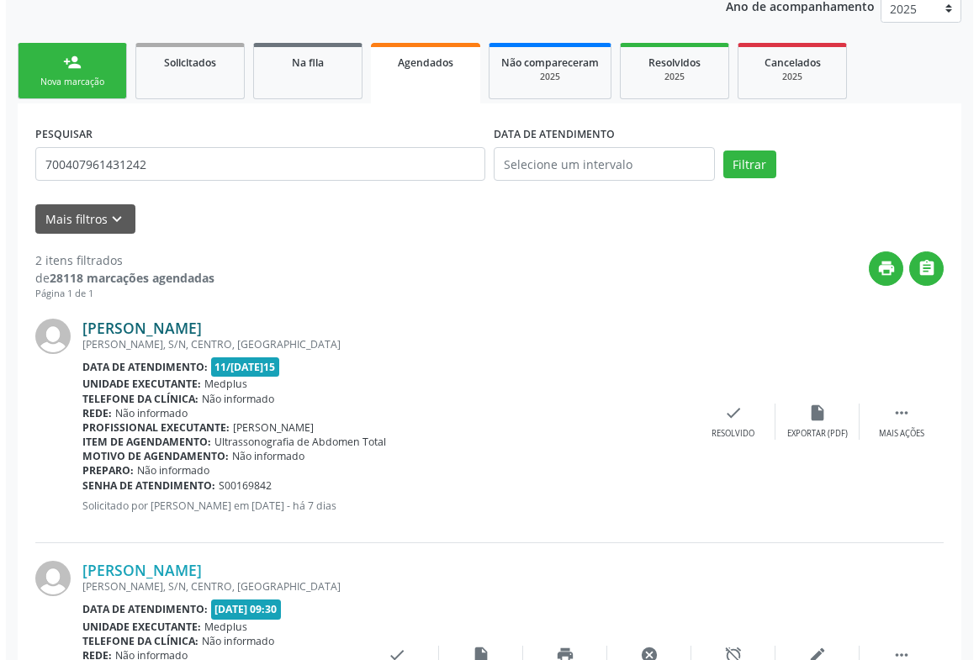
scroll to position [0, 0]
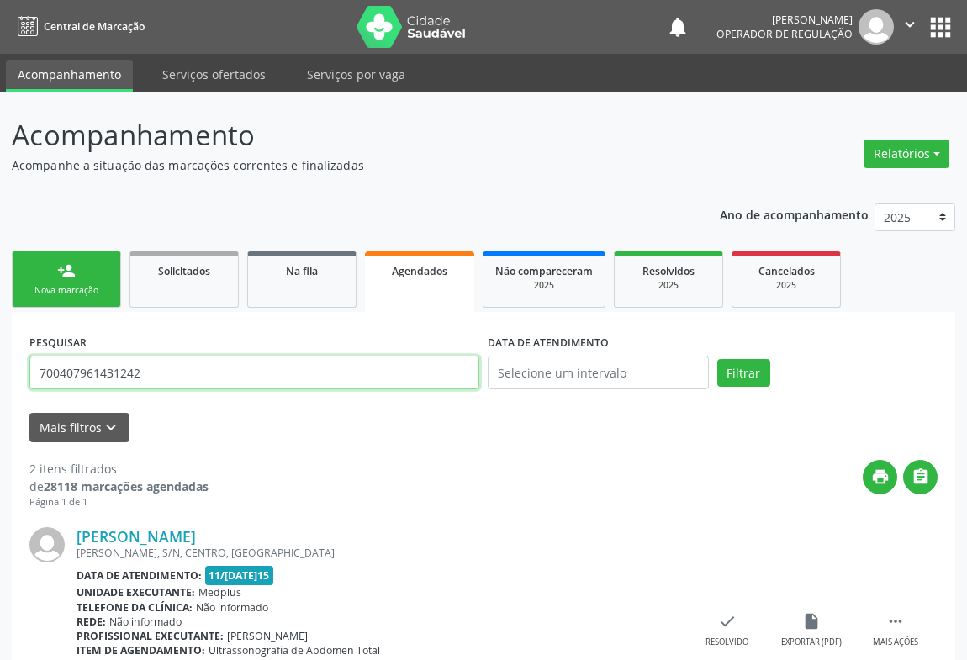
drag, startPoint x: 161, startPoint y: 379, endPoint x: 0, endPoint y: 388, distance: 161.7
click at [0, 388] on div "Acompanhamento Acompanhe a situação das marcações correntes e finalizadas Relat…" at bounding box center [483, 558] width 967 height 930
click at [717, 359] on button "Filtrar" at bounding box center [743, 373] width 53 height 29
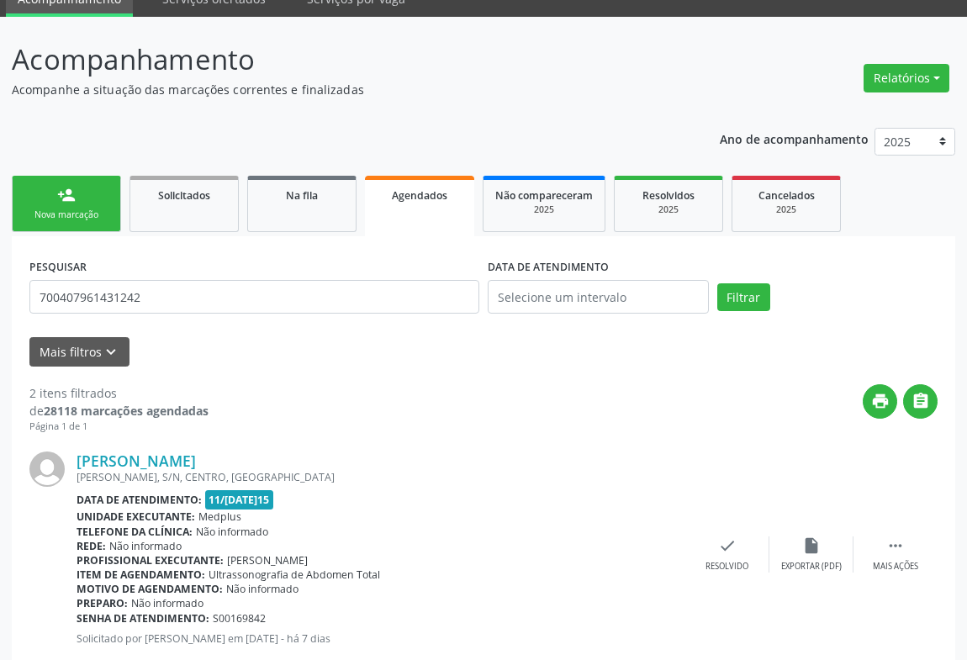
scroll to position [362, 0]
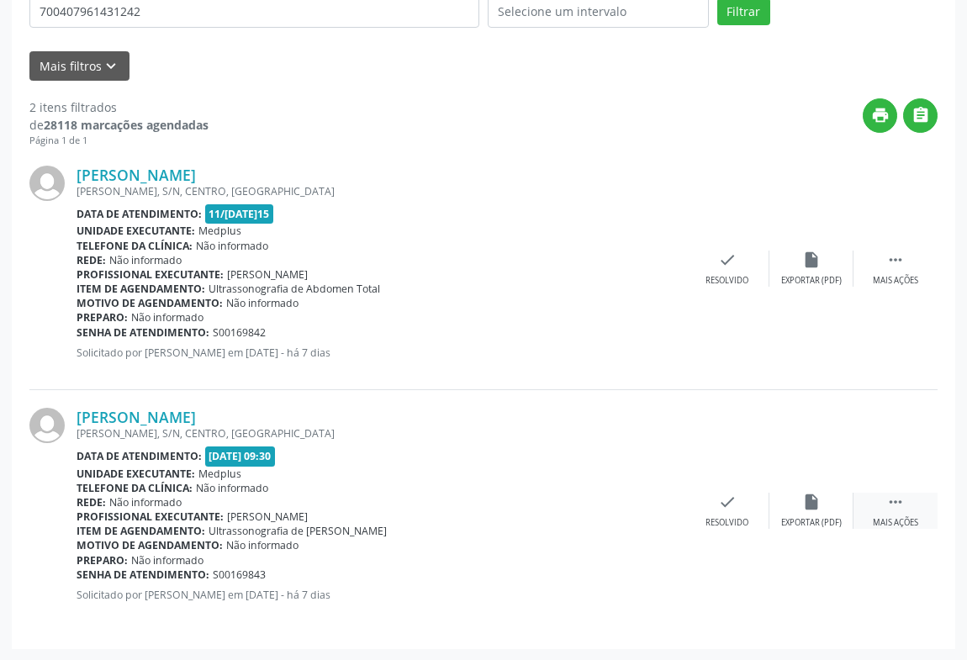
click at [902, 519] on div "Mais ações" at bounding box center [895, 523] width 45 height 12
click at [565, 505] on icon "print" at bounding box center [559, 502] width 19 height 19
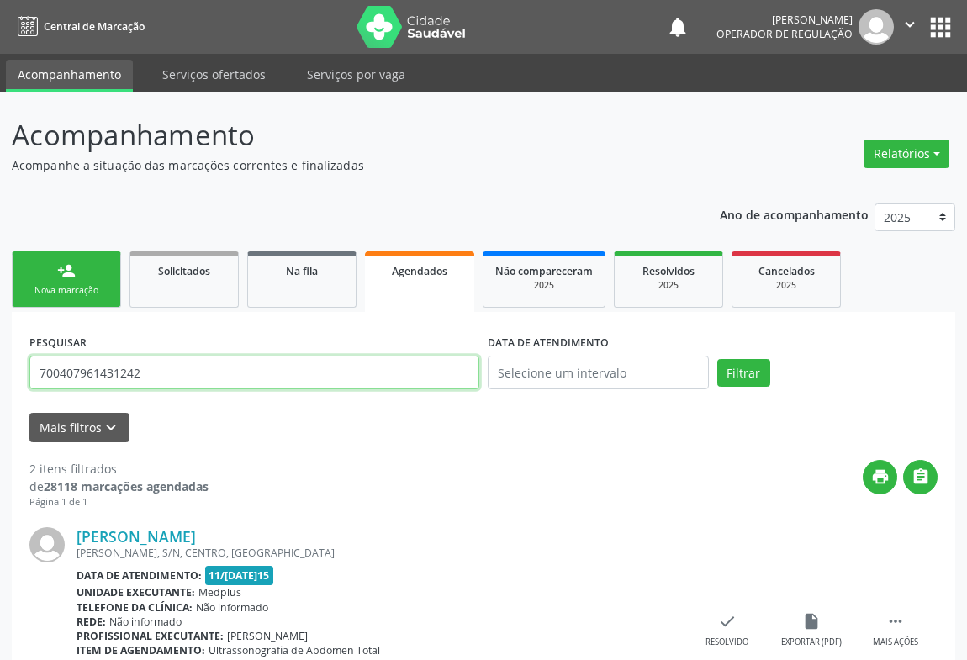
click at [169, 376] on input "700407961431242" at bounding box center [254, 373] width 450 height 34
drag, startPoint x: 169, startPoint y: 376, endPoint x: 83, endPoint y: 387, distance: 86.5
click at [83, 387] on input "700407961431242" at bounding box center [254, 373] width 450 height 34
click at [717, 359] on button "Filtrar" at bounding box center [743, 373] width 53 height 29
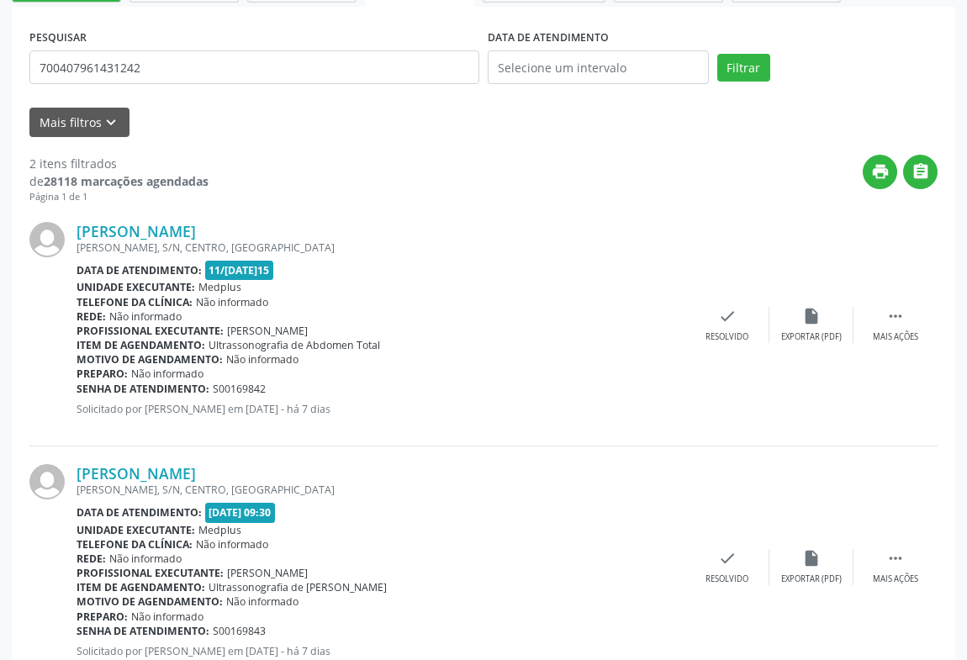
scroll to position [362, 0]
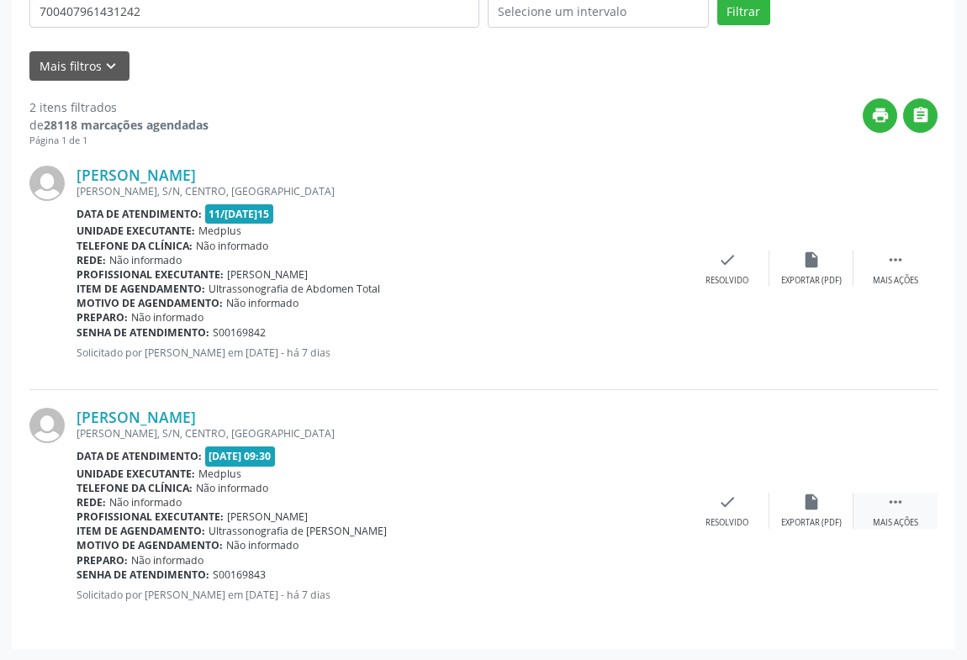
click at [899, 505] on icon "" at bounding box center [895, 502] width 19 height 19
click at [562, 508] on icon "print" at bounding box center [559, 502] width 19 height 19
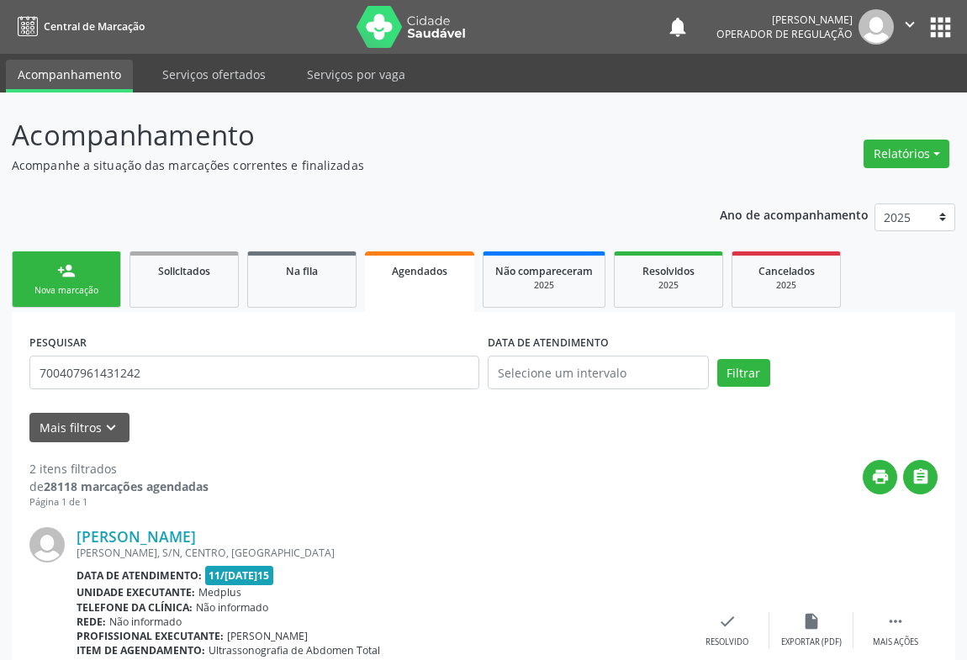
click at [420, 278] on div "Agendados" at bounding box center [420, 271] width 86 height 18
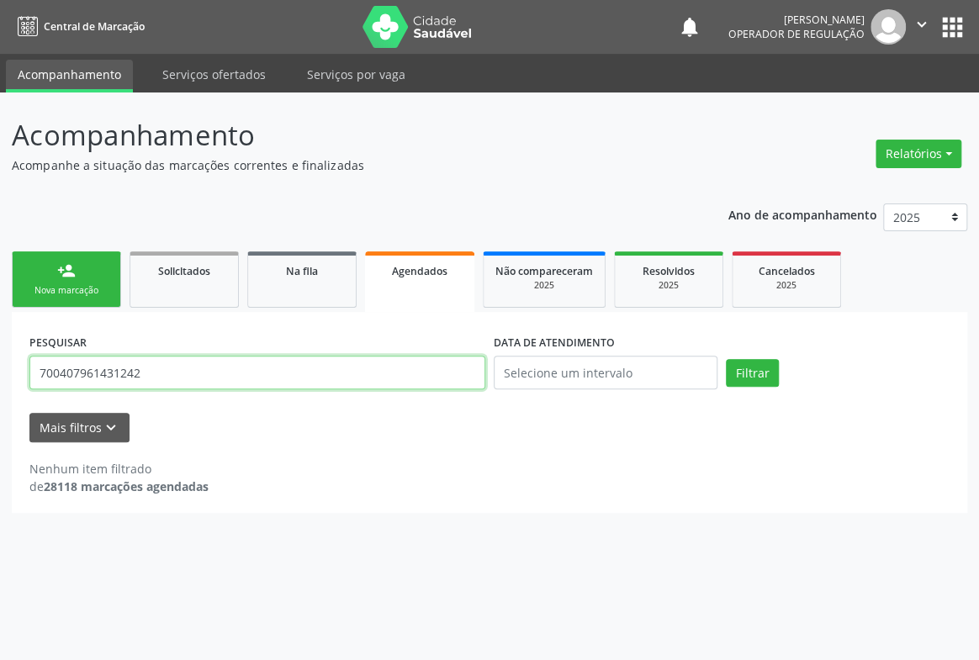
drag, startPoint x: 169, startPoint y: 383, endPoint x: 0, endPoint y: 388, distance: 169.1
click at [0, 388] on div "Acompanhamento Acompanhe a situação das marcações correntes e finalizadas Relat…" at bounding box center [489, 377] width 979 height 568
type input "705000215022659"
click at [726, 359] on button "Filtrar" at bounding box center [752, 373] width 53 height 29
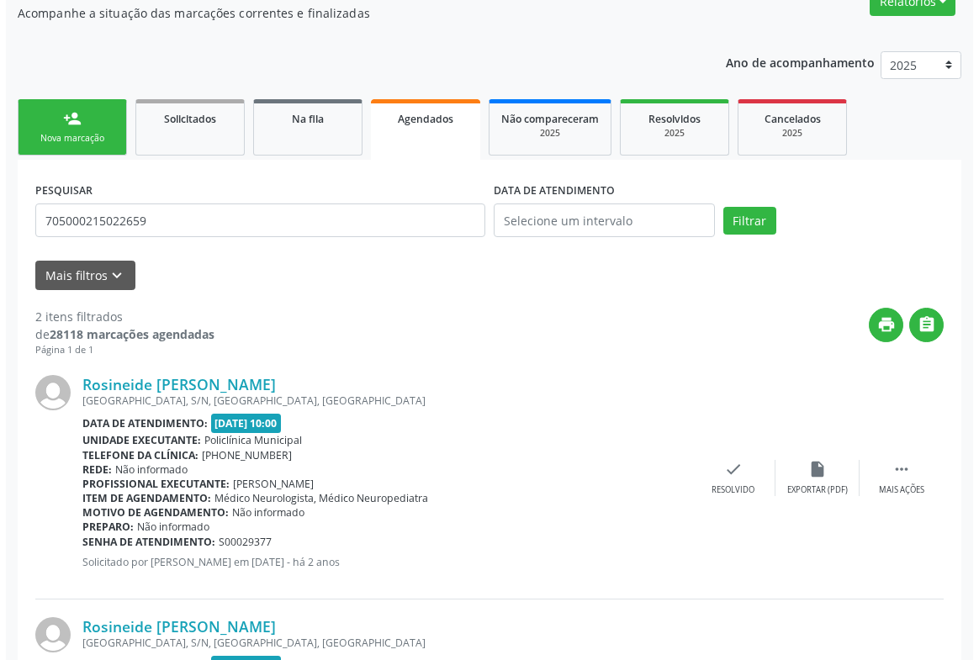
scroll to position [362, 0]
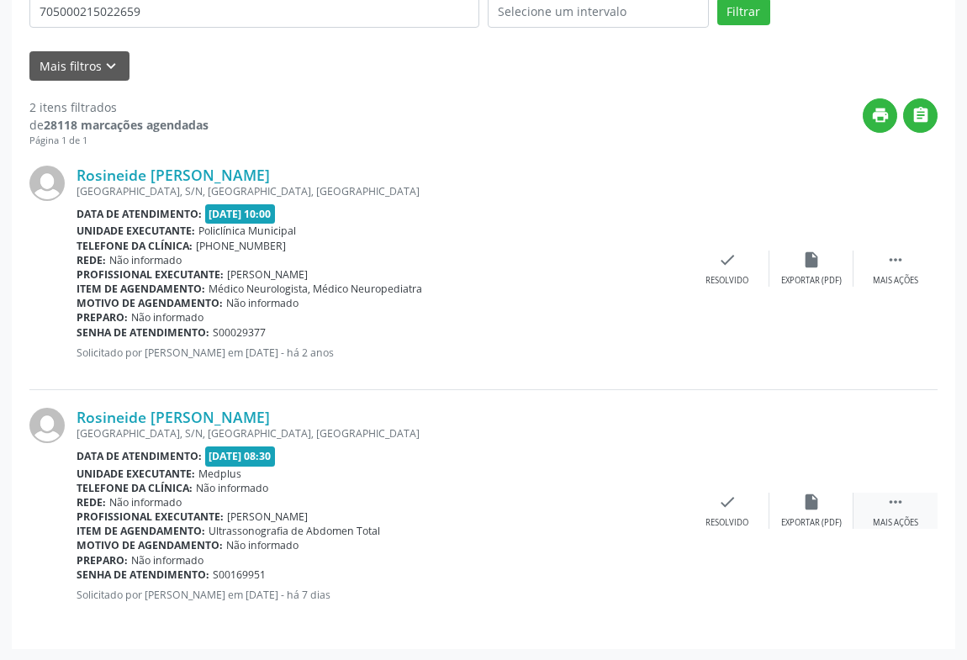
click at [887, 503] on icon "" at bounding box center [895, 502] width 19 height 19
click at [646, 505] on icon "cancel" at bounding box center [643, 502] width 19 height 19
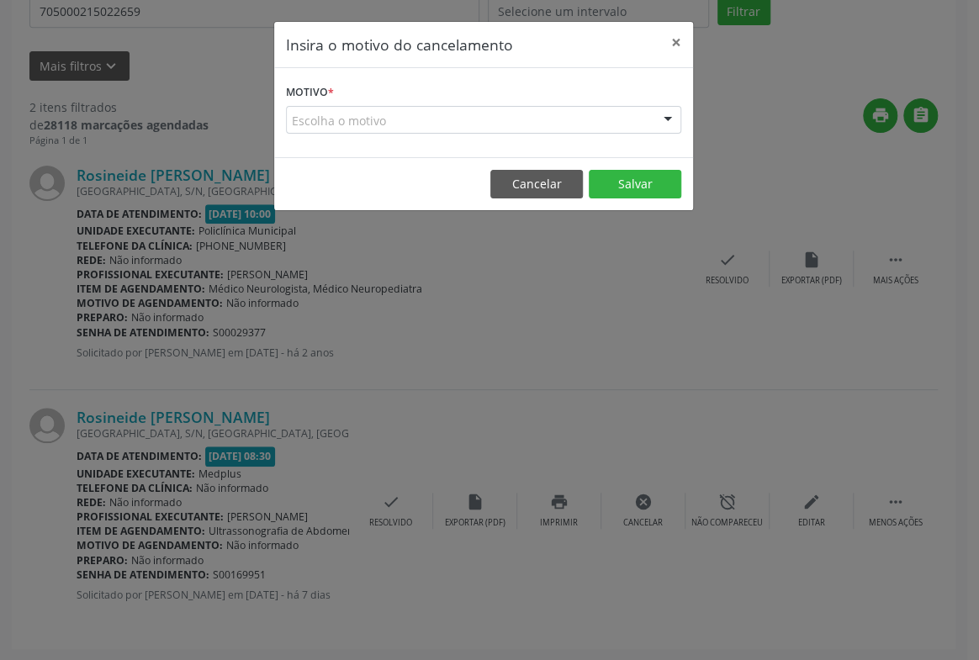
click at [616, 118] on div "Escolha o motivo" at bounding box center [483, 120] width 395 height 29
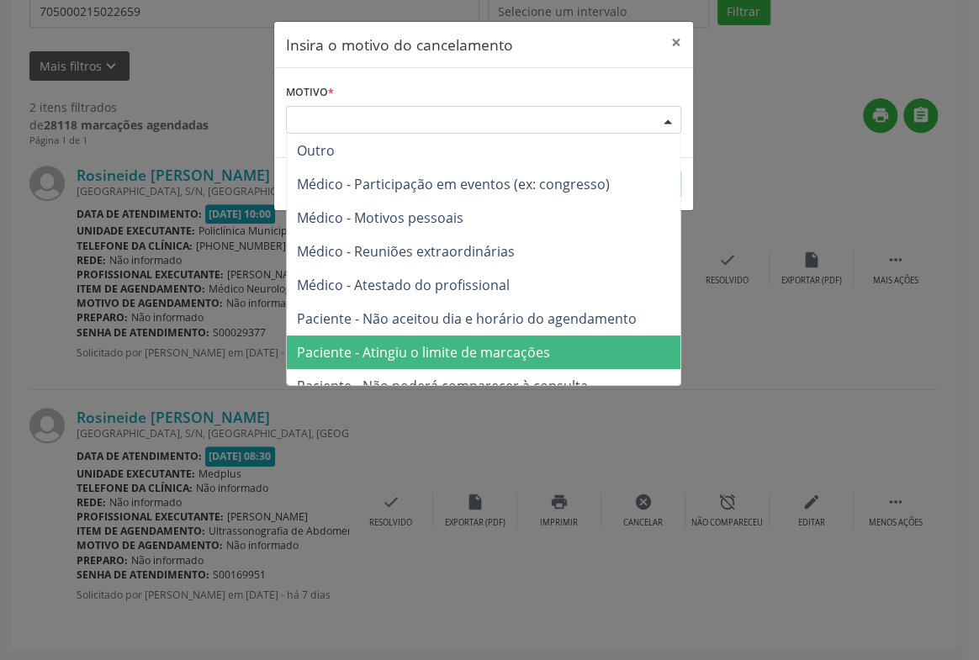
click at [501, 347] on span "Paciente - Atingiu o limite de marcações" at bounding box center [423, 352] width 253 height 19
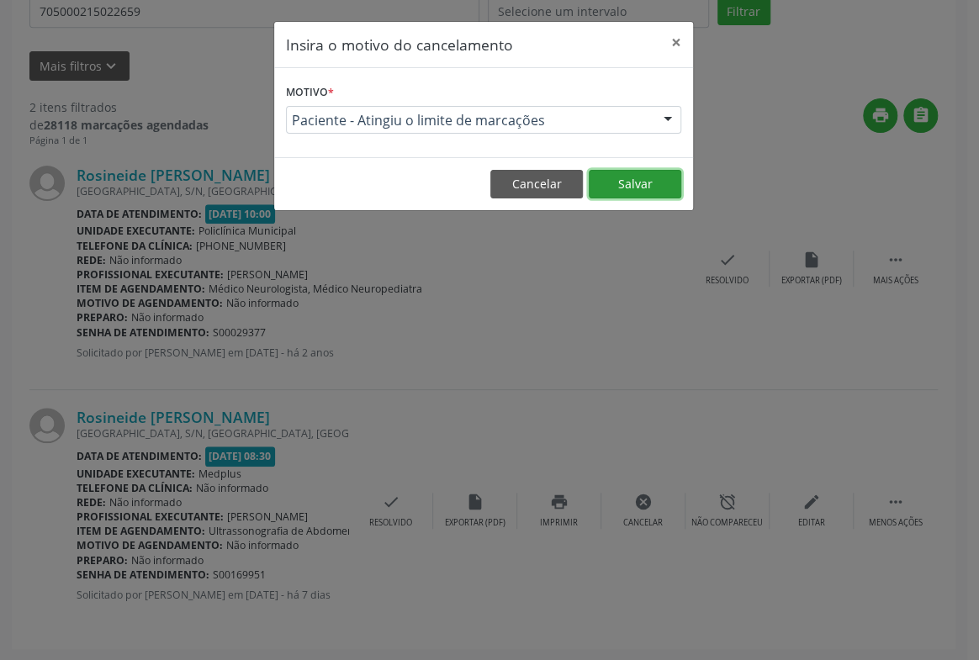
click at [641, 188] on button "Salvar" at bounding box center [635, 184] width 93 height 29
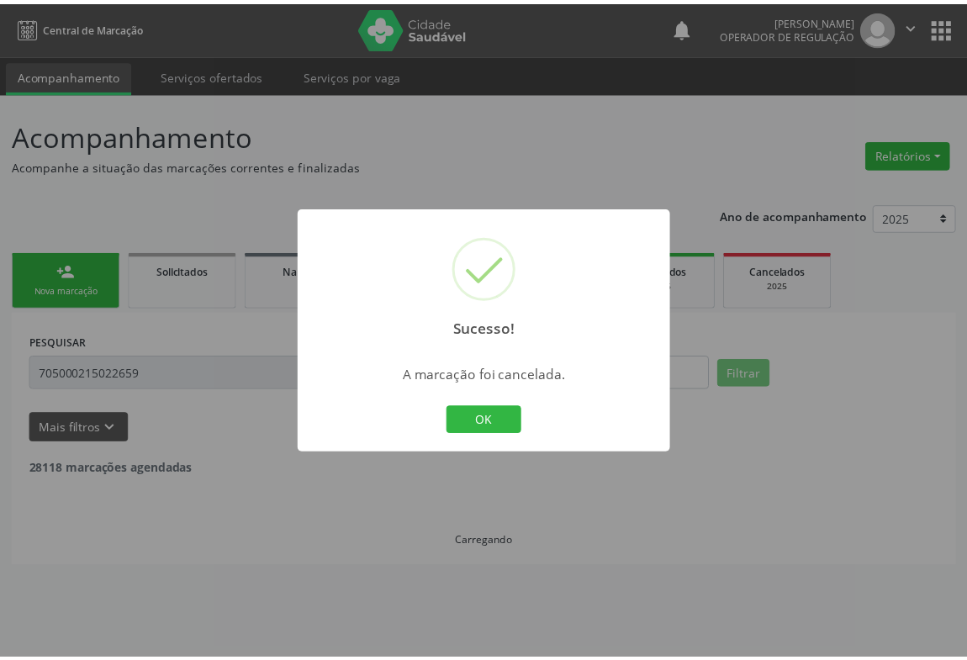
scroll to position [0, 0]
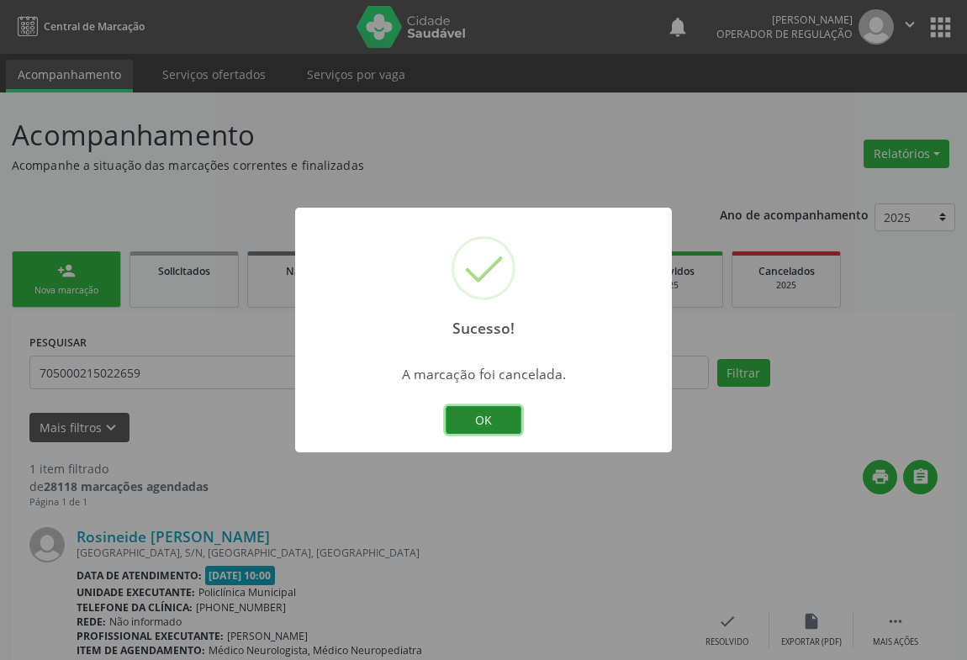
click at [500, 420] on button "OK" at bounding box center [484, 420] width 76 height 29
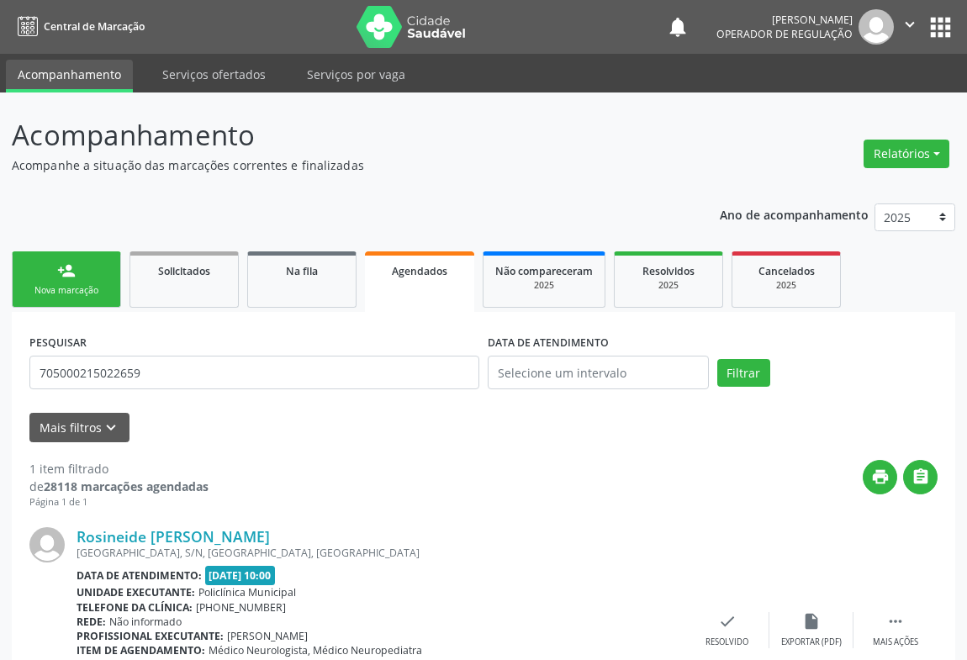
click at [89, 280] on link "person_add Nova marcação" at bounding box center [66, 279] width 109 height 56
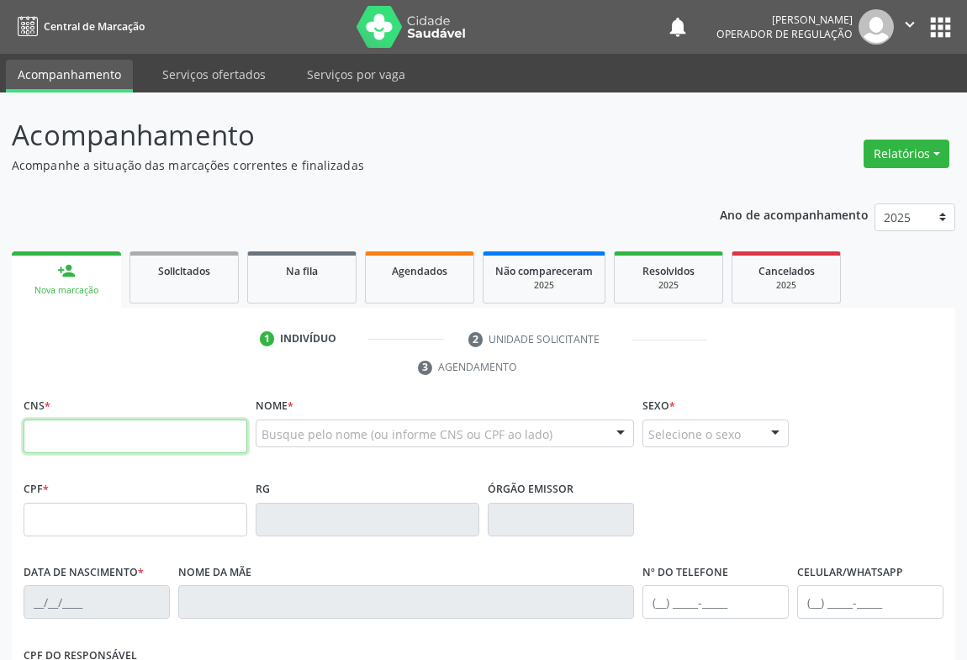
click at [114, 448] on input "text" at bounding box center [136, 437] width 224 height 34
type input "708 7001 8864 3692"
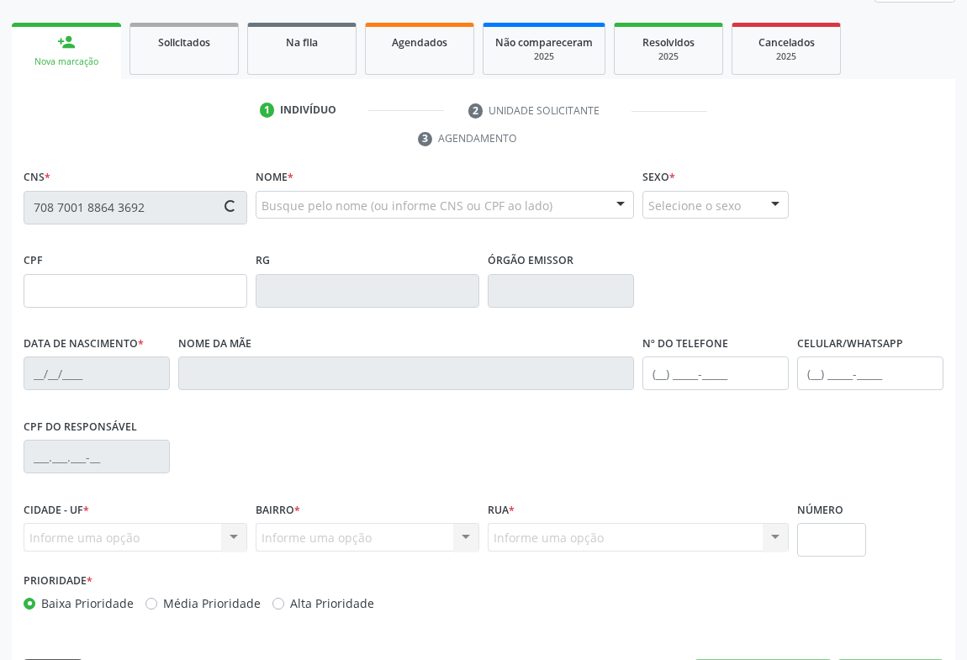
type input "26/06/2006"
type input "S/N"
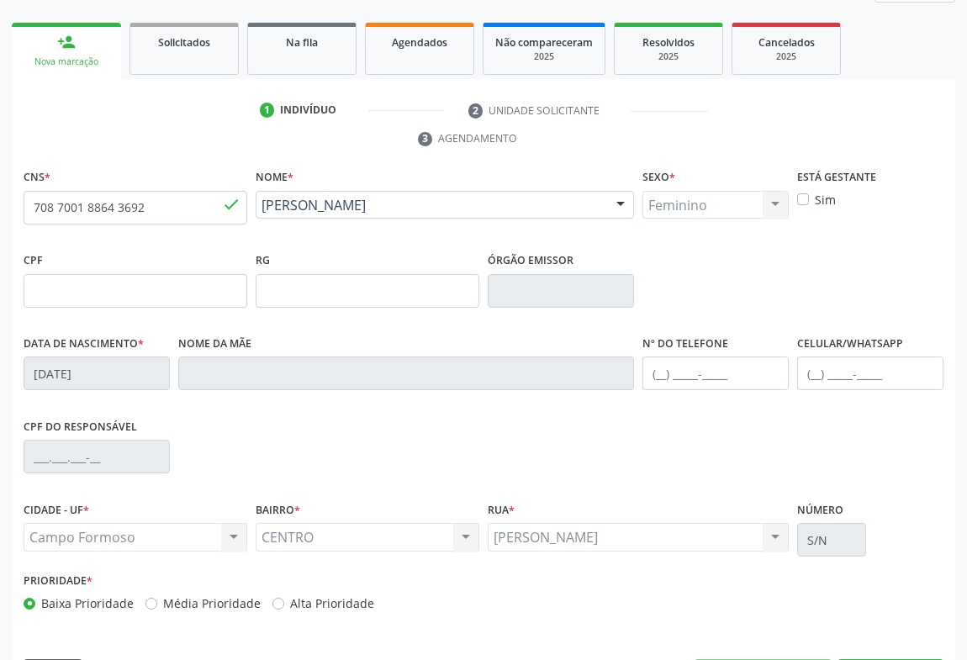
scroll to position [278, 0]
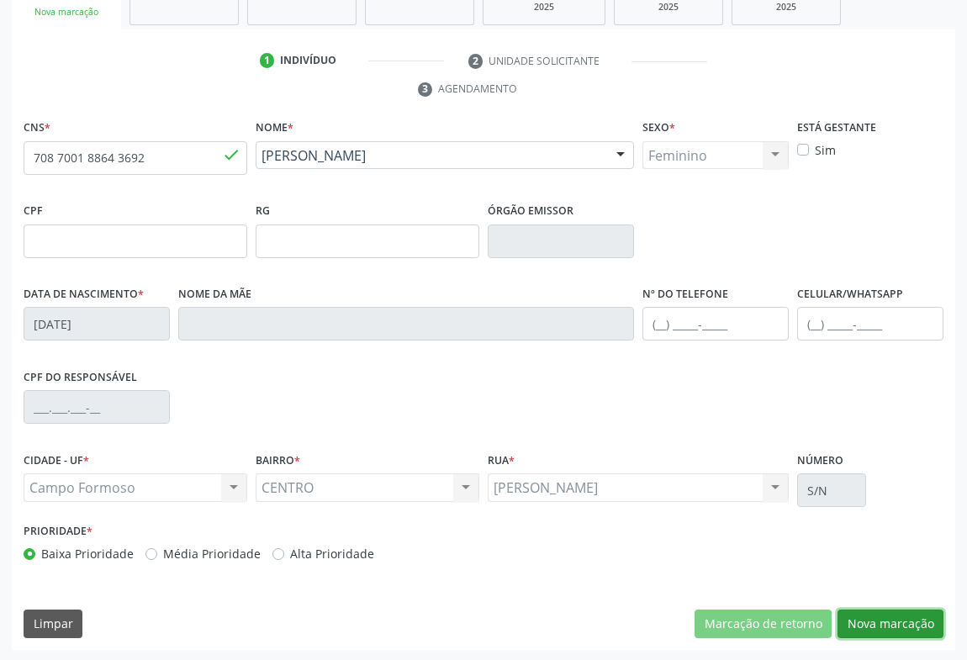
click at [875, 620] on button "Nova marcação" at bounding box center [891, 624] width 106 height 29
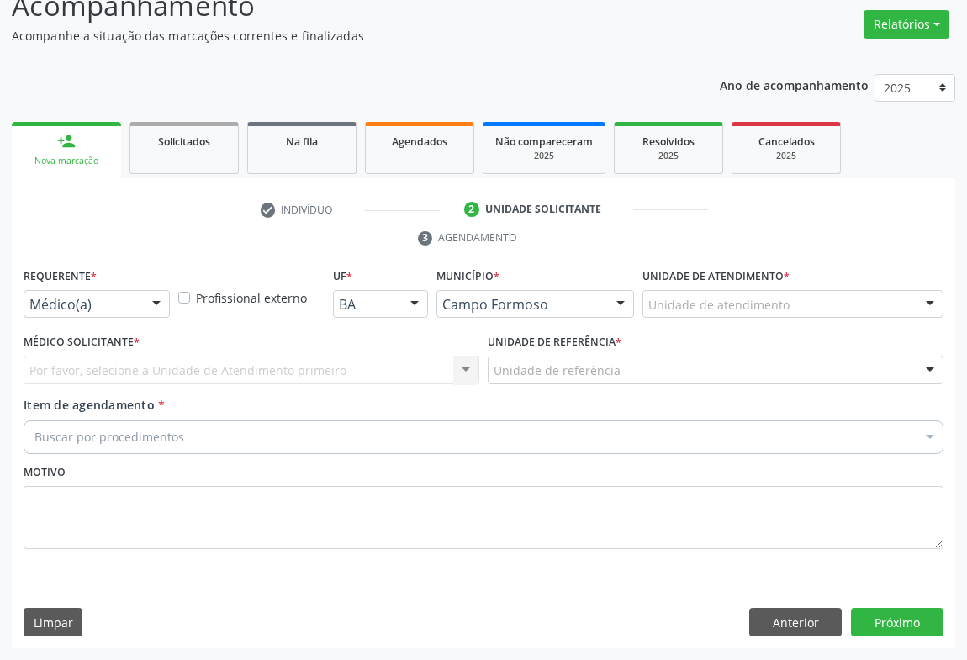
scroll to position [128, 0]
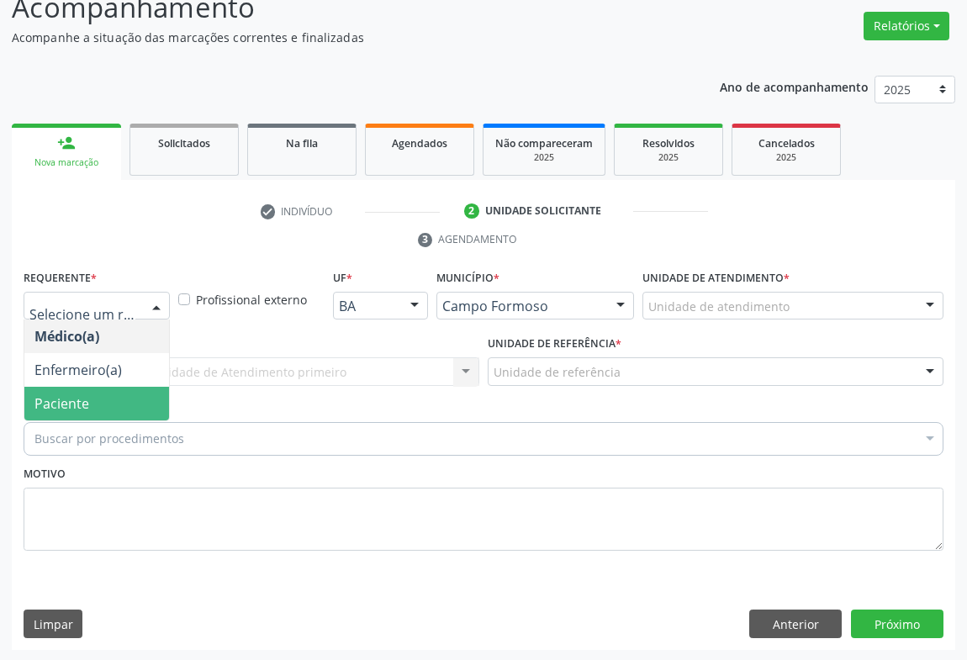
click at [81, 401] on span "Paciente" at bounding box center [61, 403] width 55 height 19
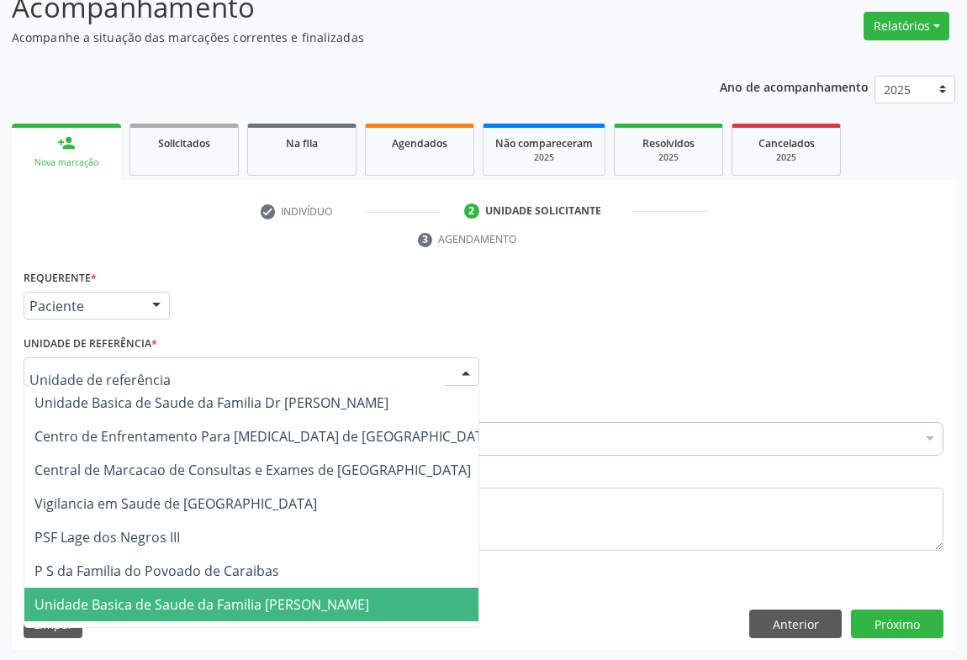
click at [130, 616] on span "Unidade Basica de Saude da Familia [PERSON_NAME]" at bounding box center [264, 605] width 481 height 34
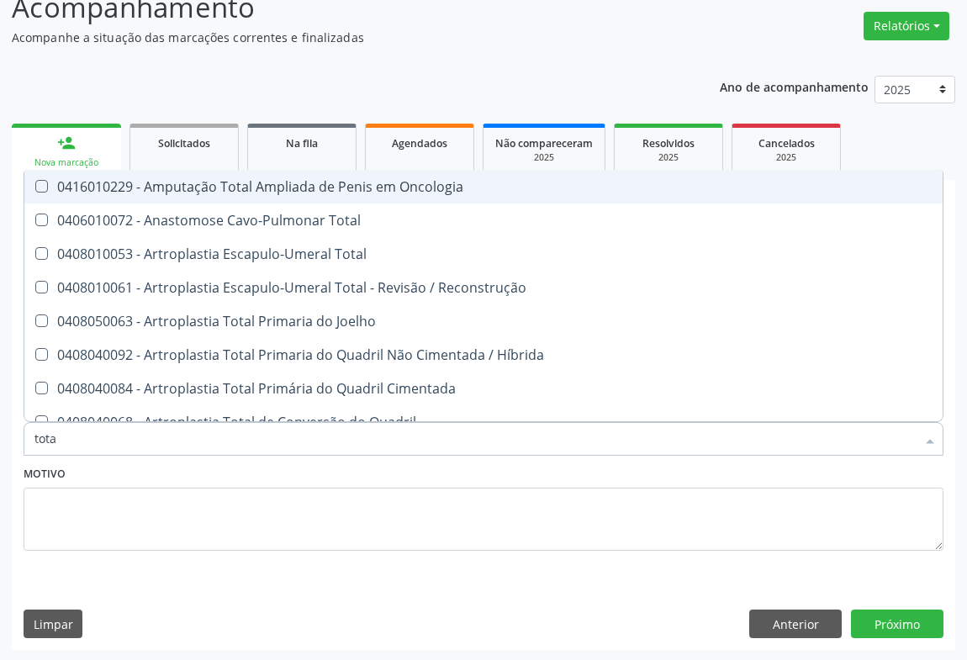
type input "total"
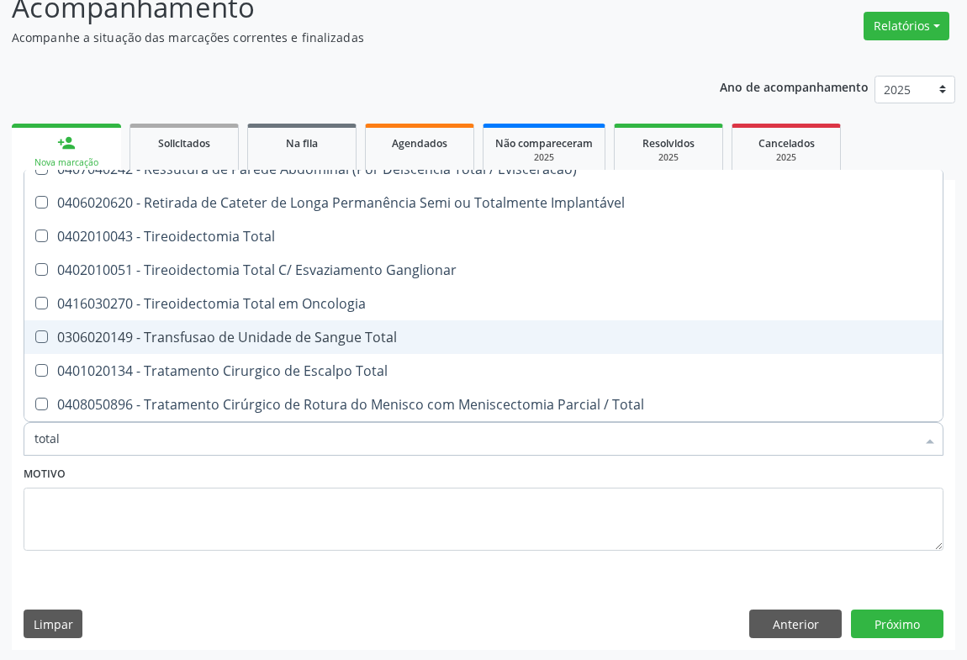
scroll to position [2742, 0]
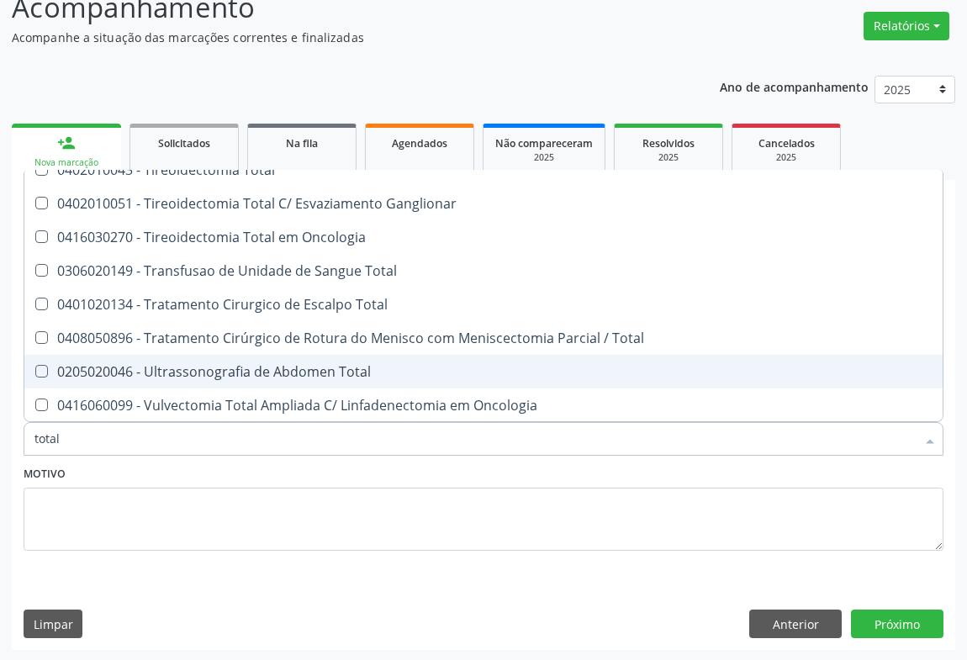
click at [269, 373] on div "0205020046 - Ultrassonografia de Abdomen Total" at bounding box center [483, 371] width 898 height 13
checkbox Total "true"
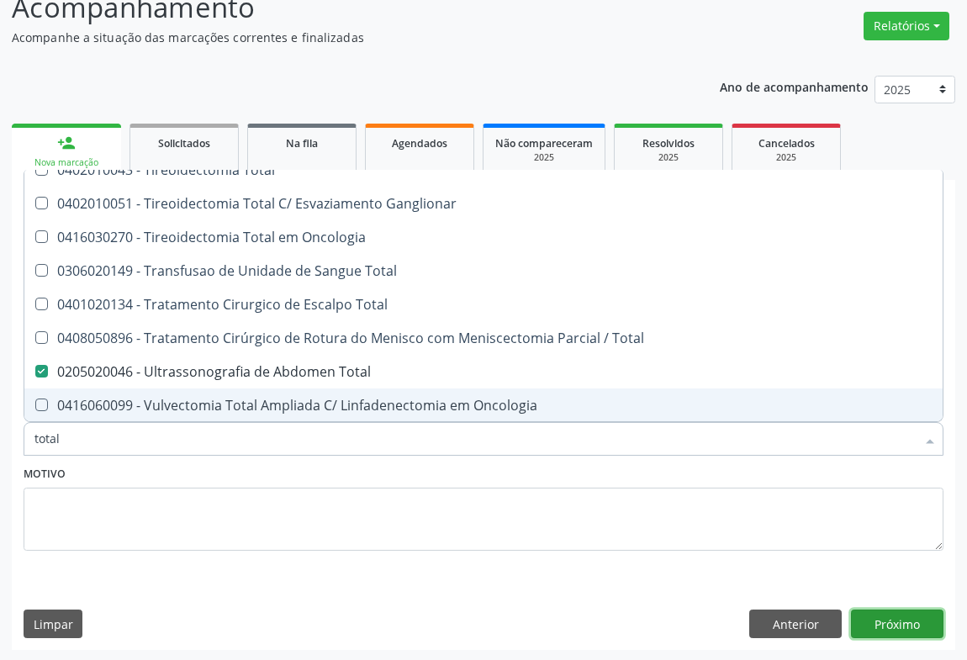
click at [908, 619] on button "Próximo" at bounding box center [897, 624] width 93 height 29
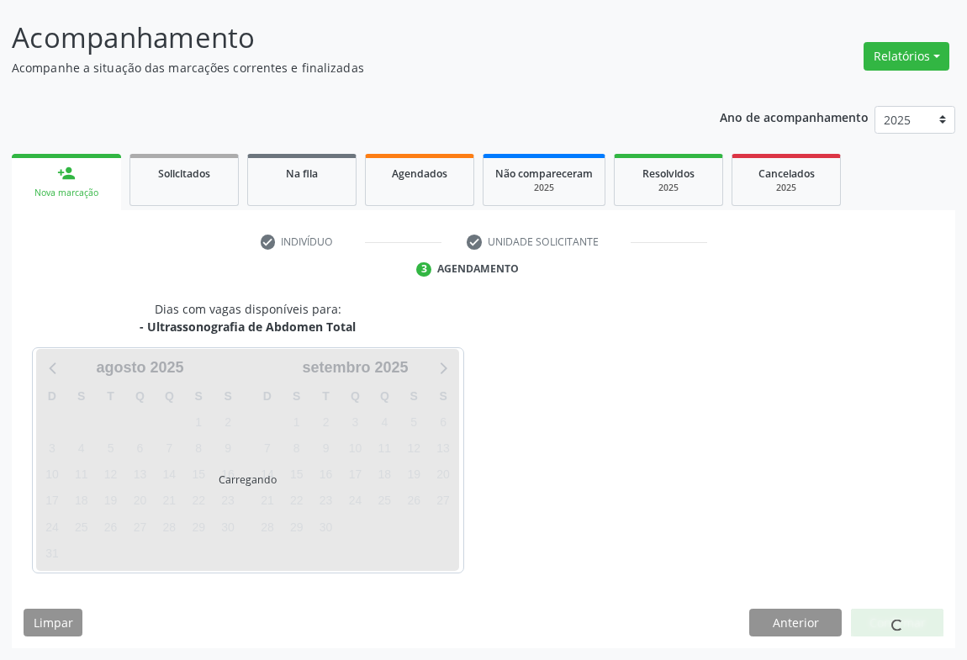
scroll to position [0, 0]
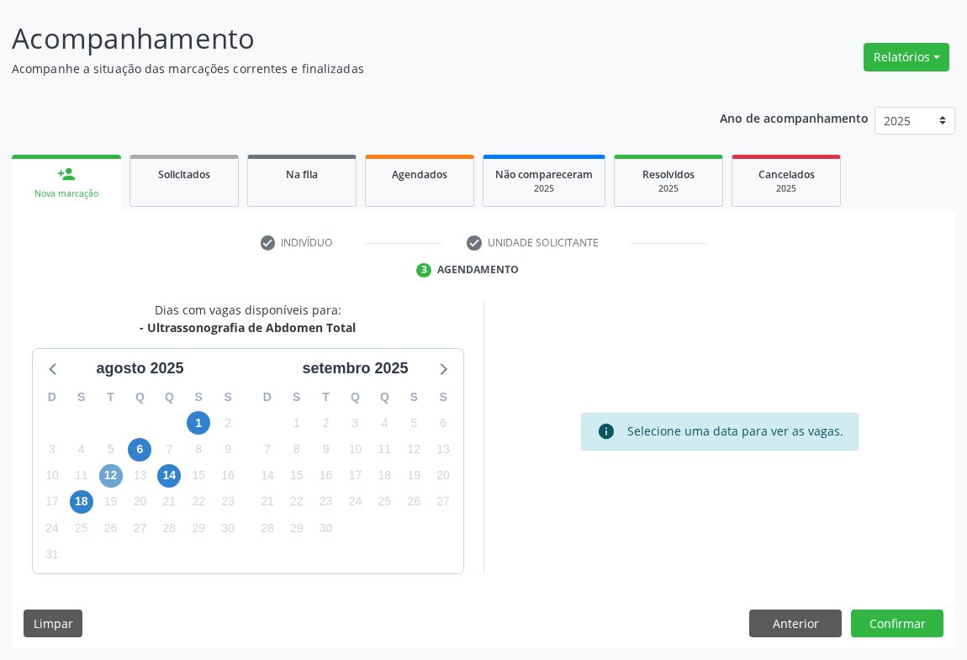
click at [108, 476] on span "12" at bounding box center [111, 476] width 24 height 24
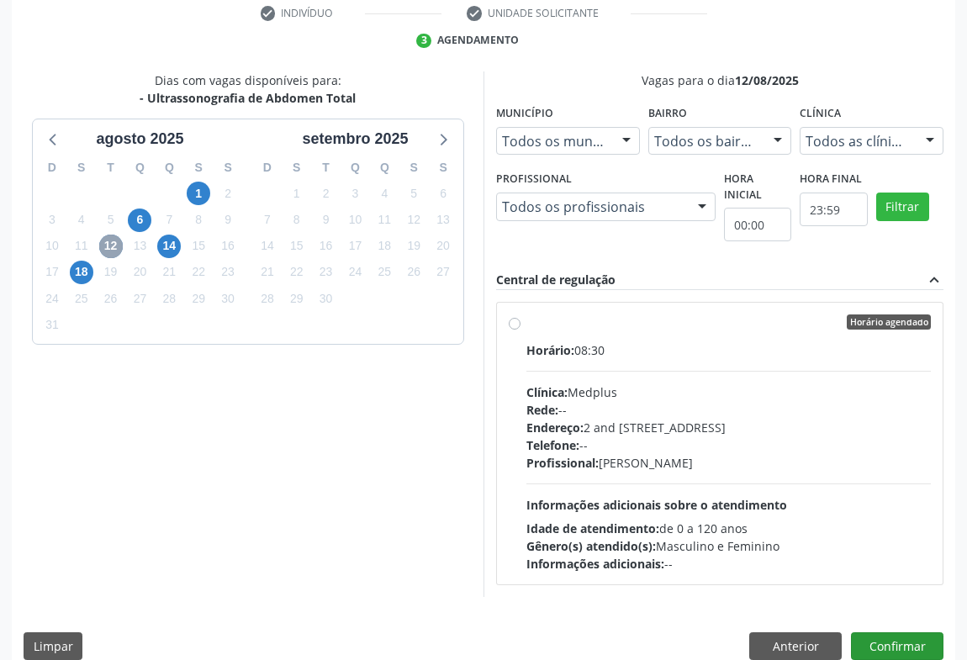
scroll to position [349, 0]
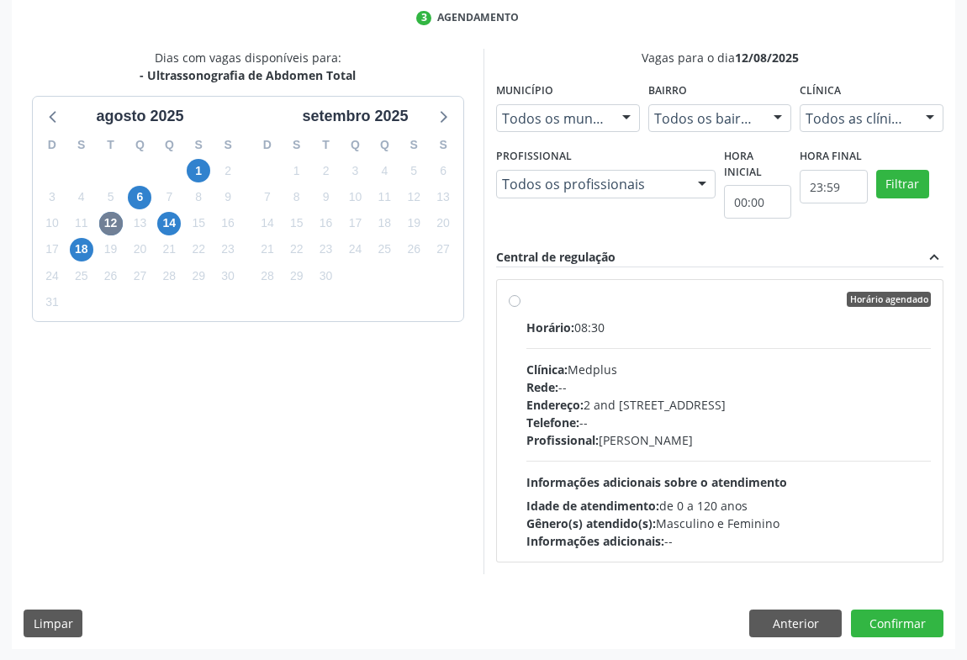
click at [712, 521] on div "Gênero(s) atendido(s): Masculino e Feminino" at bounding box center [728, 524] width 405 height 18
click at [521, 307] on input "Horário agendado Horário: 08:30 Clínica: Medplus Rede: -- Endereço: 2 and S 204…" at bounding box center [515, 299] width 12 height 15
radio input "true"
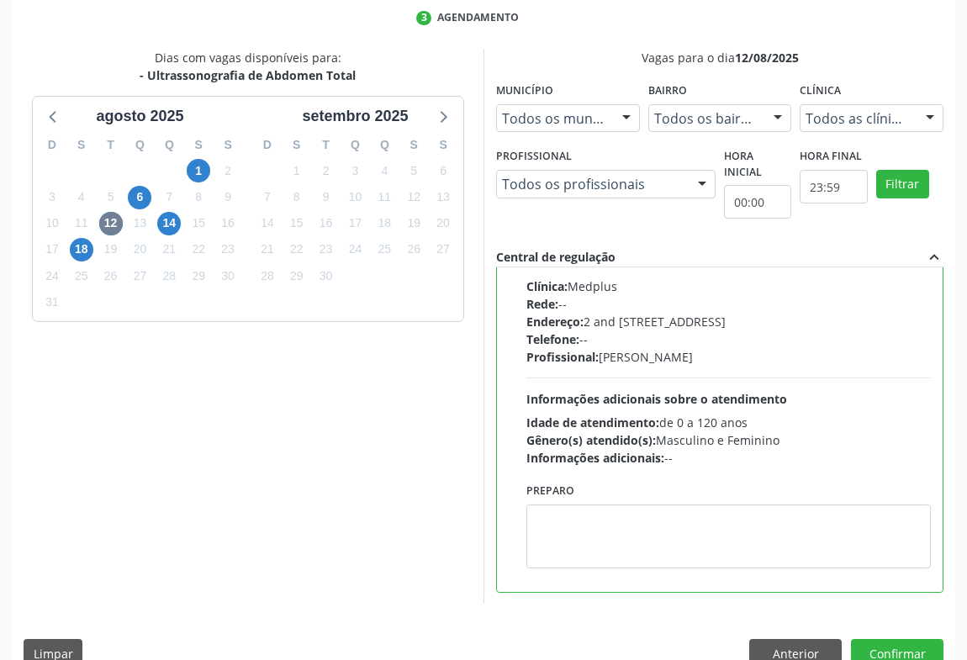
scroll to position [379, 0]
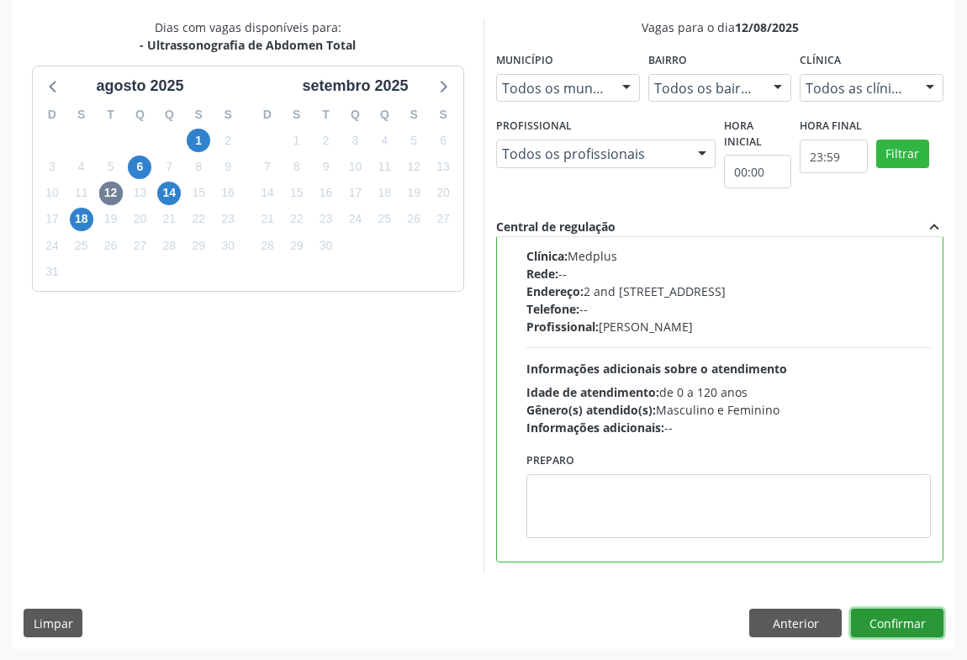
click at [900, 627] on button "Confirmar" at bounding box center [897, 623] width 93 height 29
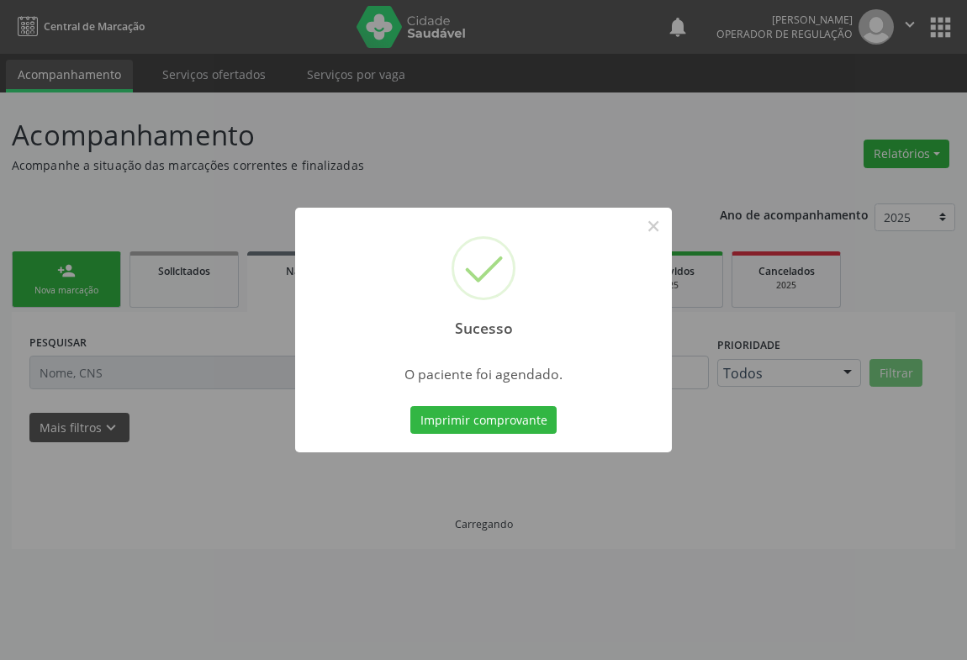
scroll to position [0, 0]
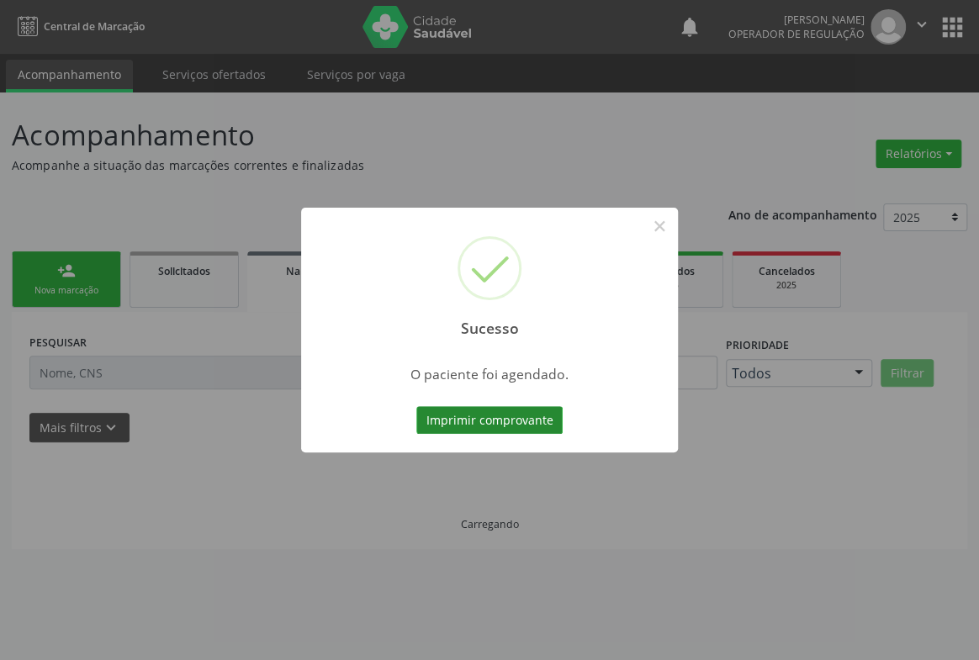
click at [521, 415] on button "Imprimir comprovante" at bounding box center [489, 420] width 146 height 29
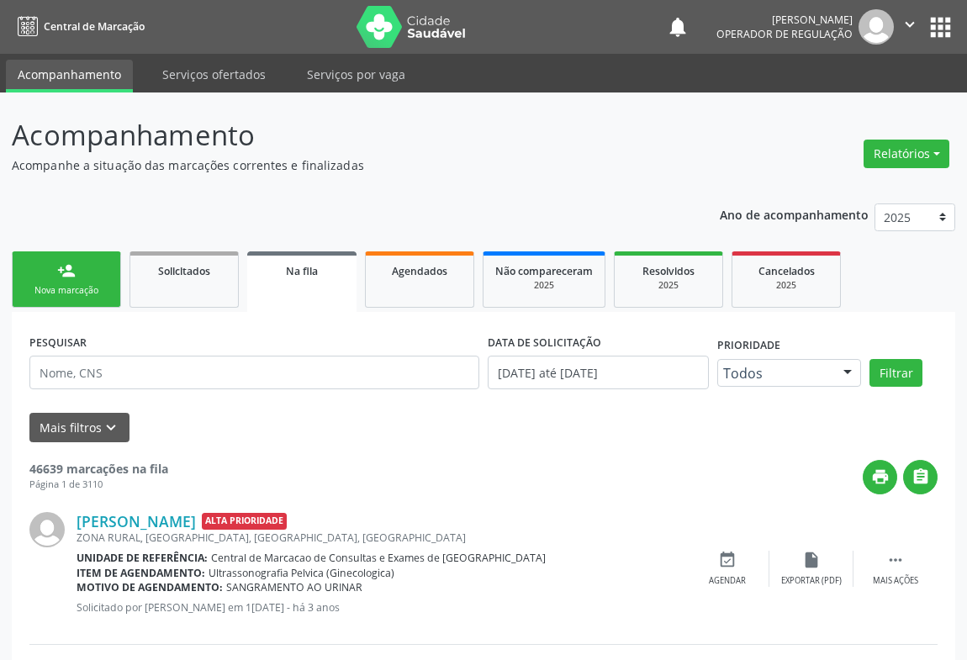
click at [74, 286] on div "Nova marcação" at bounding box center [66, 290] width 84 height 13
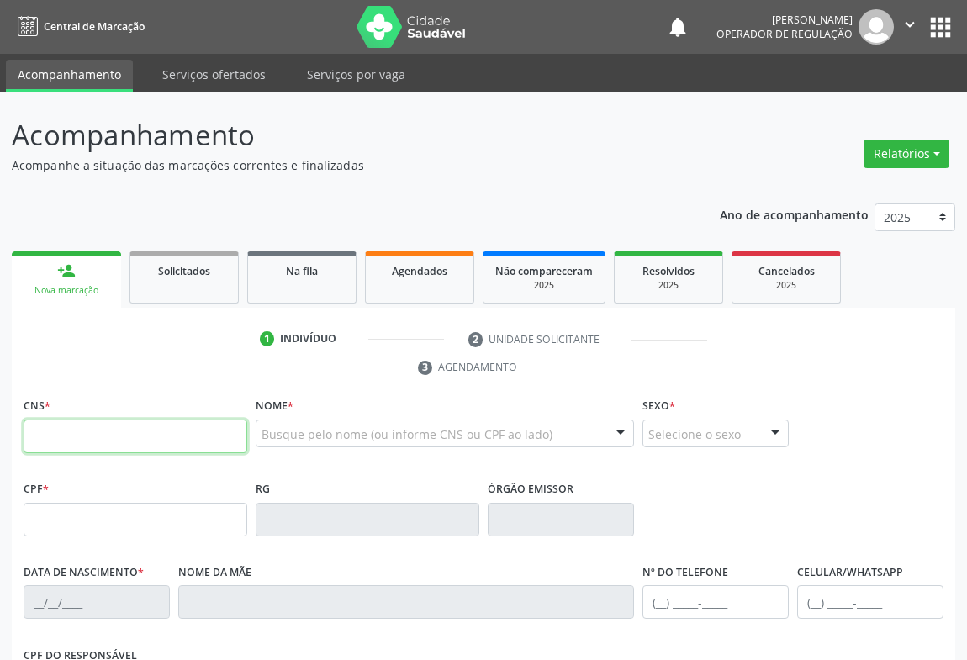
click at [113, 434] on input "text" at bounding box center [136, 437] width 224 height 34
type input "702 6032 6972 4042"
type input "0979714303"
type input "0[DATE]"
type input "[PHONE_NUMBER]"
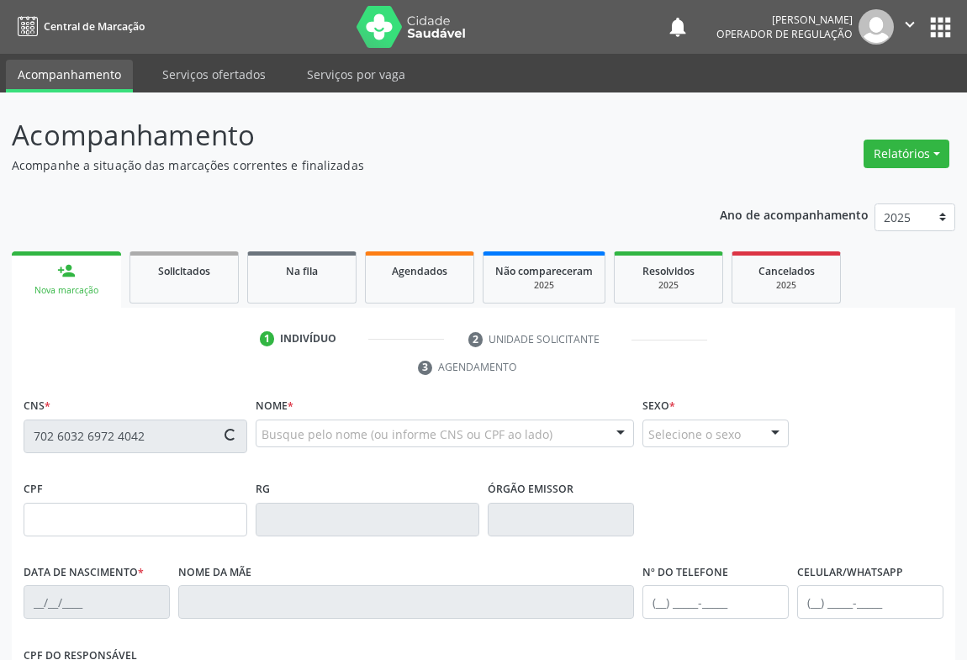
type input "[PHONE_NUMBER]"
type input "004.126.305-75"
type input "S/N"
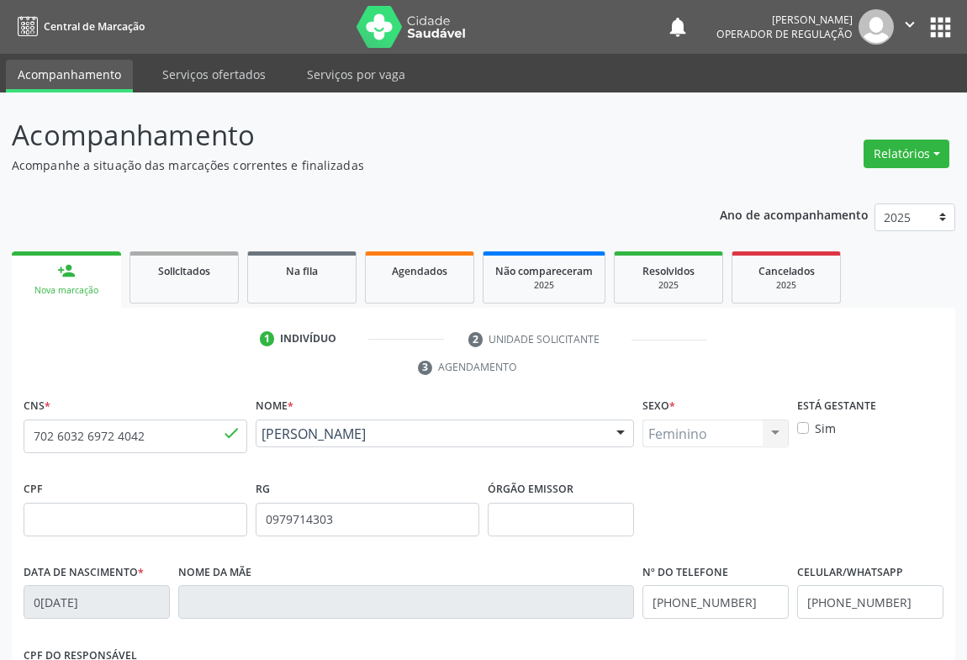
scroll to position [278, 0]
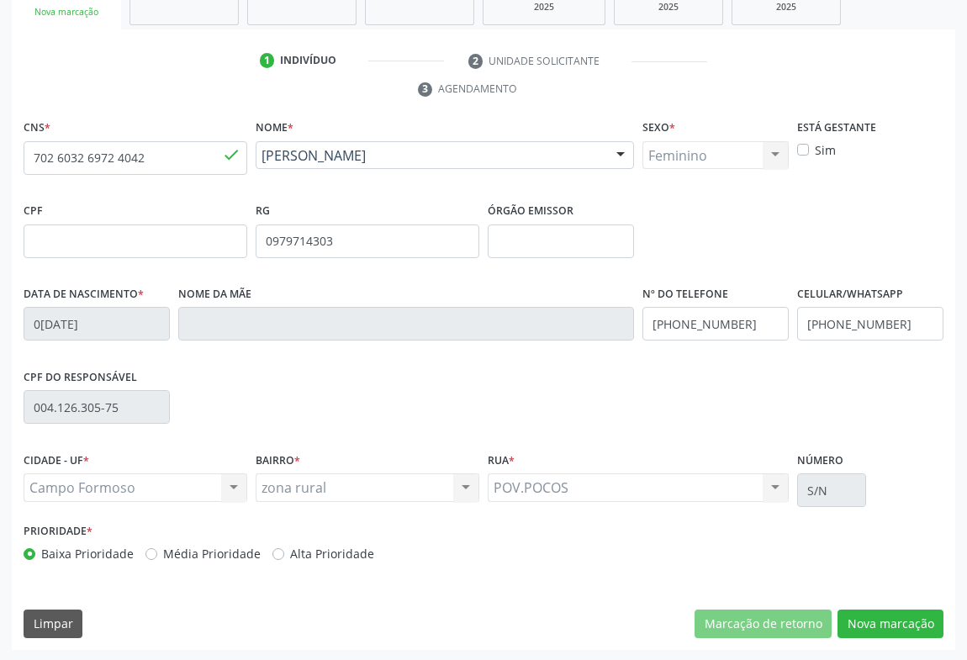
click at [898, 638] on div "CNS * 702 6032 6972 4042 done Nome * [PERSON_NAME] Leide de Miranda CNS: 702 60…" at bounding box center [484, 382] width 944 height 535
click at [895, 624] on button "Nova marcação" at bounding box center [891, 624] width 106 height 29
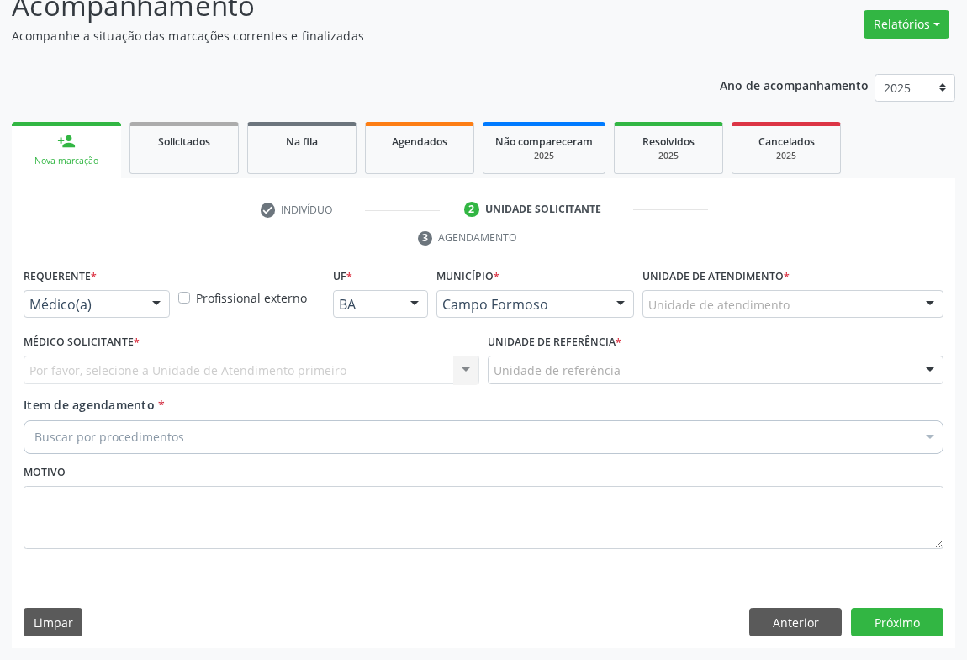
scroll to position [128, 0]
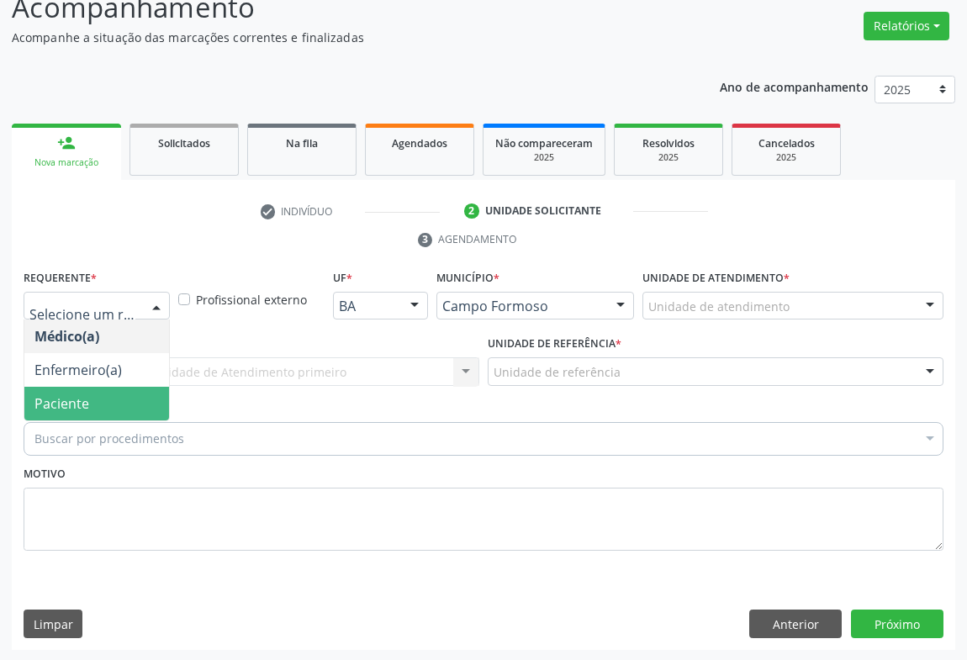
click at [67, 396] on span "Paciente" at bounding box center [61, 403] width 55 height 19
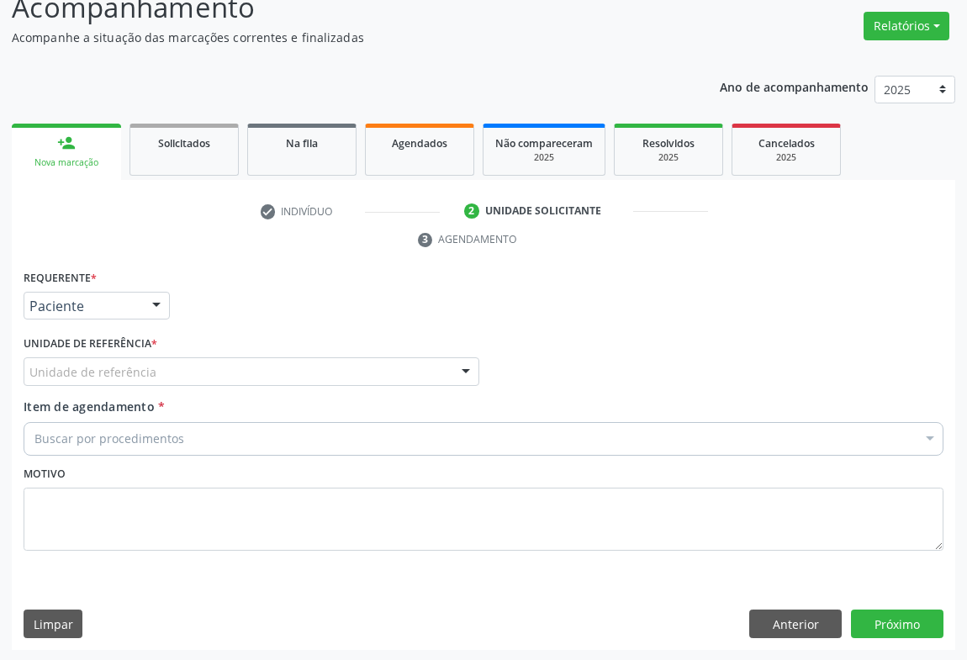
click at [205, 380] on div "Unidade de referência" at bounding box center [252, 371] width 456 height 29
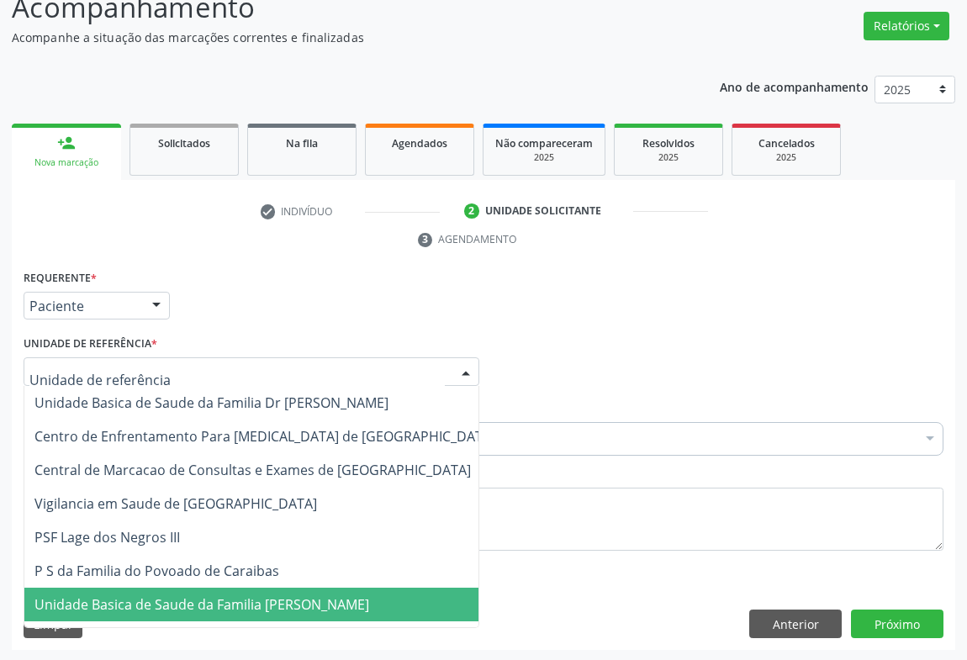
click at [193, 601] on span "Unidade Basica de Saude da Familia [PERSON_NAME]" at bounding box center [201, 604] width 335 height 19
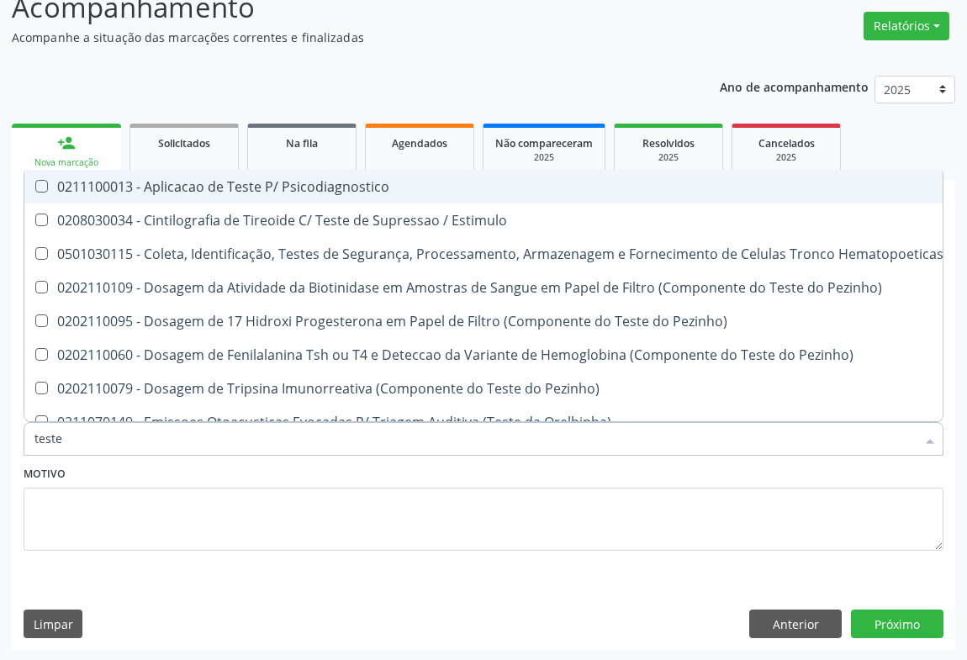
type input "teste e"
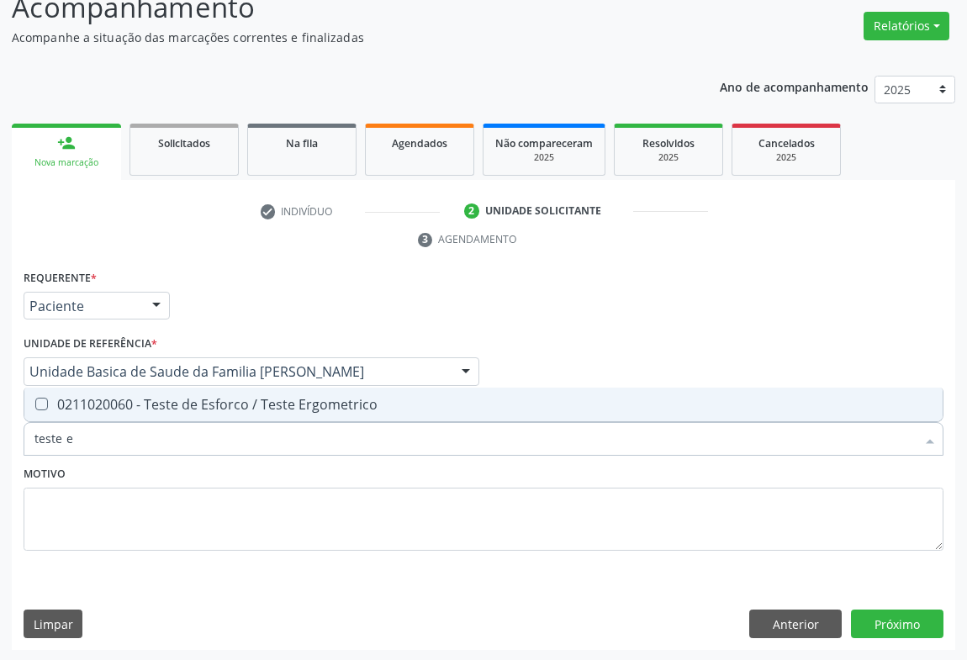
click at [182, 409] on div "0211020060 - Teste de Esforco / Teste Ergometrico" at bounding box center [483, 404] width 898 height 13
checkbox Ergometrico "true"
type input "teste e"
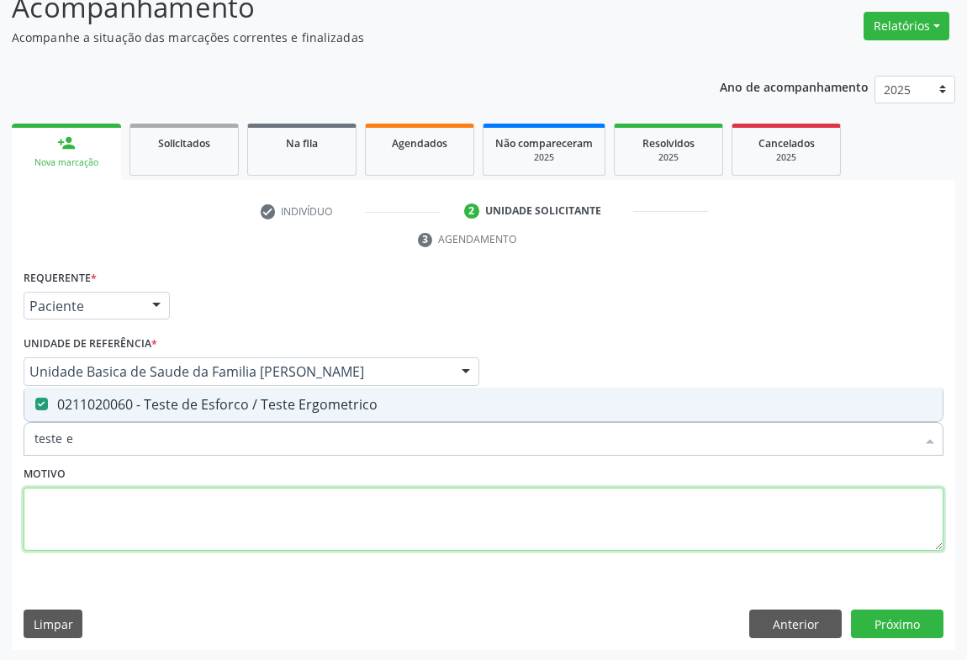
click at [126, 496] on textarea at bounding box center [484, 520] width 920 height 64
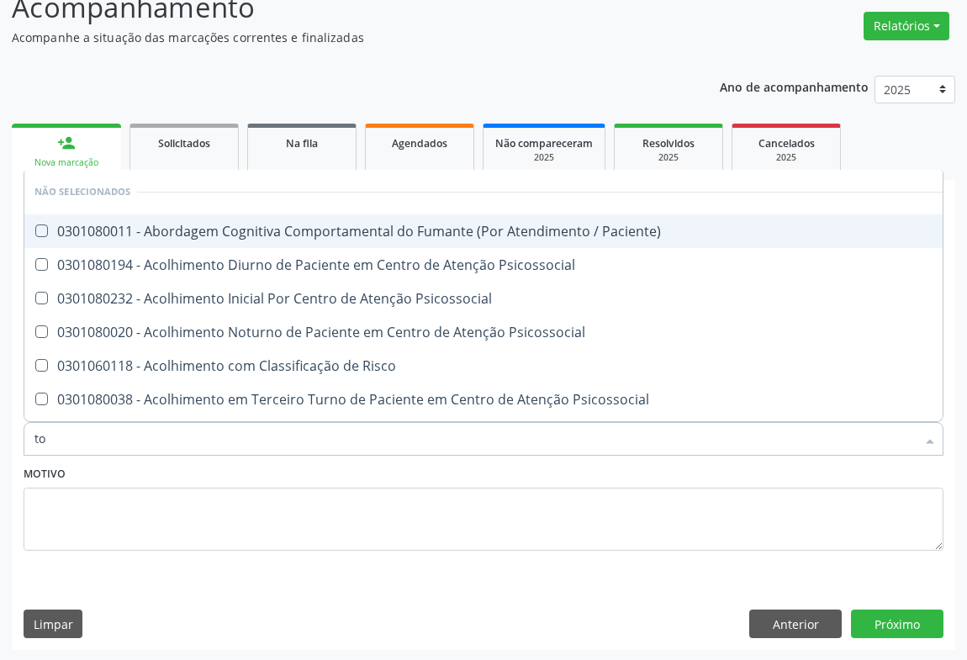
type input "tot"
checkbox Paciente\) "false"
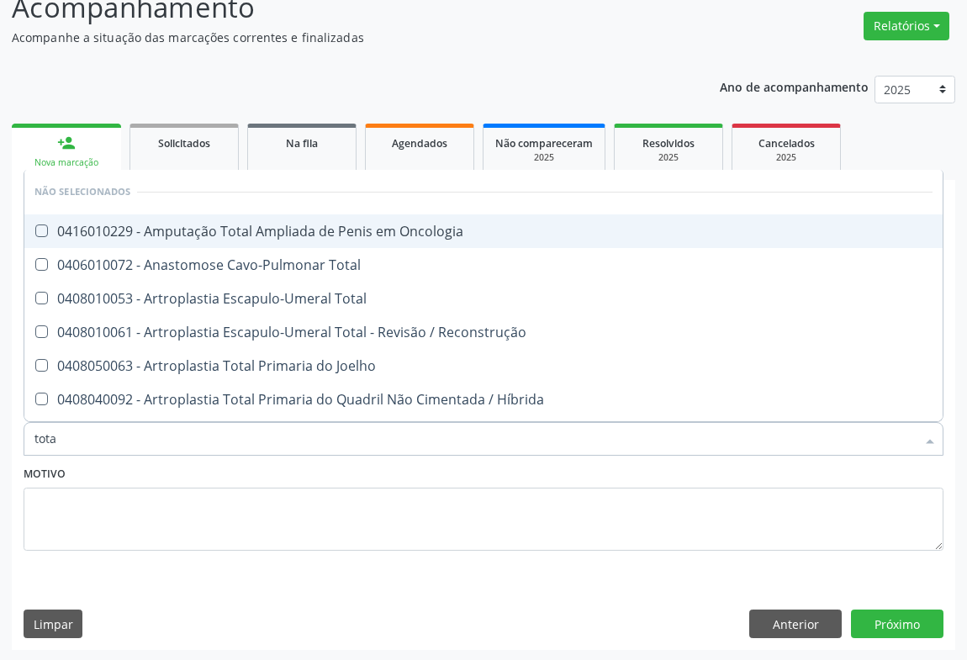
type input "total"
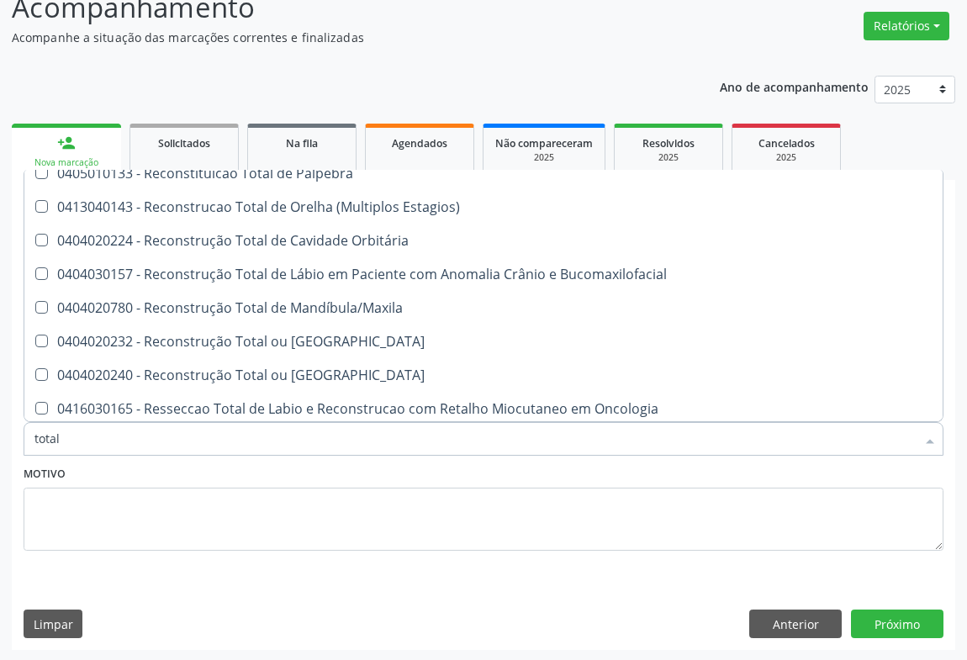
scroll to position [2786, 0]
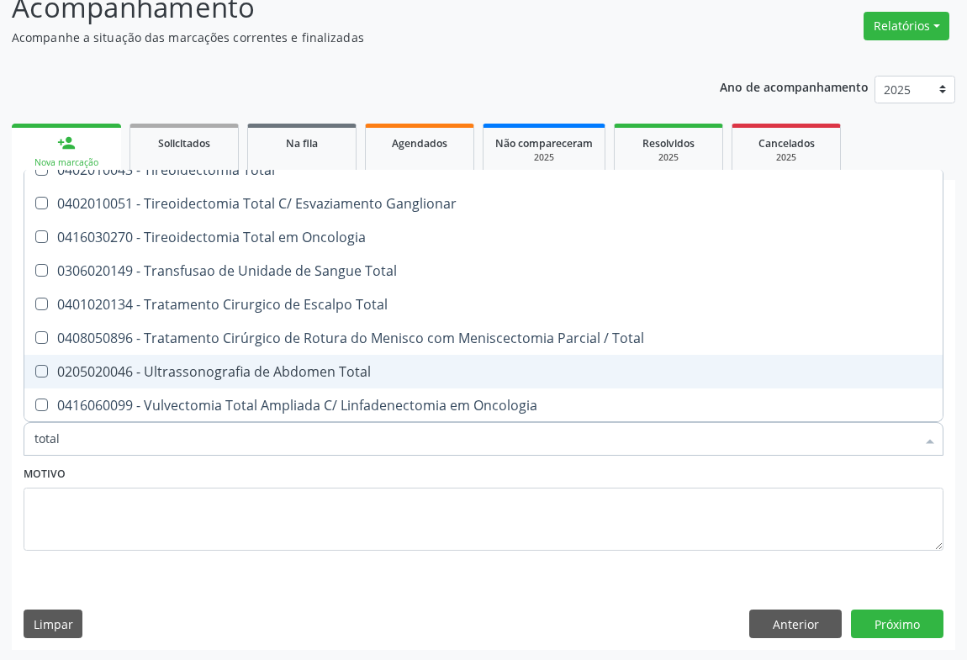
click at [263, 373] on div "0205020046 - Ultrassonografia de Abdomen Total" at bounding box center [483, 371] width 898 height 13
checkbox Total "true"
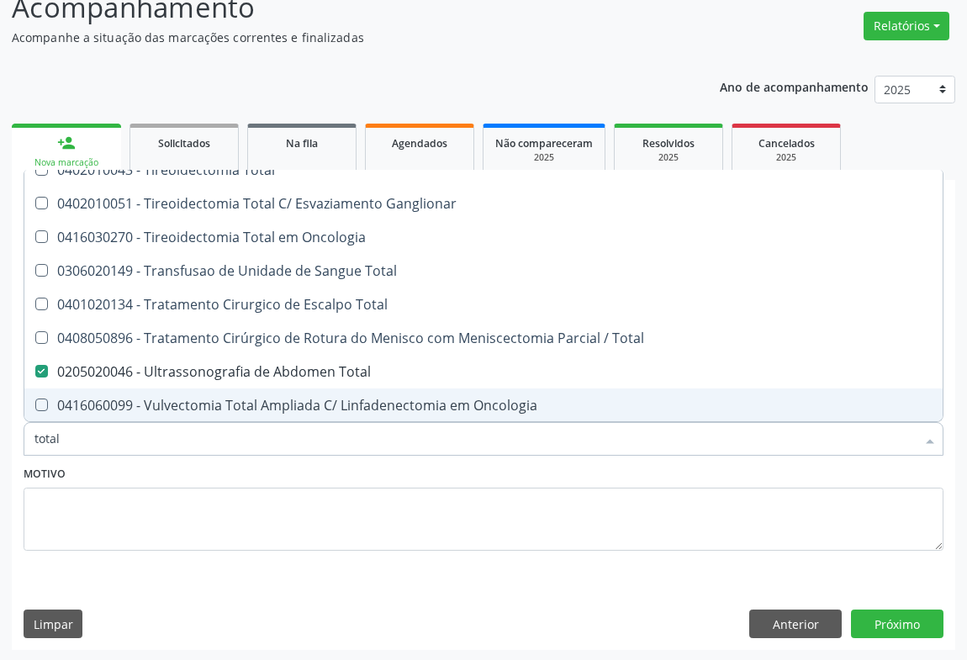
type input "total"
click at [140, 479] on div "Motivo" at bounding box center [484, 506] width 920 height 89
checkbox Oncologia "true"
checkbox Total "false"
checkbox Total "true"
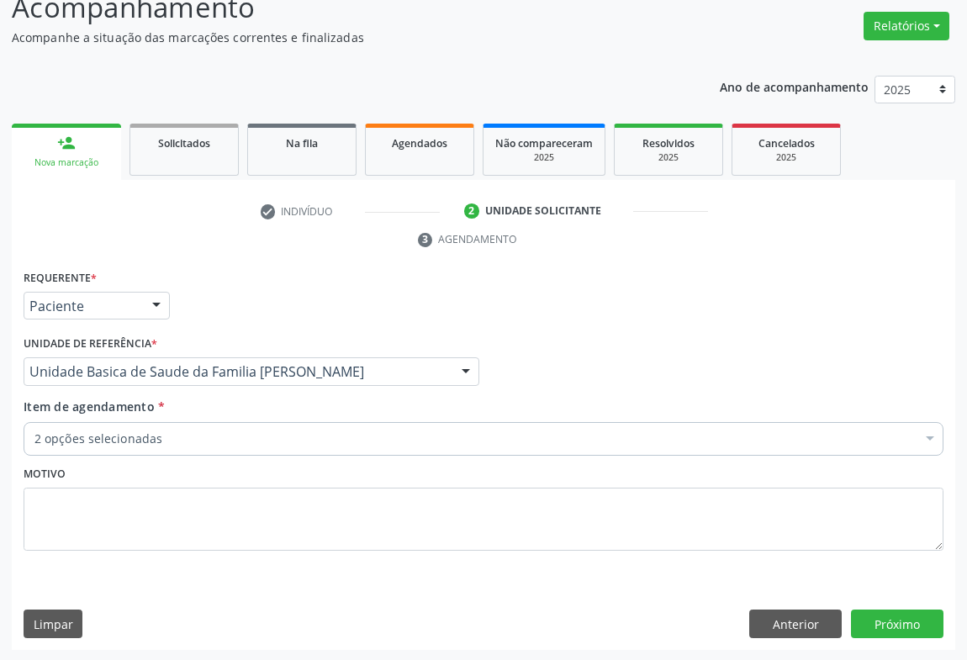
scroll to position [0, 0]
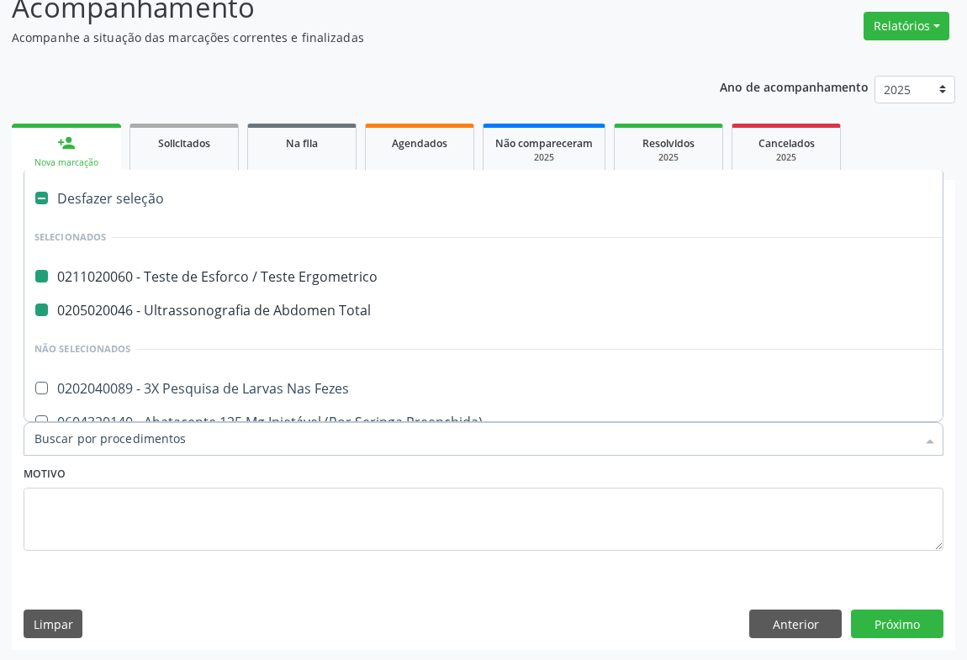
type input "p"
checkbox Ergometrico "false"
checkbox Total "false"
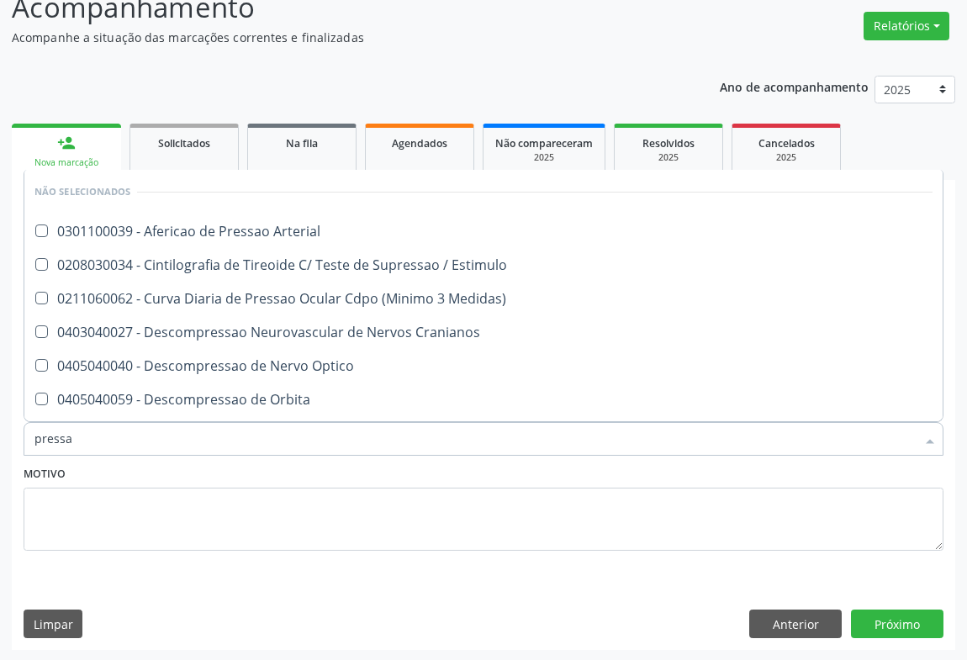
type input "pressao"
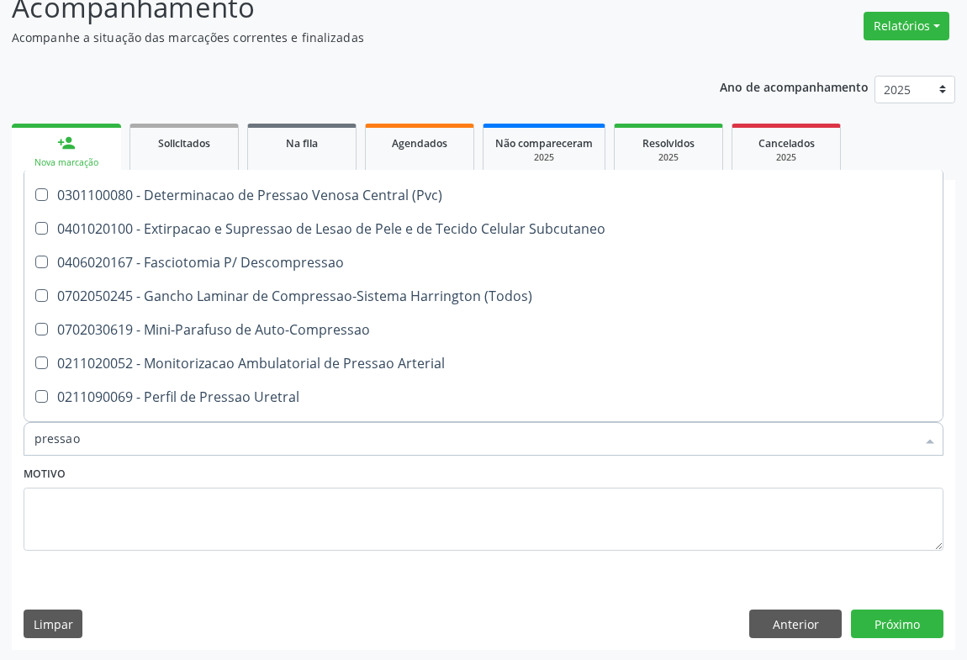
scroll to position [465, 0]
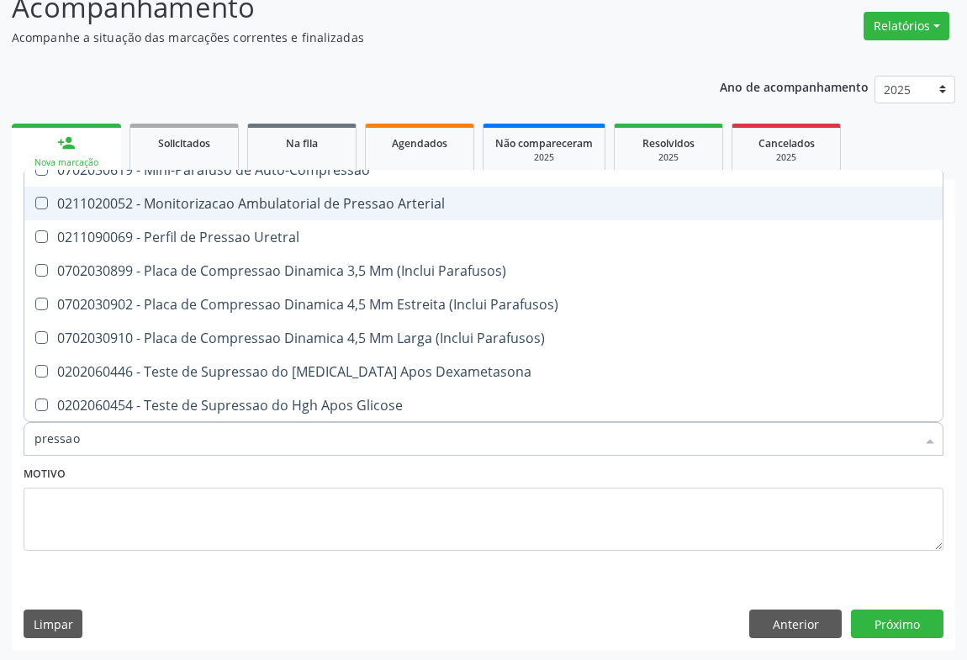
click at [302, 199] on div "0211020052 - Monitorizacao Ambulatorial de Pressao Arterial" at bounding box center [483, 203] width 898 height 13
checkbox Arterial "true"
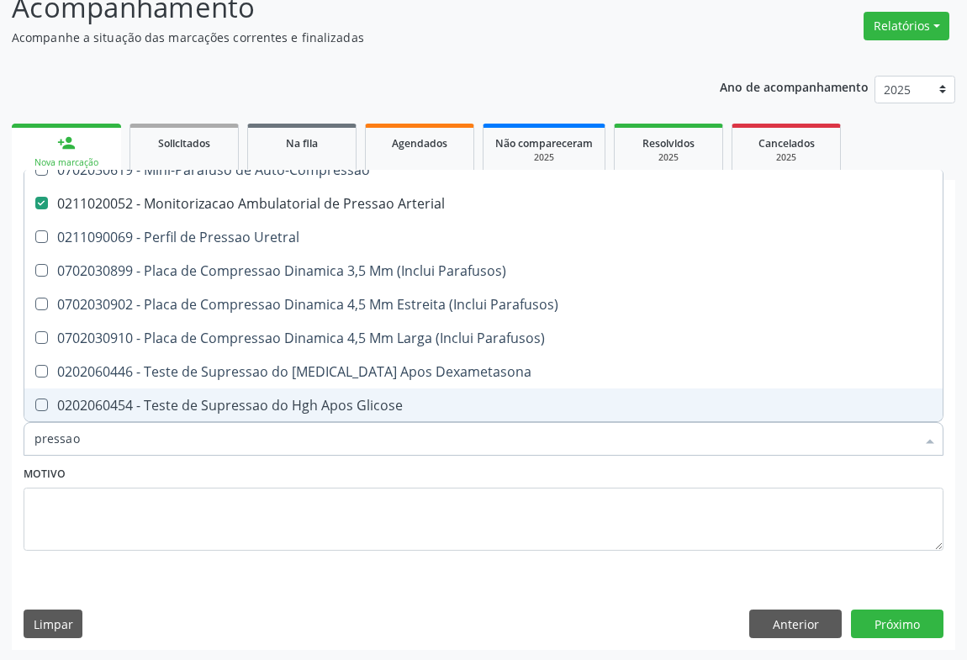
click at [145, 479] on div "Motivo" at bounding box center [484, 506] width 920 height 89
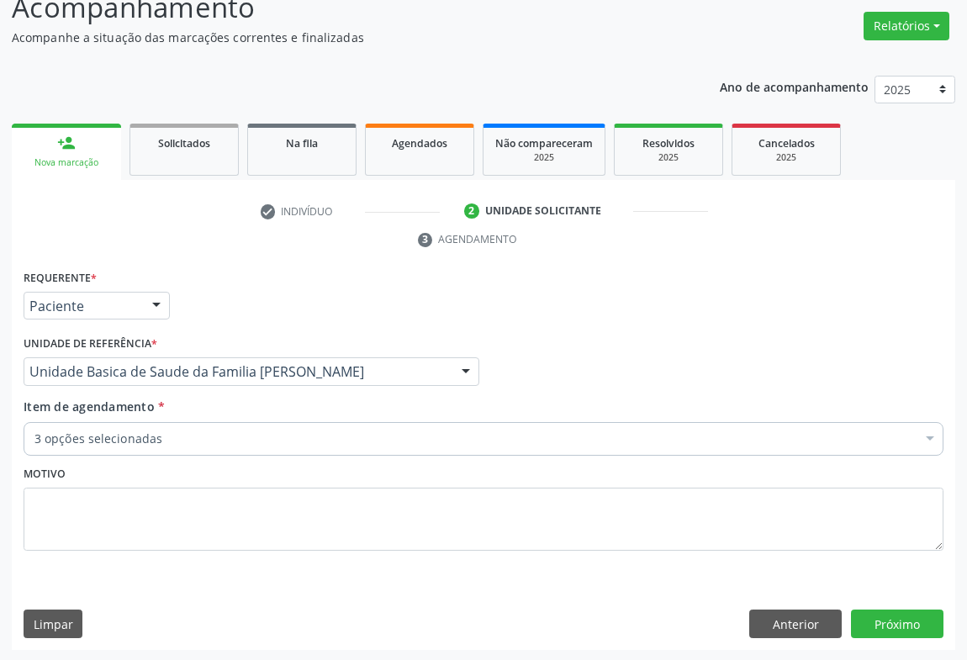
scroll to position [0, 0]
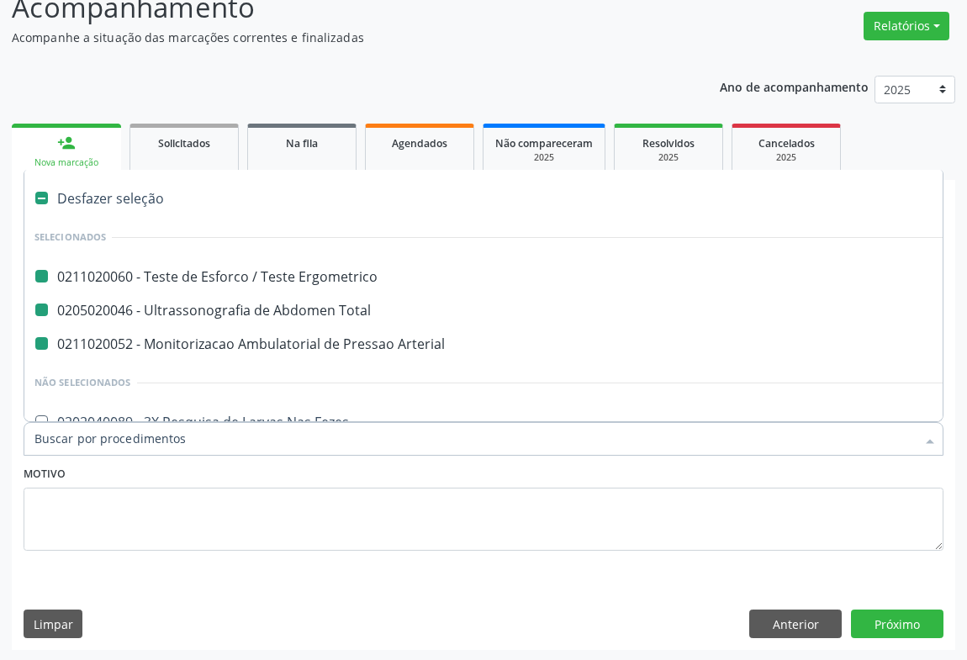
type input "h"
checkbox Ergometrico "false"
checkbox Total "false"
checkbox Arterial "false"
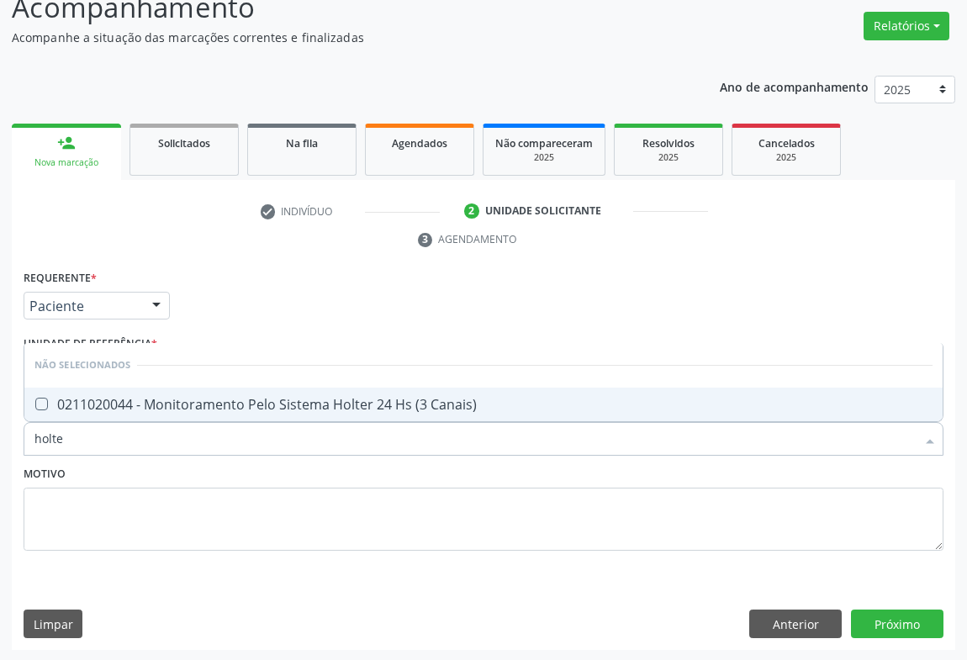
type input "holter"
click at [158, 410] on div "0211020044 - Monitoramento Pelo Sistema Holter 24 Hs (3 Canais)" at bounding box center [483, 404] width 898 height 13
checkbox Canais\) "true"
type input "holter"
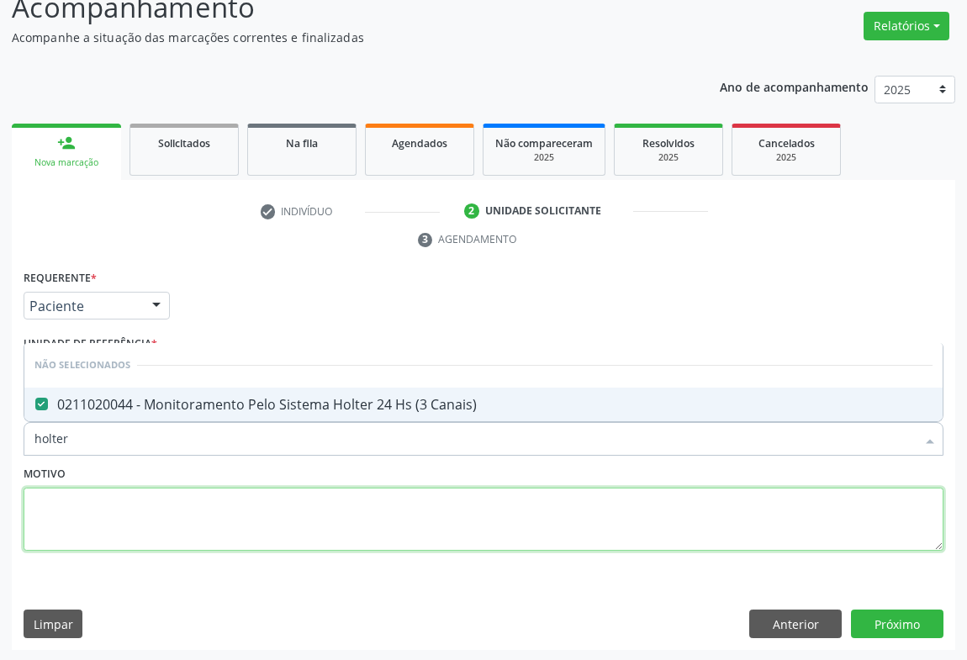
click at [140, 497] on textarea at bounding box center [484, 520] width 920 height 64
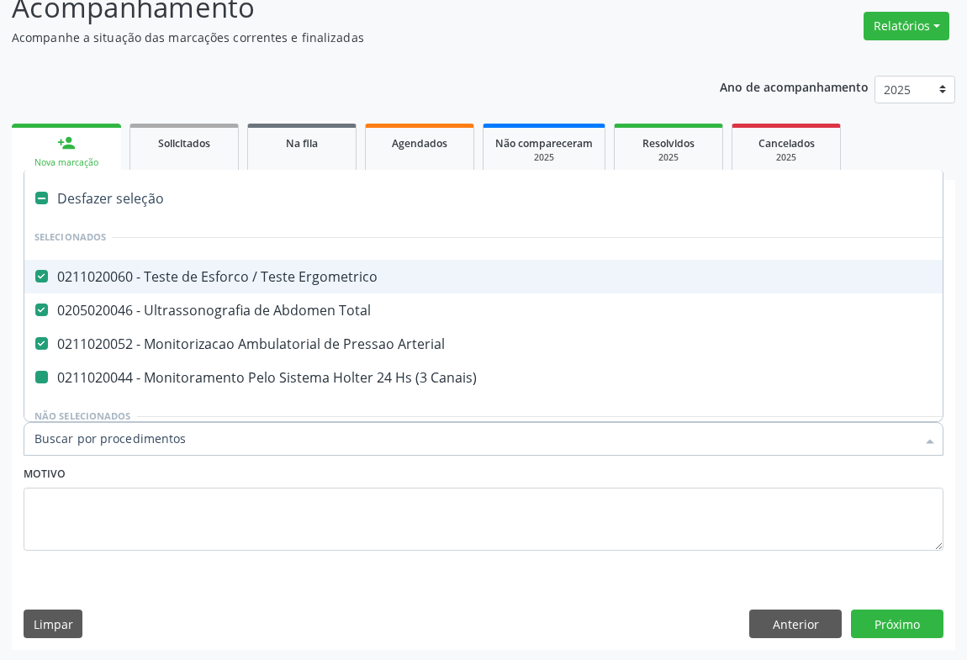
type input "g"
checkbox Canais\) "false"
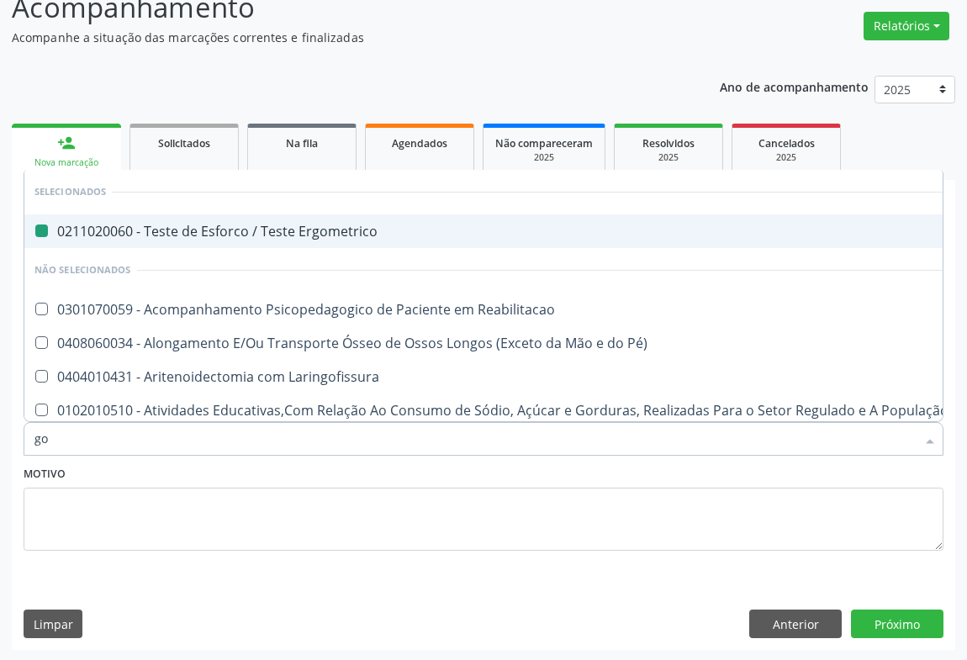
type input "gop"
checkbox Ergometrico "false"
type input "g"
checkbox Pé\) "true"
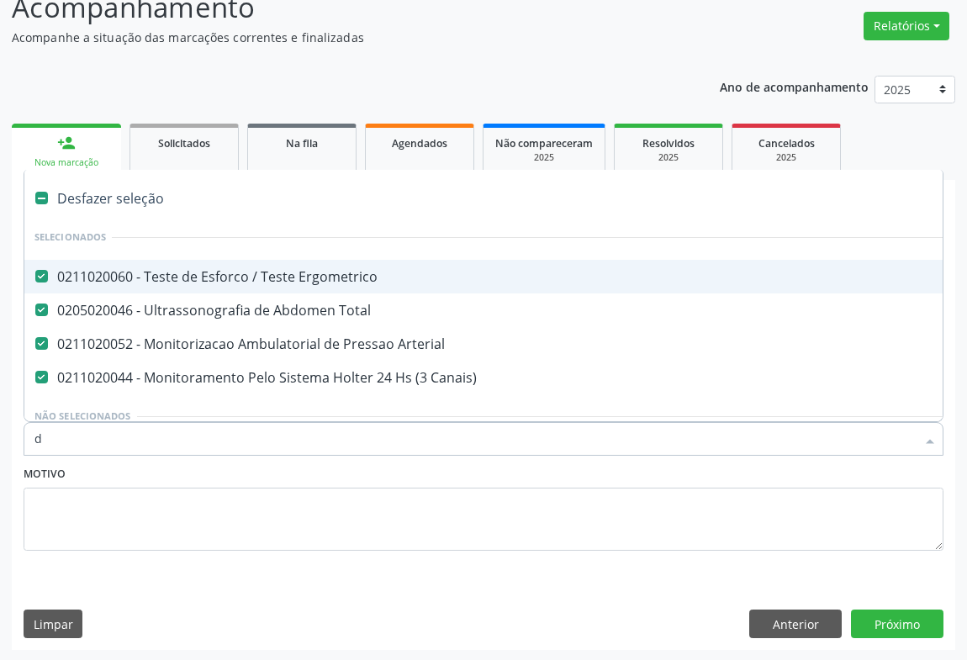
type input "do"
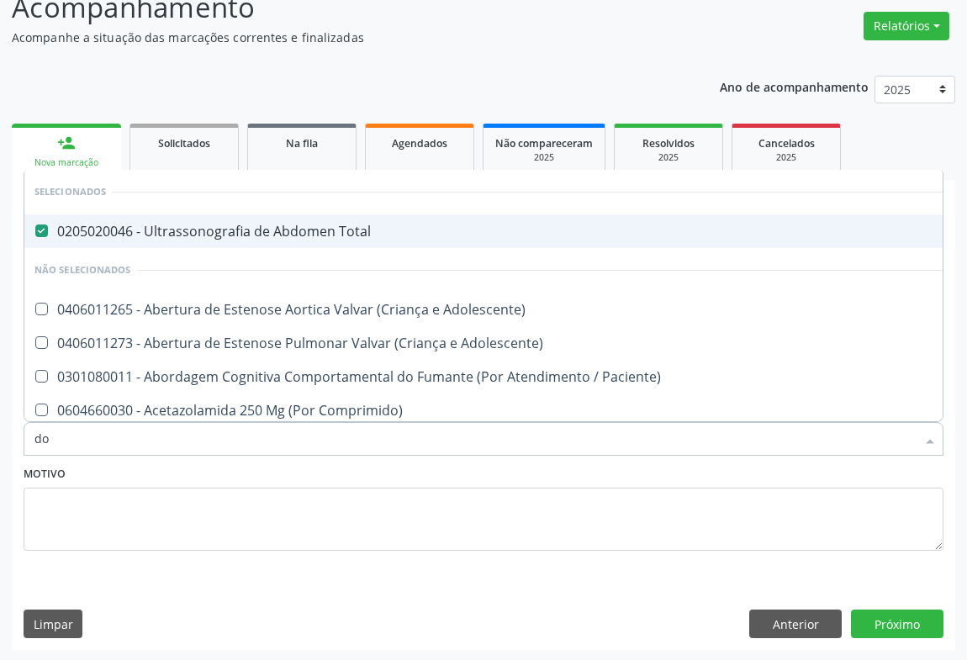
checkbox Adolescente\) "false"
type input "dop"
checkbox Total "false"
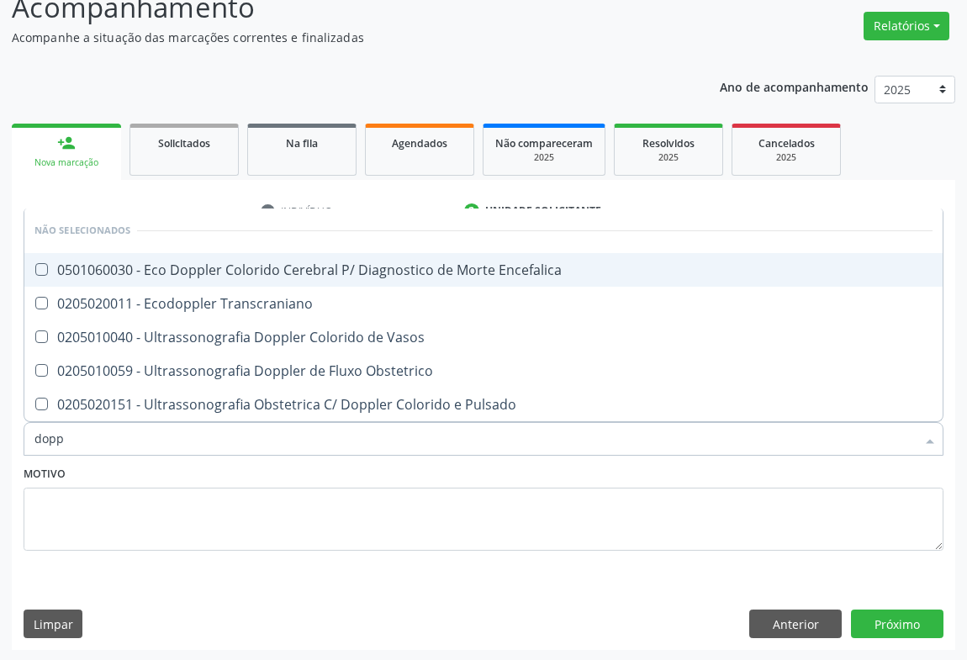
type input "doppl"
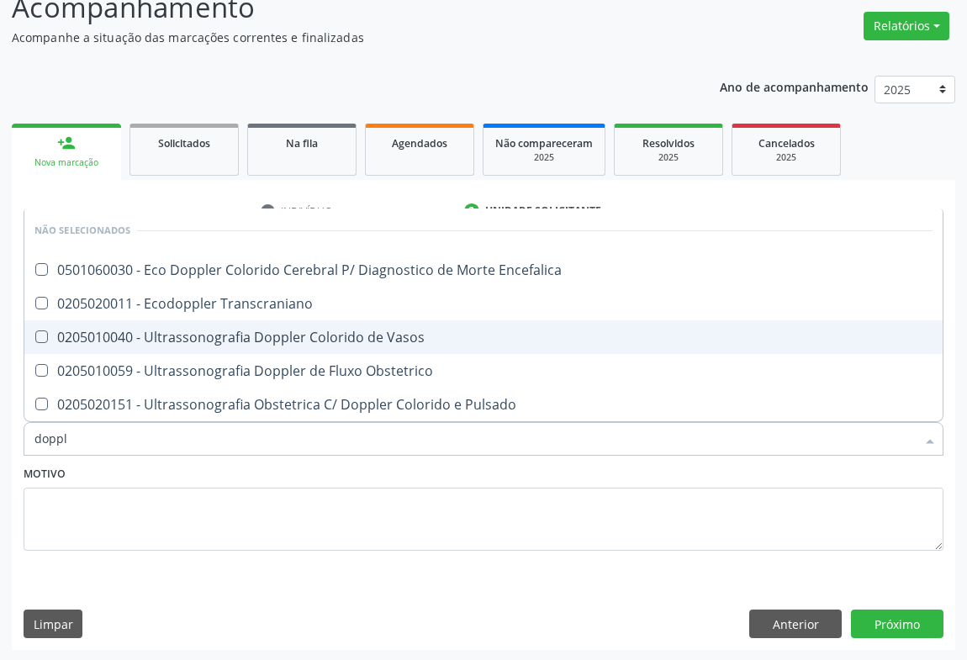
click at [394, 335] on div "0205010040 - Ultrassonografia Doppler Colorido de Vasos" at bounding box center [483, 337] width 898 height 13
checkbox Vasos "true"
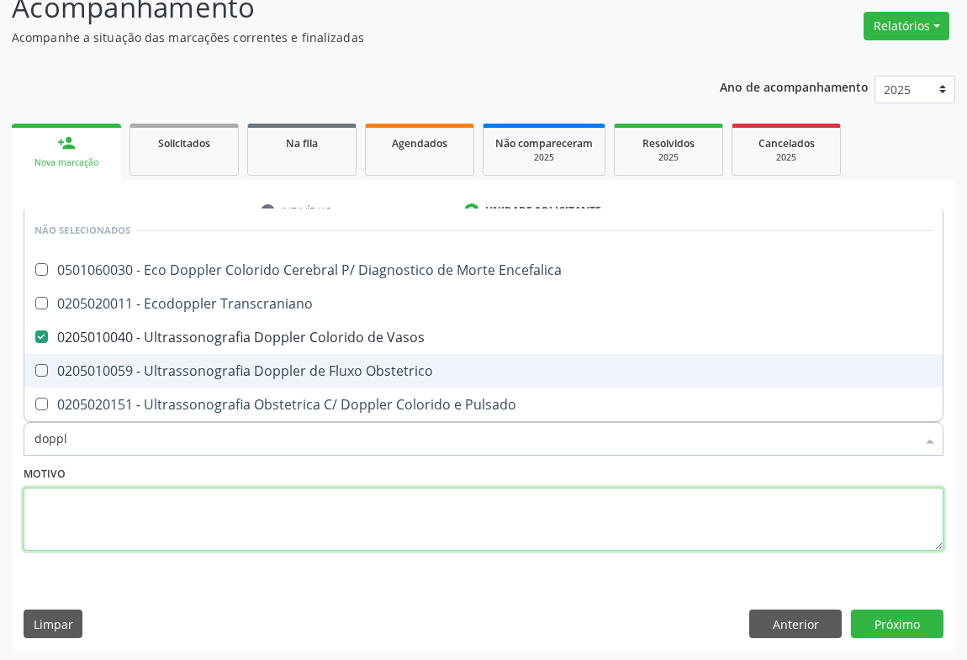
click at [293, 504] on textarea at bounding box center [484, 520] width 920 height 64
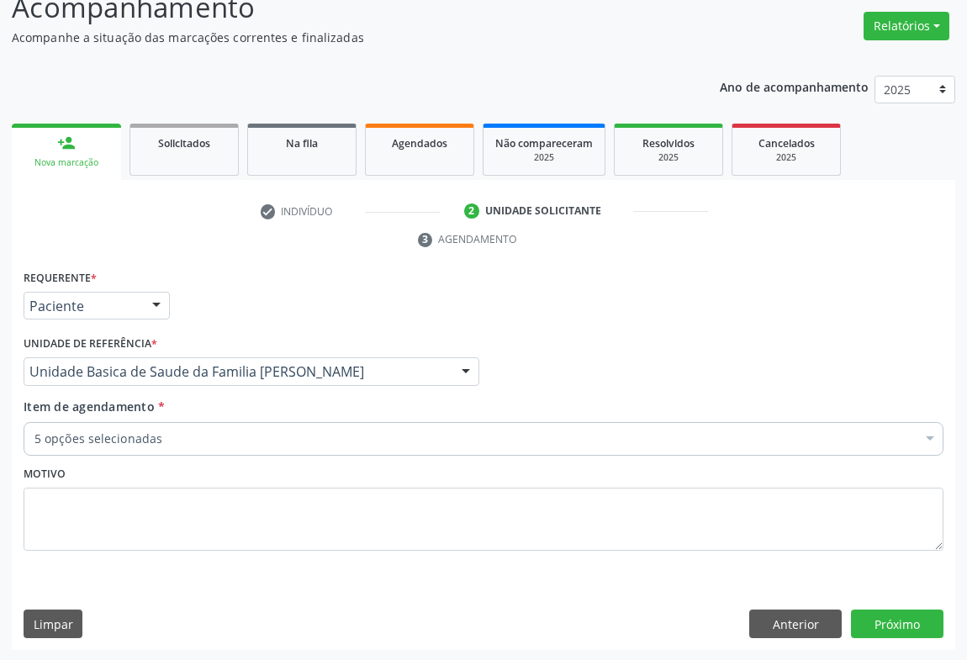
click at [180, 448] on div "5 opções selecionadas" at bounding box center [484, 439] width 920 height 34
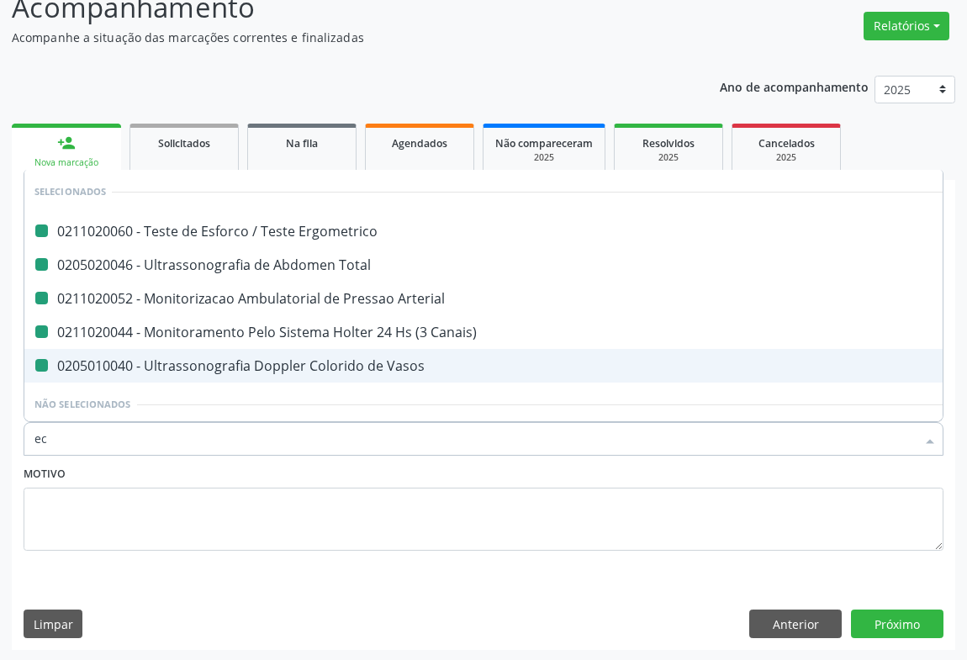
type input "eco"
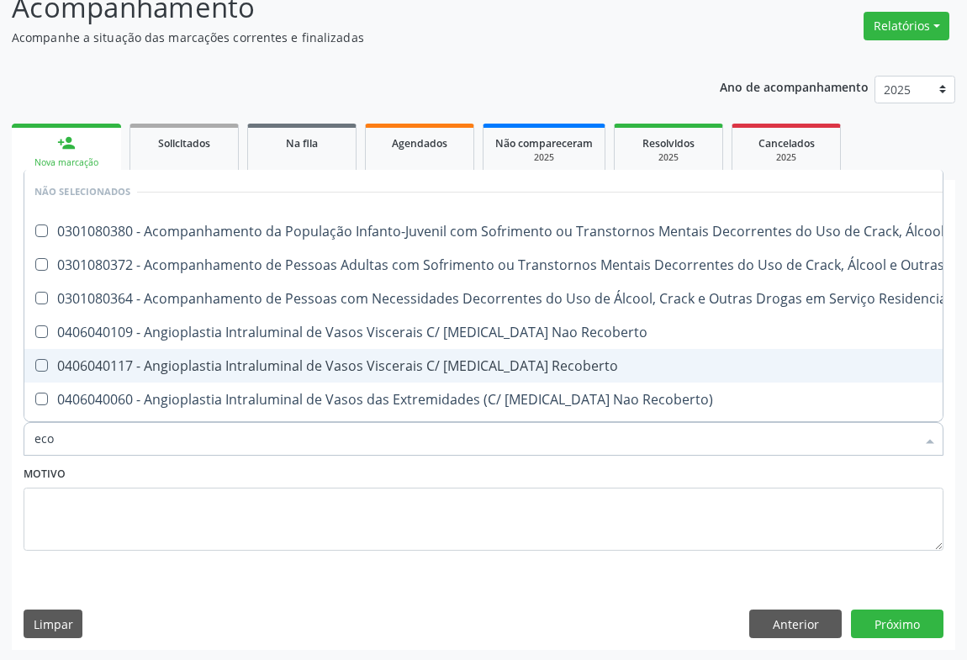
checkbox \(Uai\)\ "false"
checkbox Terapêuticas\)\ "false"
checkbox Recoberto "false"
checkbox \(Uaa\)\ "false"
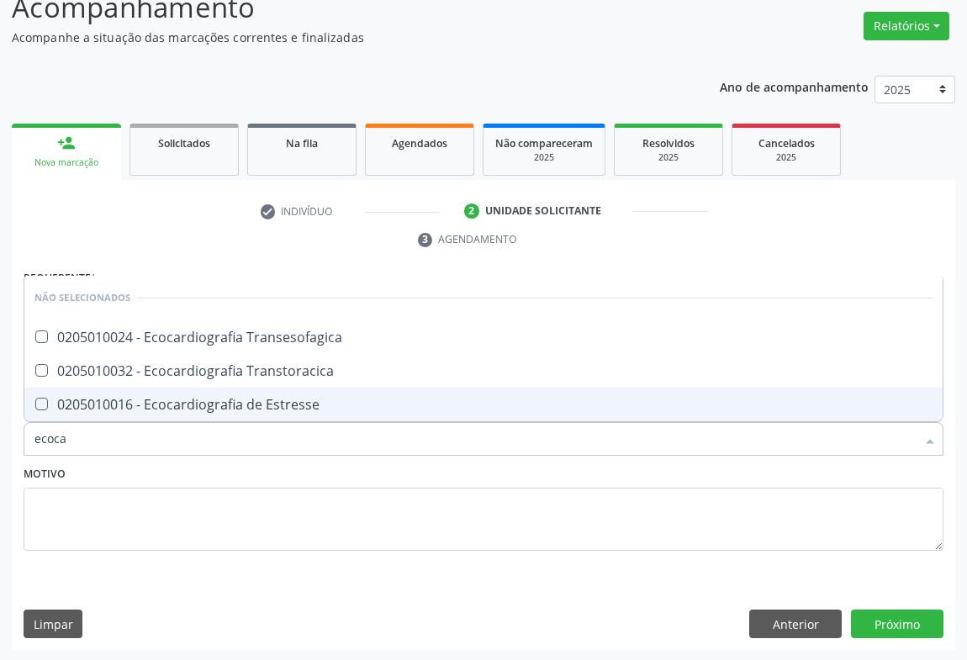
type input "ecocar"
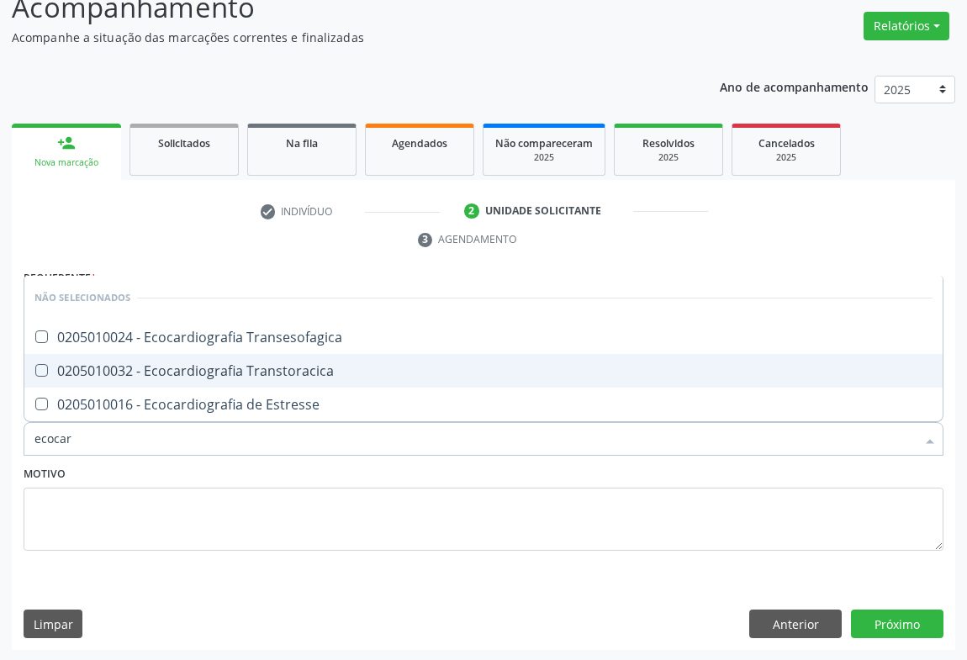
click at [209, 364] on div "0205010032 - Ecocardiografia Transtoracica" at bounding box center [483, 370] width 898 height 13
checkbox Transtoracica "true"
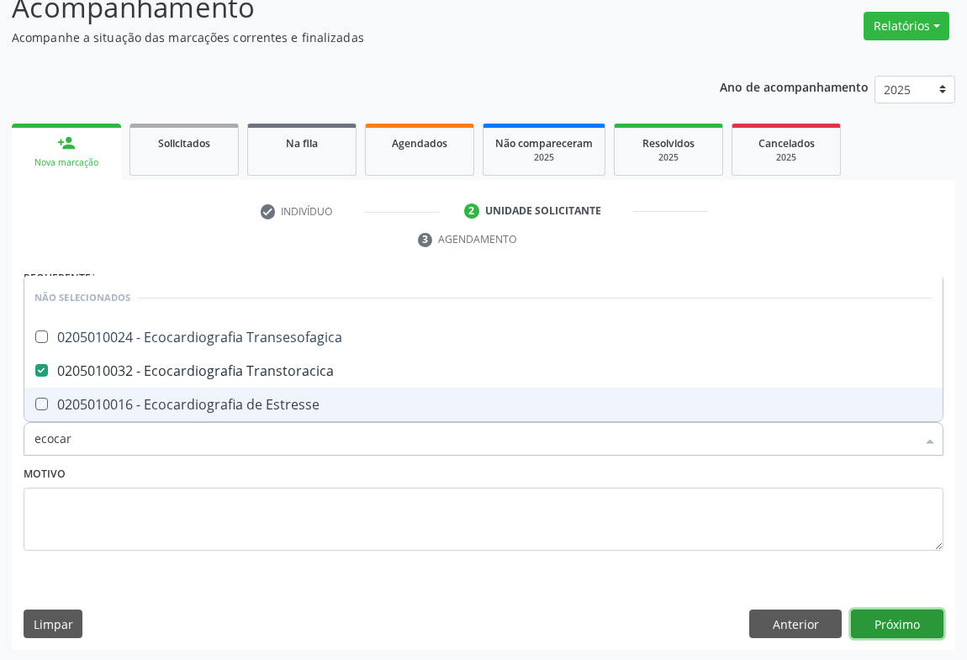
click at [890, 616] on button "Próximo" at bounding box center [897, 624] width 93 height 29
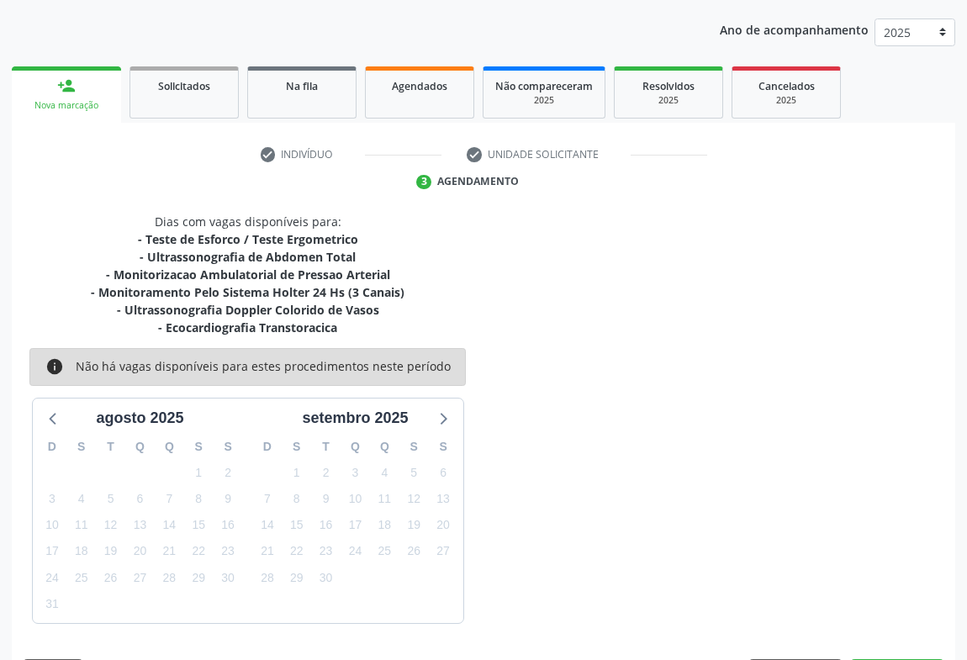
scroll to position [235, 0]
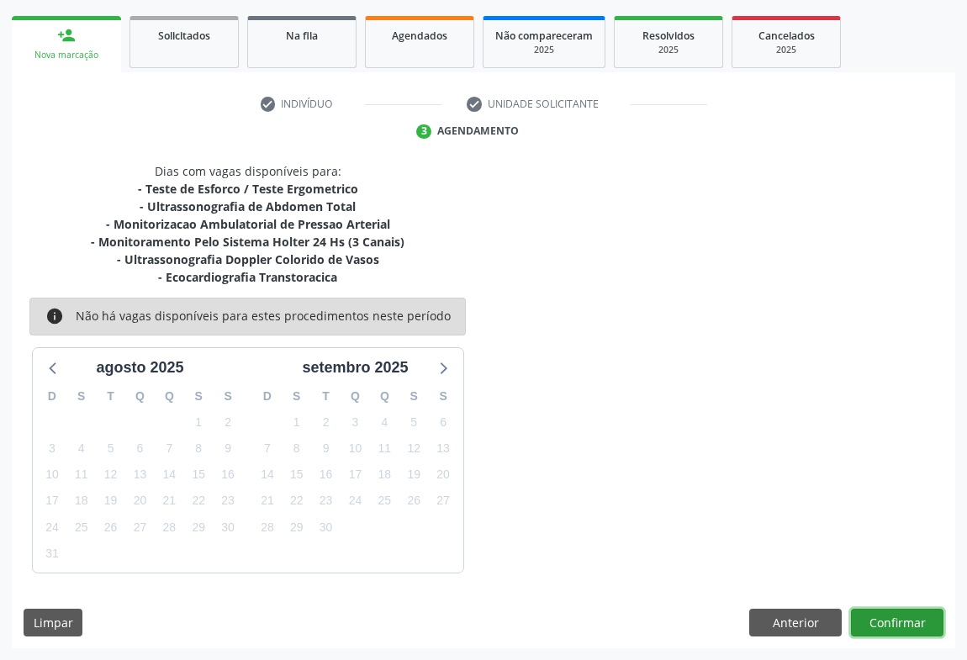
click at [888, 630] on button "Confirmar" at bounding box center [897, 623] width 93 height 29
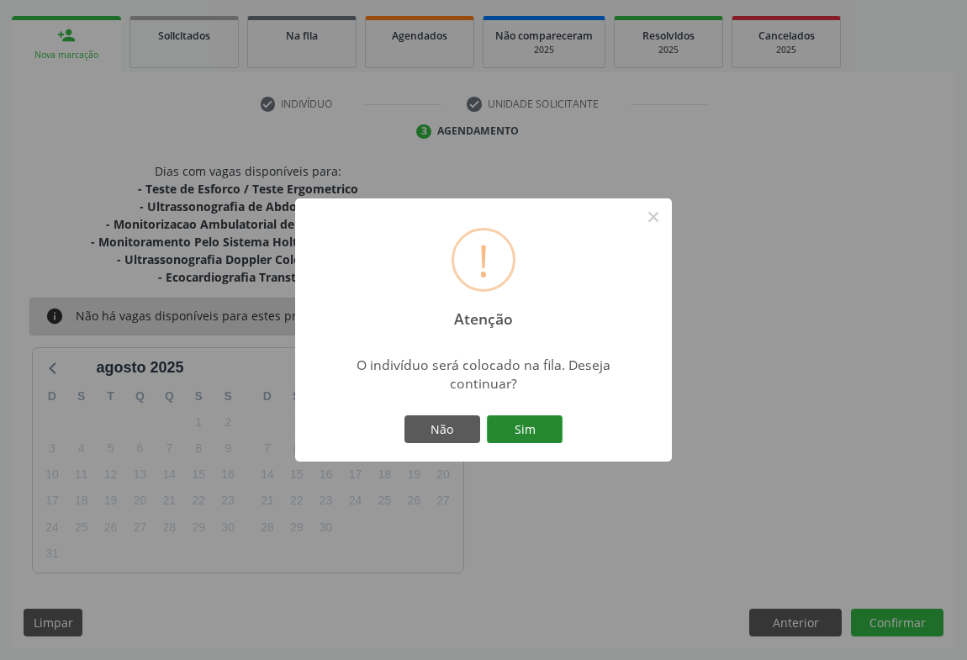
click at [547, 435] on button "Sim" at bounding box center [525, 429] width 76 height 29
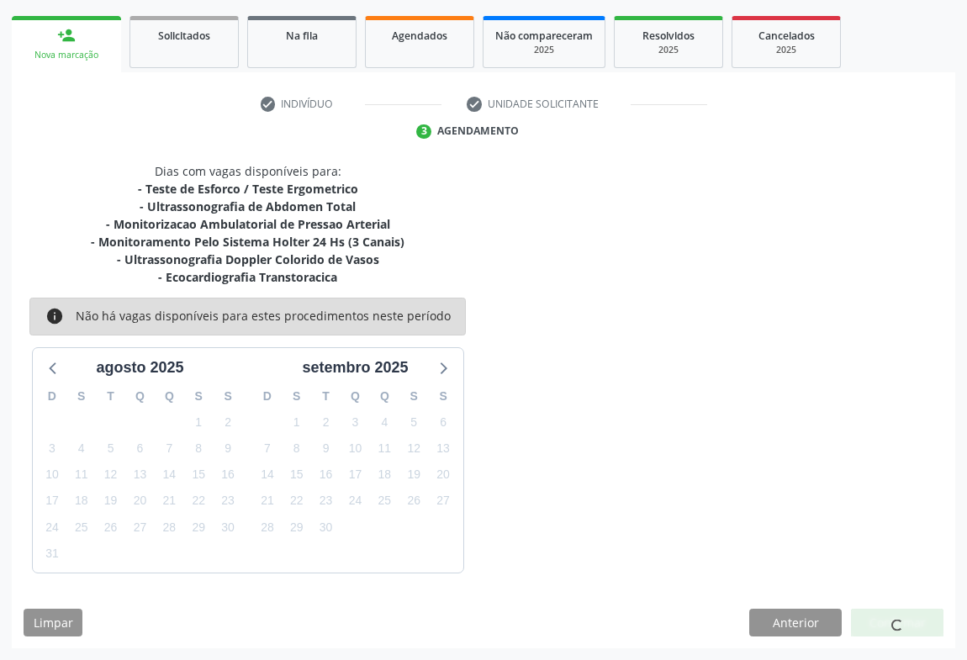
scroll to position [0, 0]
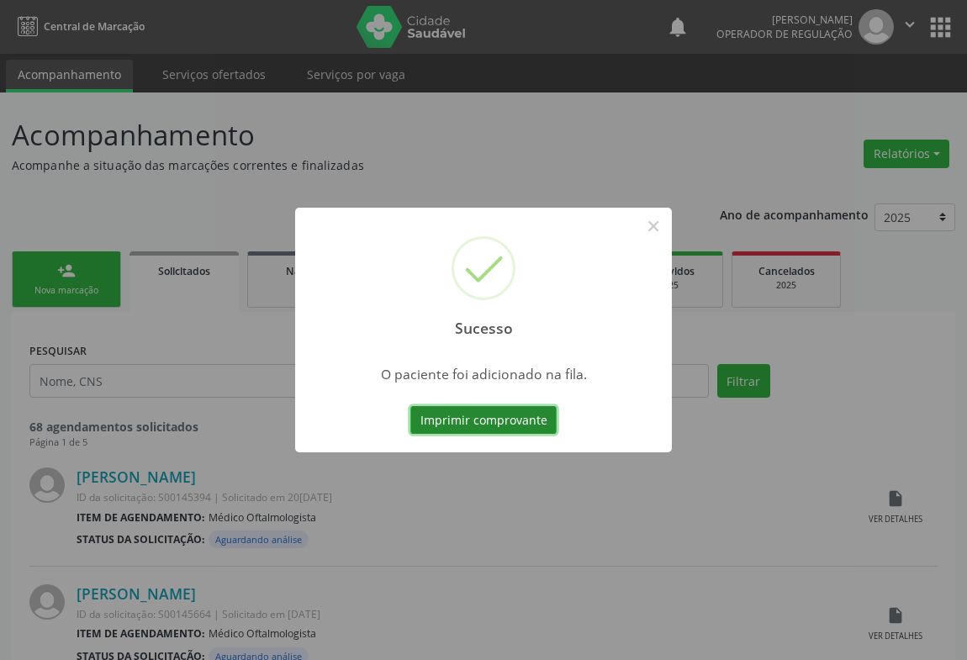
click at [470, 423] on button "Imprimir comprovante" at bounding box center [483, 420] width 146 height 29
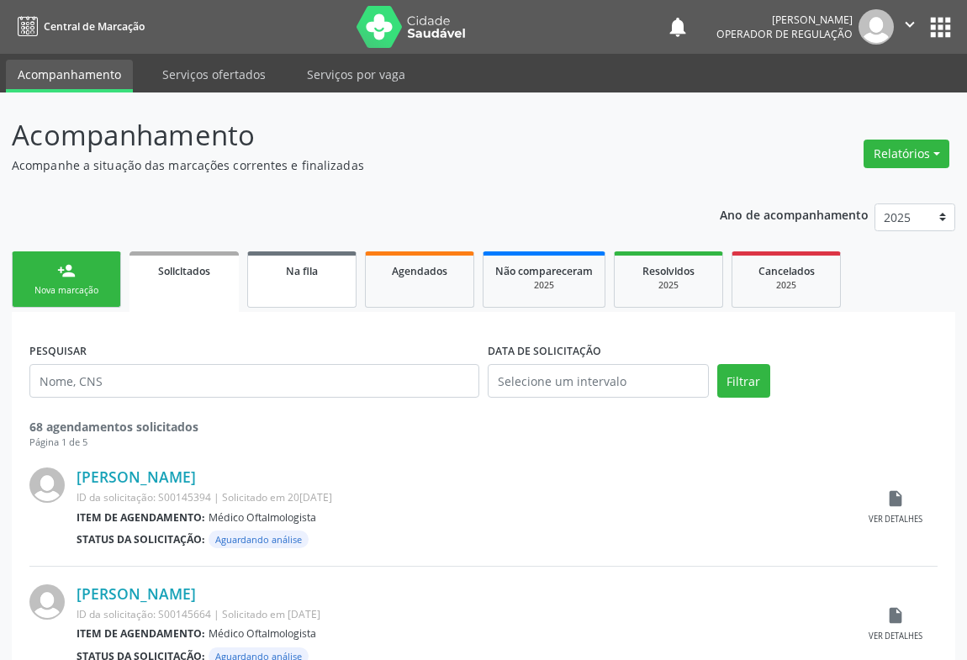
click at [313, 274] on span "Na fila" at bounding box center [302, 271] width 32 height 14
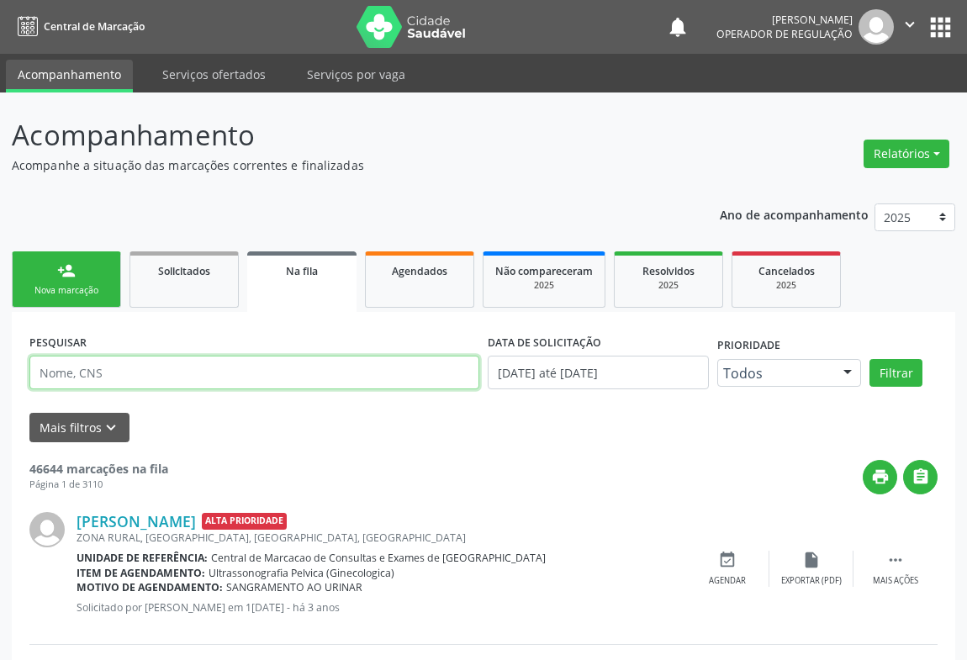
click at [95, 373] on input "text" at bounding box center [254, 373] width 450 height 34
type input "700706950655574"
click at [870, 359] on button "Filtrar" at bounding box center [896, 373] width 53 height 29
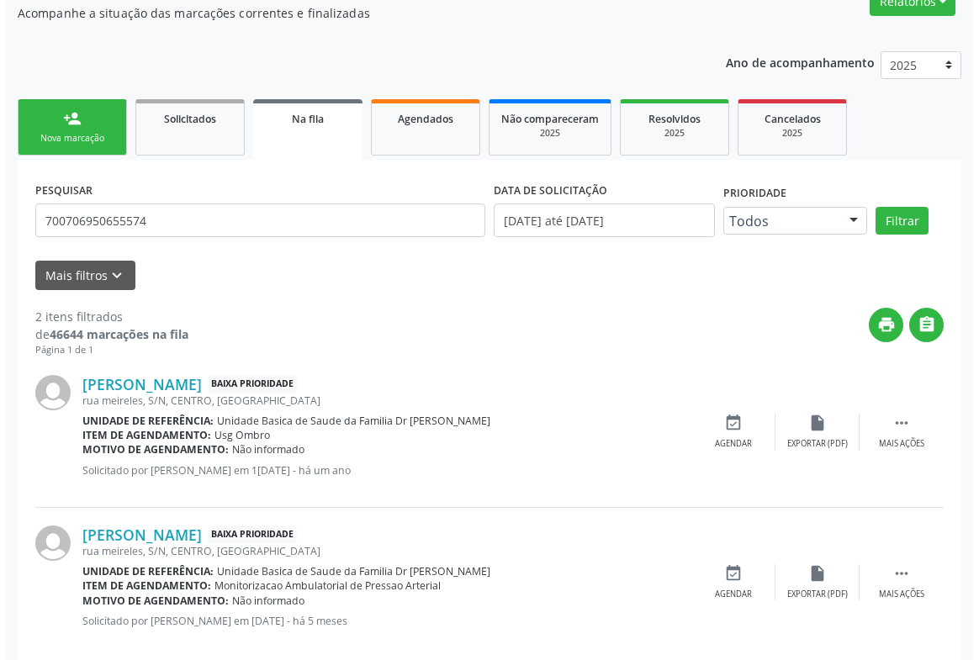
scroll to position [177, 0]
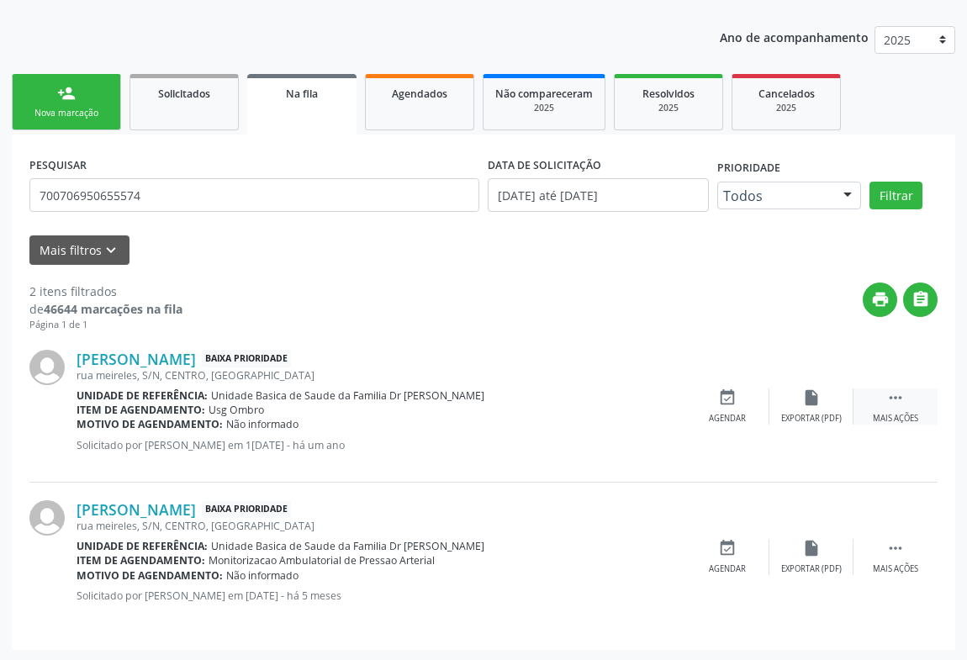
click at [896, 399] on icon "" at bounding box center [895, 398] width 19 height 19
click at [727, 394] on icon "cancel" at bounding box center [727, 398] width 19 height 19
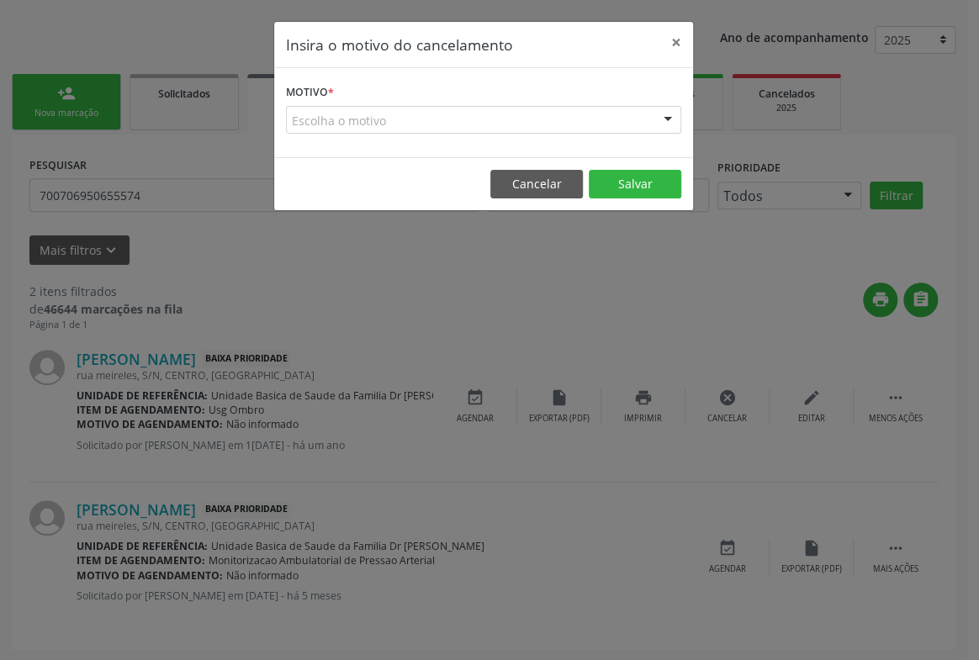
click at [638, 135] on div "Motivo * Escolha o motivo Outro Médico - Participação em eventos (ex: congresso…" at bounding box center [483, 112] width 419 height 89
click at [642, 119] on div "Escolha o motivo" at bounding box center [483, 120] width 395 height 29
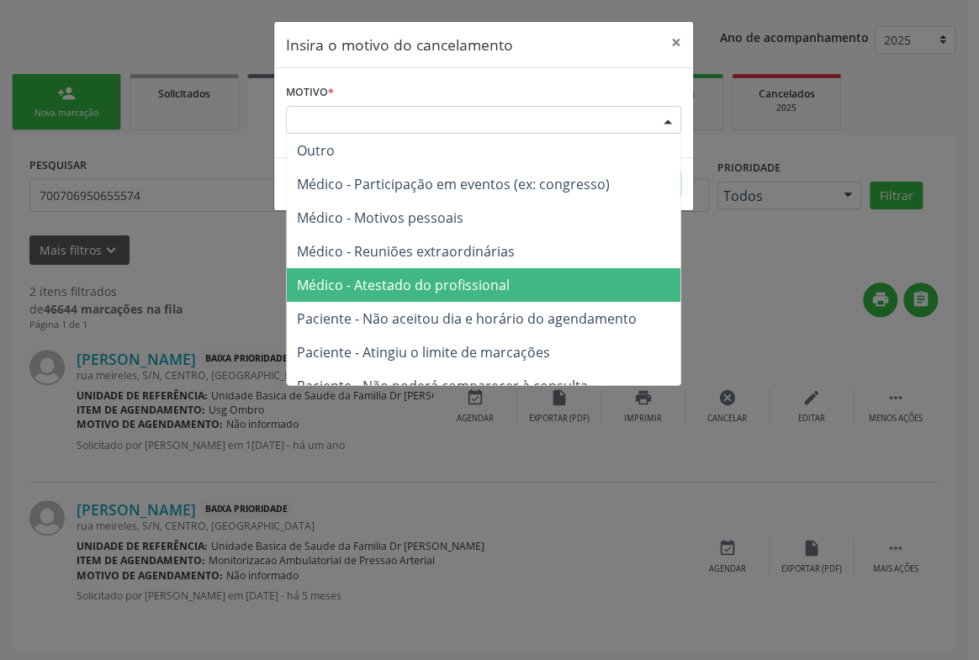
click at [482, 286] on span "Médico - Atestado do profissional" at bounding box center [403, 285] width 213 height 19
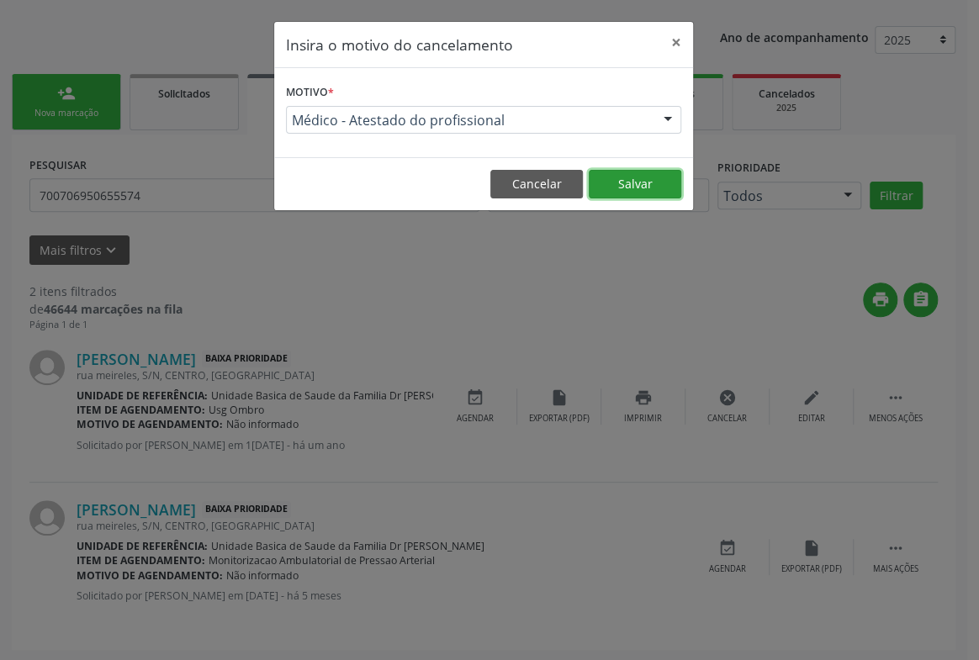
click at [627, 172] on button "Salvar" at bounding box center [635, 184] width 93 height 29
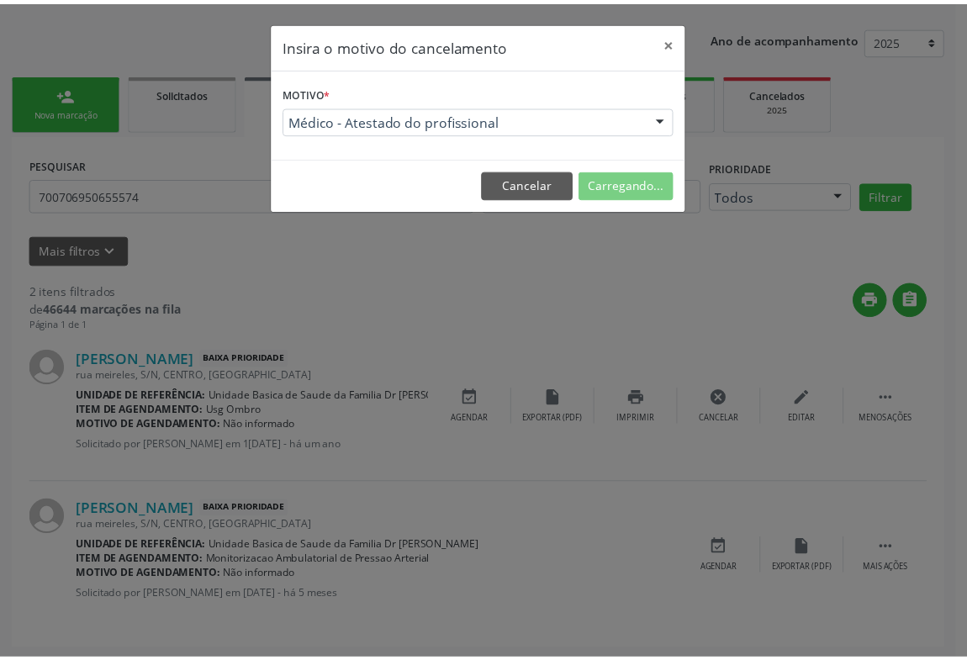
scroll to position [0, 0]
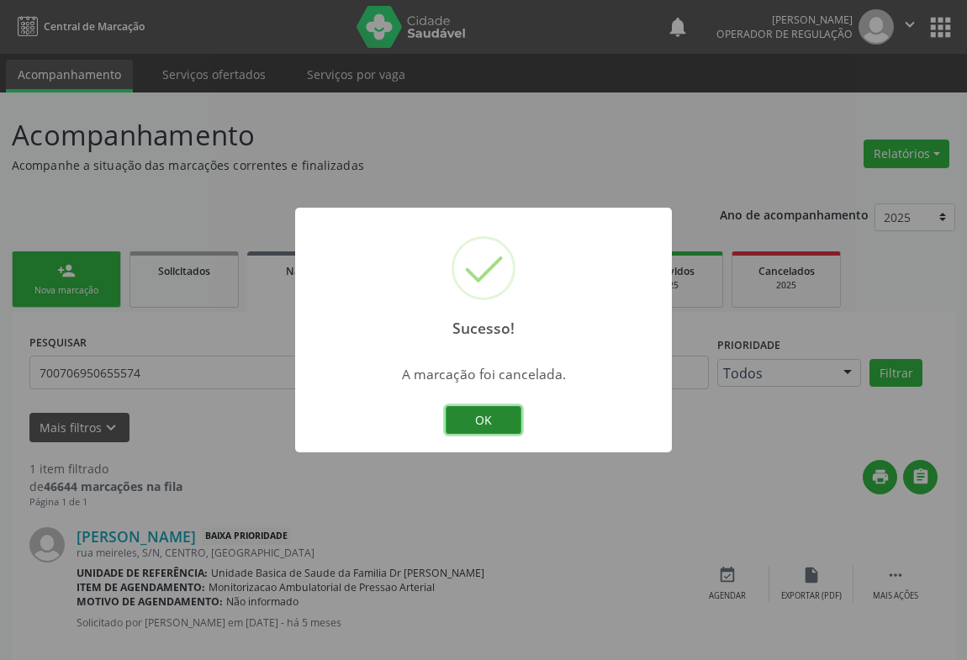
click at [491, 422] on button "OK" at bounding box center [484, 420] width 76 height 29
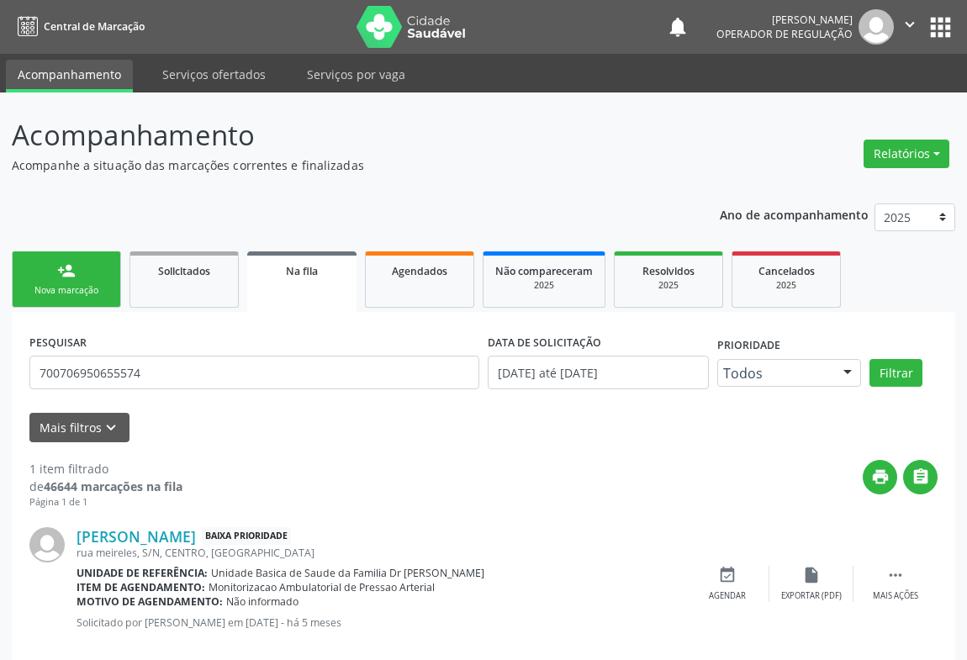
click at [71, 272] on div "person_add" at bounding box center [66, 271] width 19 height 19
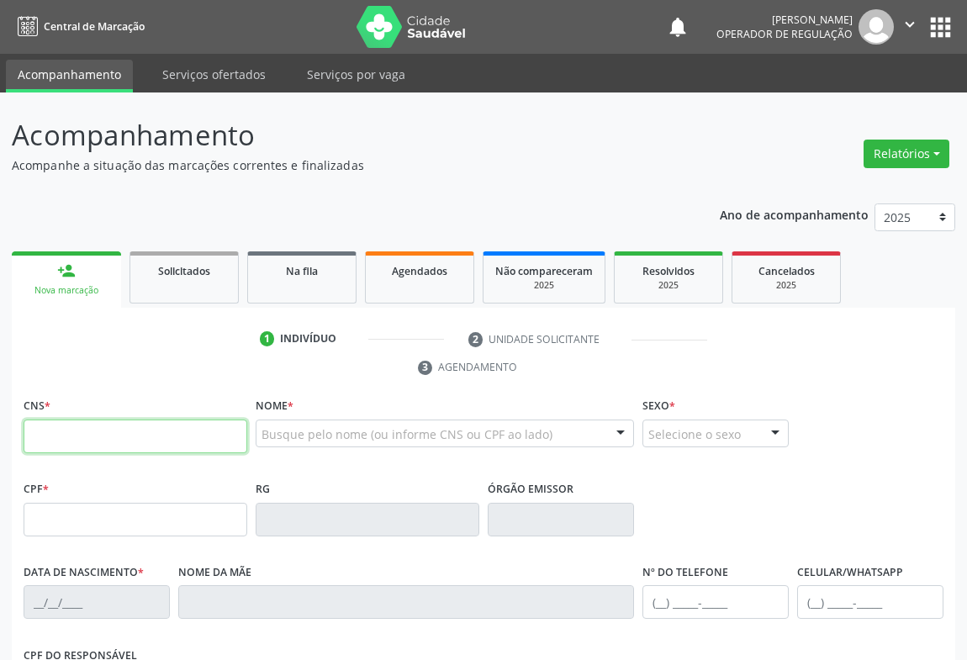
click at [119, 446] on input "text" at bounding box center [136, 437] width 224 height 34
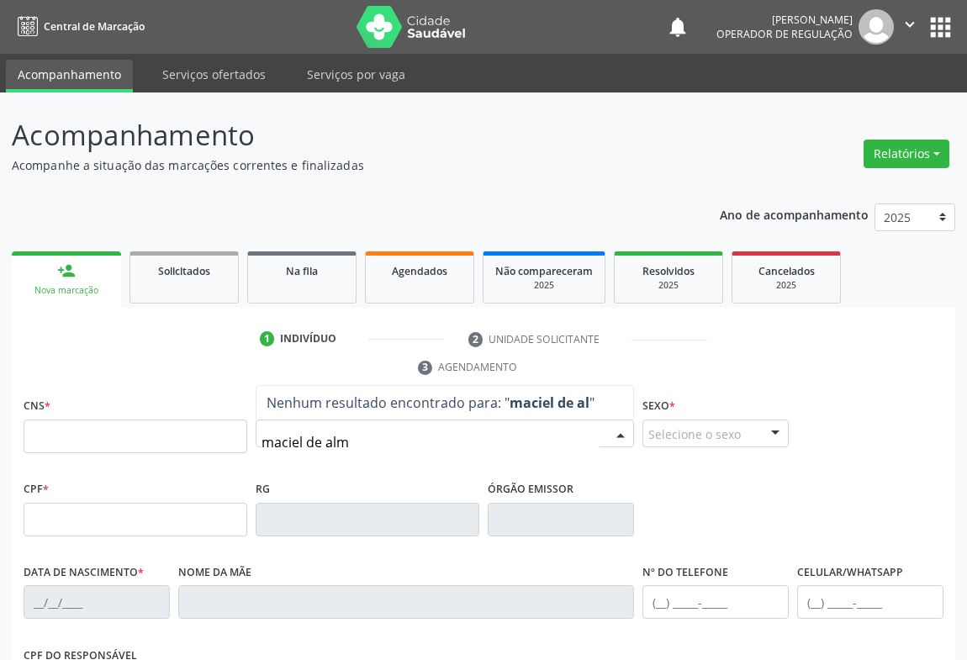
type input "maciel de alme"
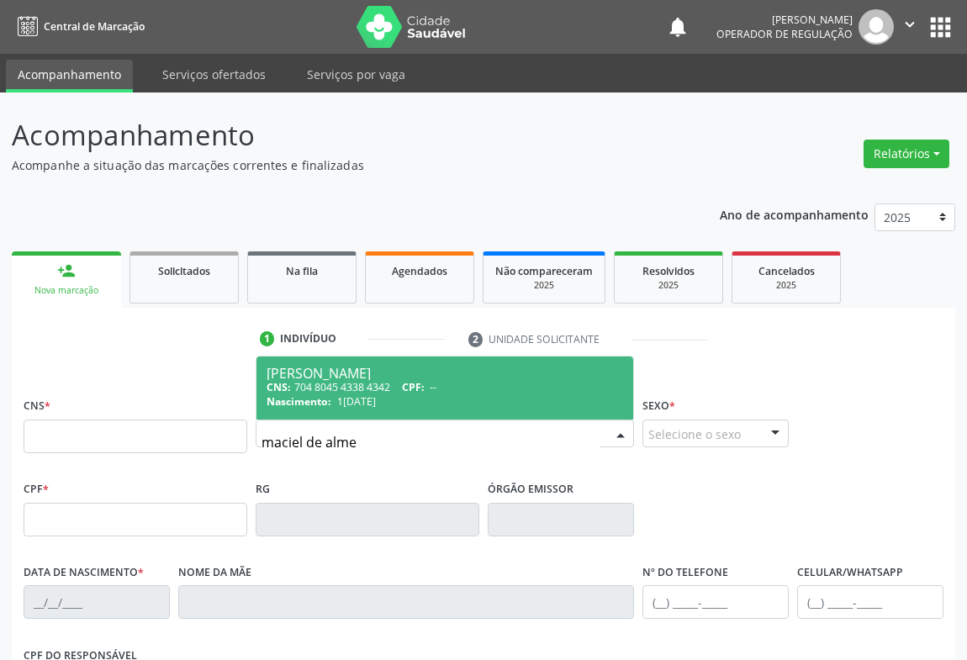
click at [336, 411] on span "Maciel de Almeida Jatoba CNS: 704 8045 4338 4342 CPF: -- Nascimento: 13/07/1982" at bounding box center [444, 388] width 377 height 62
type input "704 8045 4338 4342"
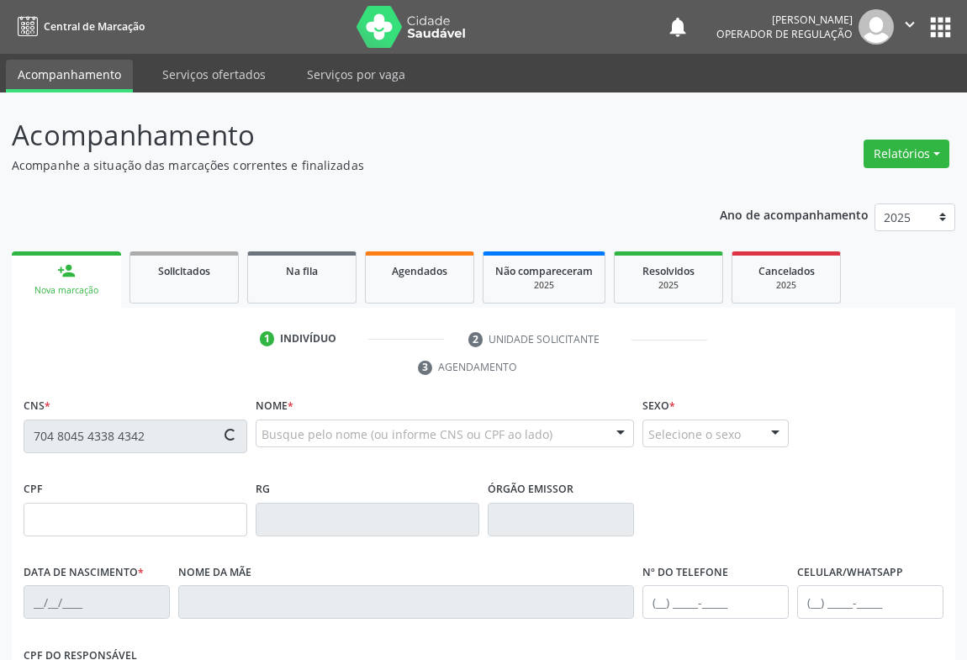
scroll to position [229, 0]
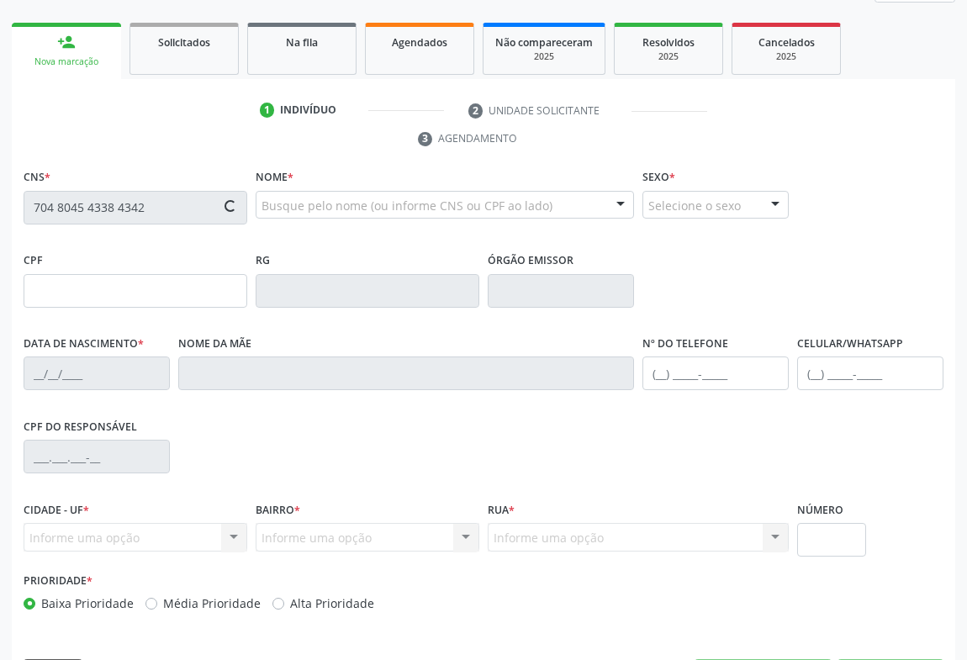
type input "1165147017"
type input "13/07/1982"
type input "S/N"
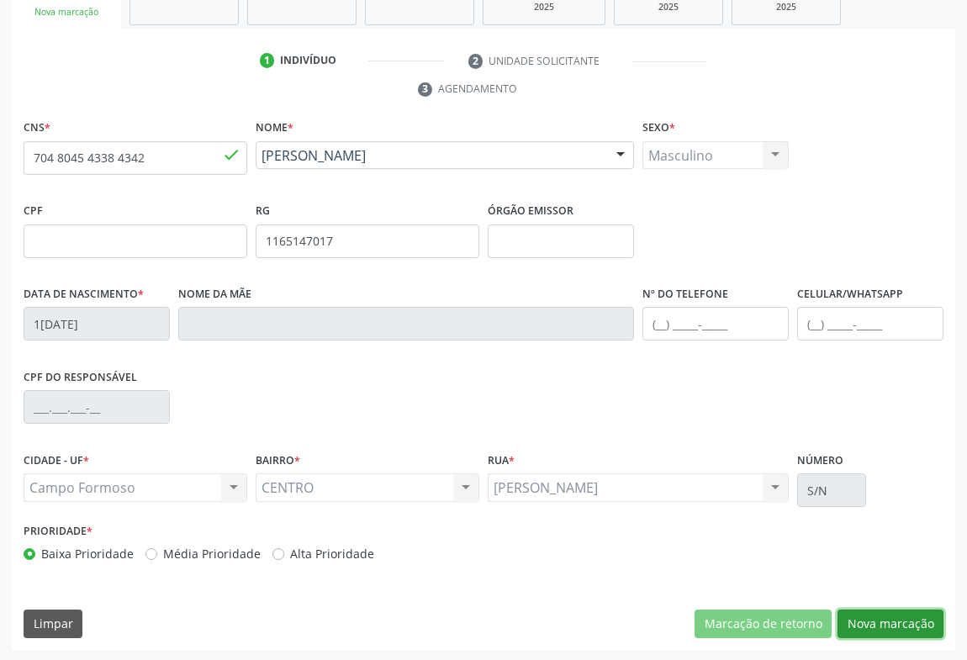
click at [864, 619] on button "Nova marcação" at bounding box center [891, 624] width 106 height 29
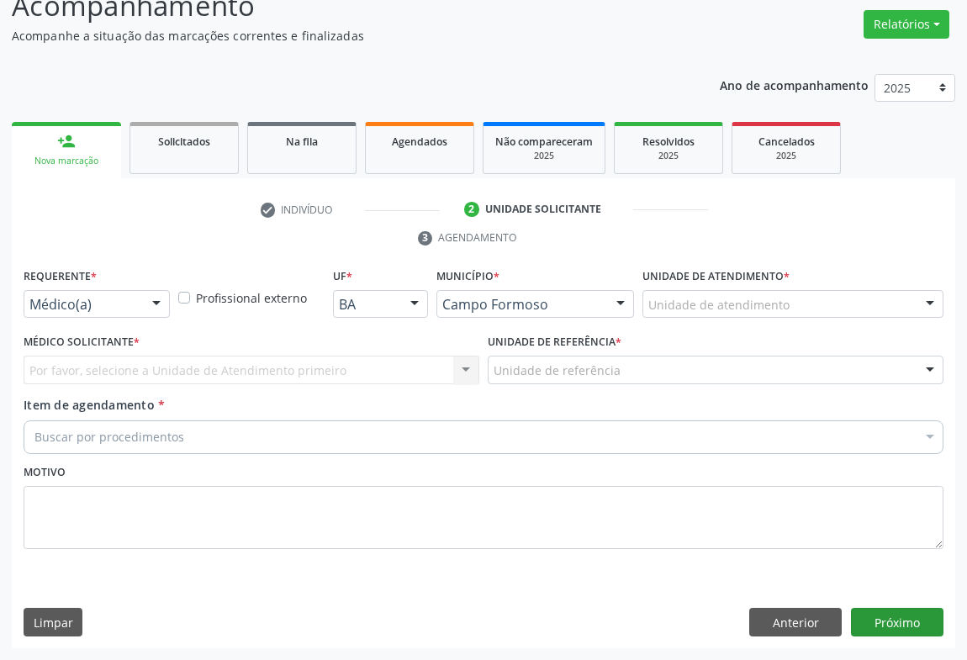
scroll to position [128, 0]
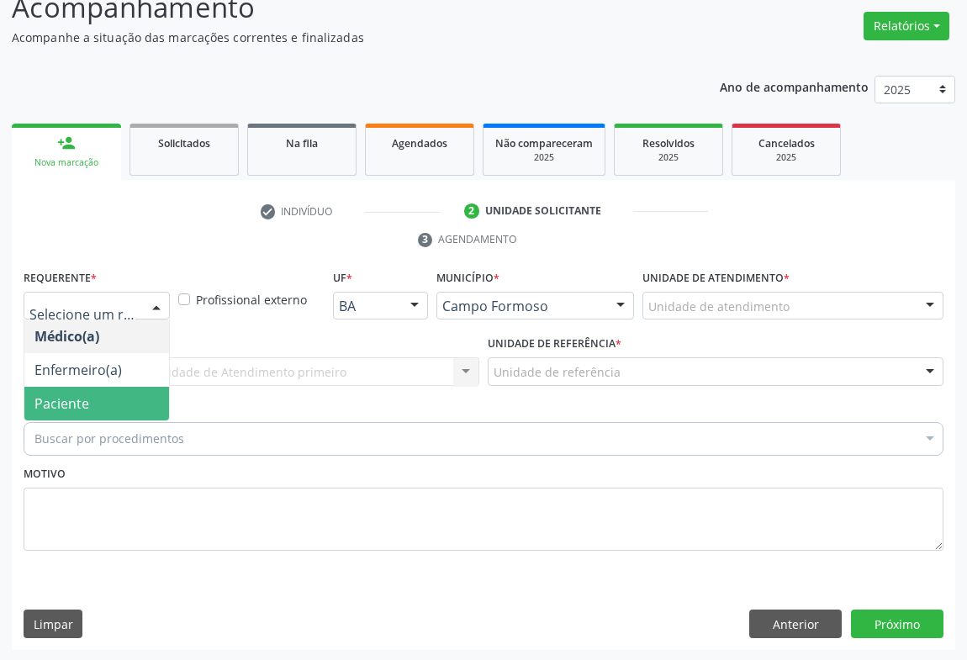
click at [71, 414] on span "Paciente" at bounding box center [96, 404] width 145 height 34
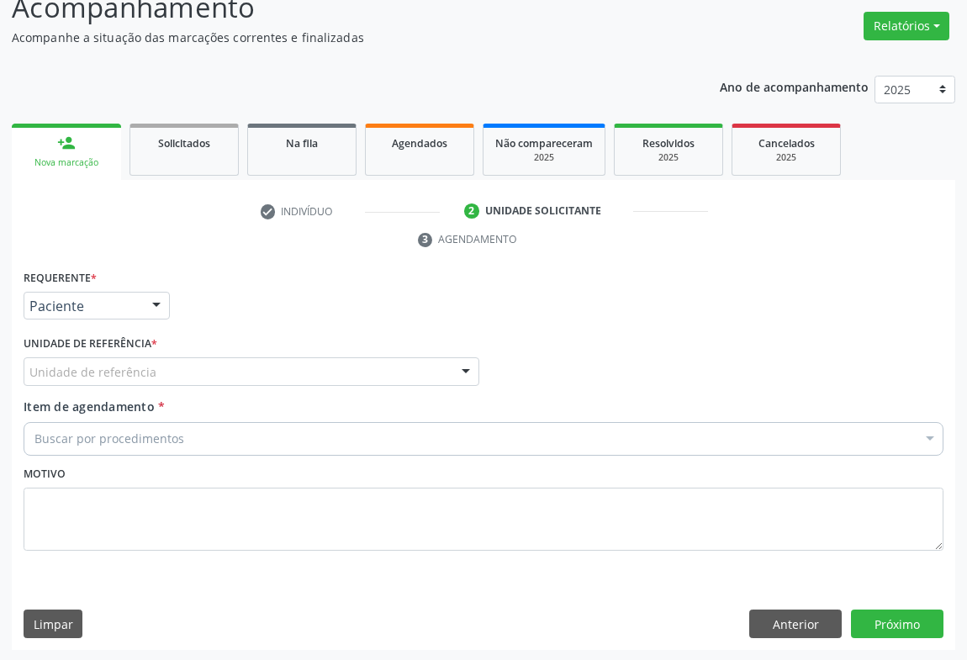
drag, startPoint x: 201, startPoint y: 373, endPoint x: 198, endPoint y: 452, distance: 79.1
click at [200, 373] on div "Unidade de referência" at bounding box center [252, 371] width 456 height 29
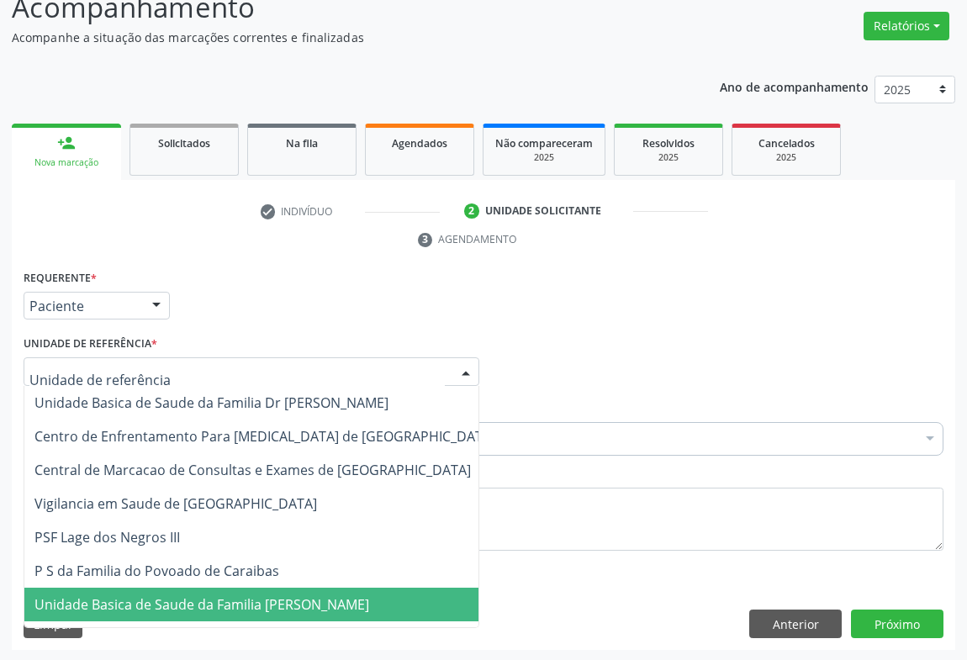
click at [204, 600] on span "Unidade Basica de Saude da Familia [PERSON_NAME]" at bounding box center [201, 604] width 335 height 19
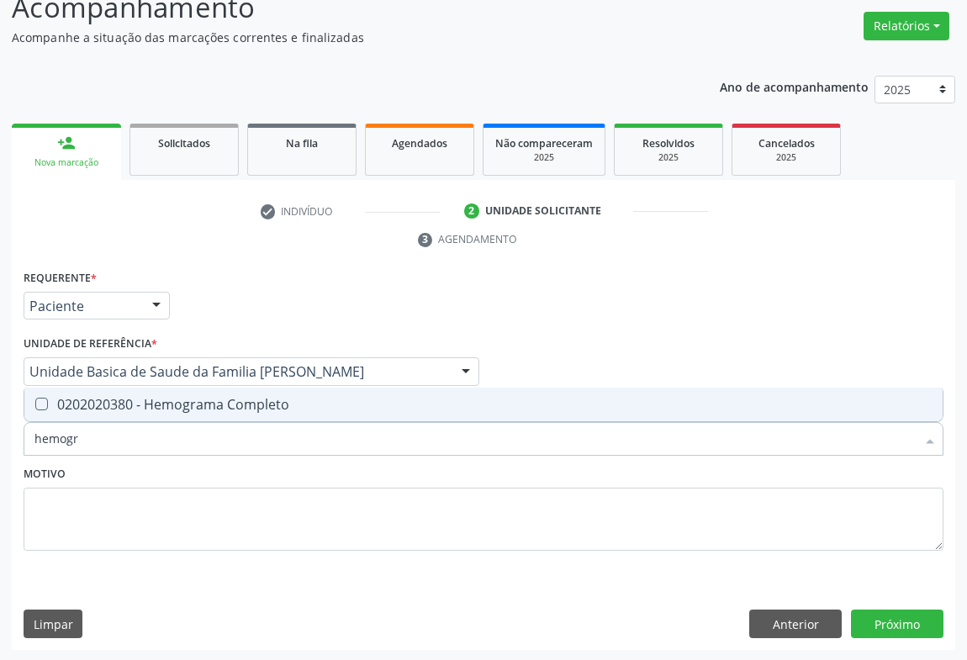
type input "hemogra"
click at [189, 398] on div "0202020380 - Hemograma Completo" at bounding box center [483, 404] width 898 height 13
checkbox Completo "true"
type input "hemogra"
click at [155, 478] on div "Motivo" at bounding box center [484, 506] width 920 height 89
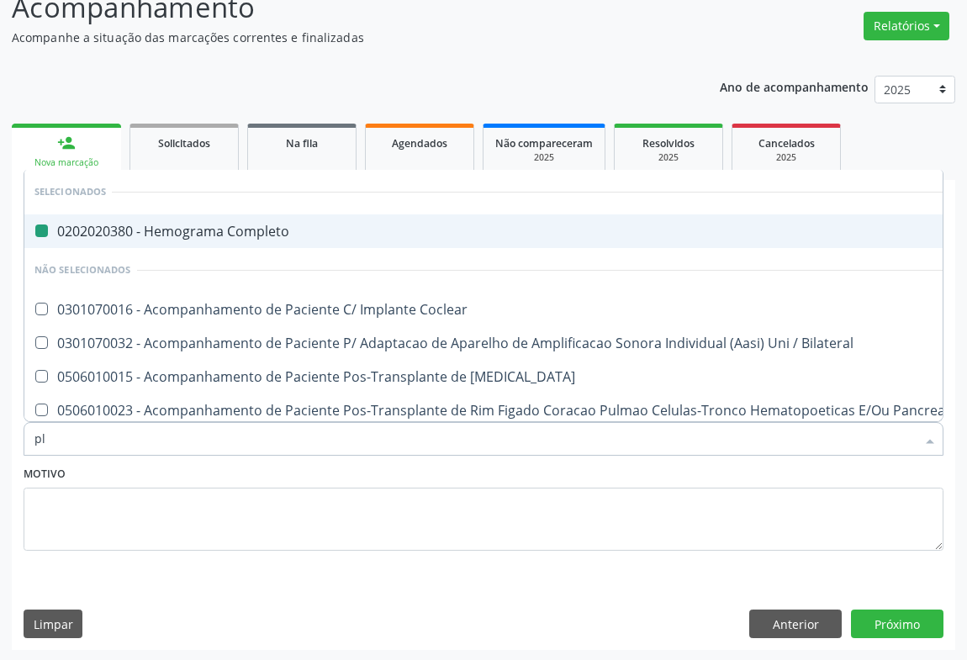
type input "pla"
checkbox Completo "false"
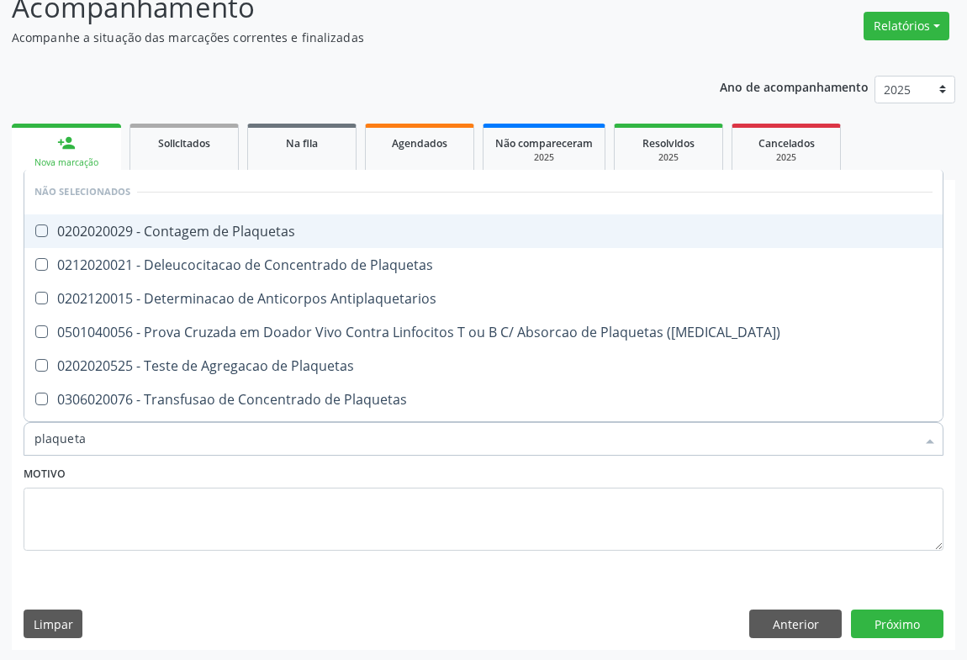
type input "plaquetas"
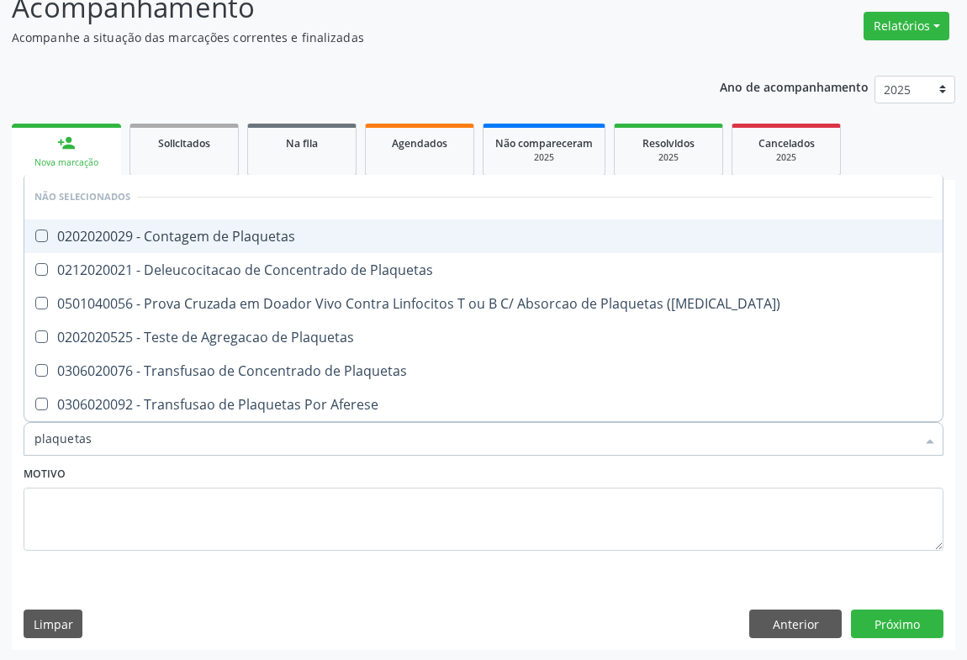
click at [269, 235] on div "0202020029 - Contagem de Plaquetas" at bounding box center [483, 236] width 898 height 13
checkbox Plaquetas "true"
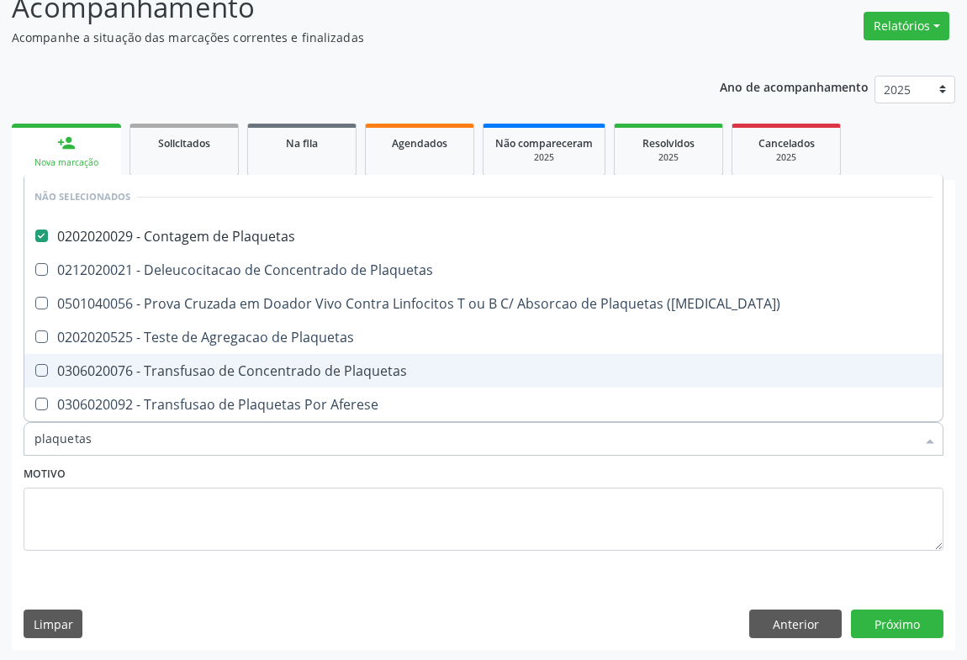
type input "plaquetas"
click at [176, 562] on div "Motivo" at bounding box center [483, 518] width 928 height 113
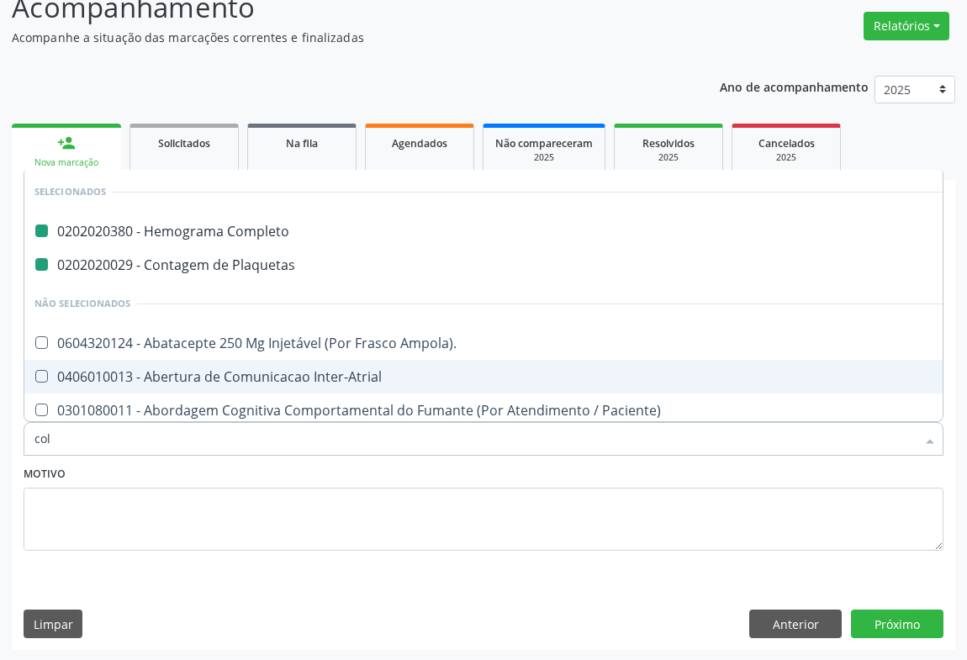
type input "cole"
checkbox Completo "false"
checkbox Plaquetas "false"
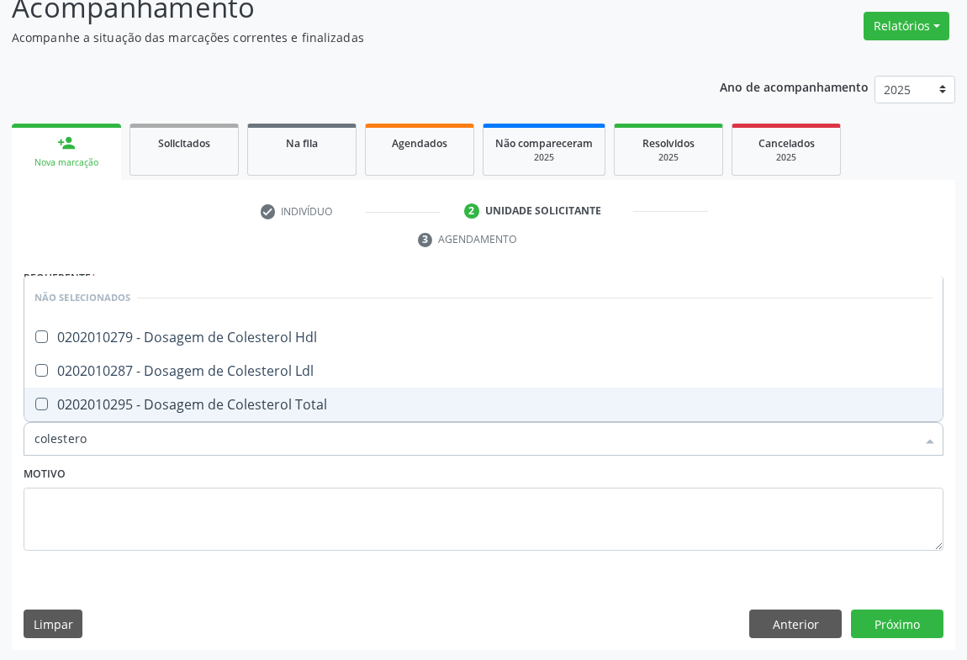
type input "colesterol"
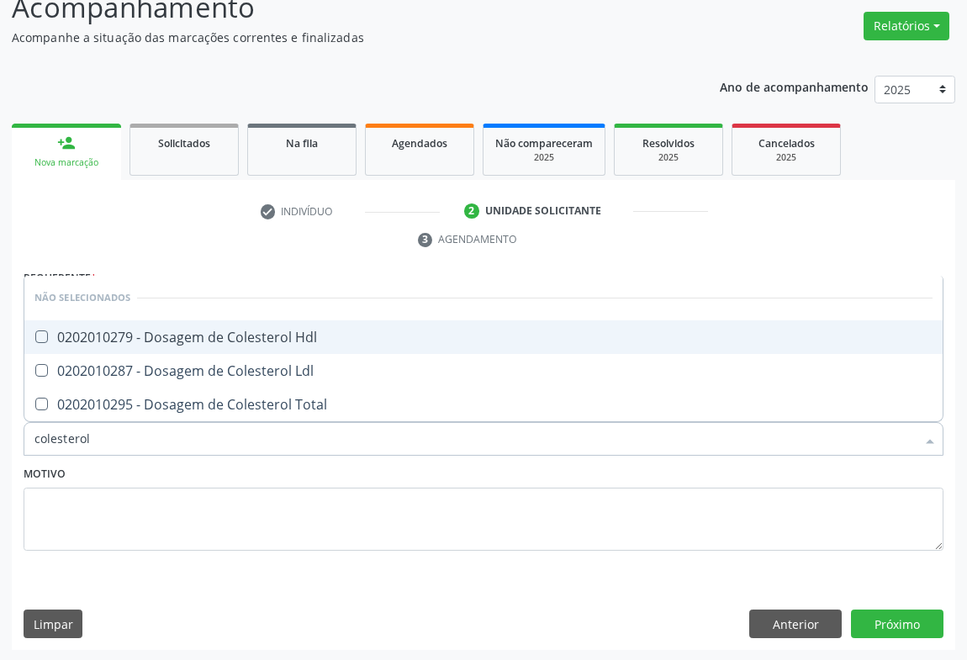
click at [174, 331] on div "0202010279 - Dosagem de Colesterol Hdl" at bounding box center [483, 337] width 898 height 13
checkbox Hdl "true"
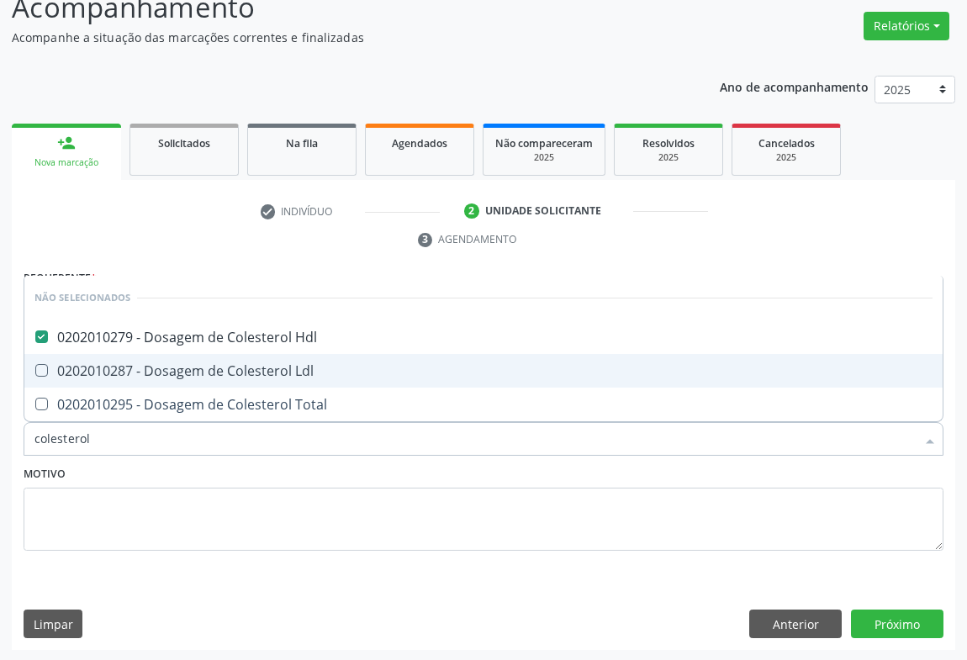
click at [171, 365] on div "0202010287 - Dosagem de Colesterol Ldl" at bounding box center [483, 370] width 898 height 13
checkbox Ldl "true"
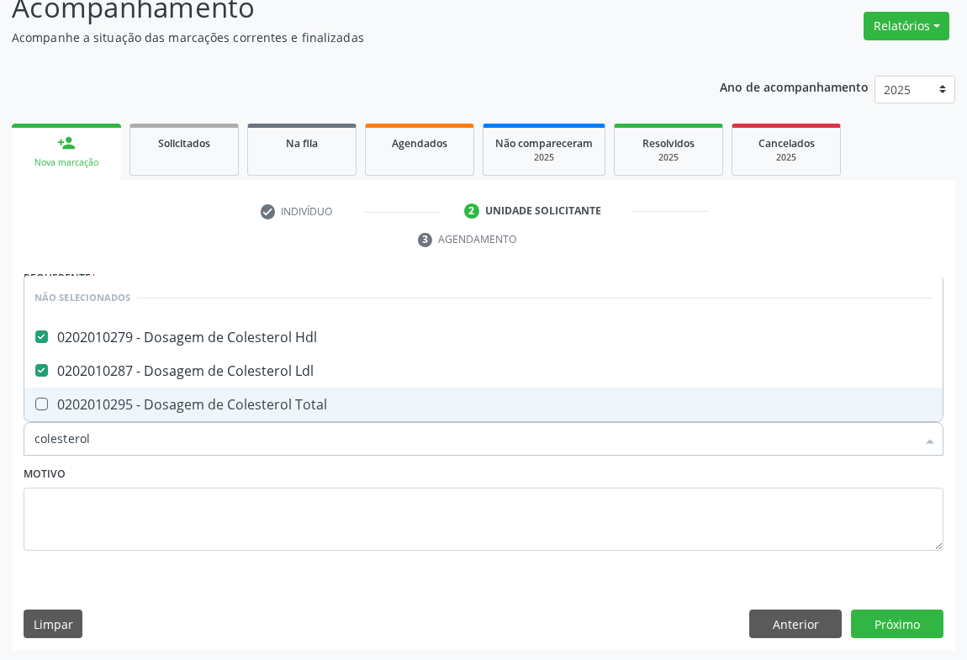
click at [162, 402] on div "0202010295 - Dosagem de Colesterol Total" at bounding box center [483, 404] width 898 height 13
checkbox Total "true"
type input "colesterol"
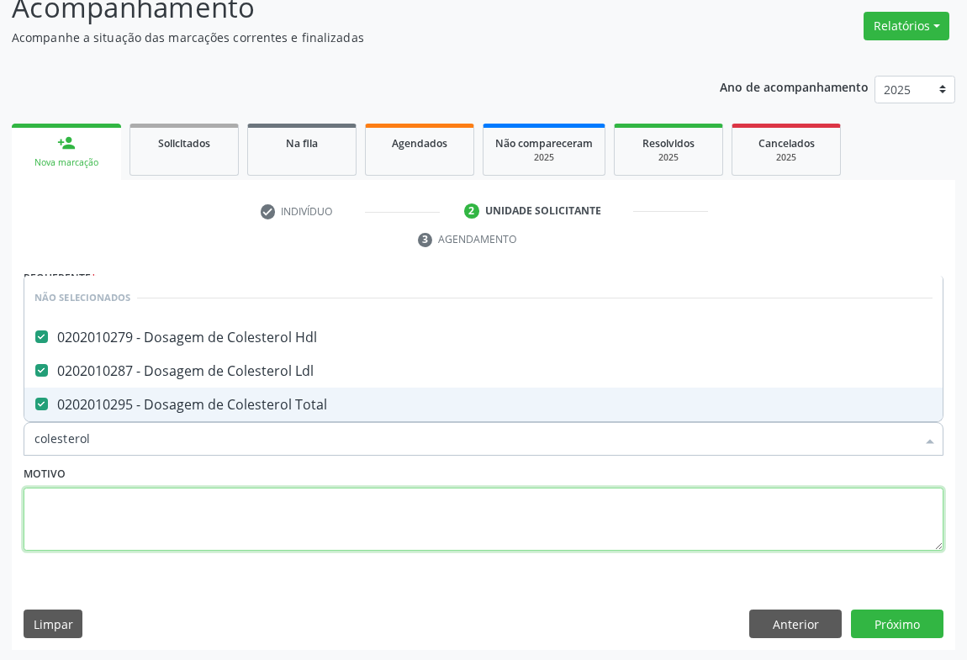
click at [151, 494] on textarea at bounding box center [484, 520] width 920 height 64
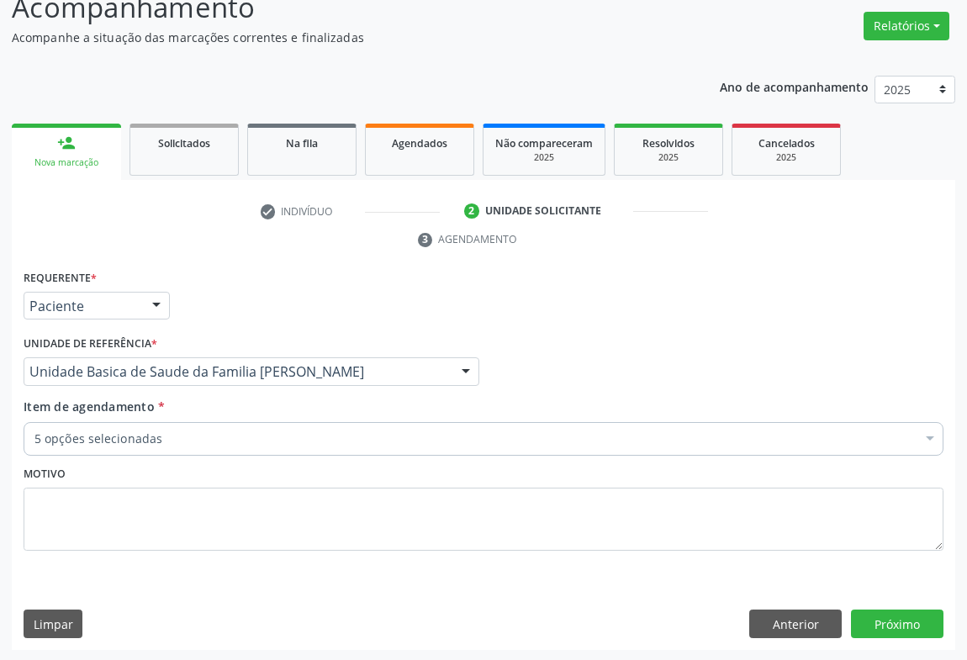
click at [133, 446] on div "5 opções selecionadas" at bounding box center [484, 439] width 920 height 34
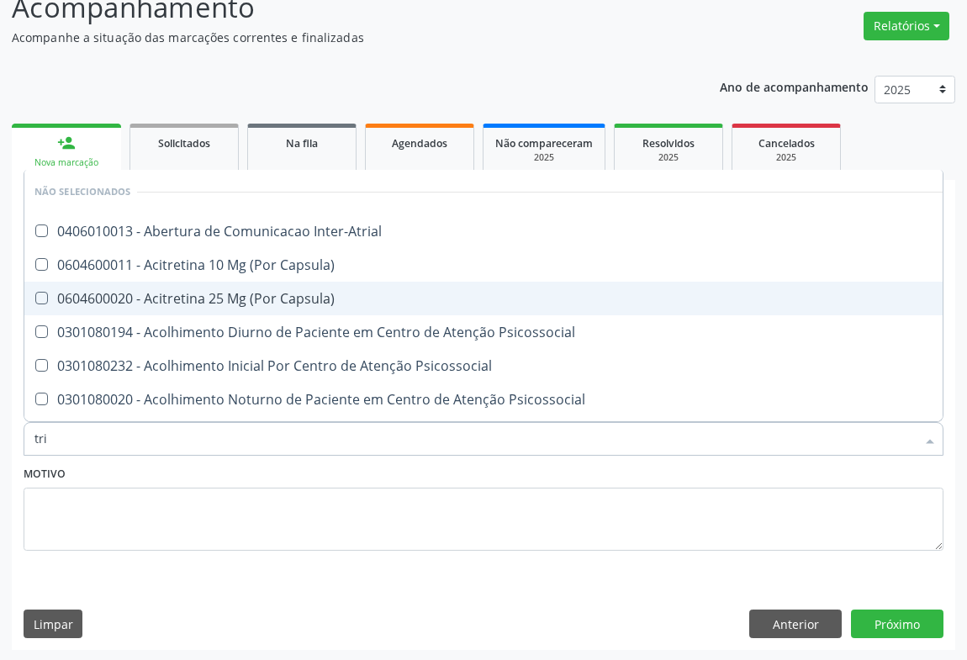
type input "trig"
checkbox Inter-Atrial "false"
checkbox Capsula\) "false"
checkbox Psicossocial "false"
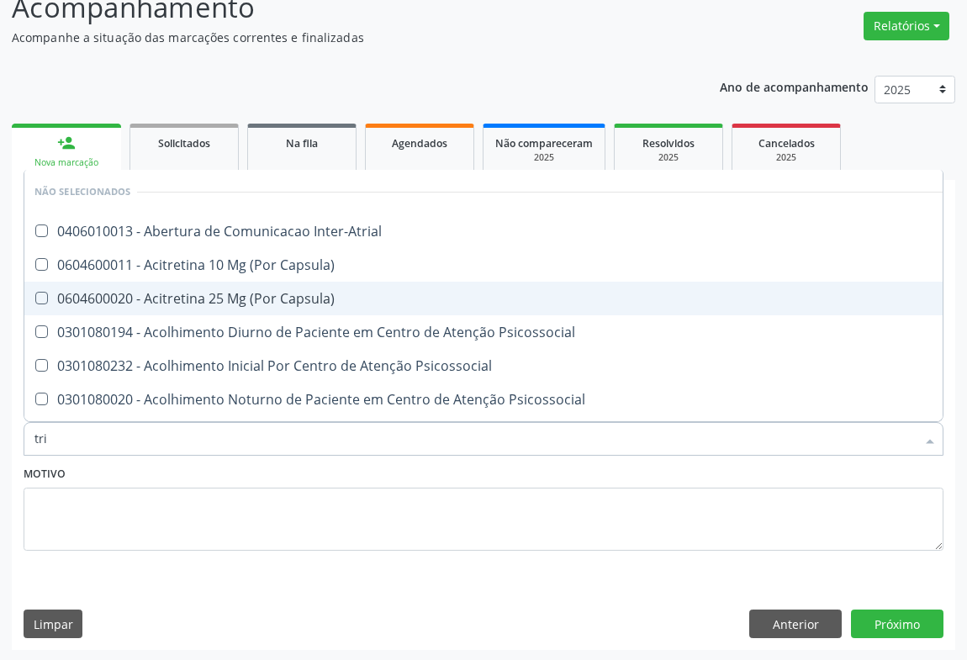
checkbox Psicossocial "false"
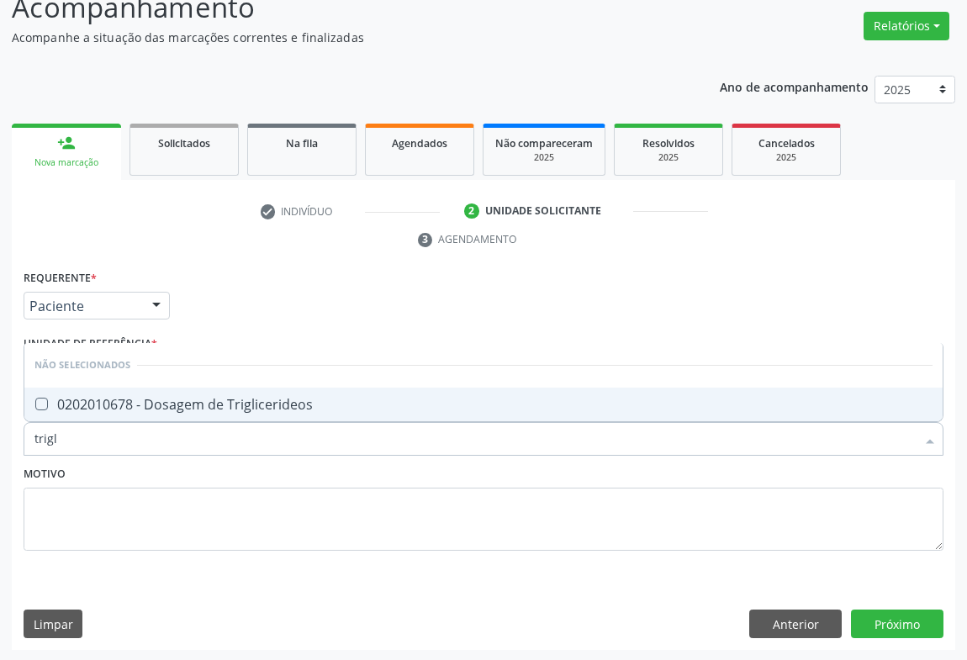
type input "trigli"
click at [185, 402] on div "0202010678 - Dosagem de Triglicerideos" at bounding box center [483, 404] width 898 height 13
checkbox Triglicerideos "true"
click at [143, 576] on div "Requerente * Paciente Médico(a) Enfermeiro(a) Paciente Nenhum resultado encontr…" at bounding box center [484, 458] width 944 height 384
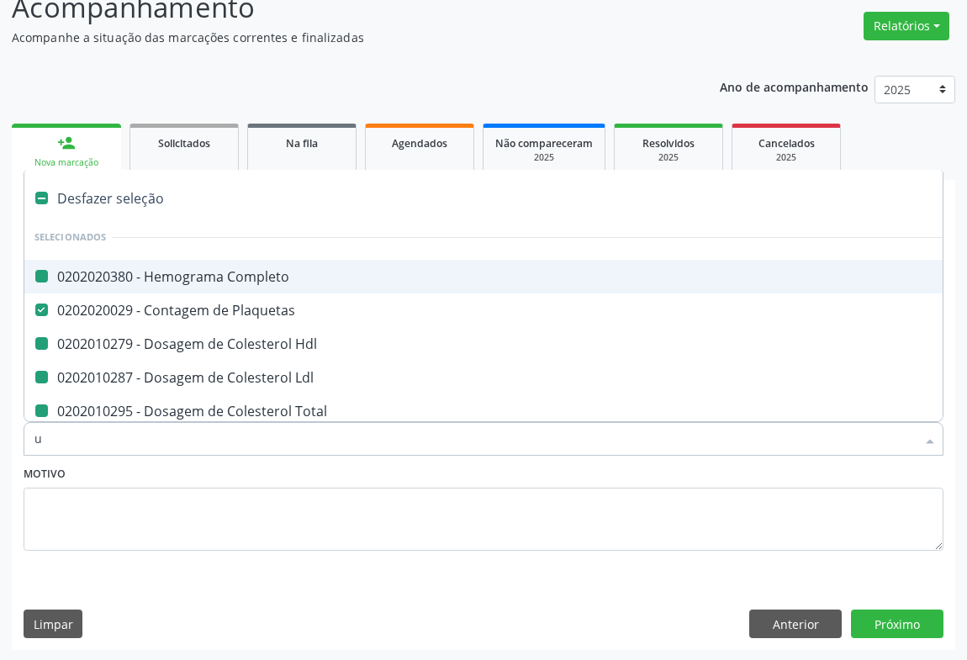
type input "ur"
checkbox Completo "false"
checkbox Hdl "false"
checkbox Ldl "false"
checkbox Total "false"
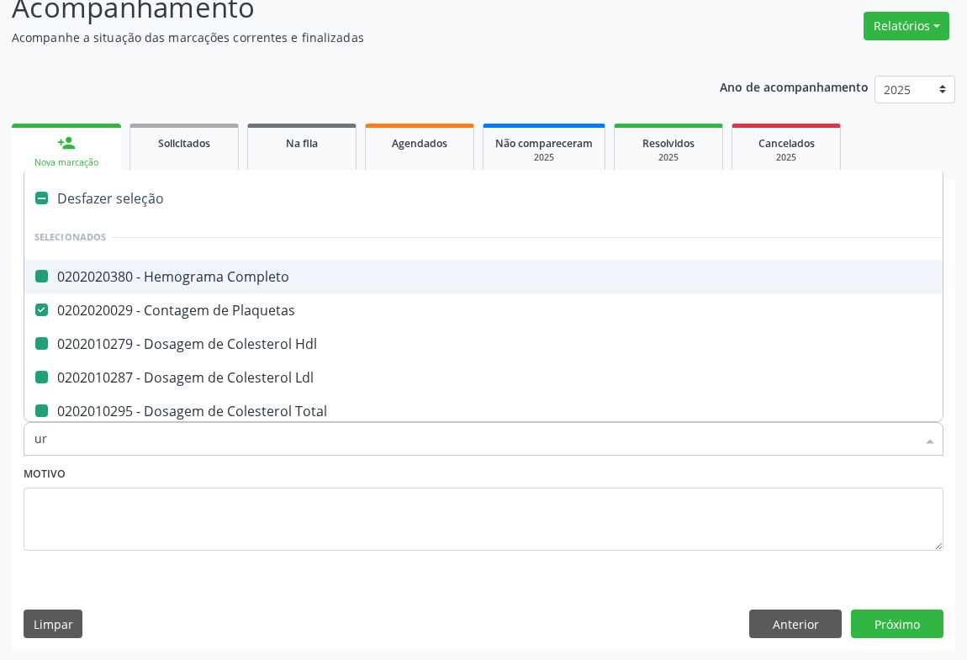
checkbox Triglicerideos "false"
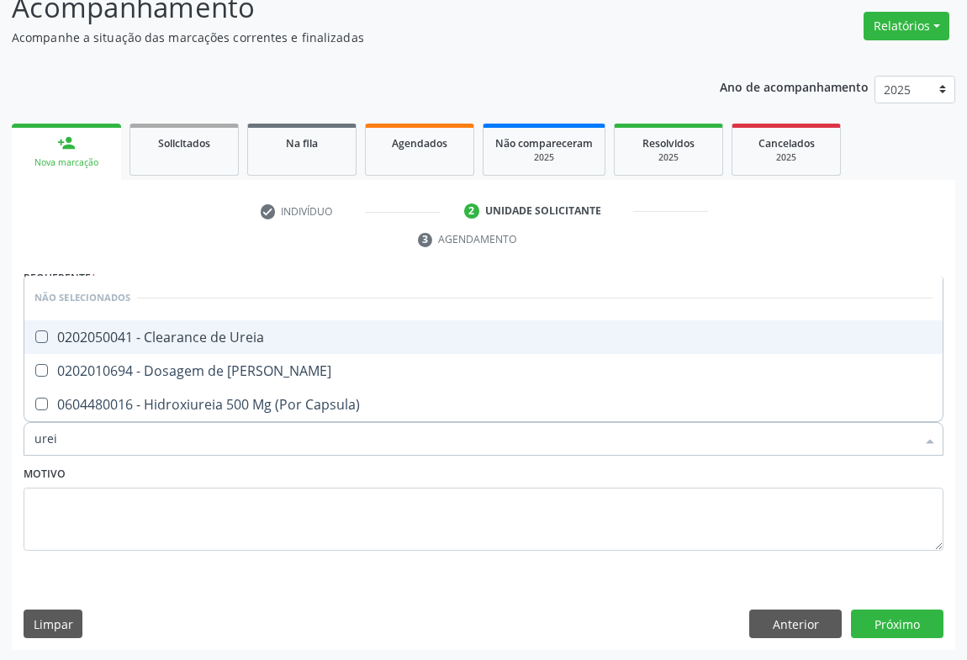
type input "ureia"
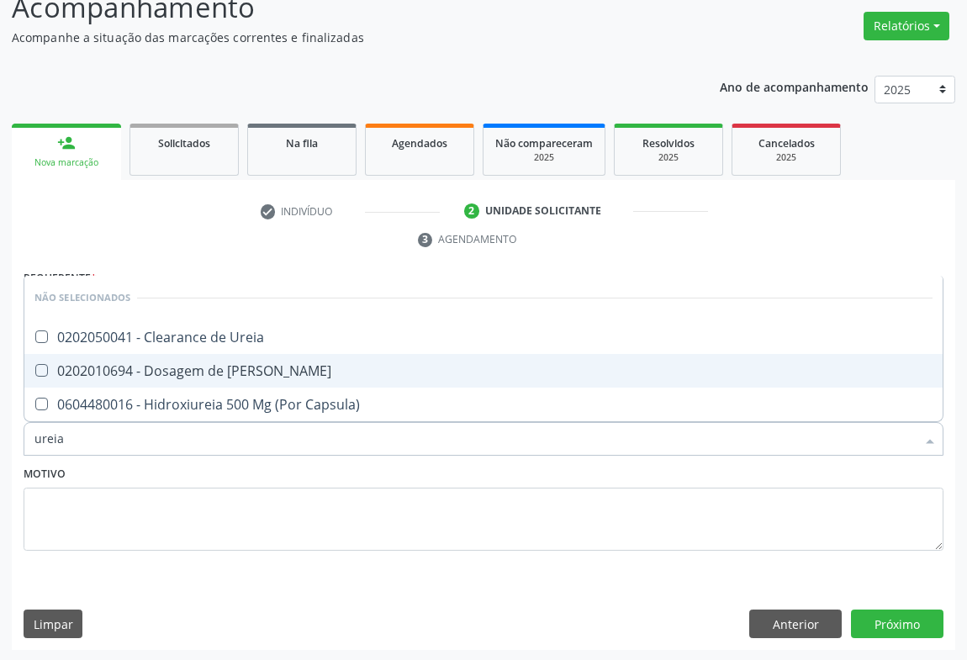
click at [163, 366] on div "0202010694 - Dosagem de [PERSON_NAME]" at bounding box center [483, 370] width 898 height 13
checkbox Ureia "true"
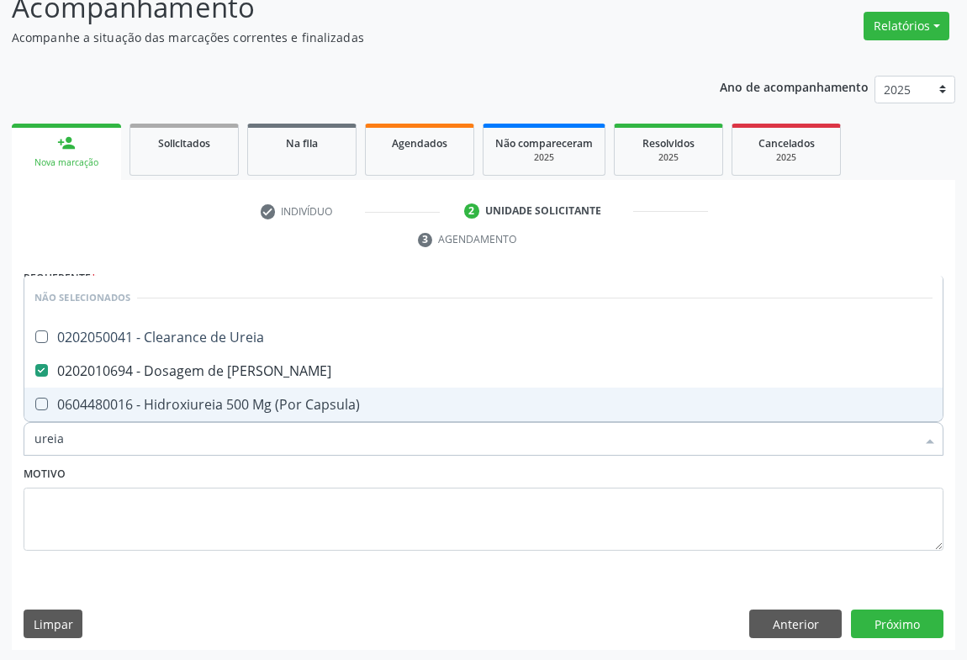
type input "ureia"
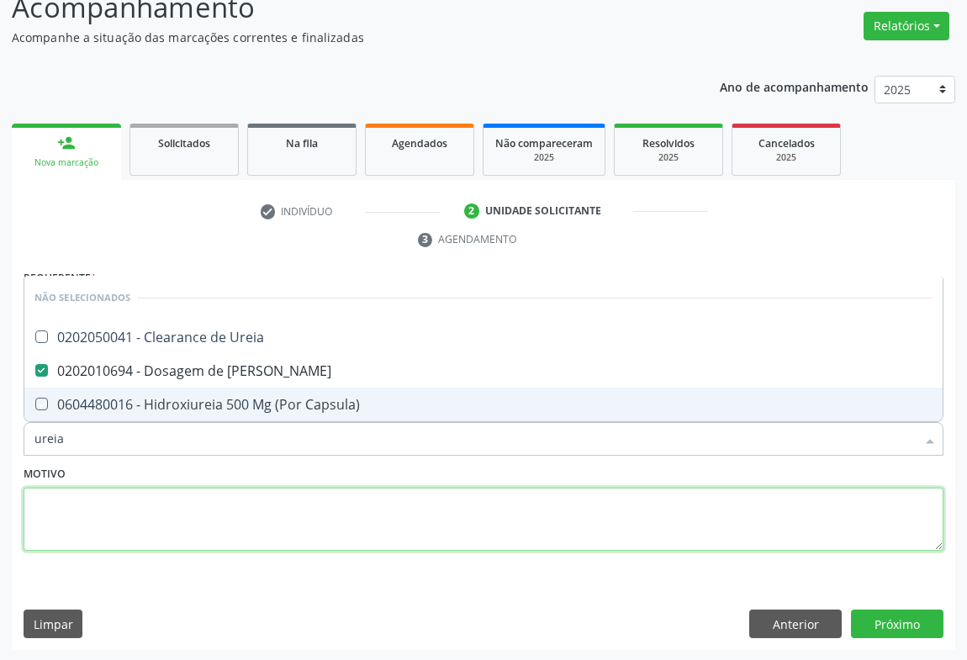
click at [135, 525] on textarea at bounding box center [484, 520] width 920 height 64
checkbox Ureia "true"
checkbox Capsula\) "true"
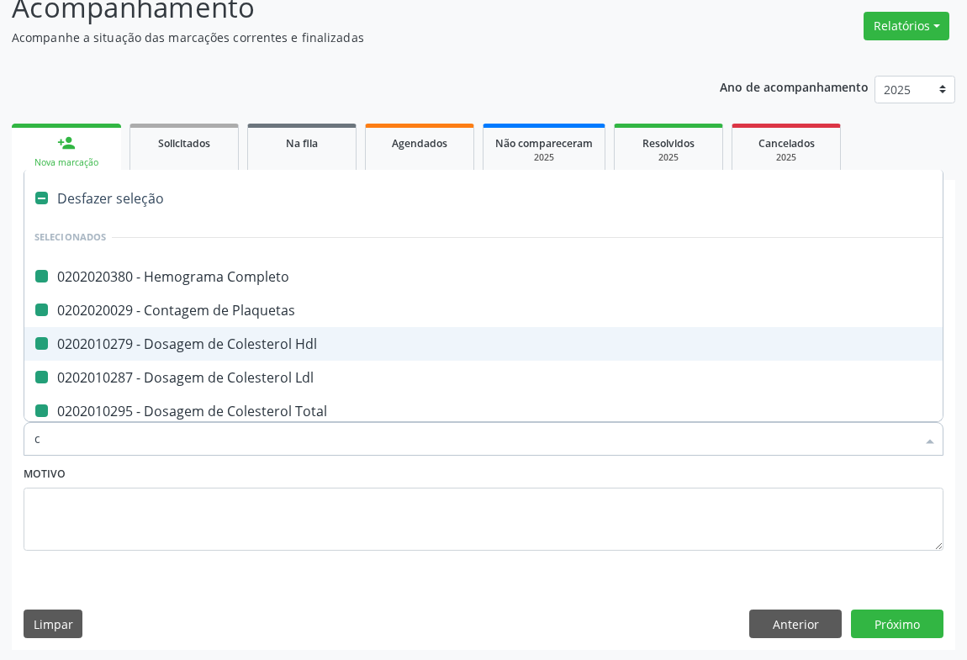
type input "cr"
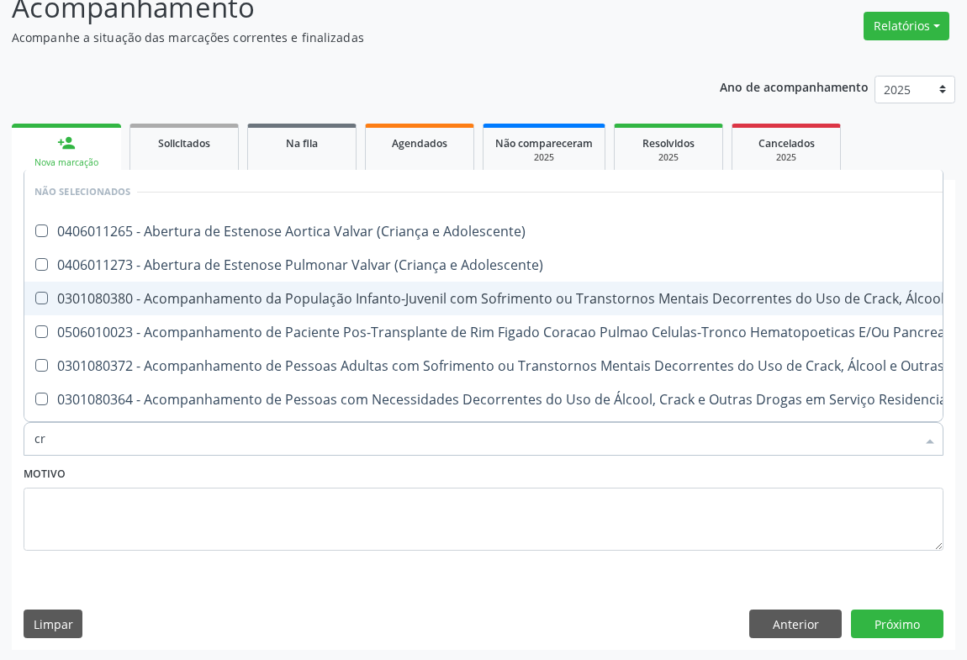
checkbox Adolescente\) "false"
checkbox \(Uai\)\ "false"
checkbox Adolescente\) "false"
checkbox Pancreas "false"
checkbox \(Uaa\)\ "false"
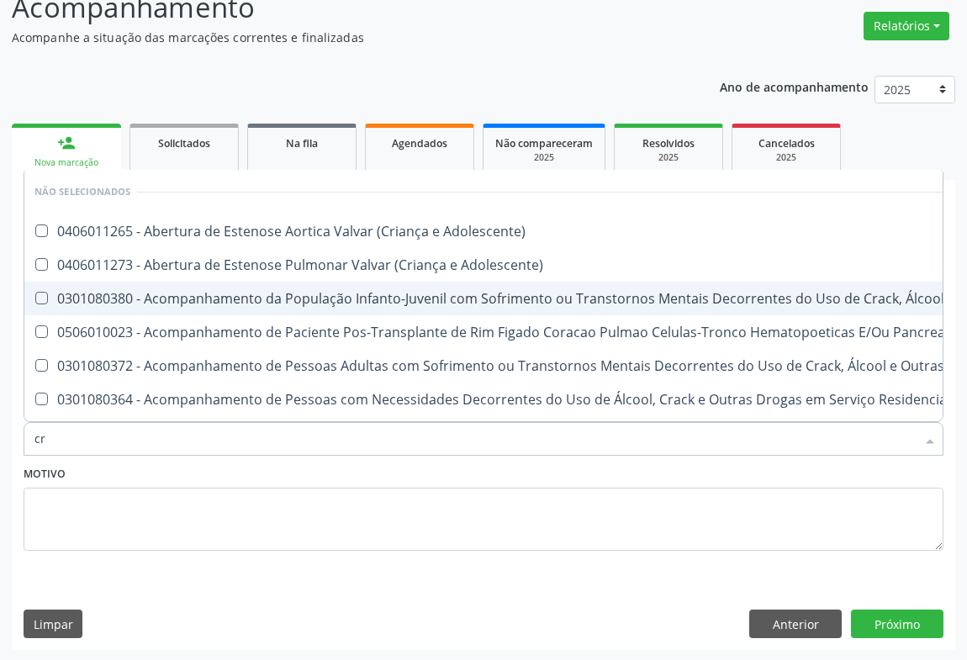
checkbox Terapêuticas\)\ "false"
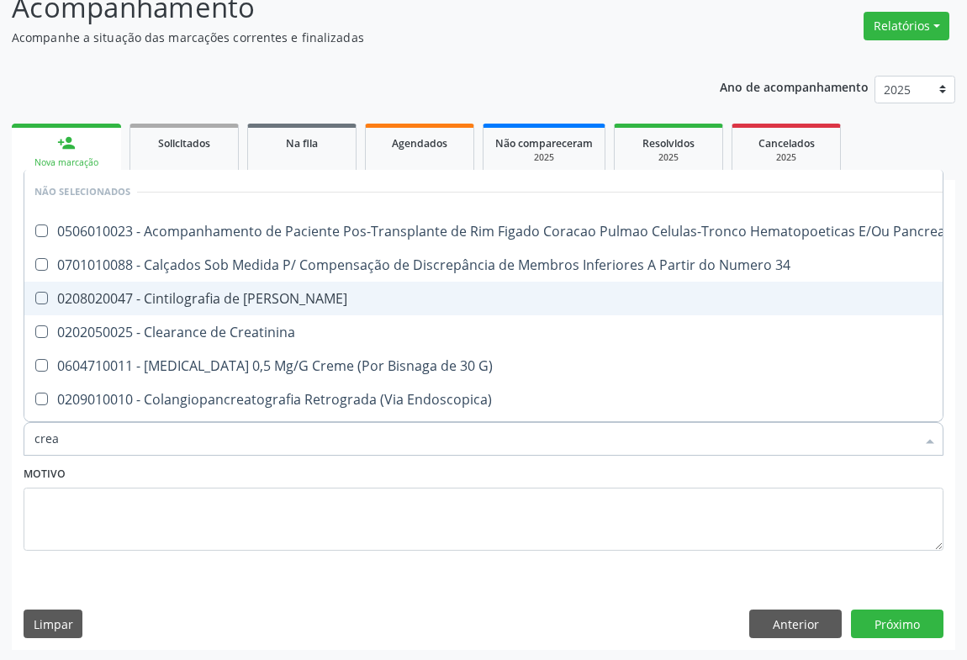
type input "creat"
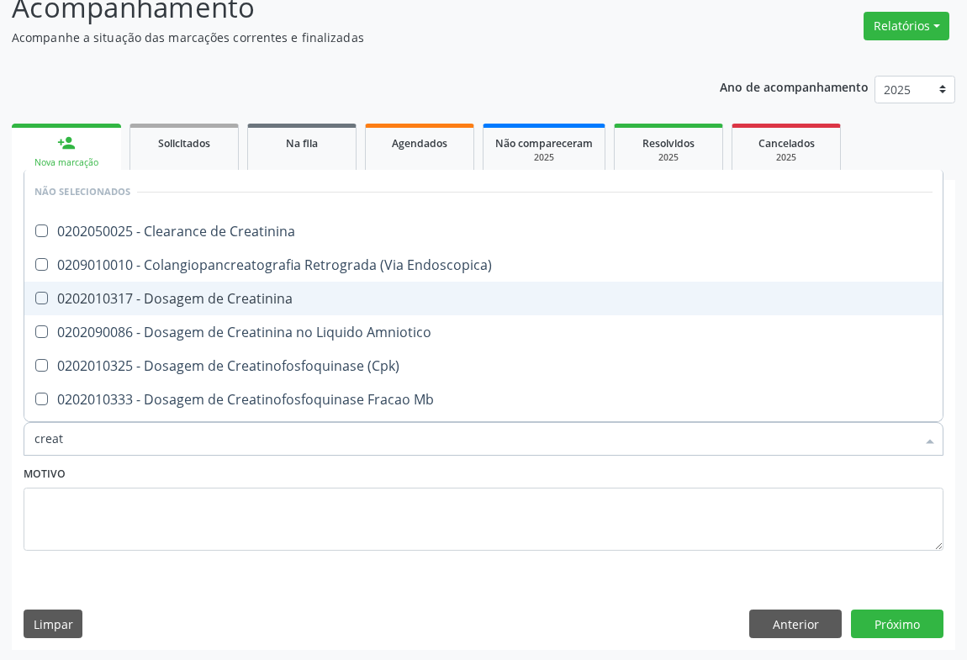
drag, startPoint x: 186, startPoint y: 293, endPoint x: 153, endPoint y: 534, distance: 243.6
click at [185, 294] on div "0202010317 - Dosagem de Creatinina" at bounding box center [483, 298] width 898 height 13
checkbox Creatinina "true"
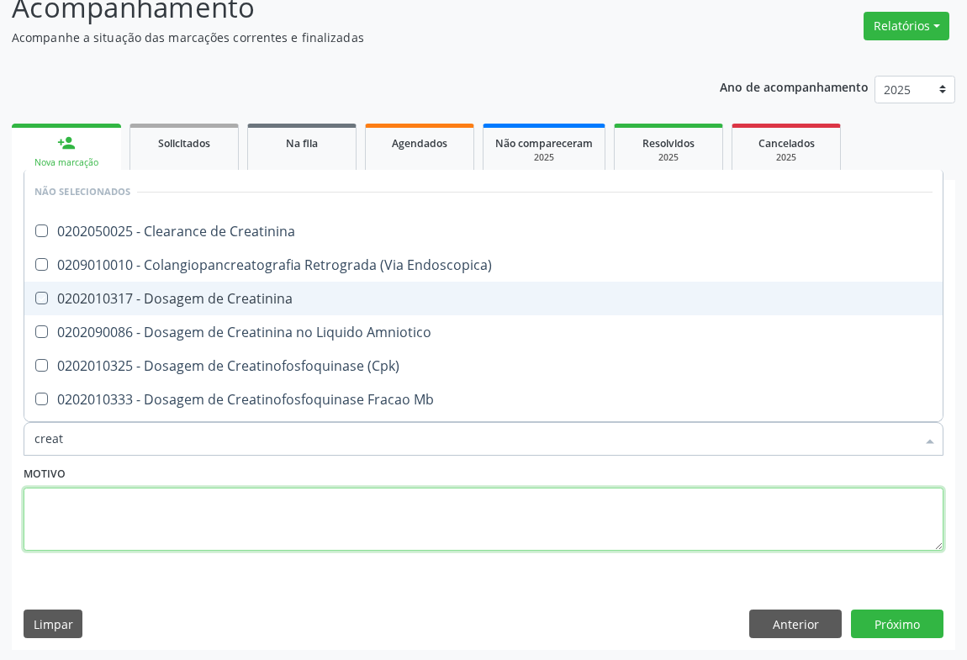
click at [152, 538] on textarea at bounding box center [484, 520] width 920 height 64
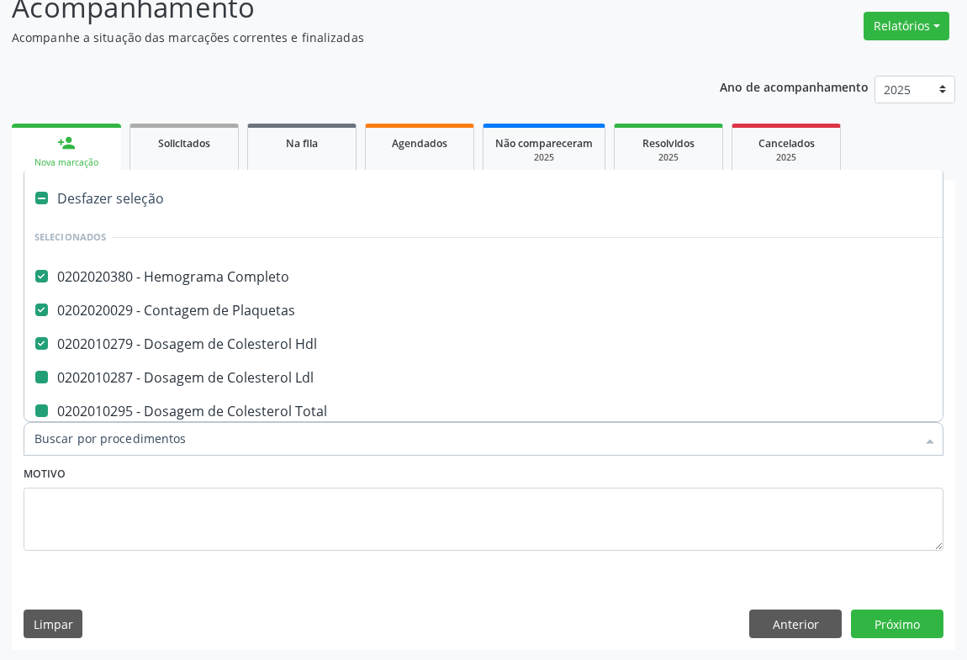
type input "u"
checkbox Ldl "false"
checkbox Total "false"
checkbox Triglicerideos "false"
checkbox Ureia "false"
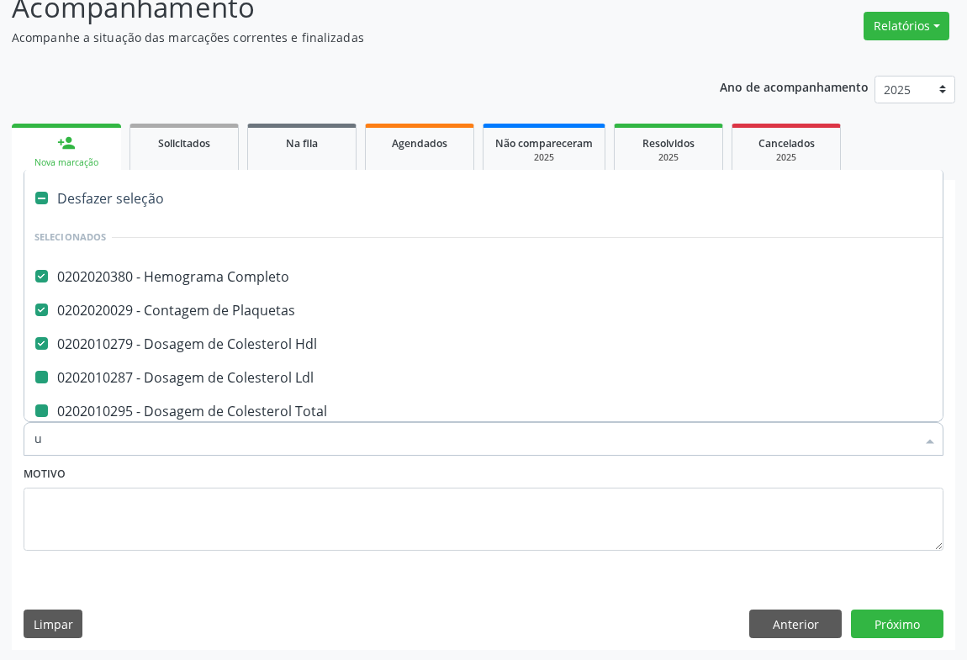
checkbox Creatinina "false"
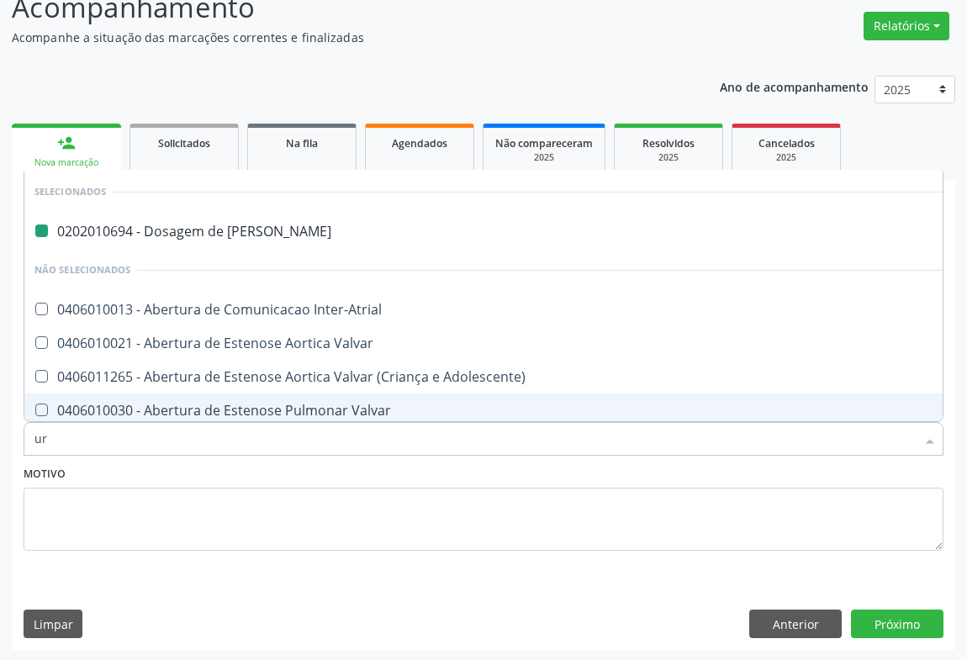
type input "uri"
checkbox Ureia "false"
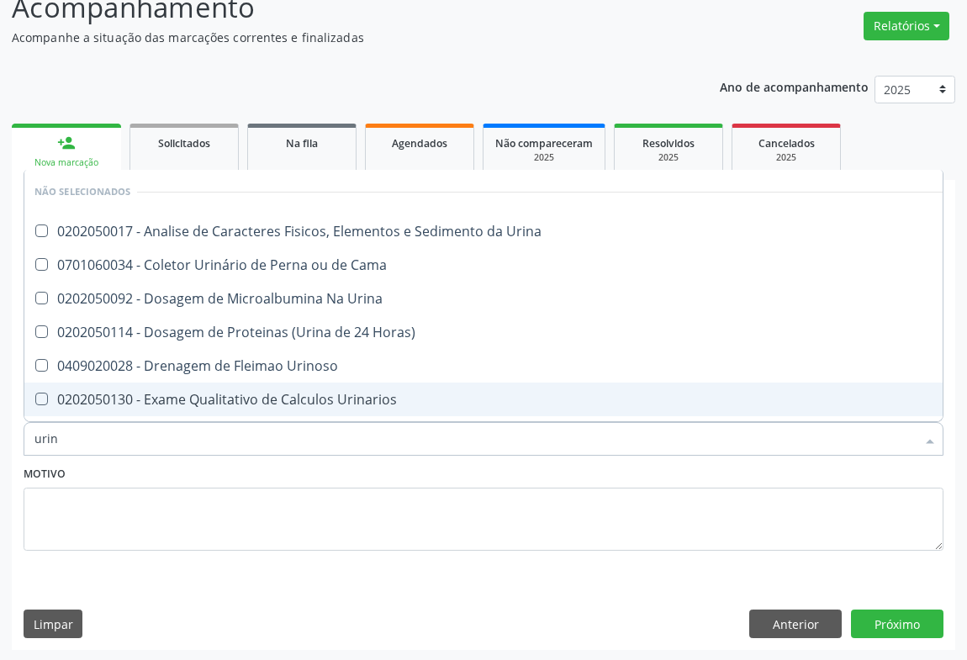
type input "urina"
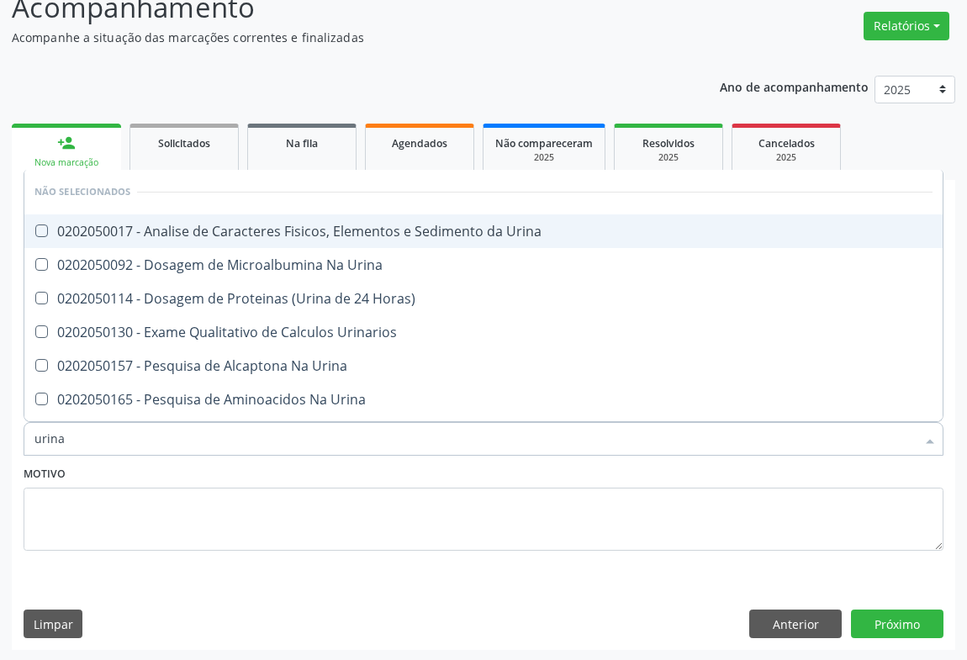
click at [205, 229] on div "0202050017 - Analise de Caracteres Fisicos, Elementos e Sedimento da Urina" at bounding box center [483, 231] width 898 height 13
checkbox Urina "true"
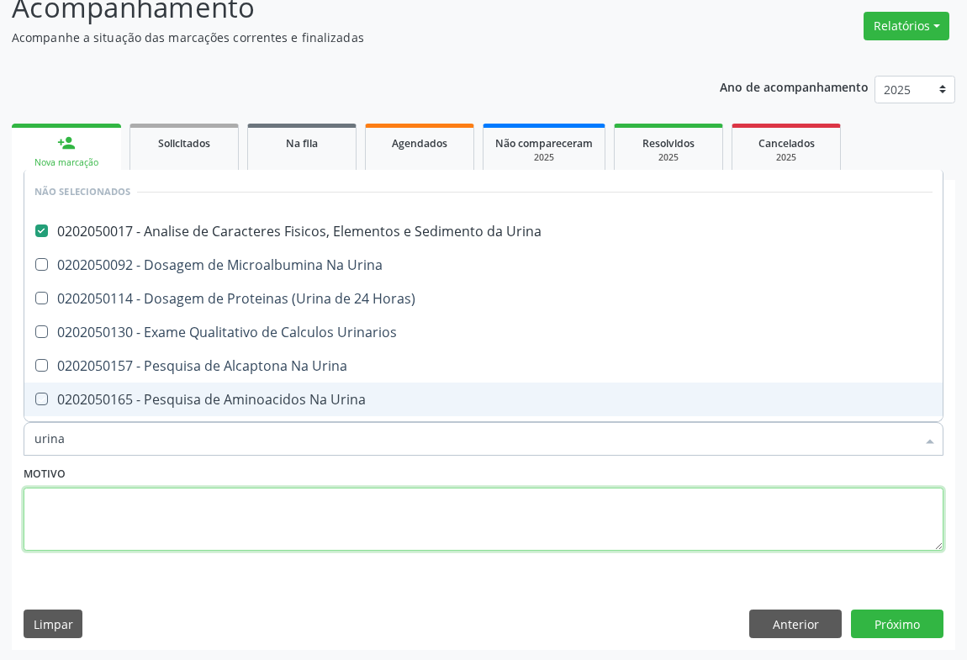
click at [169, 510] on textarea at bounding box center [484, 520] width 920 height 64
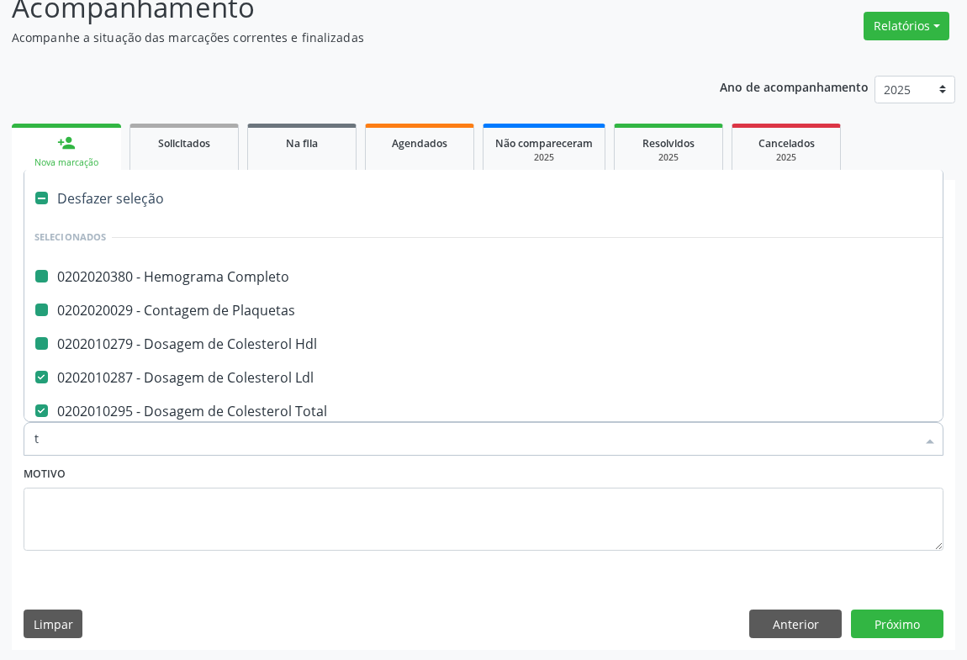
type input "tg"
checkbox Completo "false"
checkbox Hdl "false"
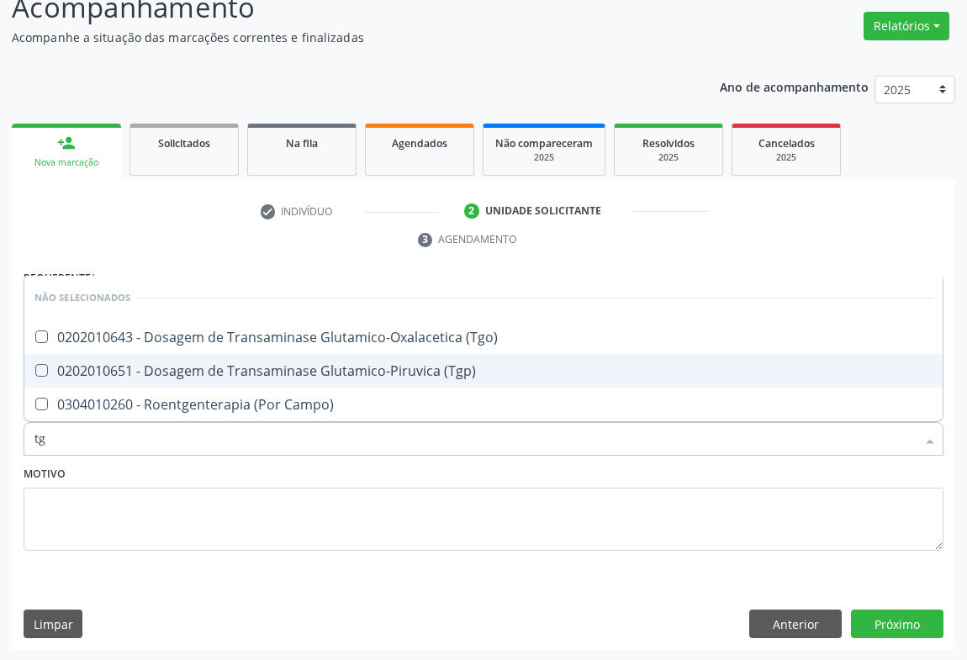
click at [217, 371] on div "0202010651 - Dosagem de Transaminase Glutamico-Piruvica (Tgp)" at bounding box center [483, 370] width 898 height 13
checkbox \(Tgp\) "true"
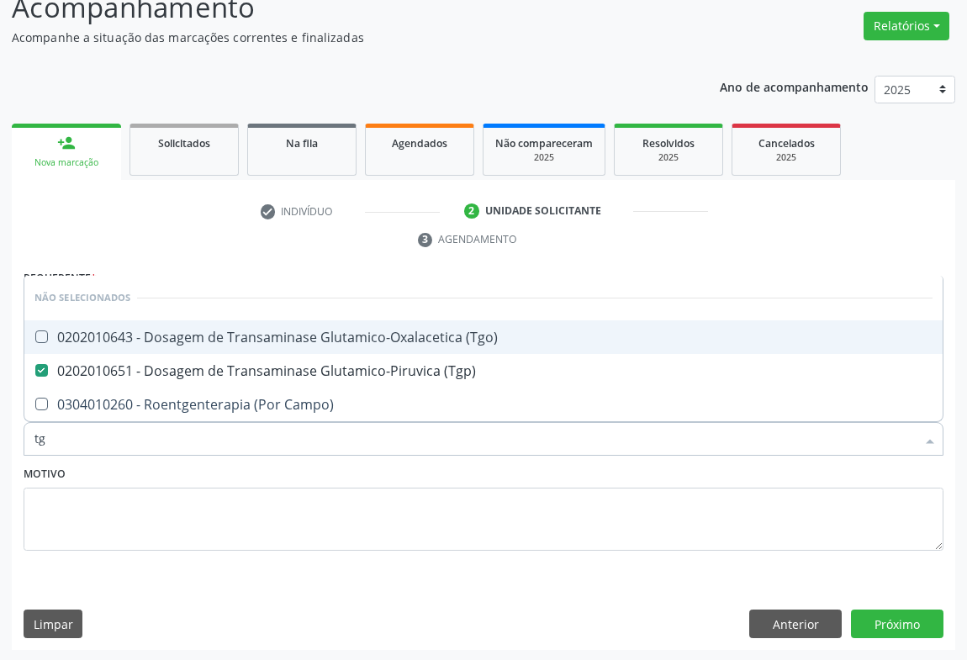
click at [219, 341] on div "0202010643 - Dosagem de Transaminase Glutamico-Oxalacetica (Tgo)" at bounding box center [483, 337] width 898 height 13
checkbox \(Tgo\) "true"
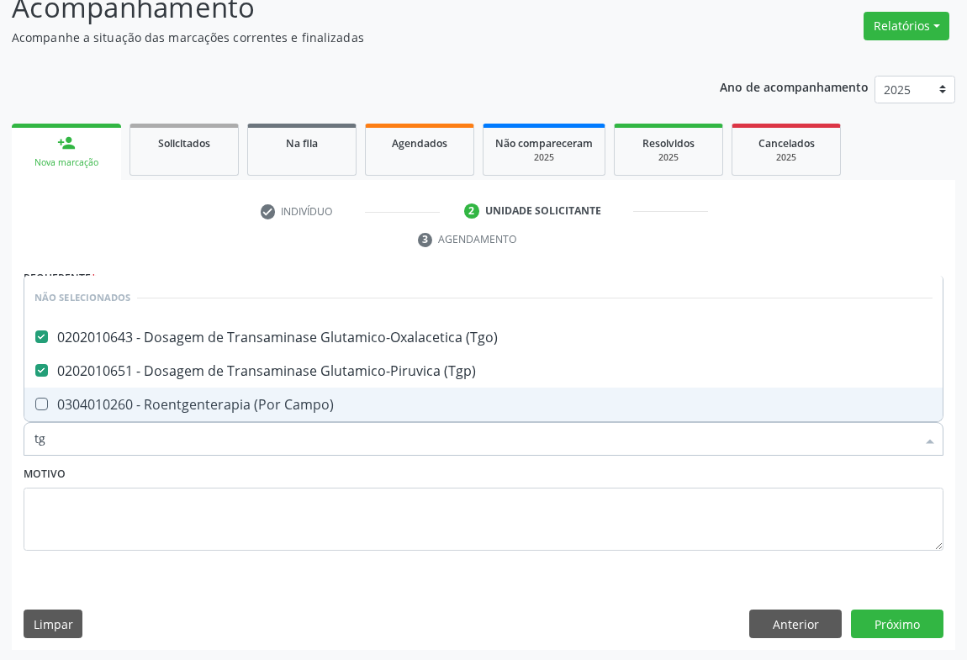
type input "tg"
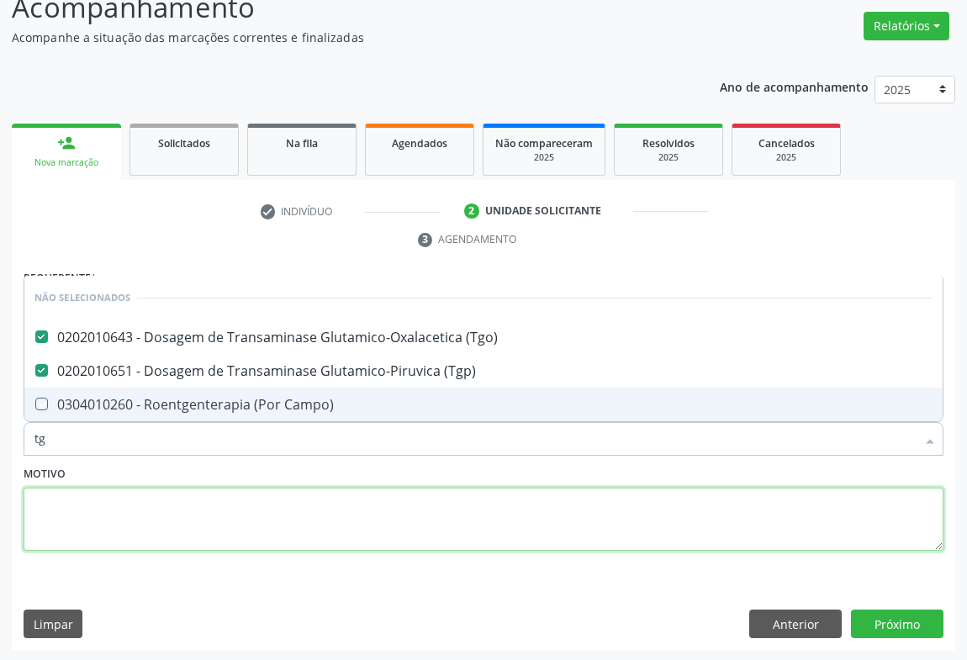
click at [161, 517] on textarea at bounding box center [484, 520] width 920 height 64
checkbox Campo\) "true"
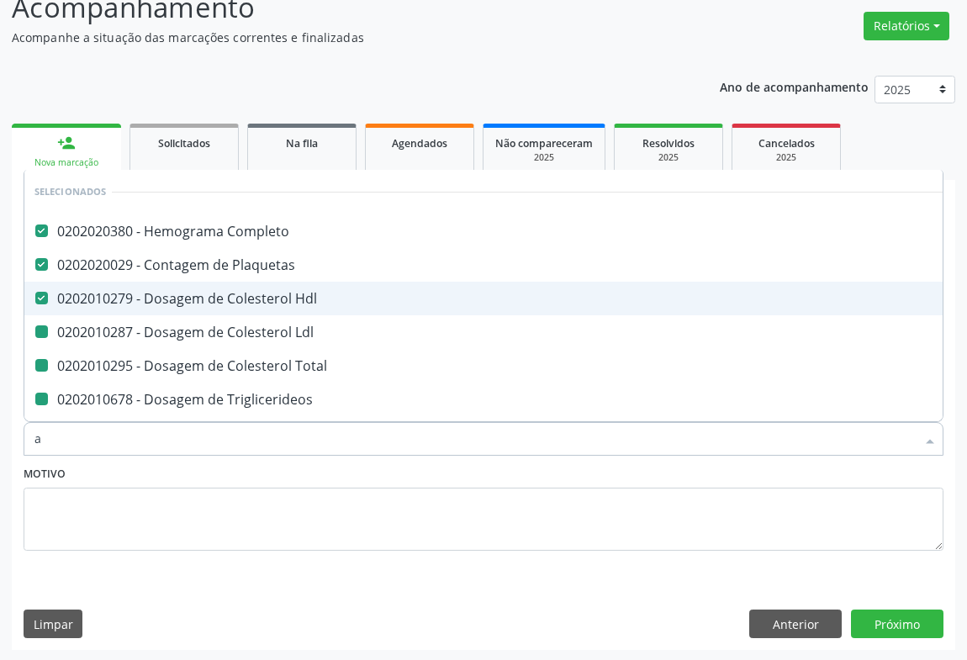
type input "ac"
checkbox Ldl "false"
checkbox Total "false"
checkbox Triglicerideos "false"
checkbox Ureia "false"
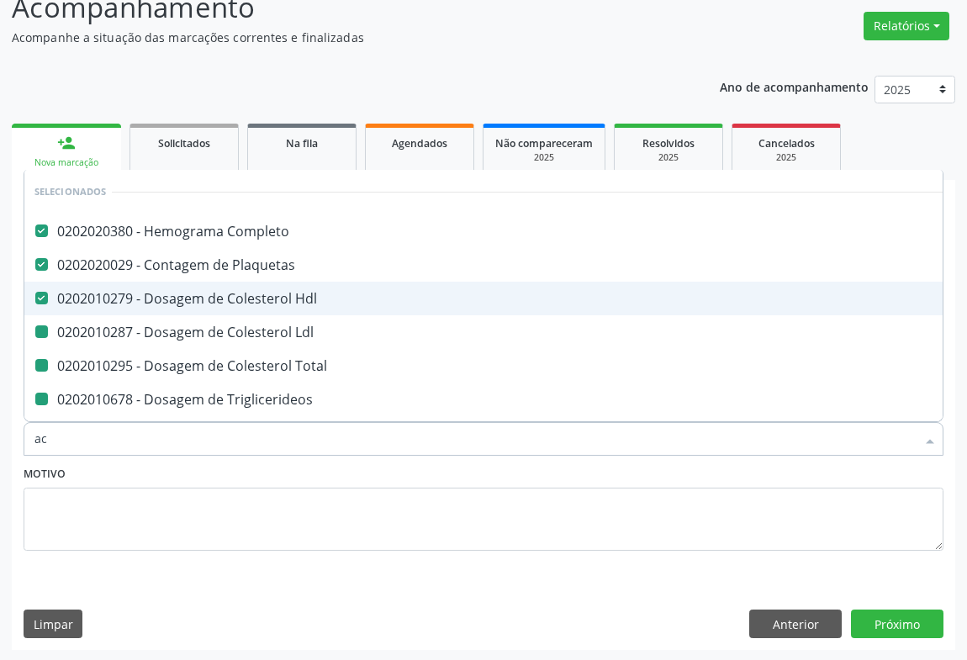
checkbox Creatinina "false"
checkbox Urina "false"
checkbox \(Tgp\) "false"
checkbox \(Tgo\) "false"
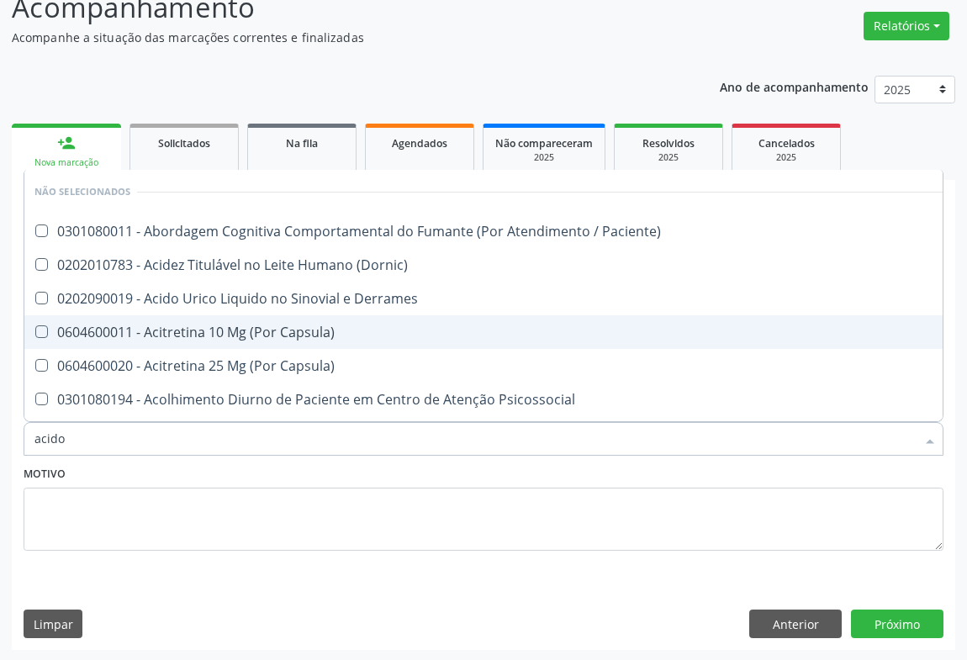
type input "acido"
checkbox Paciente\) "false"
checkbox \(Dornic\) "false"
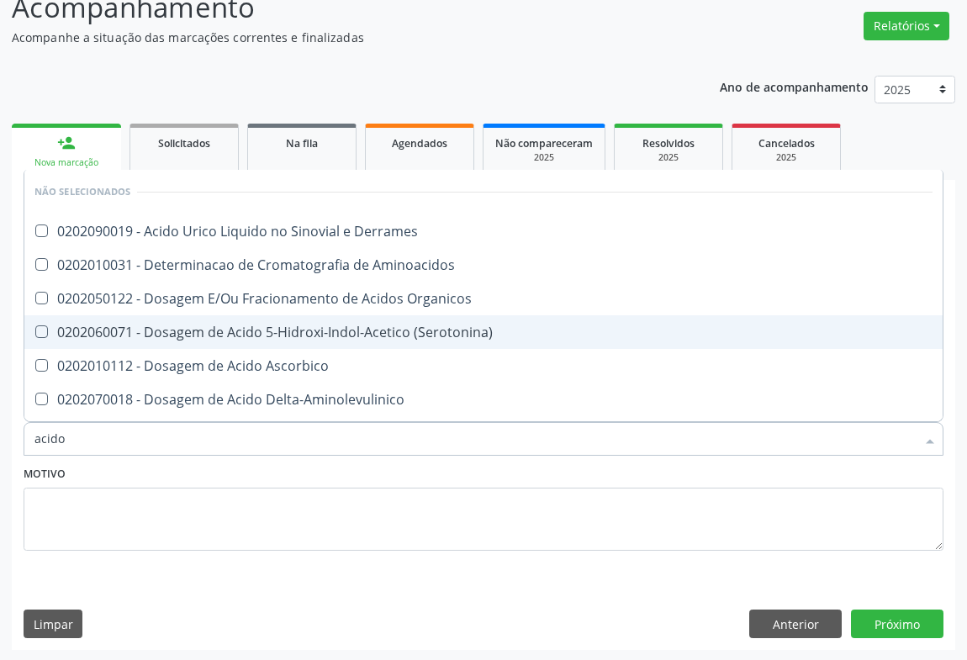
type input "acido u"
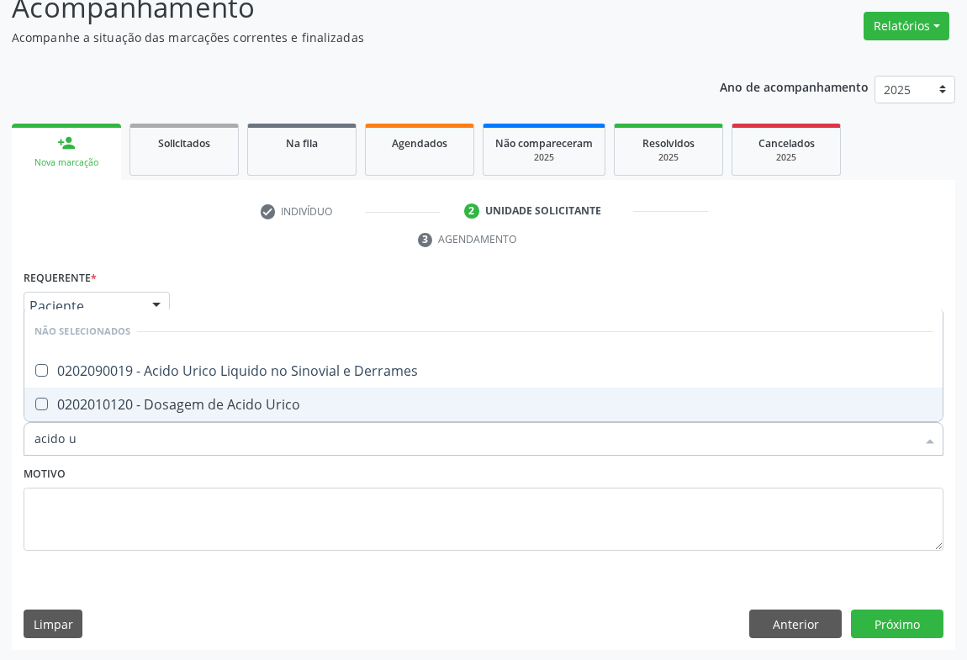
click at [135, 405] on div "0202010120 - Dosagem de Acido Urico" at bounding box center [483, 404] width 898 height 13
checkbox Urico "true"
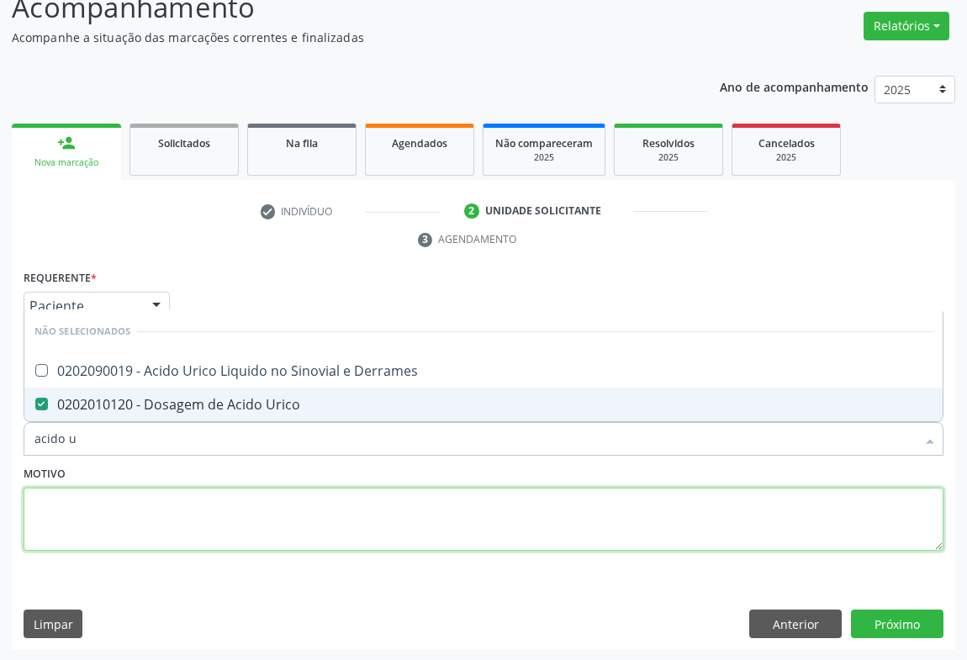
click at [108, 505] on textarea at bounding box center [484, 520] width 920 height 64
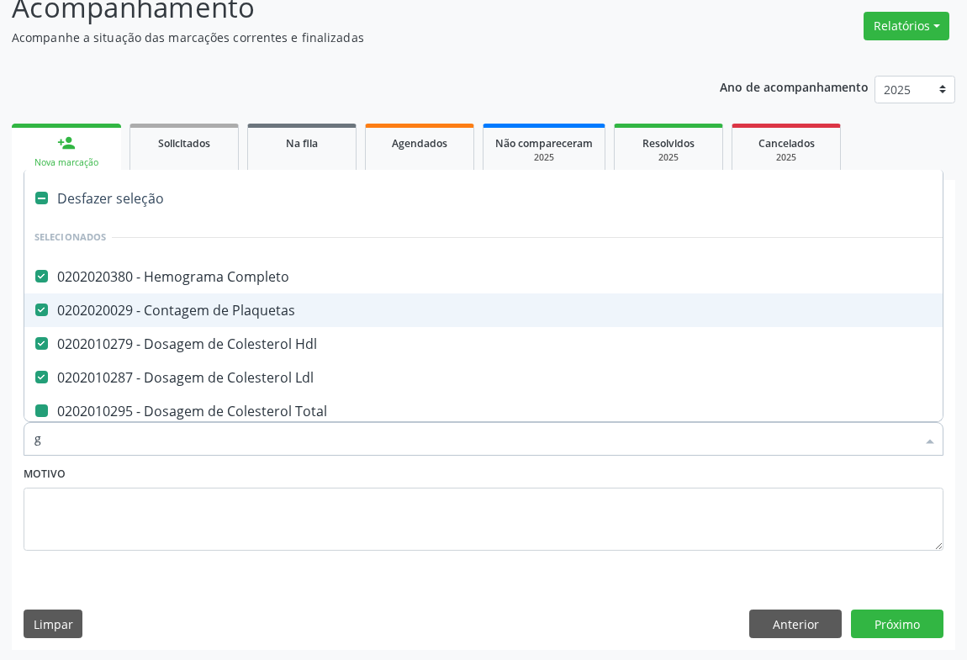
type input "gl"
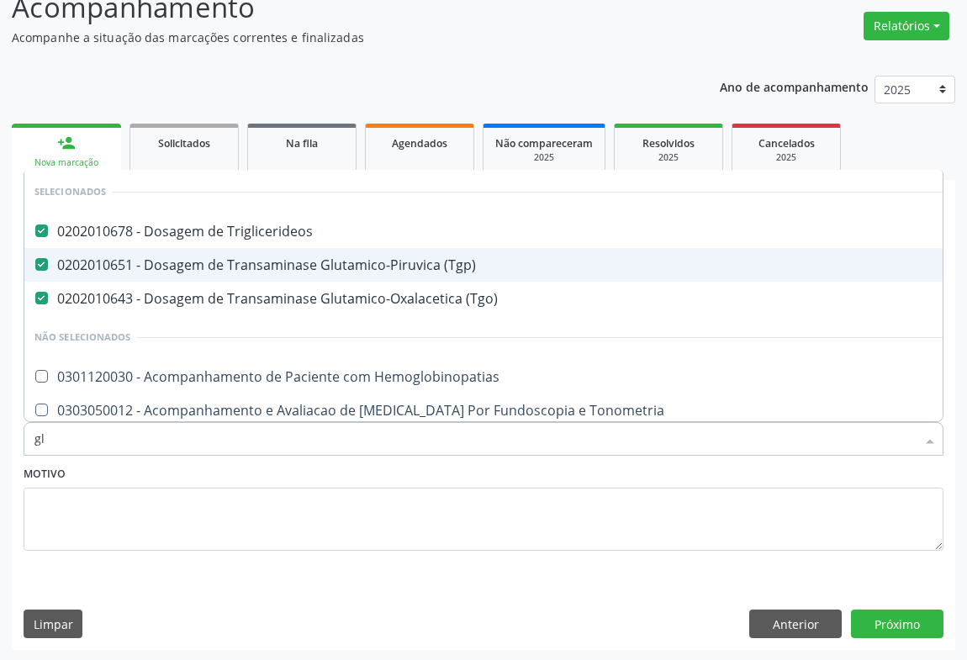
checkbox Hemoglobinopatias "false"
checkbox Tonometria "false"
checkbox Ampola\) "false"
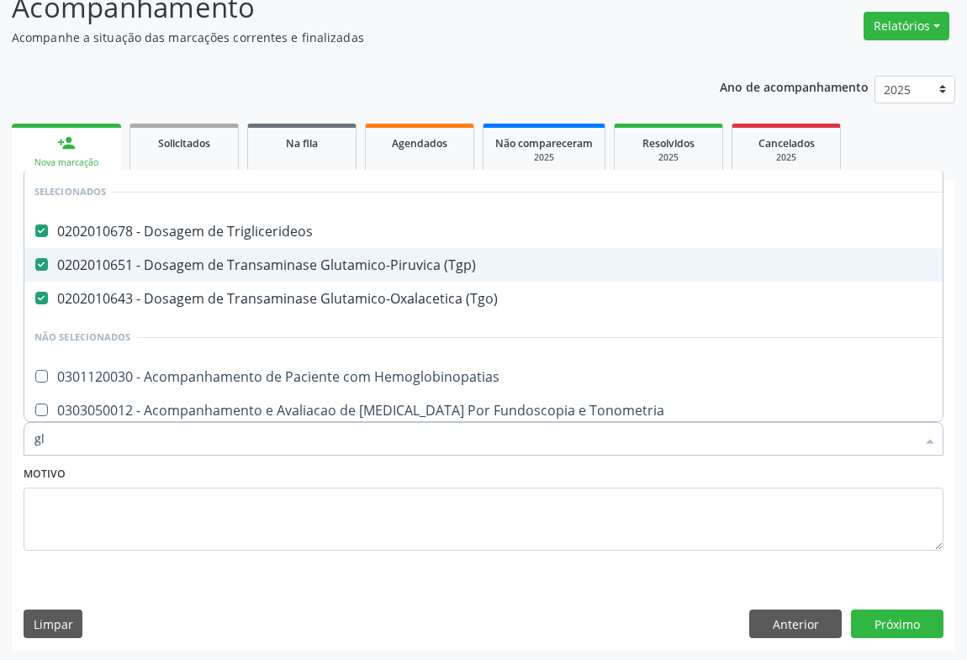
checkbox Linfatico "false"
checkbox Salivar "false"
type input "gli"
checkbox \(Tgo\) "false"
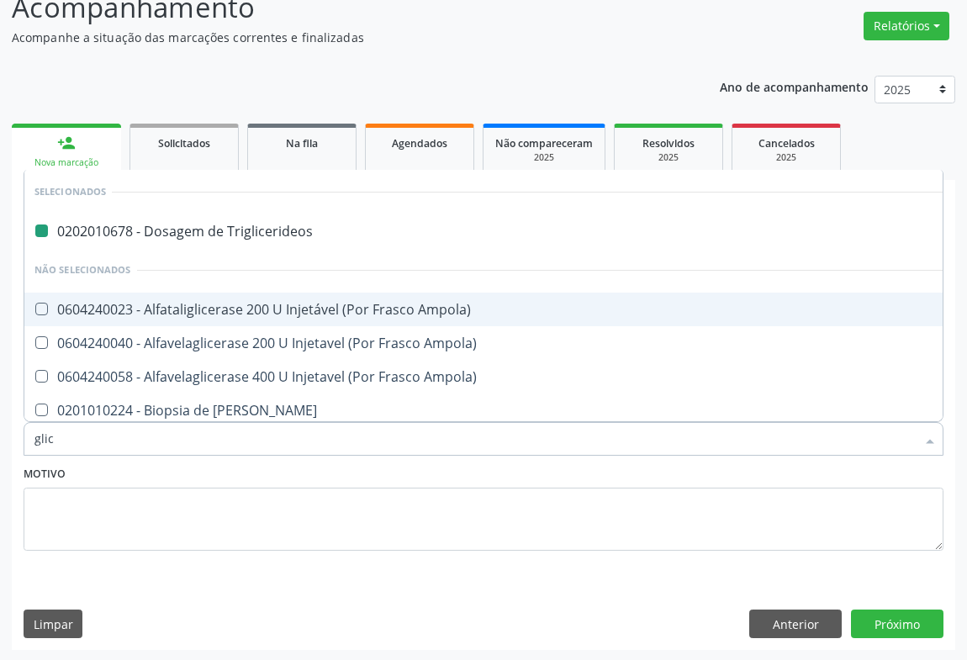
type input "glico"
checkbox Triglicerideos "false"
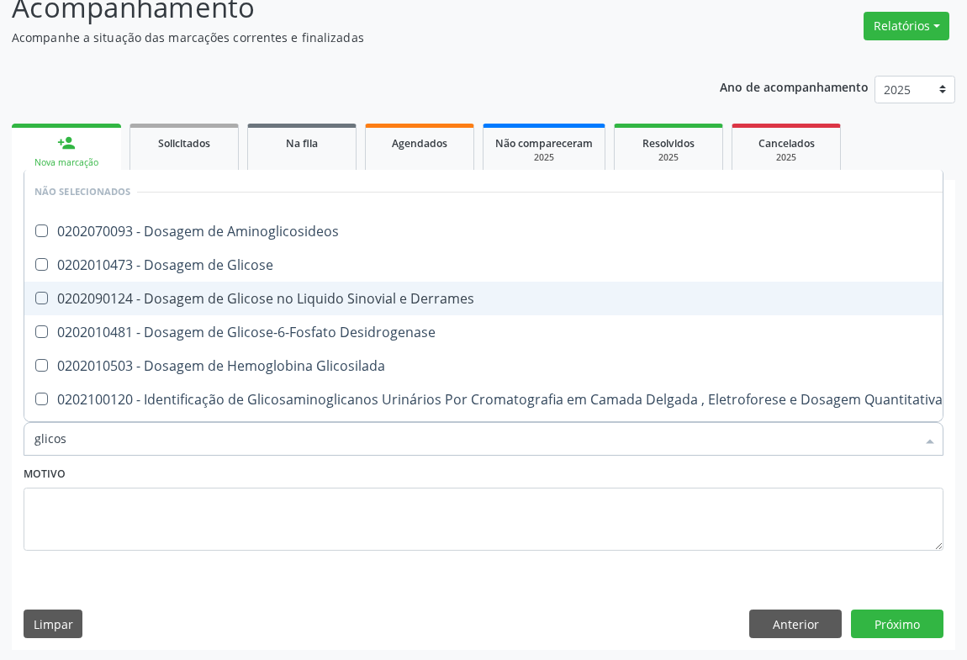
type input "glicose"
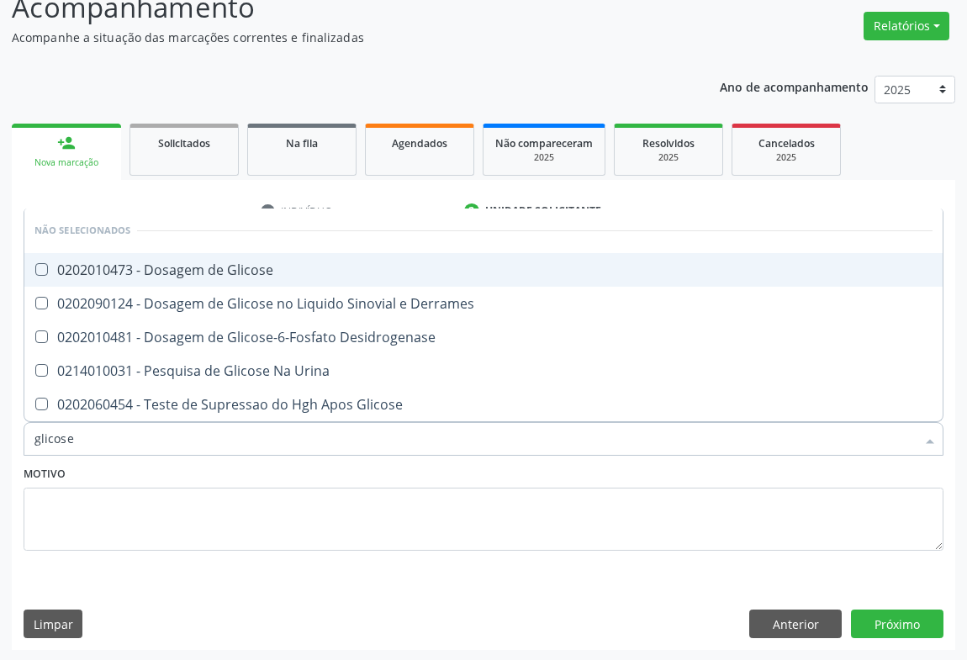
click at [174, 272] on div "0202010473 - Dosagem de Glicose" at bounding box center [483, 269] width 898 height 13
checkbox Glicose "true"
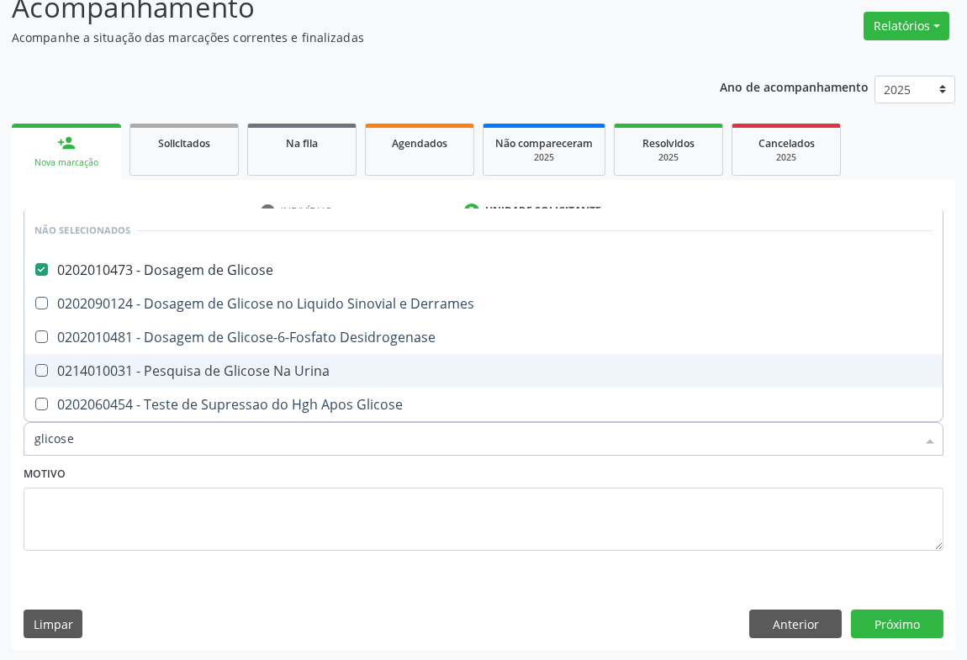
click at [135, 574] on div "Requerente * Paciente Médico(a) Enfermeiro(a) Paciente Nenhum resultado encontr…" at bounding box center [484, 458] width 944 height 384
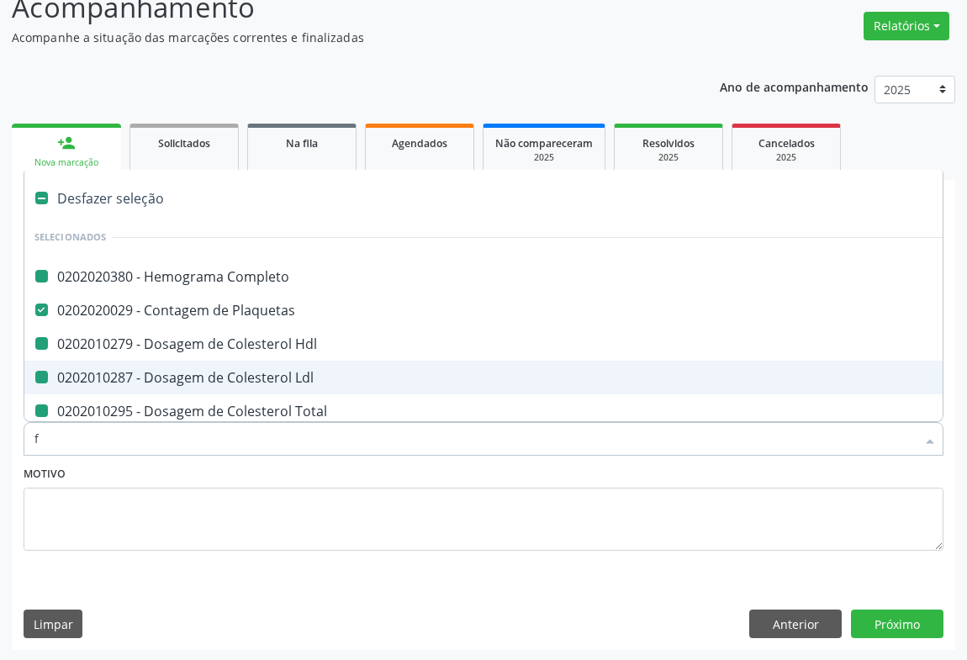
type input "fe"
checkbox Completo "false"
checkbox Hdl "false"
checkbox Total "false"
checkbox Ldl "false"
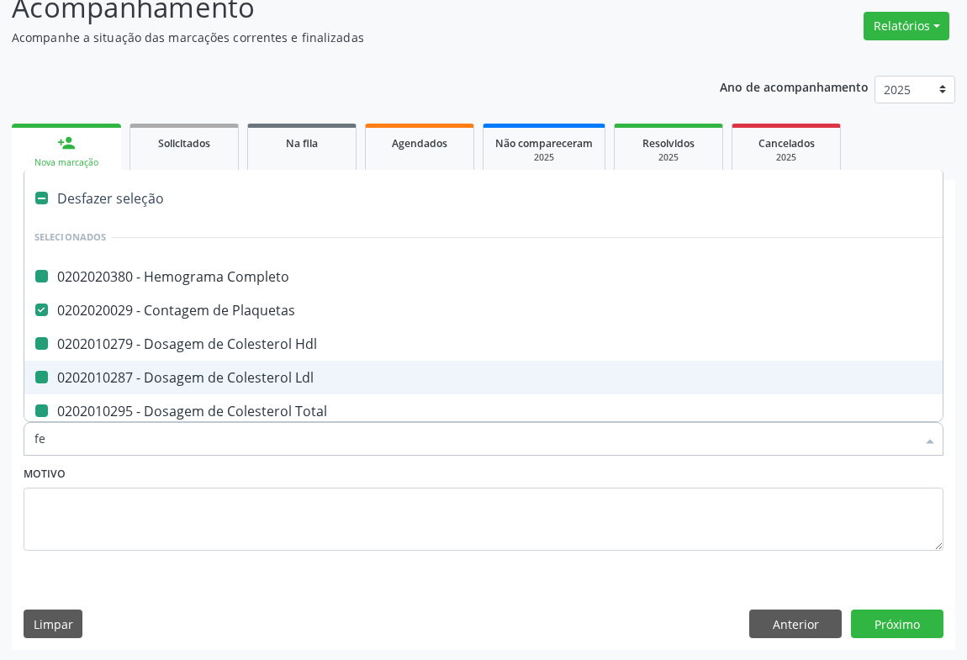
checkbox Triglicerideos "false"
checkbox Ureia "false"
checkbox Creatinina "false"
checkbox Urina "false"
checkbox \(Tgp\) "false"
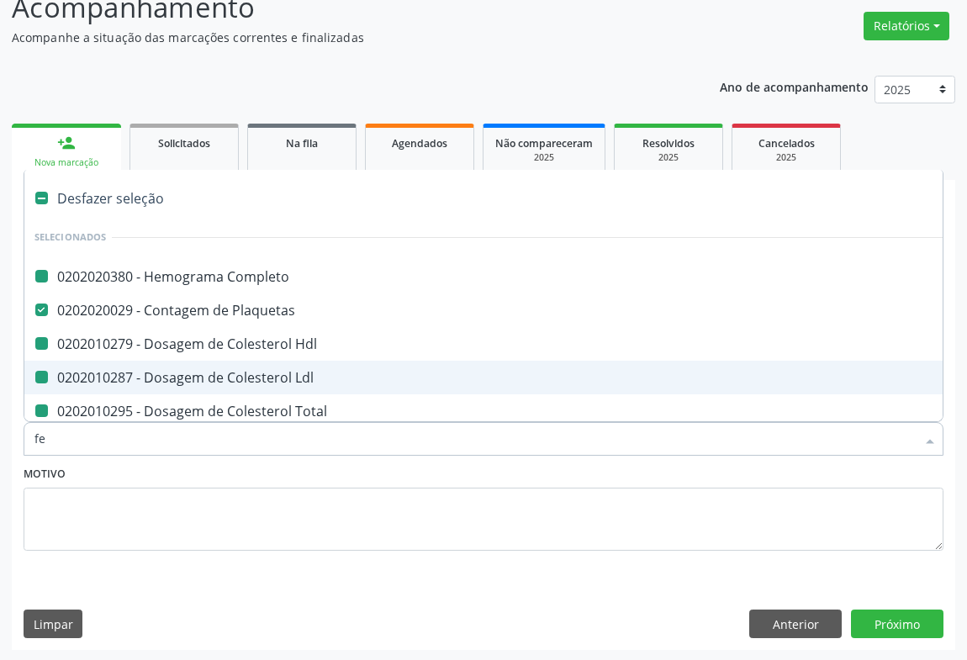
checkbox \(Tgo\) "false"
checkbox Urico "false"
checkbox Glicose "false"
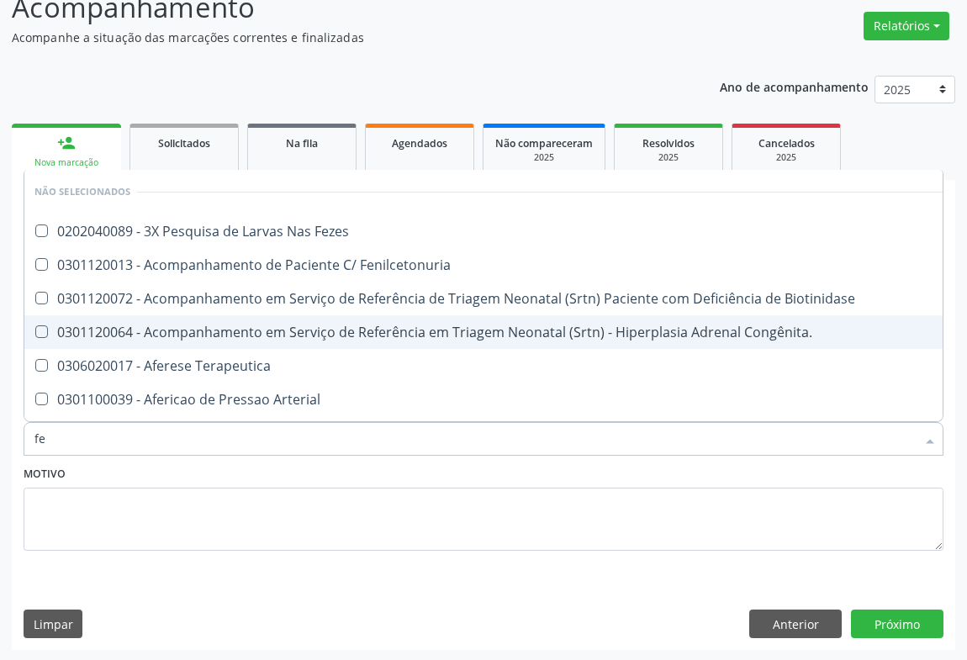
type input "fez"
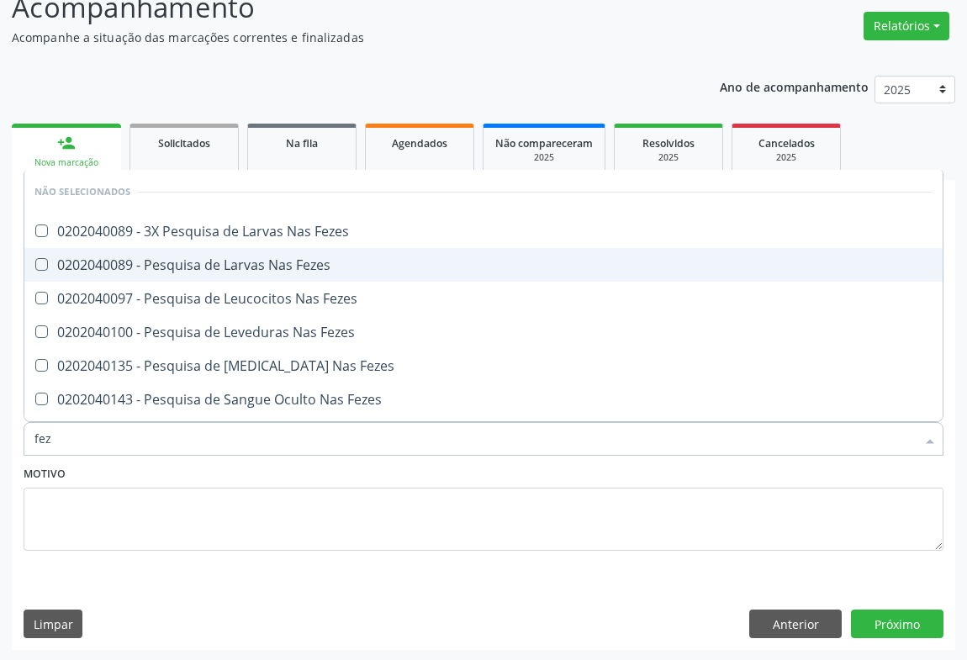
click at [299, 259] on div "0202040089 - Pesquisa de Larvas Nas Fezes" at bounding box center [483, 264] width 898 height 13
checkbox Fezes "true"
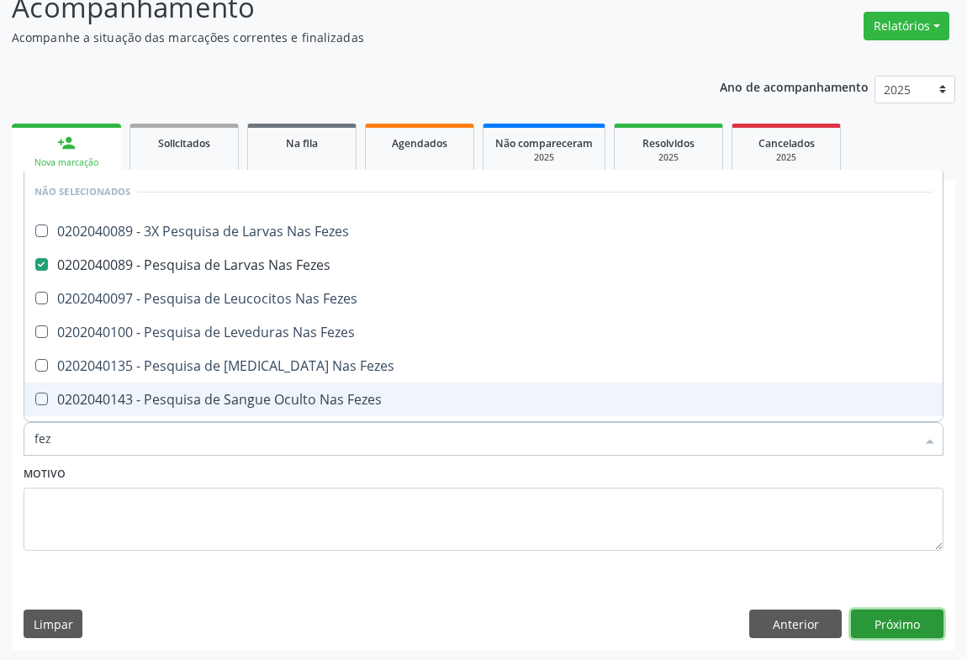
click at [891, 621] on button "Próximo" at bounding box center [897, 624] width 93 height 29
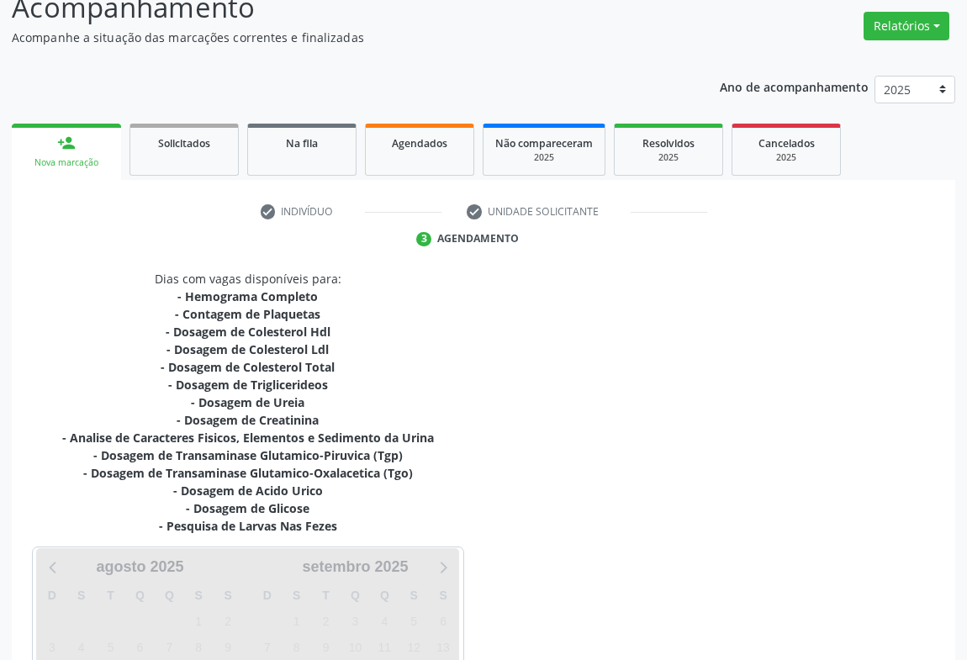
scroll to position [327, 0]
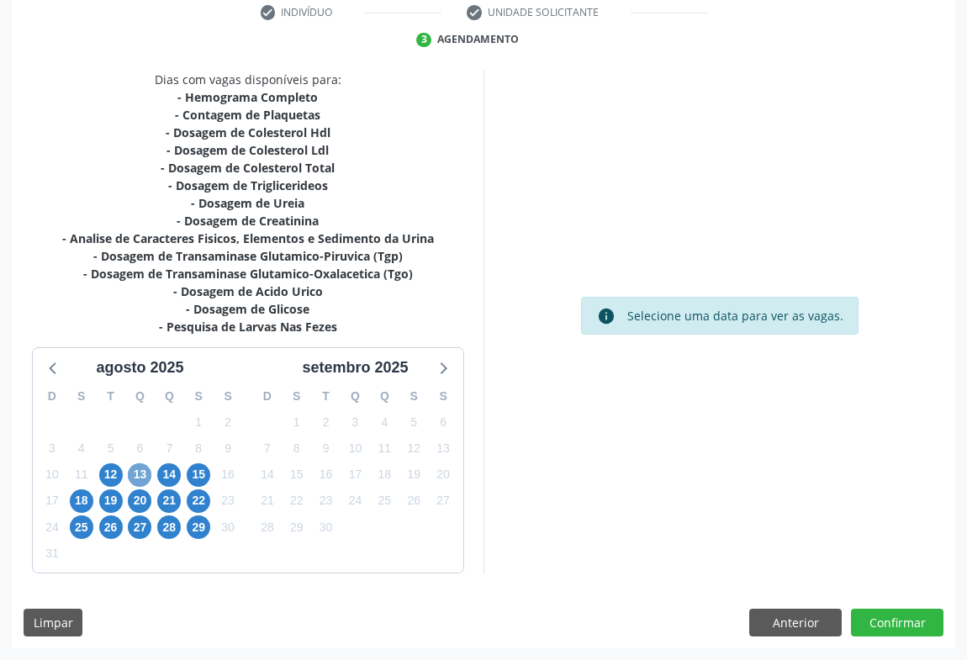
click at [142, 476] on span "13" at bounding box center [140, 475] width 24 height 24
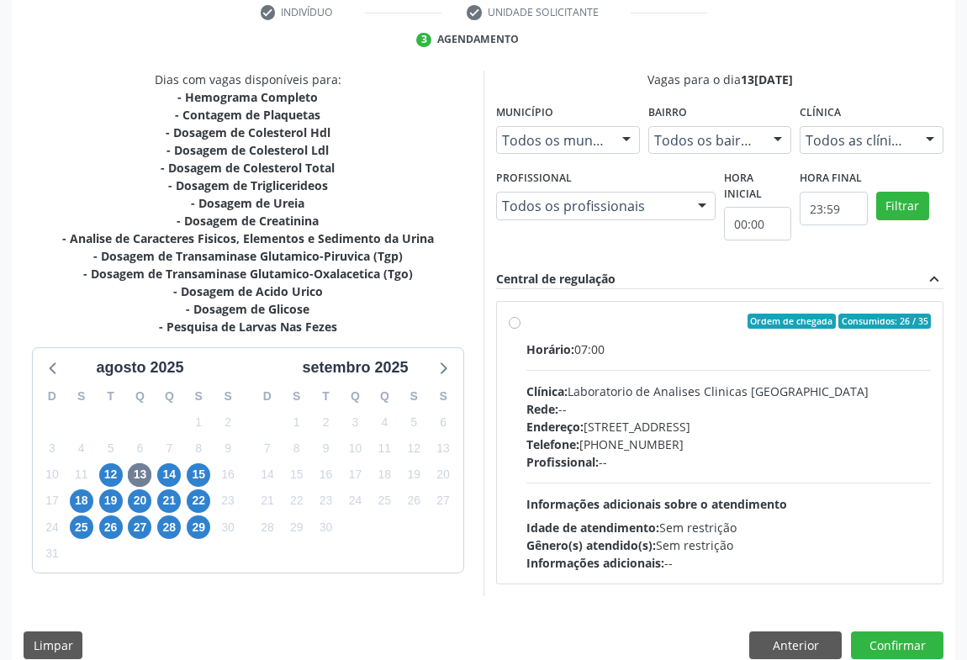
click at [648, 489] on div "Horário: 07:00 Clínica: Laboratorio de Analises Clinicas Sao Francisco Rede: --…" at bounding box center [728, 456] width 405 height 231
click at [521, 329] on input "Ordem de chegada Consumidos: 26 / 35 Horário: 07:00 Clínica: Laboratorio de Ana…" at bounding box center [515, 321] width 12 height 15
radio input "true"
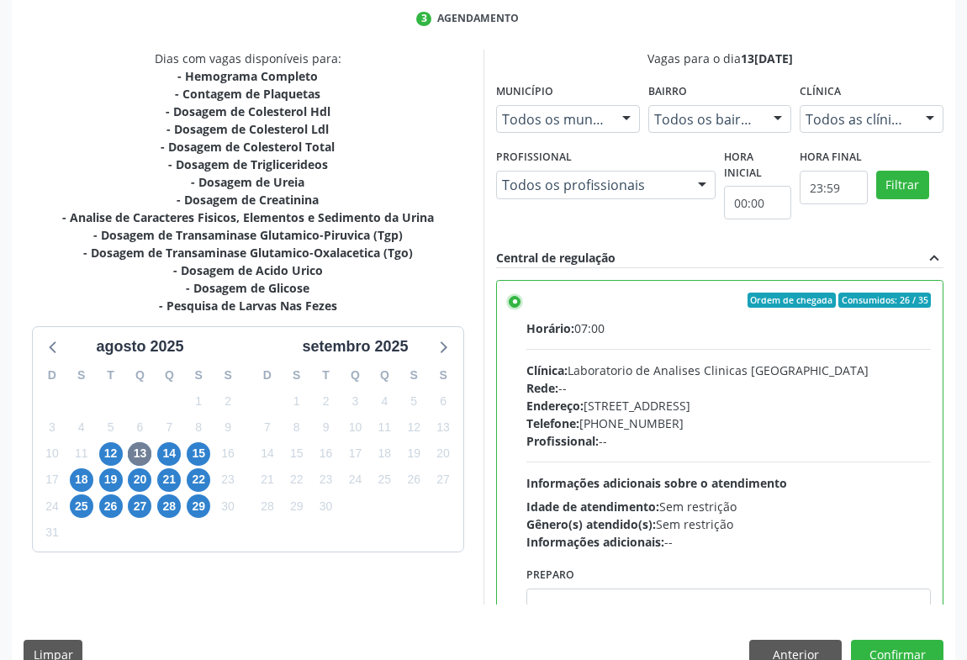
scroll to position [379, 0]
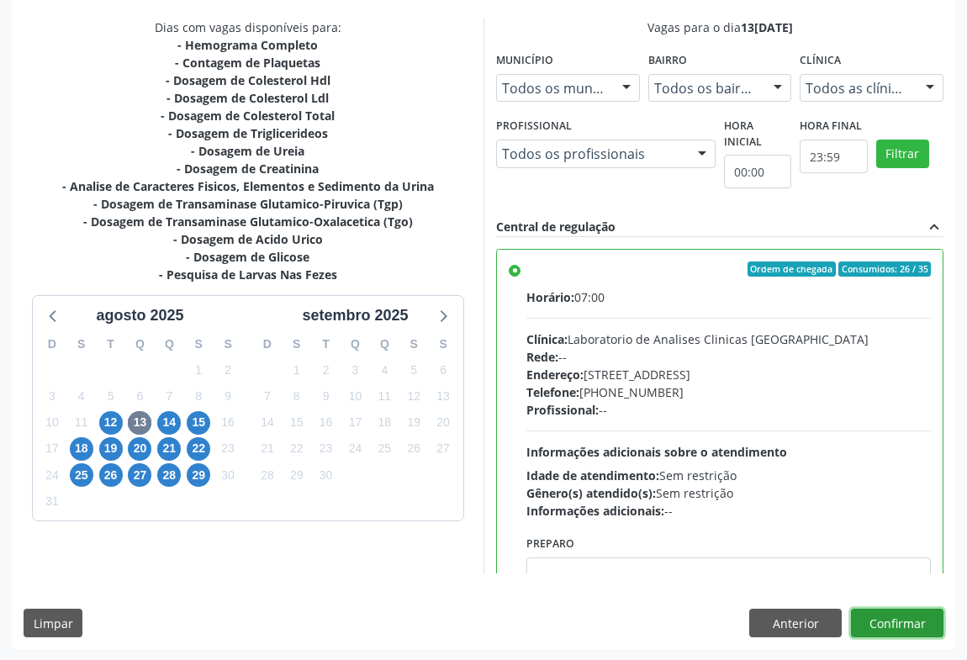
click at [889, 622] on button "Confirmar" at bounding box center [897, 623] width 93 height 29
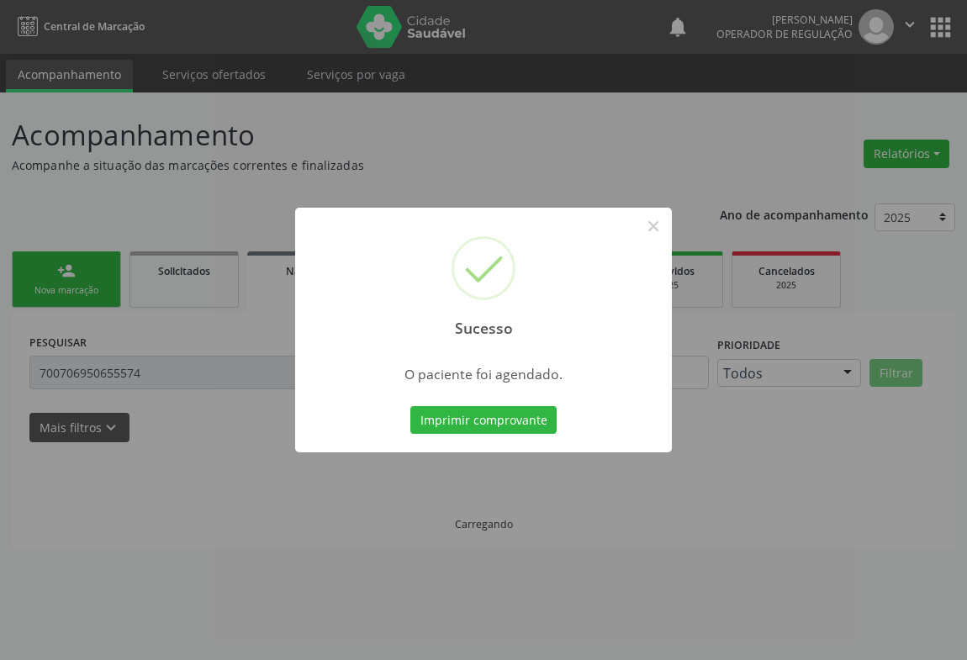
scroll to position [0, 0]
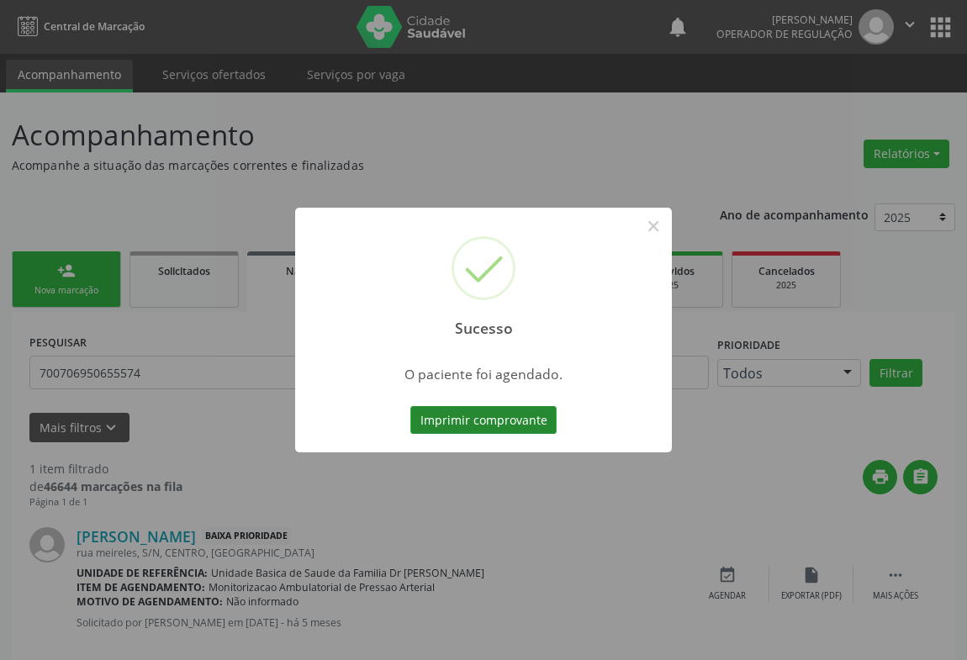
click at [524, 428] on button "Imprimir comprovante" at bounding box center [483, 420] width 146 height 29
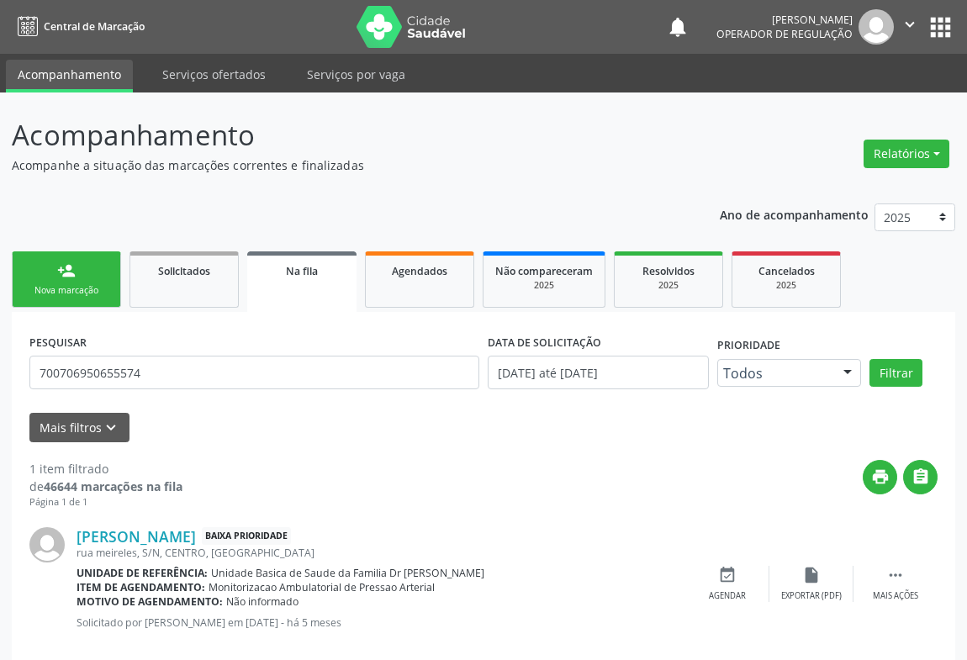
click at [59, 279] on link "person_add Nova marcação" at bounding box center [66, 279] width 109 height 56
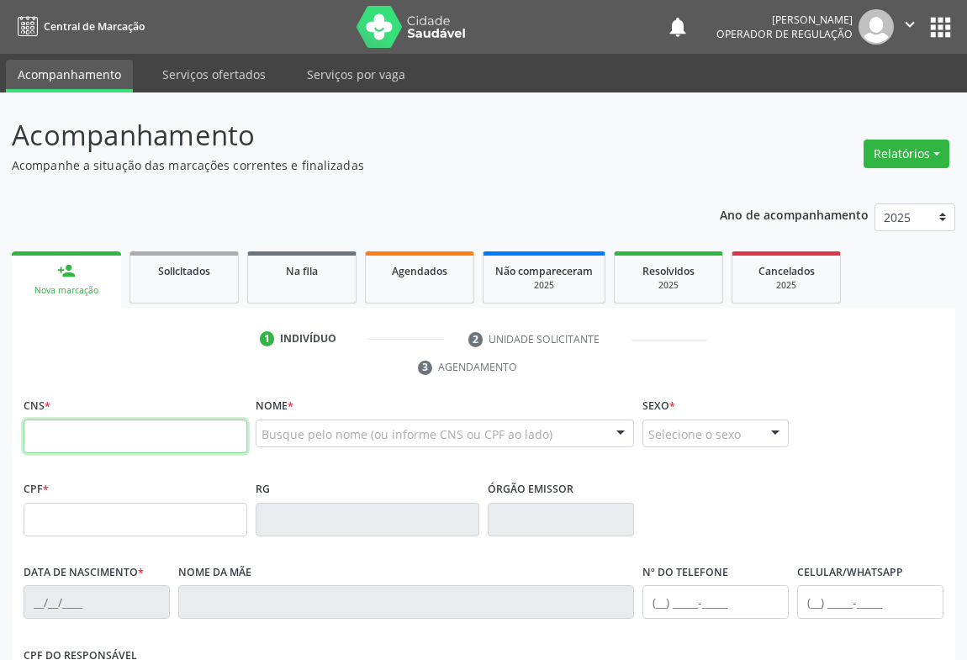
click at [69, 452] on input "text" at bounding box center [136, 437] width 224 height 34
click at [406, 270] on span "Agendados" at bounding box center [420, 271] width 56 height 14
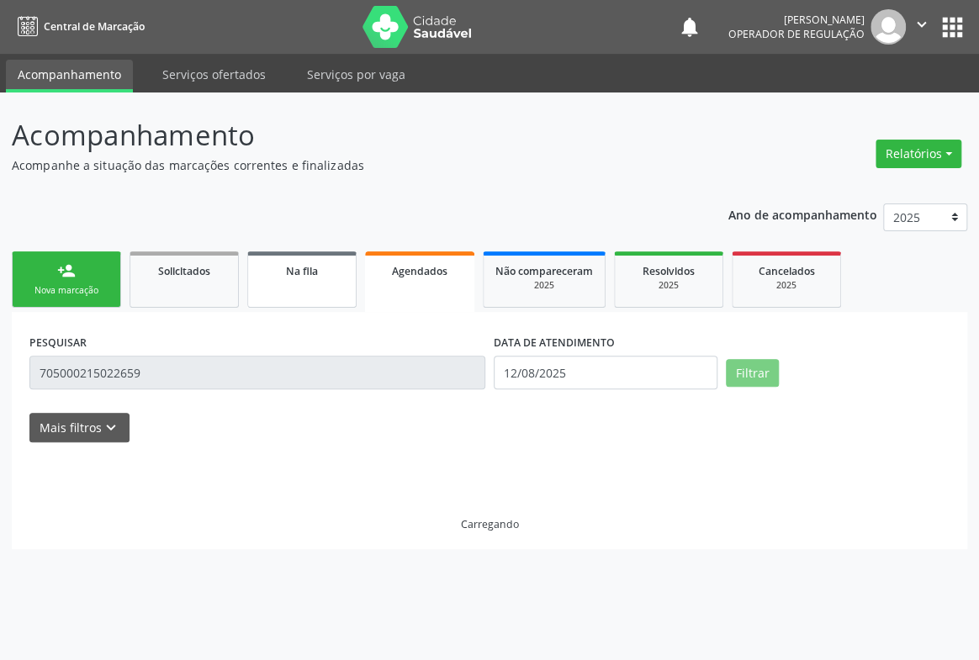
click at [304, 278] on div "Na fila" at bounding box center [302, 271] width 84 height 18
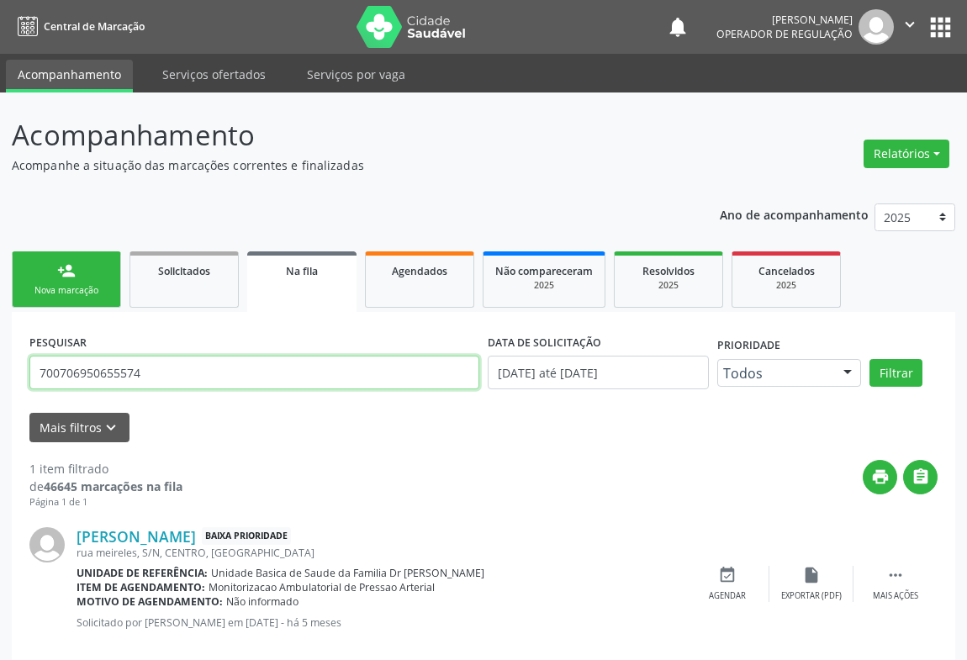
drag, startPoint x: 168, startPoint y: 368, endPoint x: 0, endPoint y: 392, distance: 170.0
click at [0, 392] on div "Acompanhamento Acompanhe a situação das marcações correntes e finalizadas Relat…" at bounding box center [483, 391] width 967 height 596
type input "708700188643692"
click at [870, 359] on button "Filtrar" at bounding box center [896, 373] width 53 height 29
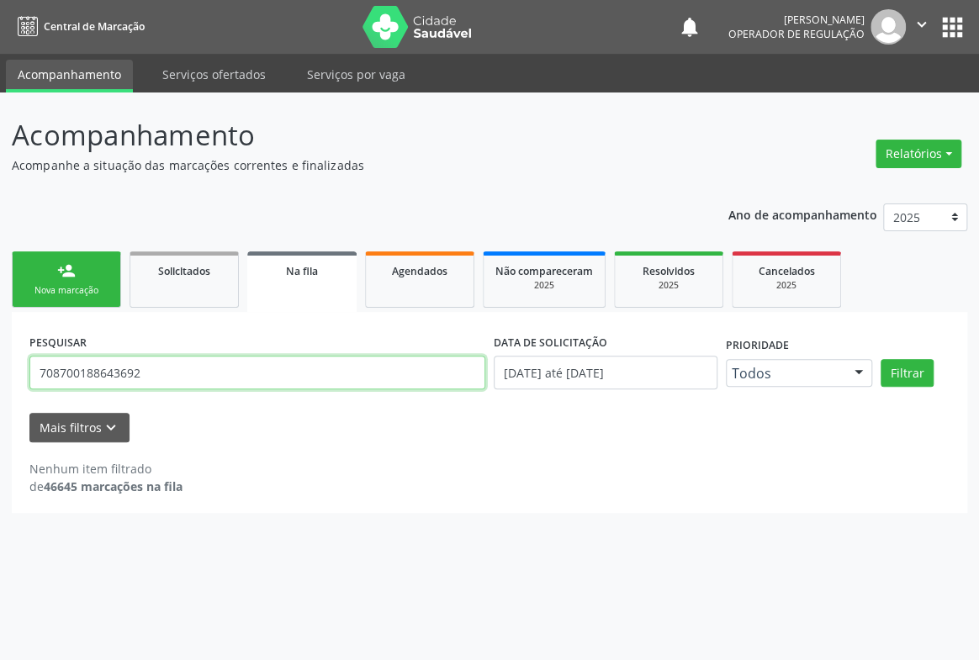
drag, startPoint x: 159, startPoint y: 381, endPoint x: 64, endPoint y: 383, distance: 95.1
click at [64, 383] on input "708700188643692" at bounding box center [257, 373] width 456 height 34
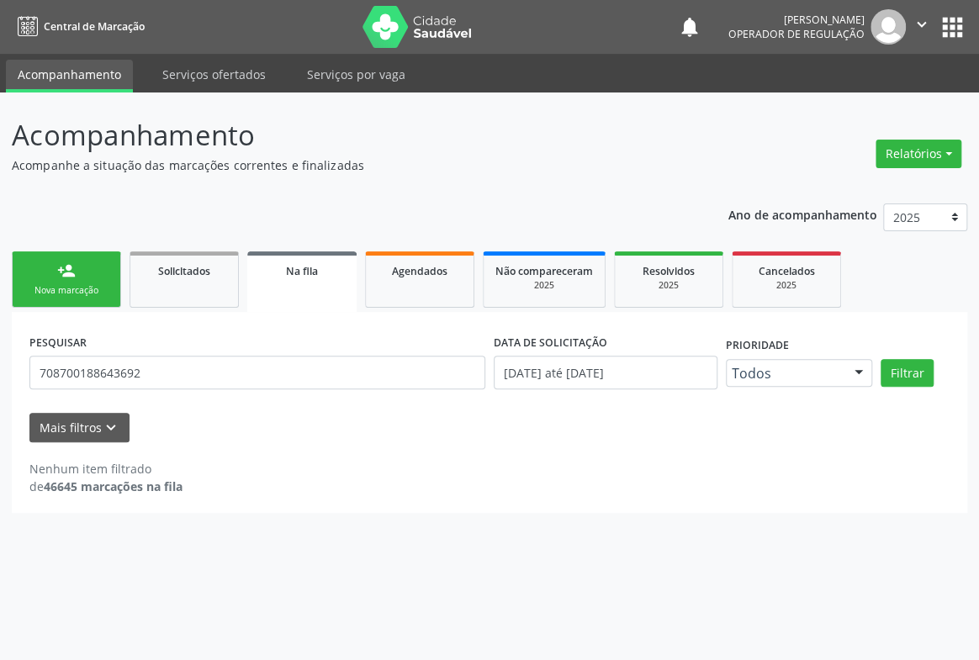
drag, startPoint x: 303, startPoint y: 452, endPoint x: 347, endPoint y: 382, distance: 82.8
click at [304, 449] on div "Nenhum item filtrado de 46645 marcações na fila" at bounding box center [489, 468] width 920 height 53
click at [413, 267] on span "Agendados" at bounding box center [420, 271] width 56 height 14
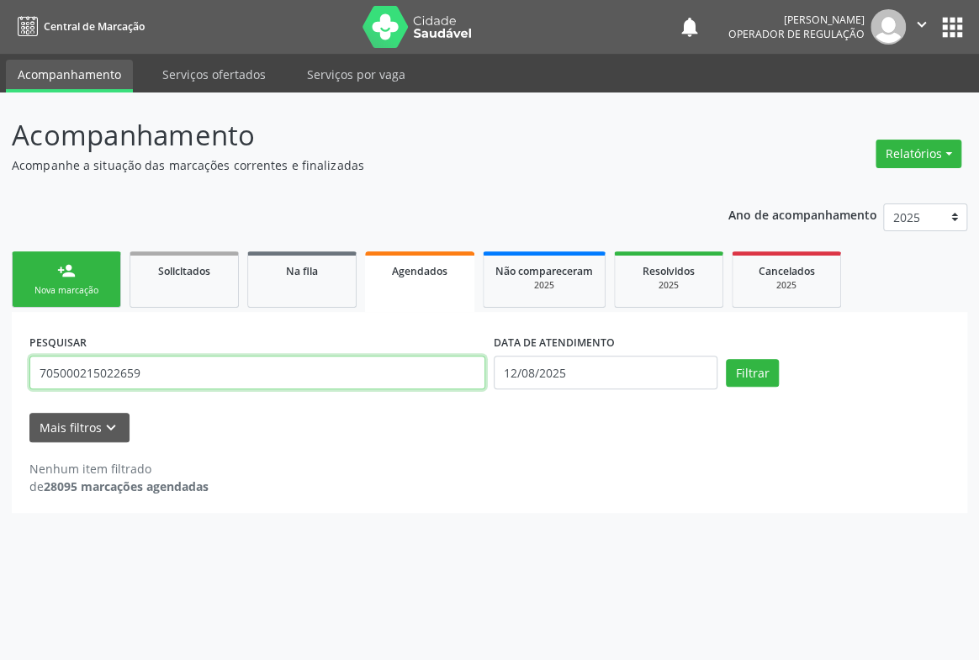
drag, startPoint x: 159, startPoint y: 373, endPoint x: 0, endPoint y: 378, distance: 159.0
click at [0, 378] on div "Acompanhamento Acompanhe a situação das marcações correntes e finalizadas Relat…" at bounding box center [489, 377] width 979 height 568
type input "708700188643692"
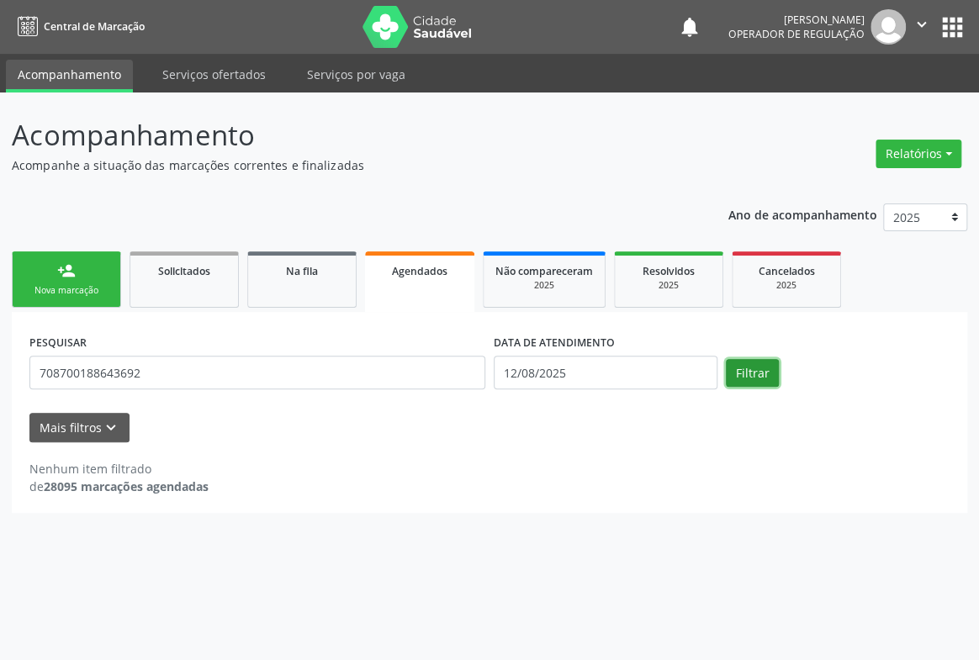
click at [741, 373] on button "Filtrar" at bounding box center [752, 373] width 53 height 29
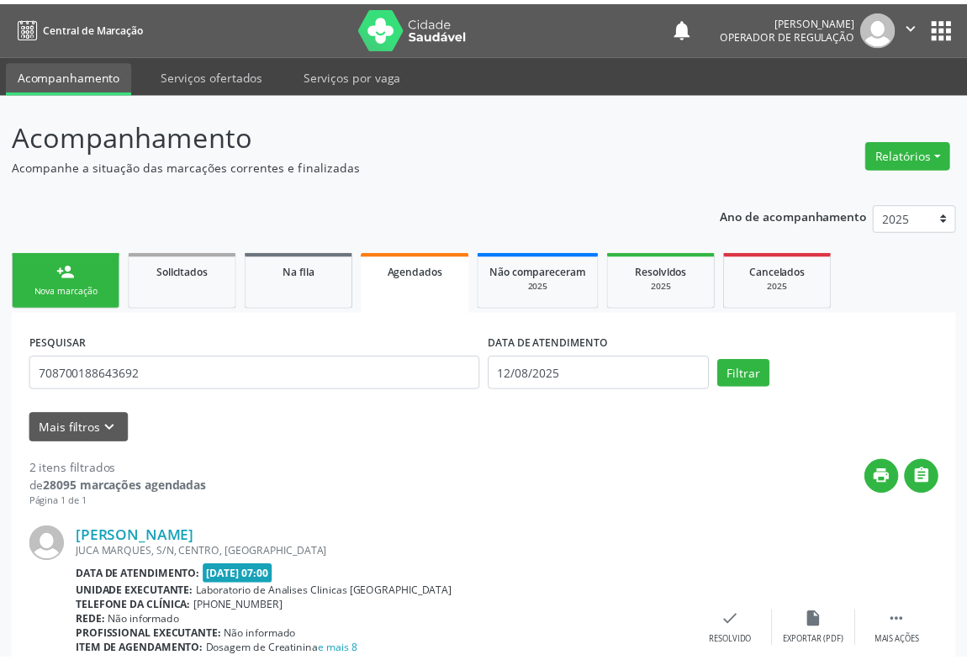
scroll to position [362, 0]
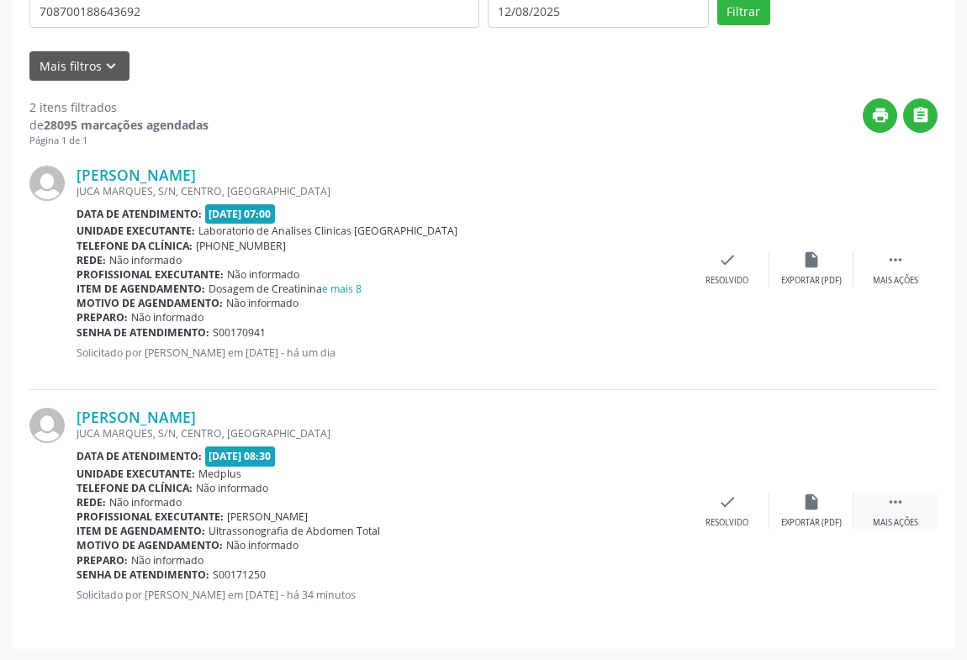
click at [896, 504] on icon "" at bounding box center [895, 502] width 19 height 19
click at [553, 499] on icon "print" at bounding box center [559, 502] width 19 height 19
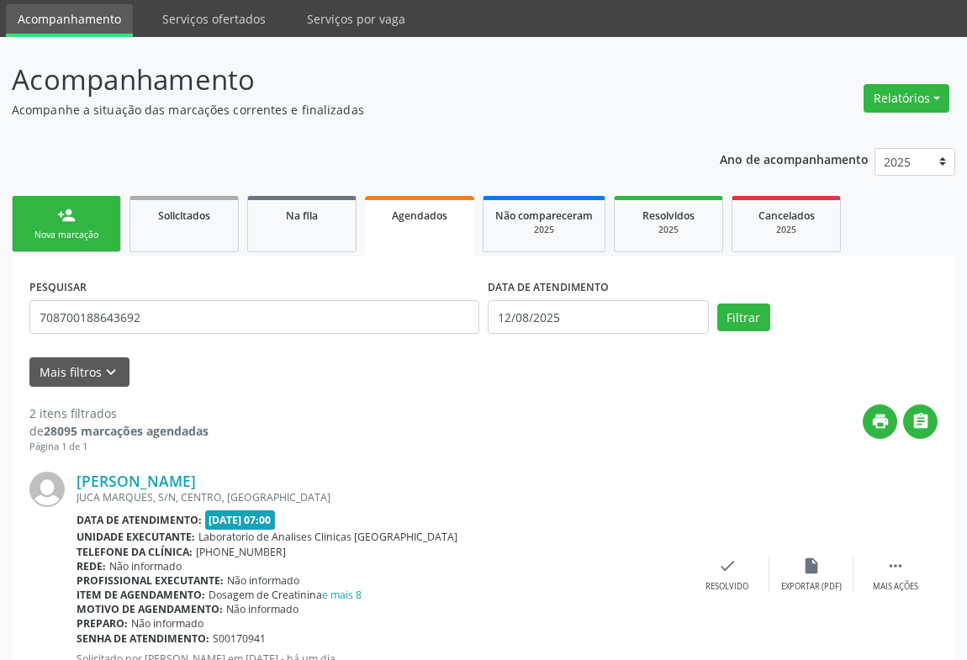
click at [78, 222] on link "person_add Nova marcação" at bounding box center [66, 224] width 109 height 56
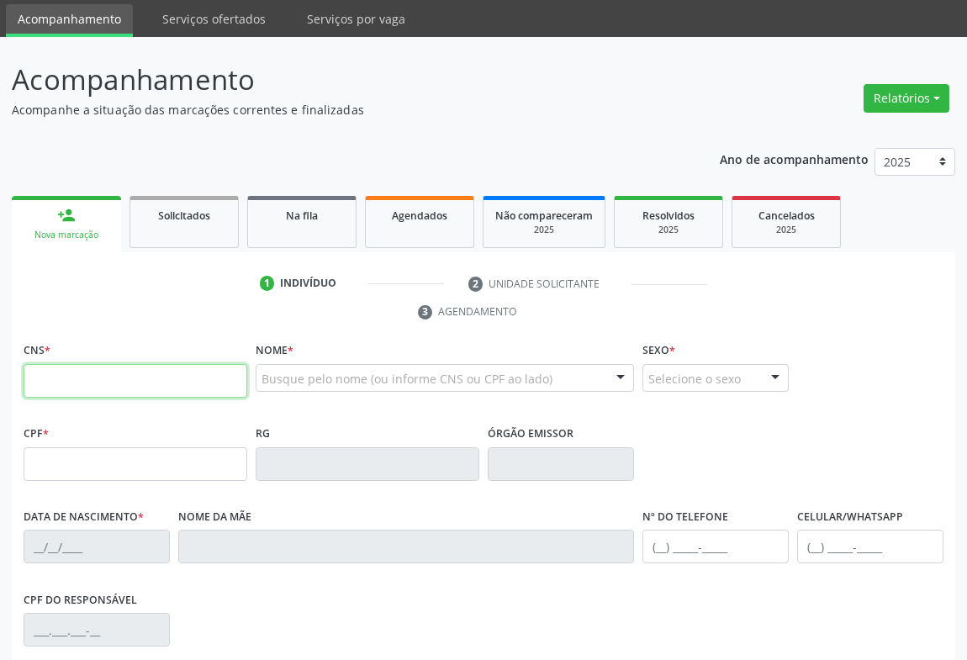
click at [68, 383] on input "text" at bounding box center [136, 381] width 224 height 34
type input "704 3075 2126 7693"
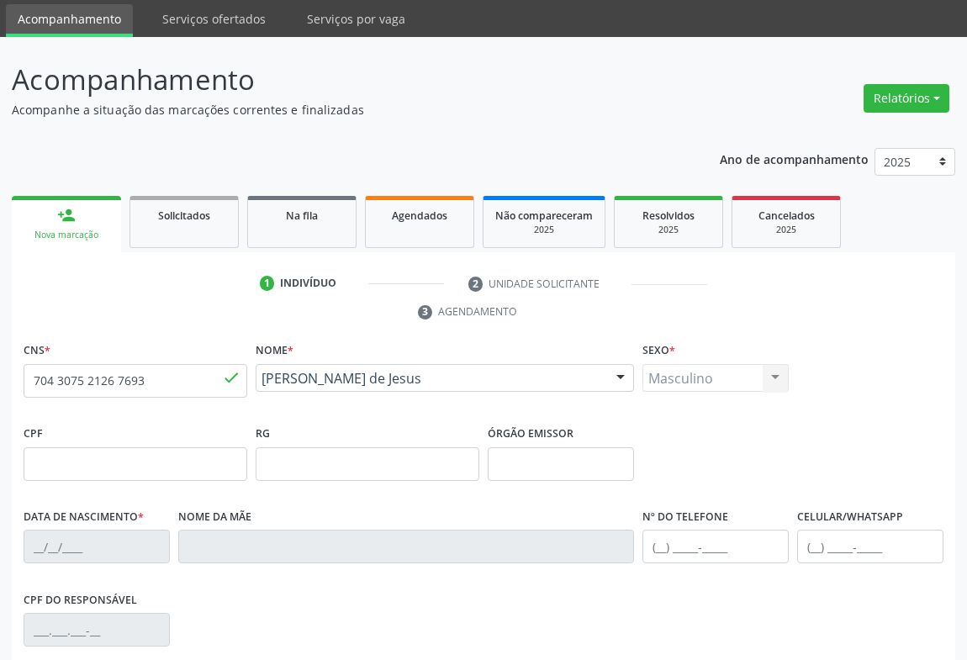
type input "2347219529"
type input "[DATE]"
type input "[PHONE_NUMBER]"
type input "SN"
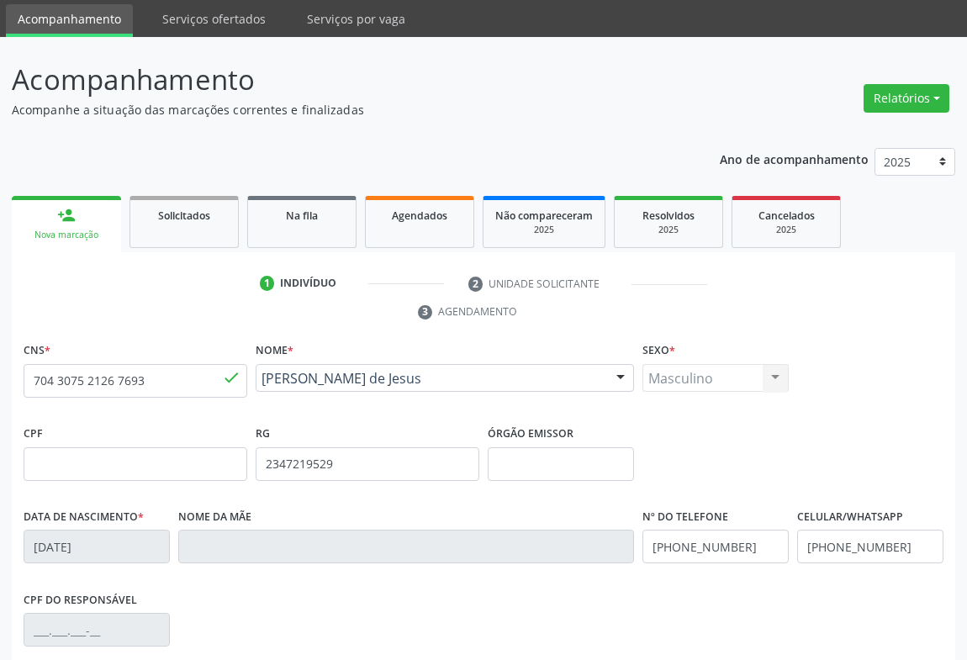
scroll to position [278, 0]
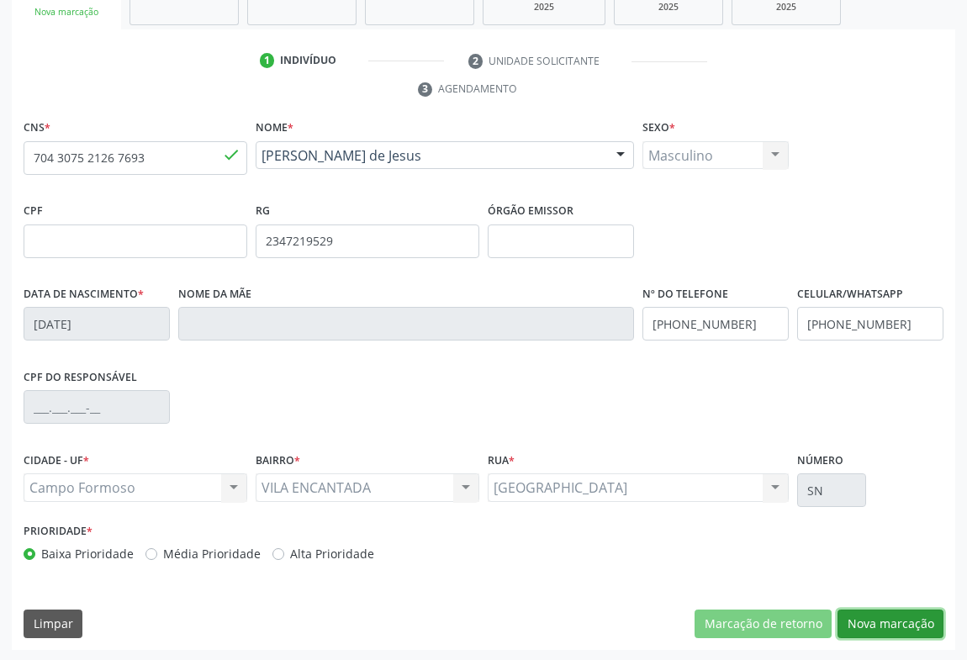
click at [891, 618] on button "Nova marcação" at bounding box center [891, 624] width 106 height 29
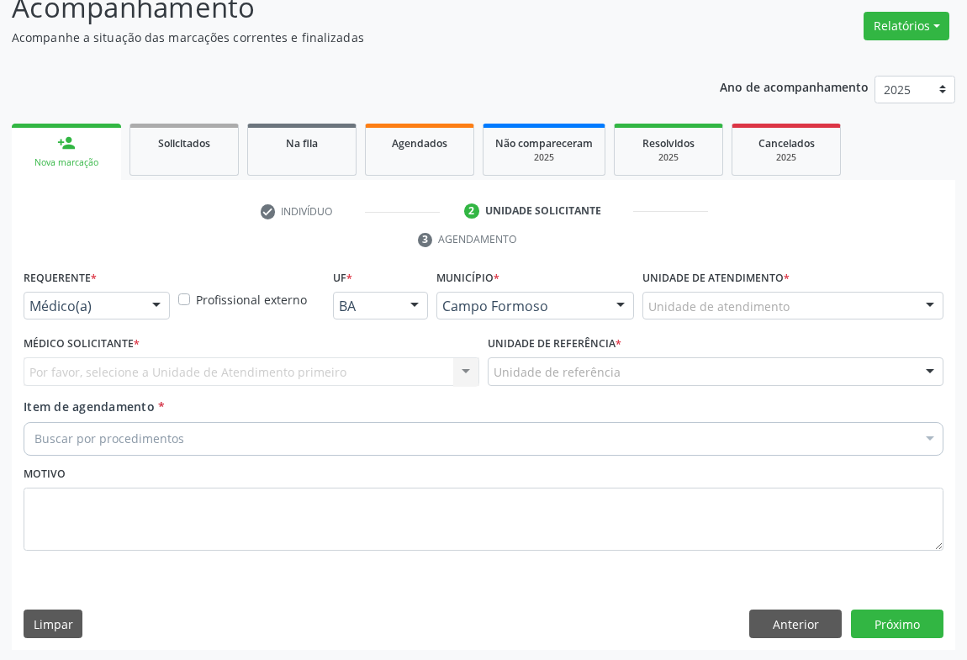
click at [161, 309] on div at bounding box center [156, 307] width 25 height 29
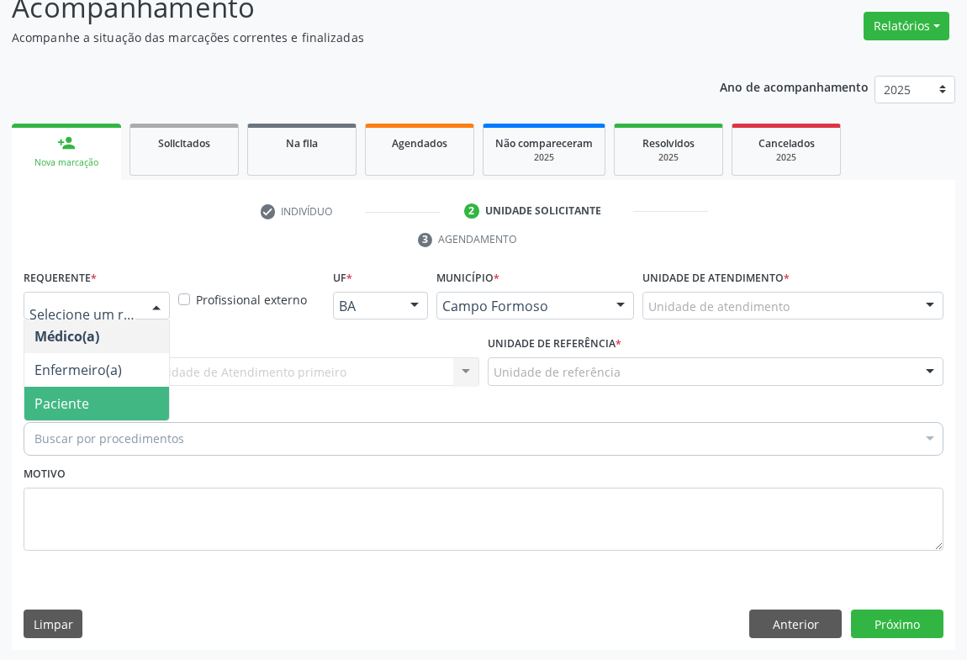
click at [50, 398] on span "Paciente" at bounding box center [61, 403] width 55 height 19
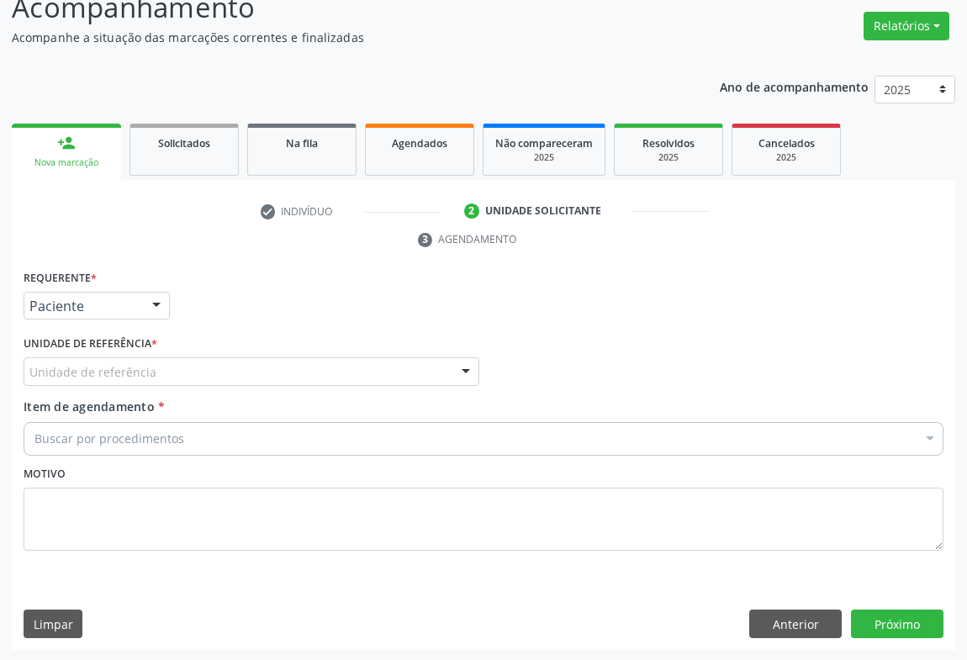
click at [181, 372] on div "Unidade de referência" at bounding box center [252, 371] width 456 height 29
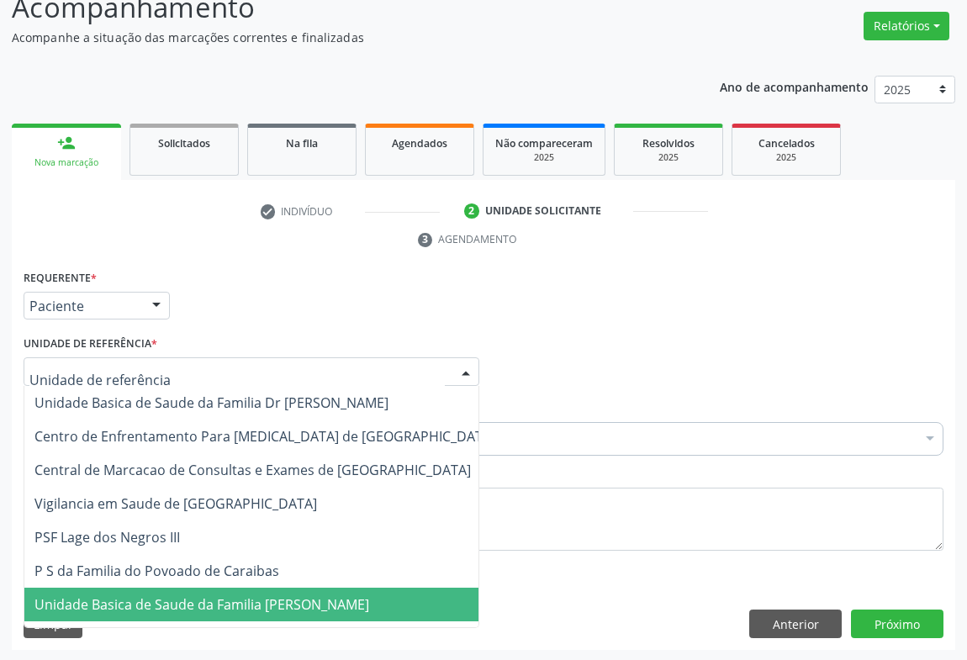
click at [191, 603] on span "Unidade Basica de Saude da Familia [PERSON_NAME]" at bounding box center [201, 604] width 335 height 19
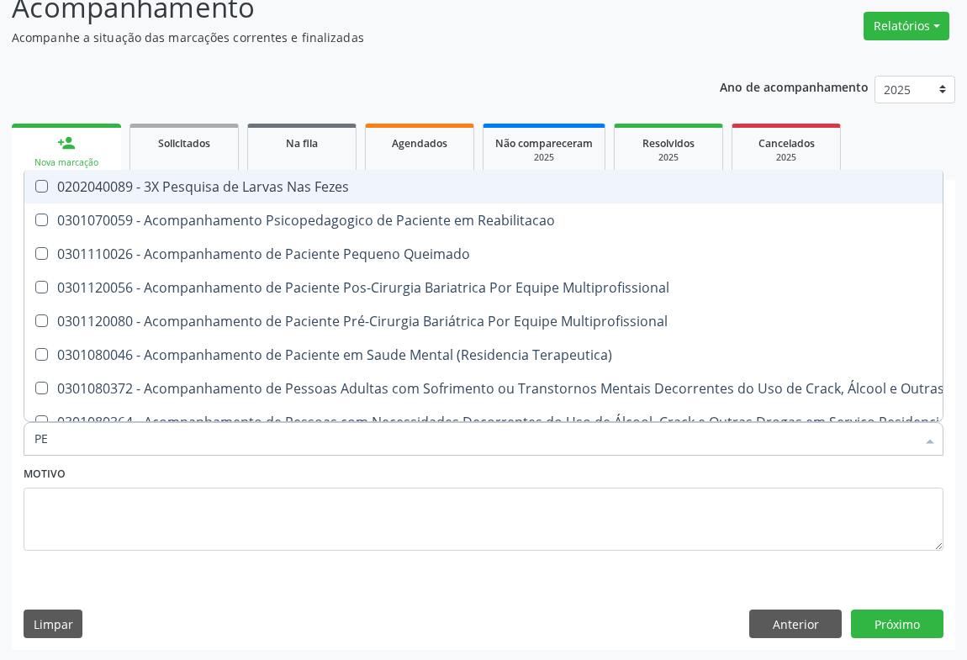
type input "PEDIATRA"
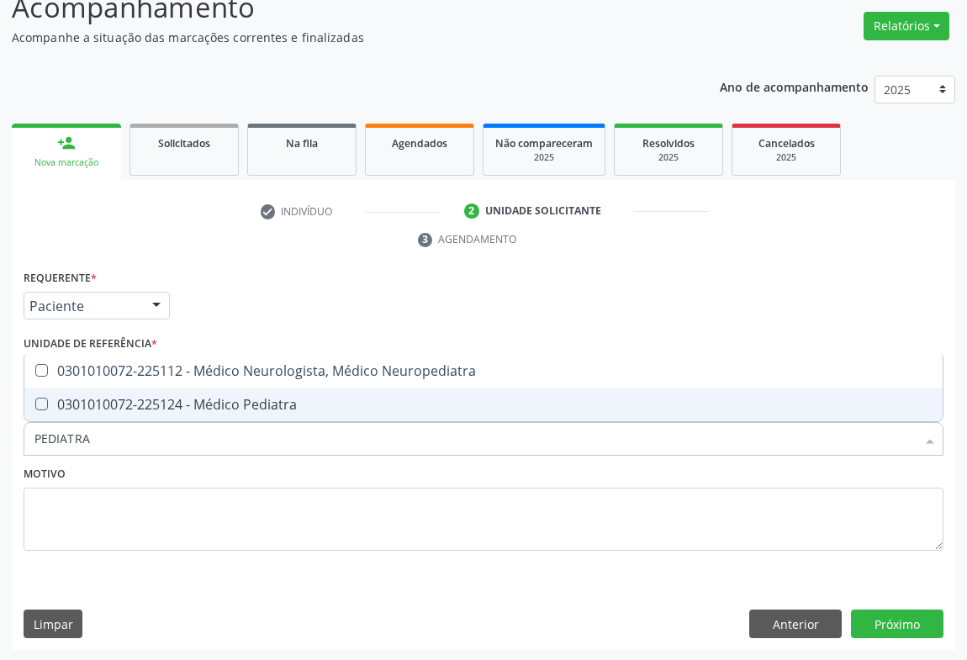
click at [224, 407] on div "0301010072-225124 - Médico Pediatra" at bounding box center [483, 404] width 898 height 13
checkbox Pediatra "true"
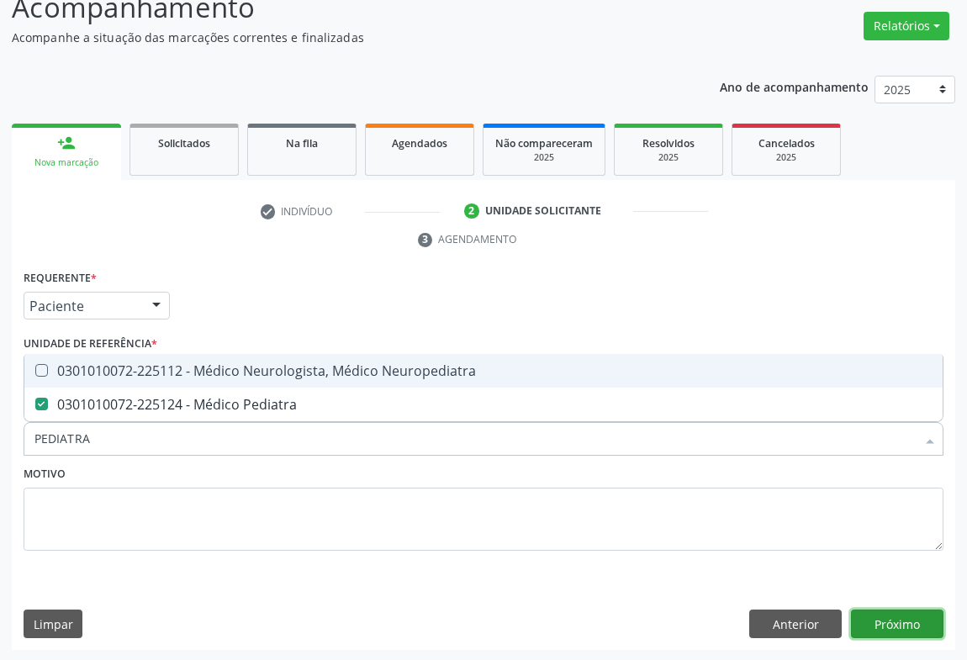
click at [889, 610] on button "Próximo" at bounding box center [897, 624] width 93 height 29
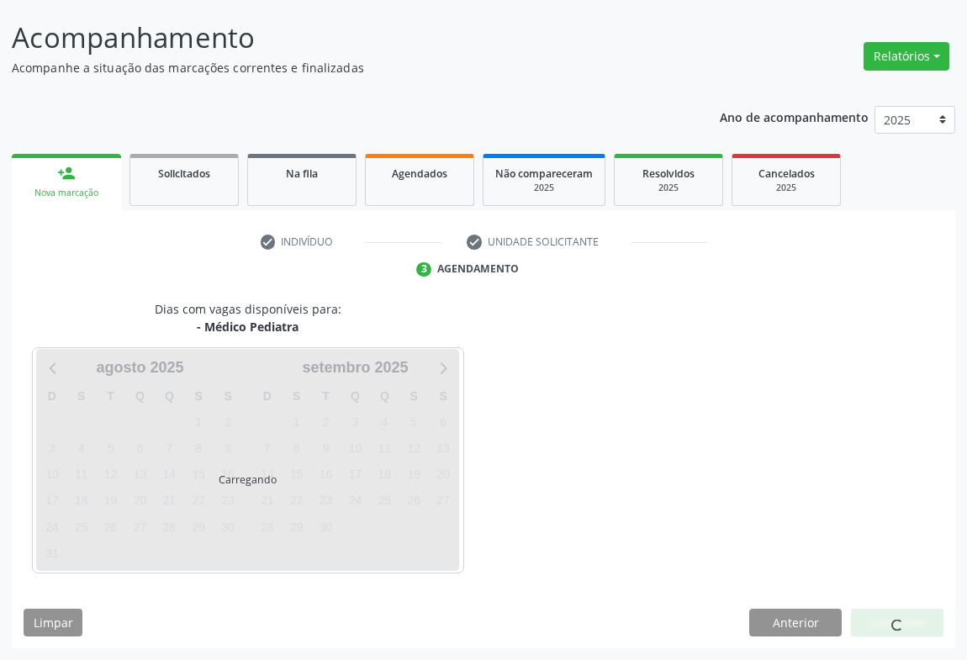
scroll to position [97, 0]
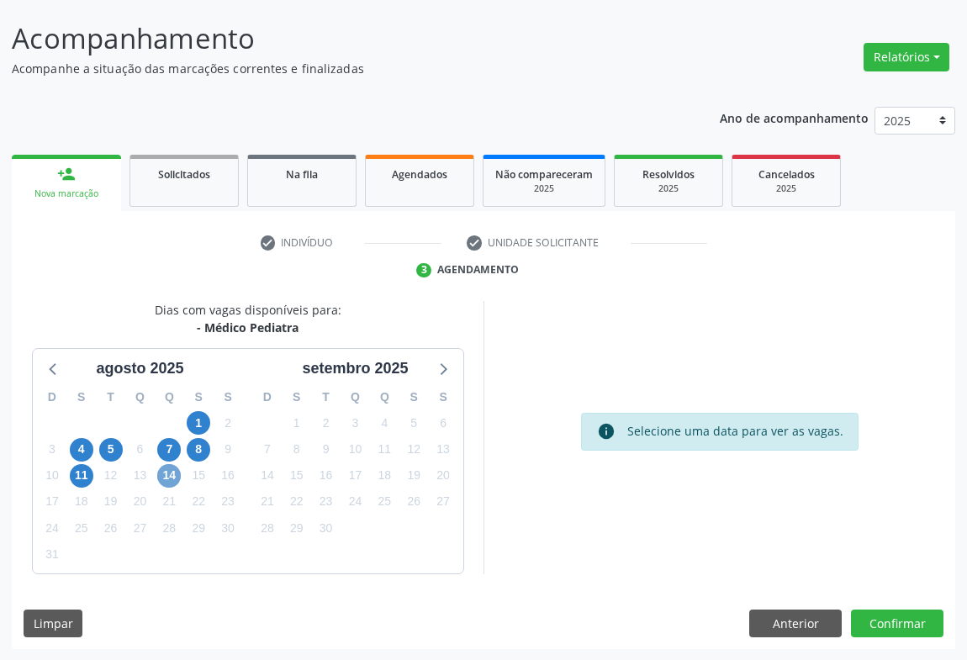
click at [174, 479] on span "14" at bounding box center [169, 476] width 24 height 24
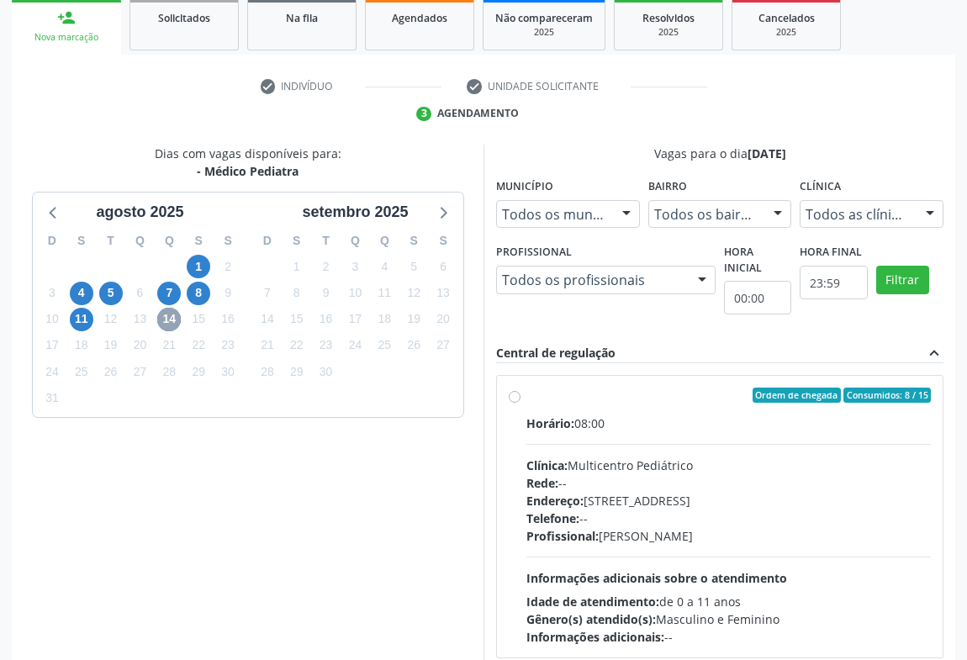
scroll to position [254, 0]
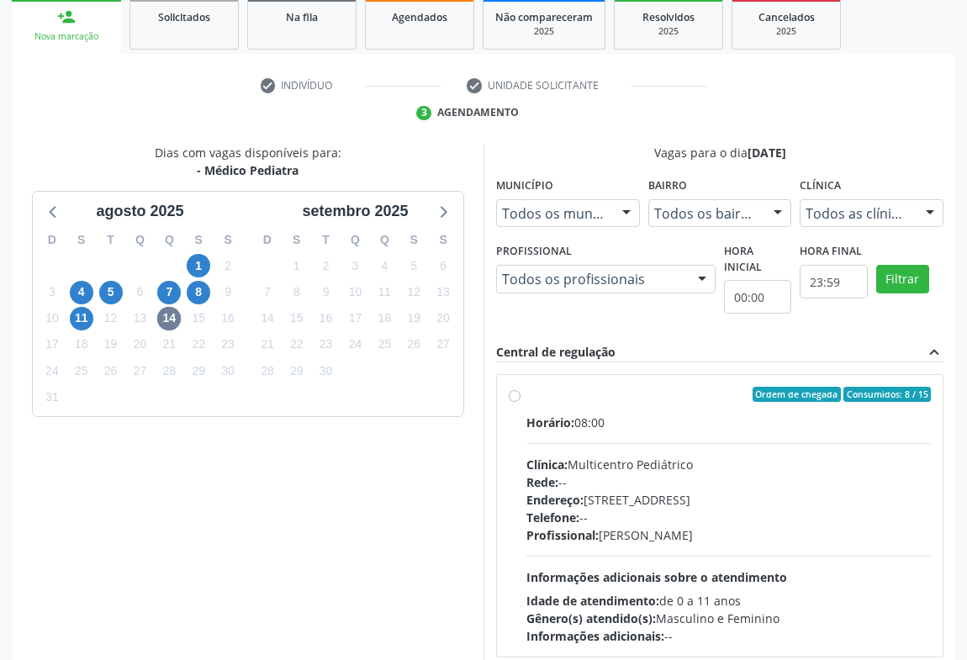
click at [680, 519] on div "Telefone: --" at bounding box center [728, 518] width 405 height 18
click at [521, 402] on input "Ordem de chegada Consumidos: 8 / 15 Horário: 08:00 Clínica: Multicentro Pediátr…" at bounding box center [515, 394] width 12 height 15
radio input "true"
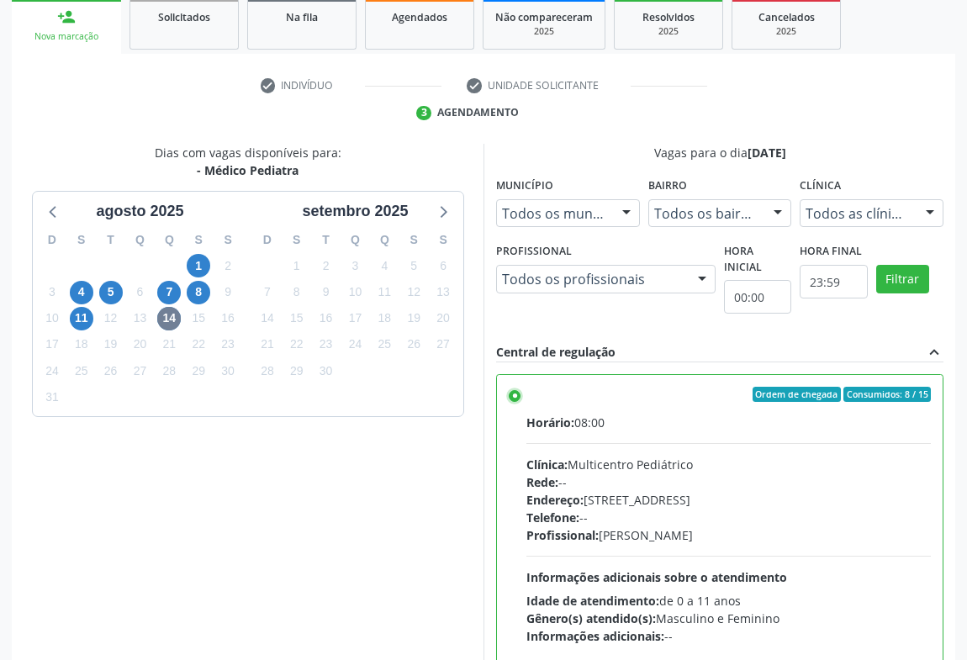
scroll to position [379, 0]
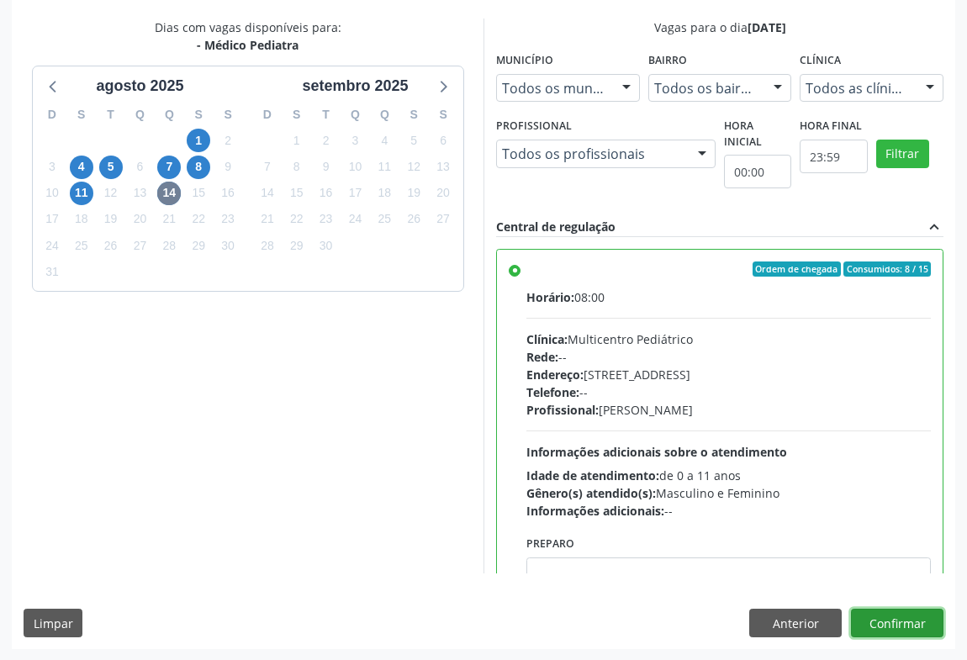
click at [883, 622] on button "Confirmar" at bounding box center [897, 623] width 93 height 29
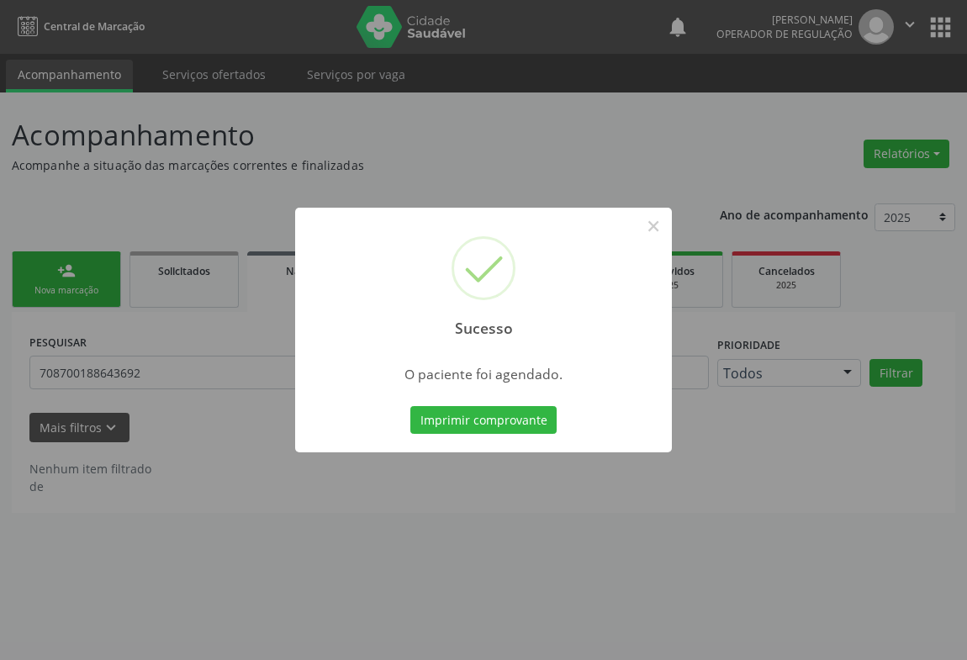
scroll to position [0, 0]
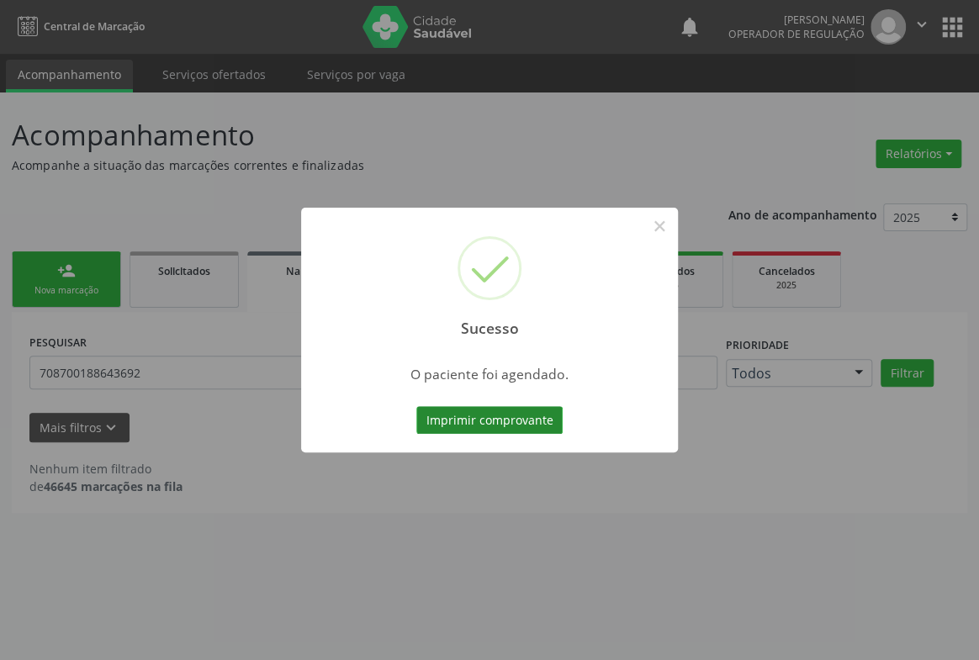
click at [510, 420] on button "Imprimir comprovante" at bounding box center [489, 420] width 146 height 29
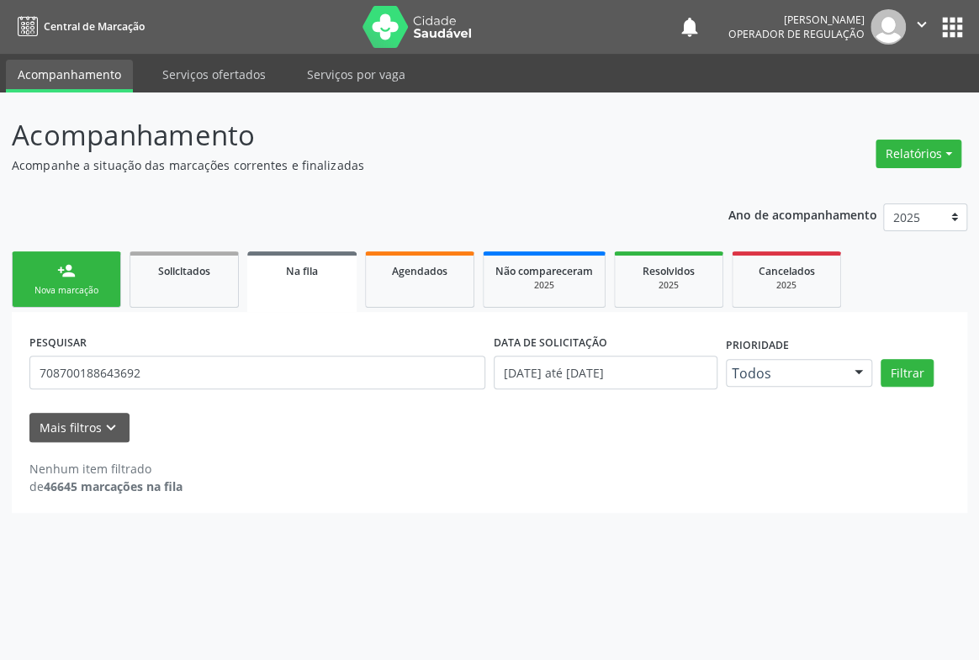
click at [73, 266] on div "person_add" at bounding box center [66, 271] width 19 height 19
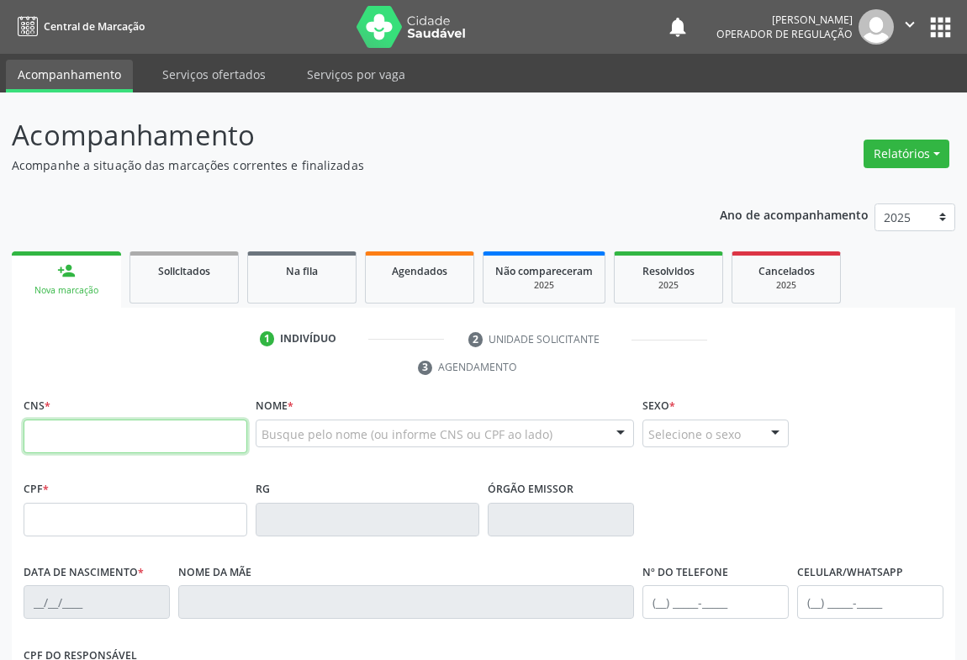
click at [54, 450] on input "text" at bounding box center [136, 437] width 224 height 34
type input "702 0033 3077 7886"
type input "[DATE]"
type input "SN"
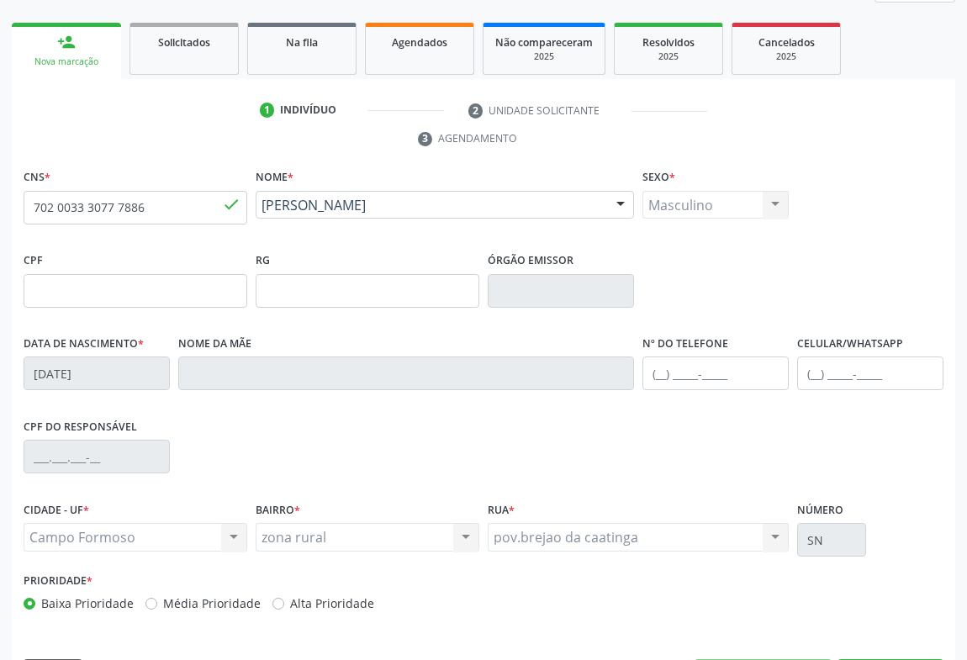
scroll to position [278, 0]
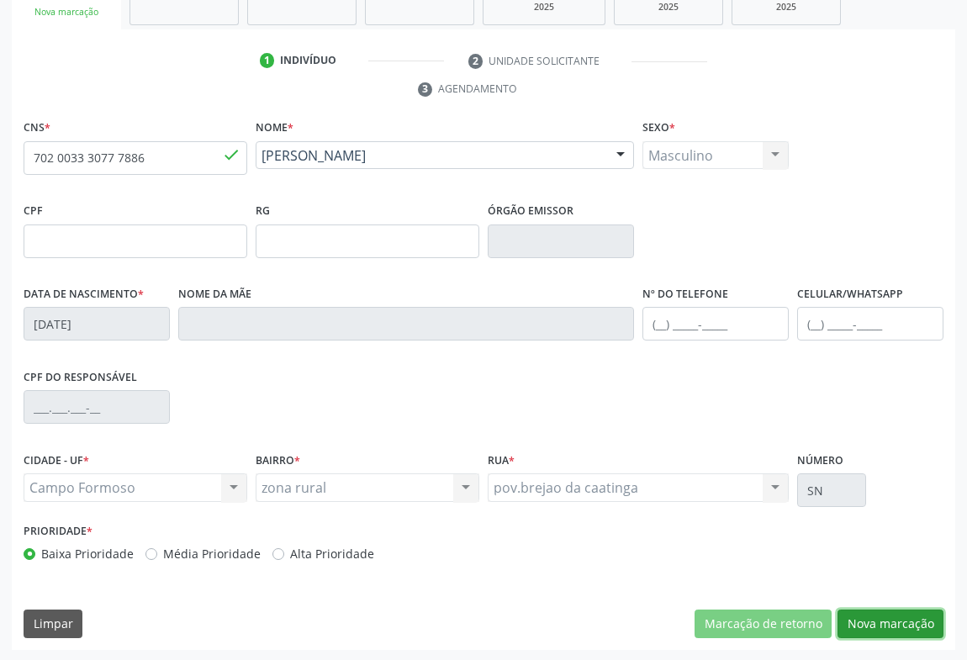
click at [907, 627] on button "Nova marcação" at bounding box center [891, 624] width 106 height 29
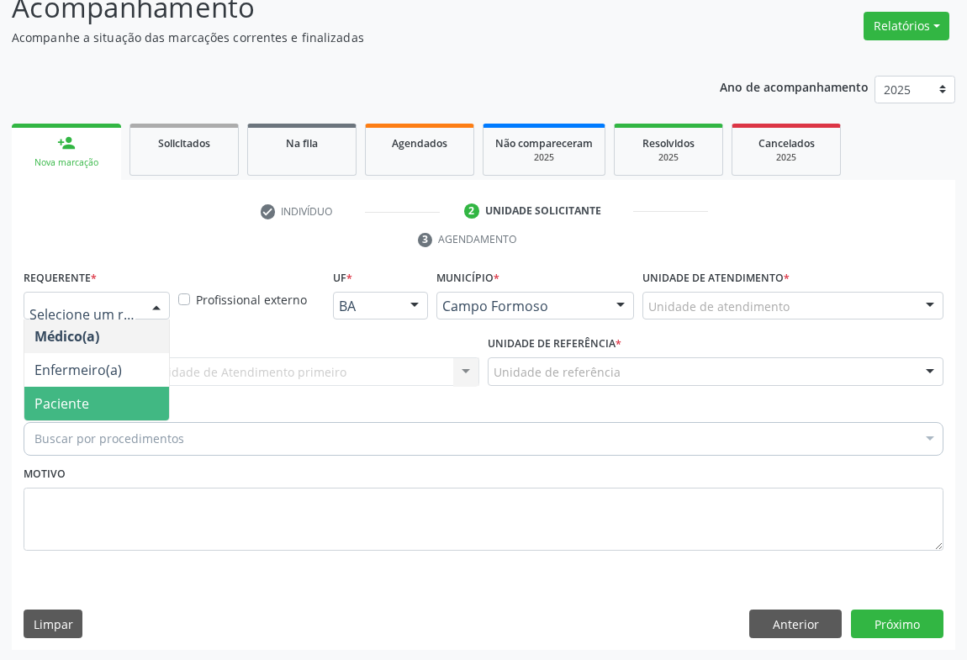
click at [75, 422] on div "Buscar por procedimentos" at bounding box center [484, 439] width 920 height 34
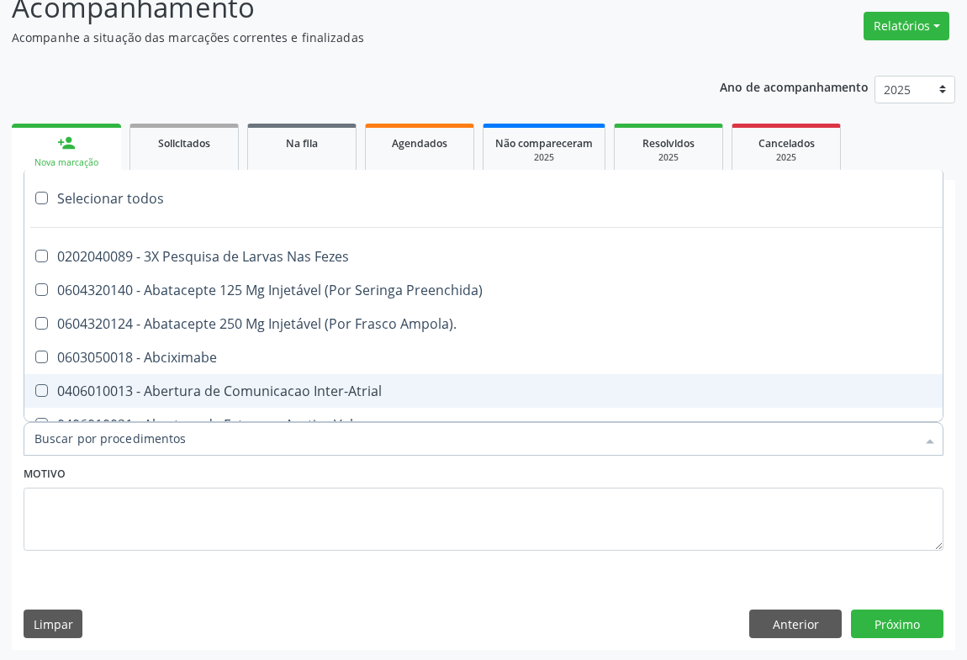
click at [228, 432] on input "Item de agendamento *" at bounding box center [474, 439] width 881 height 34
drag, startPoint x: 40, startPoint y: 560, endPoint x: 61, endPoint y: 521, distance: 43.6
click at [40, 560] on fieldset "Motivo" at bounding box center [484, 512] width 920 height 101
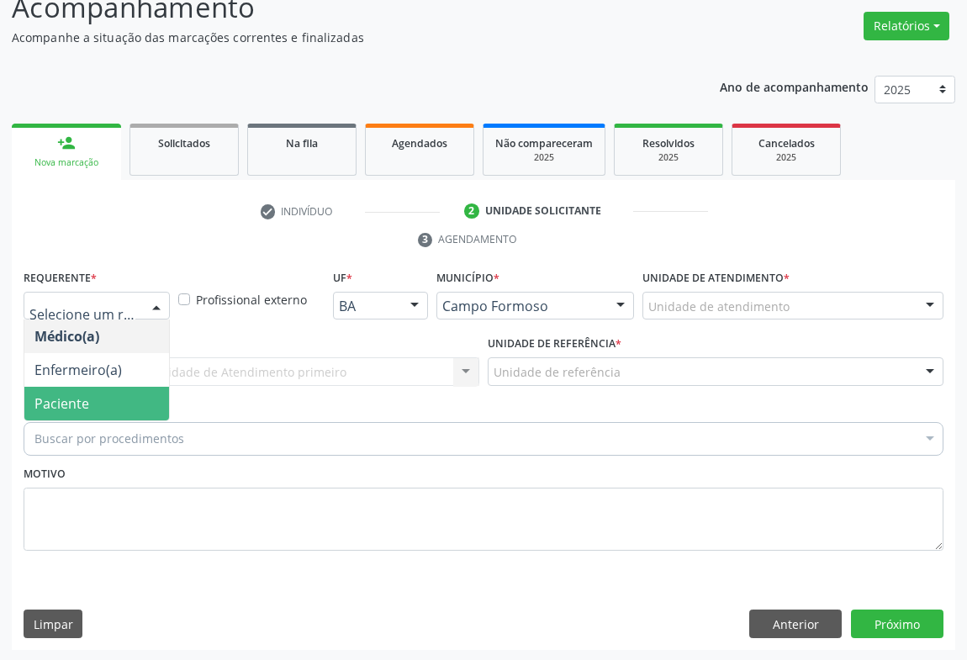
click at [149, 304] on div at bounding box center [156, 307] width 25 height 29
click at [69, 398] on span "Paciente" at bounding box center [61, 403] width 55 height 19
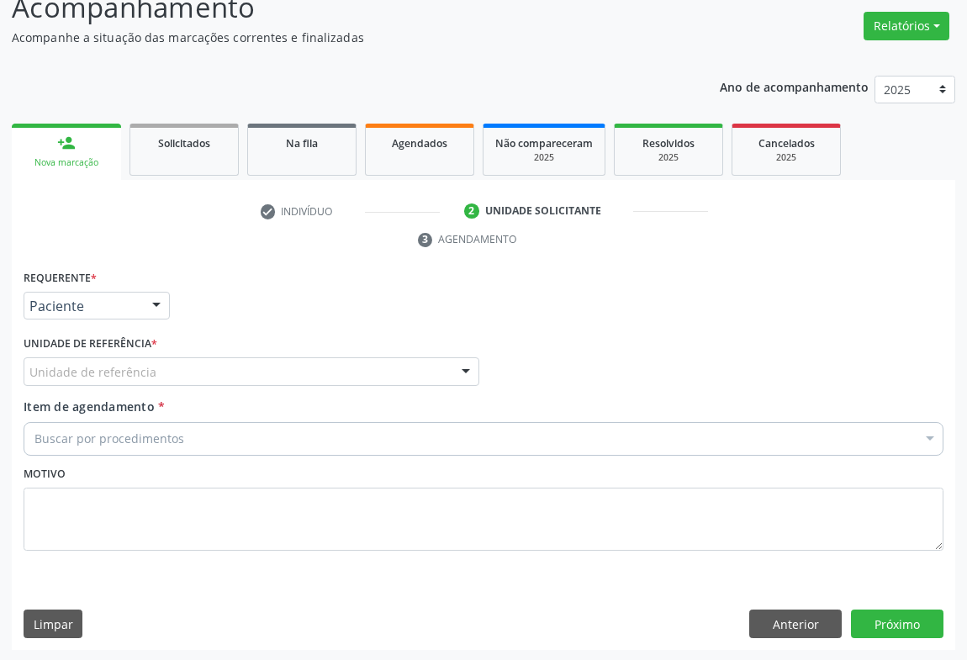
click at [163, 361] on div "Unidade de referência" at bounding box center [252, 371] width 456 height 29
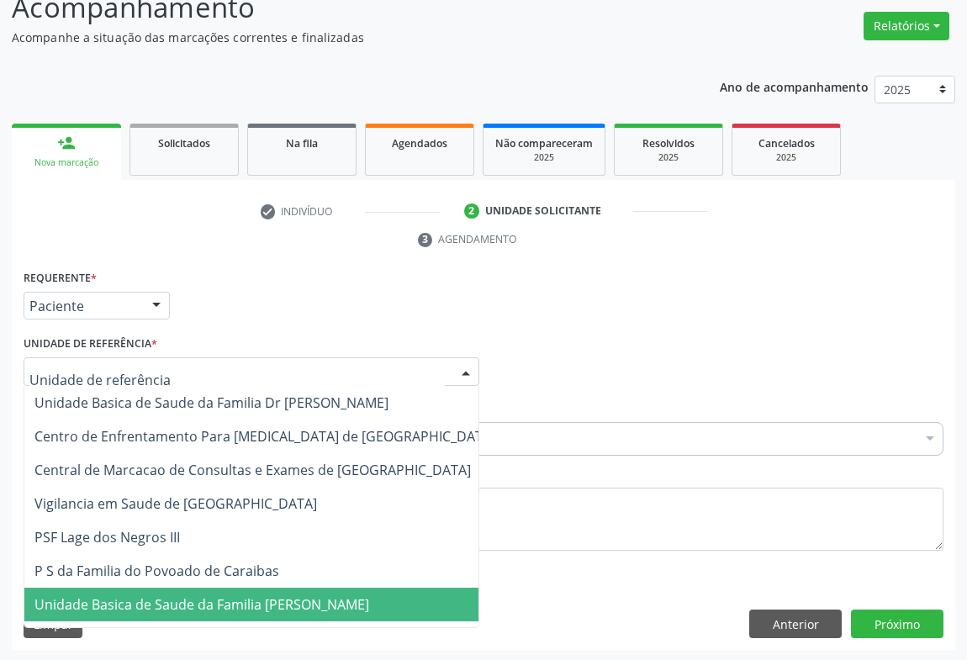
click at [168, 603] on span "Unidade Basica de Saude da Familia [PERSON_NAME]" at bounding box center [201, 604] width 335 height 19
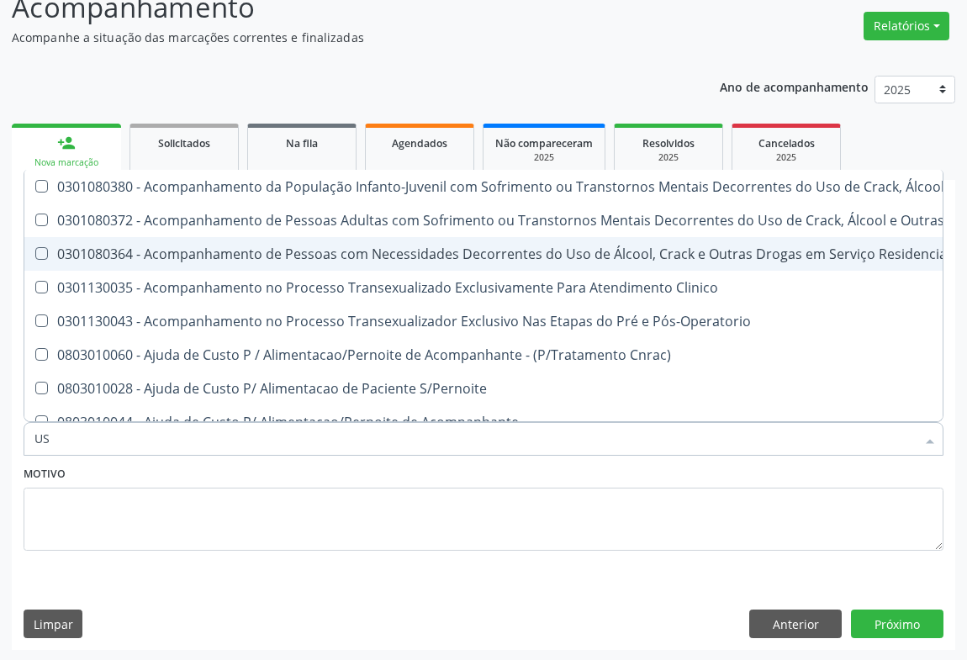
type input "USG"
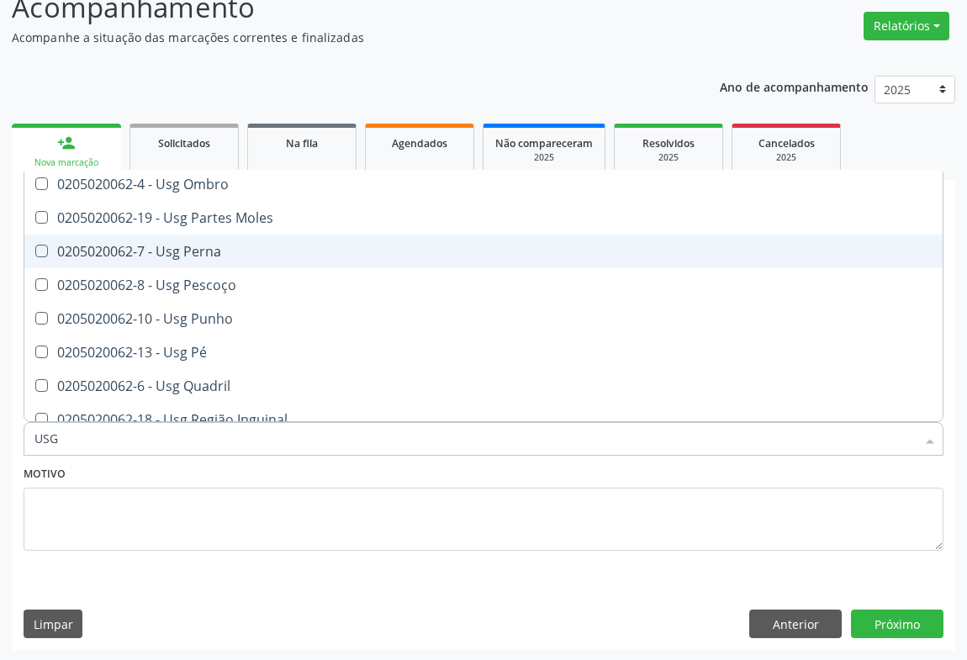
scroll to position [382, 0]
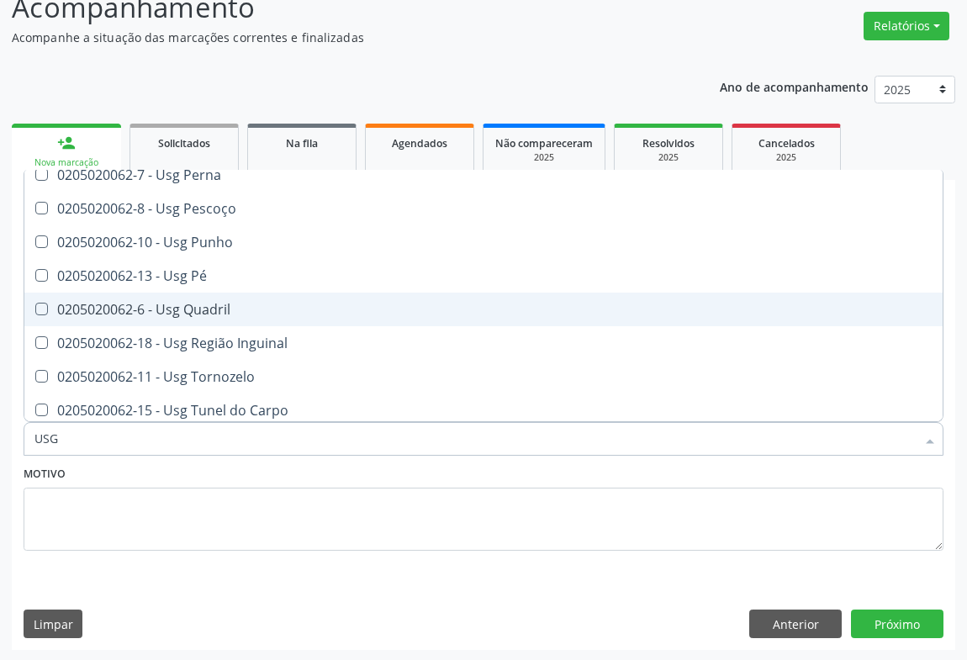
click at [225, 303] on div "0205020062-6 - Usg Quadril" at bounding box center [483, 309] width 898 height 13
checkbox Quadril "true"
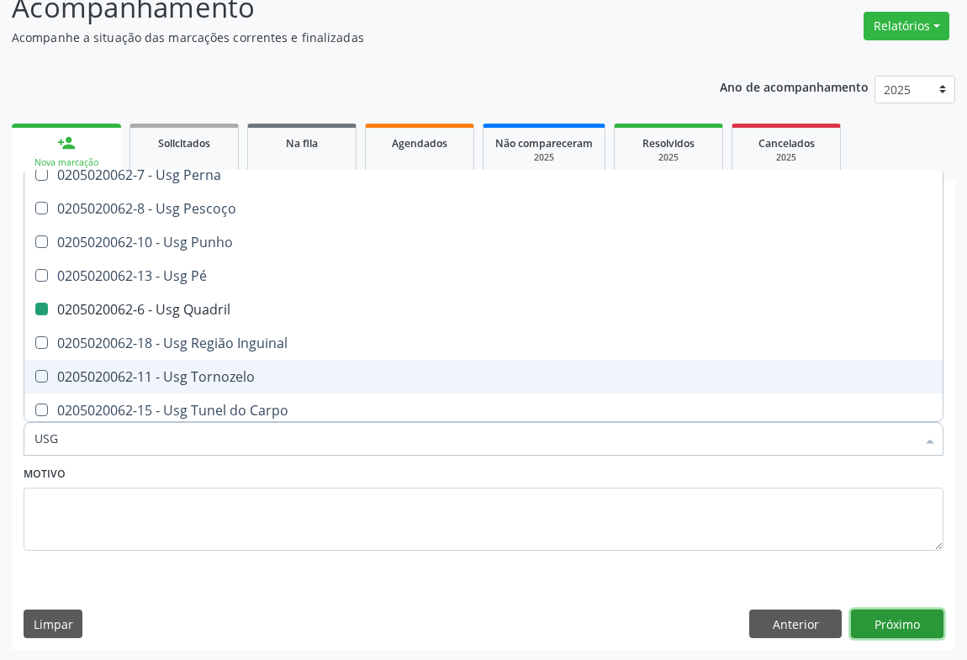
click at [901, 616] on button "Próximo" at bounding box center [897, 624] width 93 height 29
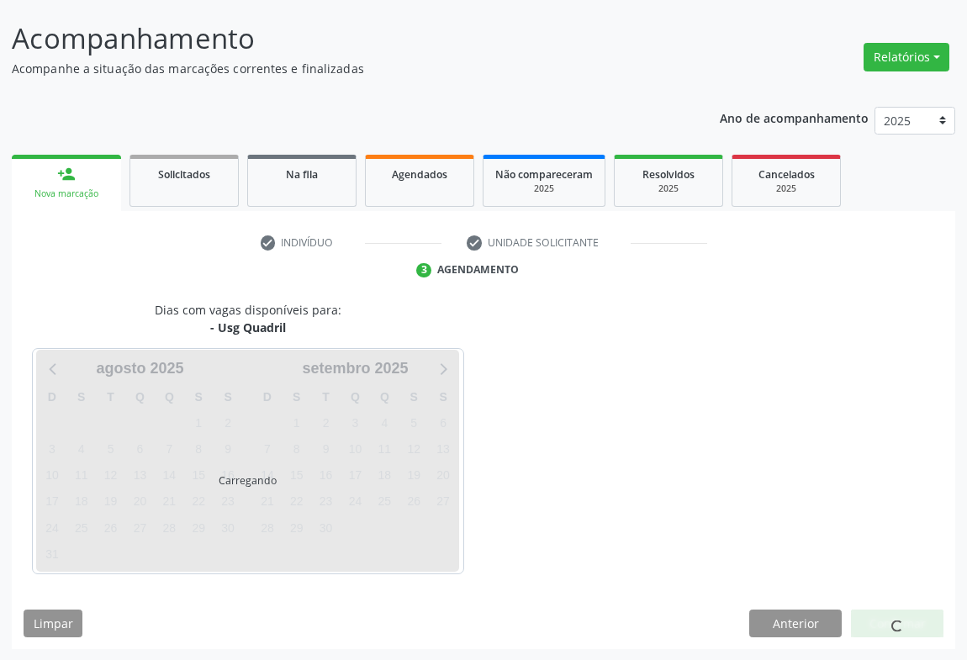
scroll to position [128, 0]
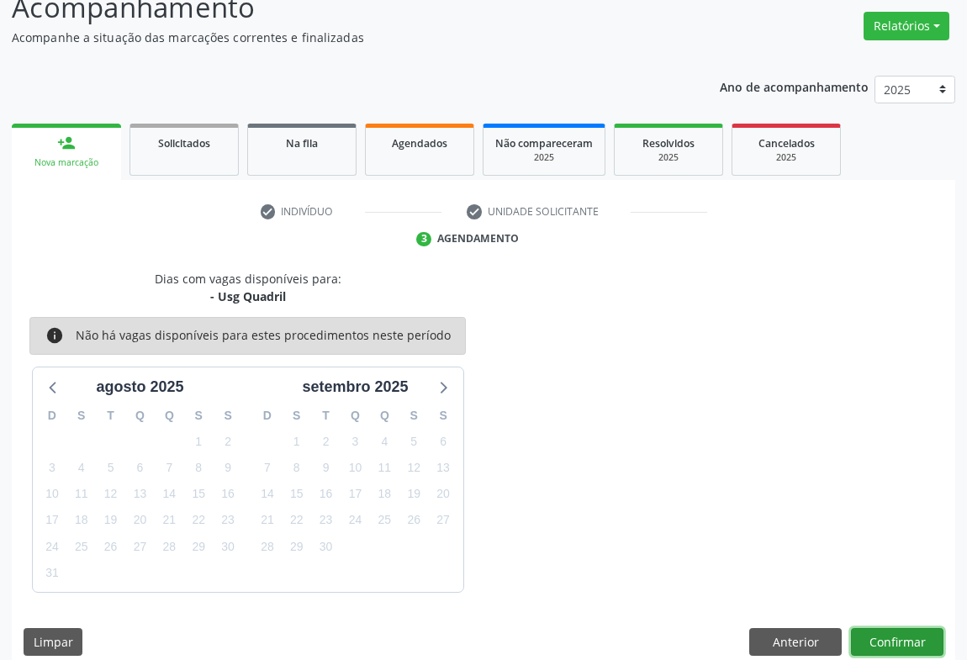
click at [882, 632] on button "Confirmar" at bounding box center [897, 642] width 93 height 29
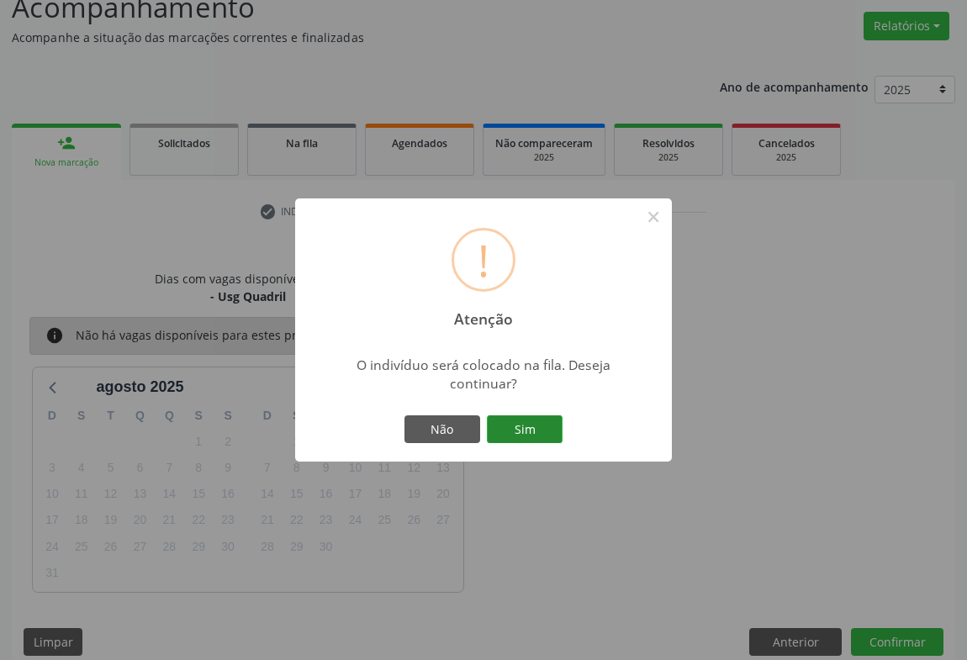
click at [535, 435] on button "Sim" at bounding box center [525, 429] width 76 height 29
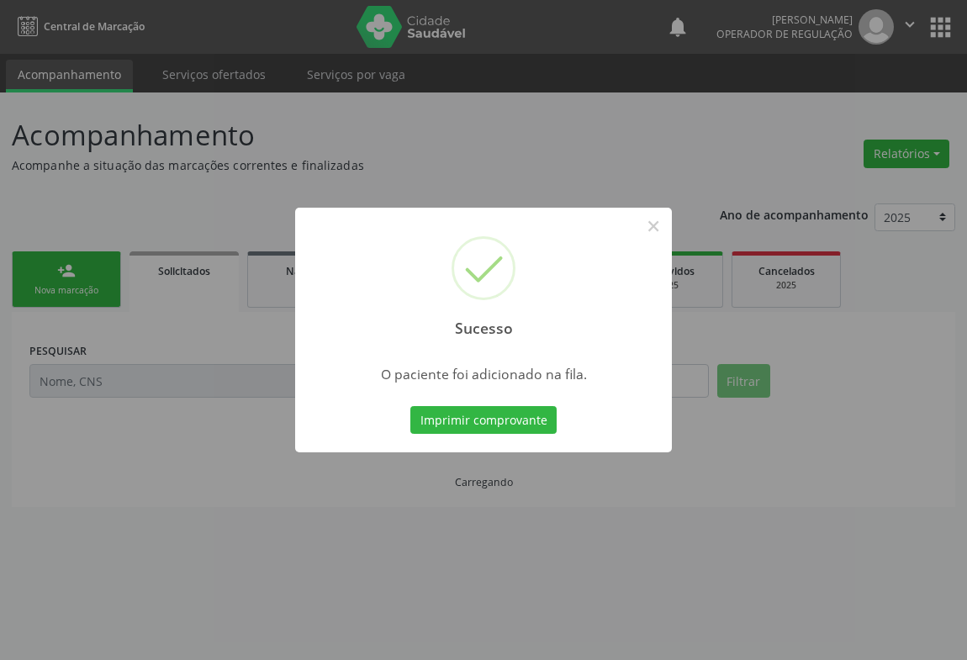
scroll to position [0, 0]
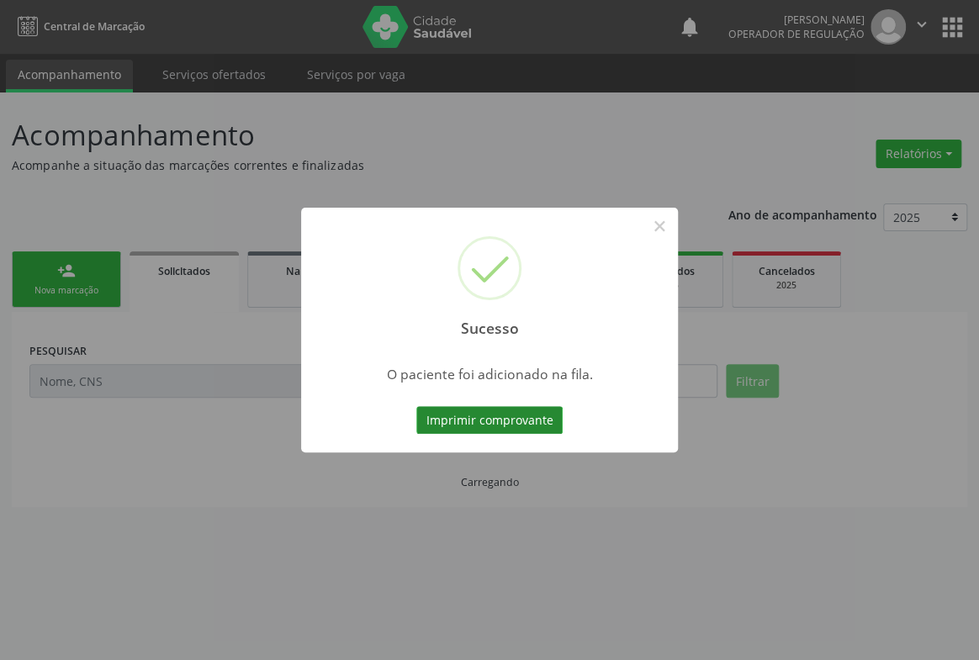
click at [510, 411] on button "Imprimir comprovante" at bounding box center [489, 420] width 146 height 29
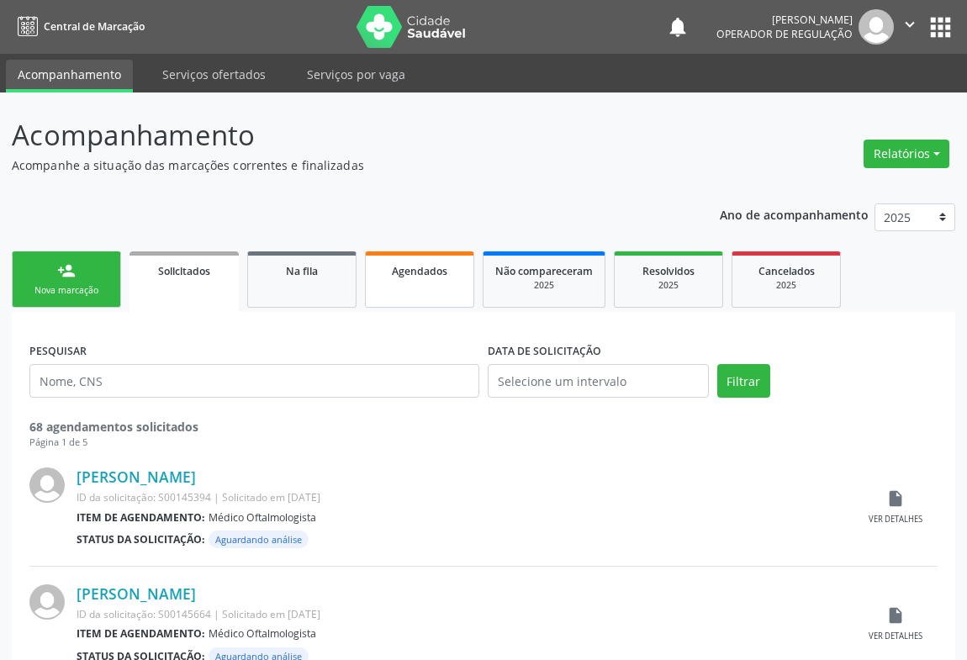
click at [417, 273] on span "Agendados" at bounding box center [420, 271] width 56 height 14
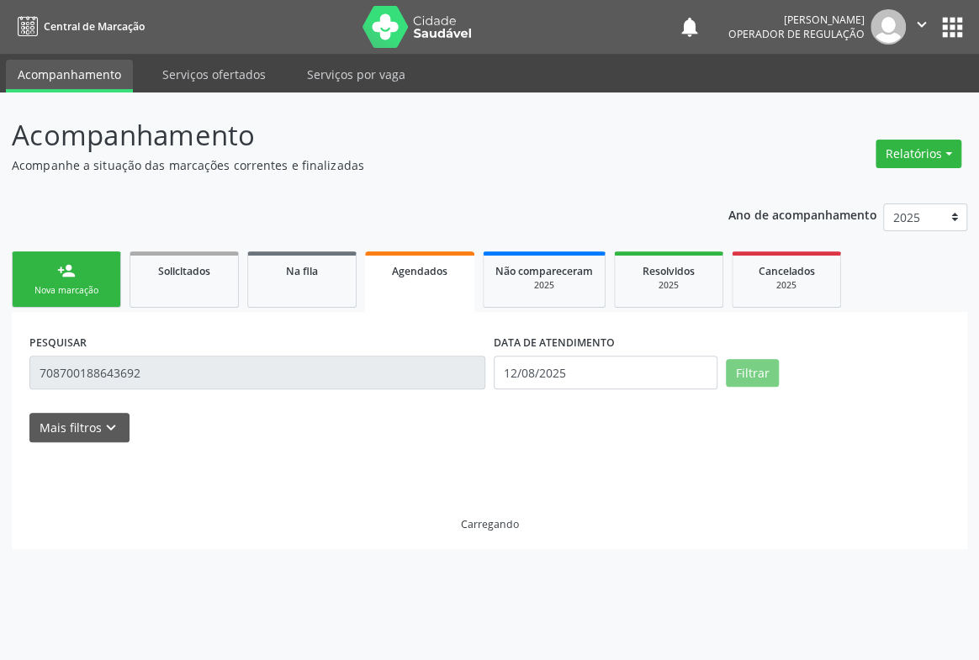
click at [123, 390] on div "PESQUISAR 708700188643692" at bounding box center [257, 365] width 464 height 71
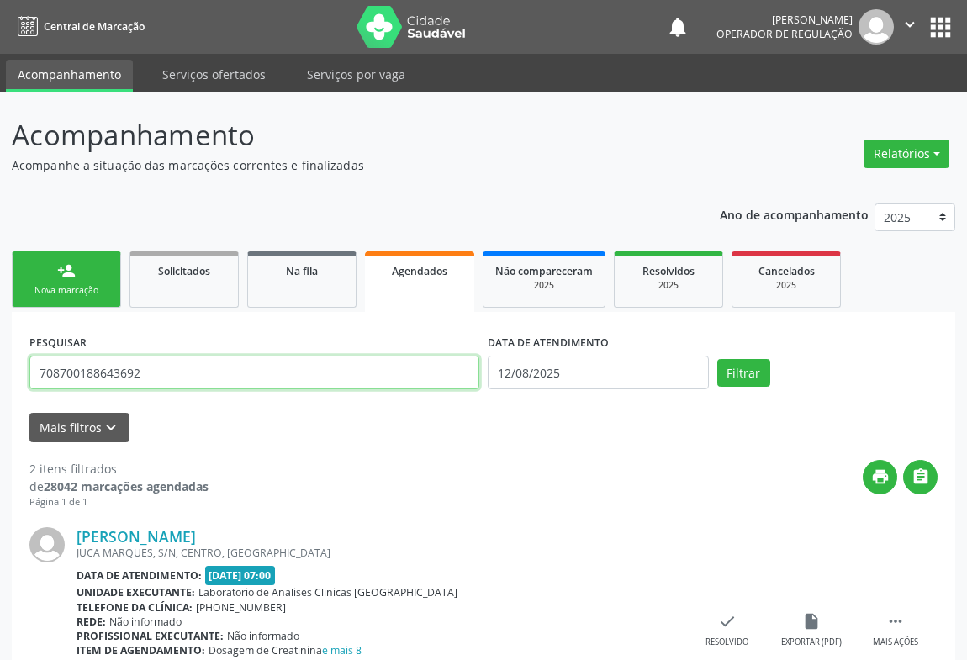
drag, startPoint x: 154, startPoint y: 369, endPoint x: 0, endPoint y: 385, distance: 154.7
click at [0, 385] on div "Acompanhamento Acompanhe a situação das marcações correntes e finalizadas Relat…" at bounding box center [483, 558] width 967 height 930
type input "703606067081737"
click at [717, 359] on button "Filtrar" at bounding box center [743, 373] width 53 height 29
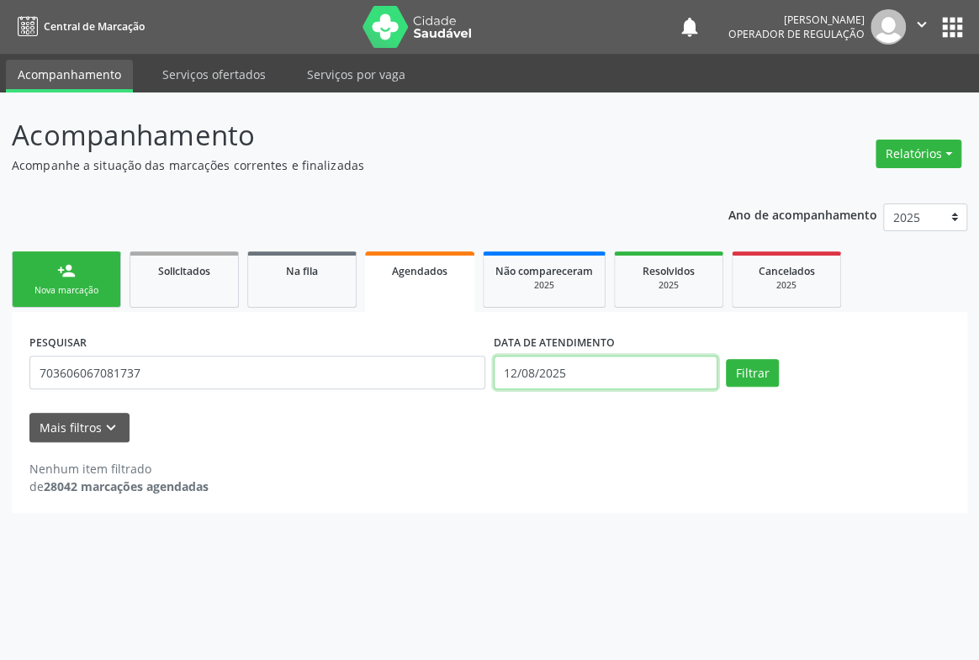
click at [582, 368] on input "12/08/2025" at bounding box center [606, 373] width 224 height 34
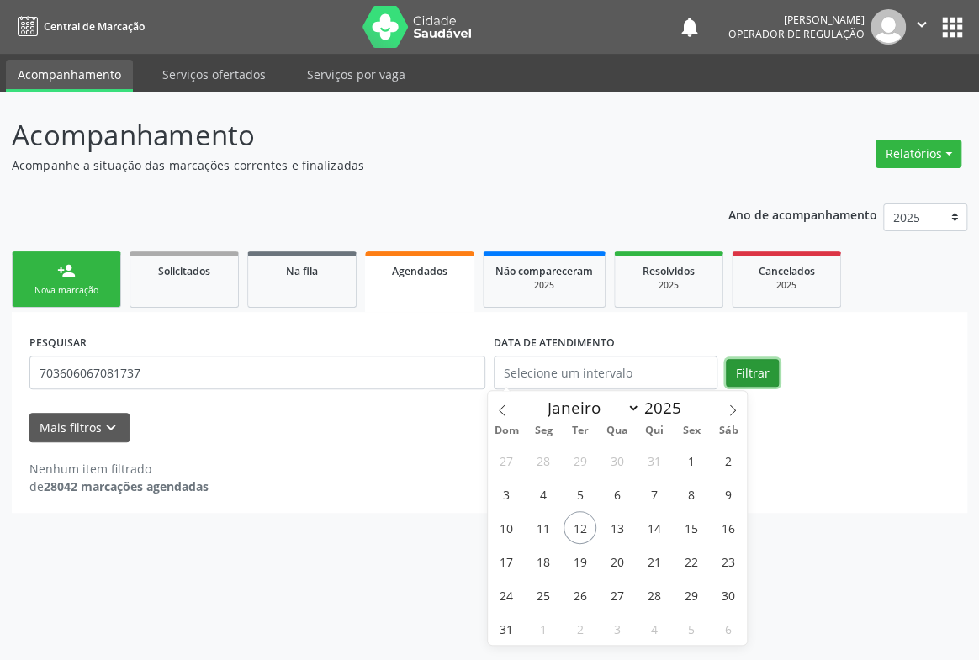
click at [748, 377] on button "Filtrar" at bounding box center [752, 373] width 53 height 29
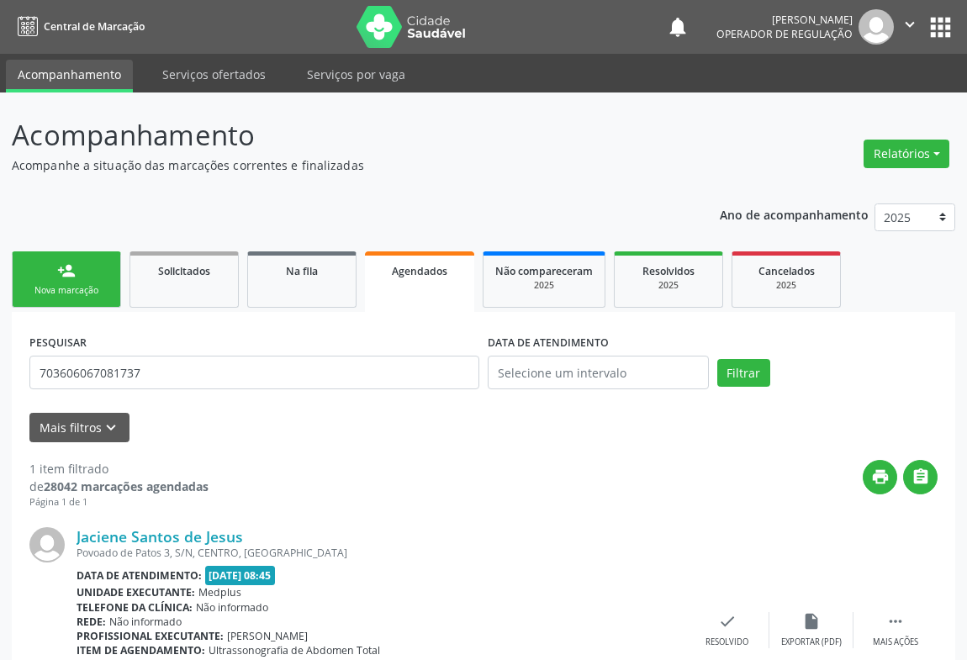
scroll to position [119, 0]
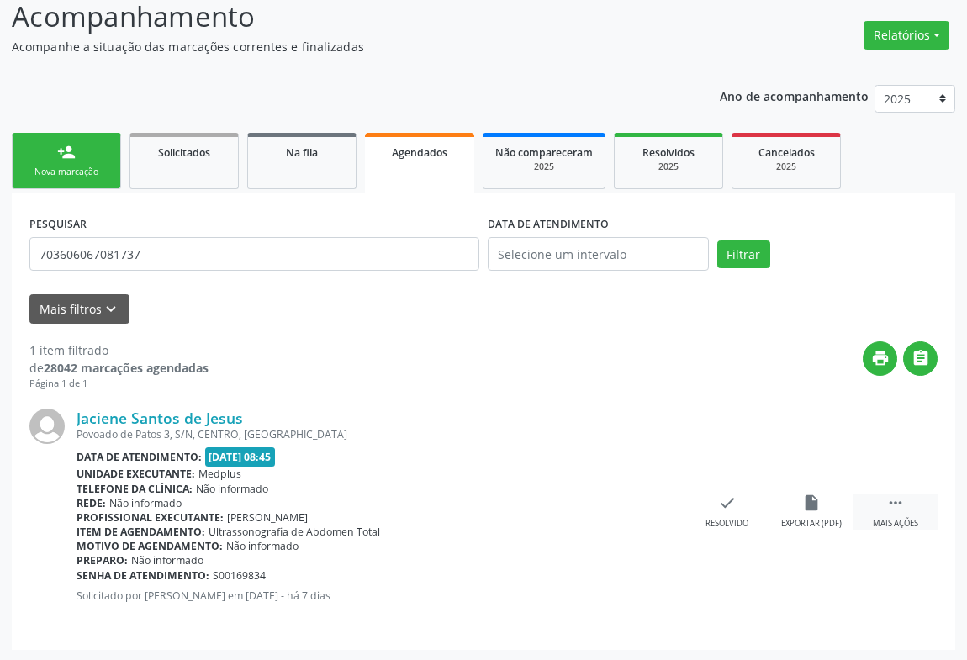
click at [886, 510] on icon "" at bounding box center [895, 503] width 19 height 19
click at [561, 505] on icon "print" at bounding box center [559, 503] width 19 height 19
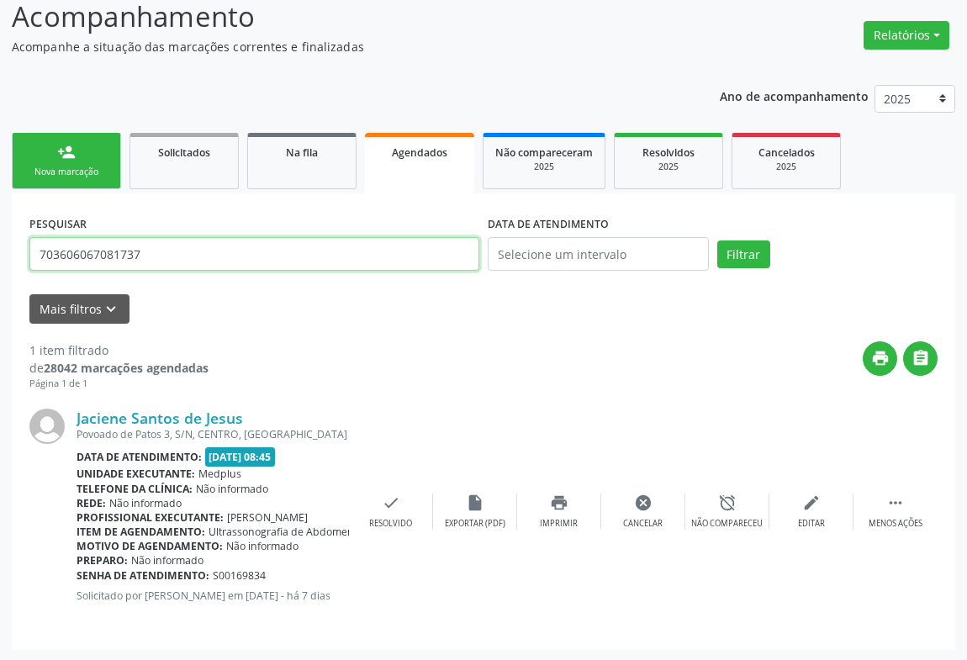
drag, startPoint x: 150, startPoint y: 255, endPoint x: 0, endPoint y: 304, distance: 157.4
click at [0, 304] on div "Acompanhamento Acompanhe a situação das marcações correntes e finalizadas Relat…" at bounding box center [483, 318] width 967 height 688
click at [717, 241] on button "Filtrar" at bounding box center [743, 255] width 53 height 29
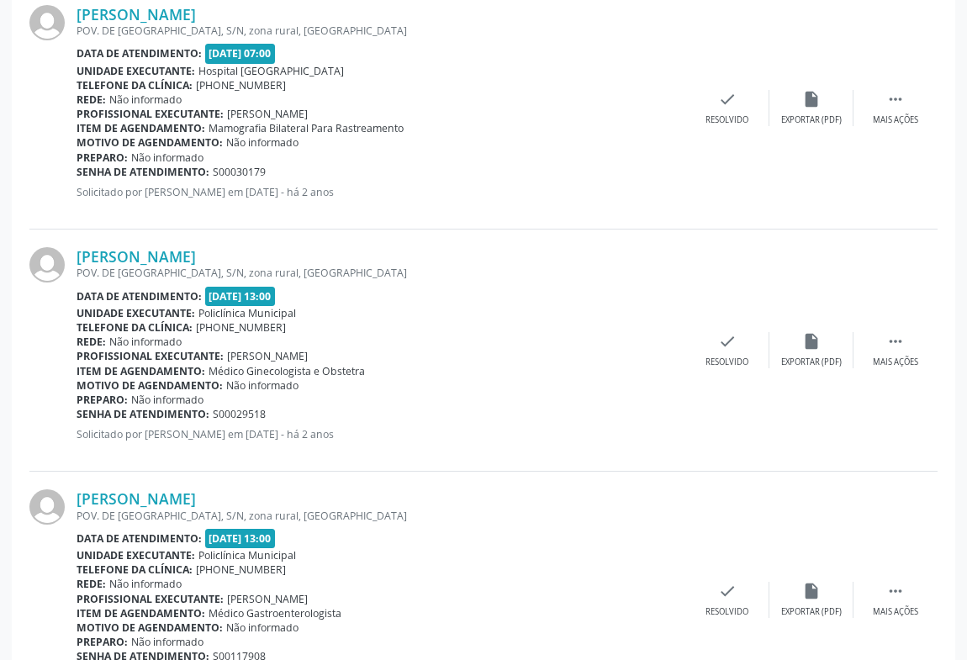
scroll to position [1102, 0]
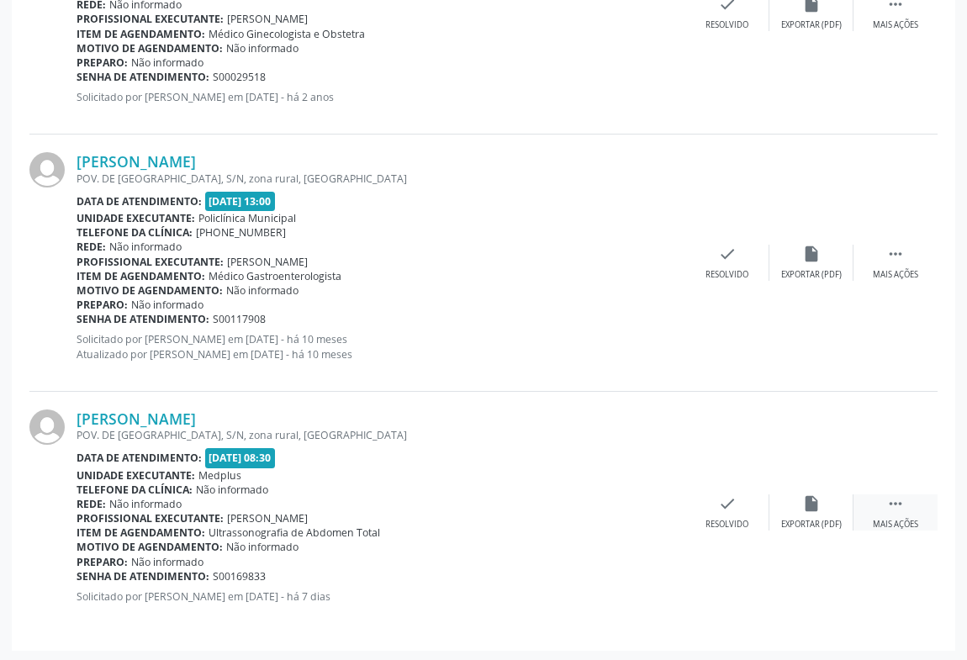
click at [900, 510] on div " Mais ações" at bounding box center [896, 512] width 84 height 36
click at [563, 503] on icon "print" at bounding box center [559, 503] width 19 height 19
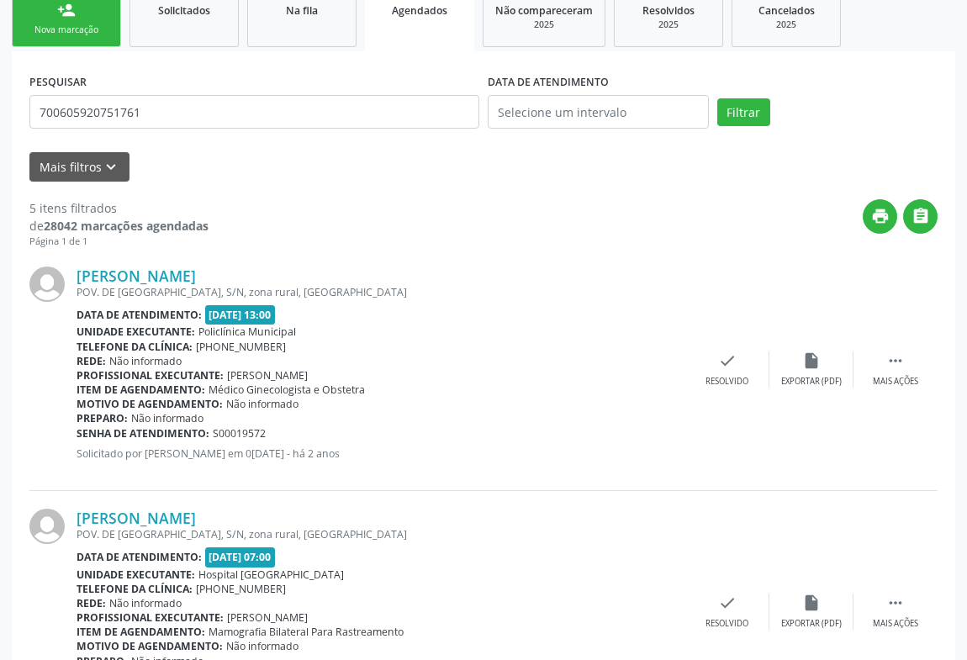
scroll to position [185, 0]
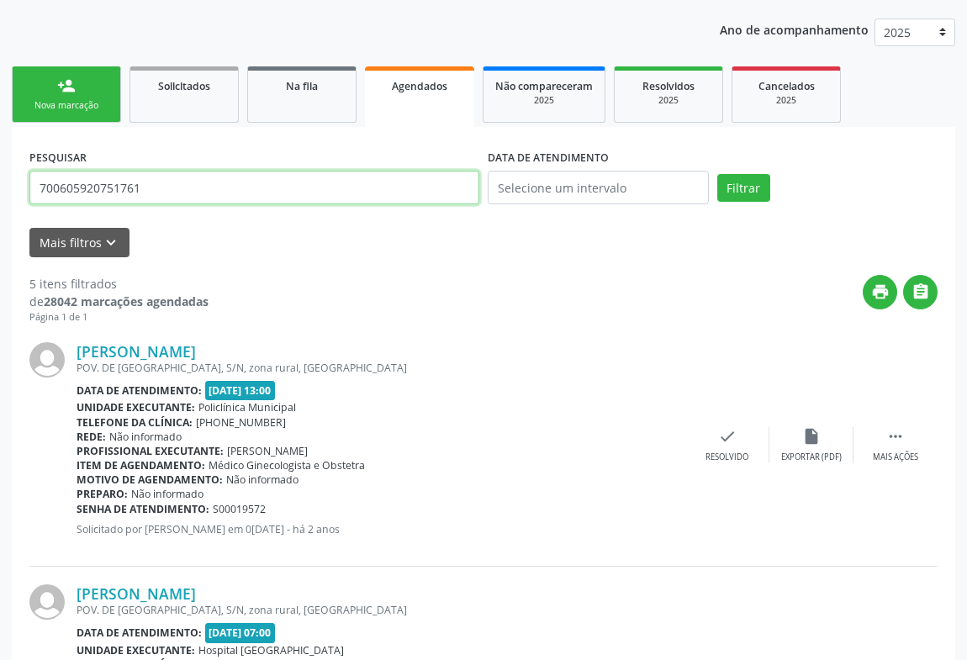
drag, startPoint x: 162, startPoint y: 191, endPoint x: 0, endPoint y: 193, distance: 162.3
click at [717, 174] on button "Filtrar" at bounding box center [743, 188] width 53 height 29
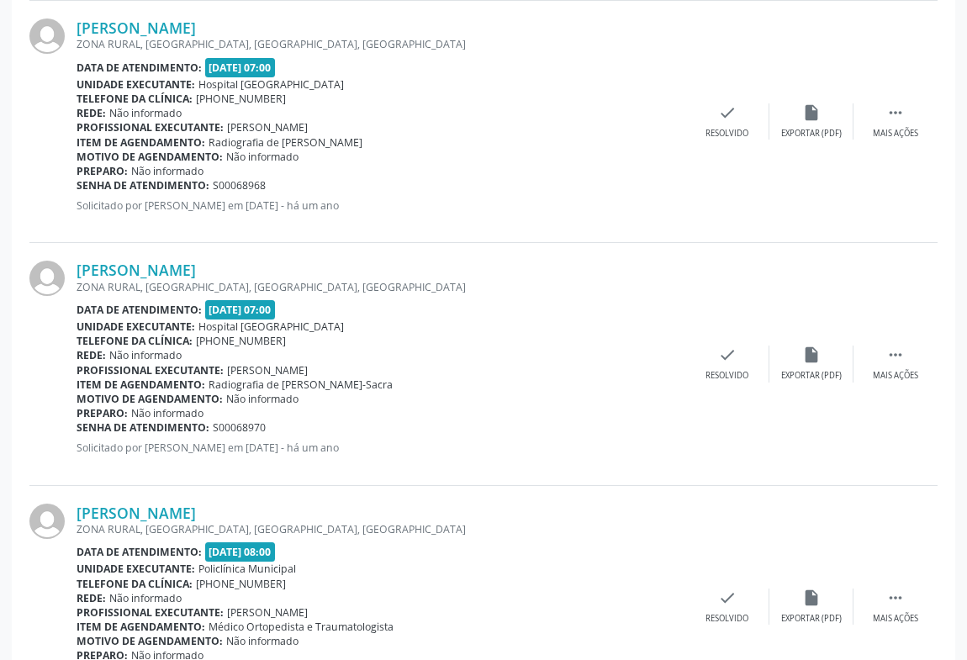
scroll to position [1330, 0]
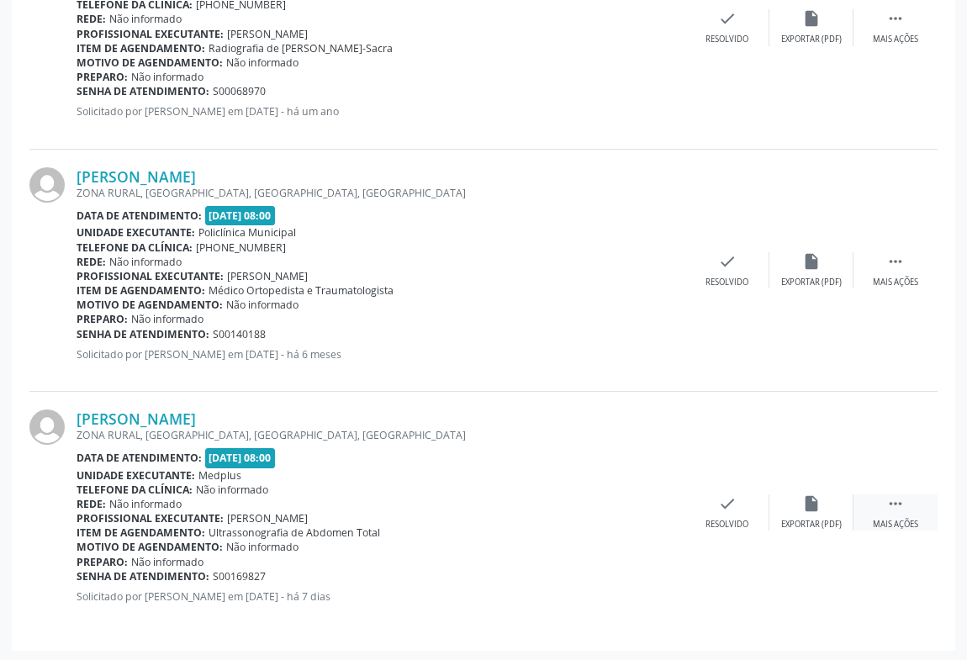
click at [908, 505] on div " Mais ações" at bounding box center [896, 512] width 84 height 36
click at [568, 525] on div "Imprimir" at bounding box center [559, 525] width 38 height 12
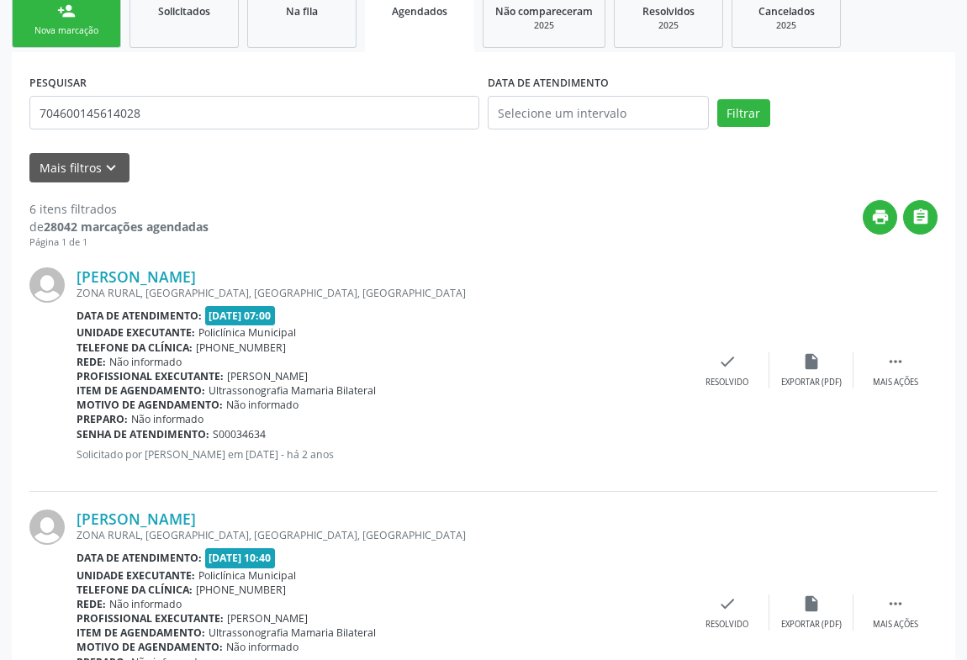
scroll to position [0, 0]
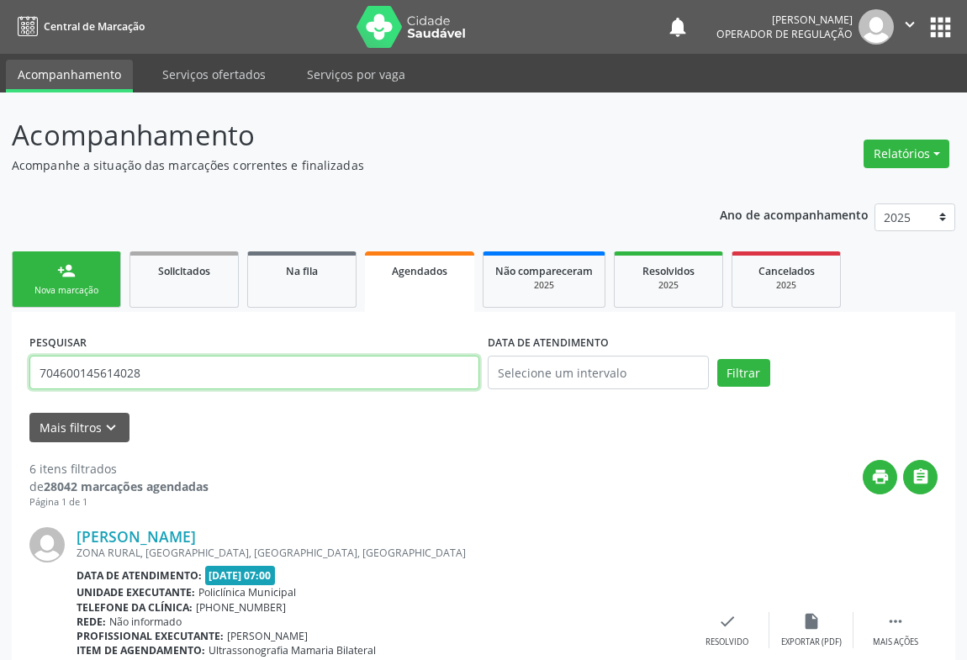
drag, startPoint x: 145, startPoint y: 371, endPoint x: 0, endPoint y: 380, distance: 145.8
type input "700202925122623"
click at [717, 359] on button "Filtrar" at bounding box center [743, 373] width 53 height 29
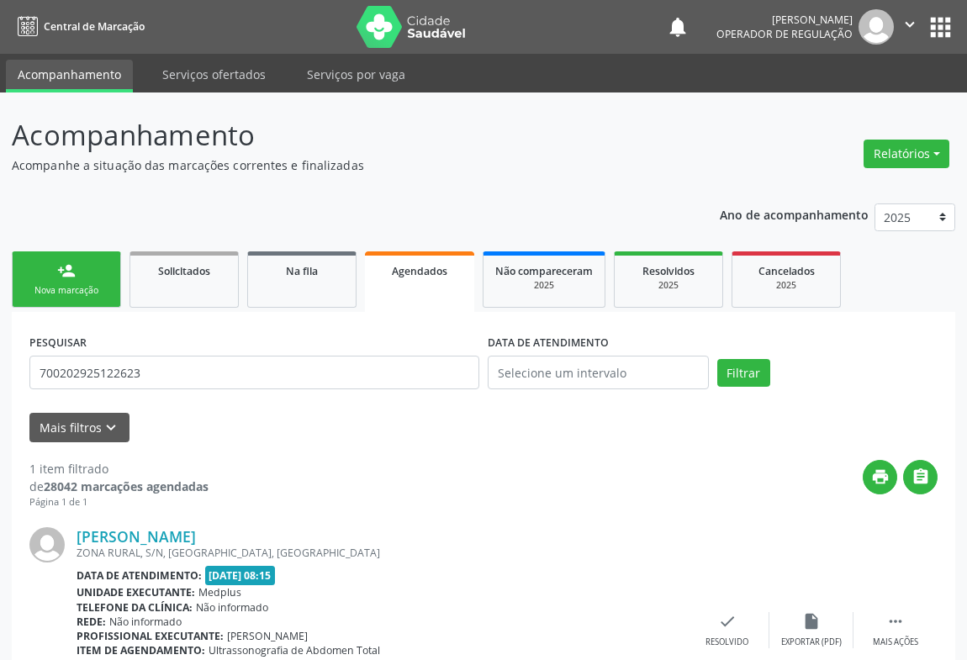
scroll to position [119, 0]
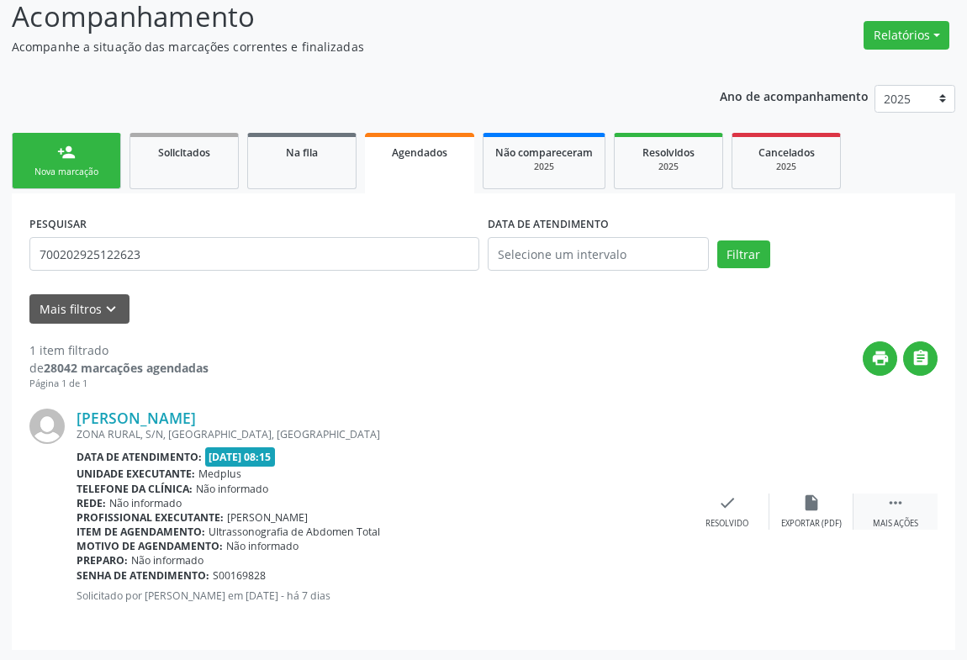
click at [880, 527] on div "Mais ações" at bounding box center [895, 524] width 45 height 12
click at [552, 500] on icon "print" at bounding box center [559, 503] width 19 height 19
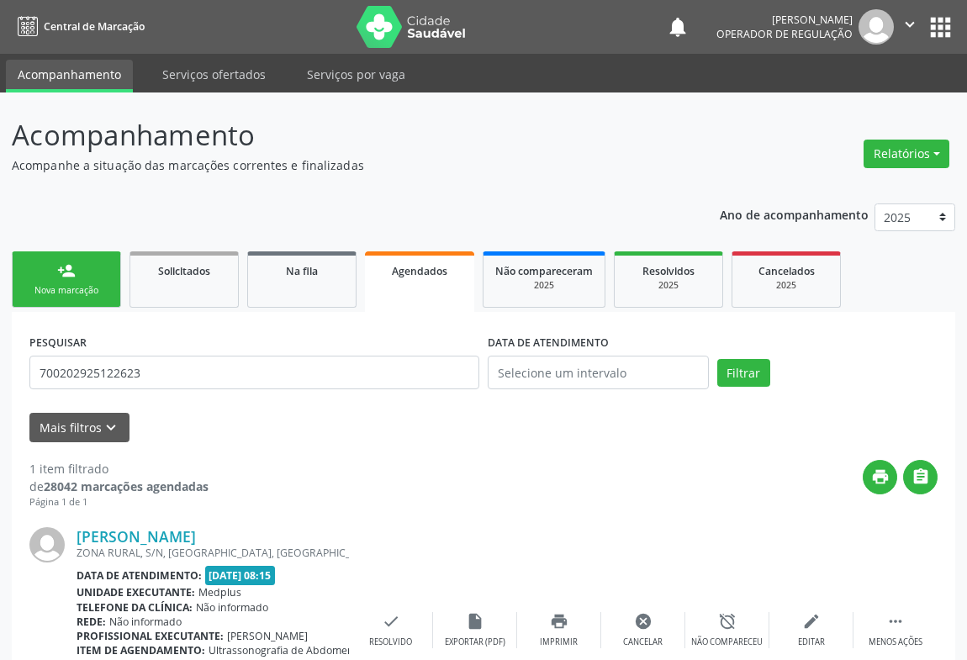
click at [90, 288] on div "Nova marcação" at bounding box center [66, 290] width 84 height 13
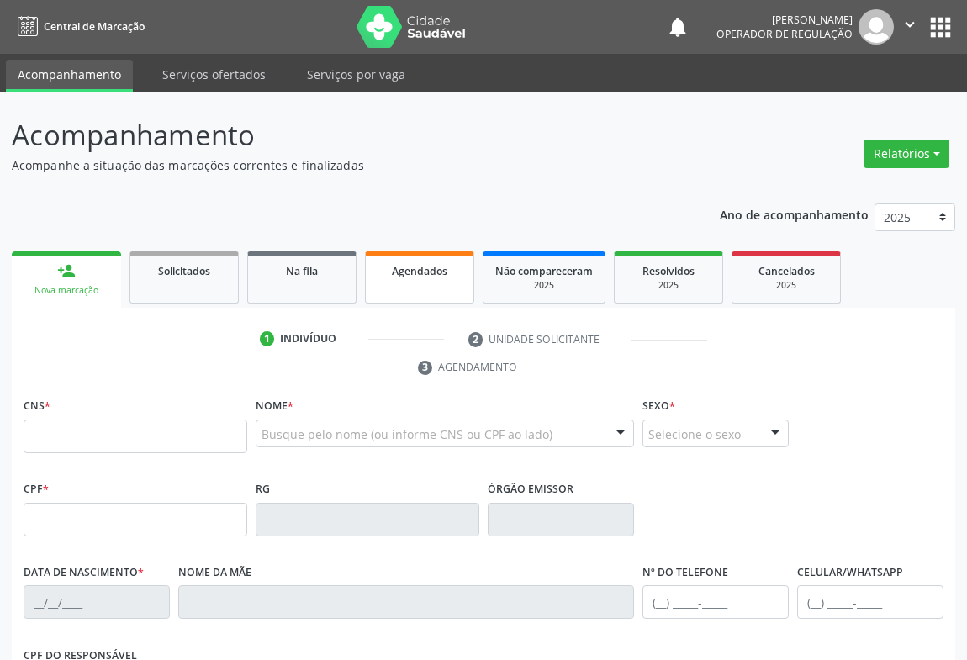
click at [436, 278] on div "Agendados" at bounding box center [420, 271] width 84 height 18
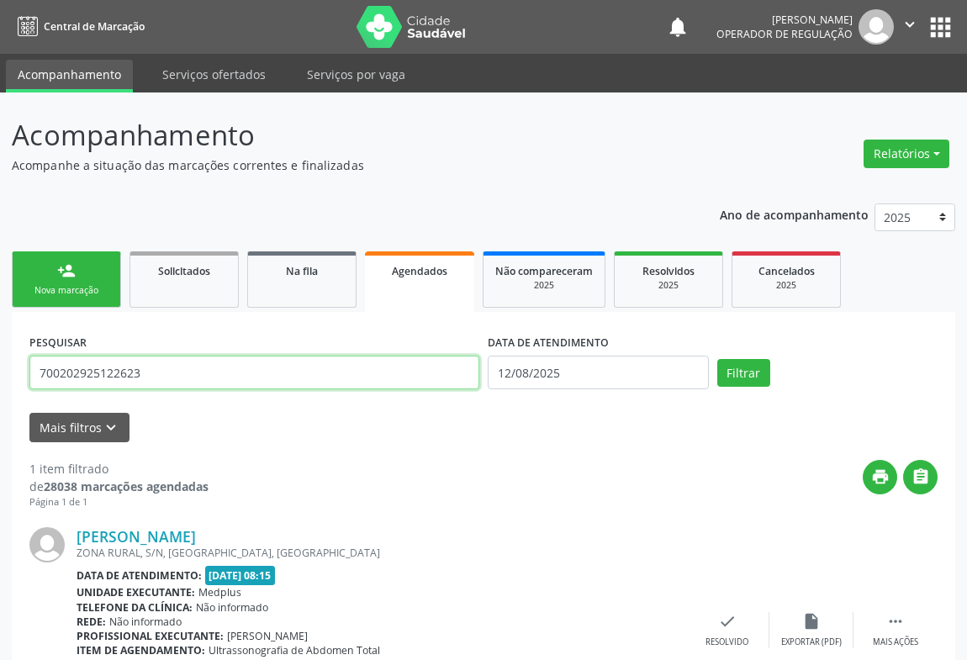
drag, startPoint x: 179, startPoint y: 373, endPoint x: 4, endPoint y: 405, distance: 177.7
click at [0, 405] on div "Acompanhamento Acompanhe a situação das marcações correntes e finalizadas Relat…" at bounding box center [483, 437] width 967 height 688
type input "700407961431242"
click at [717, 359] on button "Filtrar" at bounding box center [743, 373] width 53 height 29
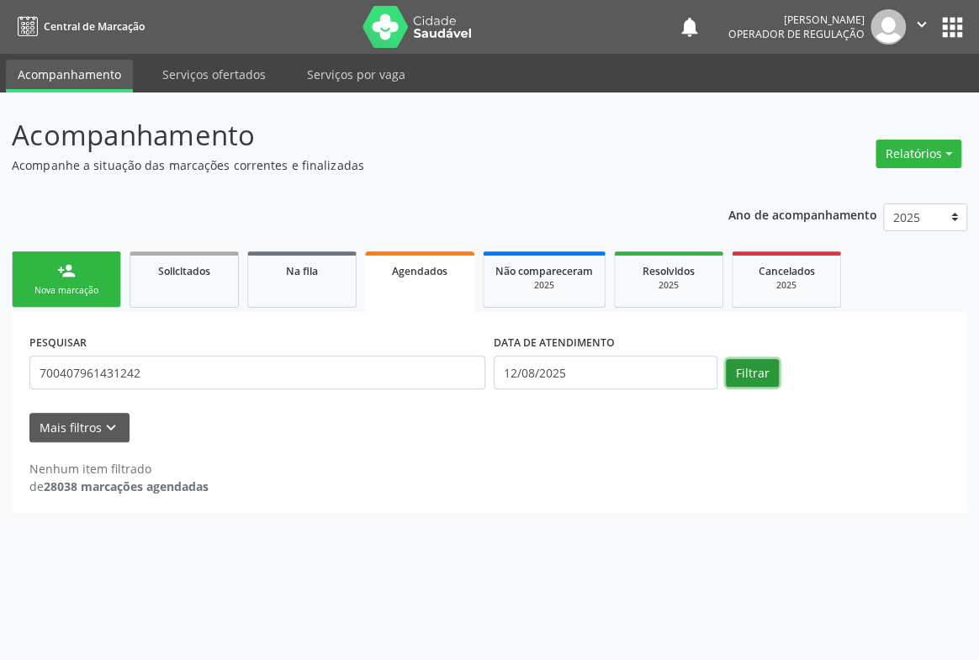
click at [764, 383] on button "Filtrar" at bounding box center [752, 373] width 53 height 29
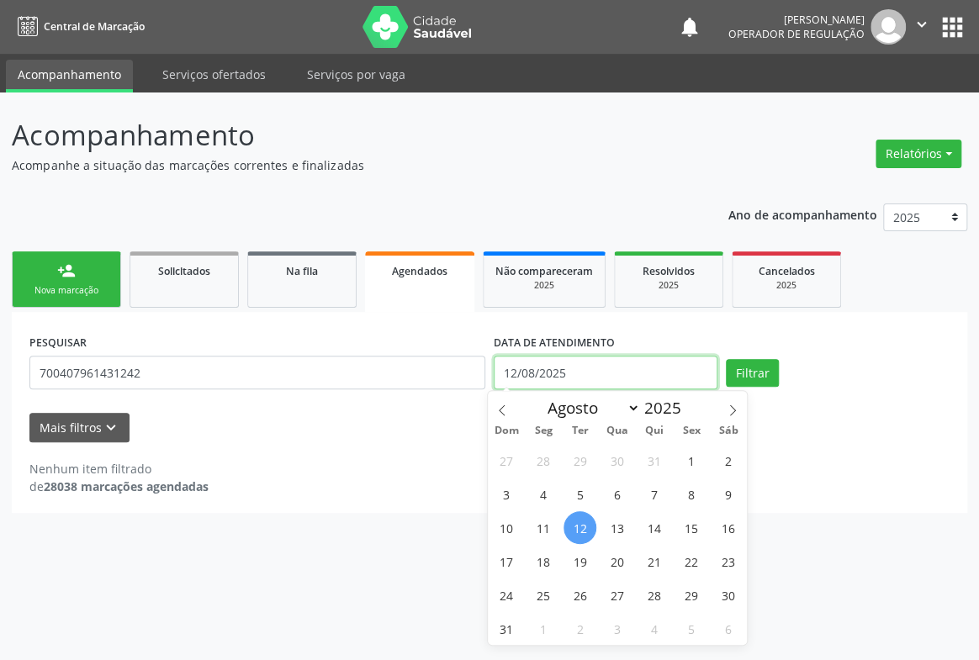
click at [597, 368] on input "12/08/2025" at bounding box center [606, 373] width 224 height 34
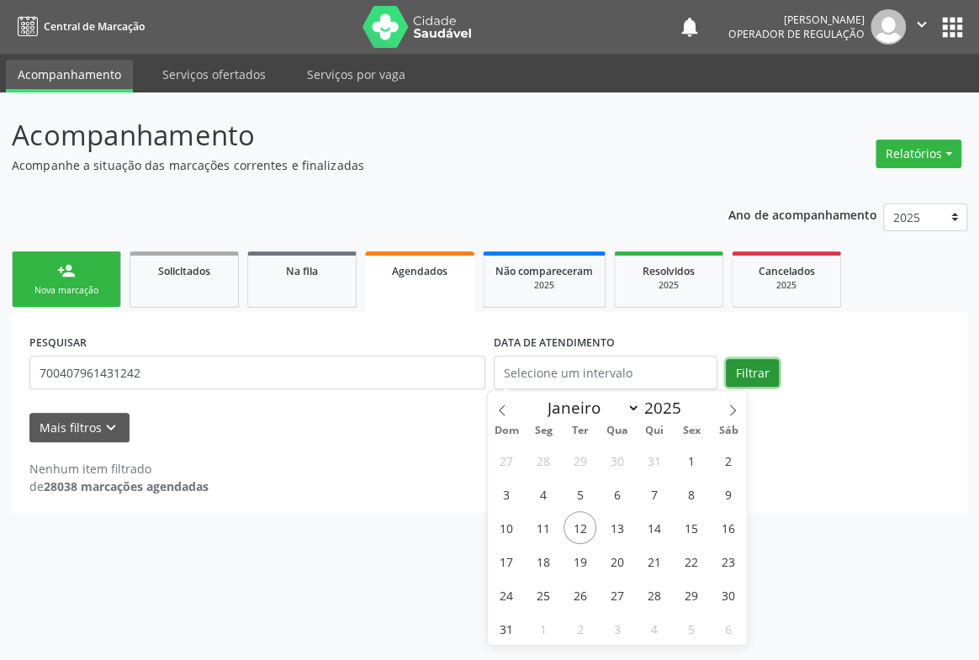
click at [740, 371] on button "Filtrar" at bounding box center [752, 373] width 53 height 29
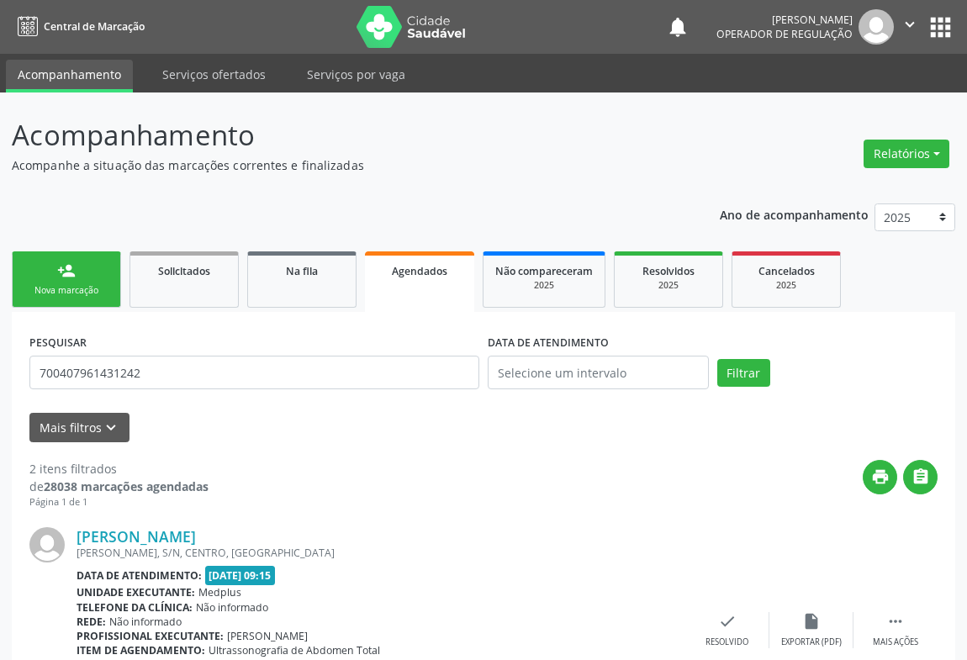
scroll to position [362, 0]
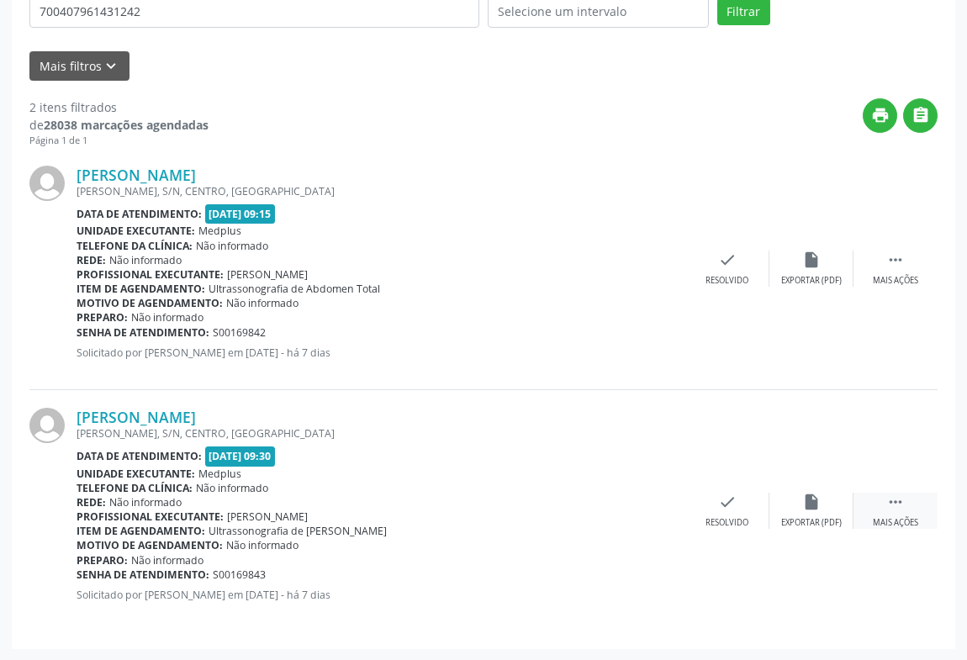
click at [881, 496] on div " Mais ações" at bounding box center [896, 511] width 84 height 36
click at [563, 493] on icon "print" at bounding box center [559, 502] width 19 height 19
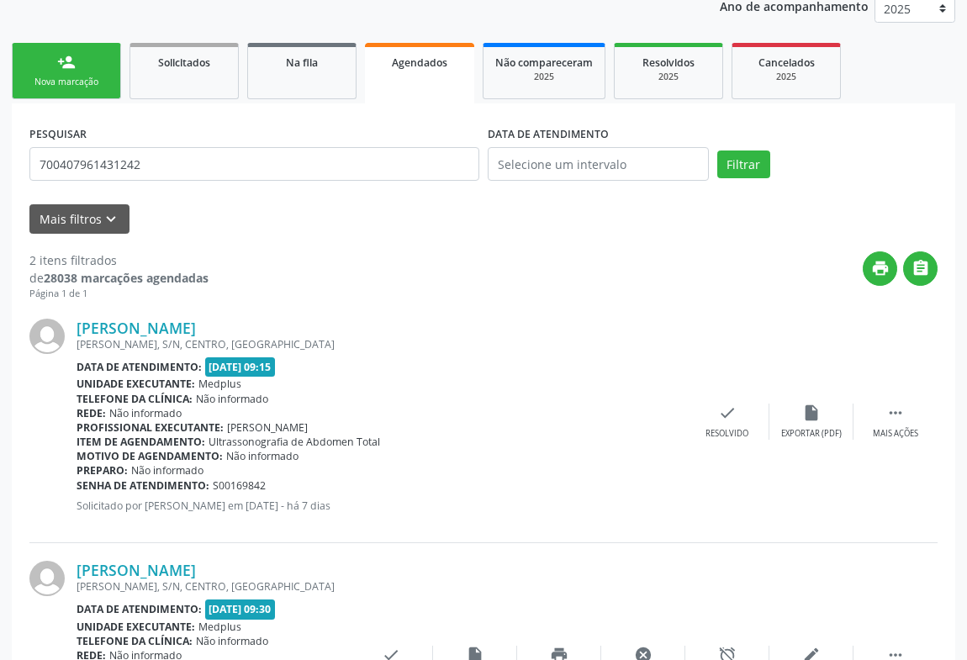
scroll to position [132, 0]
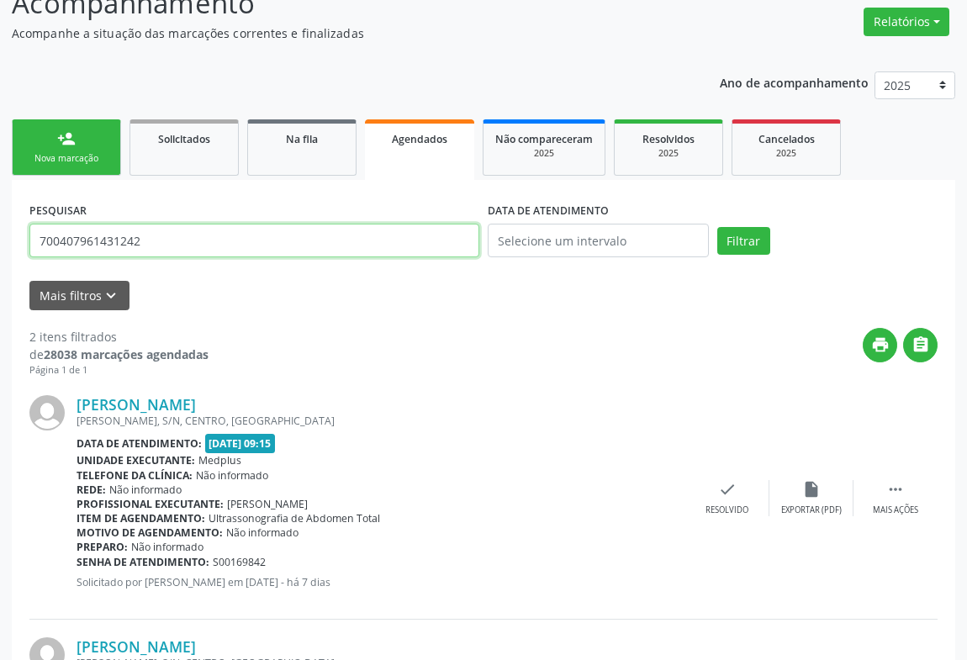
drag, startPoint x: 160, startPoint y: 245, endPoint x: 0, endPoint y: 246, distance: 159.8
click at [0, 246] on div "Acompanhamento Acompanhe a situação das marcações correntes e finalizadas Relat…" at bounding box center [483, 425] width 967 height 930
click at [717, 227] on button "Filtrar" at bounding box center [743, 241] width 53 height 29
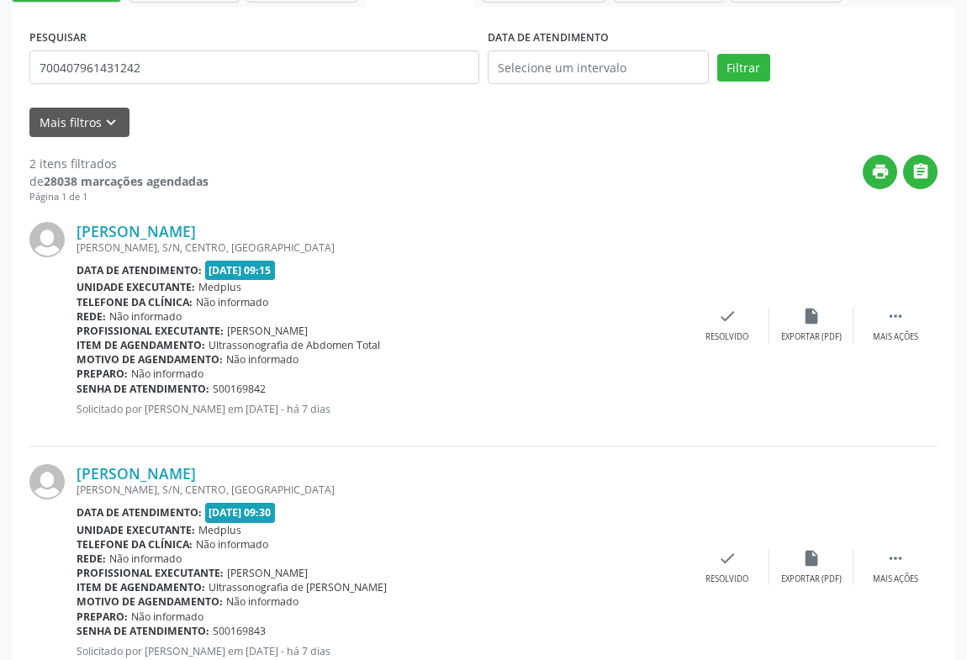
scroll to position [362, 0]
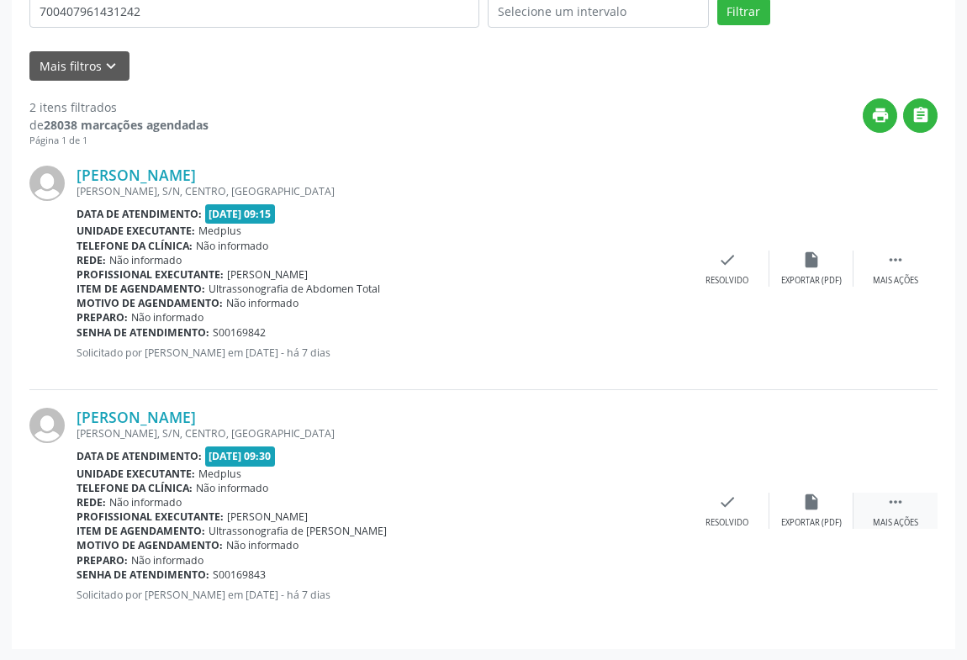
click at [897, 497] on icon "" at bounding box center [895, 502] width 19 height 19
click at [554, 494] on icon "print" at bounding box center [559, 502] width 19 height 19
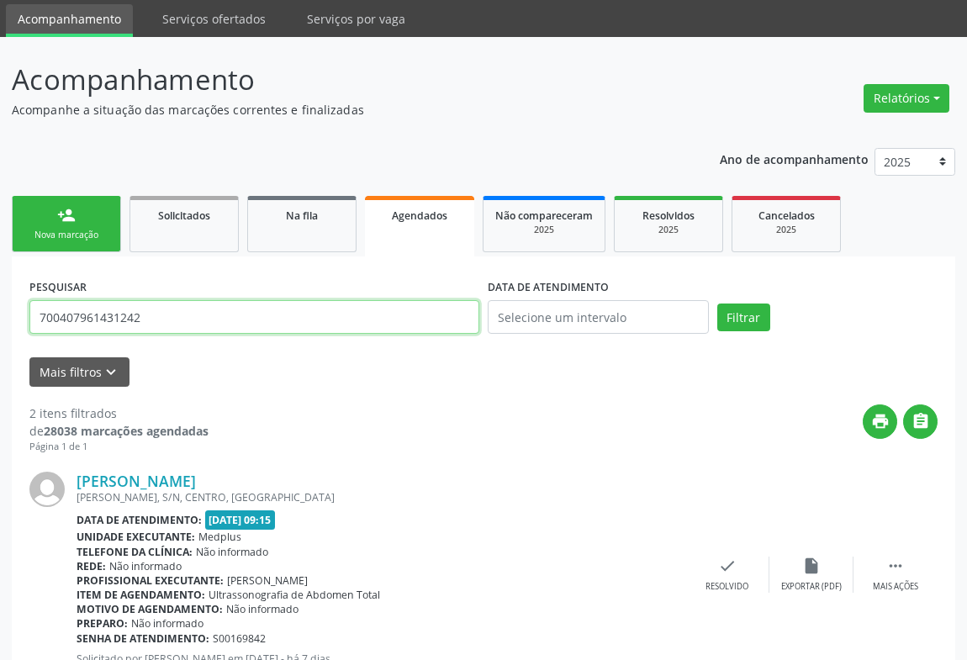
drag, startPoint x: 167, startPoint y: 316, endPoint x: 0, endPoint y: 324, distance: 167.5
click at [0, 324] on div "Acompanhamento Acompanhe a situação das marcações correntes e finalizadas Relat…" at bounding box center [483, 502] width 967 height 930
type input "700407961431242"
click at [717, 304] on button "Filtrar" at bounding box center [743, 318] width 53 height 29
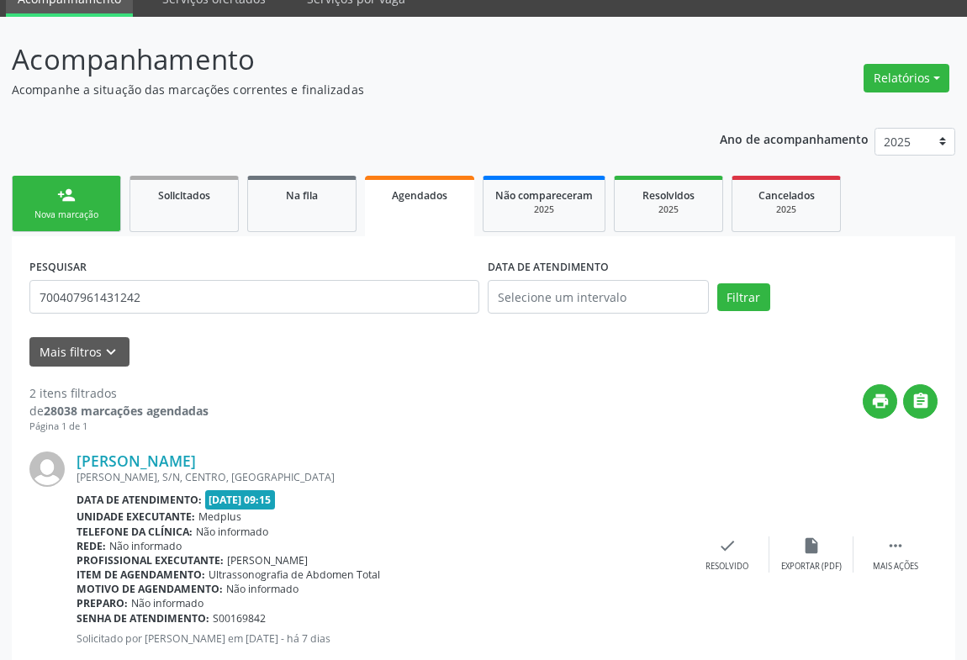
scroll to position [362, 0]
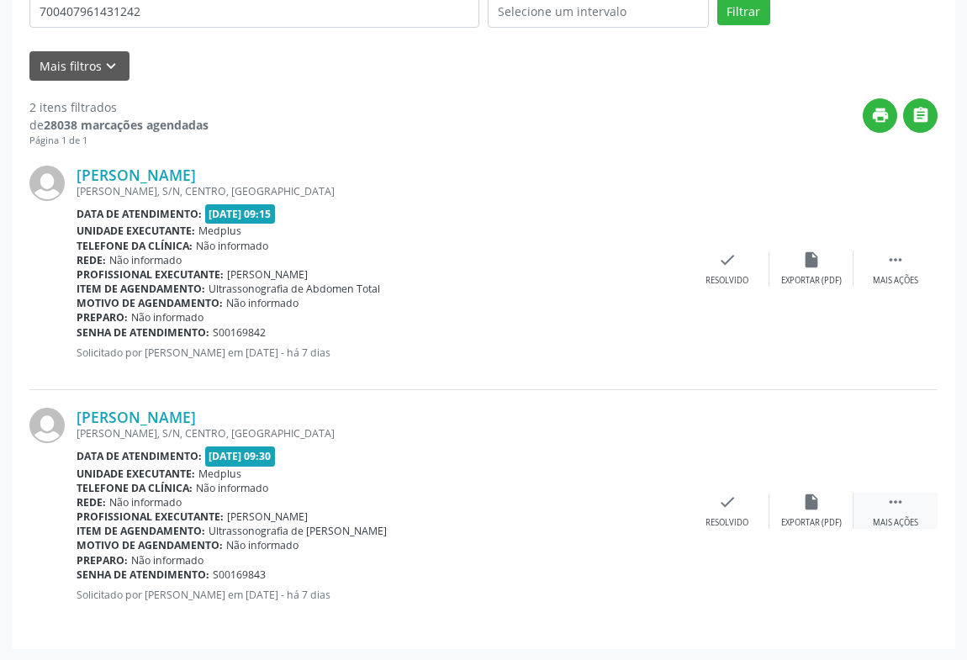
click at [904, 513] on div " Mais ações" at bounding box center [896, 511] width 84 height 36
click at [551, 508] on icon "print" at bounding box center [559, 502] width 19 height 19
